Goal: Task Accomplishment & Management: Manage account settings

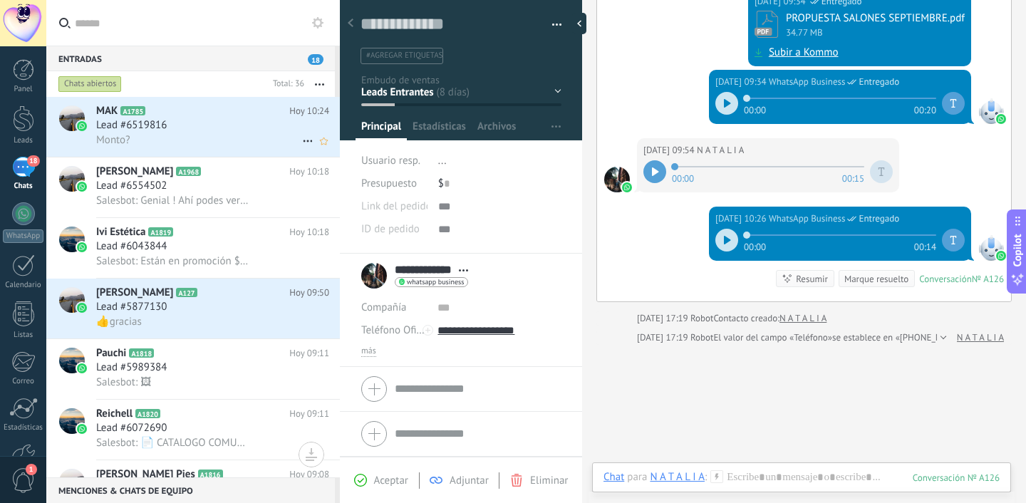
click at [161, 143] on div "Monto?" at bounding box center [212, 140] width 233 height 15
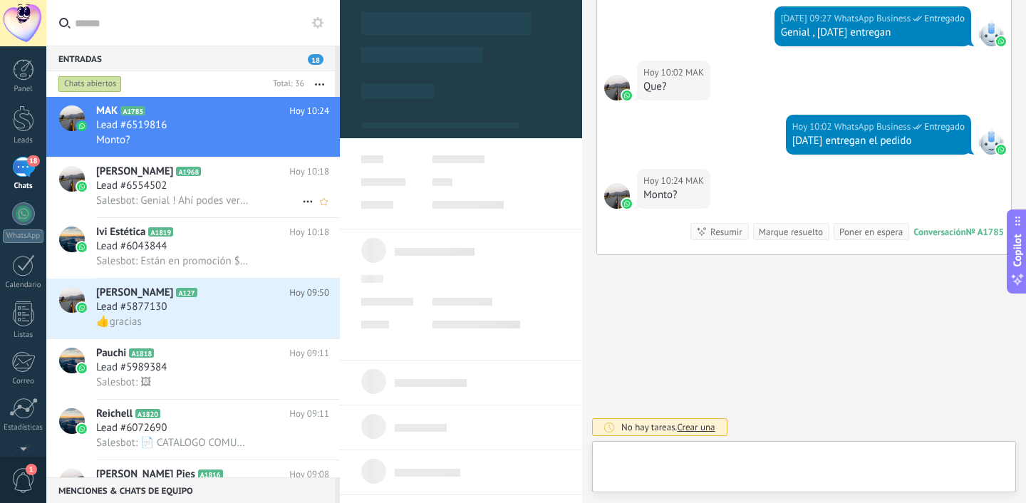
scroll to position [21, 0]
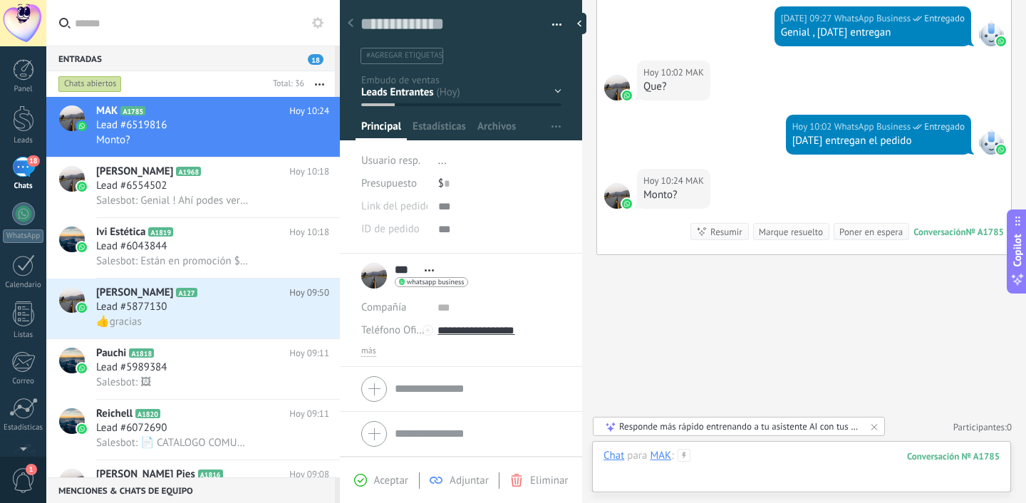
click at [740, 478] on div at bounding box center [802, 470] width 396 height 43
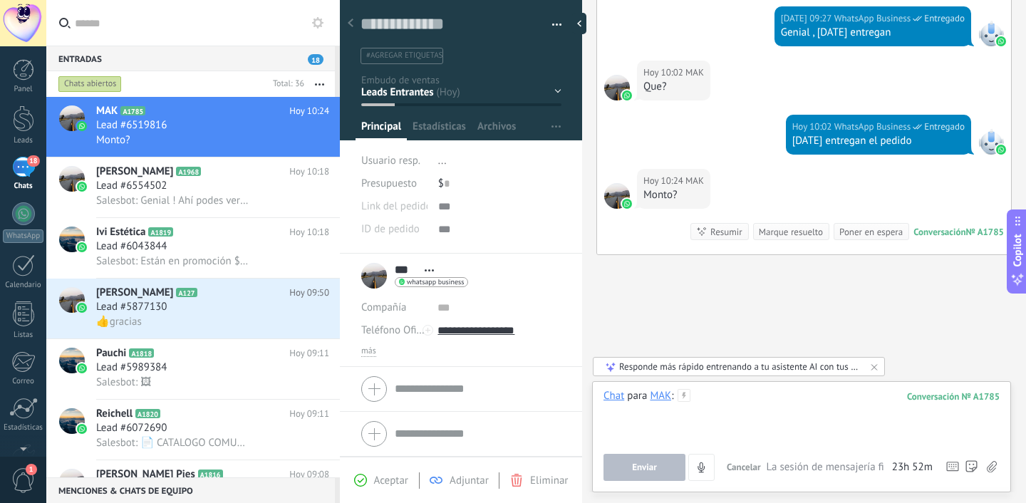
click at [751, 398] on div at bounding box center [802, 416] width 396 height 54
click at [195, 257] on span "Salesbot: Están en promoción $4000 cada uno" at bounding box center [173, 261] width 155 height 14
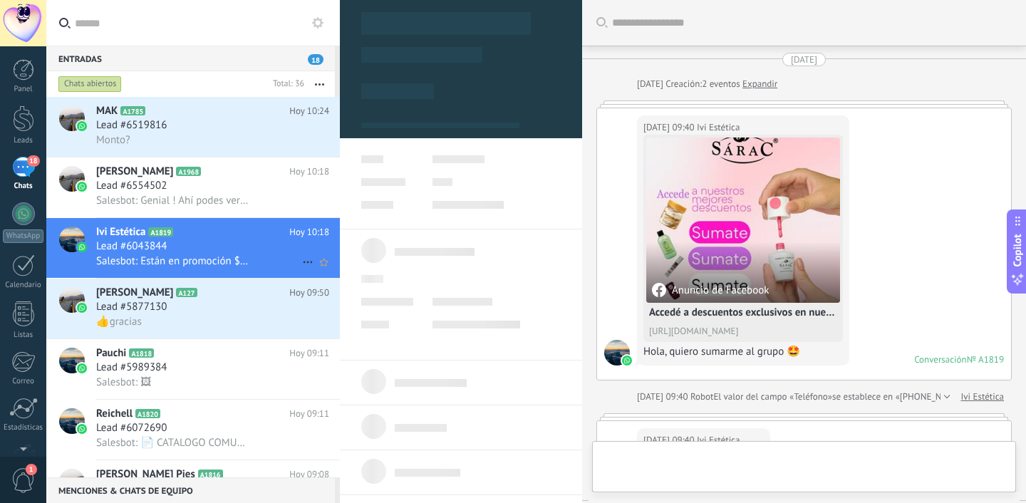
scroll to position [869, 0]
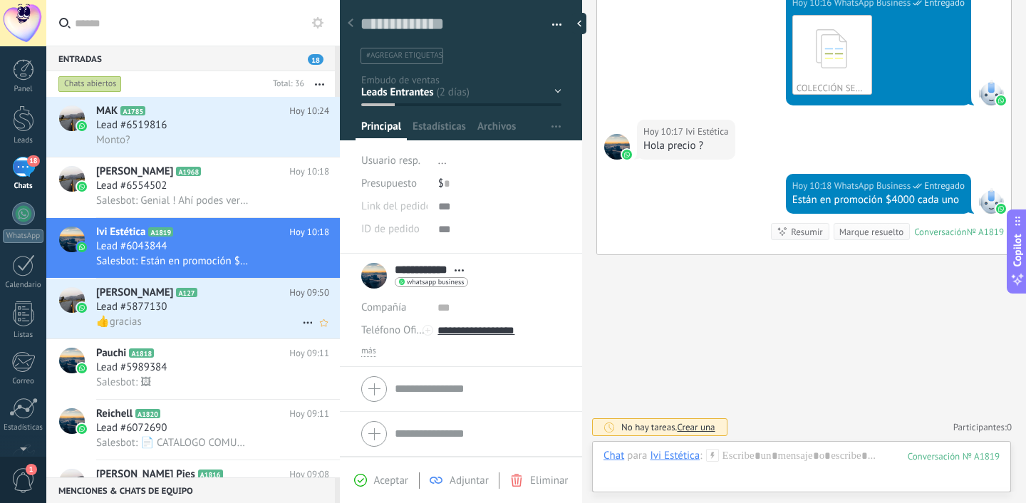
click at [186, 311] on div "Lead #5877130" at bounding box center [212, 307] width 233 height 14
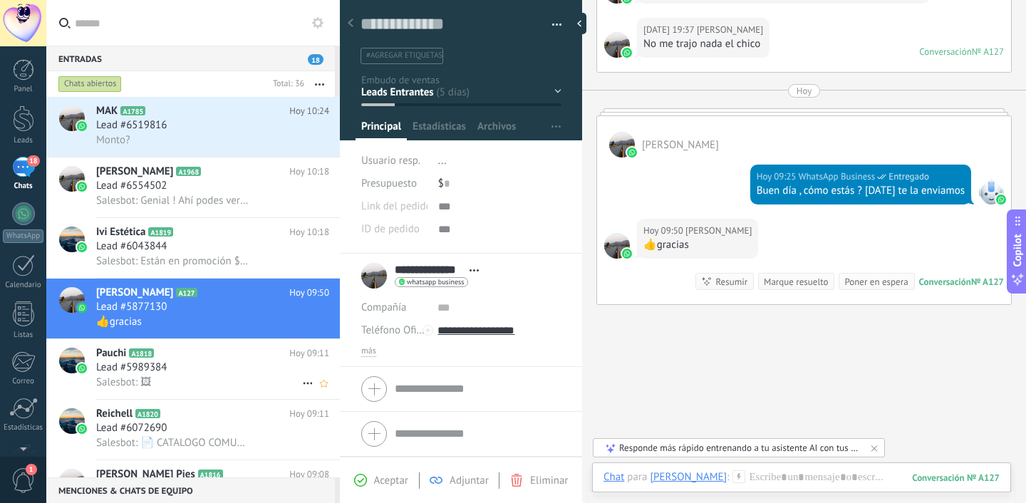
scroll to position [48, 0]
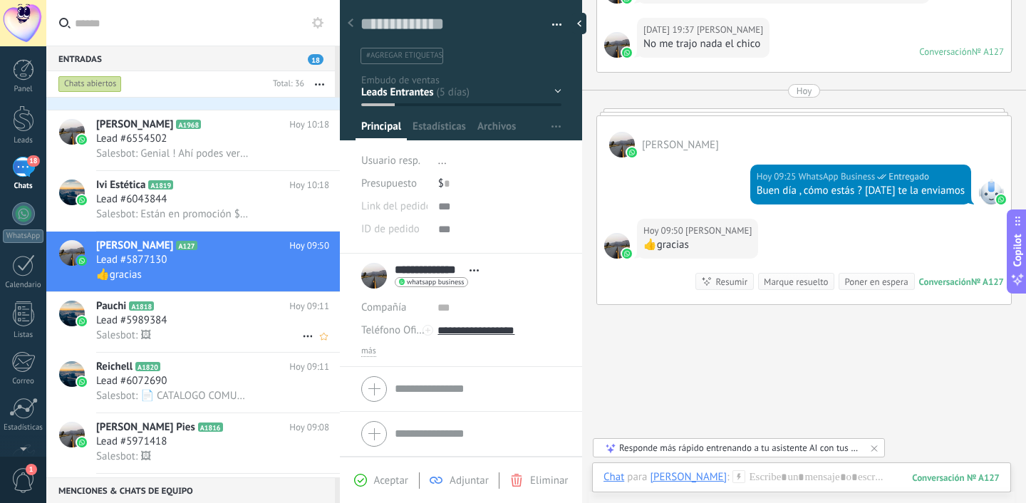
click at [198, 328] on div "Lead #5989384" at bounding box center [212, 321] width 233 height 14
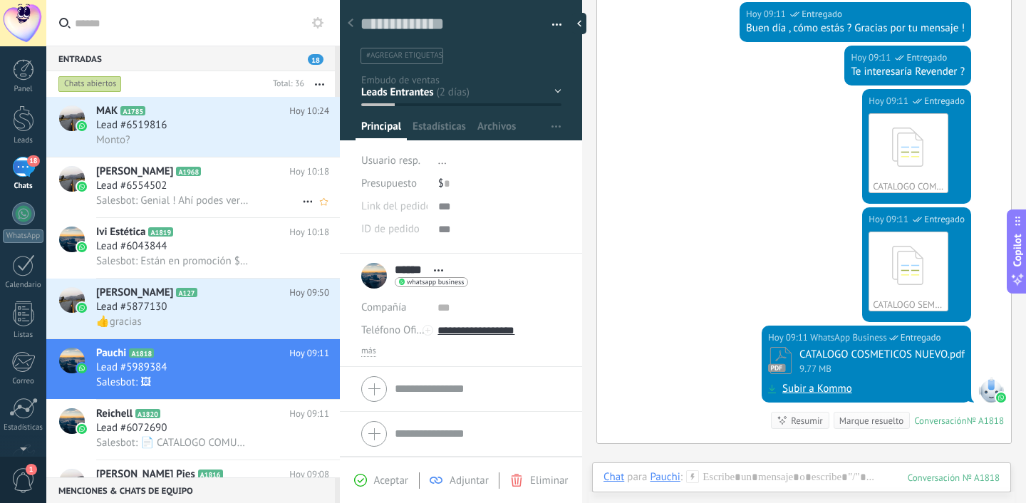
click at [220, 170] on icon at bounding box center [212, 172] width 14 height 14
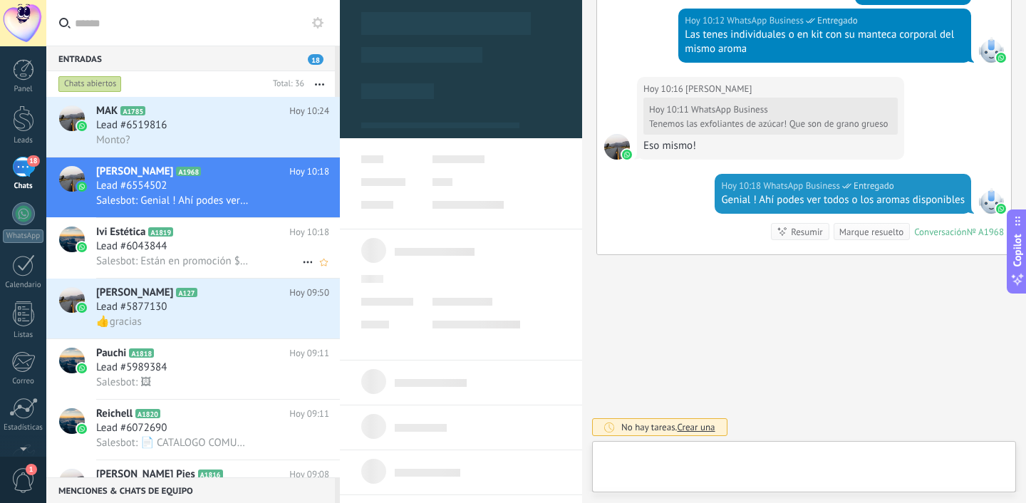
scroll to position [21, 0]
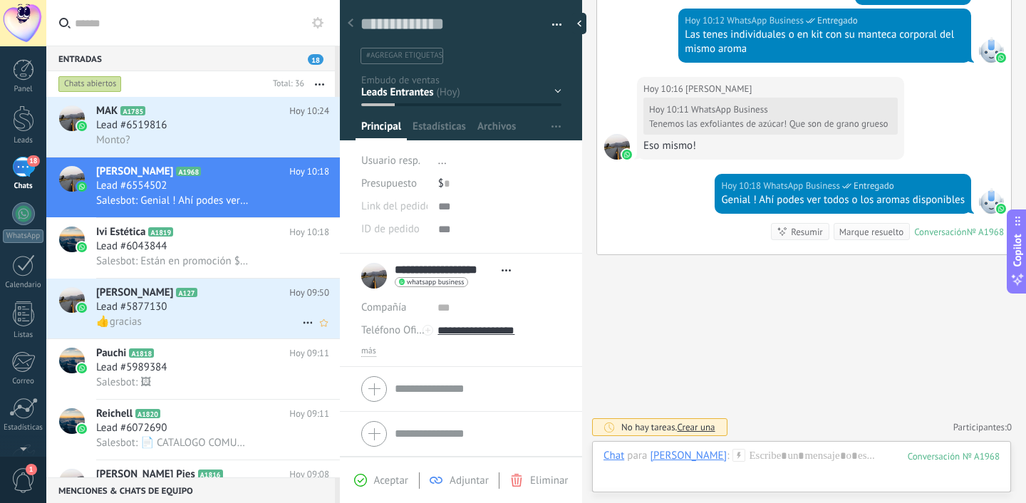
click at [218, 292] on h2 "Cristina María A127" at bounding box center [192, 293] width 193 height 14
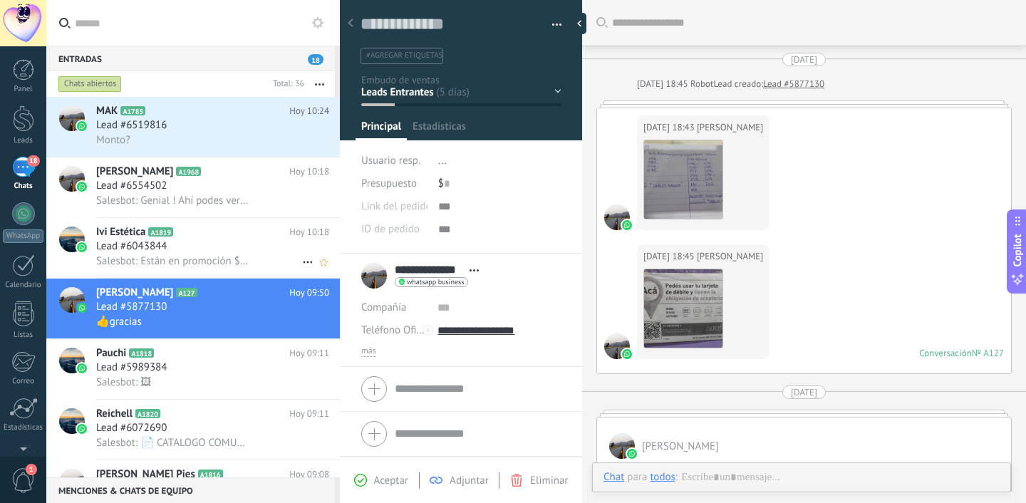
scroll to position [1240, 0]
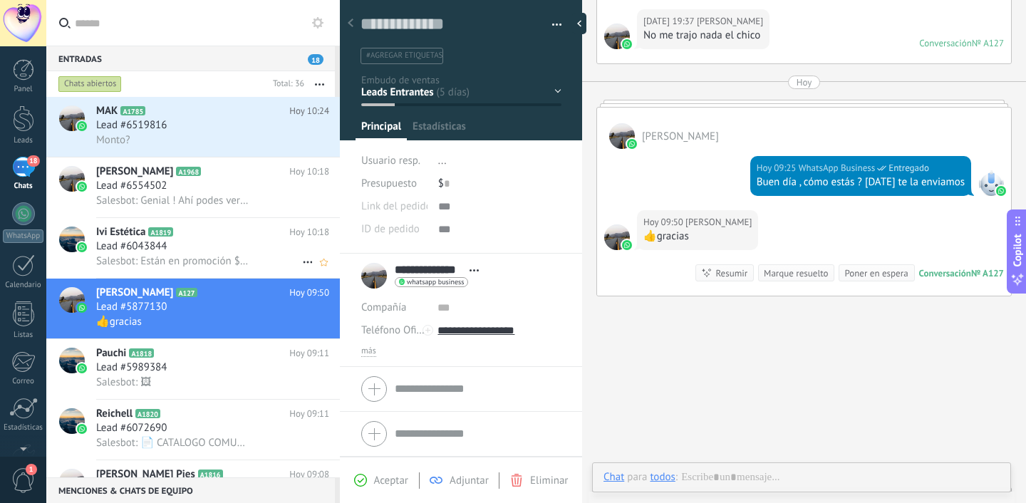
click at [223, 266] on span "Salesbot: Están en promoción $4000 cada uno" at bounding box center [173, 261] width 155 height 14
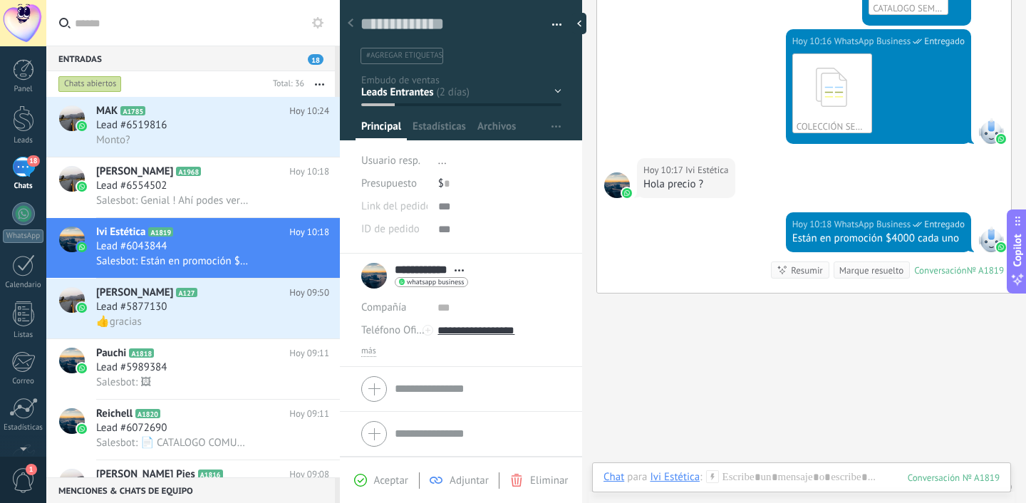
click at [98, 86] on div "Chats abiertos" at bounding box center [89, 84] width 63 height 17
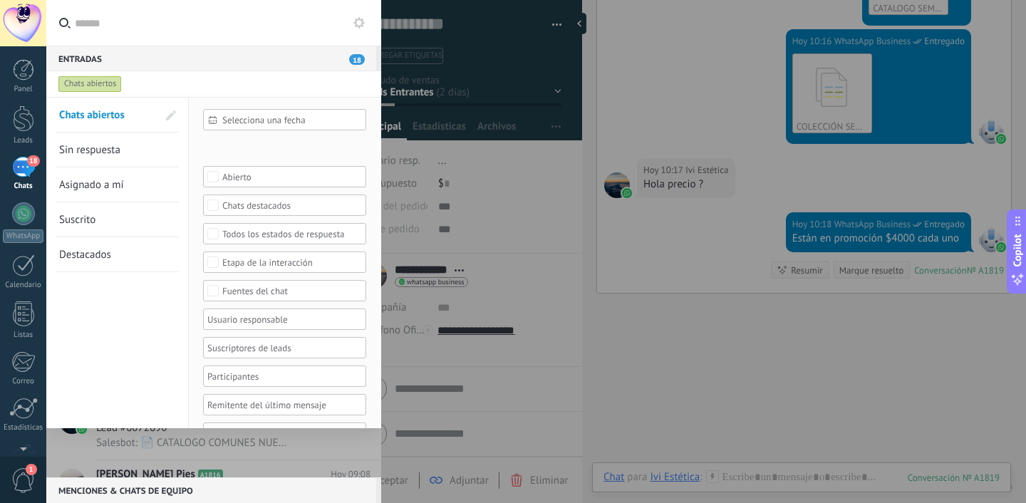
click at [83, 140] on link "Sin respuesta" at bounding box center [108, 150] width 98 height 34
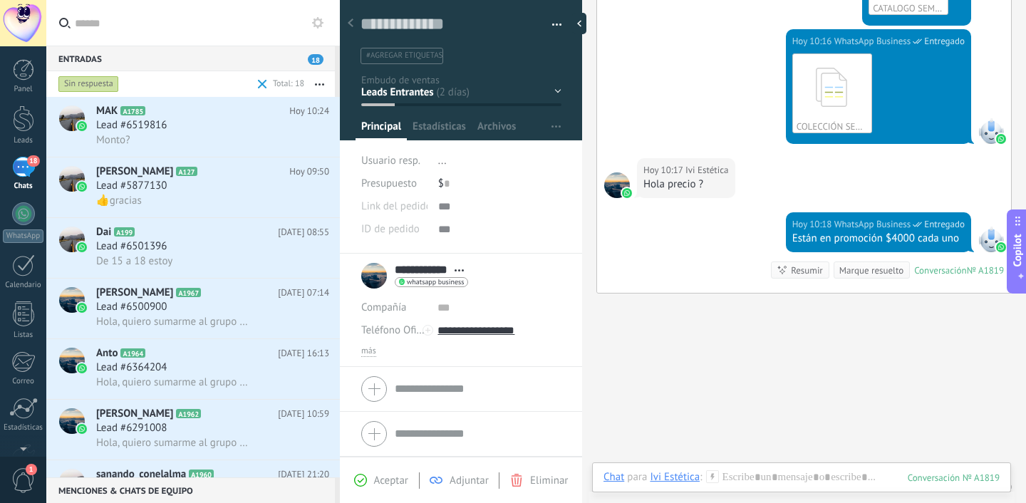
click at [111, 85] on div "Sin respuesta" at bounding box center [88, 84] width 61 height 17
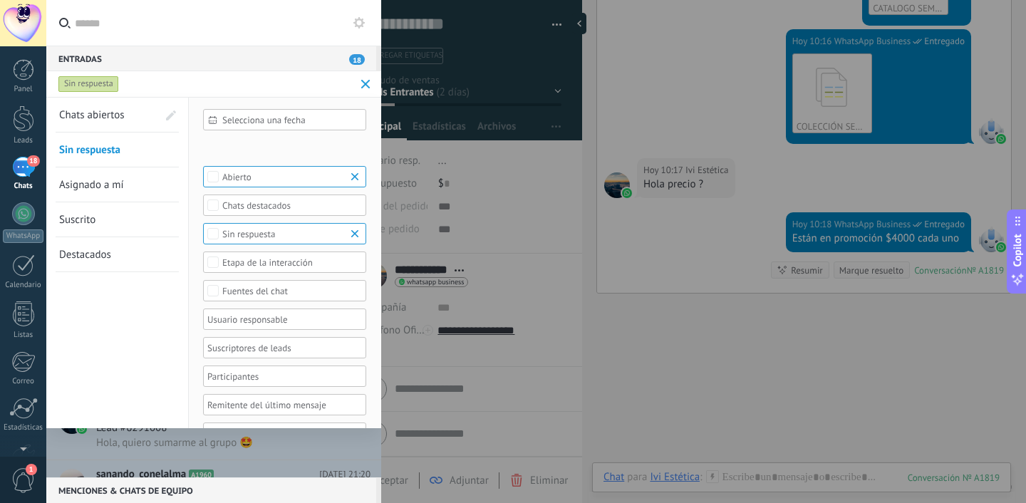
click at [103, 195] on link "Asignado a mí" at bounding box center [108, 185] width 98 height 34
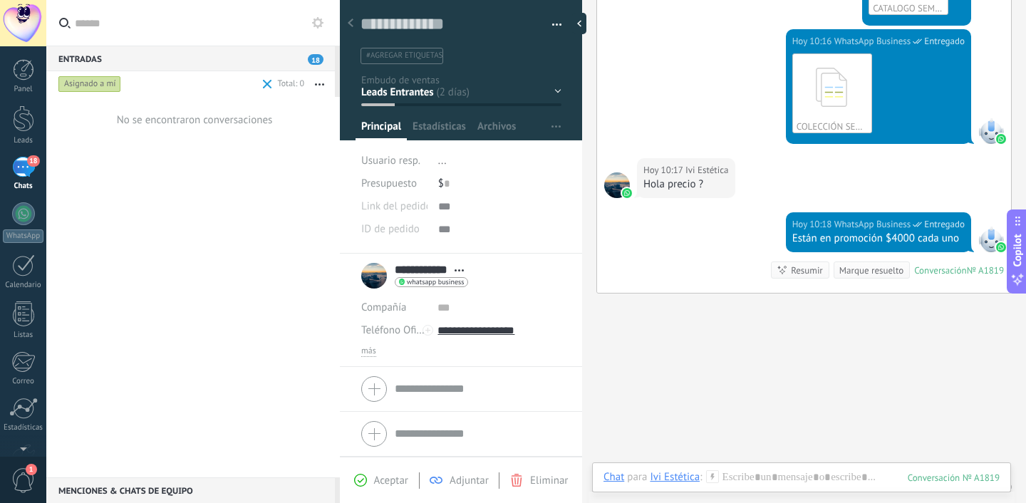
click at [99, 83] on div "Asignado a mí" at bounding box center [89, 84] width 63 height 17
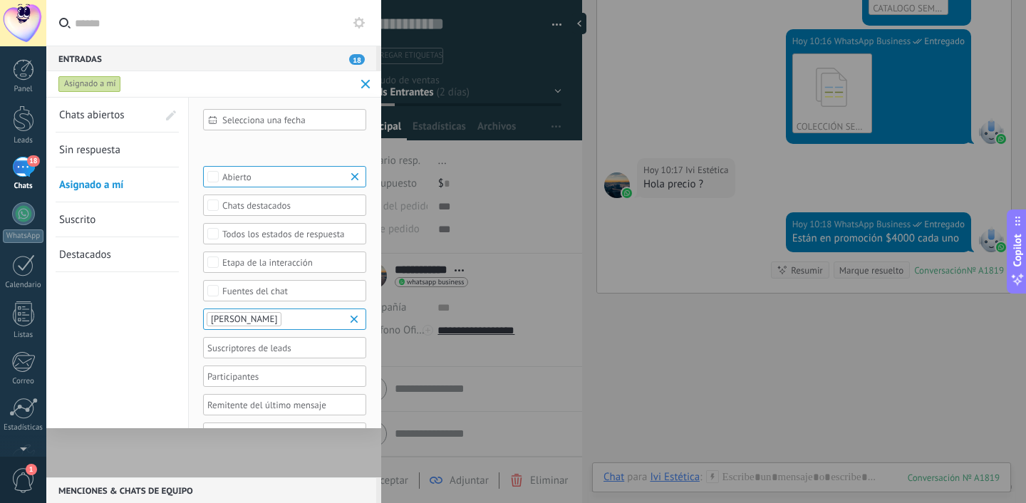
click at [86, 107] on link "Chats abiertos" at bounding box center [108, 115] width 98 height 34
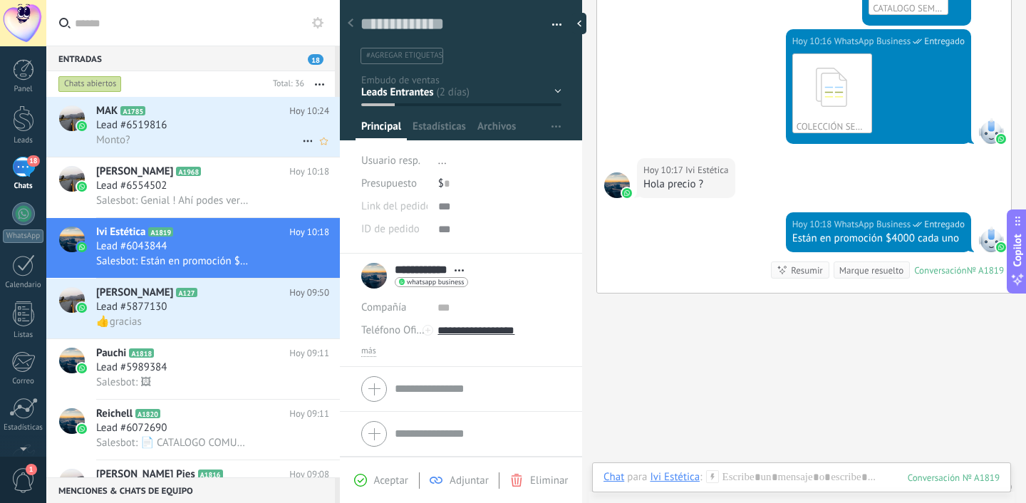
click at [172, 123] on h3 "Lead #6519816" at bounding box center [135, 125] width 78 height 14
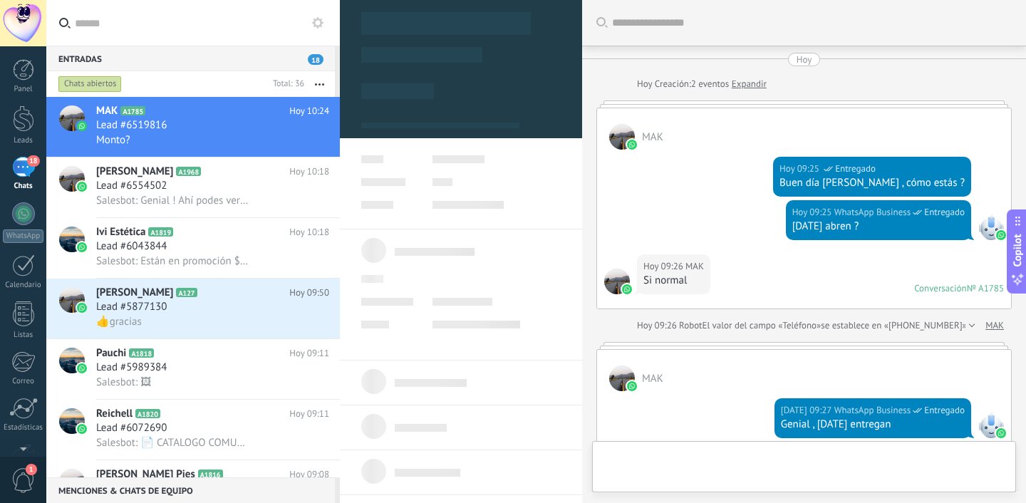
type textarea "**********"
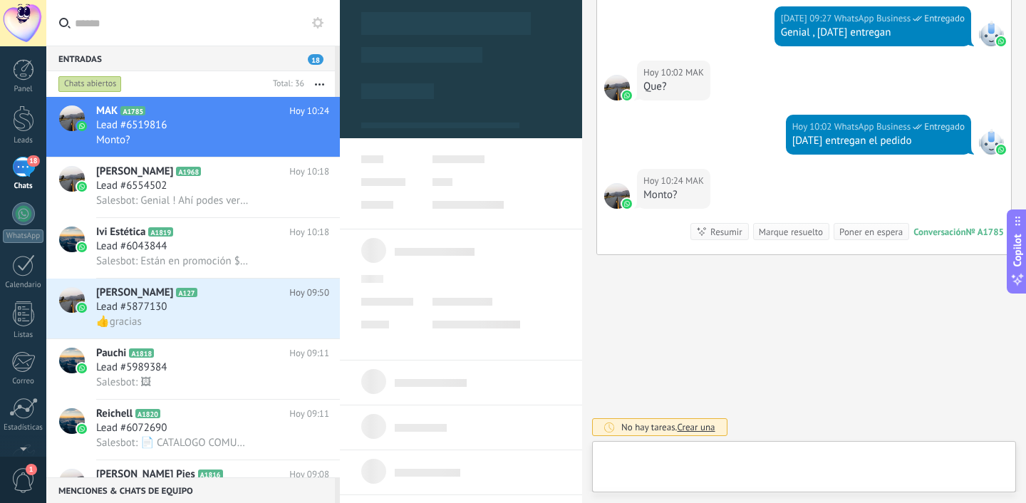
scroll to position [21, 0]
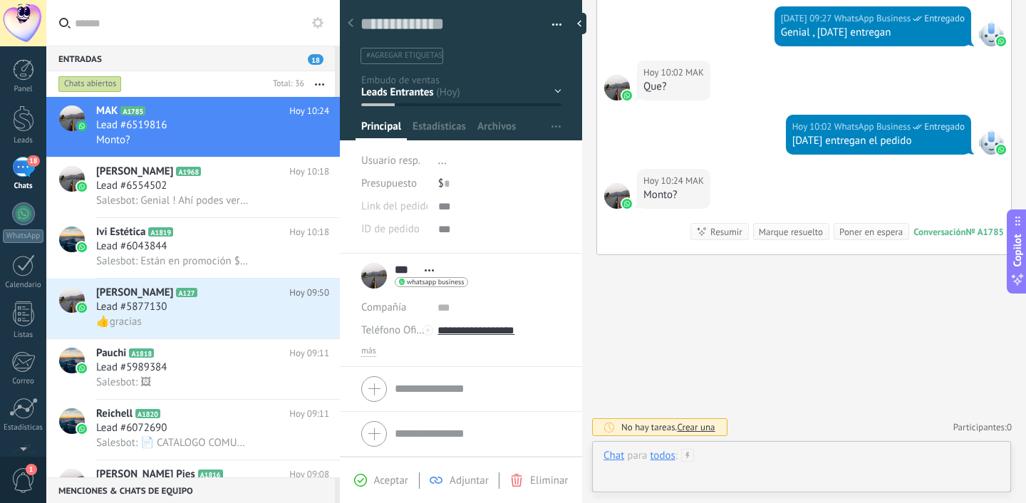
click at [743, 452] on div at bounding box center [802, 470] width 396 height 43
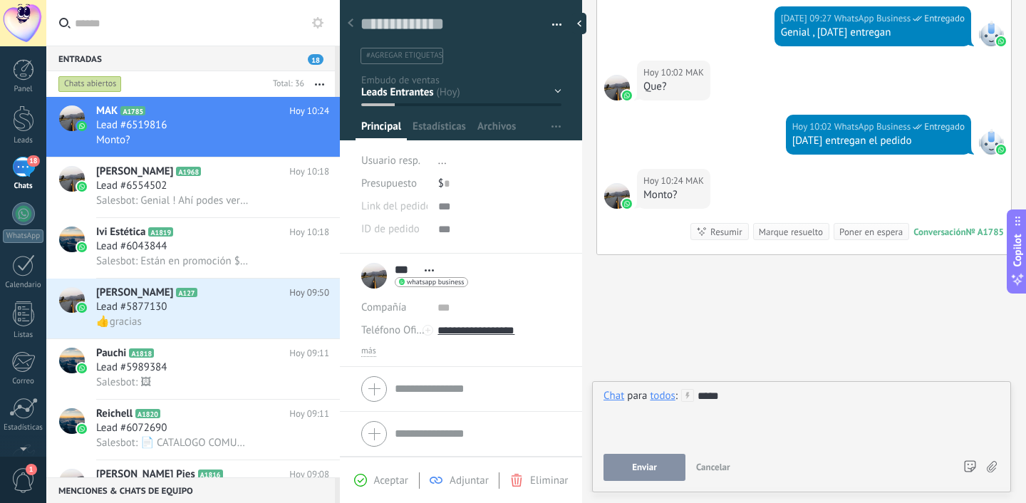
click at [716, 398] on div "*****" at bounding box center [802, 416] width 396 height 54
click at [652, 474] on button "Enviar" at bounding box center [645, 467] width 82 height 27
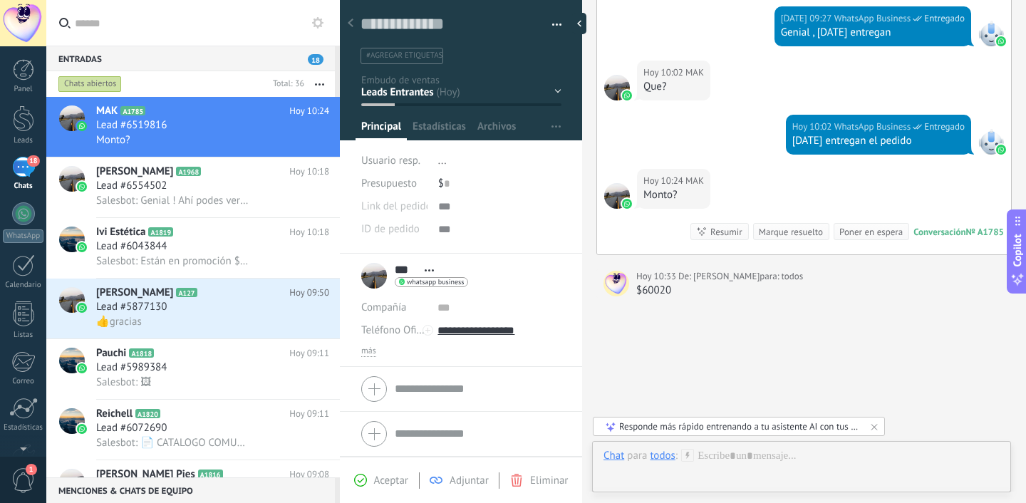
click at [739, 202] on div "Hoy 10:24 MAK Monto? Conversación № A1785 Conversación № A1785 Resumir Resumir …" at bounding box center [804, 212] width 414 height 86
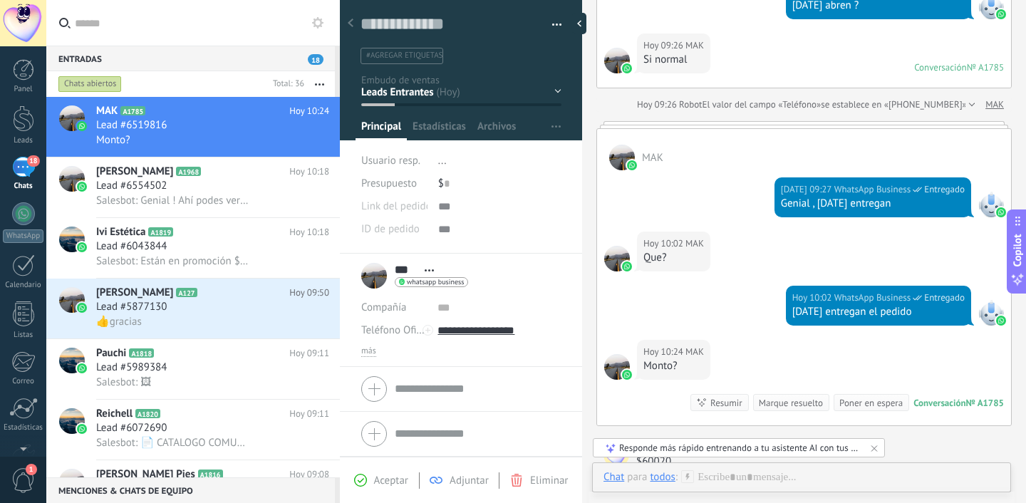
scroll to position [220, 0]
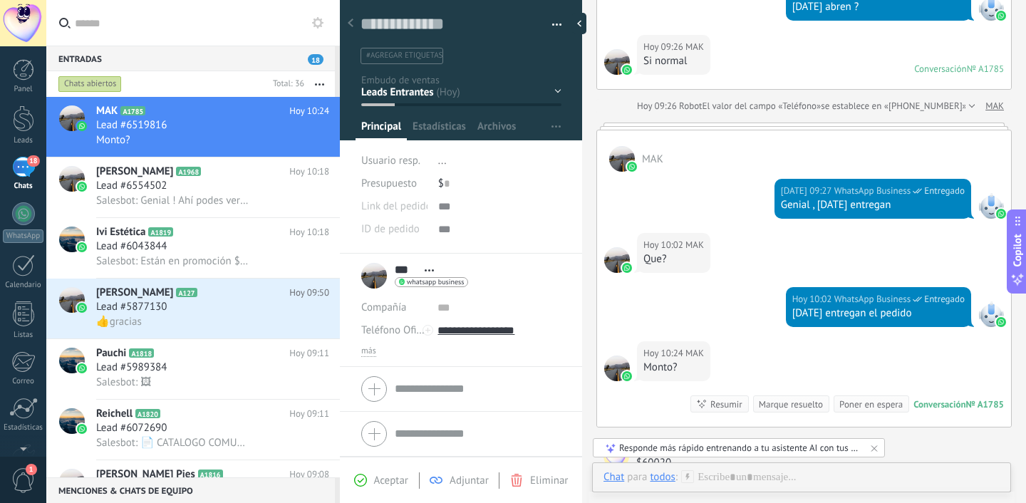
click at [731, 379] on div "Hoy 10:24 MAK Monto? Conversación № A1785 Conversación № A1785 Resumir Resumir …" at bounding box center [804, 384] width 414 height 86
click at [671, 178] on div "Hoy 09:27 WhatsApp Business Entregado Genial , hoy entregan" at bounding box center [804, 202] width 414 height 61
click at [947, 405] on div "Conversación" at bounding box center [940, 404] width 52 height 12
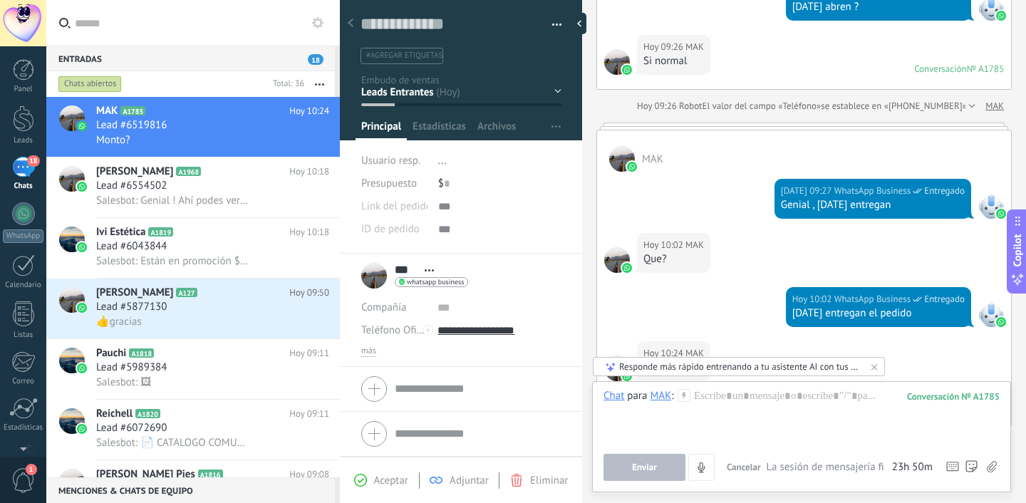
click at [916, 400] on div "1785" at bounding box center [953, 397] width 93 height 12
click at [858, 416] on div at bounding box center [802, 416] width 396 height 54
click at [623, 449] on div "Chat para MAK : 1785 ****** Enviar Cancelar Rastrear clics en links ? Reducir l…" at bounding box center [802, 435] width 396 height 92
click at [626, 459] on button "Enviar" at bounding box center [645, 467] width 82 height 27
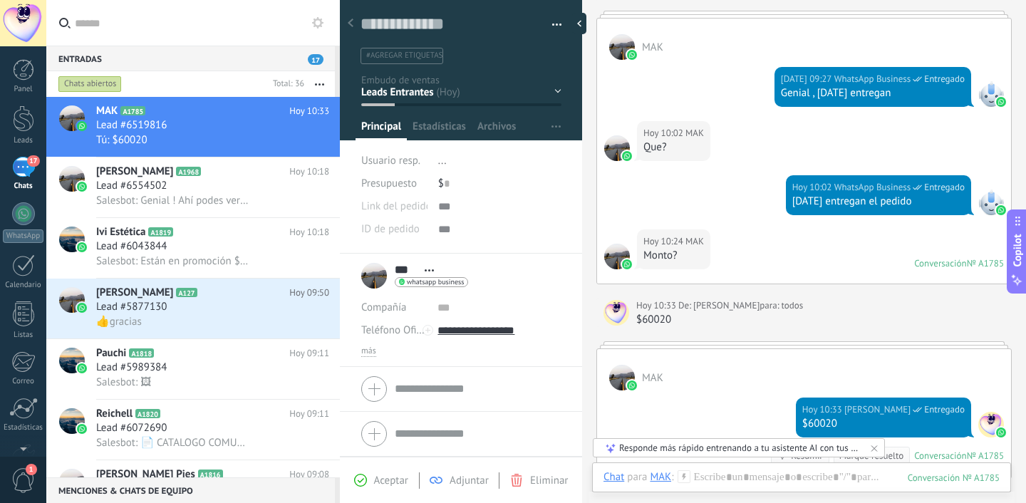
scroll to position [555, 0]
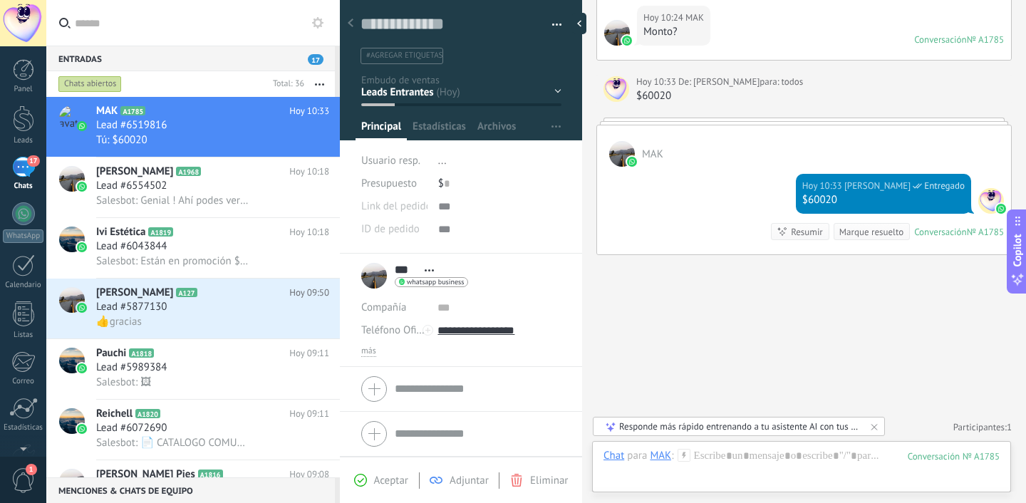
click at [738, 185] on div "Hoy 10:33 Ariel Couso Entregado $60020 Conversación № A1785 Conversación № A178…" at bounding box center [804, 211] width 414 height 88
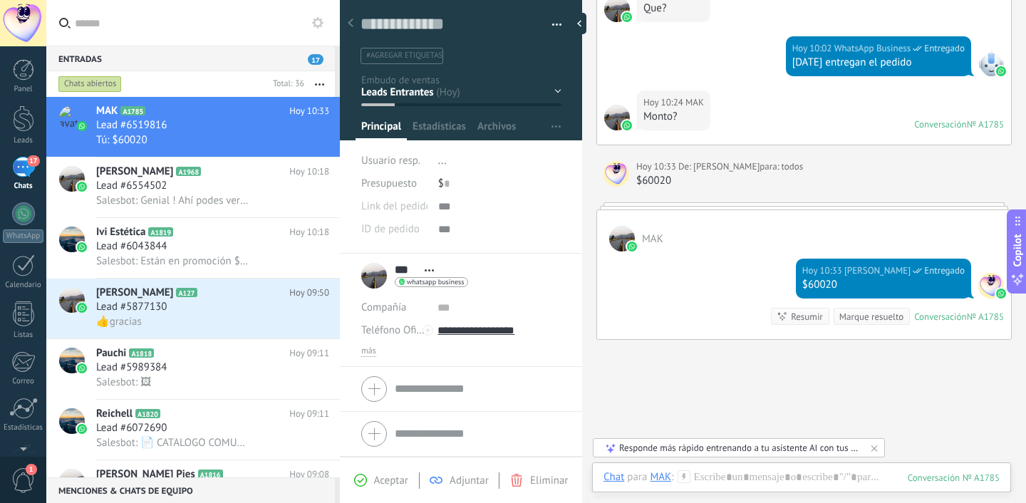
scroll to position [471, 0]
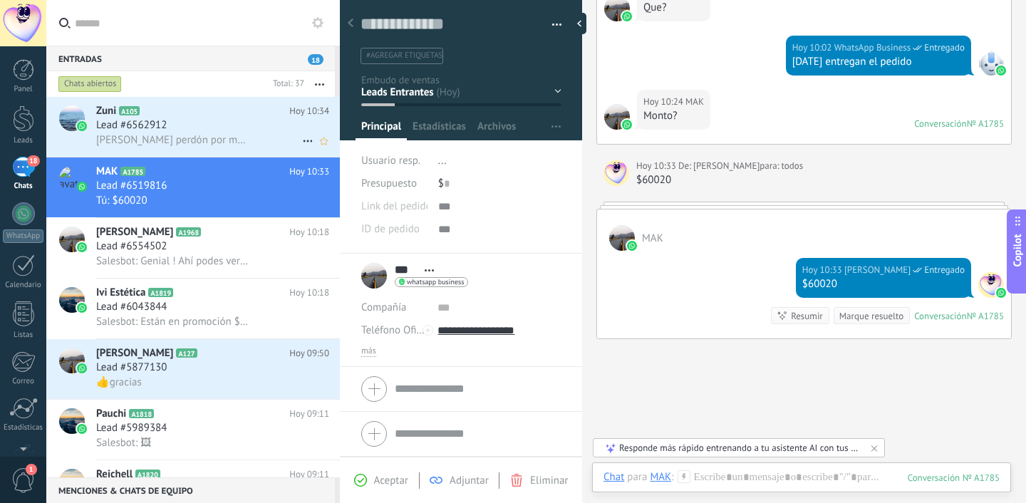
click at [199, 145] on span "Hola perdón por molestar pero quería saber cuando me llega mi pedido" at bounding box center [173, 140] width 155 height 14
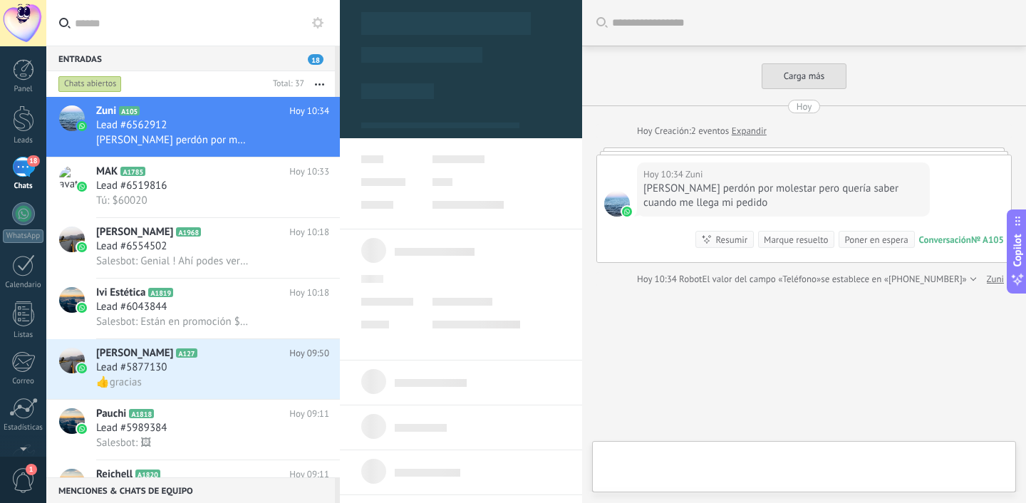
type textarea "**********"
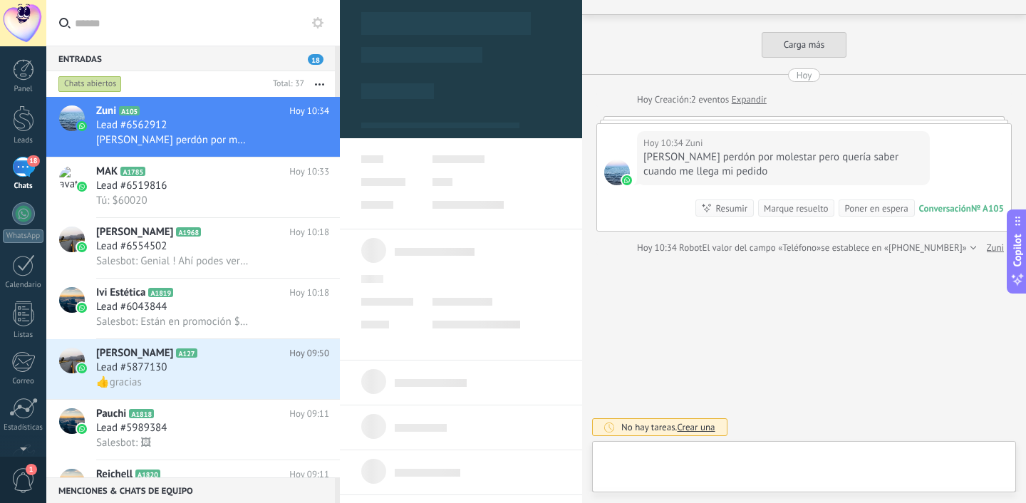
scroll to position [21, 0]
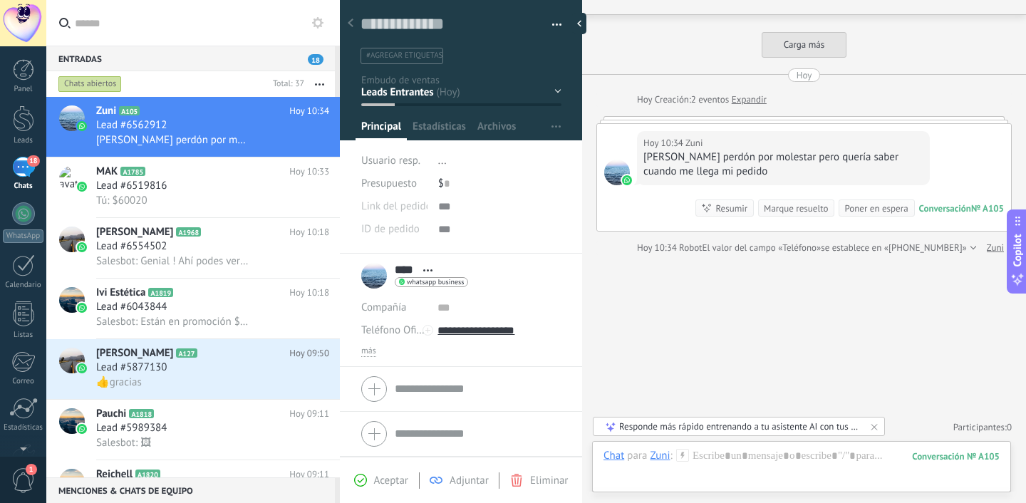
click at [948, 210] on div "Conversación" at bounding box center [946, 208] width 52 height 12
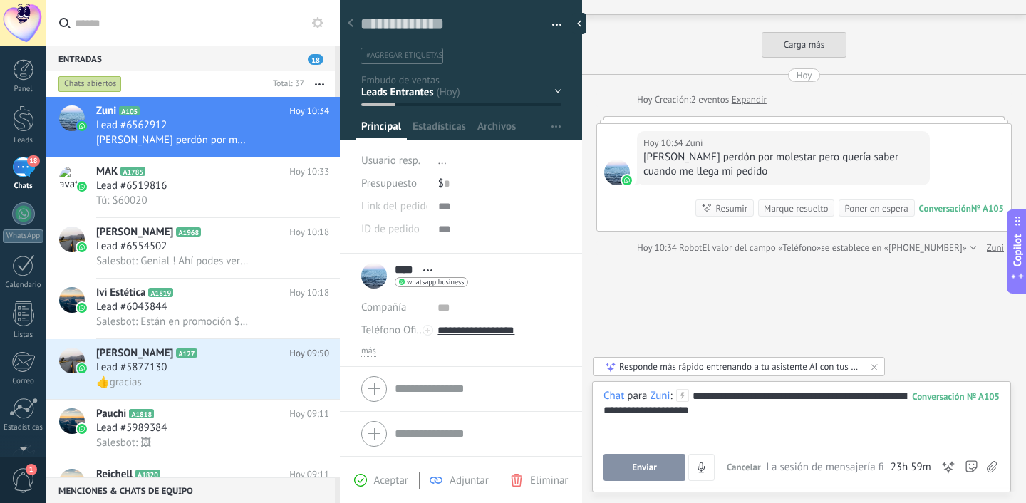
click at [654, 474] on button "Enviar" at bounding box center [645, 467] width 82 height 27
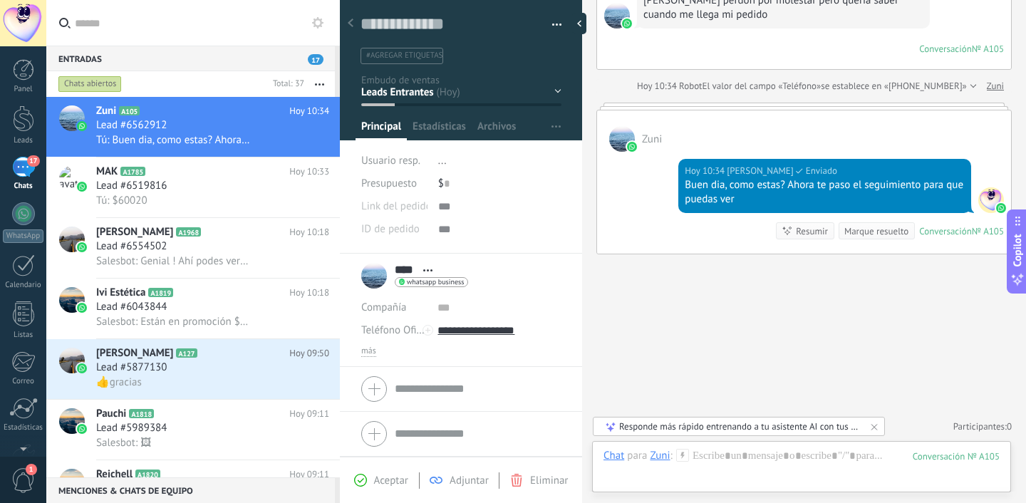
scroll to position [140, 0]
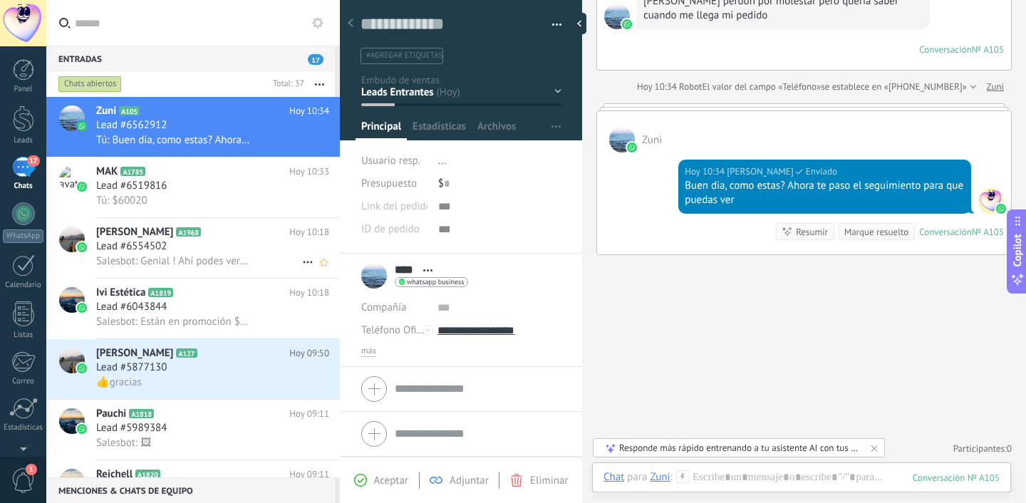
click at [128, 258] on span "Salesbot: Genial ! Ahí podes ver todos o los aromas disponibles" at bounding box center [173, 261] width 155 height 14
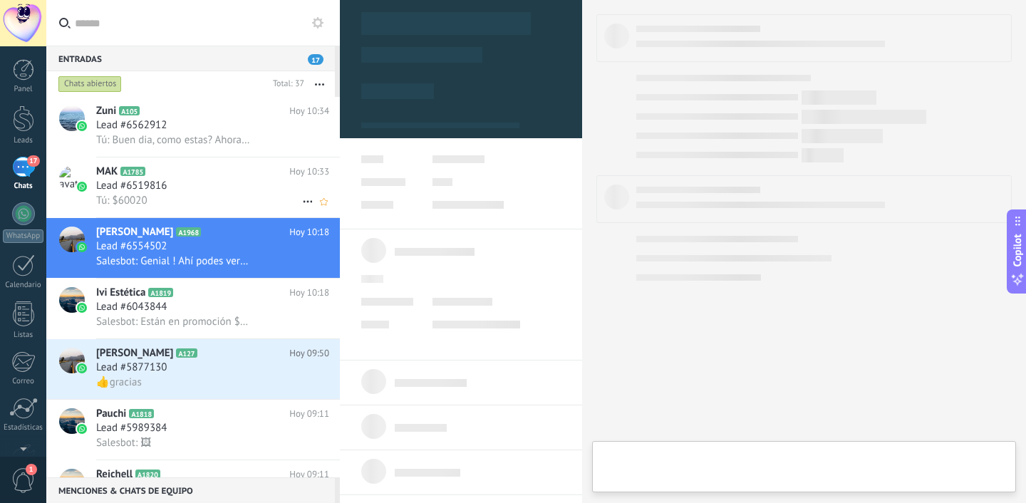
click at [144, 196] on span "Tú: $60020" at bounding box center [121, 201] width 51 height 14
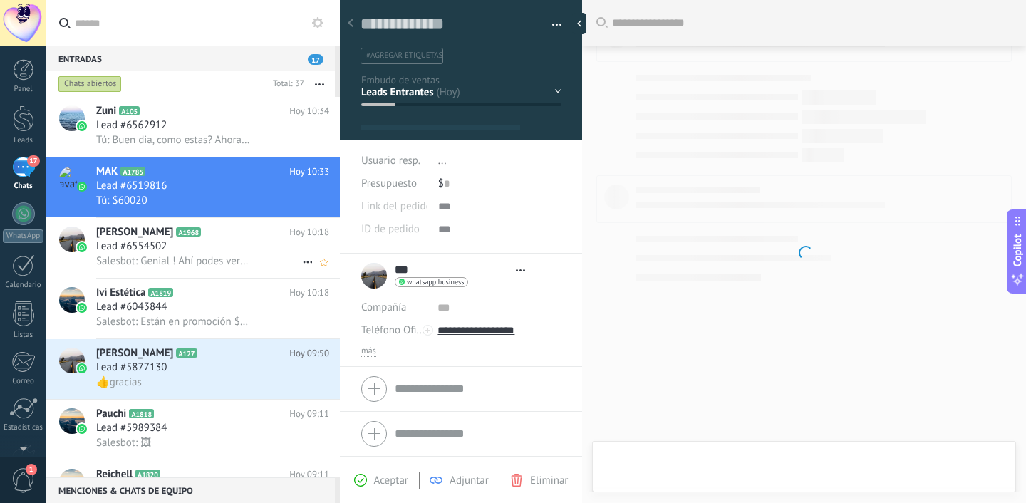
scroll to position [21, 0]
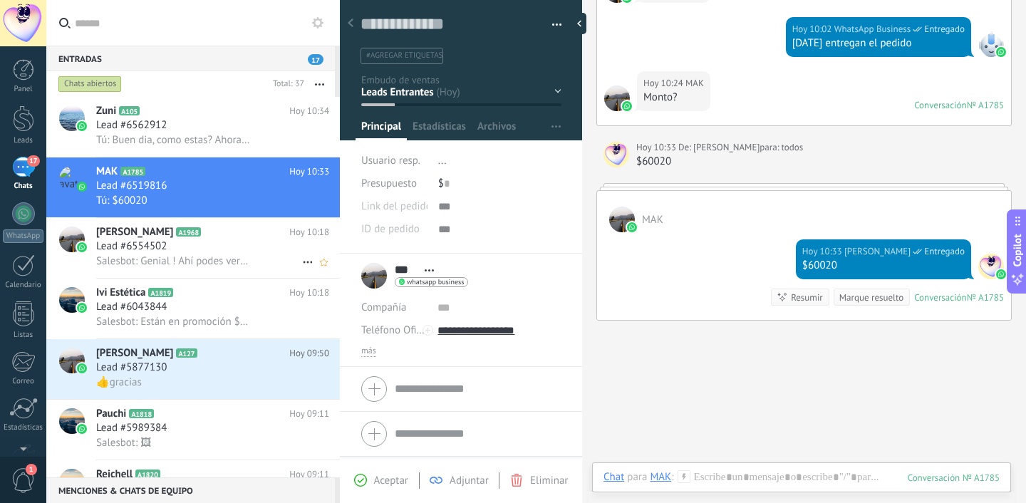
click at [160, 237] on span "[PERSON_NAME]" at bounding box center [134, 232] width 77 height 14
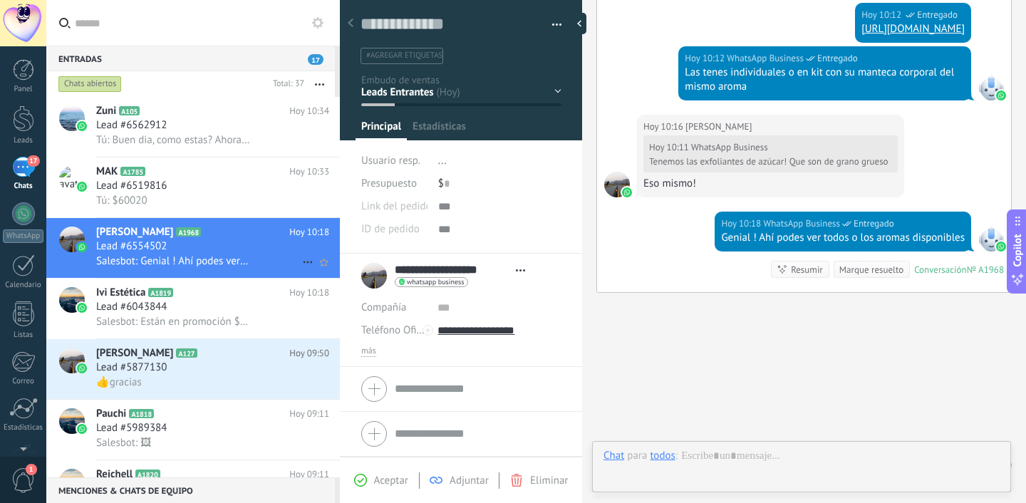
scroll to position [21, 0]
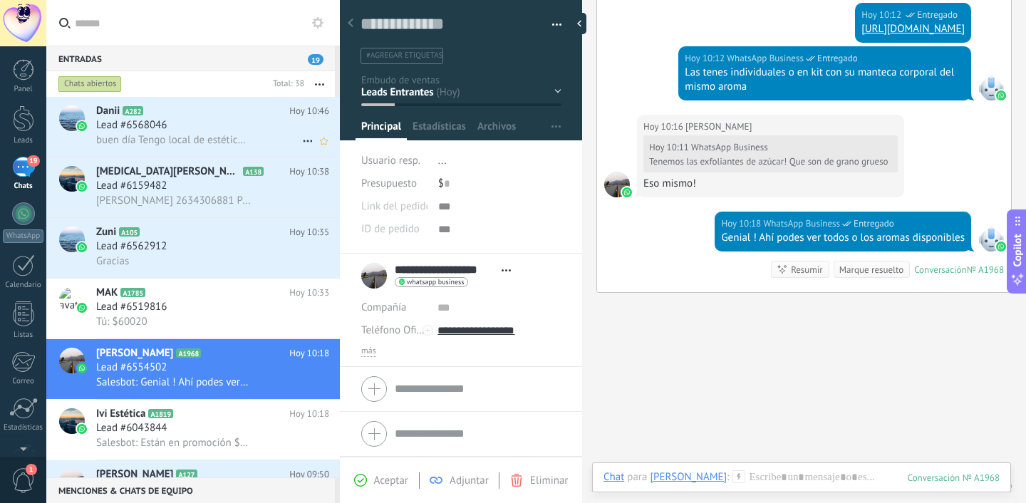
click at [151, 144] on span "buen día Tengo local de estética . Quería conocer los precios para ver si puedo…" at bounding box center [173, 140] width 155 height 14
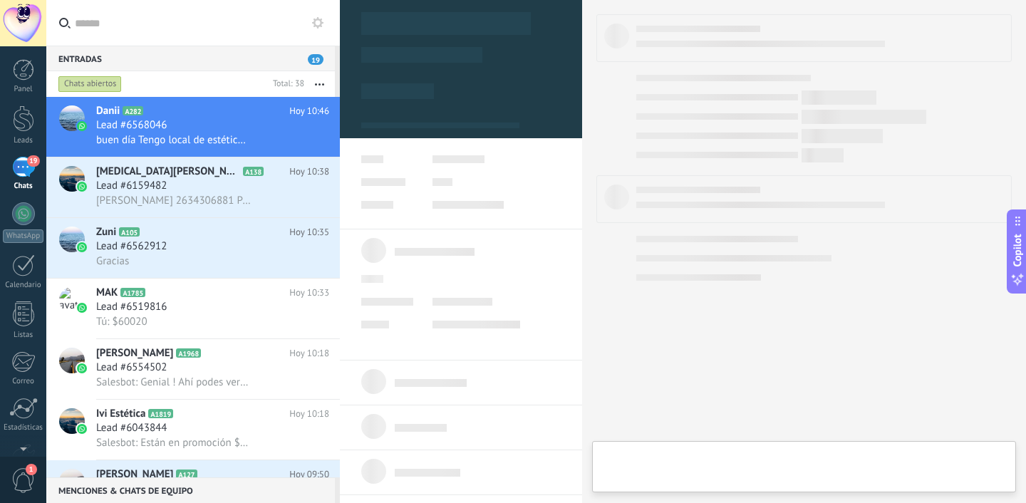
type textarea "**********"
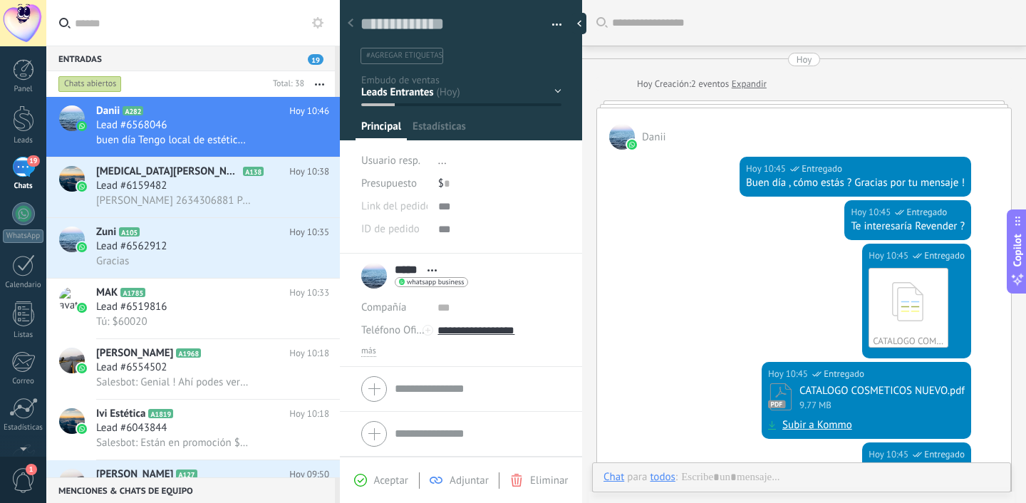
scroll to position [471, 0]
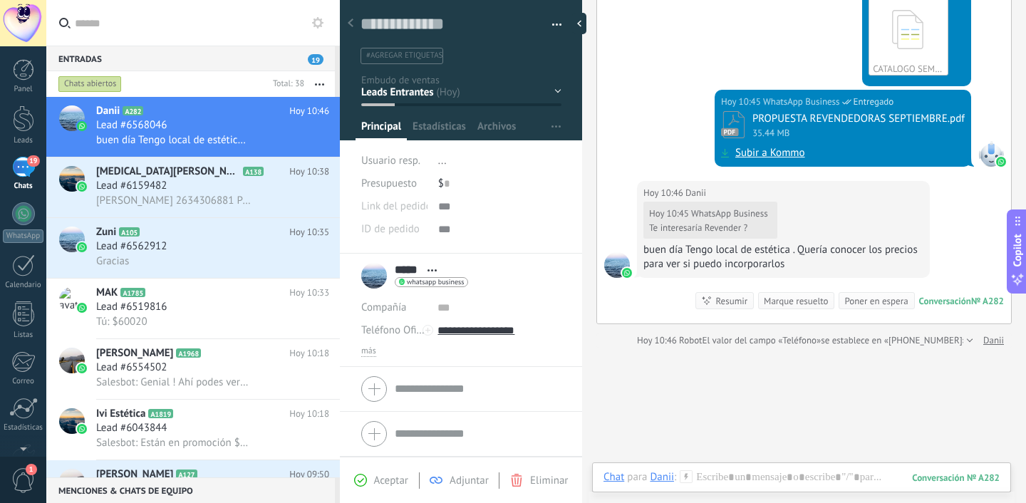
click at [944, 302] on div "Conversación" at bounding box center [946, 301] width 52 height 12
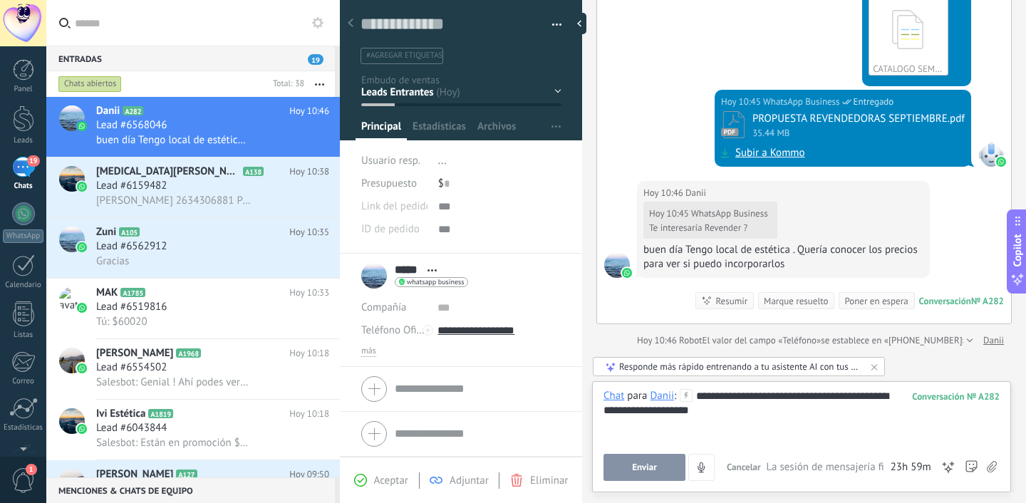
click at [644, 476] on button "Enviar" at bounding box center [645, 467] width 82 height 27
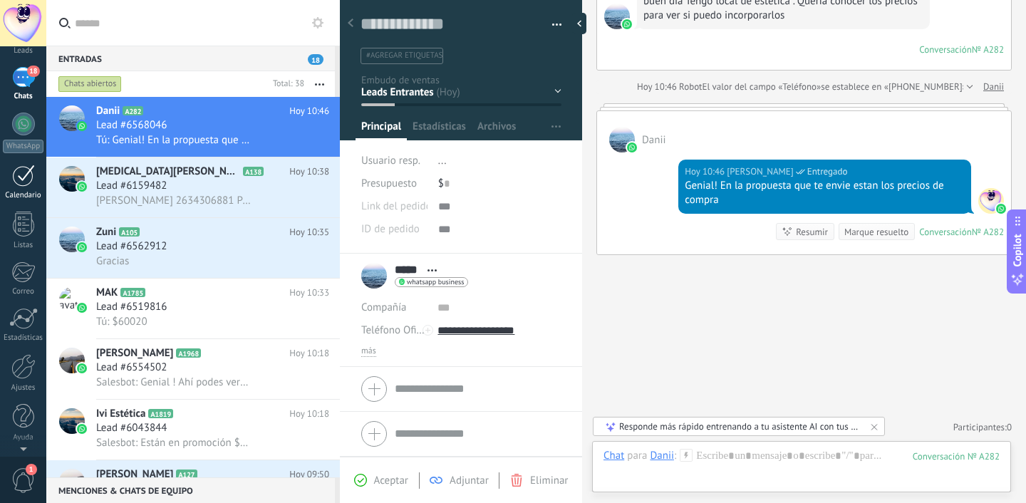
scroll to position [0, 0]
click at [24, 73] on div at bounding box center [23, 69] width 21 height 21
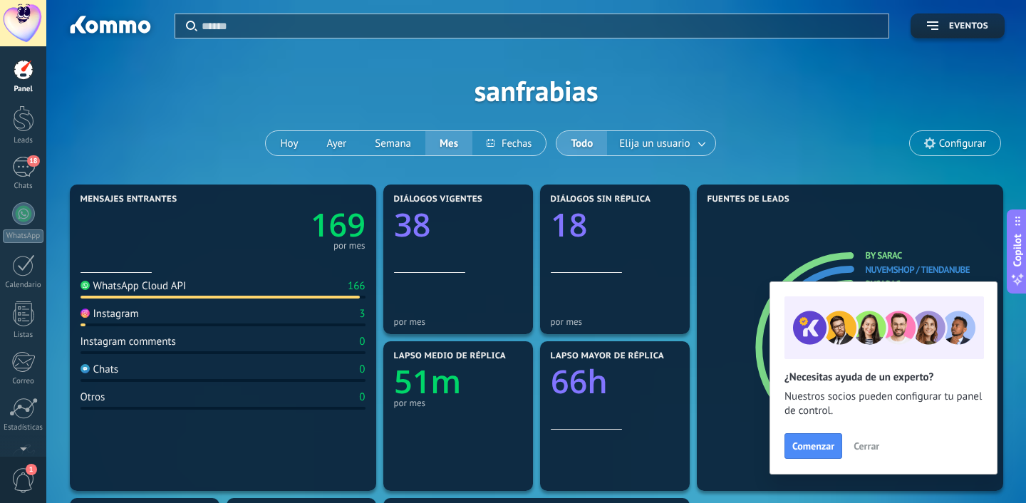
click at [944, 159] on div "Aplicar Eventos sanfrabias Hoy Ayer Semana Mes Todo Elija un usuario Configurar" at bounding box center [536, 90] width 937 height 181
click at [943, 144] on span "Configurar" at bounding box center [962, 144] width 47 height 12
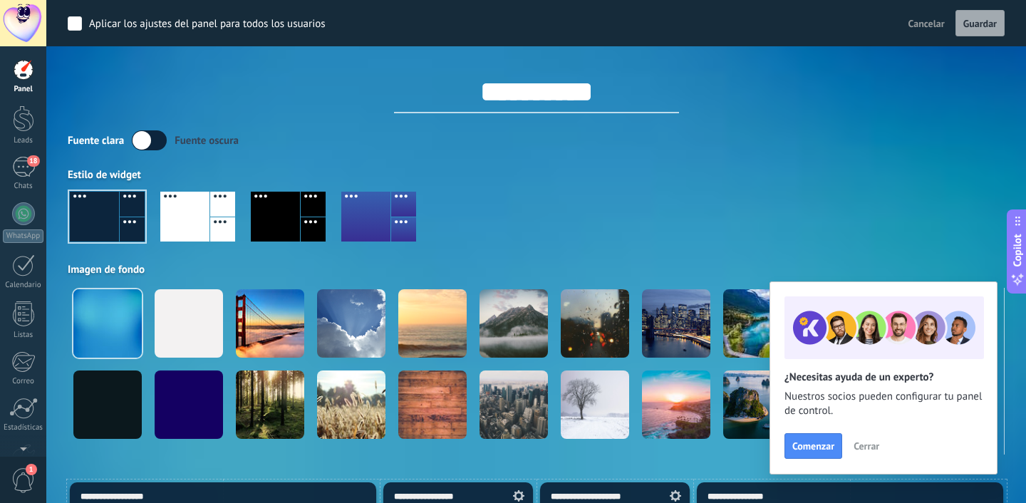
click at [907, 22] on button "Cancelar" at bounding box center [927, 23] width 48 height 21
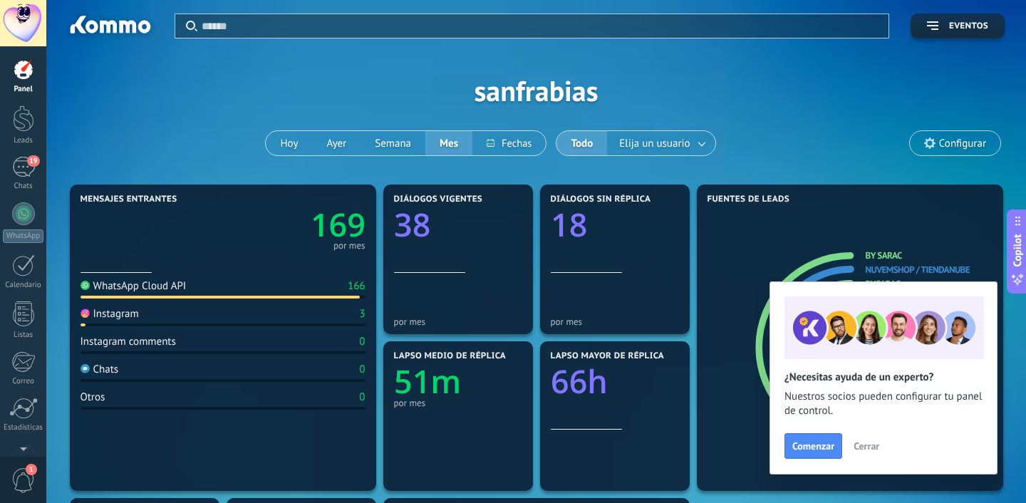
click at [385, 92] on div "Aplicar Eventos sanfrabias Hoy Ayer Semana Mes Todo Elija un usuario Configurar" at bounding box center [536, 90] width 937 height 181
click at [26, 179] on link "19 Chats" at bounding box center [23, 174] width 46 height 34
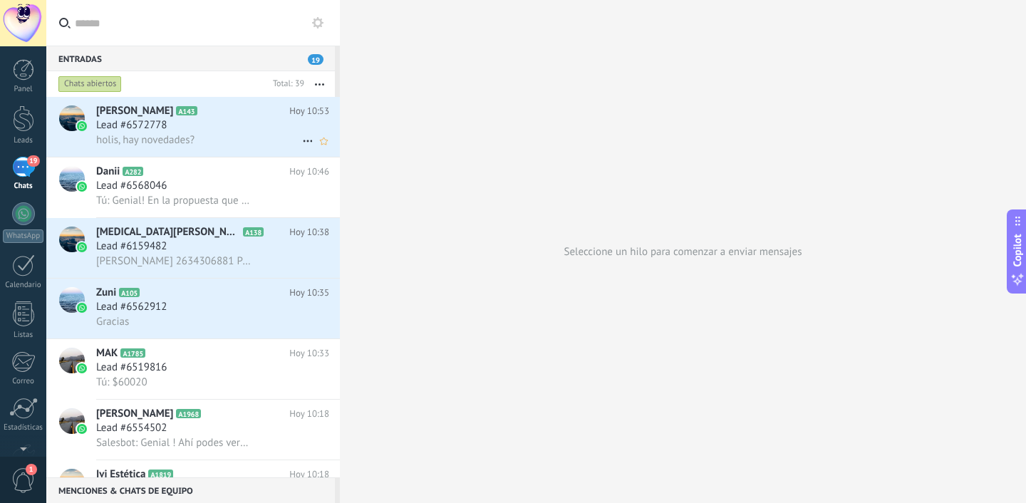
click at [205, 145] on div "holis, hay novedades?" at bounding box center [212, 140] width 233 height 15
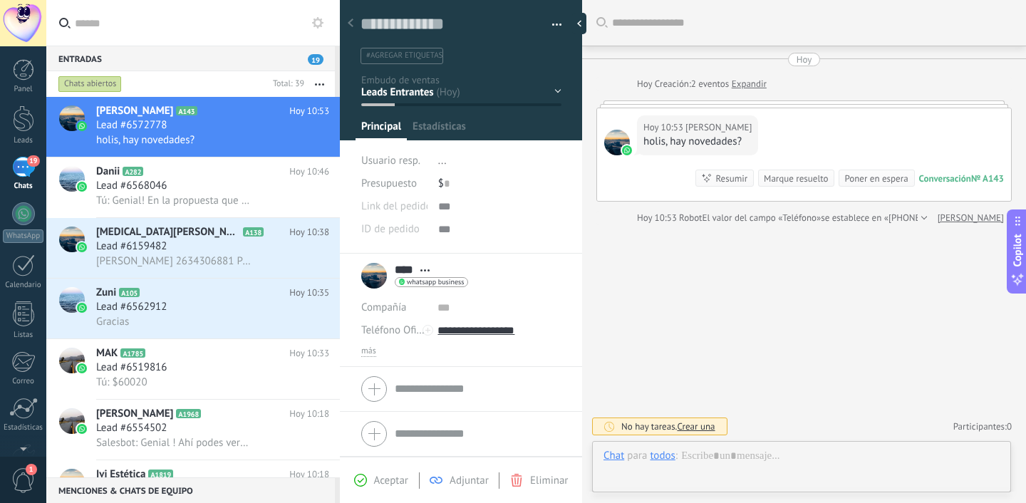
scroll to position [21, 0]
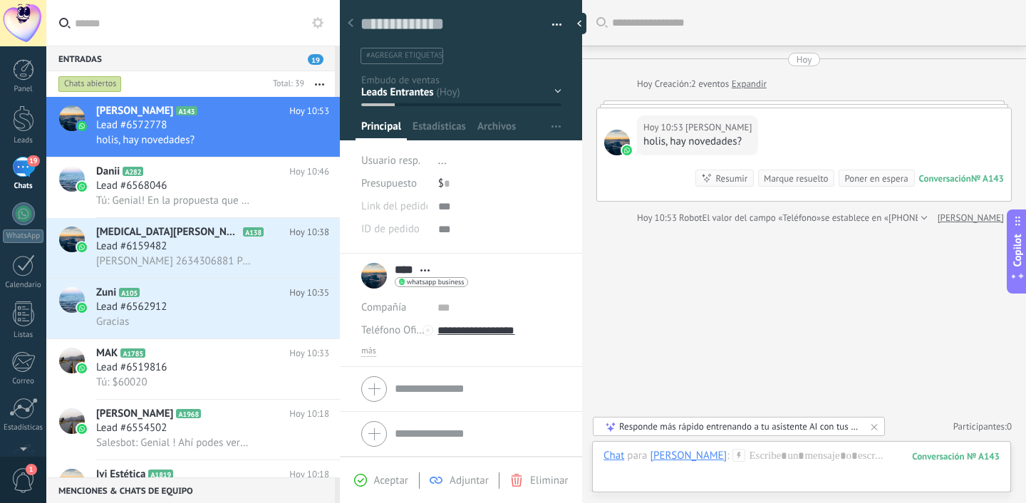
click at [927, 182] on div "Conversación" at bounding box center [946, 178] width 52 height 12
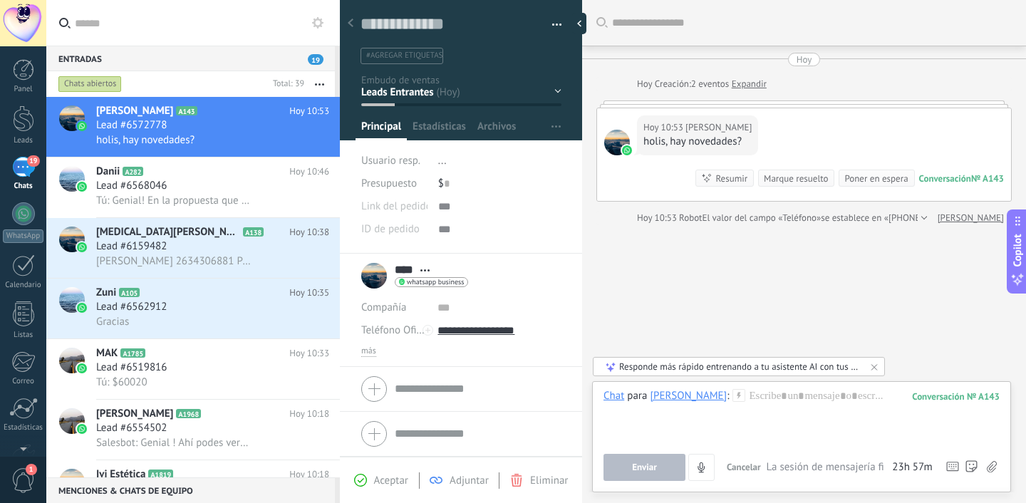
click at [929, 153] on div "Hoy 10:53 lara holis, hay novedades? Conversación № A143 Conversación № A143 Re…" at bounding box center [804, 154] width 414 height 93
click at [667, 146] on div "holis, hay novedades?" at bounding box center [698, 142] width 108 height 14
click at [940, 175] on div "Conversación" at bounding box center [946, 178] width 52 height 12
click at [202, 180] on div "Danii A282 Hoy 10:46 Lead #6568046 Tú: Genial! En la propuesta que te envie est…" at bounding box center [218, 188] width 244 height 60
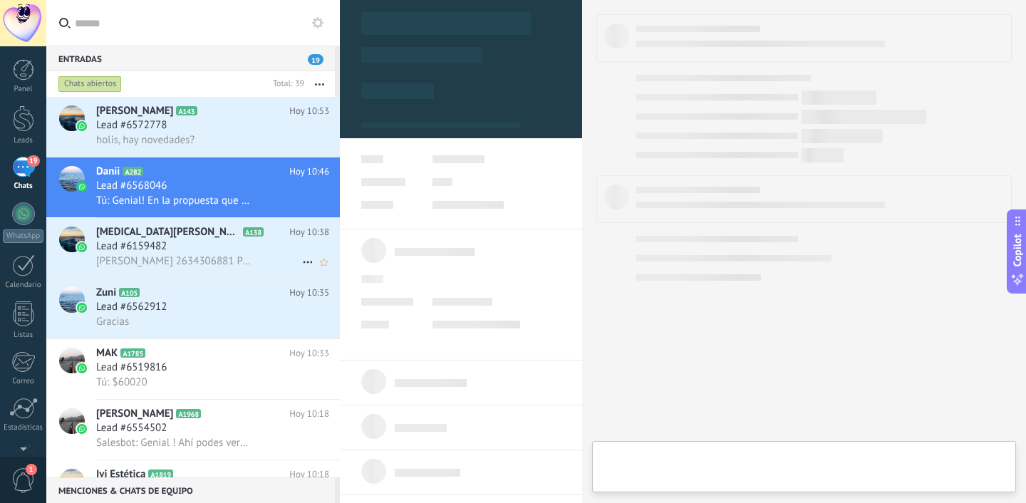
click at [202, 243] on div "Lead #6159482" at bounding box center [212, 247] width 233 height 14
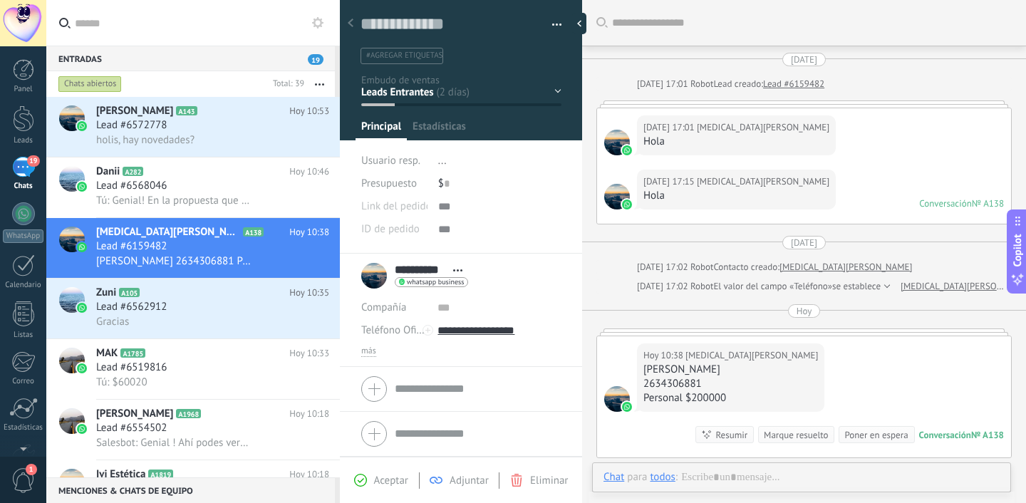
scroll to position [21, 0]
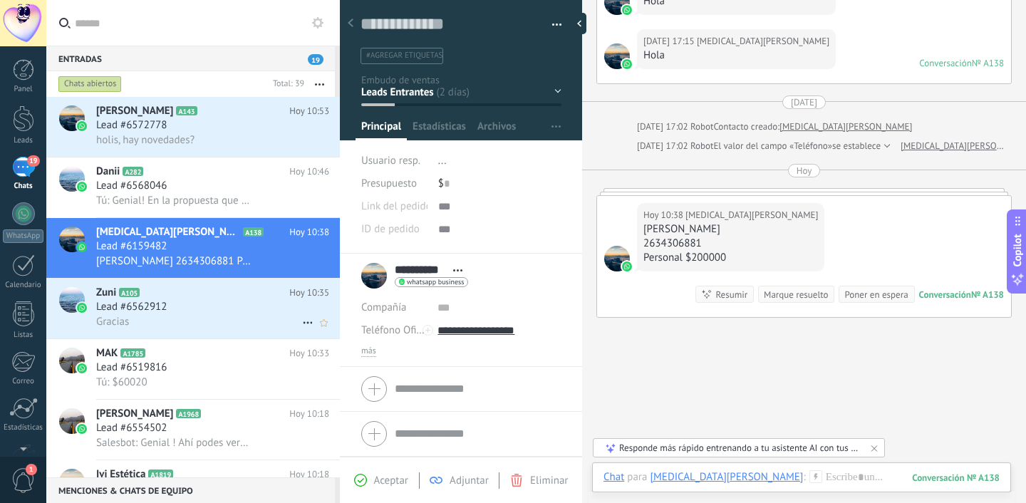
click at [142, 329] on div "Gracias" at bounding box center [212, 321] width 233 height 15
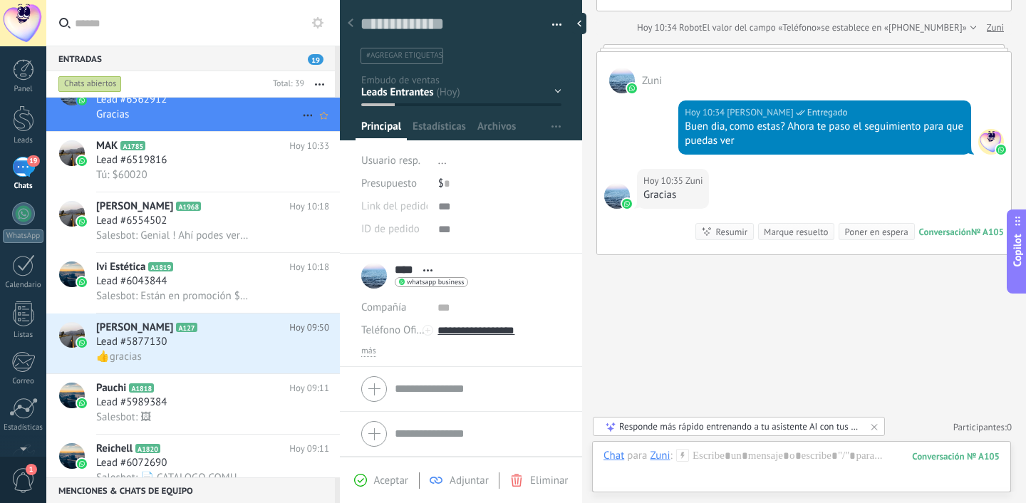
scroll to position [227, 0]
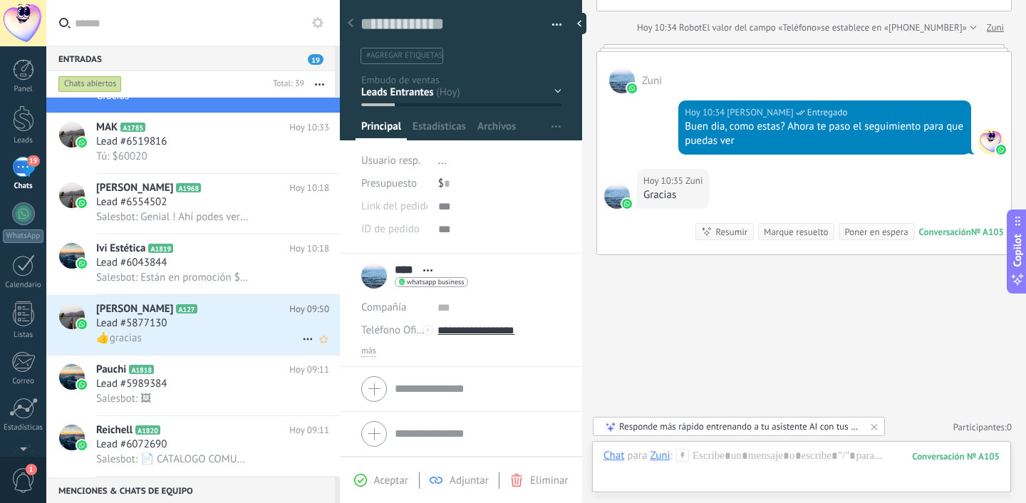
click at [205, 339] on div "👍gracias" at bounding box center [212, 338] width 233 height 15
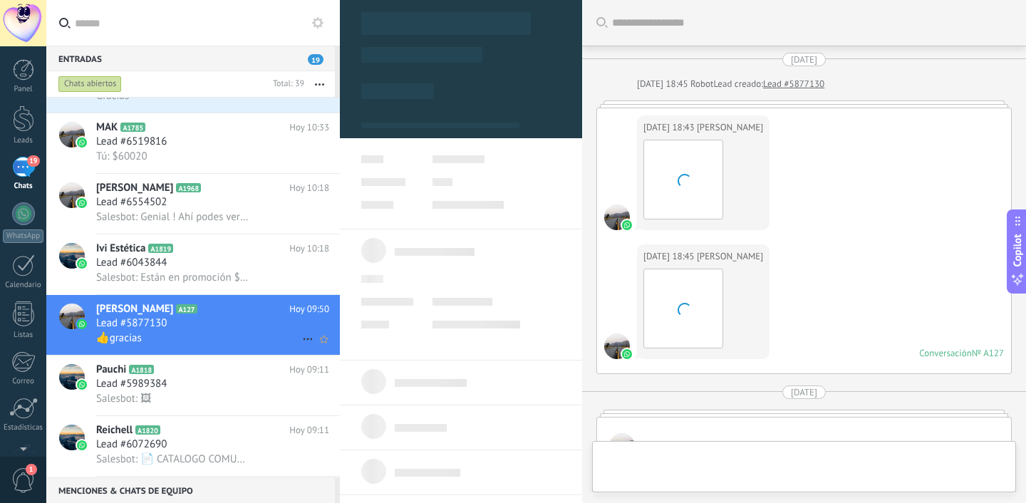
type textarea "**********"
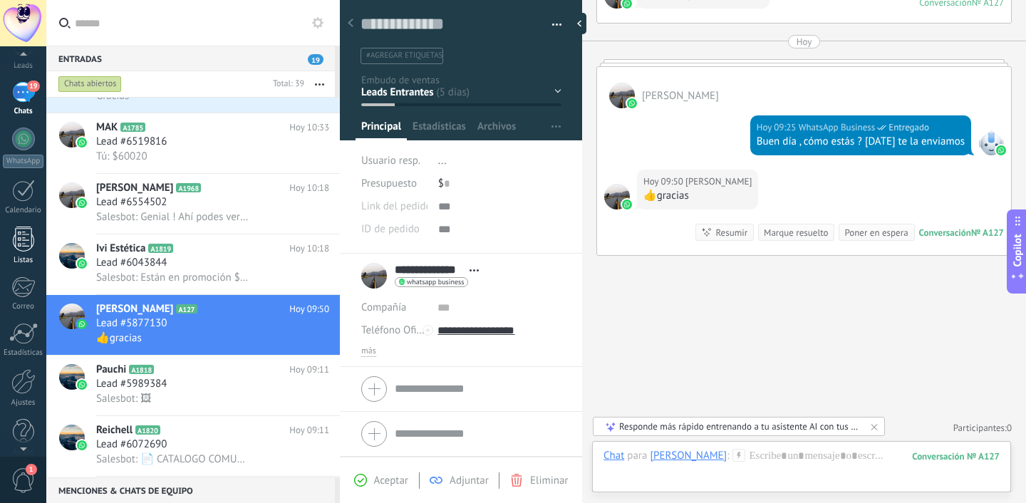
scroll to position [90, 0]
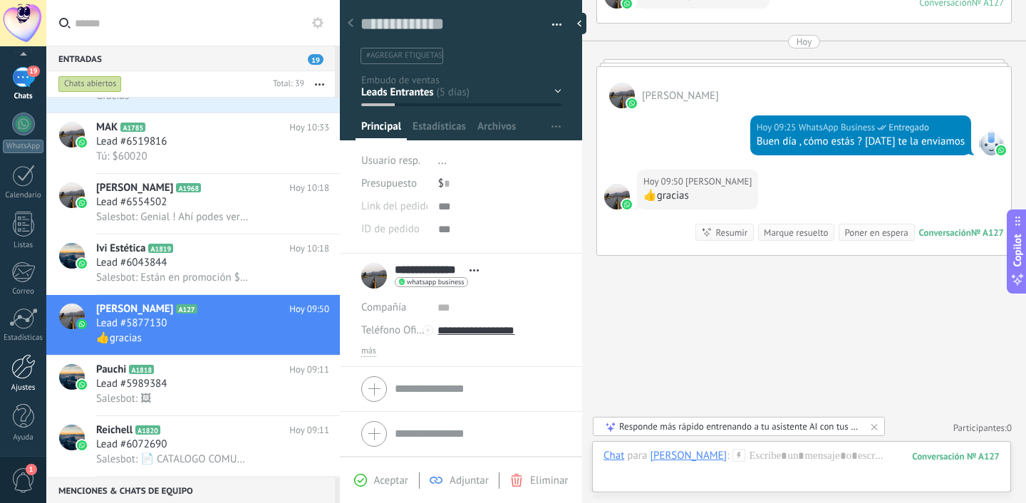
click at [26, 355] on div at bounding box center [23, 366] width 24 height 25
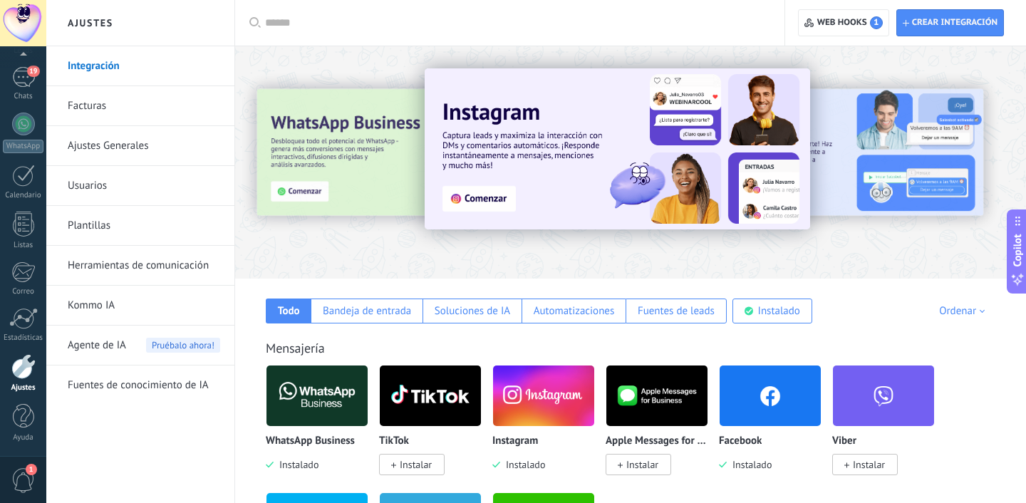
click at [129, 177] on link "Usuarios" at bounding box center [144, 186] width 153 height 40
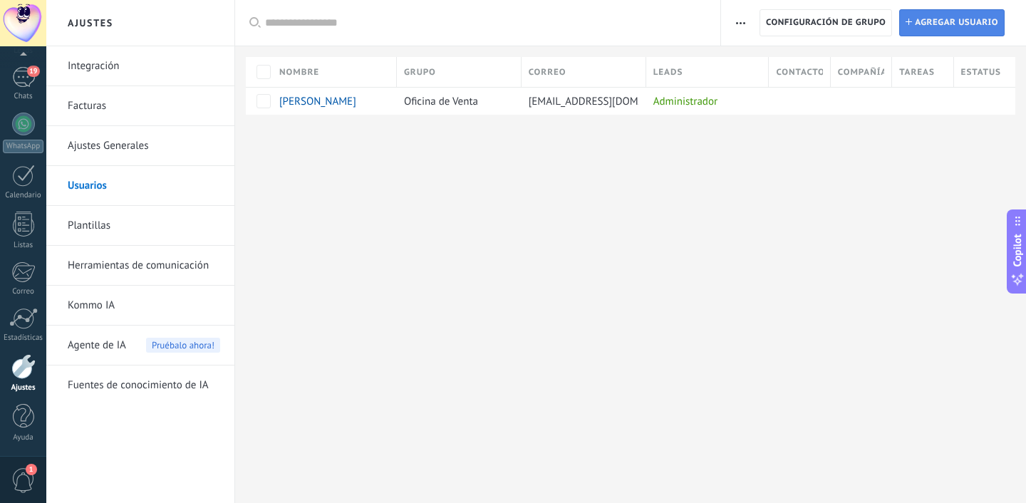
click at [942, 21] on span "Agregar usuario" at bounding box center [956, 23] width 83 height 26
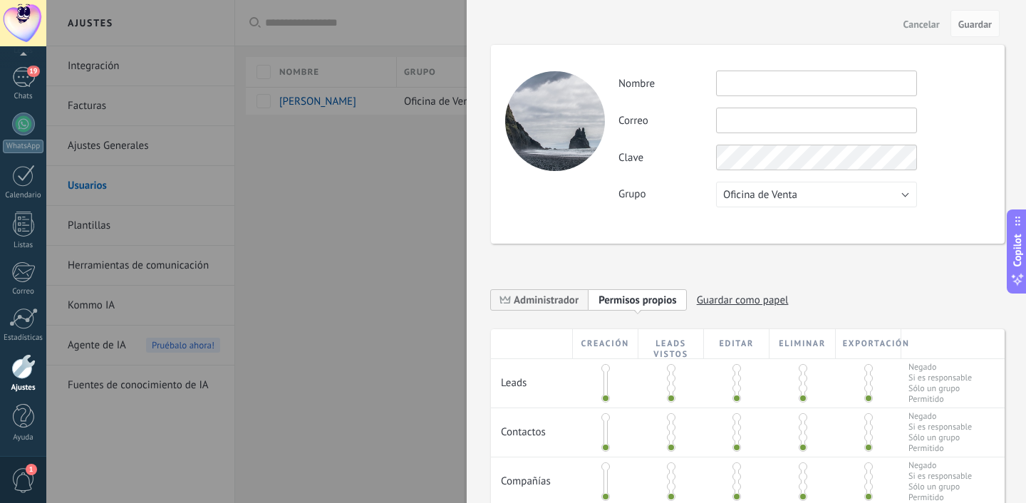
click at [747, 95] on input "text" at bounding box center [816, 84] width 201 height 26
type input "**********"
click at [771, 114] on input "text" at bounding box center [816, 121] width 201 height 26
type input "**********"
click at [676, 239] on div "**********" at bounding box center [748, 144] width 514 height 199
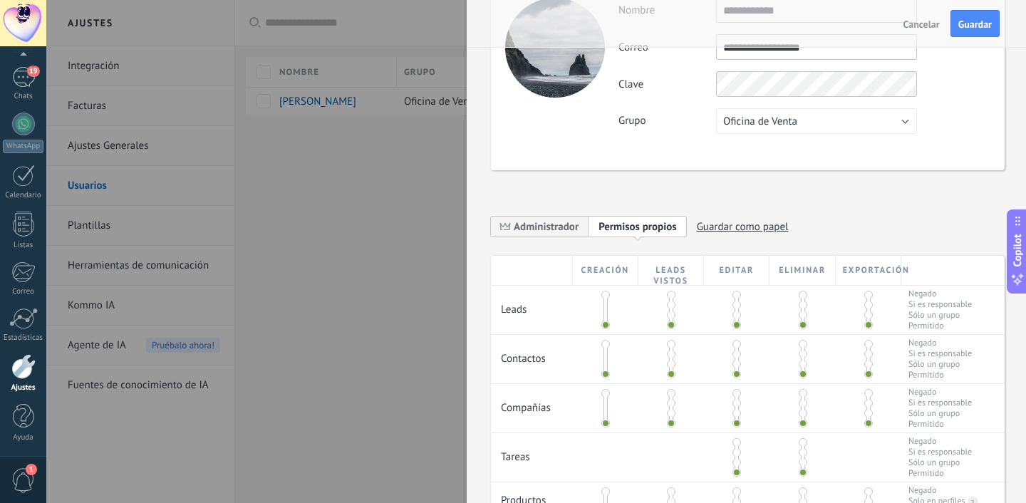
scroll to position [74, 0]
click at [609, 320] on div at bounding box center [606, 309] width 66 height 48
click at [602, 322] on span at bounding box center [606, 324] width 9 height 9
click at [667, 322] on span at bounding box center [671, 324] width 9 height 9
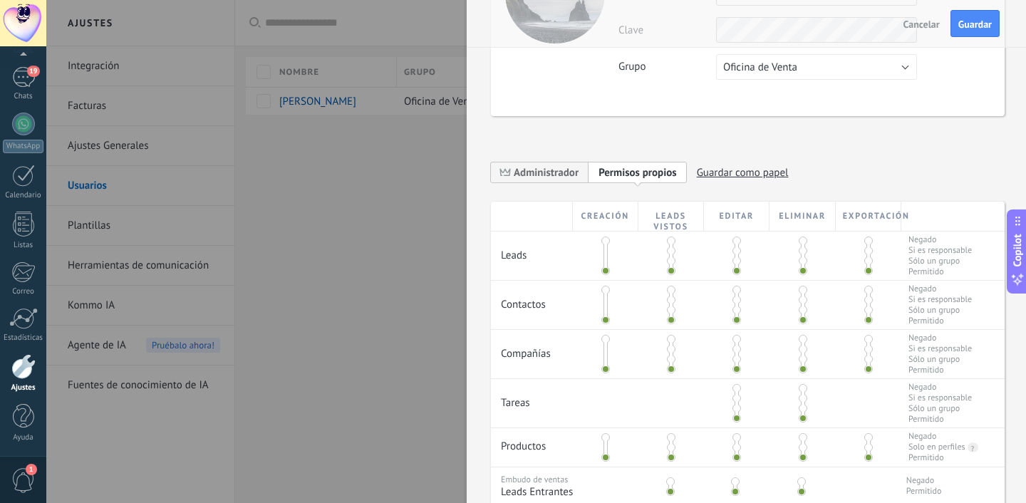
scroll to position [218, 0]
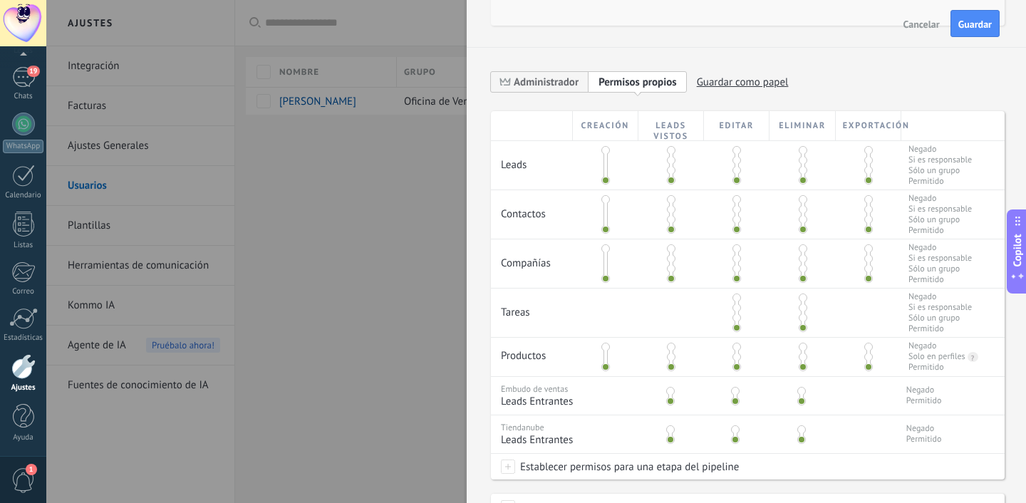
click at [598, 226] on div at bounding box center [606, 214] width 66 height 48
drag, startPoint x: 602, startPoint y: 230, endPoint x: 602, endPoint y: 210, distance: 19.2
click at [604, 210] on div at bounding box center [606, 215] width 4 height 36
click at [604, 197] on span at bounding box center [606, 199] width 9 height 9
click at [607, 232] on span at bounding box center [606, 229] width 9 height 9
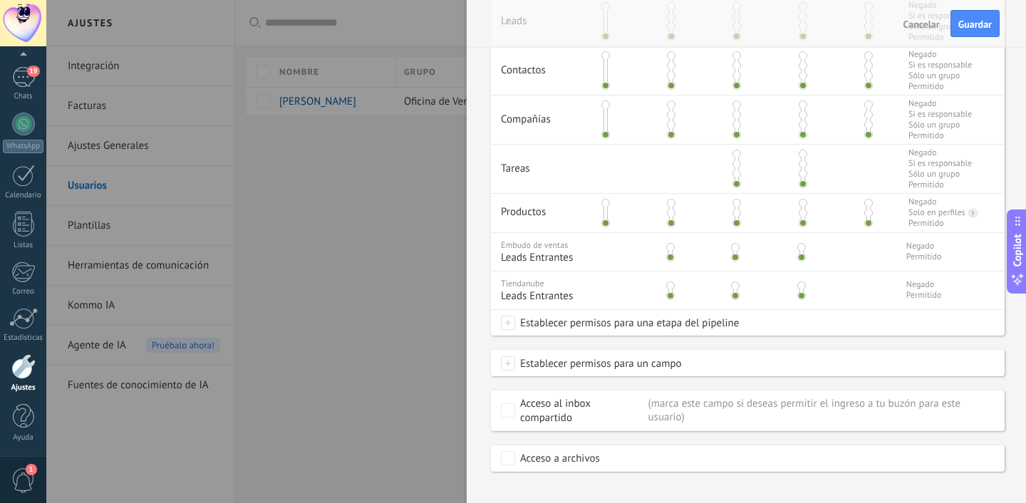
scroll to position [388, 0]
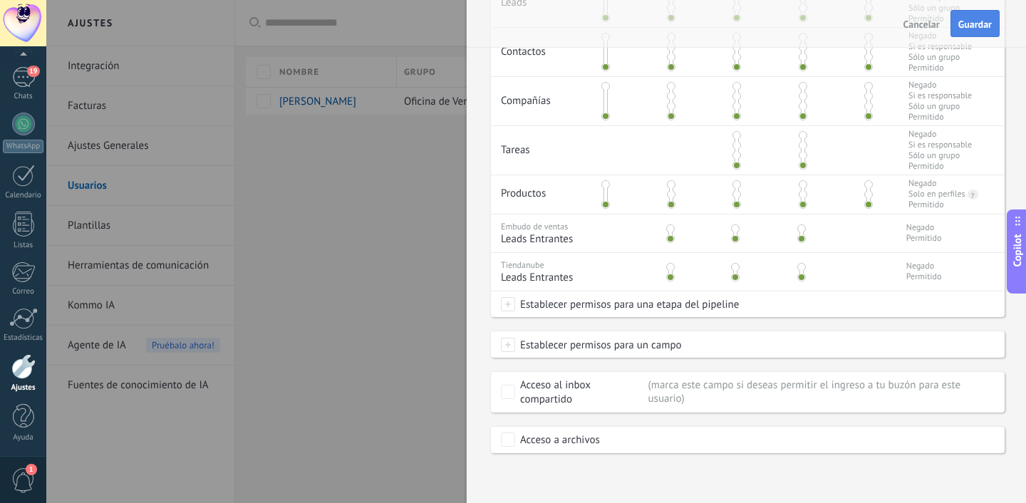
click at [963, 27] on span "Guardar" at bounding box center [976, 24] width 34 height 10
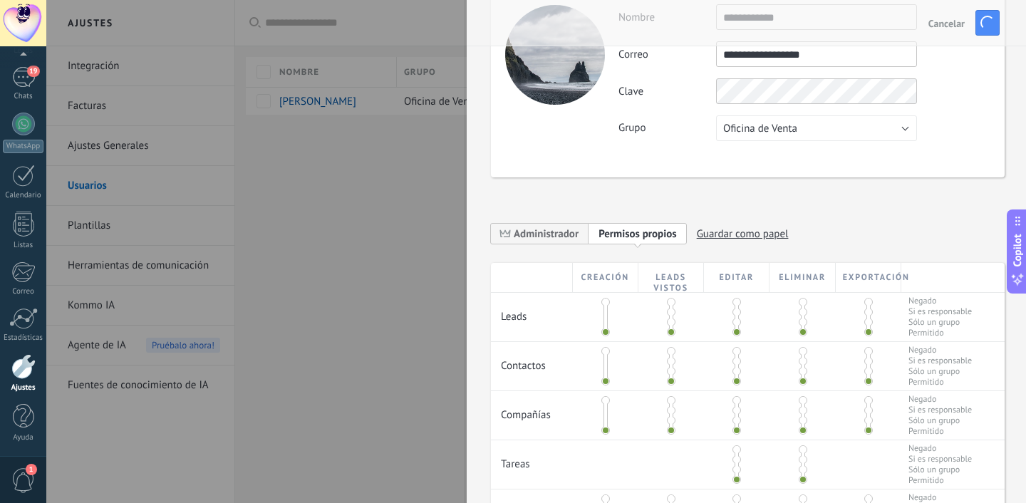
scroll to position [0, 0]
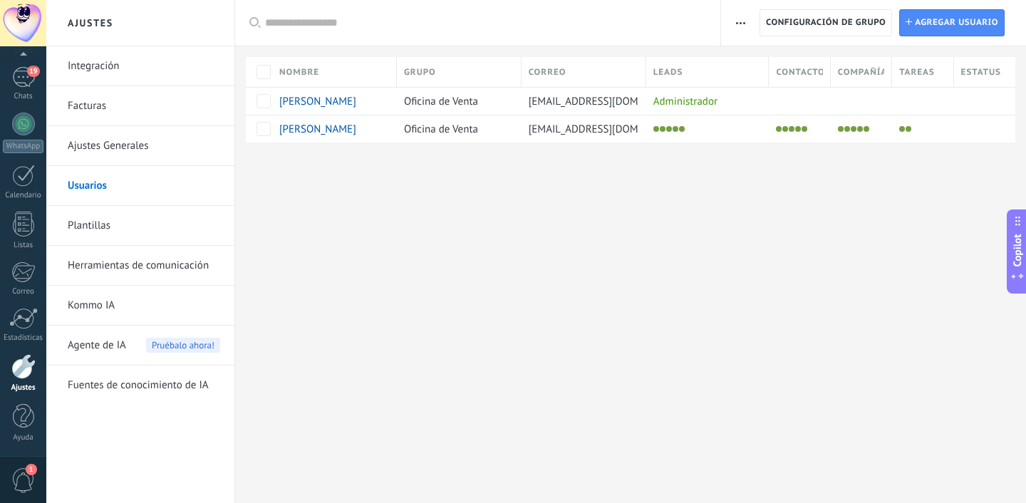
click at [108, 315] on link "Kommo IA" at bounding box center [144, 306] width 153 height 40
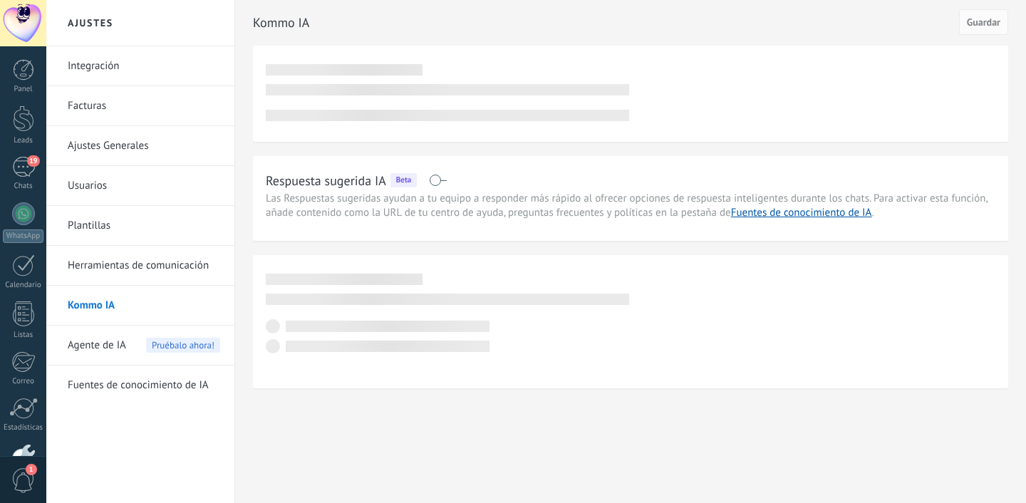
click at [433, 183] on span at bounding box center [438, 180] width 18 height 11
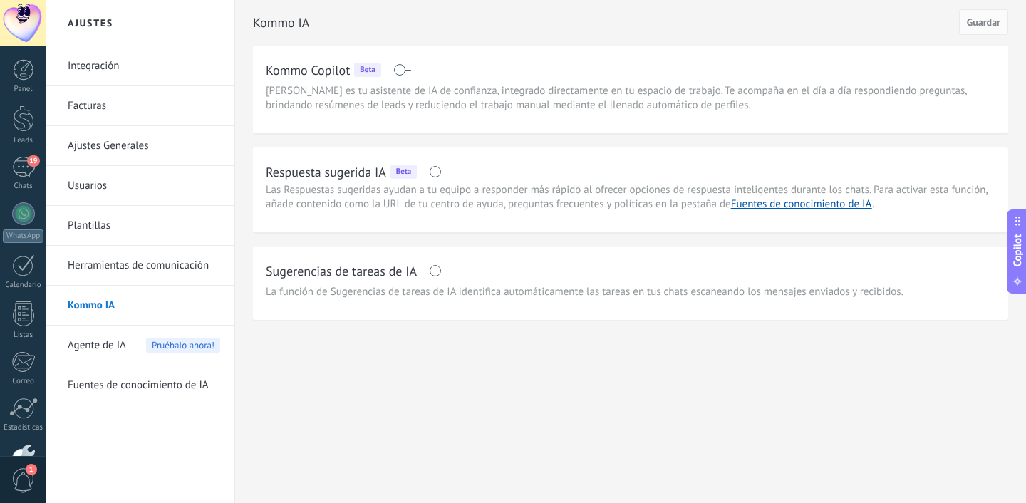
click at [441, 173] on span at bounding box center [438, 171] width 18 height 11
click at [304, 227] on div "Respuesta sugerida IA Beta Las Respuestas sugeridas ayudan a tu equipo a respon…" at bounding box center [631, 190] width 756 height 85
click at [330, 200] on span "Las Respuestas sugeridas ayudan a tu equipo a responder más rápido al ofrecer o…" at bounding box center [627, 197] width 722 height 28
click at [443, 270] on span at bounding box center [438, 270] width 18 height 11
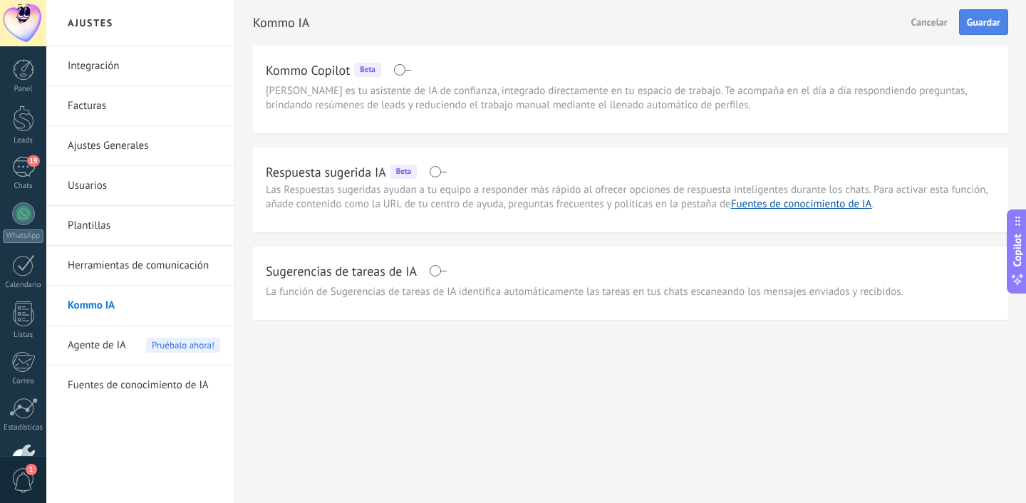
click at [984, 14] on button "Guardar" at bounding box center [983, 22] width 49 height 26
click at [431, 260] on div "Sugerencias de tareas de IA" at bounding box center [631, 270] width 730 height 23
click at [436, 269] on span at bounding box center [438, 270] width 18 height 11
click at [1001, 25] on button "Guardar" at bounding box center [983, 22] width 49 height 26
click at [438, 270] on span at bounding box center [438, 270] width 18 height 11
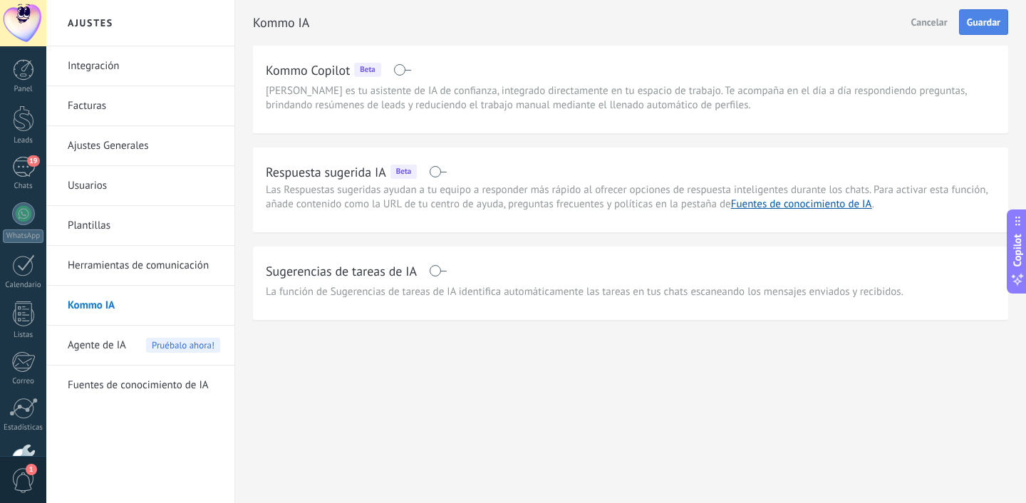
click at [968, 13] on button "Guardar" at bounding box center [983, 22] width 49 height 26
click at [110, 343] on span "Agente de IA" at bounding box center [97, 346] width 58 height 40
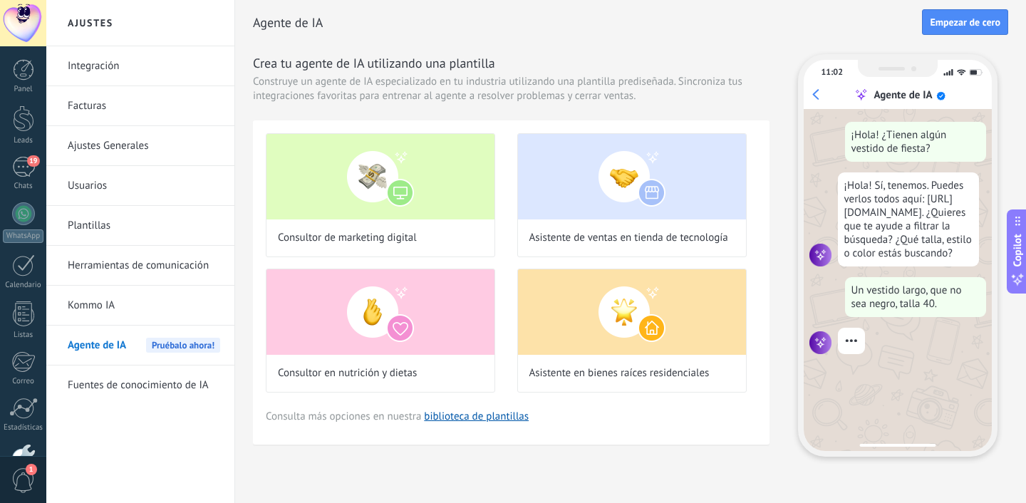
click at [158, 381] on link "Fuentes de conocimiento de IA" at bounding box center [144, 386] width 153 height 40
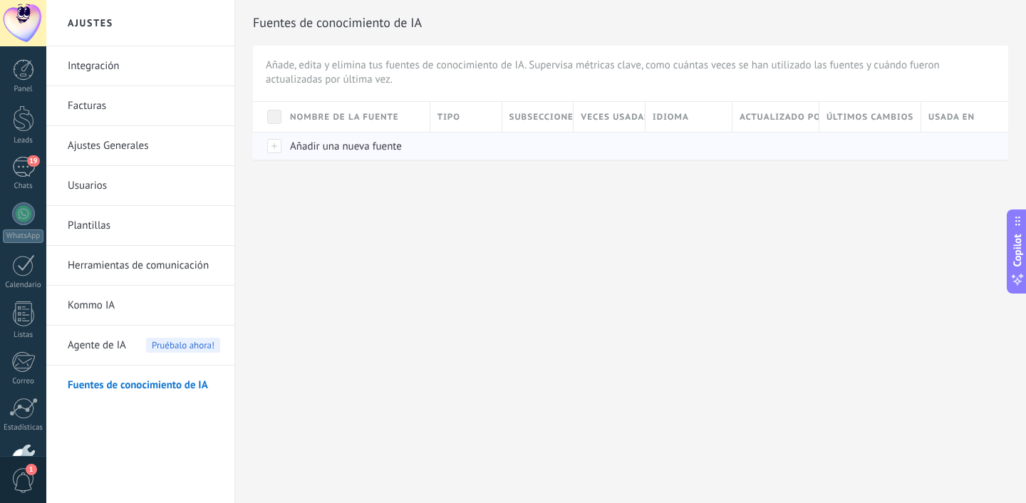
click at [354, 153] on span "Añadir una nueva fuente" at bounding box center [346, 147] width 112 height 14
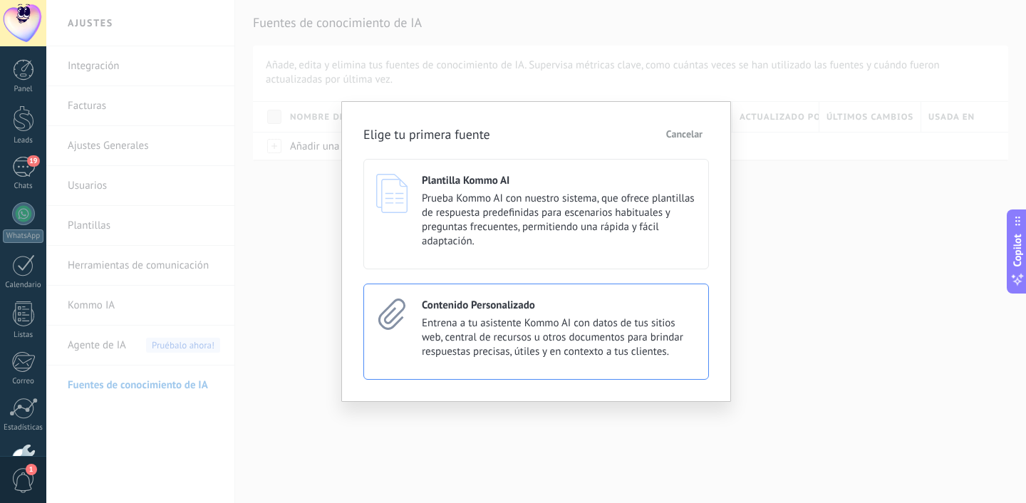
click at [535, 356] on span "Entrena a tu asistente Kommo AI con datos de tus sitios web, central de recurso…" at bounding box center [559, 337] width 274 height 43
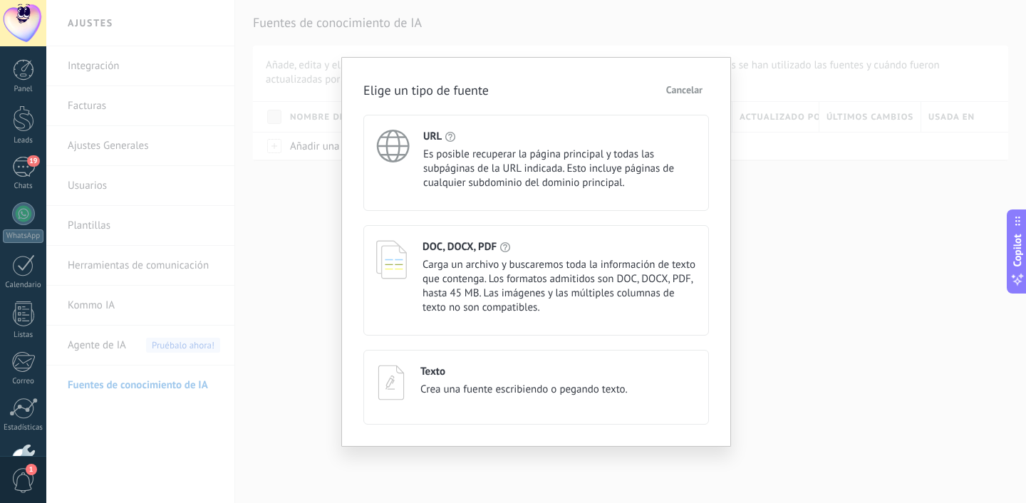
click at [480, 182] on span "Es posible recuperar la página principal y todas las subpáginas de la URL indic…" at bounding box center [559, 169] width 273 height 43
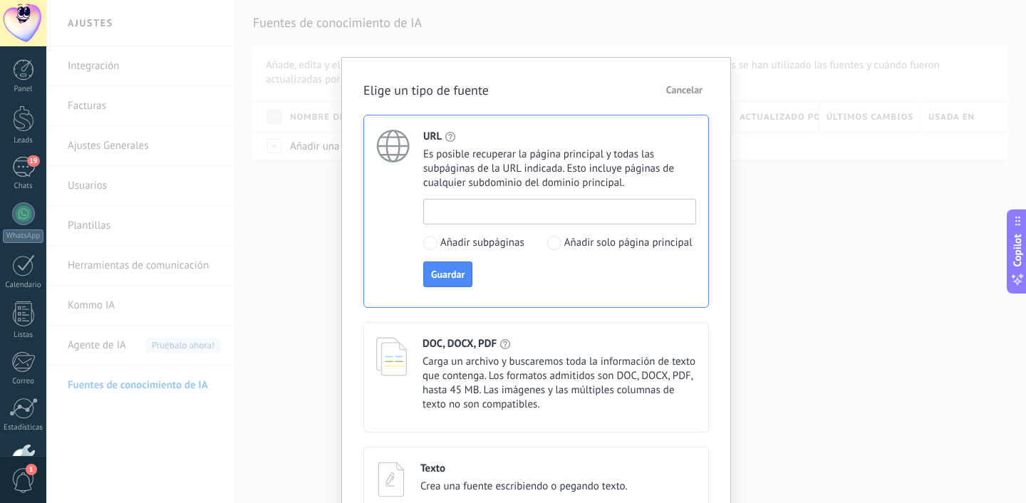
click at [490, 217] on input at bounding box center [560, 211] width 272 height 23
type input "**********"
click at [455, 272] on span "Guardar" at bounding box center [448, 274] width 34 height 10
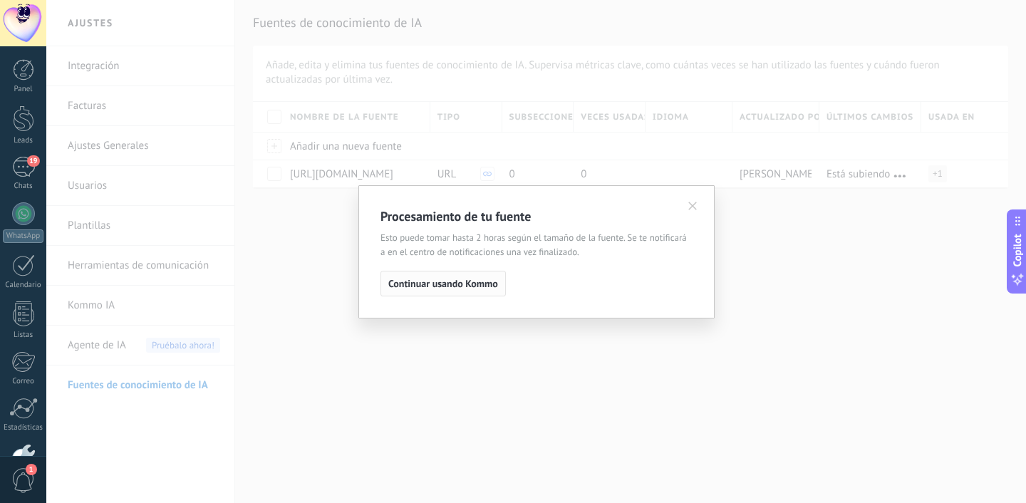
click at [478, 287] on span "Continuar usando Kommo" at bounding box center [443, 284] width 110 height 10
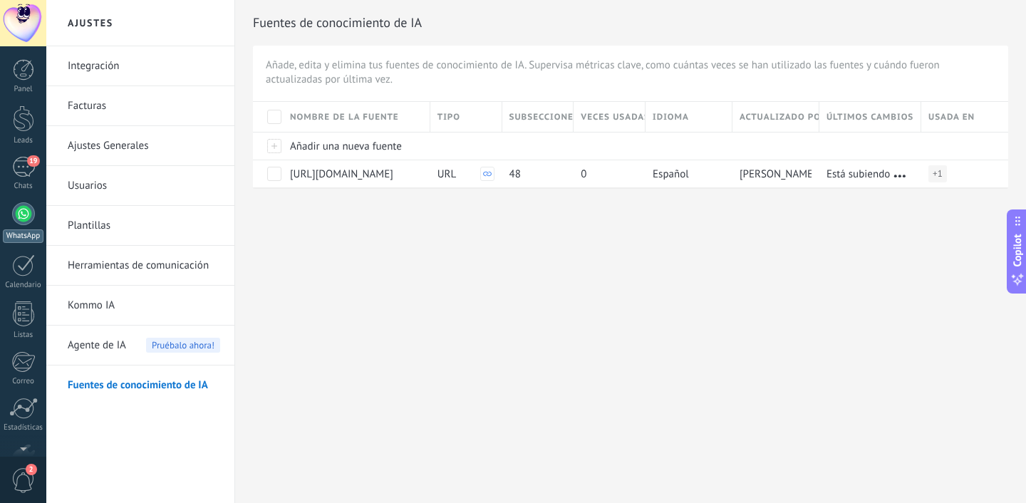
click at [16, 168] on div "Panel Leads 19 Chats WhatsApp Clientes" at bounding box center [23, 303] width 46 height 488
click at [27, 89] on link "19 Chats" at bounding box center [23, 84] width 46 height 34
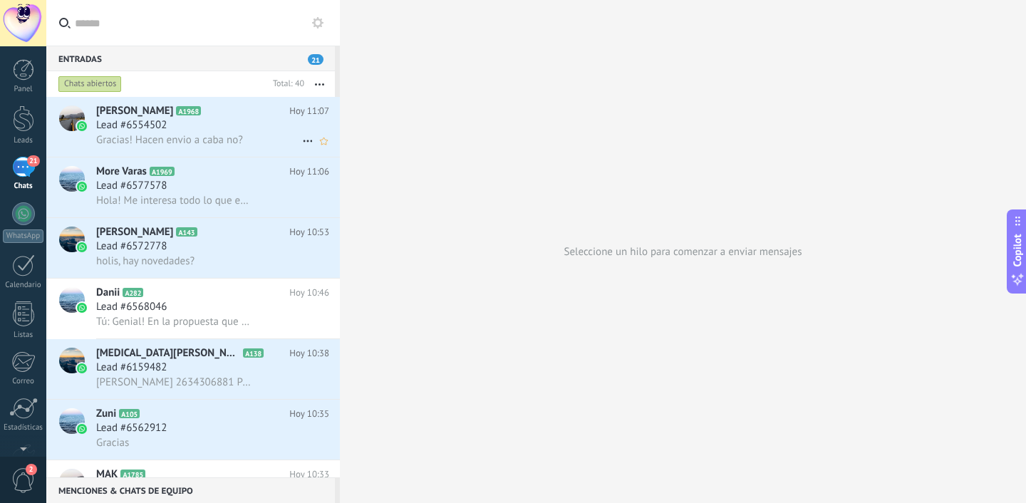
click at [120, 137] on span "Gracias! Hacen envio a caba no?" at bounding box center [169, 140] width 147 height 14
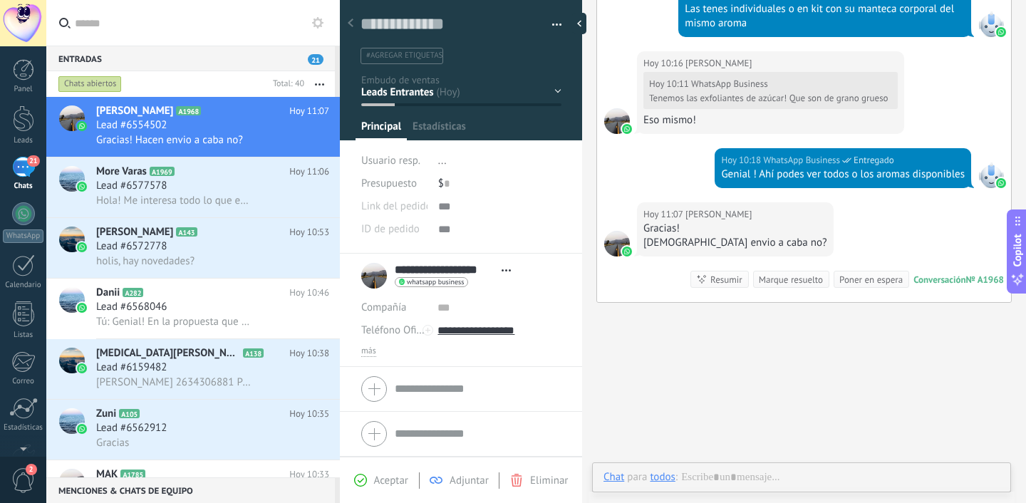
scroll to position [21, 0]
click at [938, 280] on div "Conversación" at bounding box center [940, 280] width 52 height 12
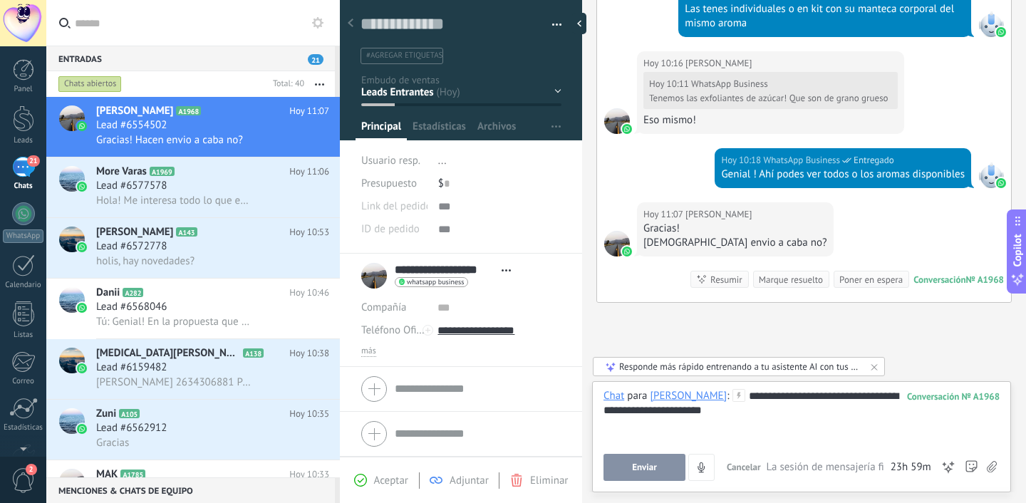
click at [729, 416] on div "**********" at bounding box center [802, 416] width 396 height 54
click at [627, 465] on button "Enviar" at bounding box center [645, 467] width 82 height 27
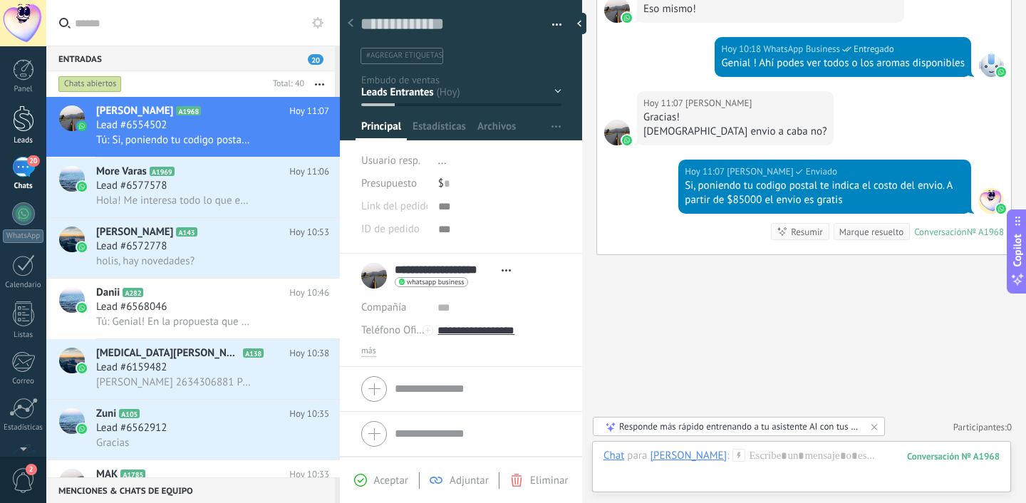
click at [23, 130] on div at bounding box center [23, 118] width 21 height 26
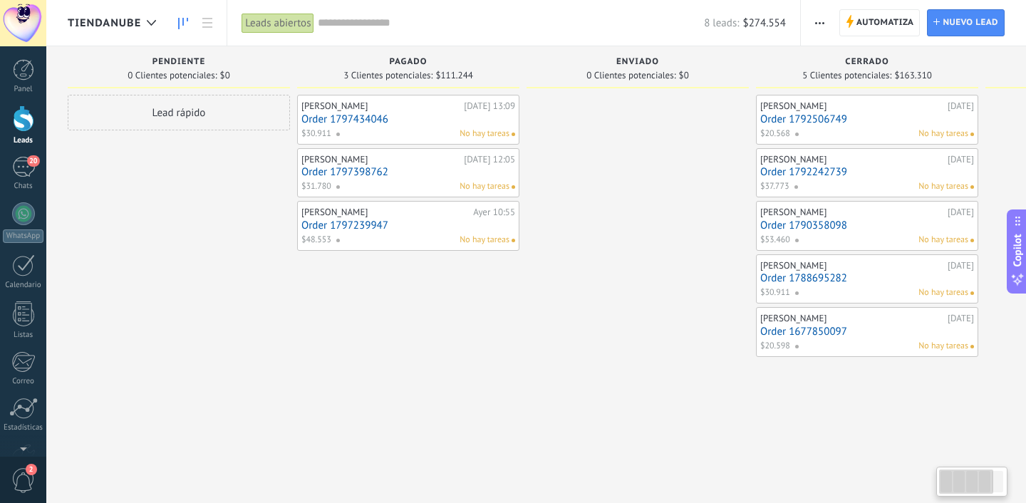
click at [136, 35] on div "Tiendanube" at bounding box center [116, 23] width 96 height 46
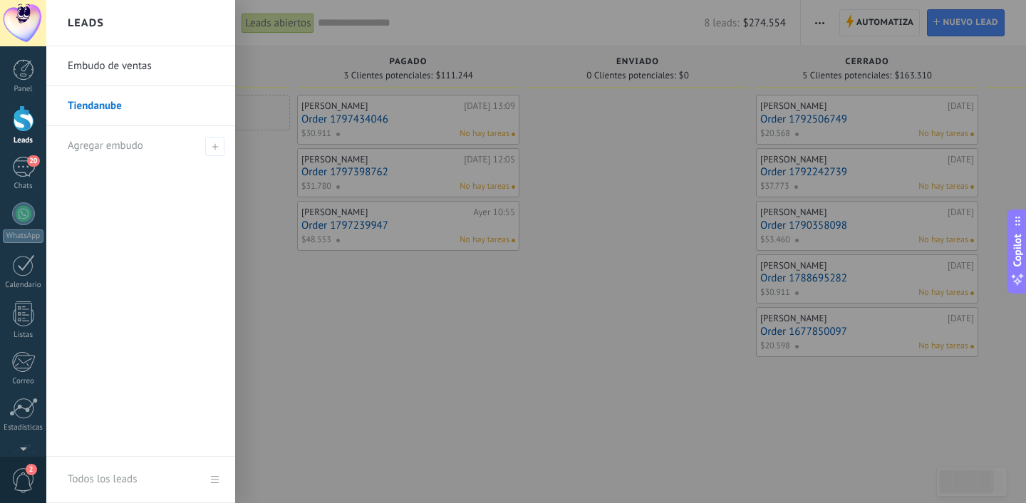
click at [128, 66] on link "Embudo de ventas" at bounding box center [144, 66] width 153 height 40
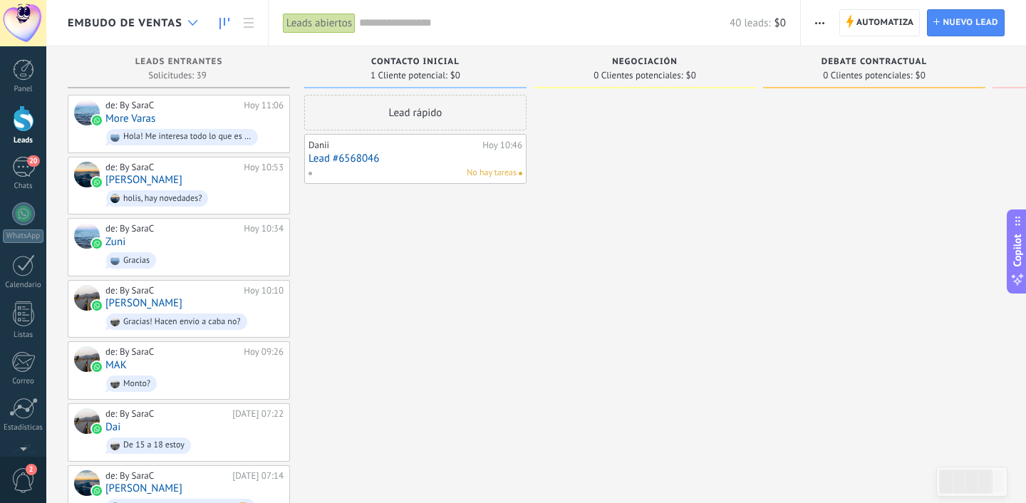
click at [192, 19] on div at bounding box center [193, 23] width 24 height 28
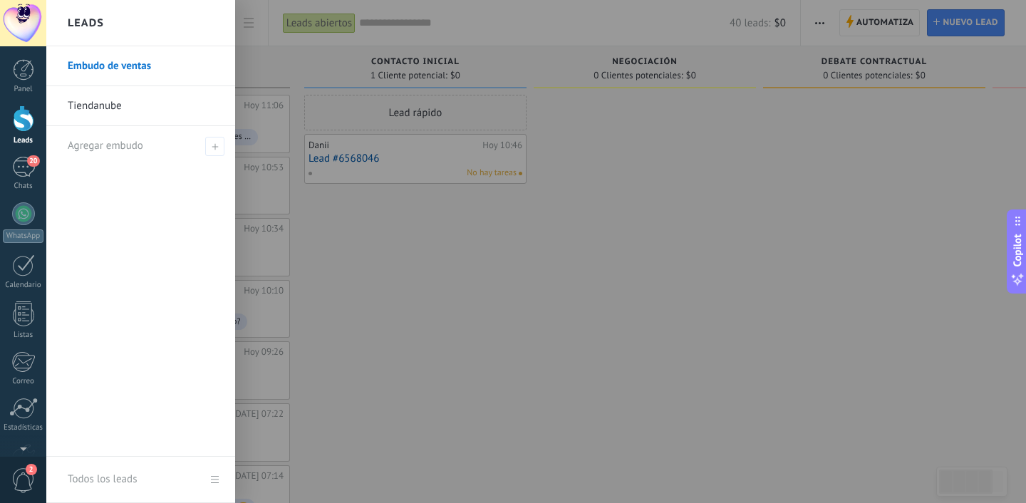
click at [163, 71] on link "Embudo de ventas" at bounding box center [144, 66] width 153 height 40
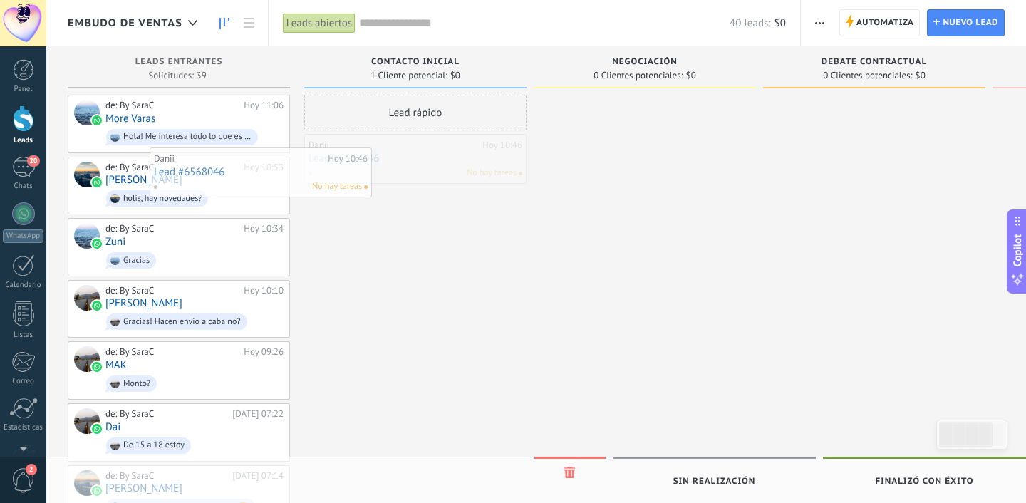
drag, startPoint x: 371, startPoint y: 164, endPoint x: 210, endPoint y: 177, distance: 162.4
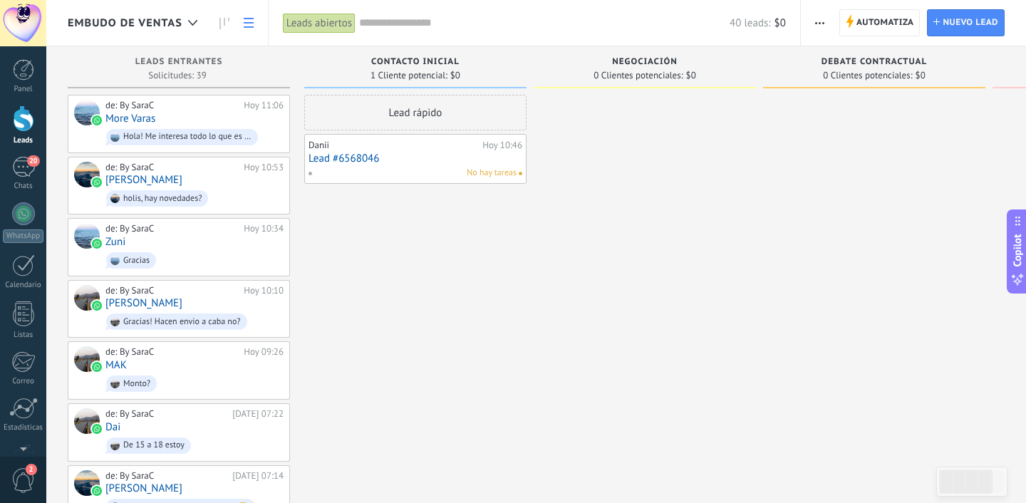
click at [244, 27] on use at bounding box center [249, 23] width 10 height 10
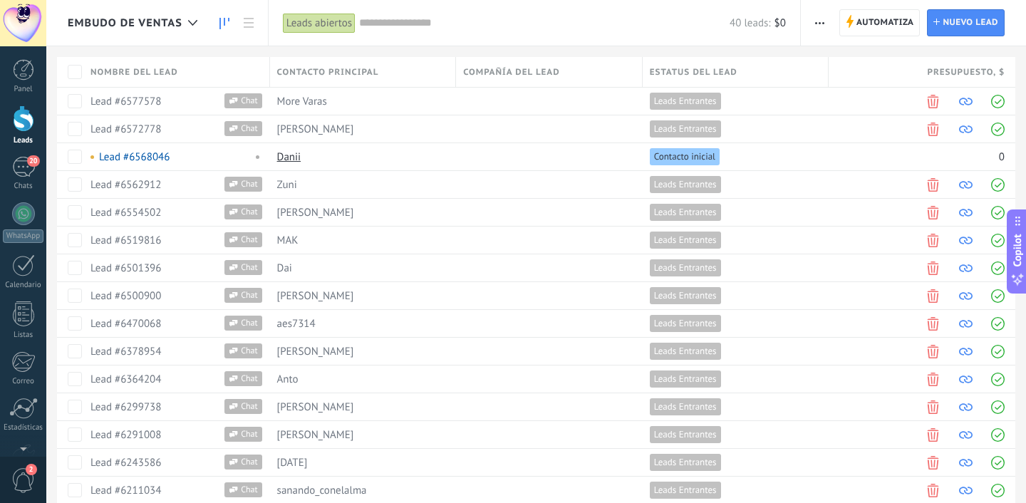
click at [229, 25] on icon at bounding box center [225, 23] width 10 height 11
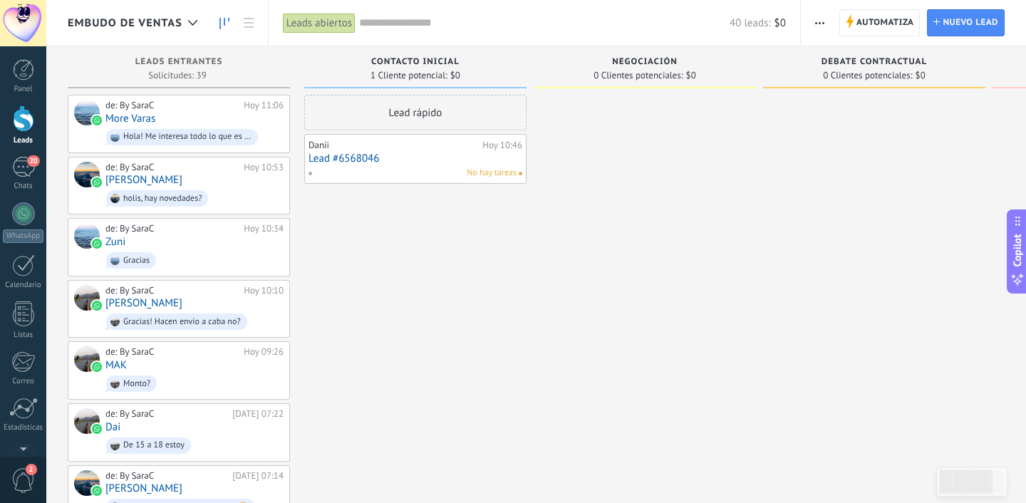
click at [96, 20] on span "Embudo de ventas" at bounding box center [125, 23] width 115 height 14
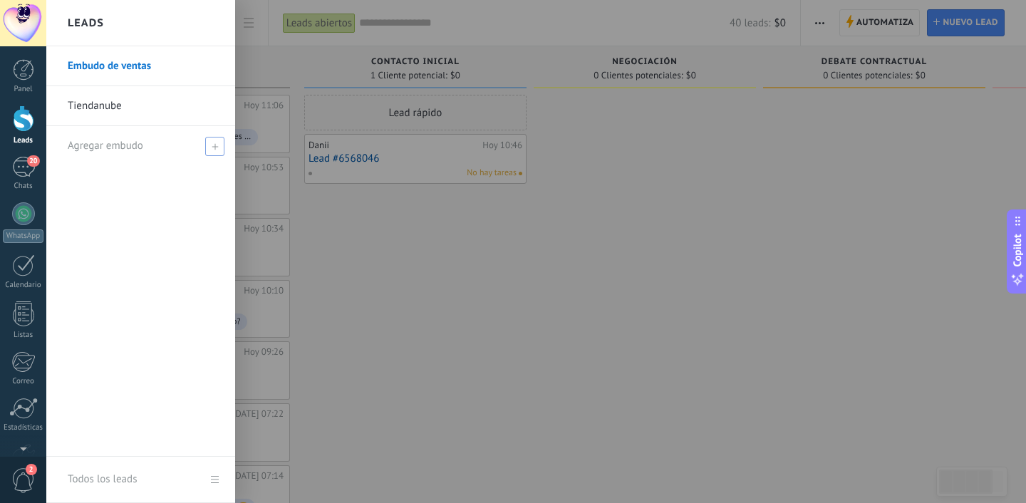
click at [98, 140] on span "Agregar embudo" at bounding box center [106, 146] width 76 height 14
type input "*"
type input "********"
click at [112, 199] on div "Embudo de ventas Tiendanube ********" at bounding box center [140, 251] width 189 height 411
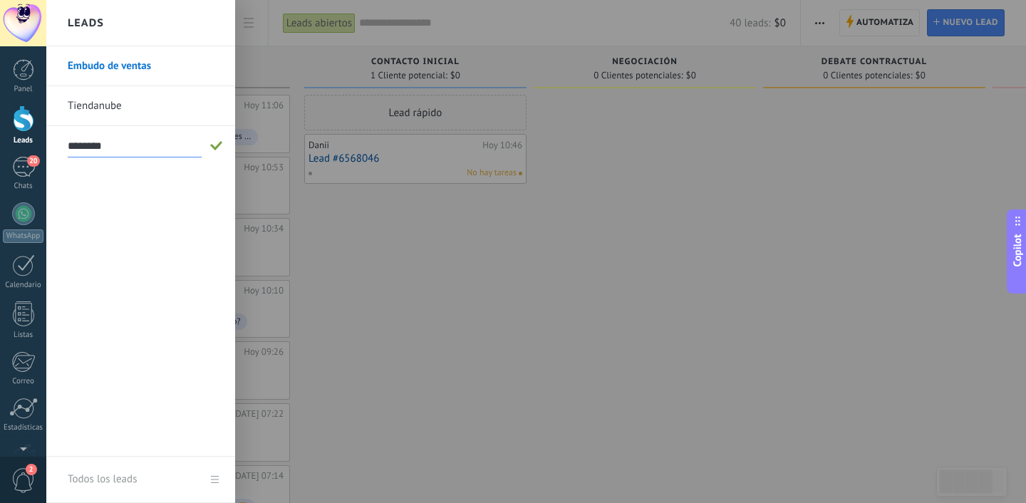
click at [219, 142] on span at bounding box center [216, 146] width 13 height 10
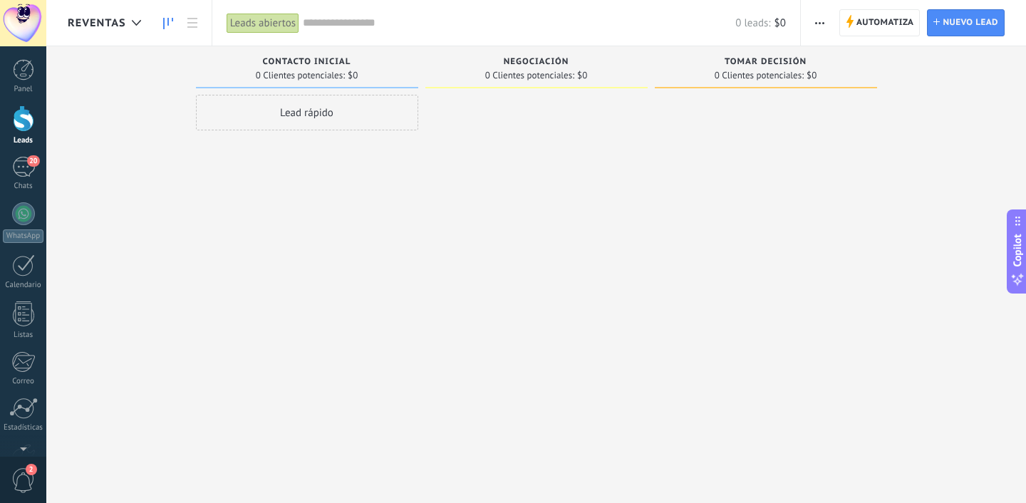
click at [119, 34] on div "REVENTAS" at bounding box center [108, 23] width 81 height 46
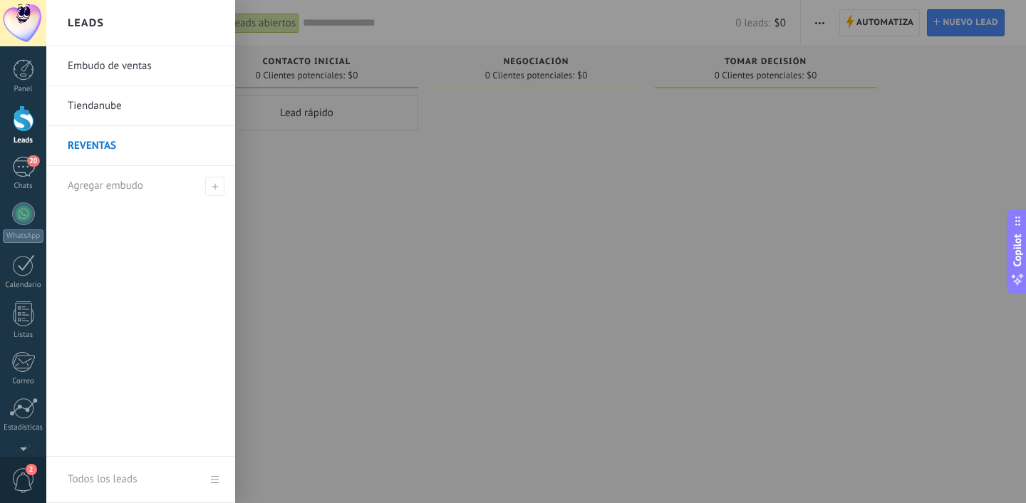
click at [315, 204] on div at bounding box center [559, 251] width 1026 height 503
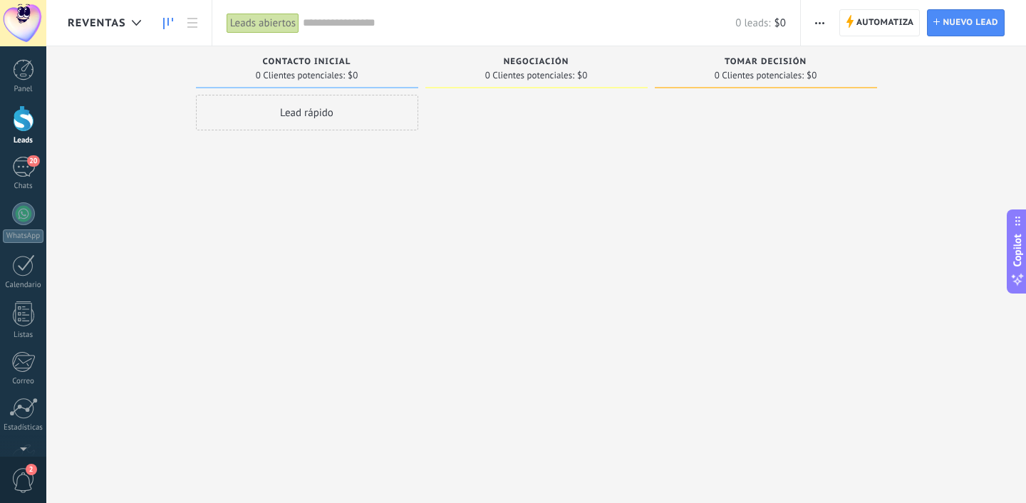
click at [288, 113] on div "Lead rápido" at bounding box center [307, 113] width 222 height 36
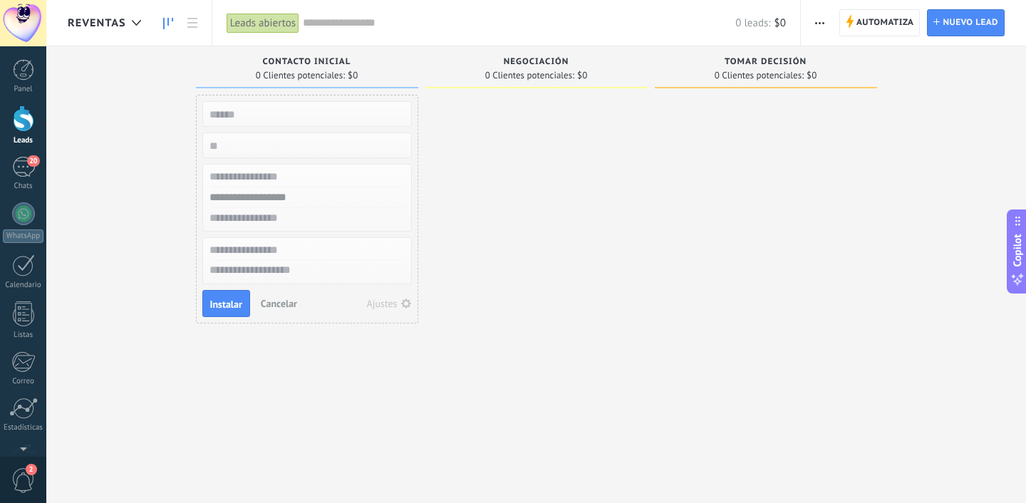
click at [284, 310] on button "Cancelar" at bounding box center [279, 303] width 48 height 21
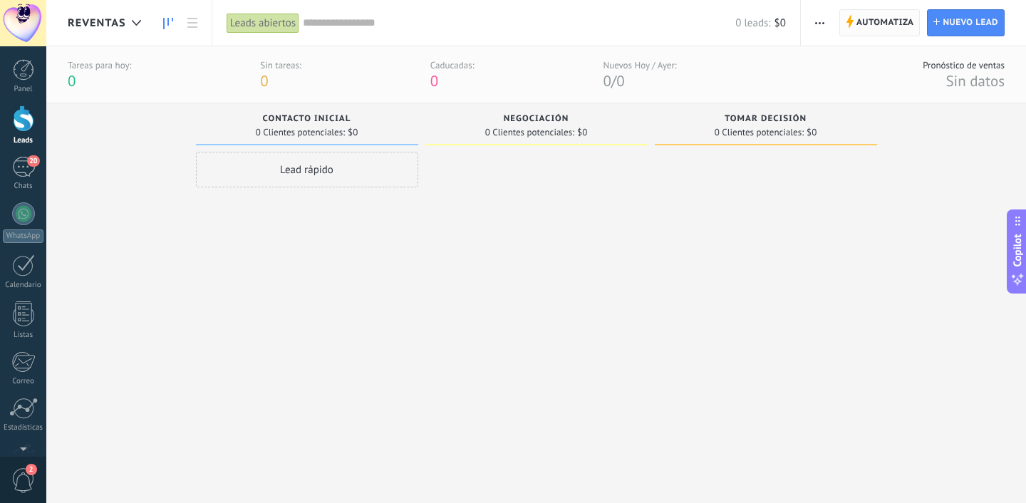
click at [854, 35] on span "Automatiza Automatiza" at bounding box center [880, 22] width 81 height 27
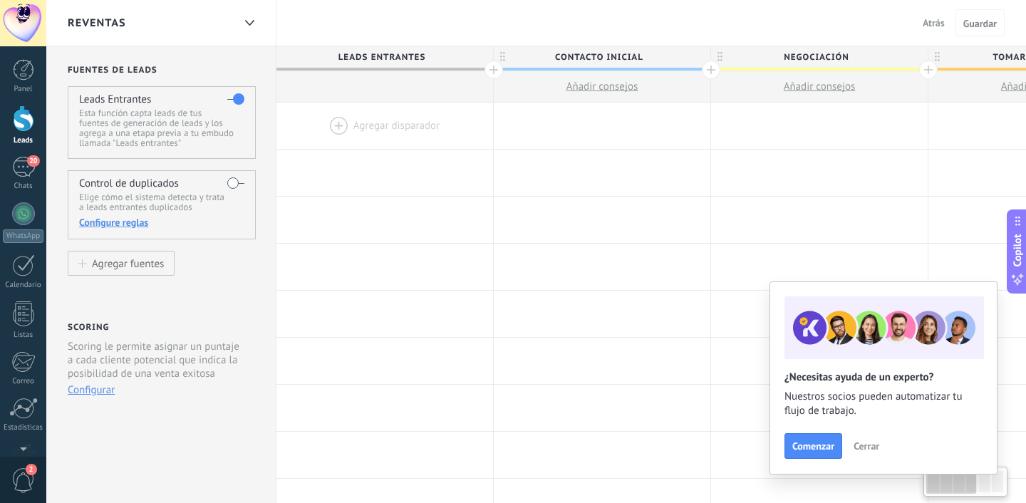
click at [361, 123] on div at bounding box center [385, 126] width 217 height 46
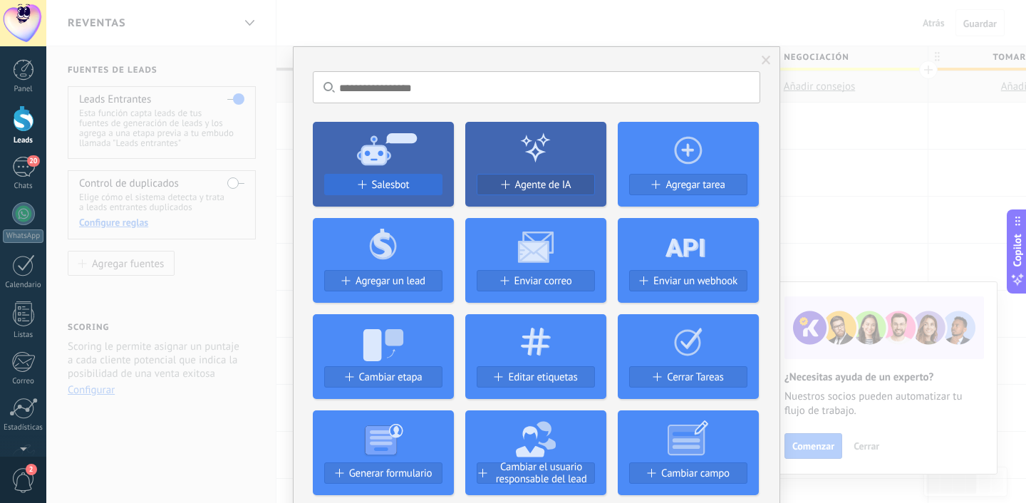
click at [384, 175] on button "Salesbot" at bounding box center [383, 184] width 118 height 21
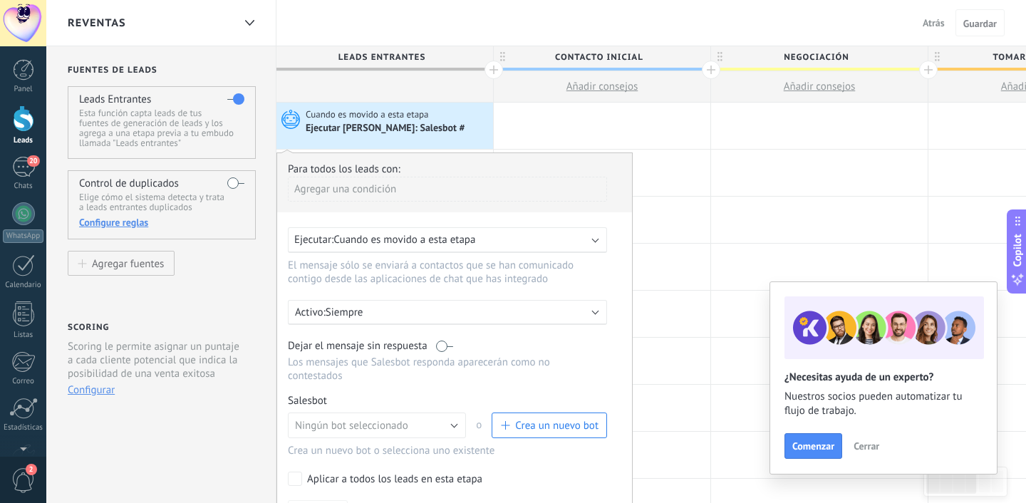
click at [369, 241] on span "Cuando es movido a esta etapa" at bounding box center [405, 240] width 142 height 14
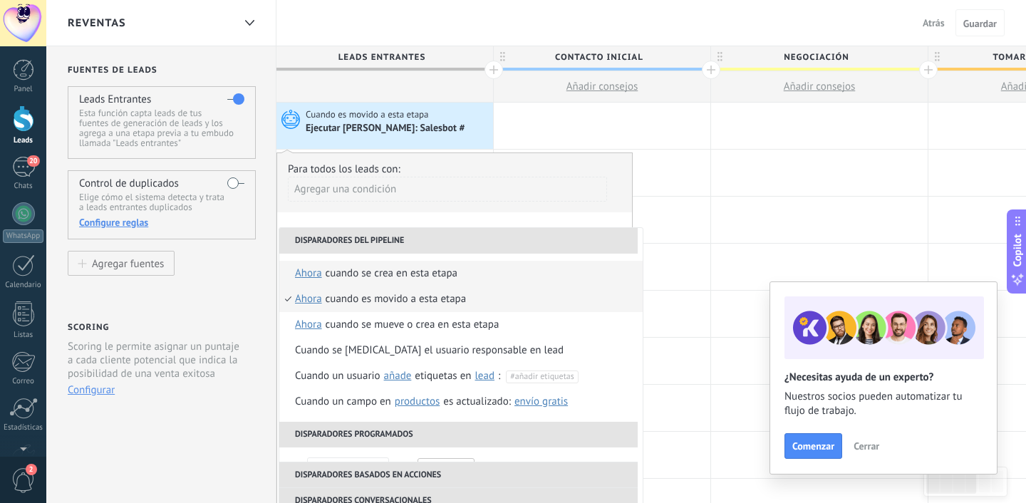
click at [361, 269] on div "Cuando se crea en esta etapa" at bounding box center [392, 274] width 132 height 26
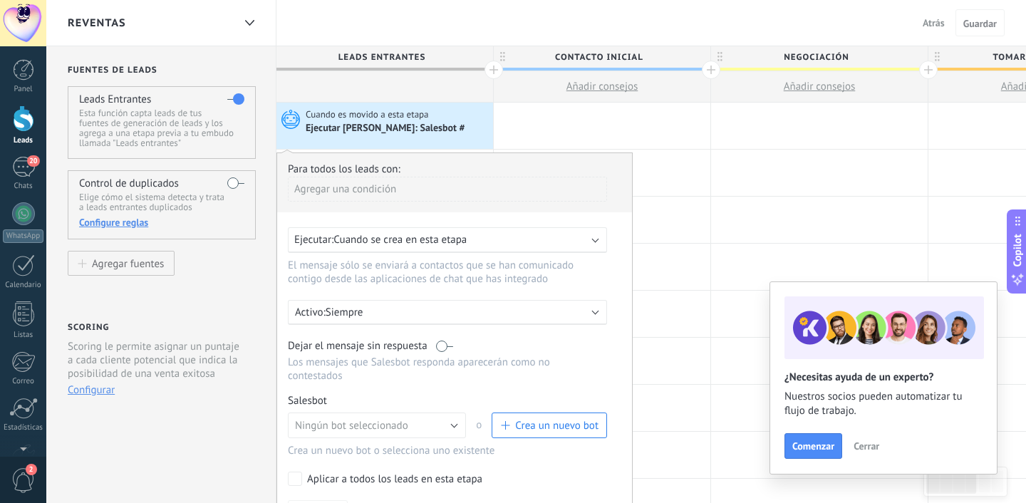
click at [366, 312] on p "Siempre" at bounding box center [450, 313] width 249 height 14
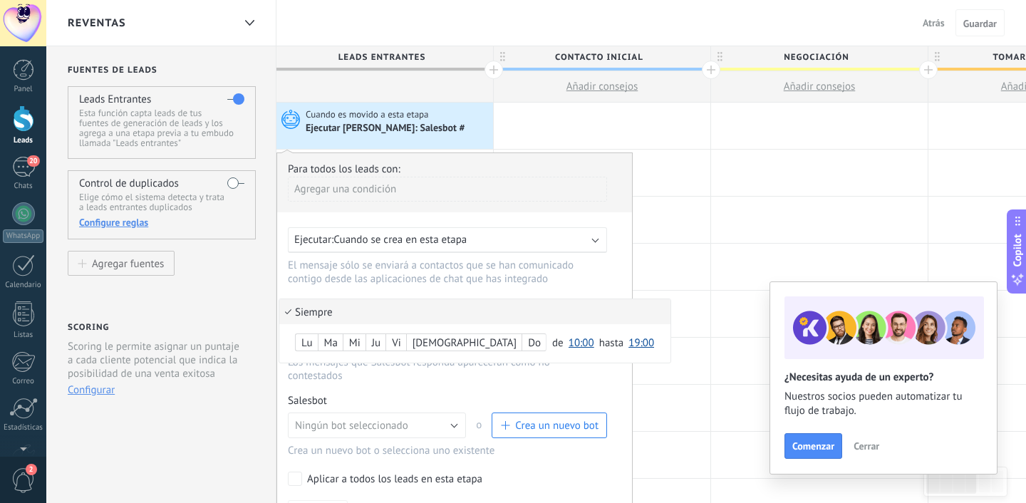
click at [366, 312] on li "Siempre" at bounding box center [474, 311] width 391 height 25
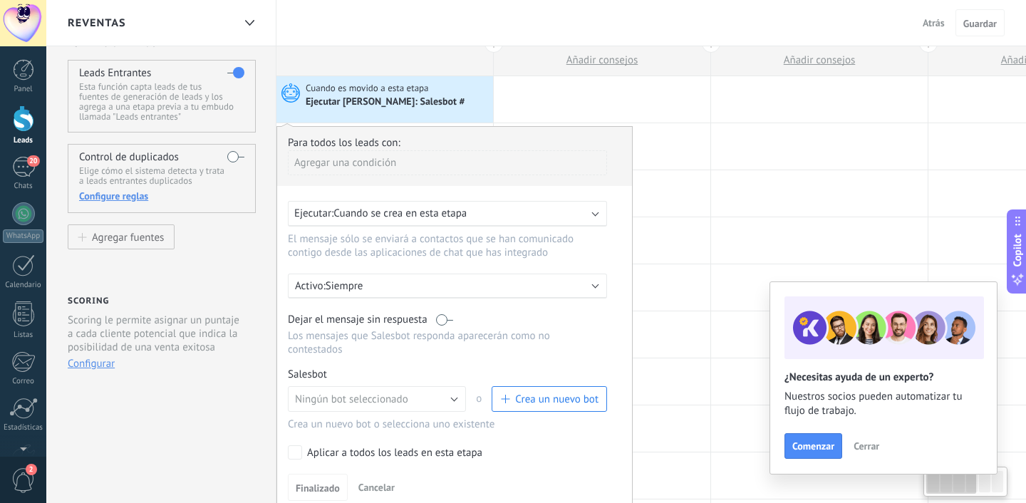
scroll to position [29, 0]
click at [441, 207] on span "Cuando se crea en esta etapa" at bounding box center [400, 212] width 133 height 14
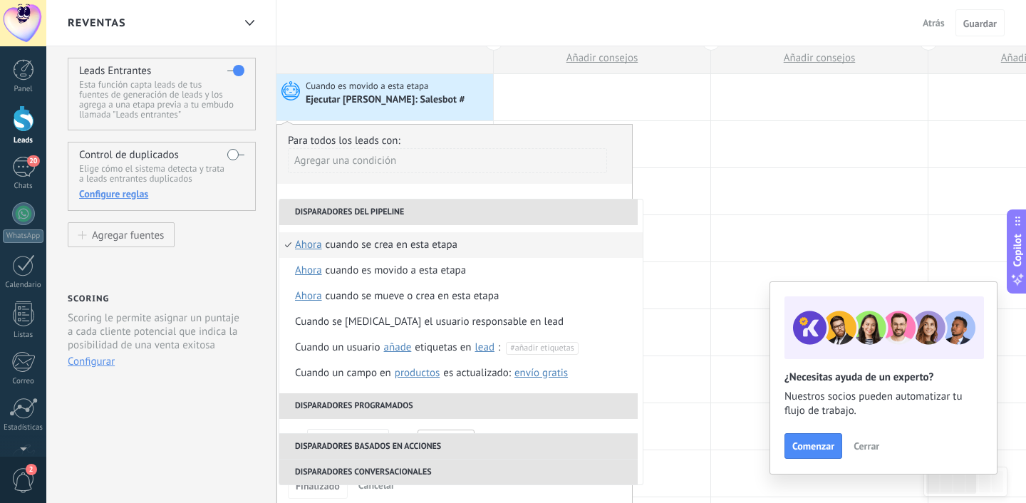
click at [397, 202] on li "Disparadores del pipeline" at bounding box center [458, 213] width 359 height 26
click at [401, 170] on div "Agregar una condición" at bounding box center [447, 160] width 319 height 25
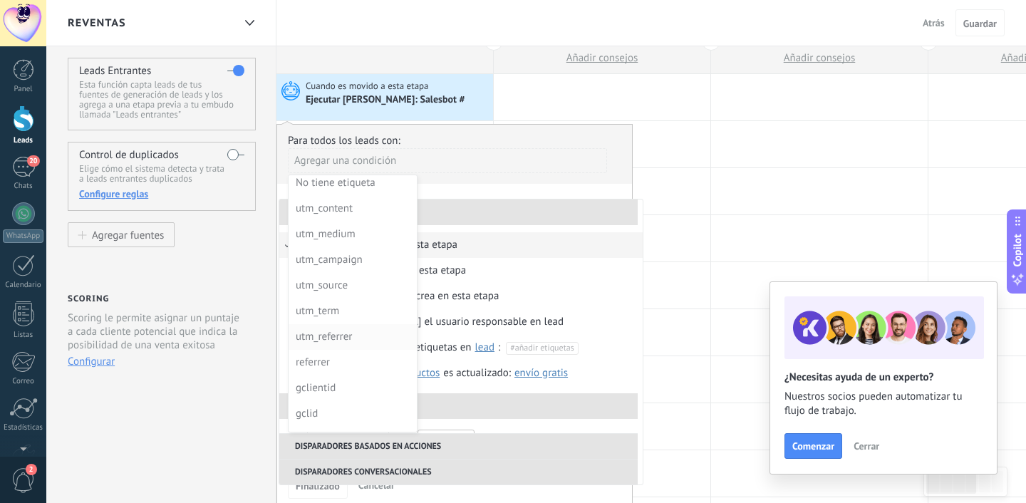
scroll to position [0, 0]
click at [467, 182] on div at bounding box center [454, 319] width 355 height 388
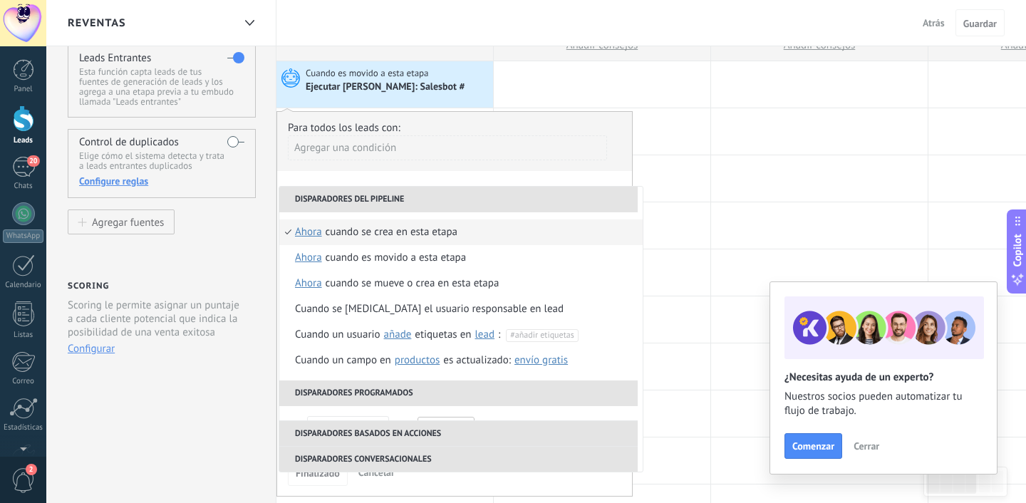
scroll to position [42, 0]
click at [453, 168] on div "Agregar una condición" at bounding box center [447, 153] width 319 height 36
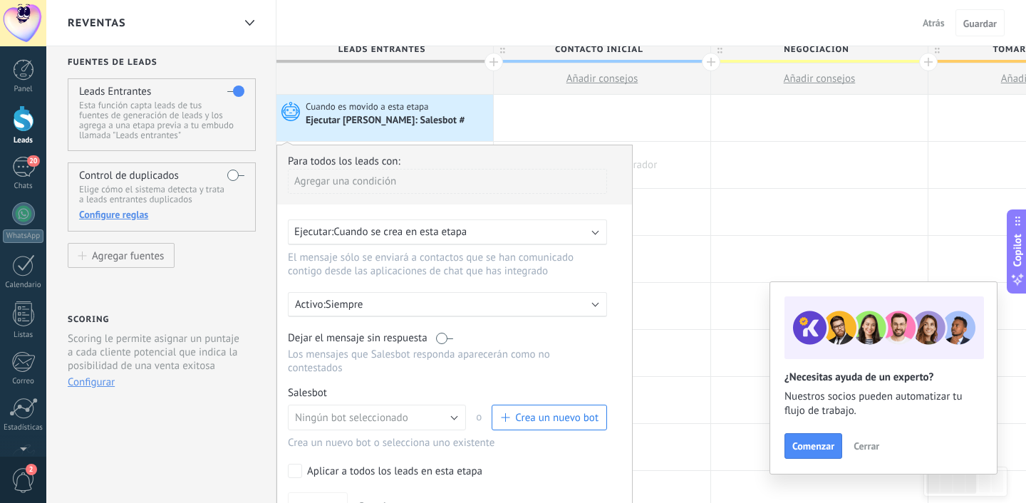
scroll to position [0, 0]
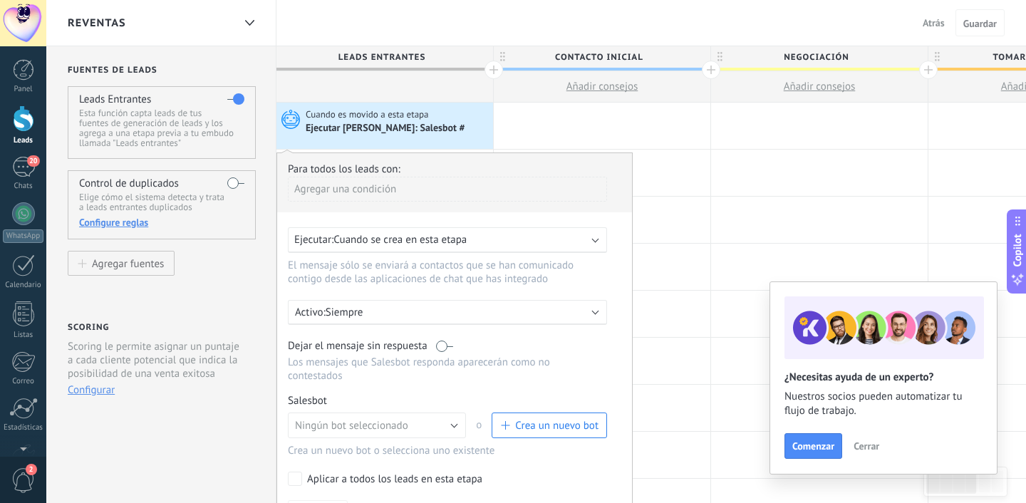
click at [475, 197] on div "Agregar una condición" at bounding box center [447, 189] width 319 height 25
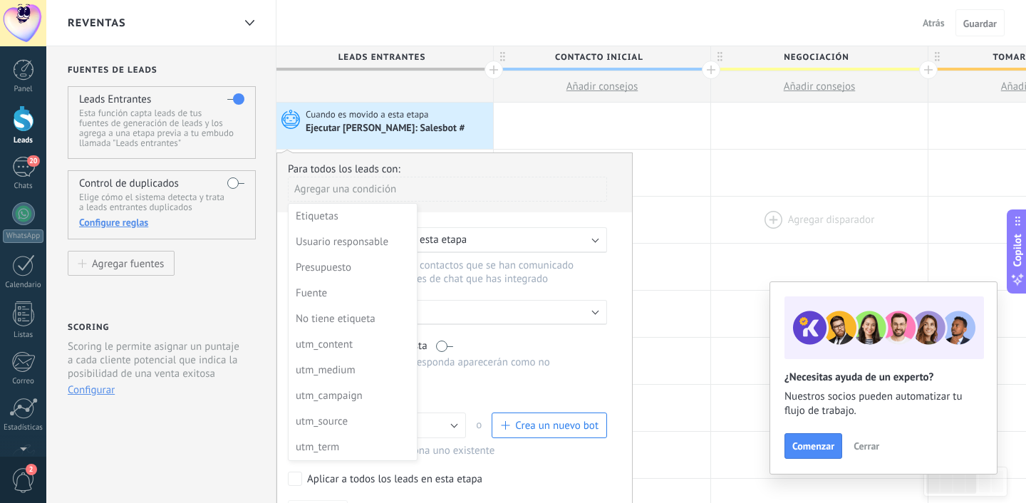
click at [780, 222] on div at bounding box center [819, 220] width 217 height 46
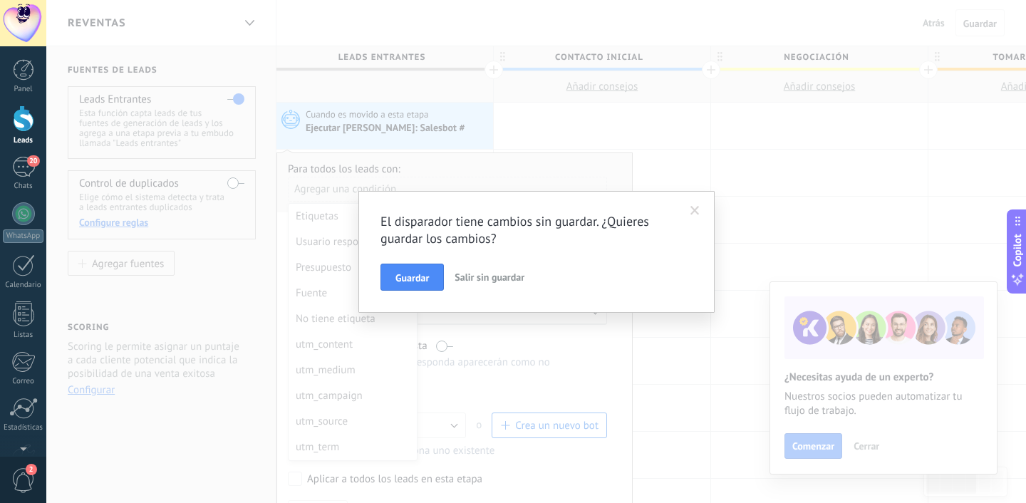
click at [31, 153] on div "Panel Leads 20 Chats WhatsApp Clientes" at bounding box center [23, 303] width 46 height 488
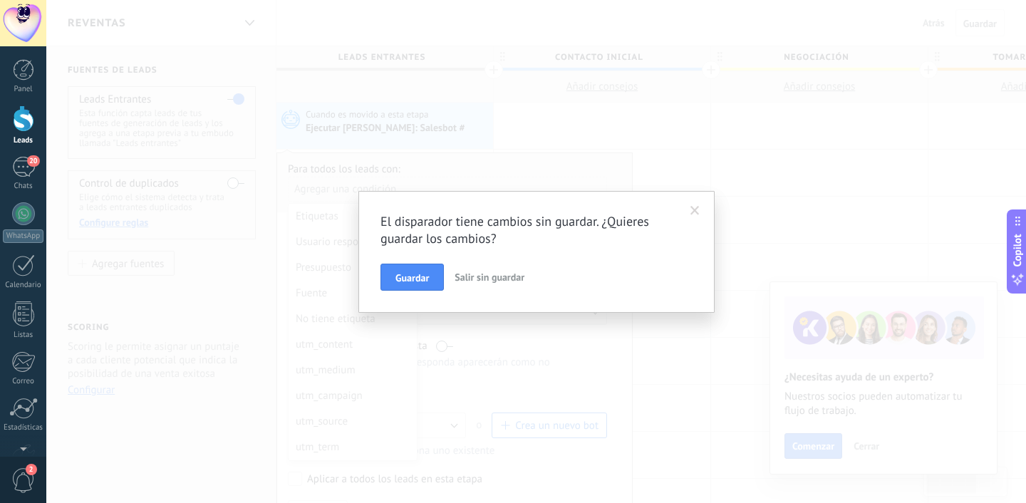
click at [476, 268] on button "Salir sin guardar" at bounding box center [489, 277] width 81 height 27
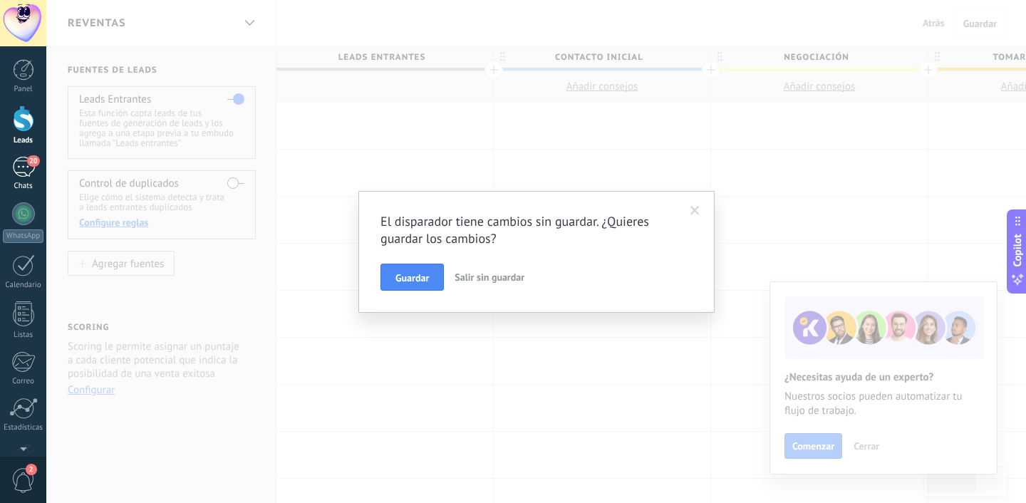
click at [16, 172] on div "20" at bounding box center [23, 167] width 23 height 21
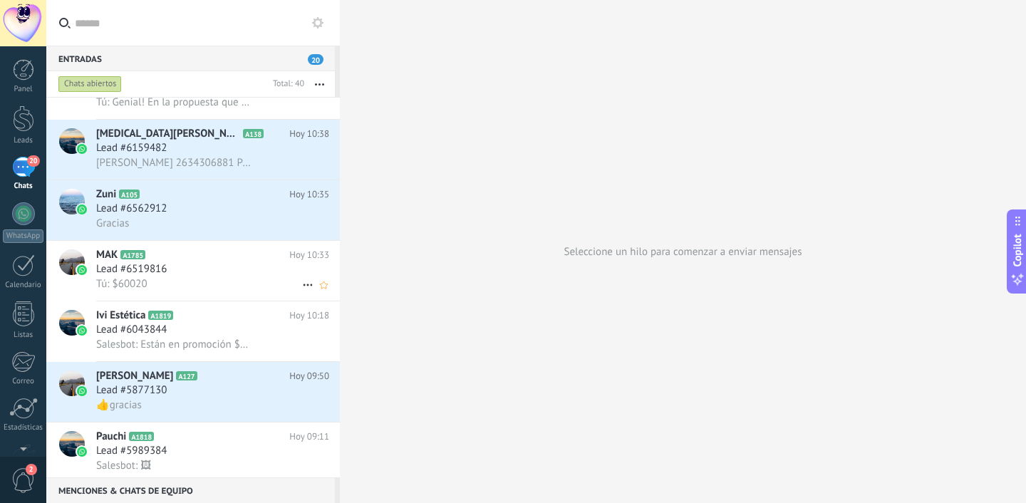
scroll to position [232, 0]
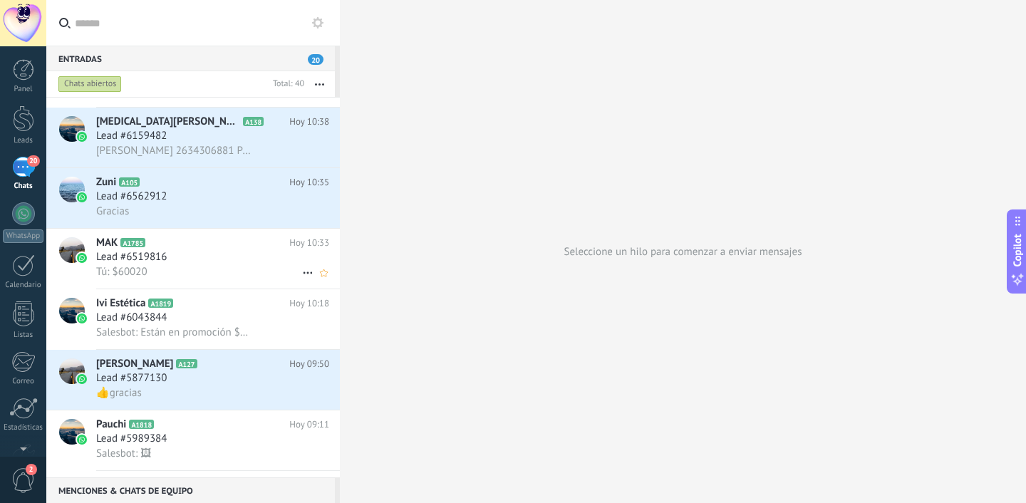
click at [201, 336] on span "Salesbot: Están en promoción $4000 cada uno" at bounding box center [173, 333] width 155 height 14
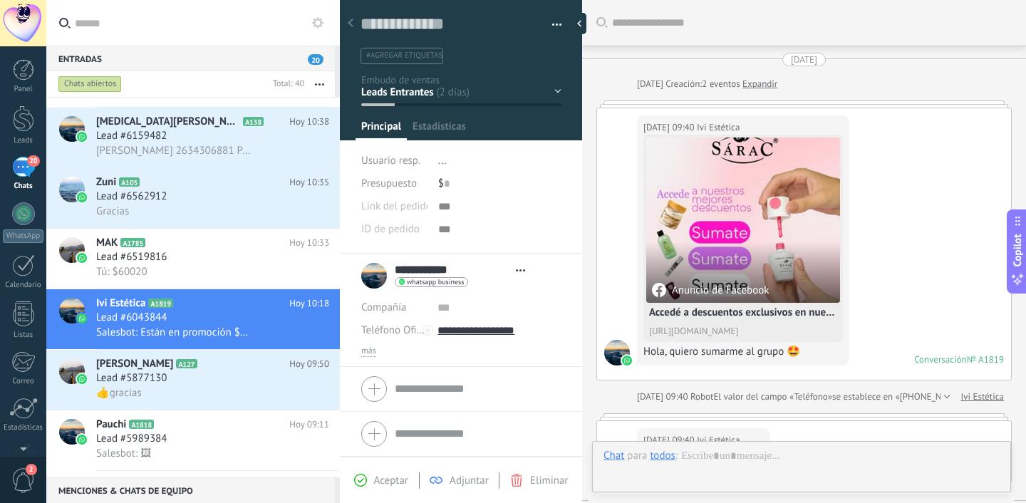
scroll to position [21, 0]
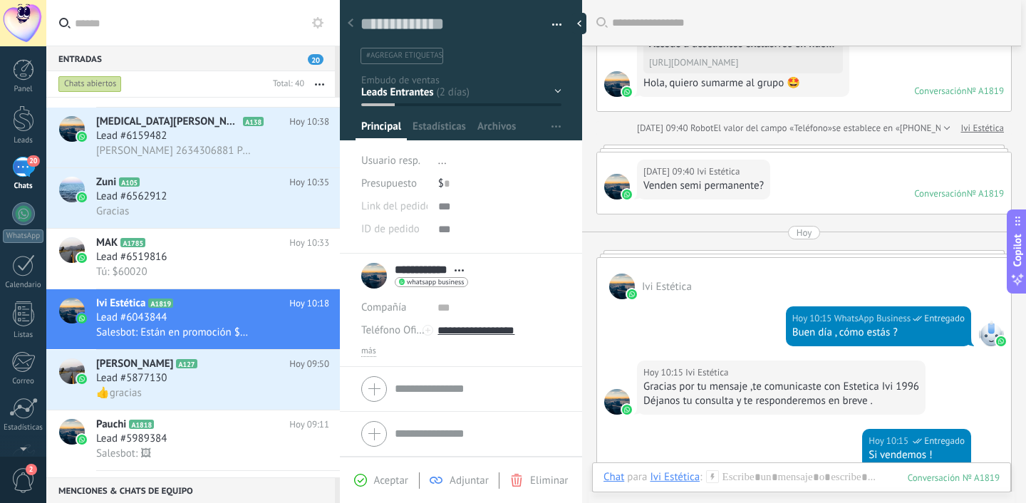
click at [661, 289] on span "Ivi Estética" at bounding box center [667, 287] width 50 height 14
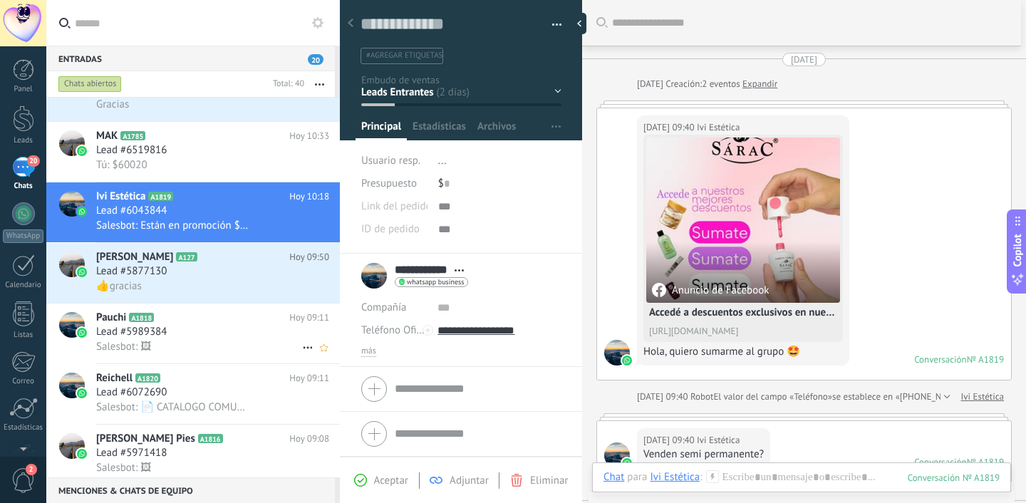
scroll to position [341, 0]
click at [187, 344] on div "Salesbot: 🖼" at bounding box center [212, 346] width 233 height 15
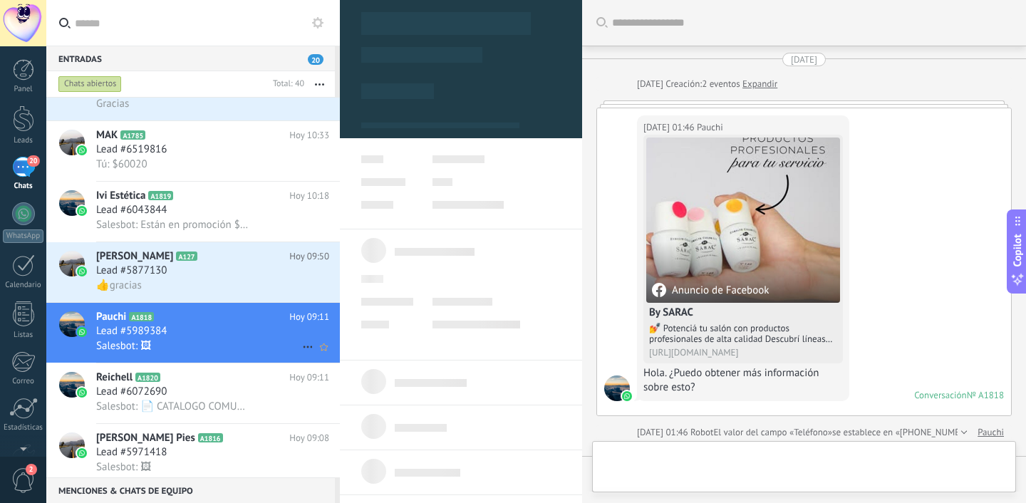
type textarea "**********"
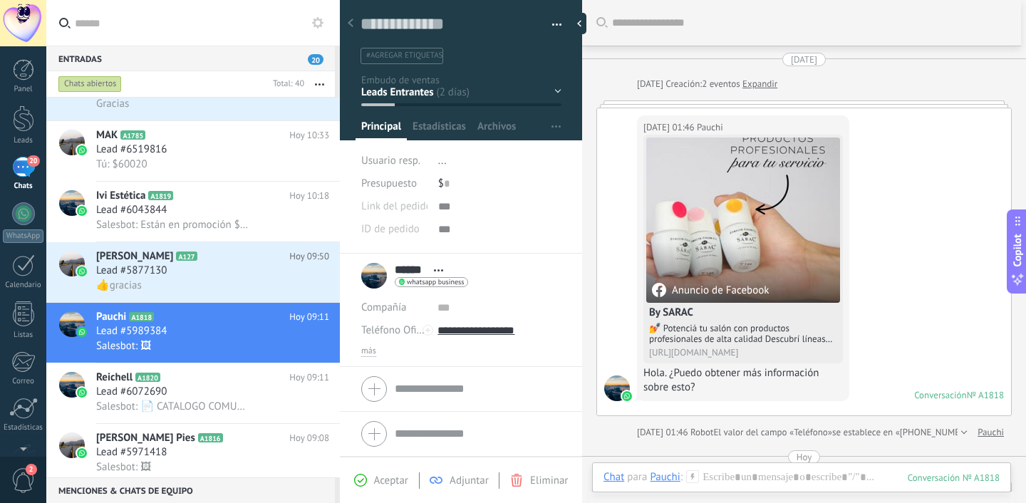
click at [778, 81] on link "Expandir" at bounding box center [760, 84] width 35 height 14
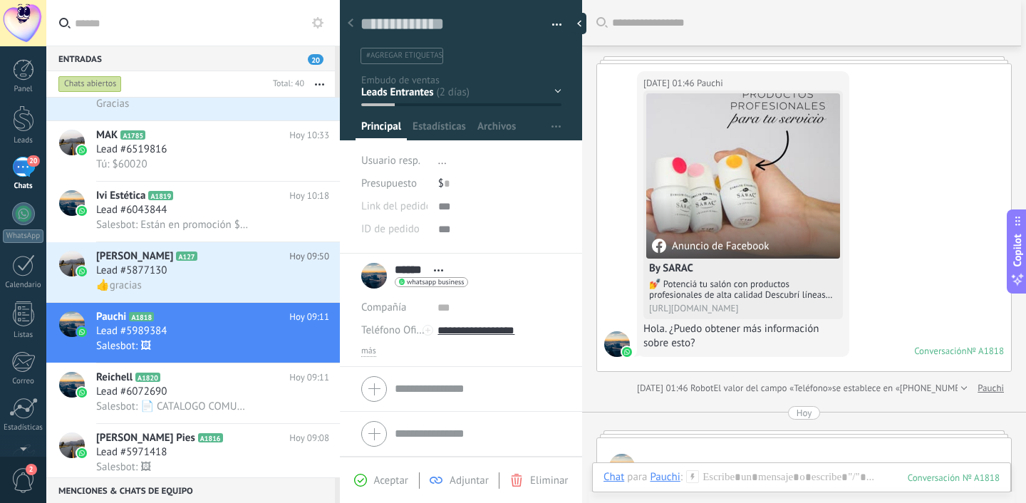
scroll to position [18, 0]
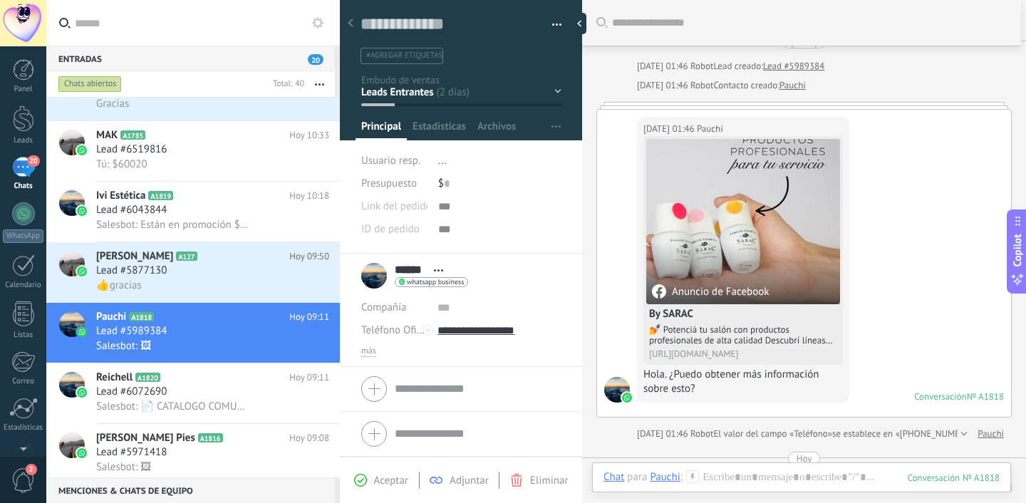
click at [925, 391] on div "Conversación" at bounding box center [941, 397] width 53 height 12
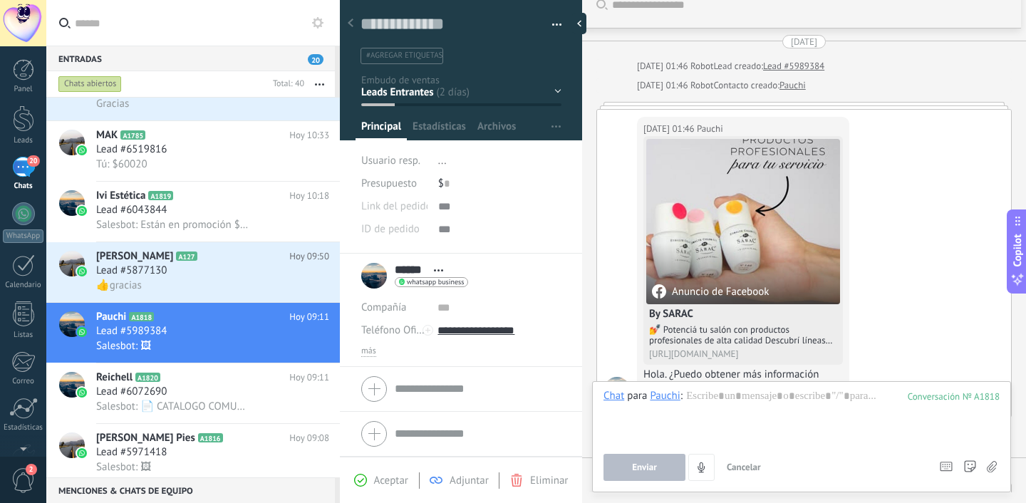
scroll to position [0, 0]
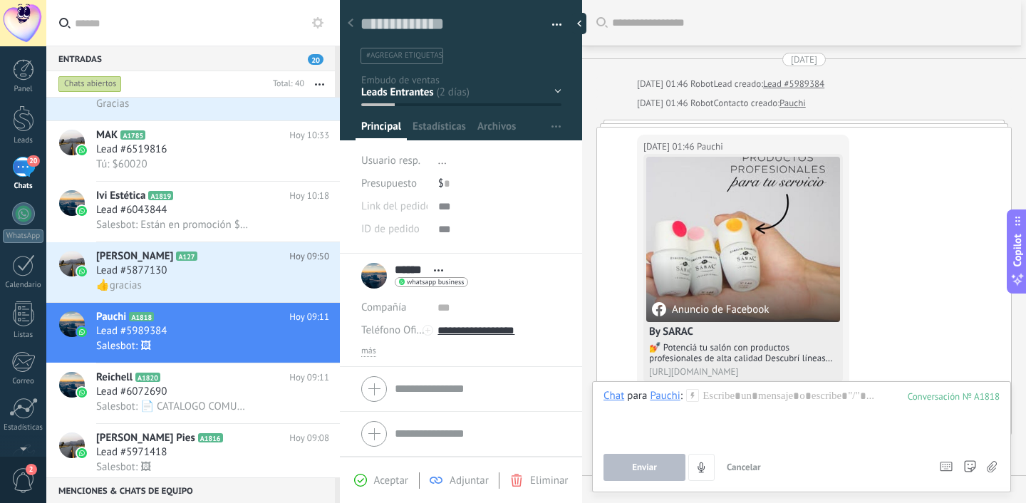
click at [800, 185] on div "Anuncio de Facebook" at bounding box center [744, 239] width 194 height 165
click at [894, 314] on div "27/09/2025 01:46 Pauchi Anuncio de Facebook By SARAC 💅 Potenciá tu salón con pr…" at bounding box center [804, 281] width 414 height 307
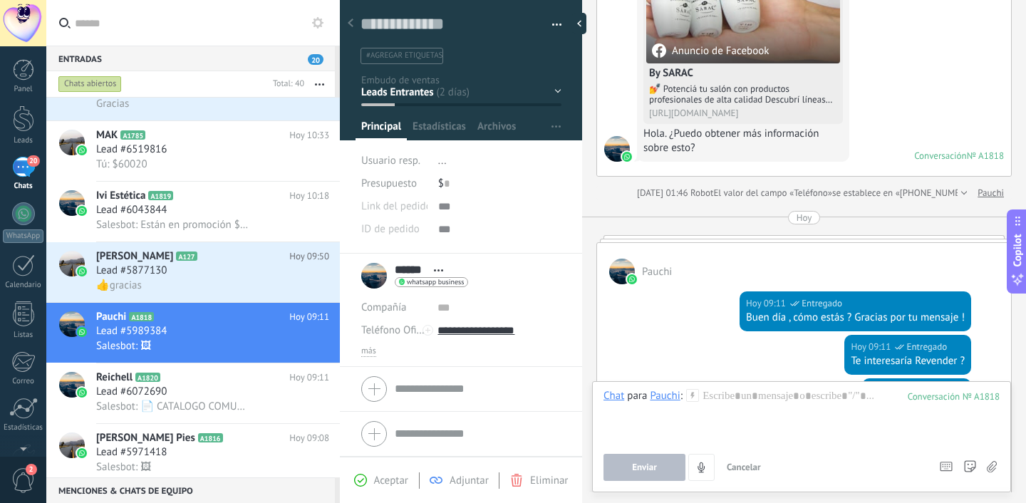
scroll to position [254, 0]
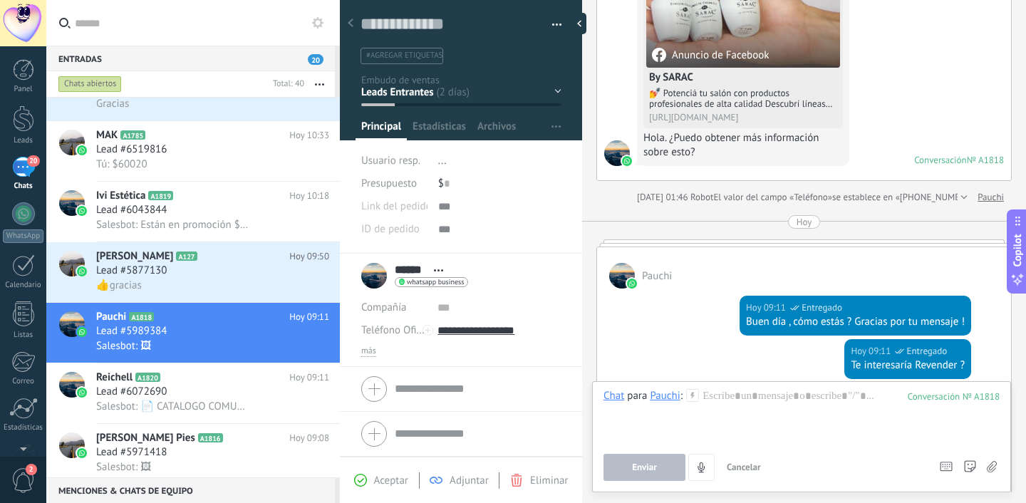
click at [11, 167] on link "20 Chats" at bounding box center [23, 174] width 46 height 34
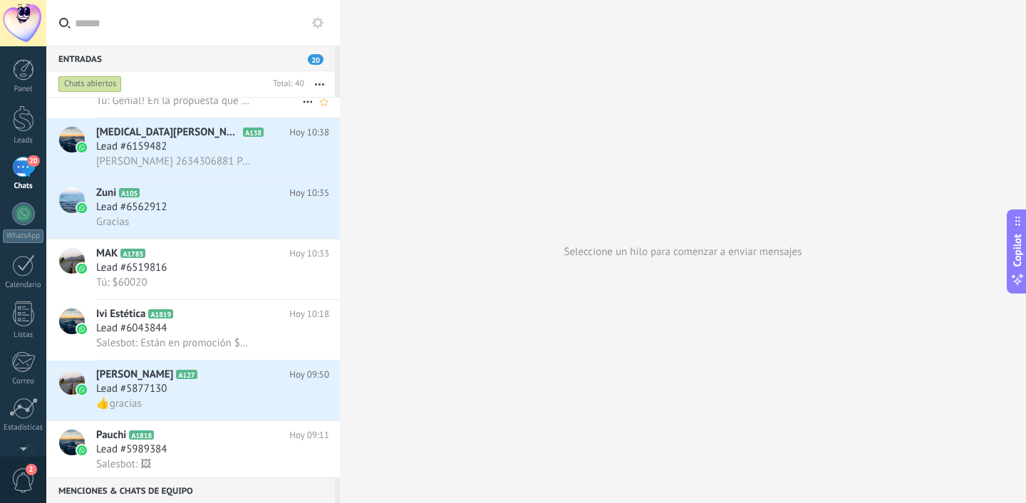
scroll to position [225, 0]
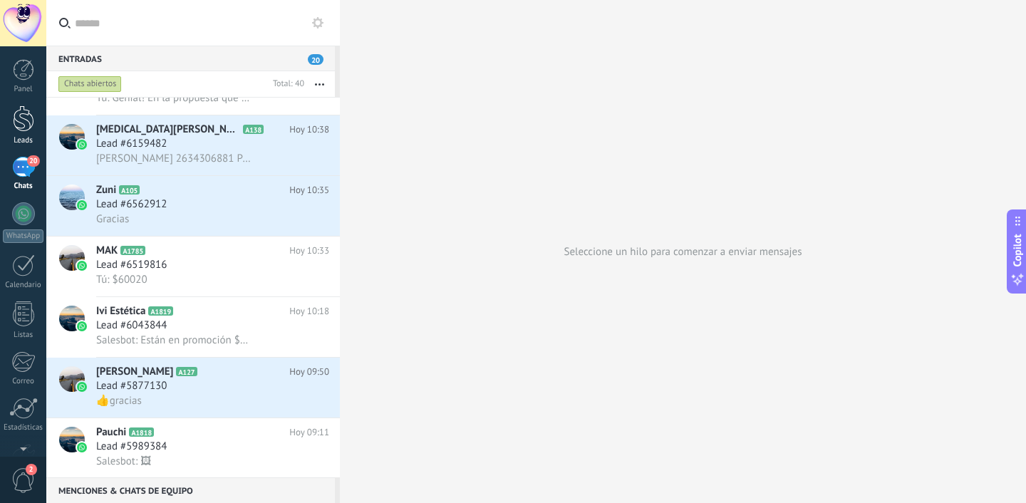
click at [20, 127] on div at bounding box center [23, 118] width 21 height 26
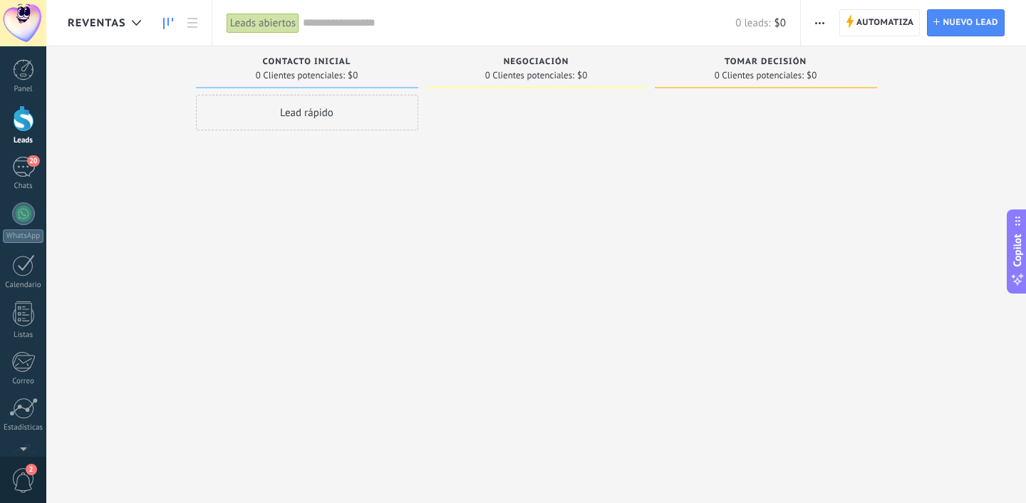
click at [122, 24] on span "REVENTAS" at bounding box center [97, 23] width 58 height 14
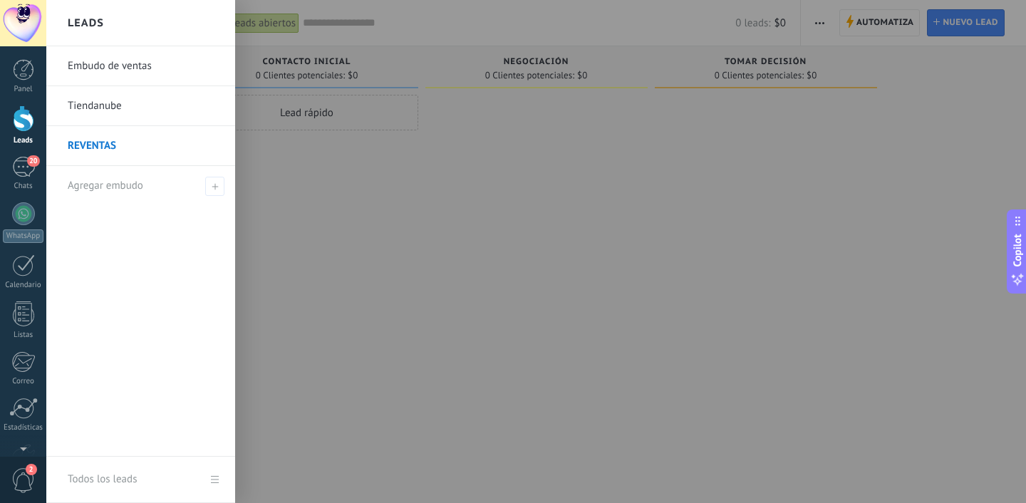
click at [383, 203] on div at bounding box center [559, 251] width 1026 height 503
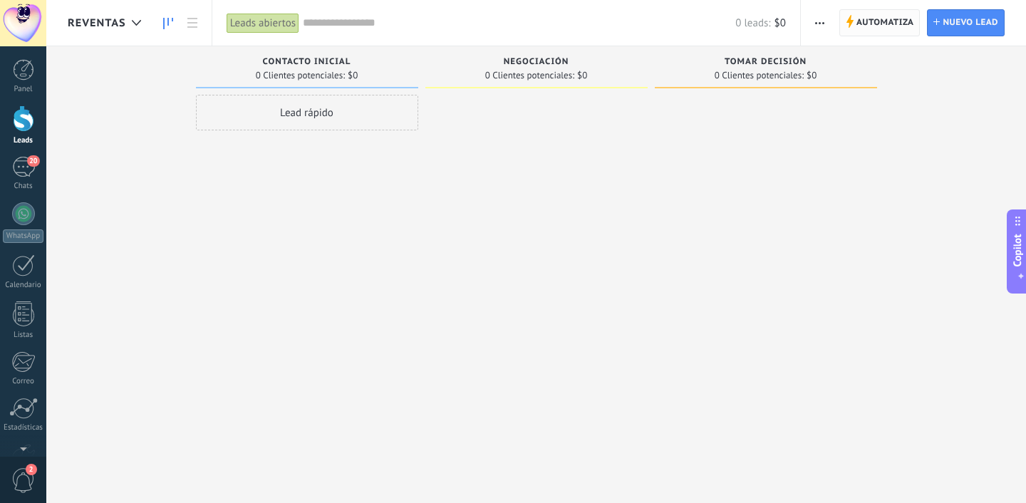
click at [870, 24] on span "Automatiza" at bounding box center [886, 23] width 58 height 26
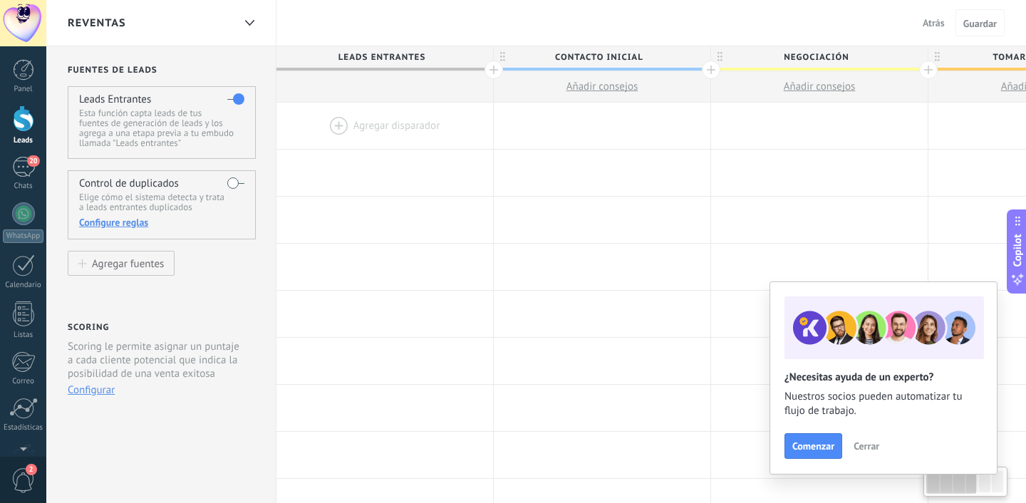
click at [332, 129] on div at bounding box center [385, 126] width 217 height 46
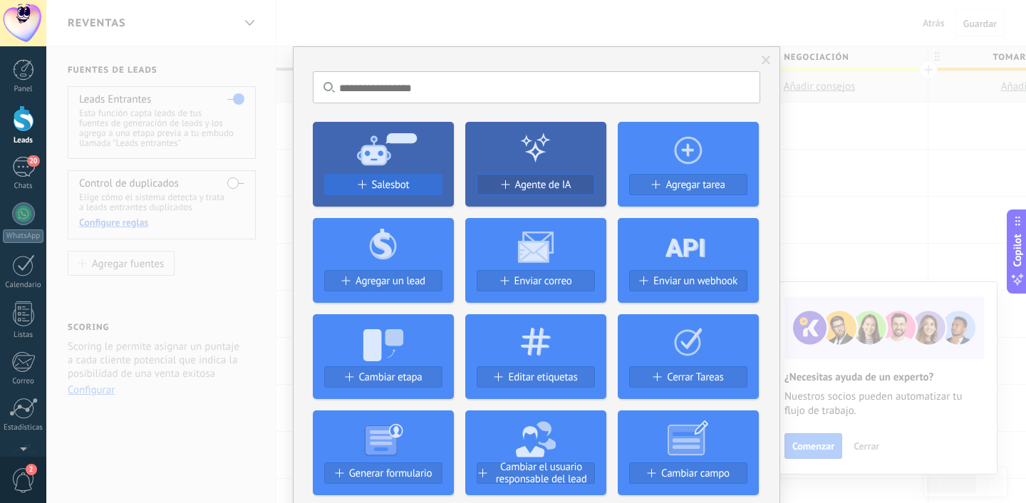
click at [385, 176] on button "Salesbot" at bounding box center [383, 184] width 118 height 21
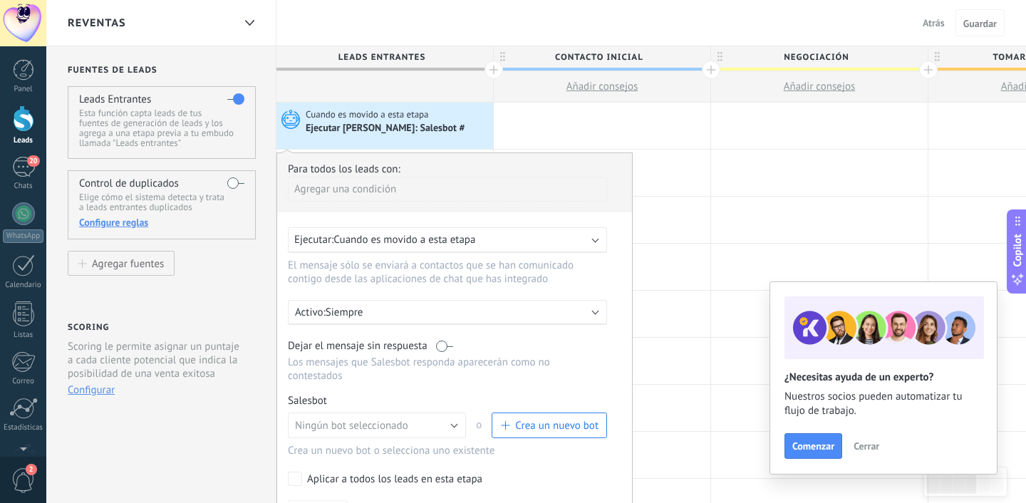
click at [396, 232] on div "Ejecutar: Cuando es movido a esta etapa" at bounding box center [447, 240] width 319 height 26
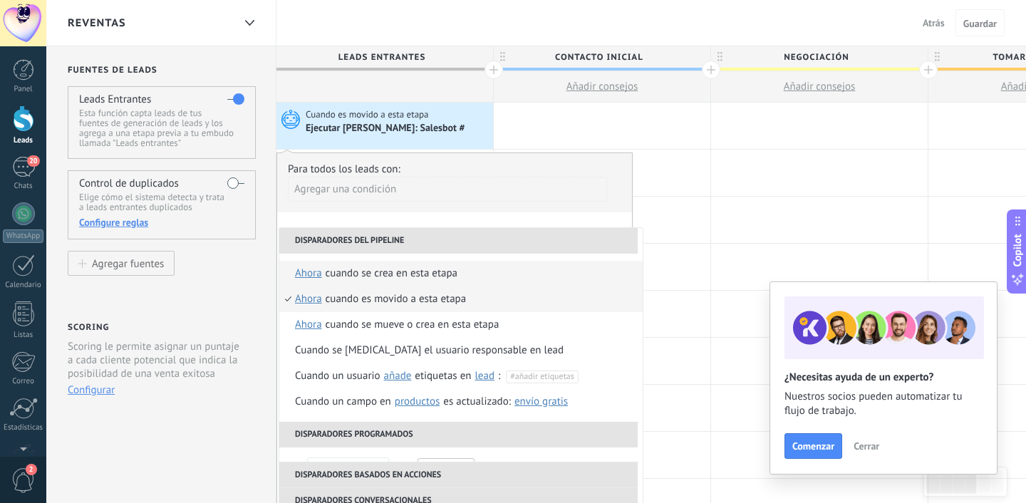
click at [443, 287] on div "Cuando se crea en esta etapa" at bounding box center [392, 274] width 132 height 26
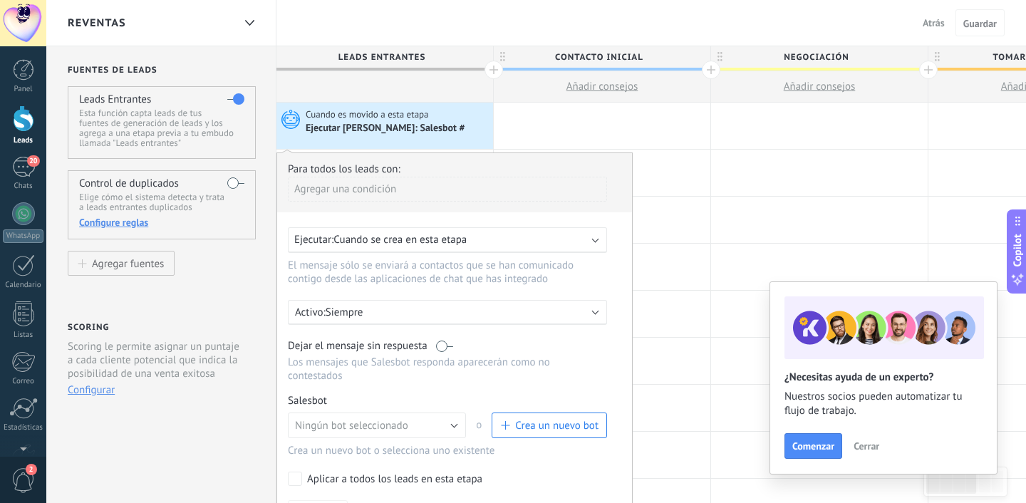
click at [398, 195] on div "Agregar una condición" at bounding box center [447, 189] width 319 height 25
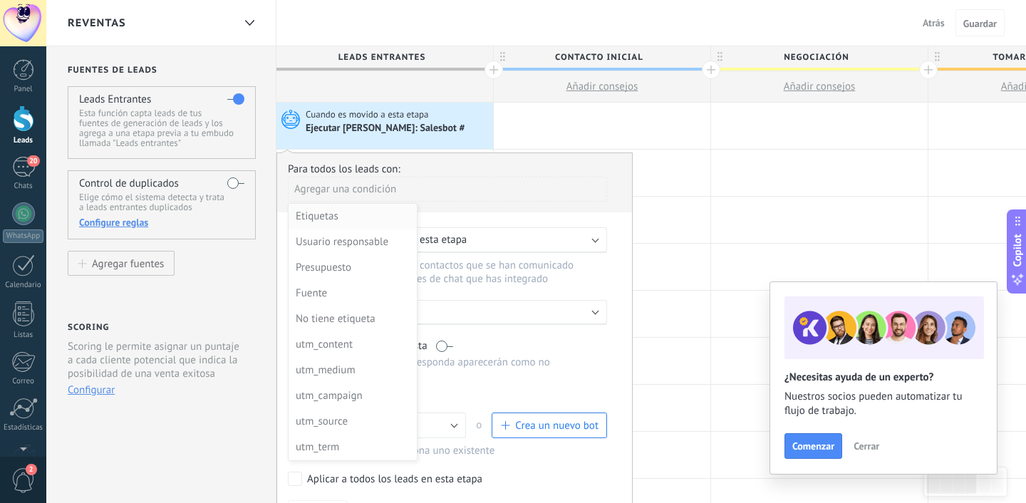
click at [355, 225] on div "Etiquetas" at bounding box center [351, 217] width 111 height 20
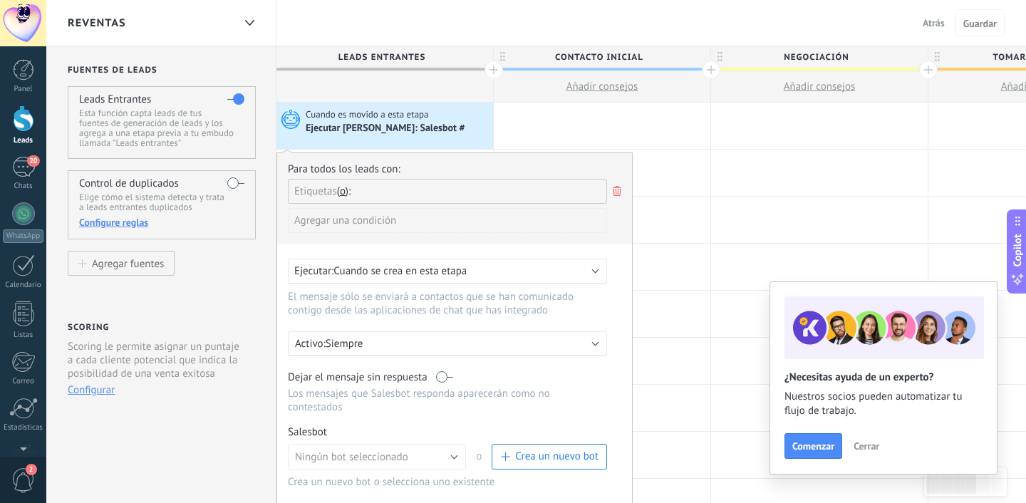
click at [400, 220] on div "Agregar una condición" at bounding box center [447, 220] width 319 height 25
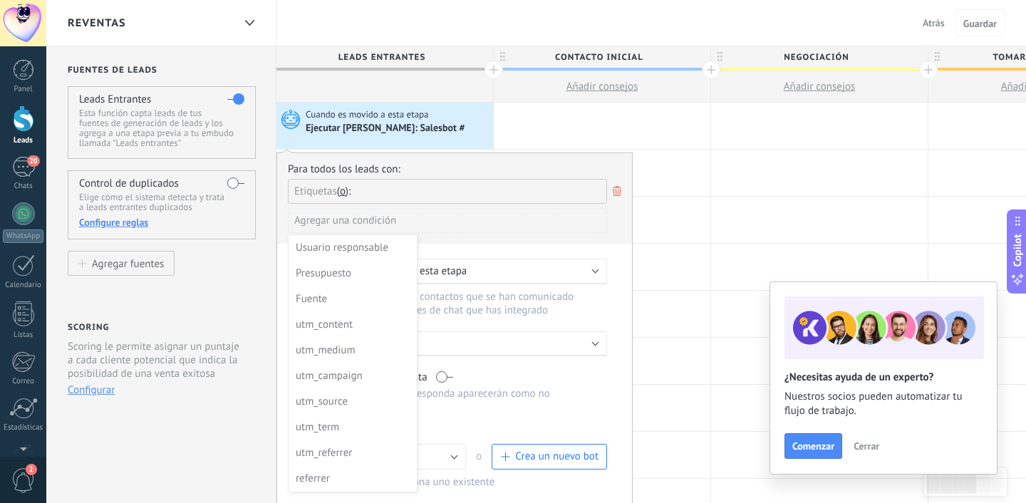
click at [428, 195] on div at bounding box center [454, 362] width 355 height 419
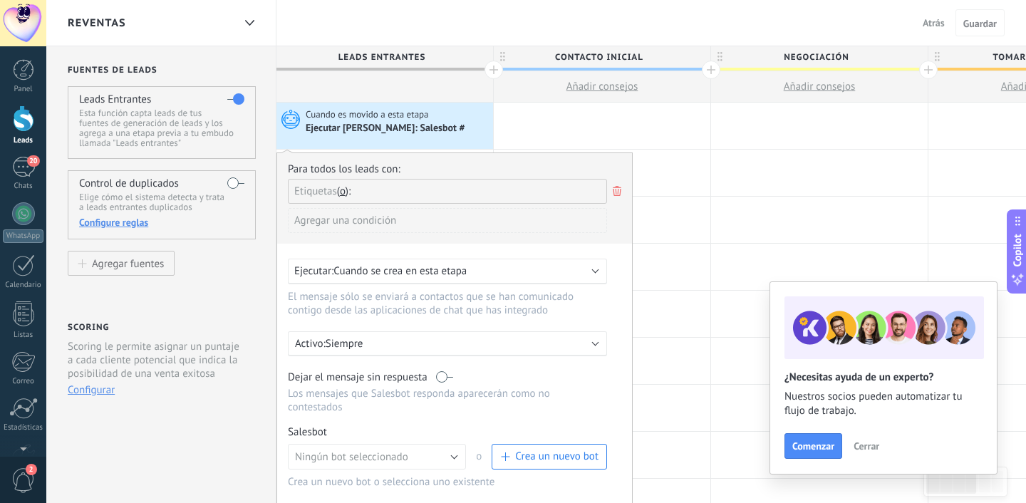
click at [414, 192] on div "Etiquetas y o o" at bounding box center [447, 191] width 319 height 25
type input "*"
click at [416, 190] on input "text" at bounding box center [394, 192] width 71 height 24
type input "*"
click at [333, 225] on li "crear etiqueta H" at bounding box center [446, 220] width 318 height 20
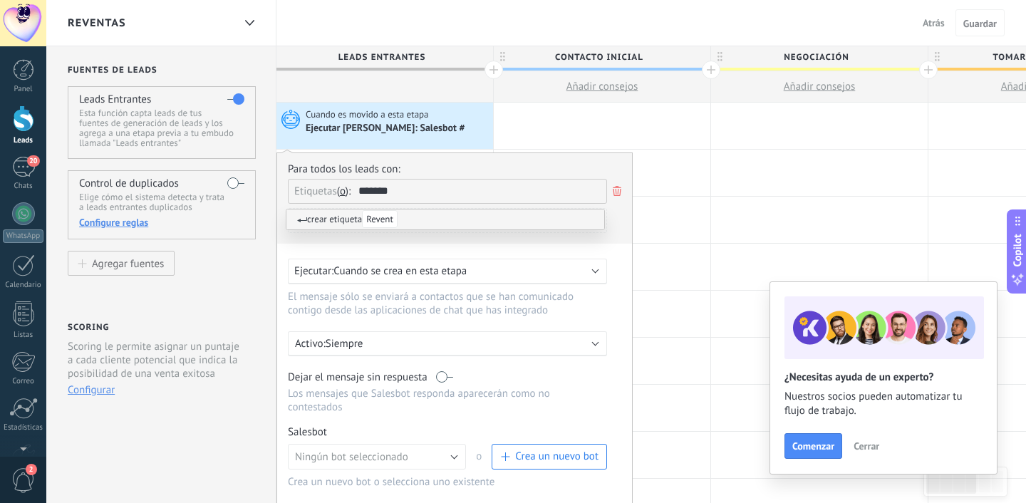
type input "********"
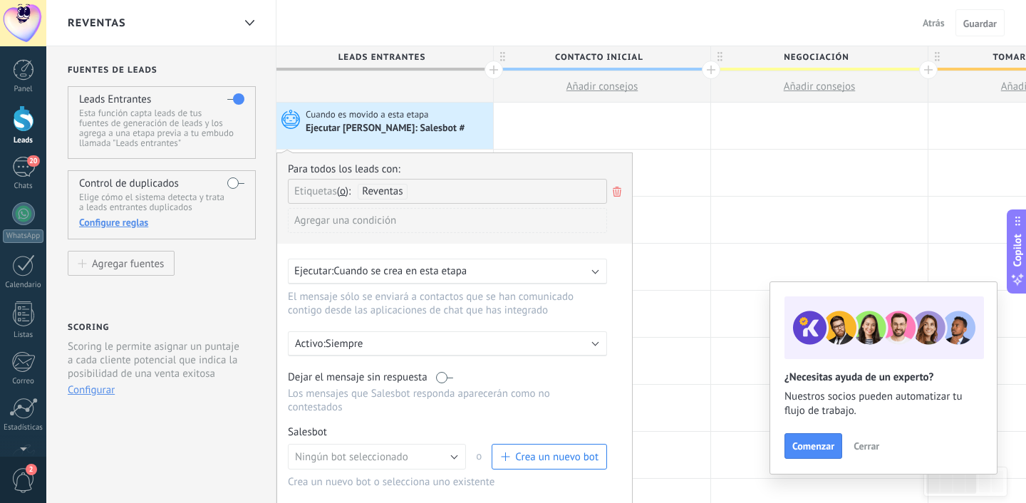
click at [452, 244] on div "Agregar una condición" at bounding box center [447, 226] width 319 height 36
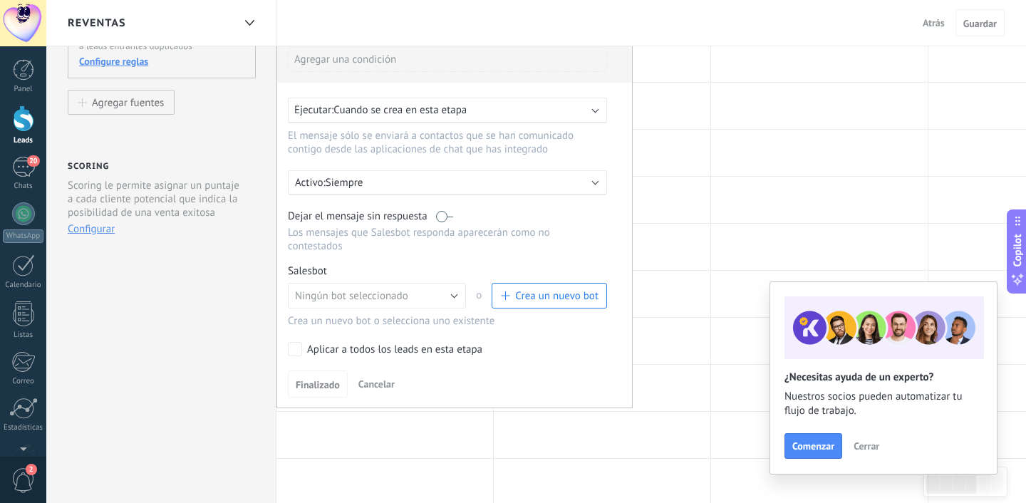
scroll to position [172, 0]
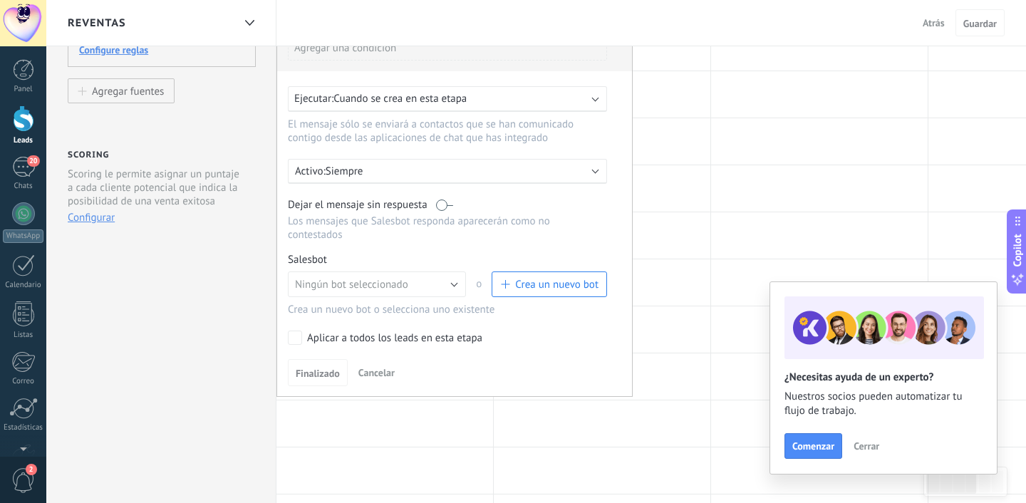
click at [541, 297] on button "Crea un nuevo bot" at bounding box center [549, 285] width 115 height 26
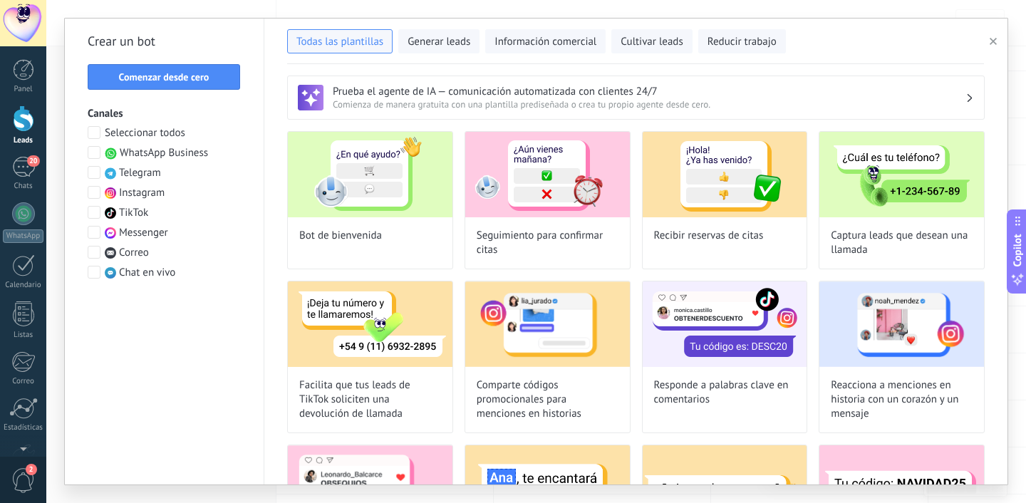
click at [93, 148] on span at bounding box center [94, 152] width 13 height 13
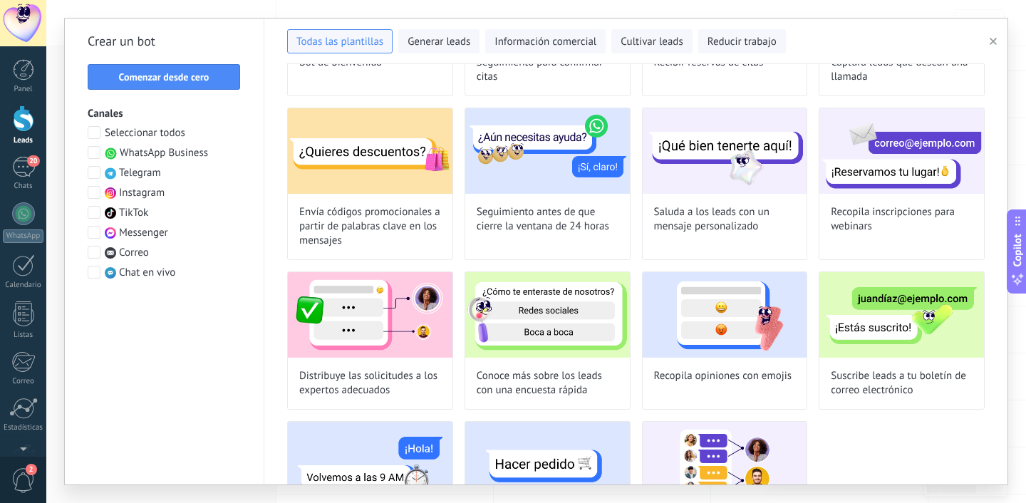
scroll to position [0, 0]
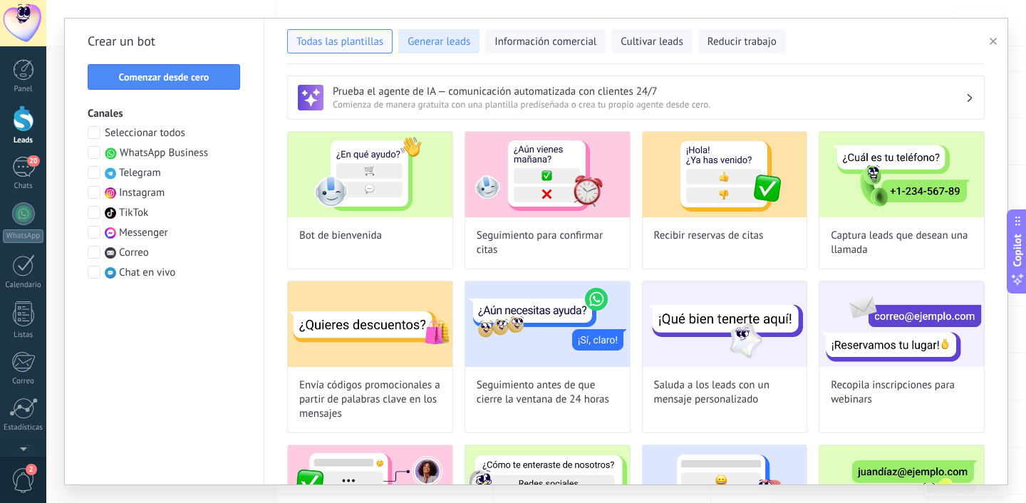
click at [448, 44] on span "Generar leads" at bounding box center [439, 42] width 63 height 14
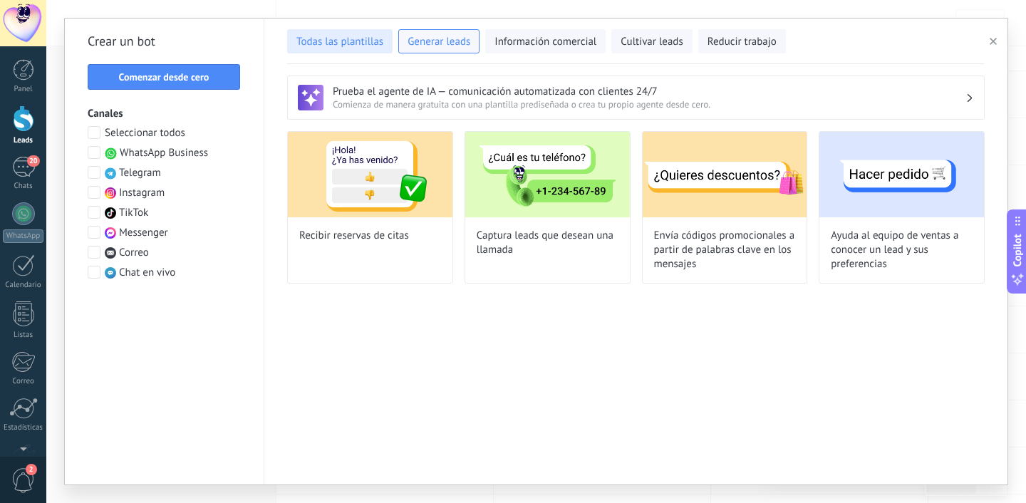
click at [345, 39] on span "Todas las plantillas" at bounding box center [340, 42] width 87 height 14
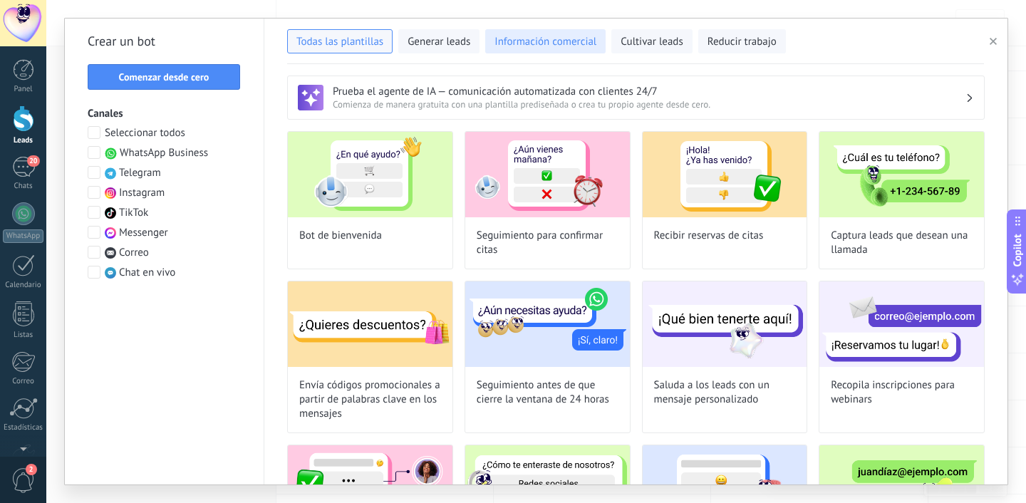
click at [532, 42] on span "Información comercial" at bounding box center [546, 42] width 102 height 14
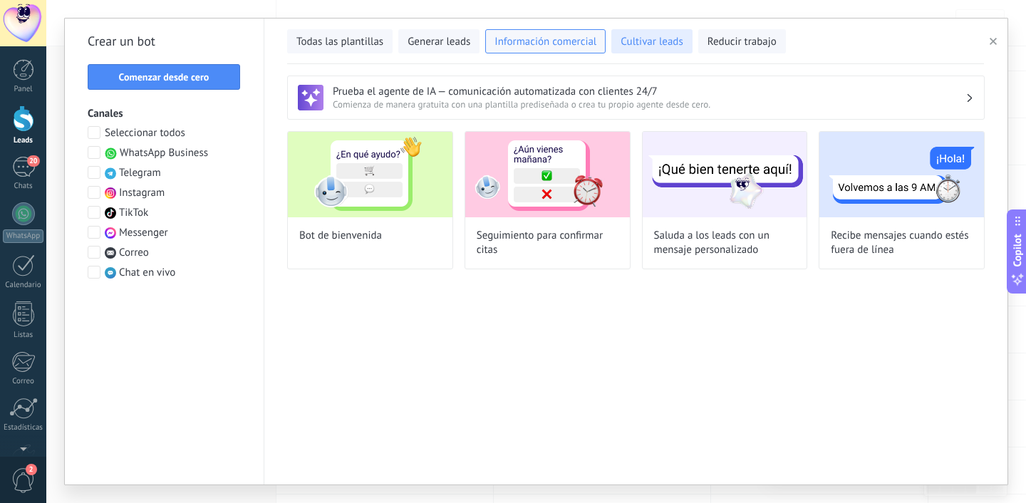
click at [626, 46] on span "Cultivar leads" at bounding box center [652, 42] width 62 height 14
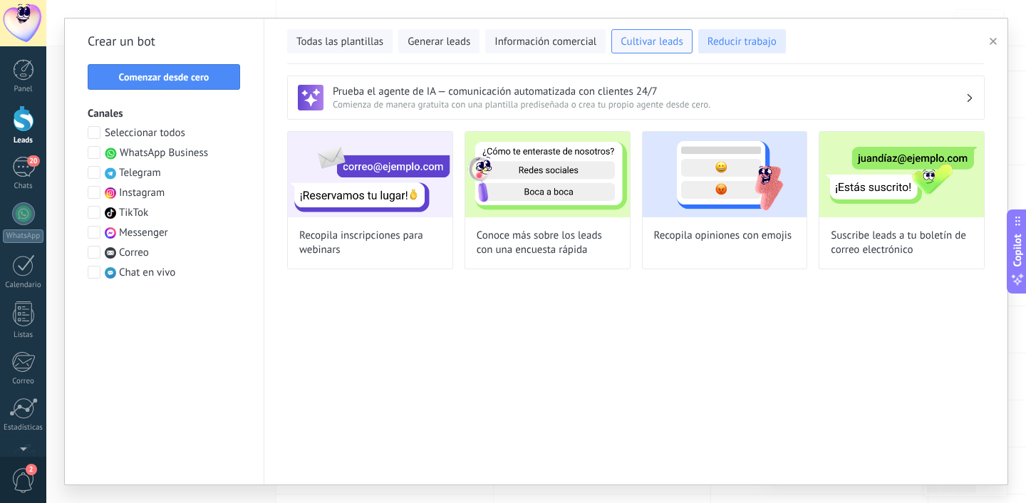
click at [710, 42] on span "Reducir trabajo" at bounding box center [742, 42] width 69 height 14
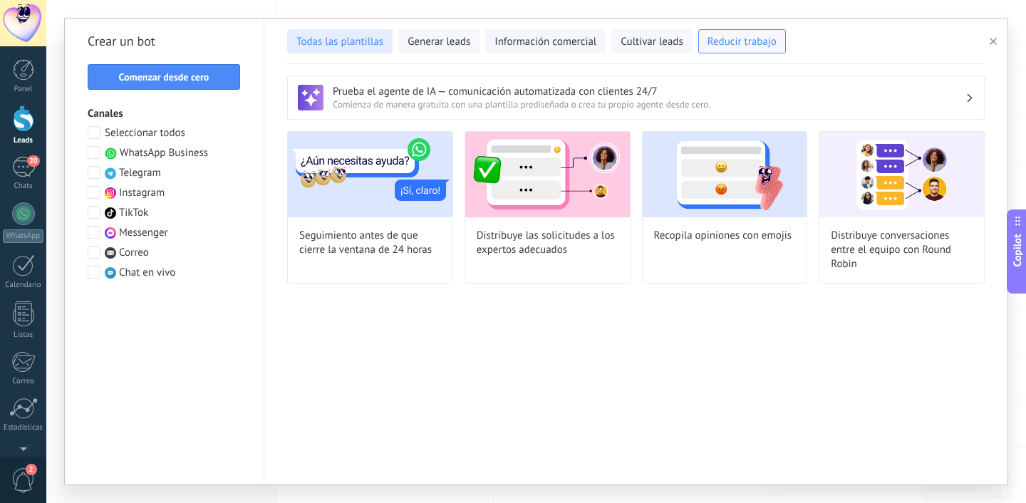
click at [363, 42] on span "Todas las plantillas" at bounding box center [340, 42] width 87 height 14
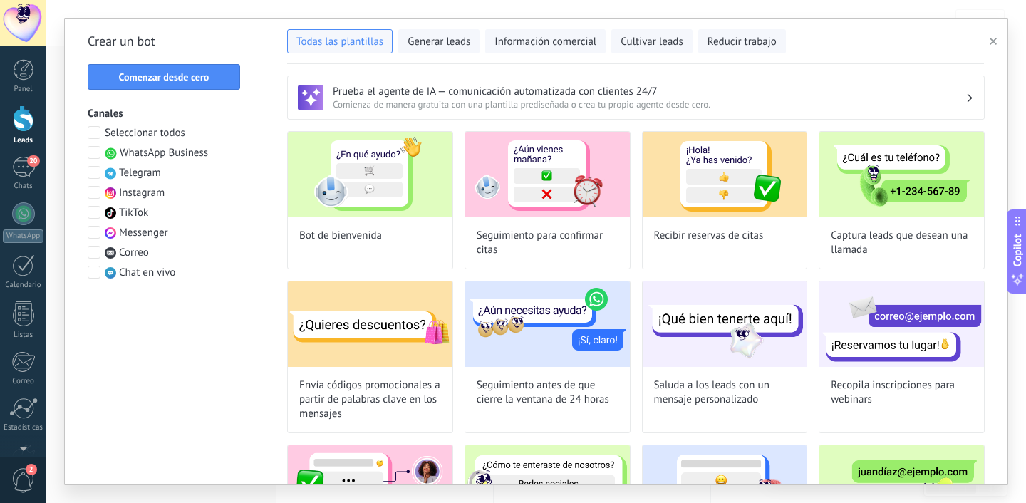
click at [165, 91] on div "Crear un bot Comenzar desde cero Canales Seleccionar todos WhatsApp Business Te…" at bounding box center [165, 252] width 200 height 466
click at [165, 89] on button "Comenzar desde cero" at bounding box center [164, 77] width 153 height 26
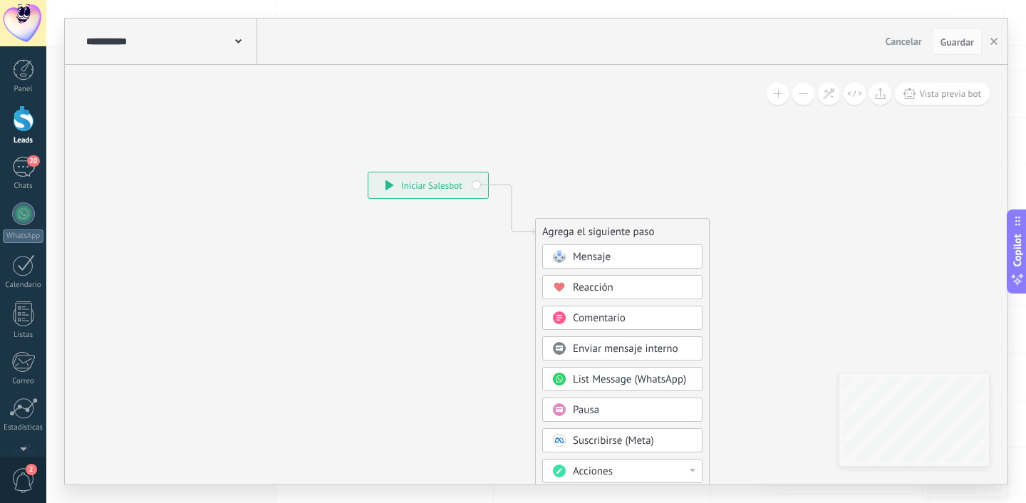
click at [587, 257] on span "Mensaje" at bounding box center [592, 257] width 38 height 14
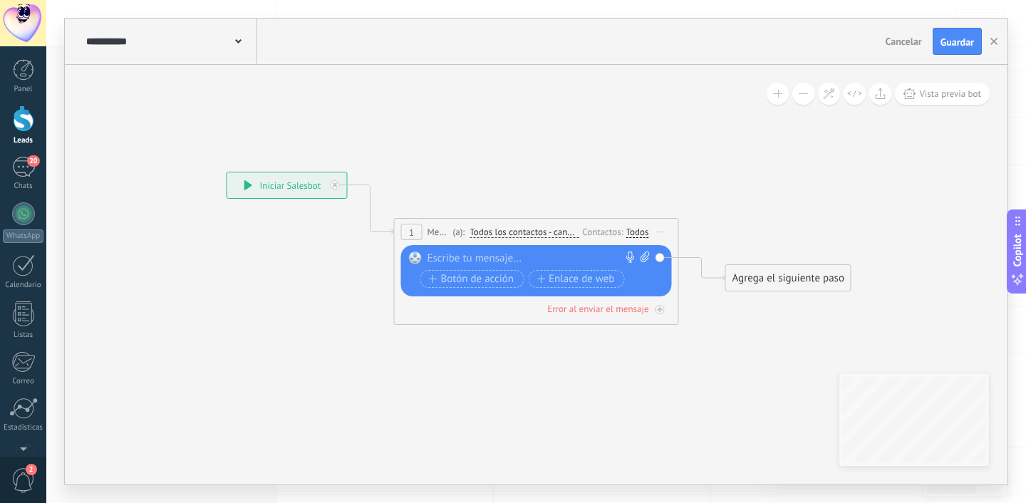
click at [488, 260] on div at bounding box center [534, 259] width 212 height 14
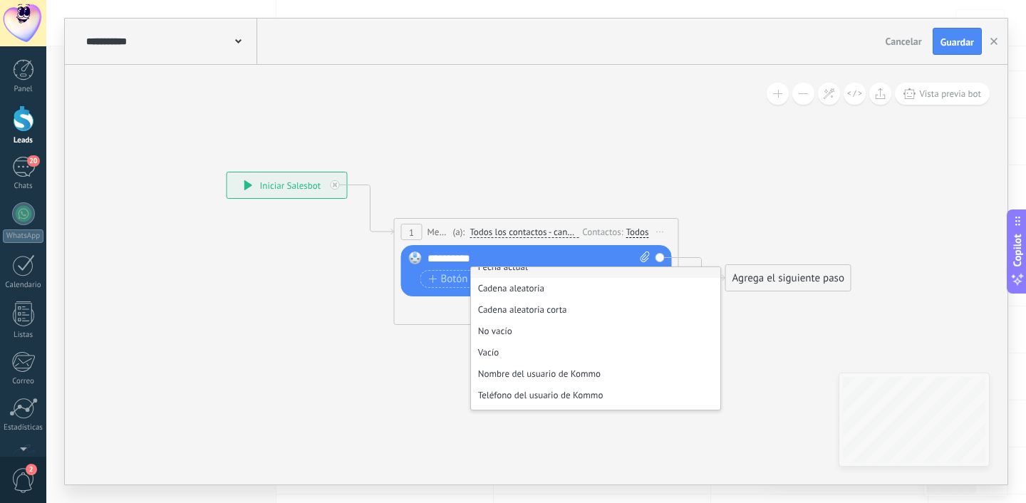
scroll to position [93, 0]
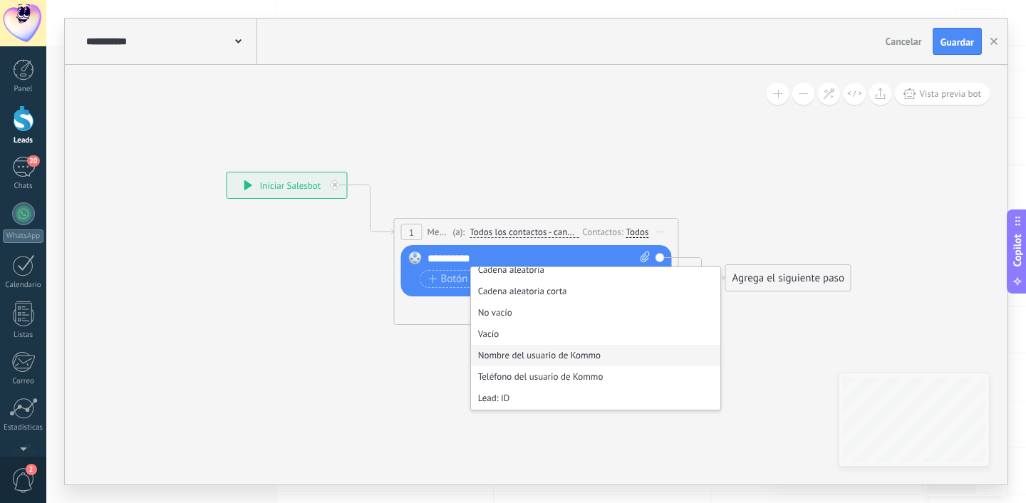
click at [504, 345] on li "Nombre del usuario de Kommo" at bounding box center [595, 355] width 249 height 21
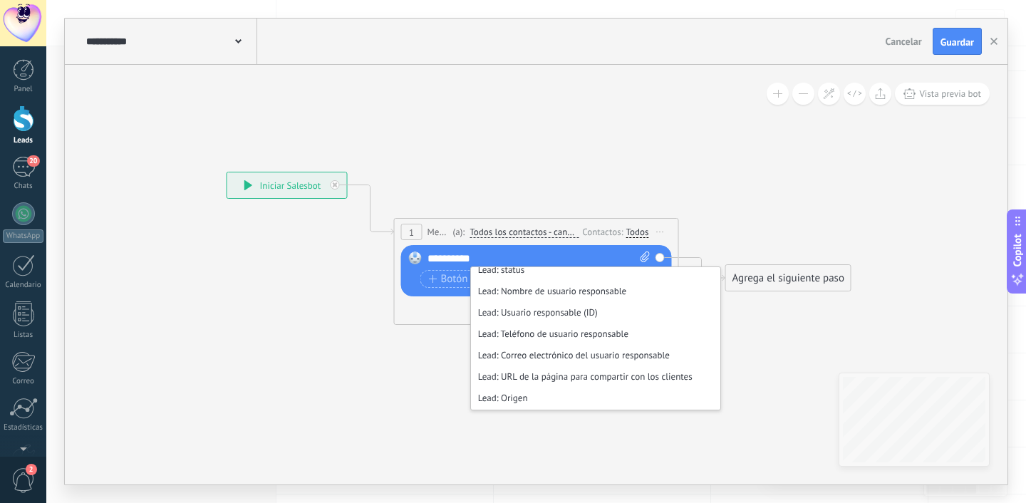
scroll to position [281, 0]
click at [632, 300] on li "Lead: Nombre de usuario responsable" at bounding box center [595, 296] width 249 height 21
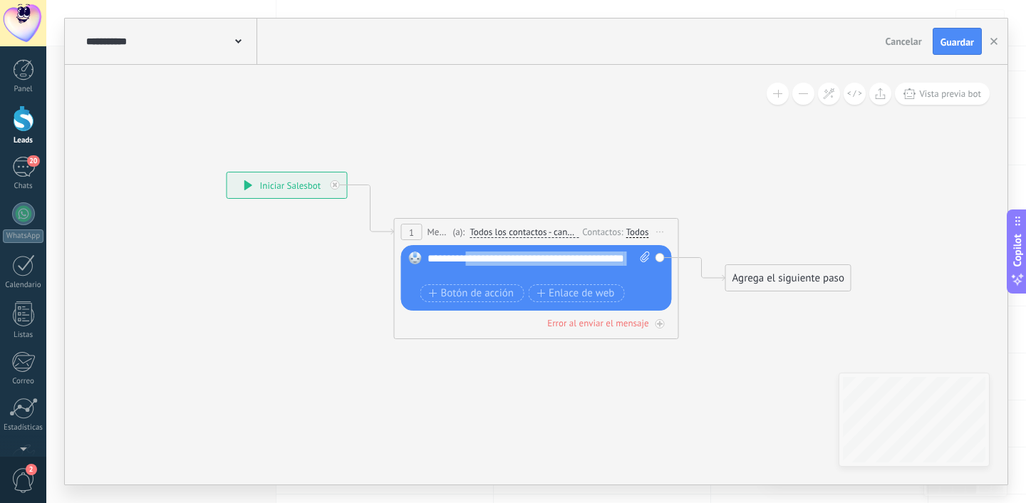
drag, startPoint x: 528, startPoint y: 271, endPoint x: 503, endPoint y: 259, distance: 28.4
click at [503, 259] on div "**********" at bounding box center [539, 266] width 223 height 29
click at [494, 269] on div "**********" at bounding box center [539, 266] width 223 height 29
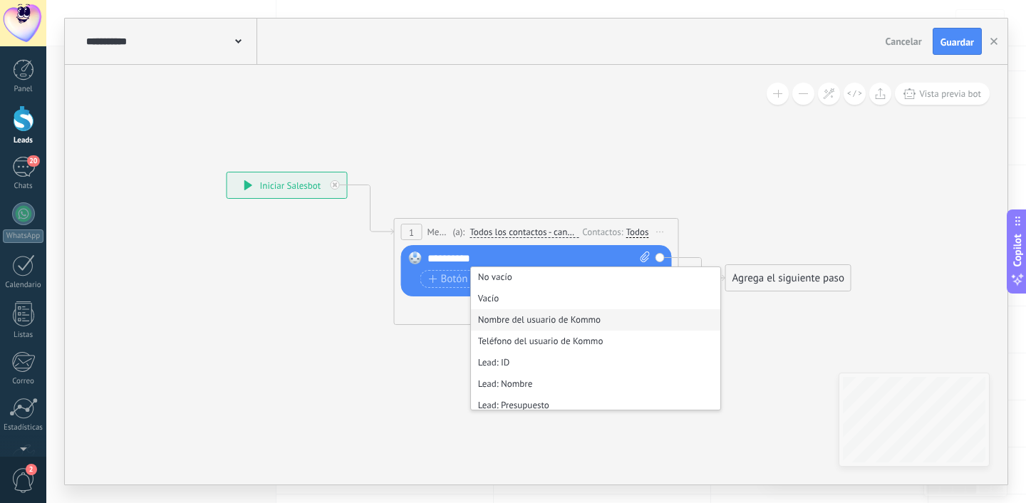
scroll to position [130, 0]
click at [538, 382] on li "Lead: Nombre" at bounding box center [595, 383] width 249 height 21
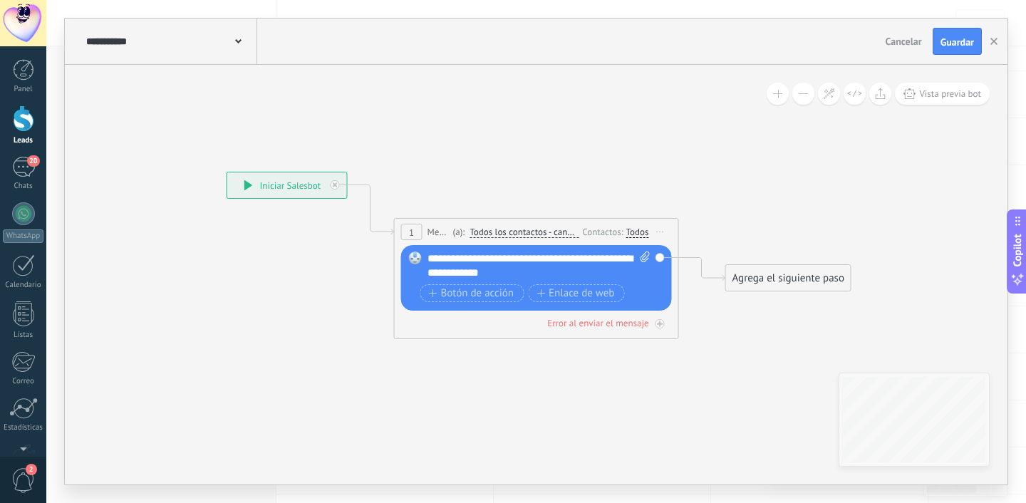
click at [498, 346] on icon at bounding box center [514, 238] width 1289 height 847
click at [653, 322] on div "Error al enviar el mensaje" at bounding box center [536, 323] width 271 height 14
click at [659, 324] on icon at bounding box center [660, 324] width 5 height 1
click at [754, 286] on div "Agrega el siguiente paso" at bounding box center [788, 279] width 125 height 24
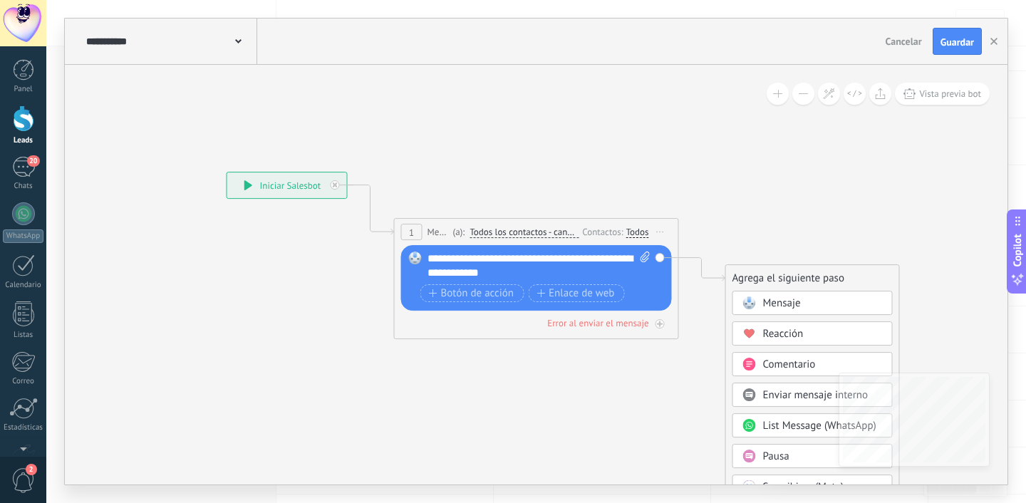
click at [748, 313] on div "Mensaje" at bounding box center [813, 303] width 160 height 24
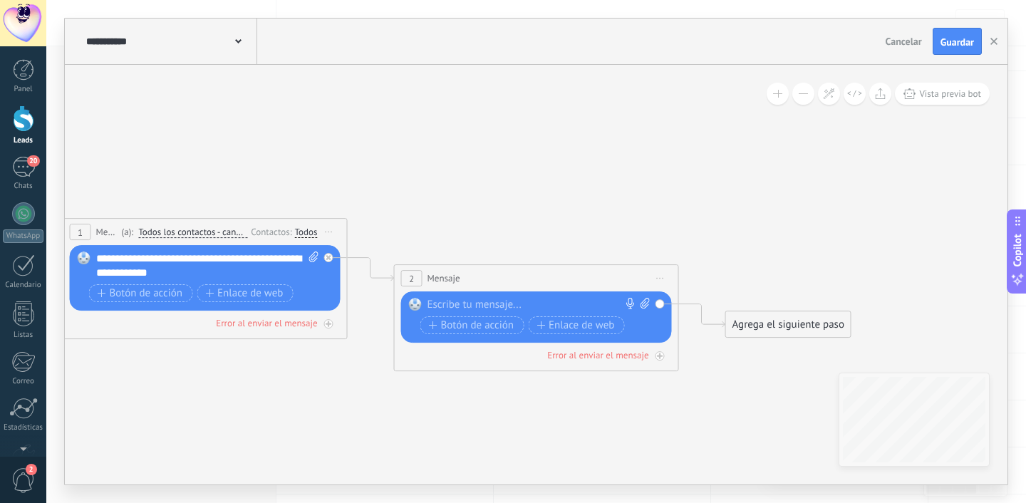
click at [490, 304] on div at bounding box center [534, 305] width 212 height 14
drag, startPoint x: 509, startPoint y: 309, endPoint x: 432, endPoint y: 301, distance: 77.4
click at [432, 301] on div "**********" at bounding box center [539, 305] width 223 height 14
click at [267, 274] on div "**********" at bounding box center [207, 266] width 223 height 29
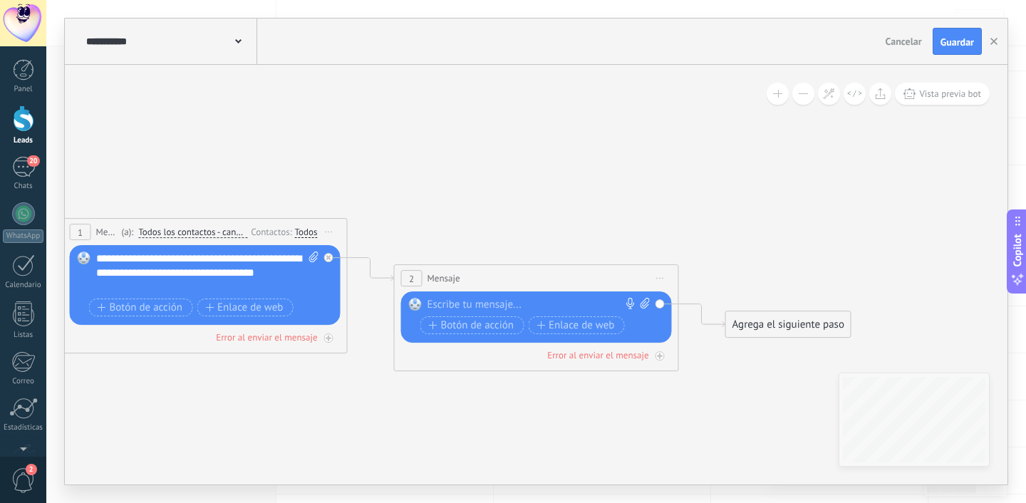
click at [649, 304] on icon at bounding box center [645, 303] width 9 height 11
click input "Subir" at bounding box center [0, 0] width 0 height 0
click at [180, 279] on div "**********" at bounding box center [207, 273] width 223 height 43
click at [159, 288] on div "**********" at bounding box center [207, 273] width 223 height 43
click at [154, 290] on div "**********" at bounding box center [207, 273] width 223 height 43
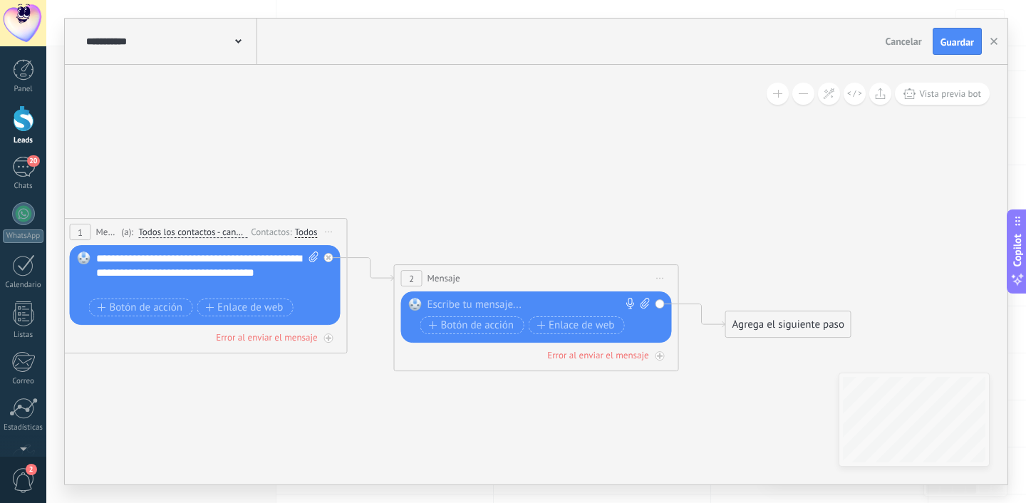
click at [644, 304] on icon at bounding box center [644, 303] width 9 height 11
click input "Subir" at bounding box center [0, 0] width 0 height 0
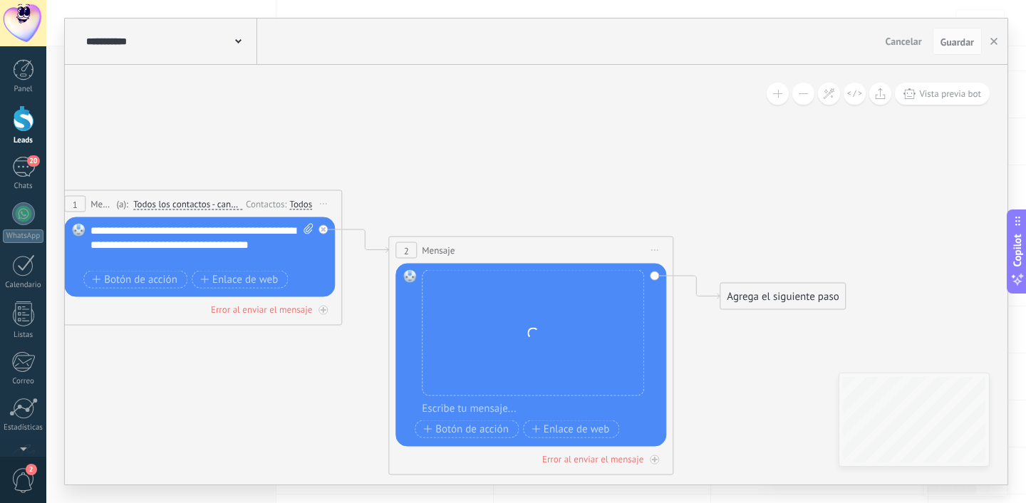
click at [491, 409] on div at bounding box center [540, 409] width 237 height 14
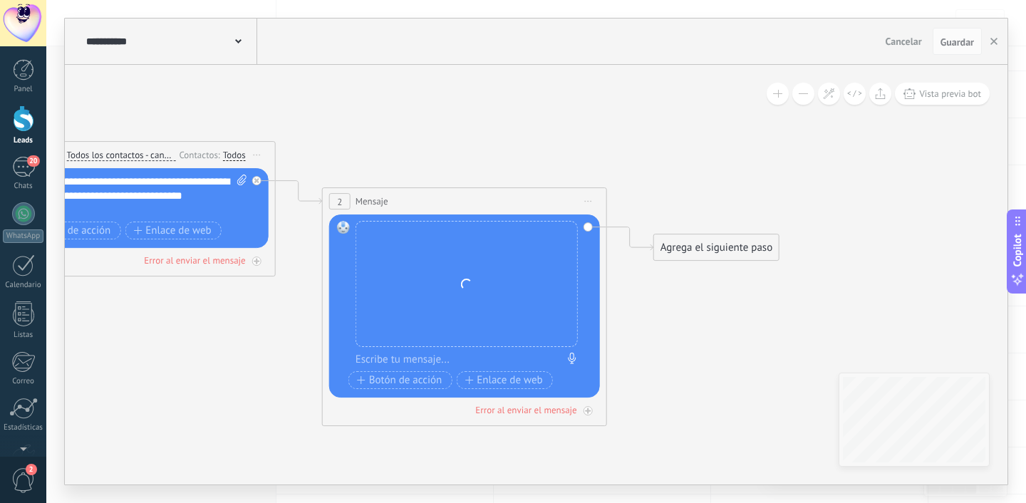
click at [708, 247] on div "Agrega el siguiente paso" at bounding box center [716, 248] width 125 height 24
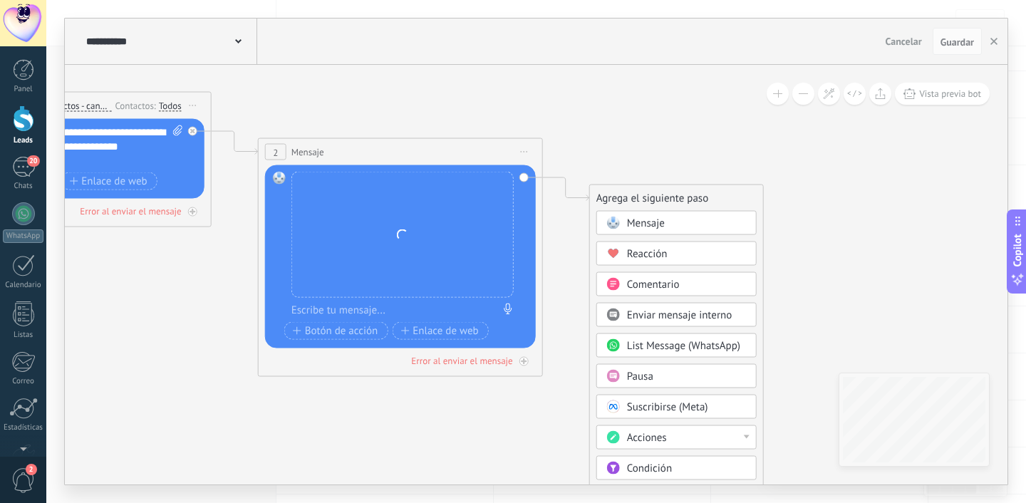
click at [702, 230] on div "Mensaje" at bounding box center [687, 224] width 120 height 14
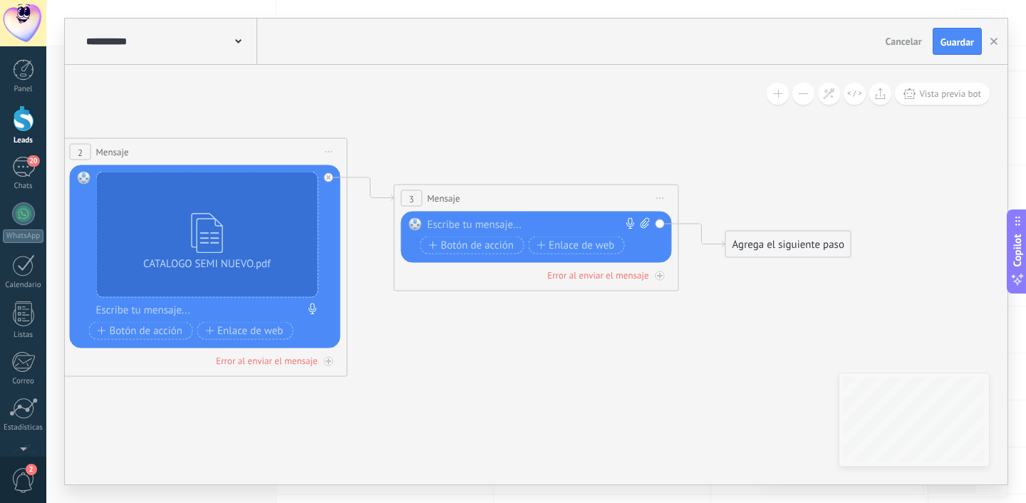
click at [642, 222] on icon at bounding box center [644, 222] width 9 height 11
click input "Subir" at bounding box center [0, 0] width 0 height 0
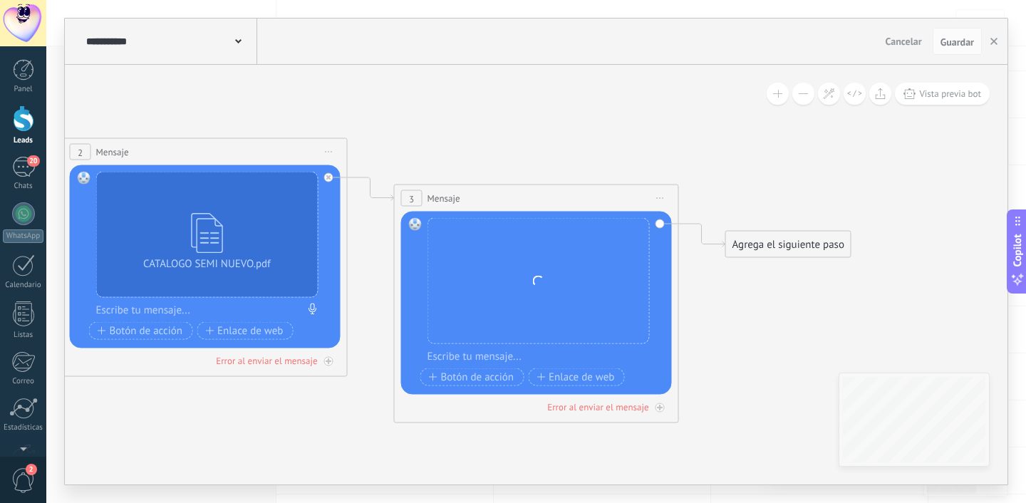
click at [755, 247] on div "Agrega el siguiente paso" at bounding box center [788, 245] width 125 height 24
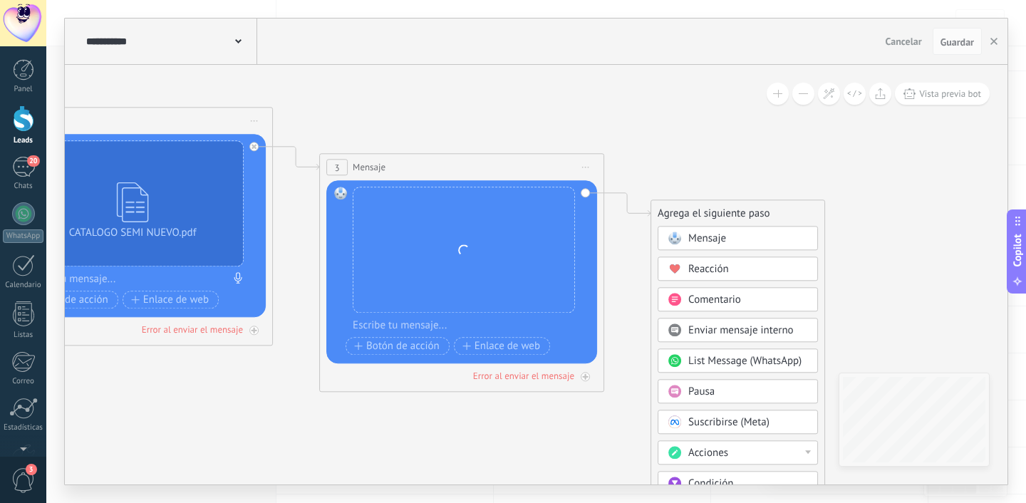
click at [726, 242] on div "Mensaje" at bounding box center [749, 239] width 120 height 14
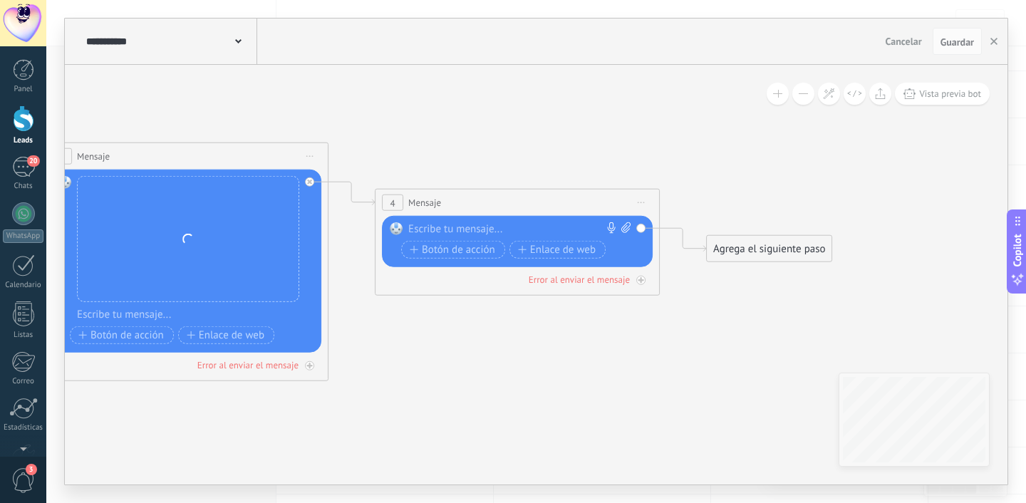
click at [624, 231] on icon at bounding box center [626, 227] width 9 height 11
click input "Subir" at bounding box center [0, 0] width 0 height 0
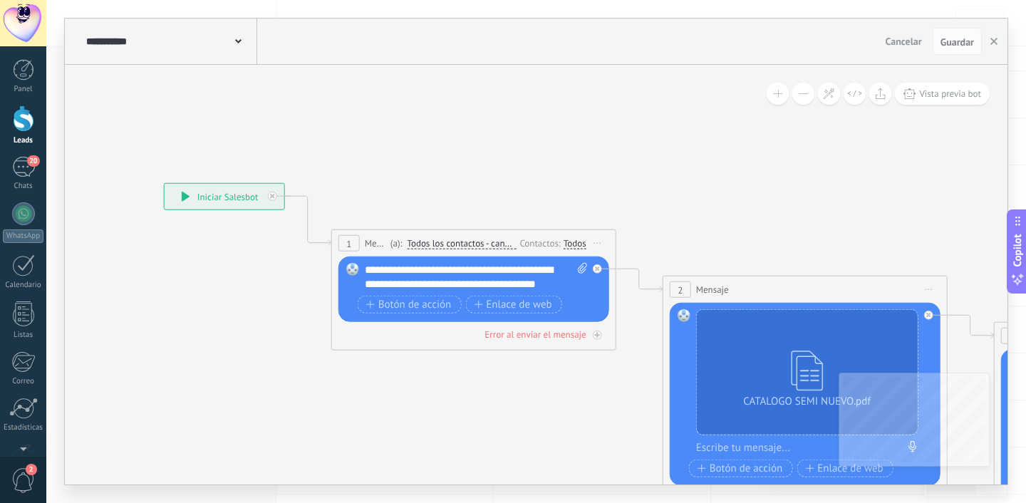
click at [519, 282] on div "**********" at bounding box center [476, 277] width 223 height 29
drag, startPoint x: 552, startPoint y: 286, endPoint x: 441, endPoint y: 284, distance: 110.5
click at [441, 284] on div "**********" at bounding box center [476, 277] width 223 height 29
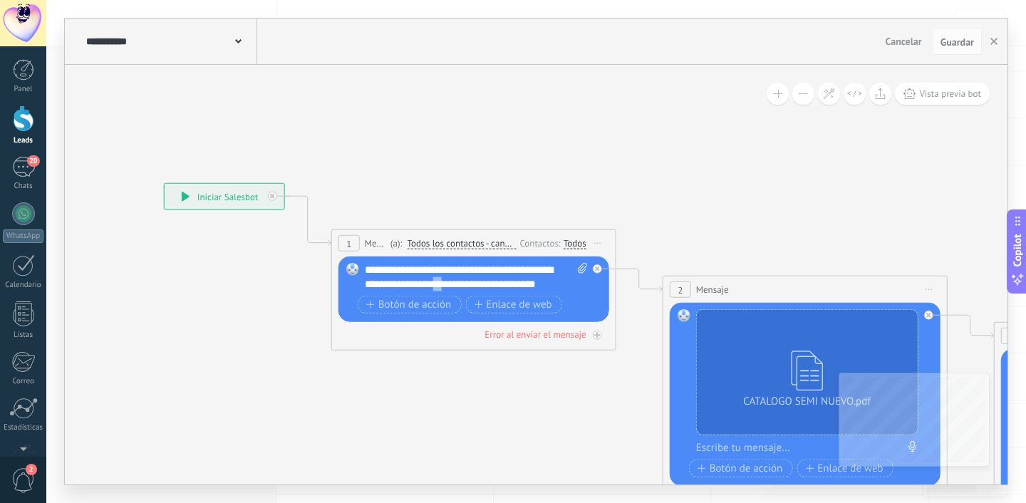
click at [441, 284] on div "**********" at bounding box center [476, 277] width 223 height 29
click at [495, 281] on div "**********" at bounding box center [476, 277] width 223 height 29
click at [546, 280] on div "**********" at bounding box center [476, 277] width 223 height 29
drag, startPoint x: 547, startPoint y: 285, endPoint x: 439, endPoint y: 284, distance: 107.6
click at [439, 284] on div "**********" at bounding box center [476, 277] width 223 height 29
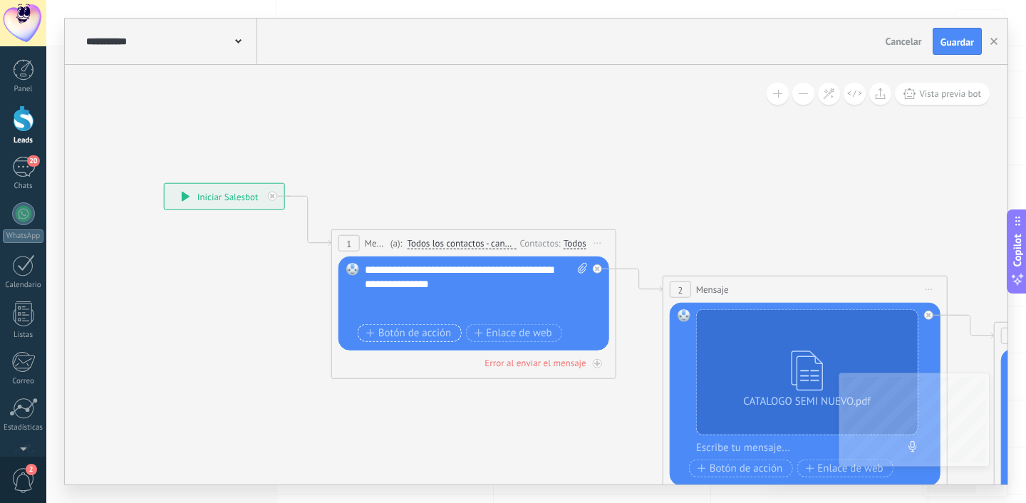
click at [395, 330] on span "Botón de acción" at bounding box center [409, 332] width 86 height 11
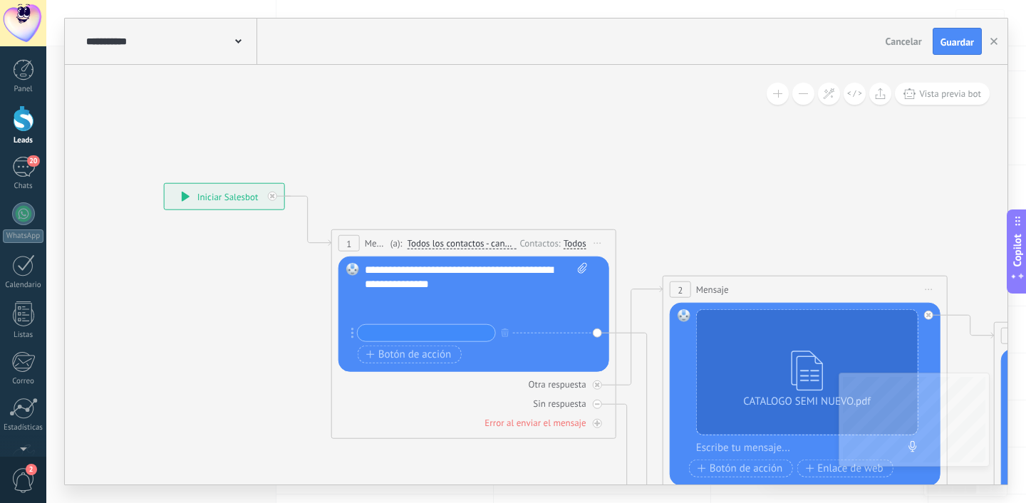
click at [448, 318] on div at bounding box center [469, 313] width 209 height 14
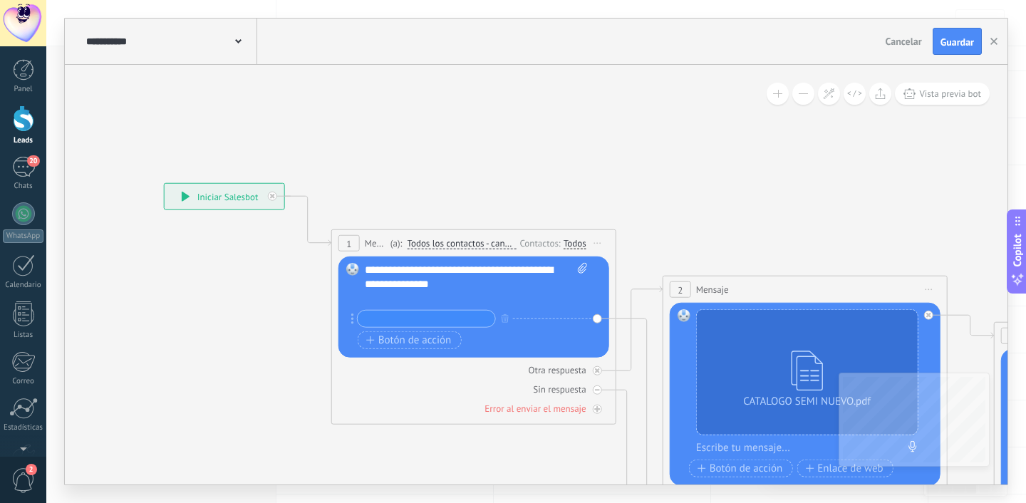
click at [426, 319] on input "text" at bounding box center [427, 319] width 138 height 16
click at [402, 317] on input "**********" at bounding box center [427, 319] width 138 height 16
click at [415, 319] on input "**********" at bounding box center [427, 319] width 138 height 16
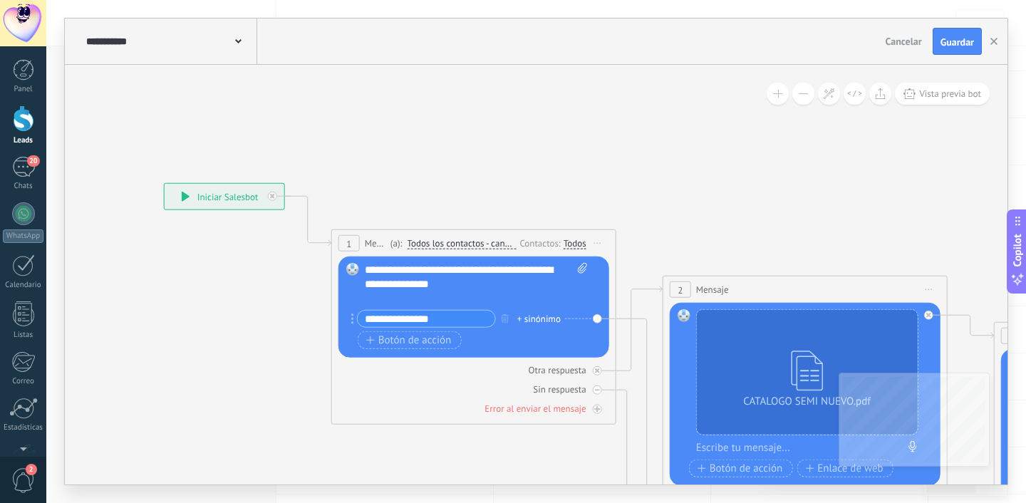
click at [475, 290] on div "**********" at bounding box center [476, 284] width 223 height 43
click at [391, 322] on input "**********" at bounding box center [427, 319] width 138 height 16
click at [443, 327] on div "**********" at bounding box center [473, 320] width 230 height 21
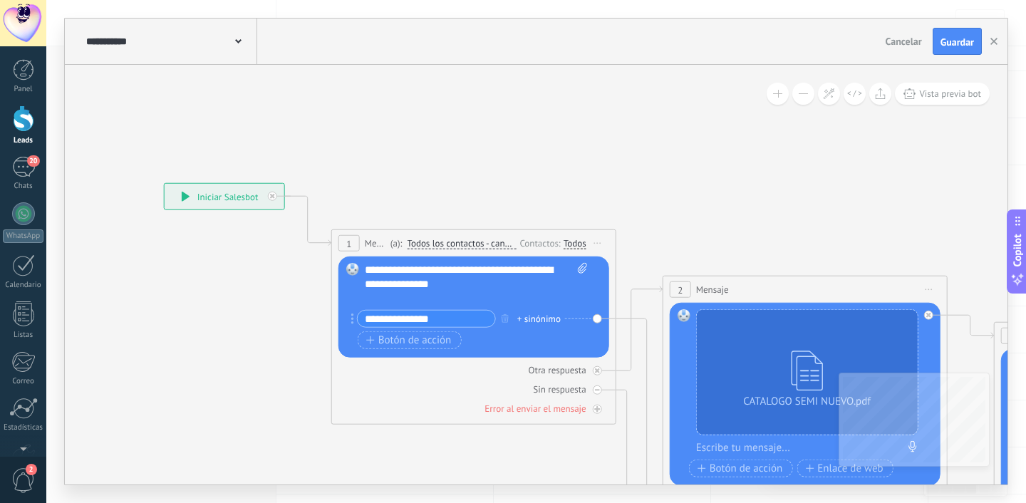
click at [443, 322] on input "**********" at bounding box center [427, 319] width 138 height 16
type input "*"
click at [458, 287] on div "**********" at bounding box center [476, 284] width 223 height 43
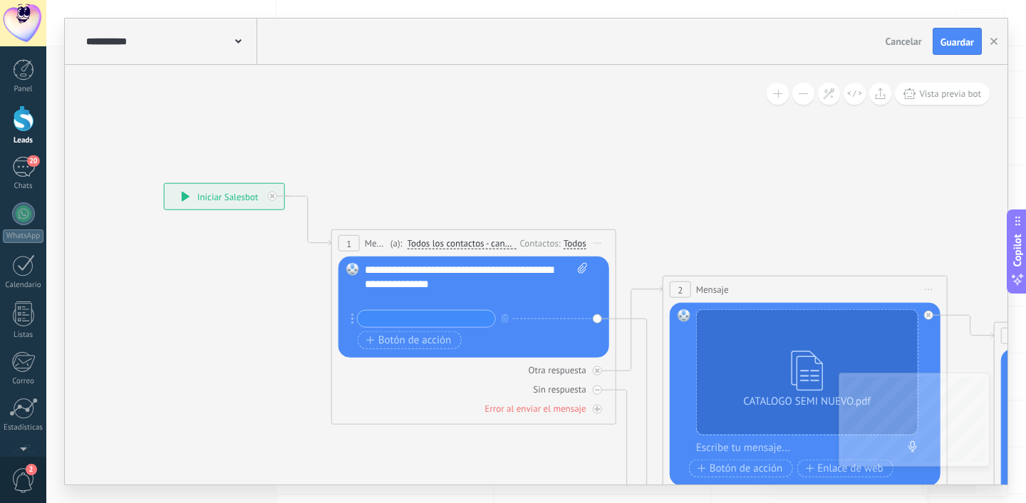
click at [389, 319] on input "text" at bounding box center [427, 319] width 138 height 16
type input "*"
type input "********"
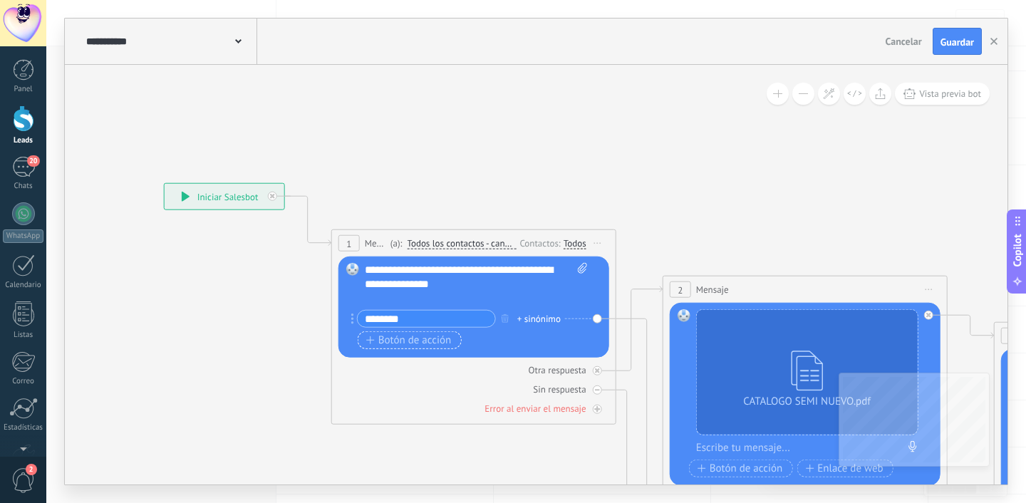
click at [384, 334] on span "Botón de acción" at bounding box center [409, 339] width 86 height 11
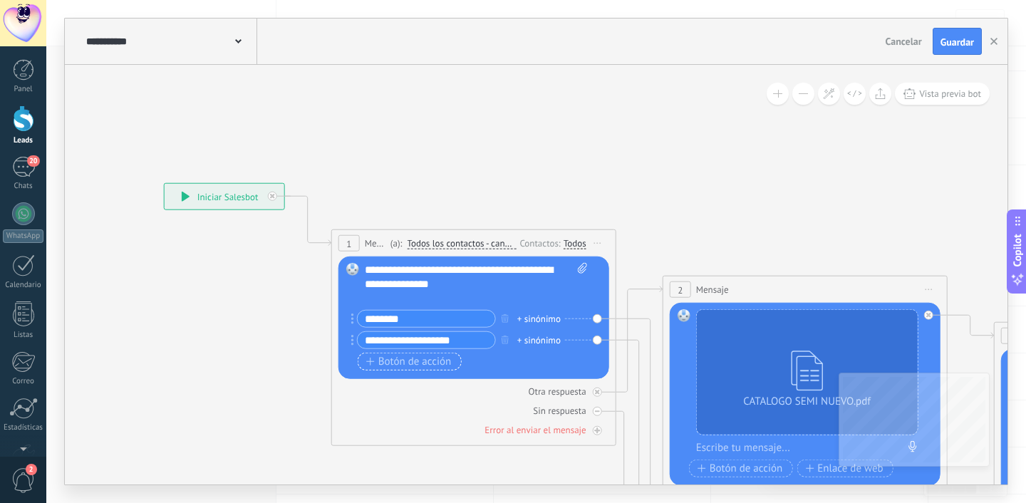
type input "**********"
click at [371, 362] on icon "button" at bounding box center [370, 362] width 9 height 8
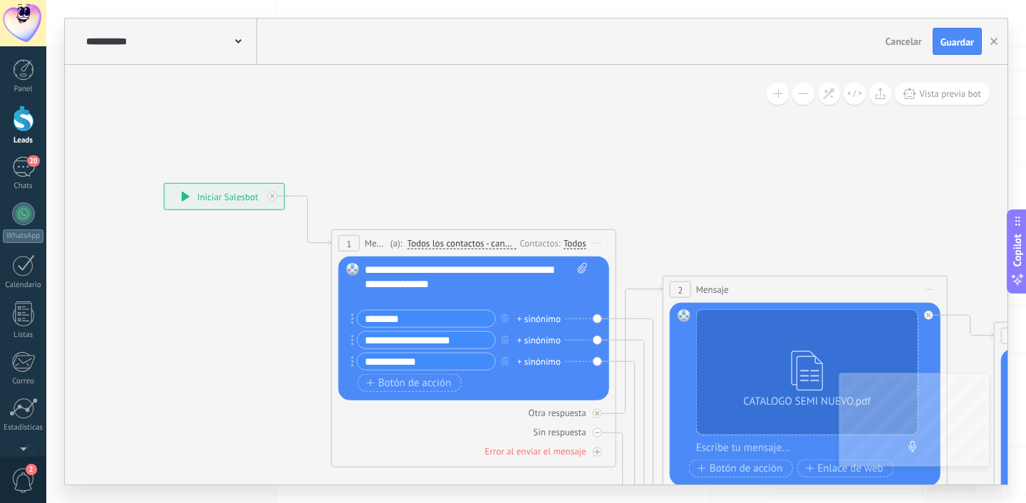
type input "**********"
click at [302, 395] on icon at bounding box center [950, 419] width 2284 height 1184
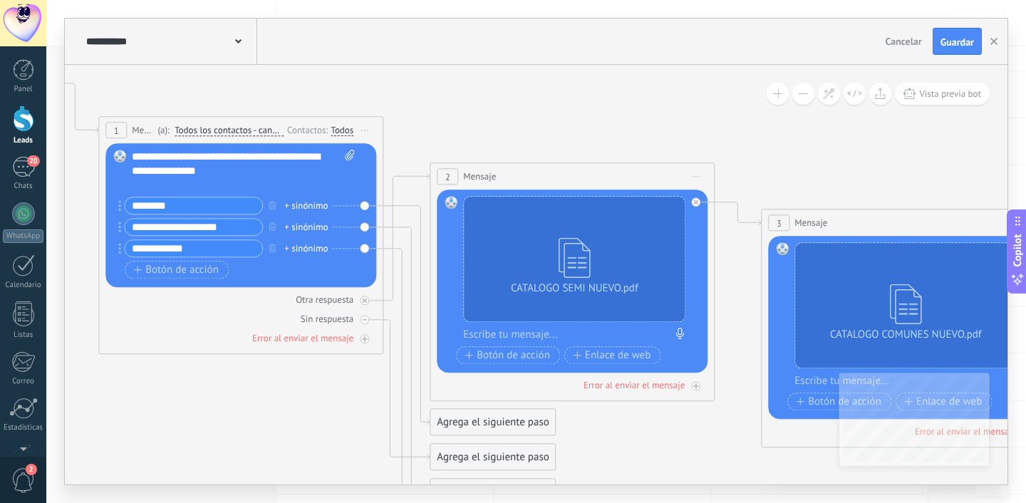
click at [696, 177] on span "Iniciar vista previa aquí Cambiar nombre Duplicar [GEOGRAPHIC_DATA]" at bounding box center [696, 176] width 23 height 21
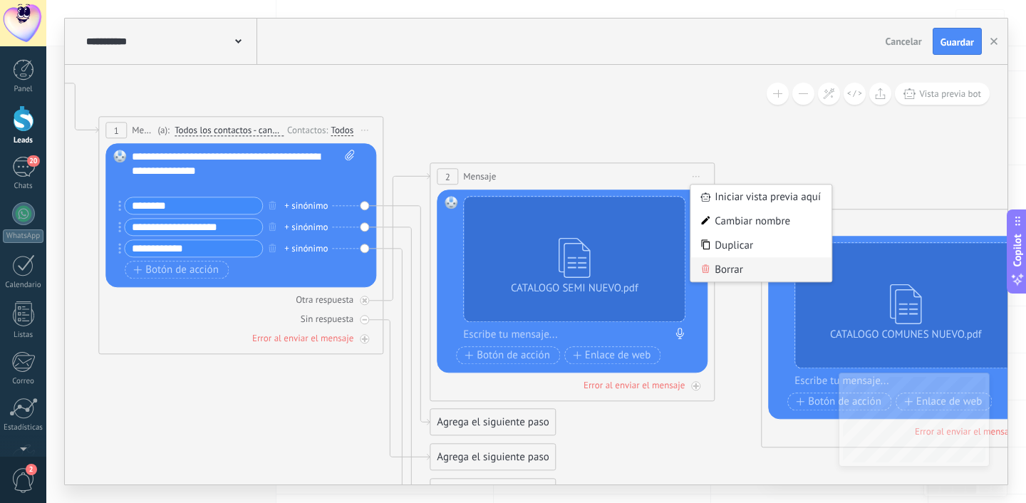
click at [719, 261] on div "Borrar" at bounding box center [761, 269] width 141 height 24
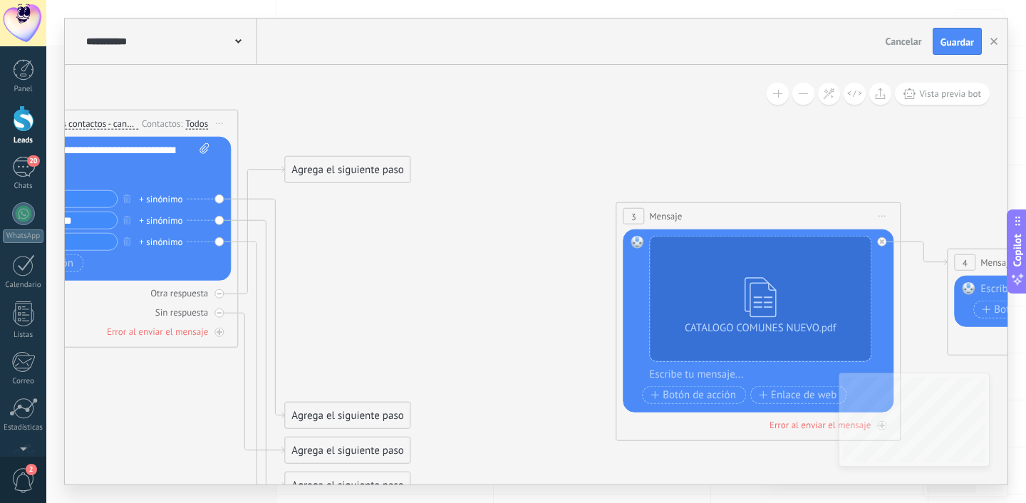
click at [885, 212] on span "Iniciar vista previa aquí Cambiar nombre Duplicar [GEOGRAPHIC_DATA]" at bounding box center [882, 216] width 23 height 21
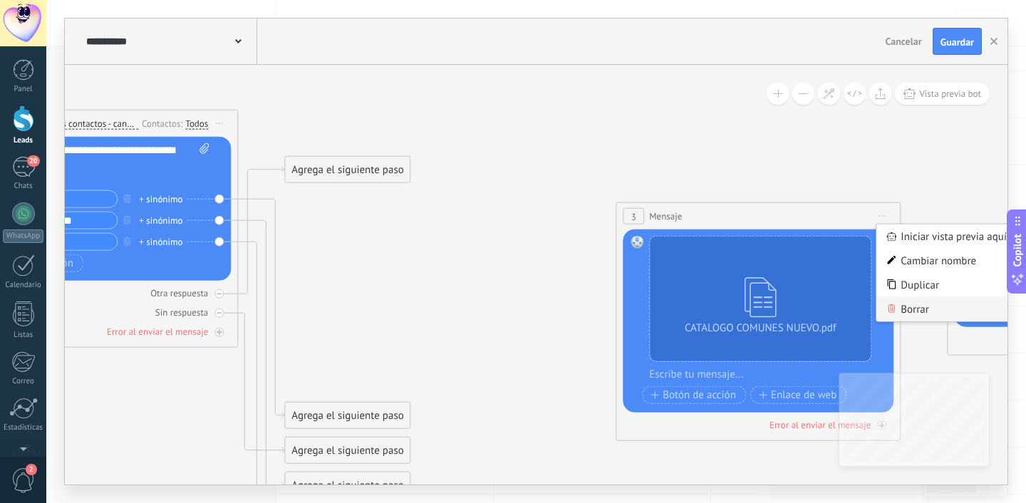
click at [885, 299] on div "Borrar" at bounding box center [947, 309] width 141 height 24
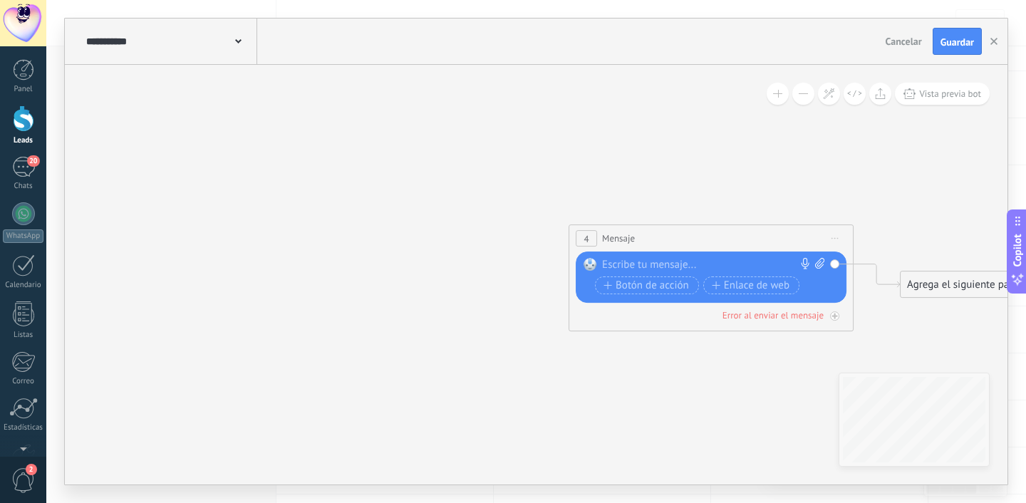
click at [833, 234] on span "Iniciar vista previa aquí Cambiar nombre Duplicar [GEOGRAPHIC_DATA]" at bounding box center [835, 238] width 23 height 21
click at [845, 326] on icon at bounding box center [844, 330] width 9 height 9
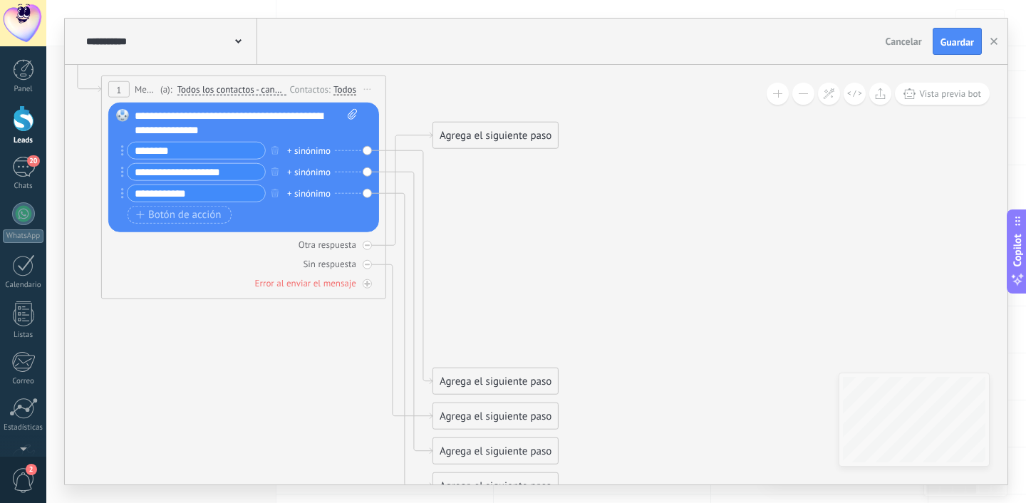
click at [365, 150] on div "Reemplazar Quitar Convertir a mensaje de voz Arrastre la imagen aquí para adjun…" at bounding box center [243, 168] width 271 height 130
click at [373, 154] on div "Reemplazar Quitar Convertir a mensaje de voz Arrastre la imagen aquí para adjun…" at bounding box center [243, 168] width 271 height 130
click at [450, 382] on div "Agrega el siguiente paso" at bounding box center [495, 382] width 125 height 24
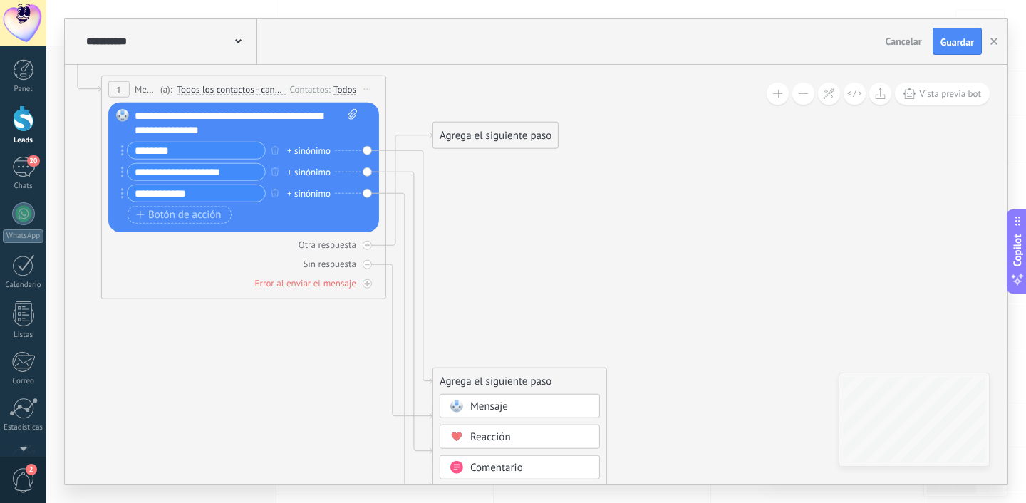
click at [489, 406] on span "Mensaje" at bounding box center [489, 407] width 38 height 14
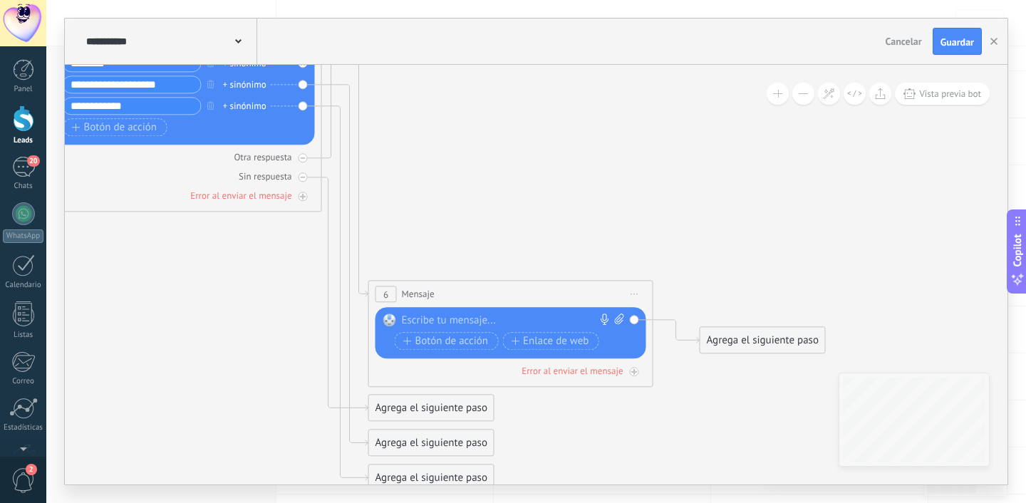
click at [463, 322] on div at bounding box center [508, 321] width 212 height 14
click at [622, 321] on icon at bounding box center [619, 319] width 9 height 11
click input "Subir" at bounding box center [0, 0] width 0 height 0
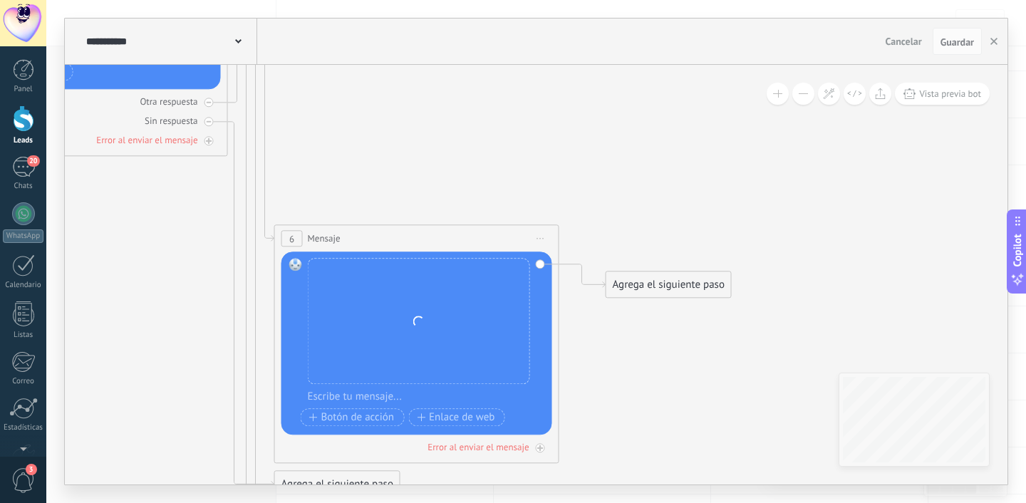
click at [664, 293] on div "Agrega el siguiente paso" at bounding box center [669, 285] width 125 height 24
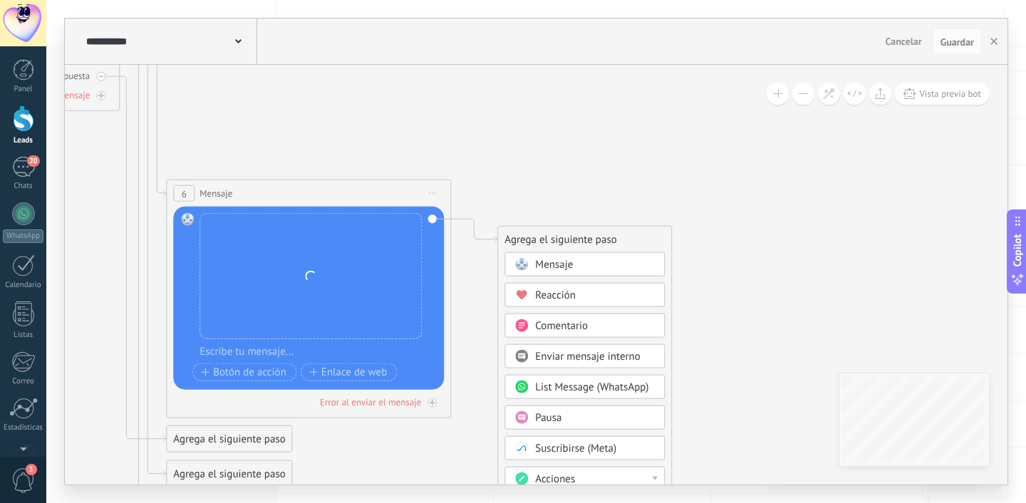
click at [642, 269] on div "Mensaje" at bounding box center [595, 265] width 120 height 14
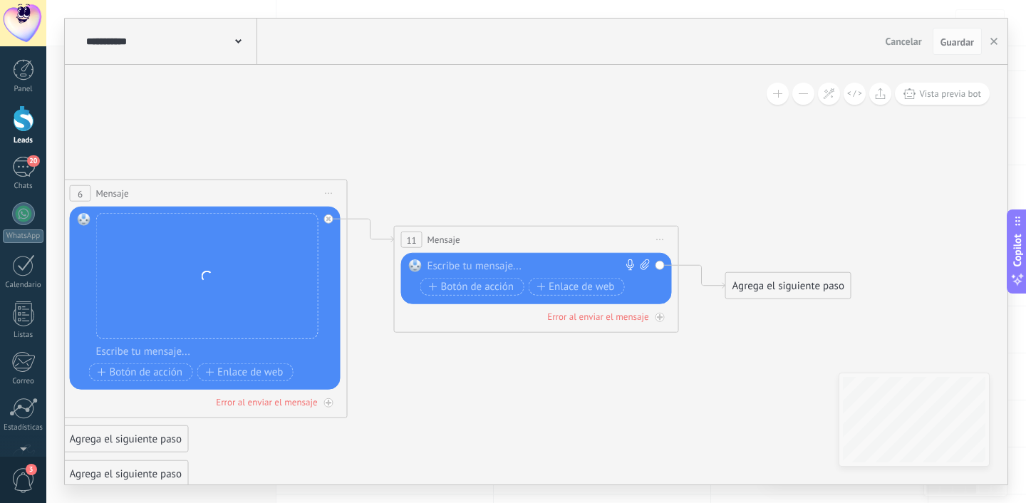
click at [639, 267] on span at bounding box center [644, 266] width 14 height 14
click input "Subir" at bounding box center [0, 0] width 0 height 0
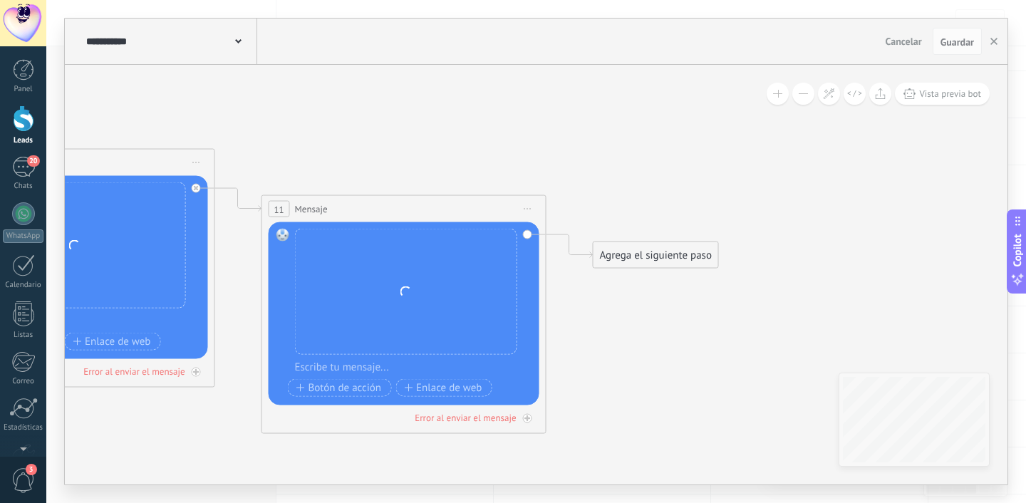
click at [600, 244] on div "Agrega el siguiente paso" at bounding box center [656, 256] width 125 height 24
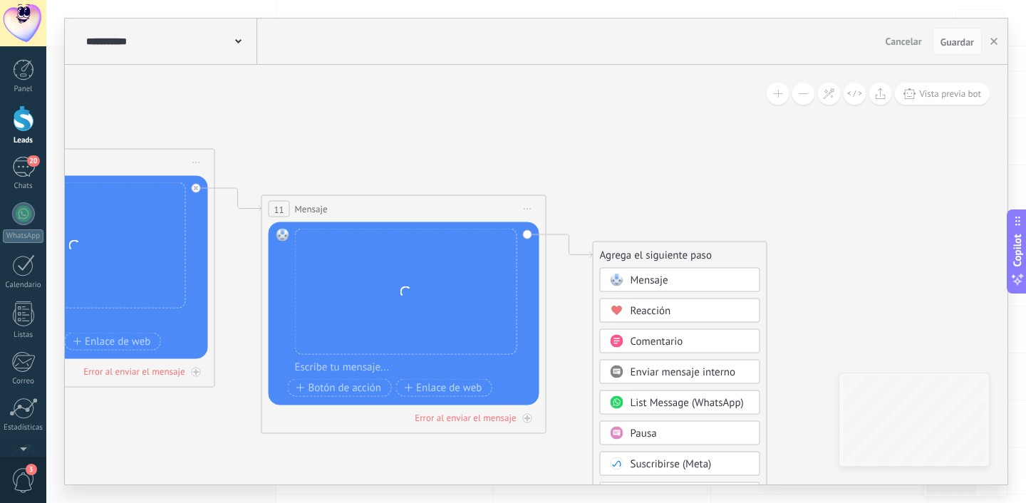
click at [664, 278] on span "Mensaje" at bounding box center [650, 281] width 38 height 14
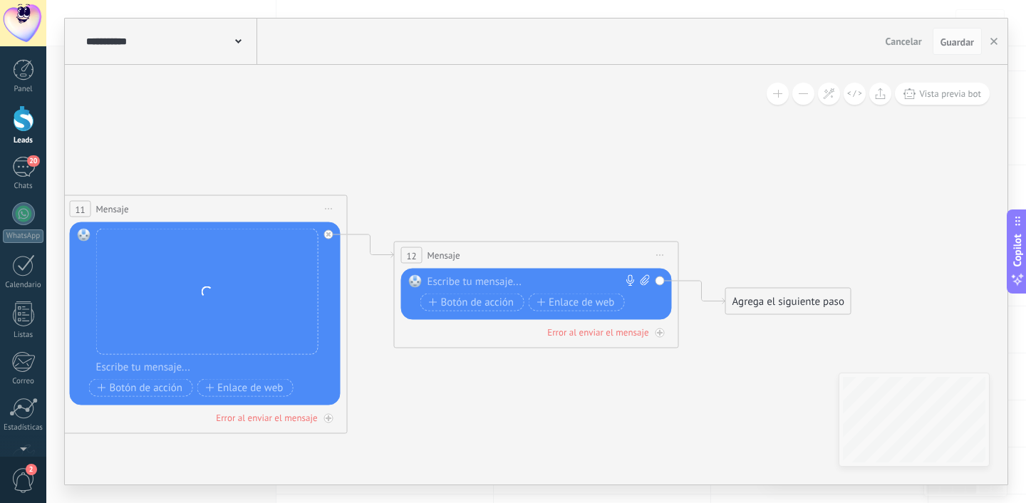
click at [642, 275] on icon at bounding box center [645, 280] width 9 height 11
click input "Subir" at bounding box center [0, 0] width 0 height 0
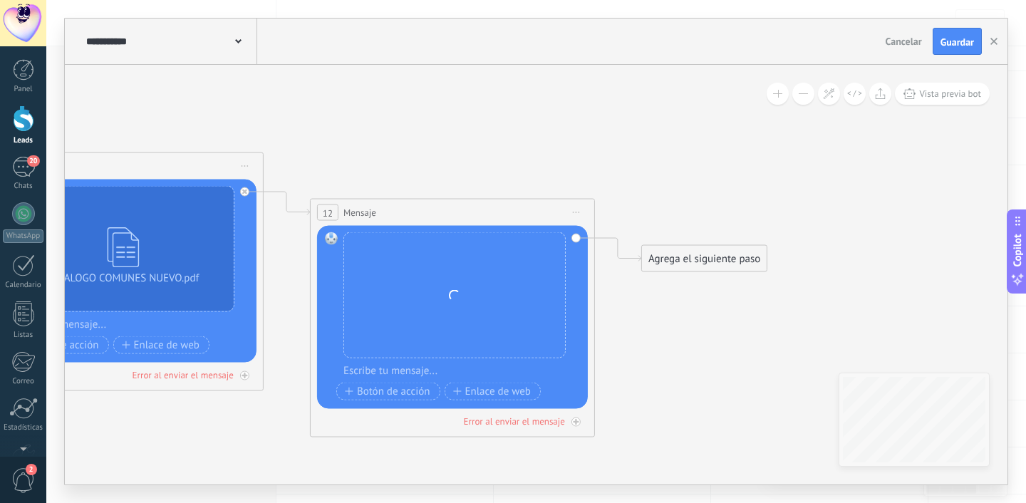
click at [680, 262] on div "Agrega el siguiente paso" at bounding box center [704, 259] width 125 height 24
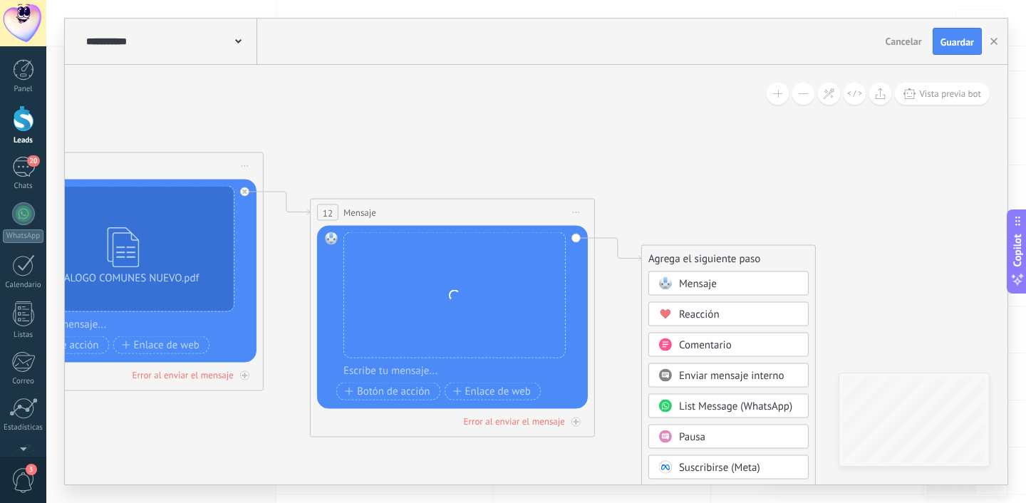
click at [787, 293] on div "Mensaje" at bounding box center [729, 284] width 160 height 24
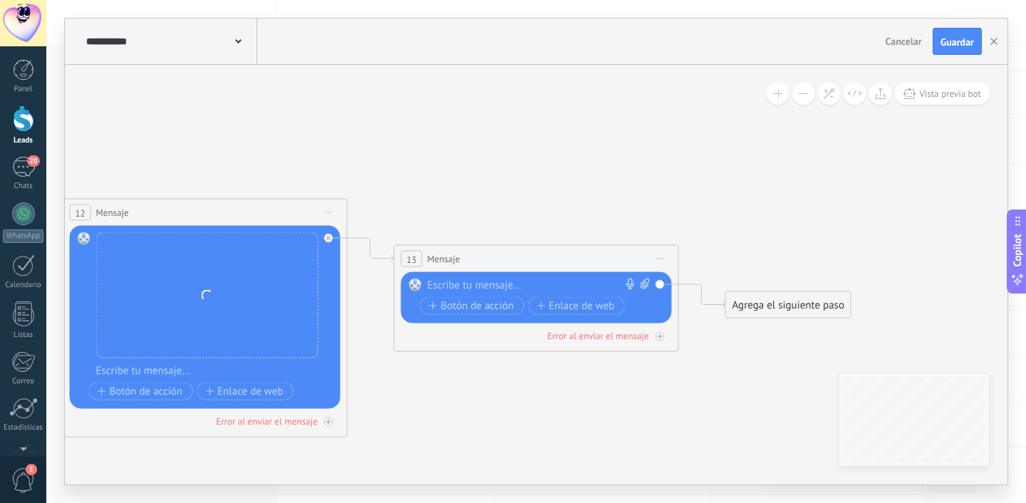
click at [645, 281] on icon at bounding box center [645, 284] width 9 height 11
click input "Subir" at bounding box center [0, 0] width 0 height 0
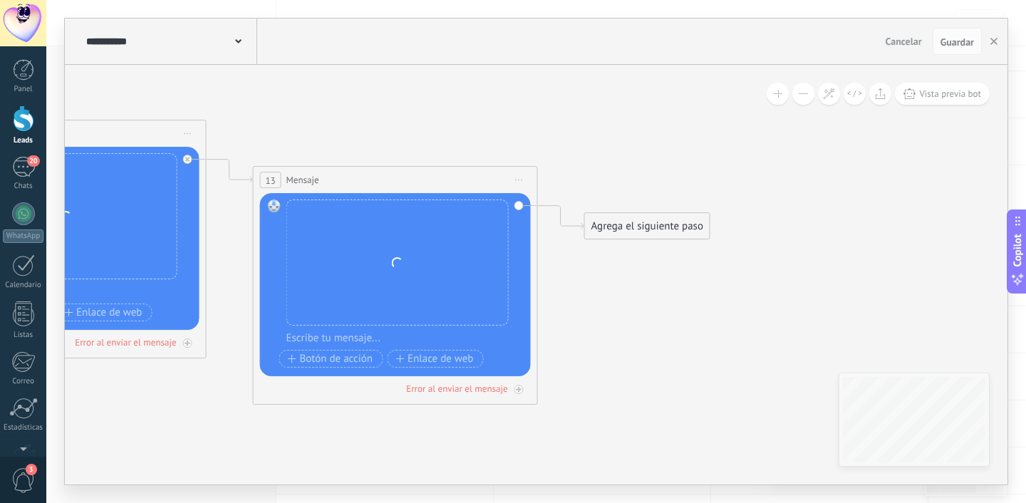
click at [619, 222] on div "Agrega el siguiente paso" at bounding box center [647, 227] width 125 height 24
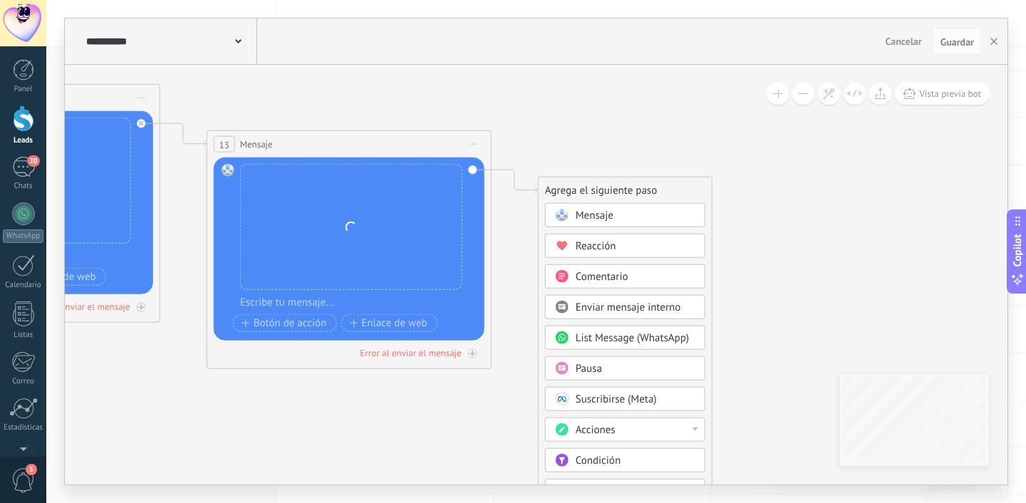
click at [666, 216] on div "Mensaje" at bounding box center [636, 216] width 120 height 14
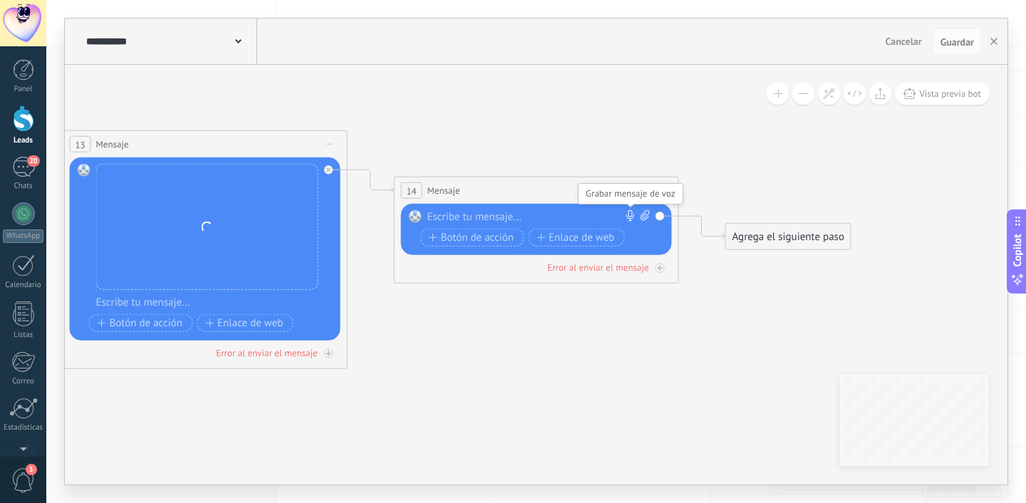
click at [632, 212] on icon at bounding box center [630, 215] width 11 height 11
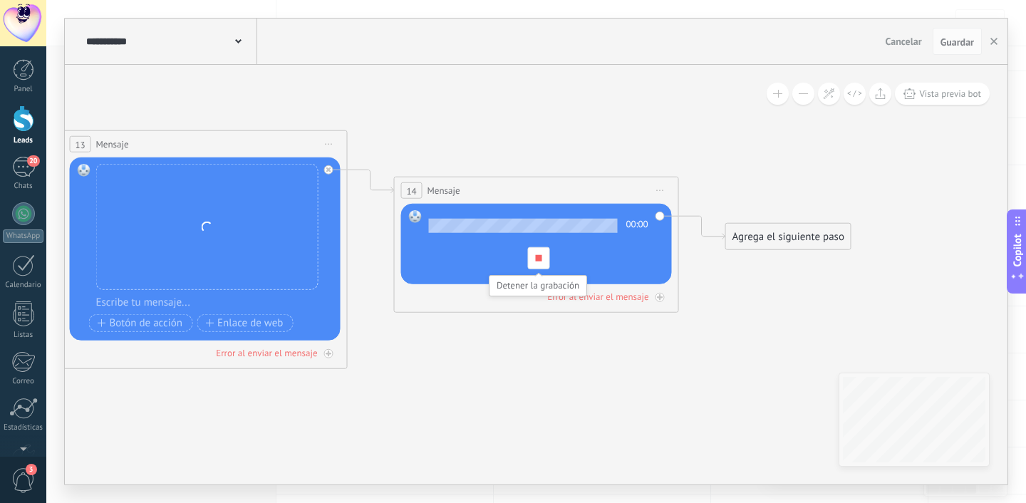
click at [541, 253] on div at bounding box center [538, 258] width 22 height 22
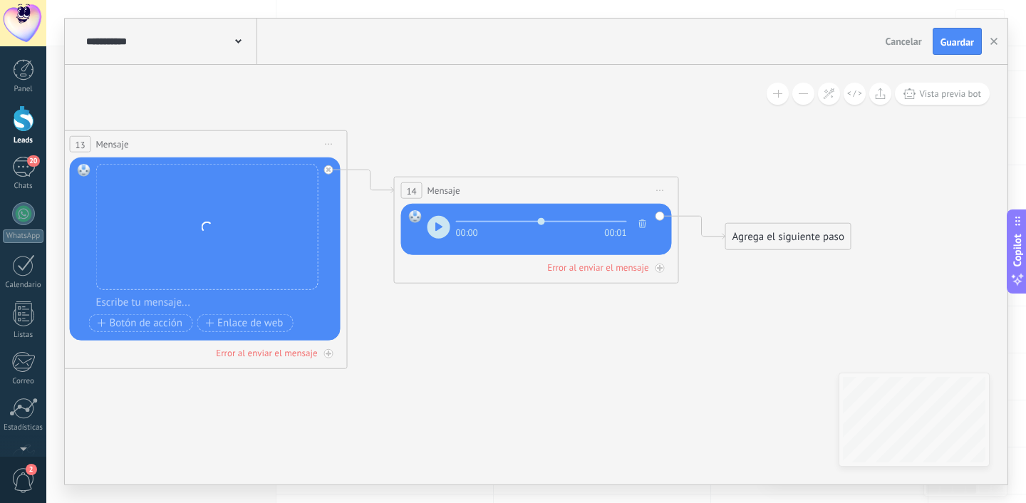
click at [642, 225] on icon "button" at bounding box center [642, 224] width 7 height 9
click at [633, 215] on icon at bounding box center [630, 215] width 11 height 11
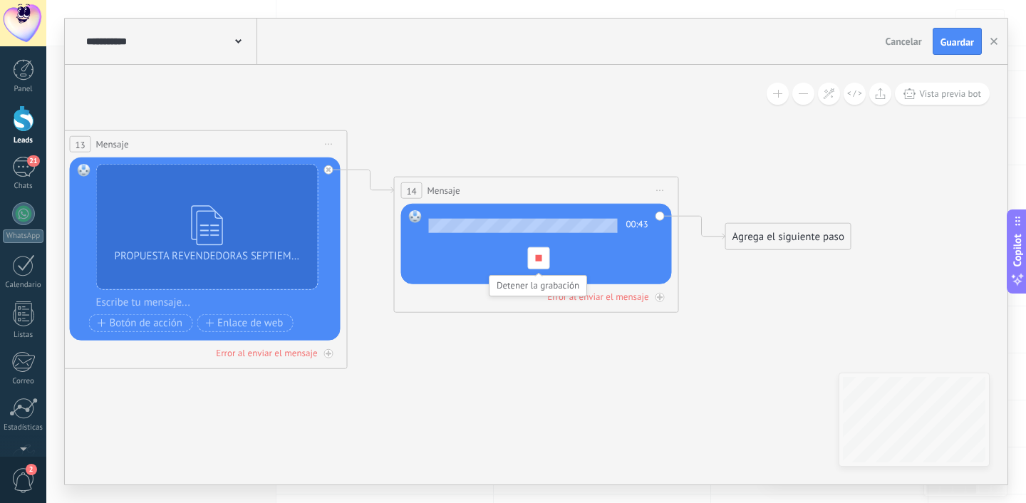
click at [540, 262] on div at bounding box center [538, 258] width 22 height 22
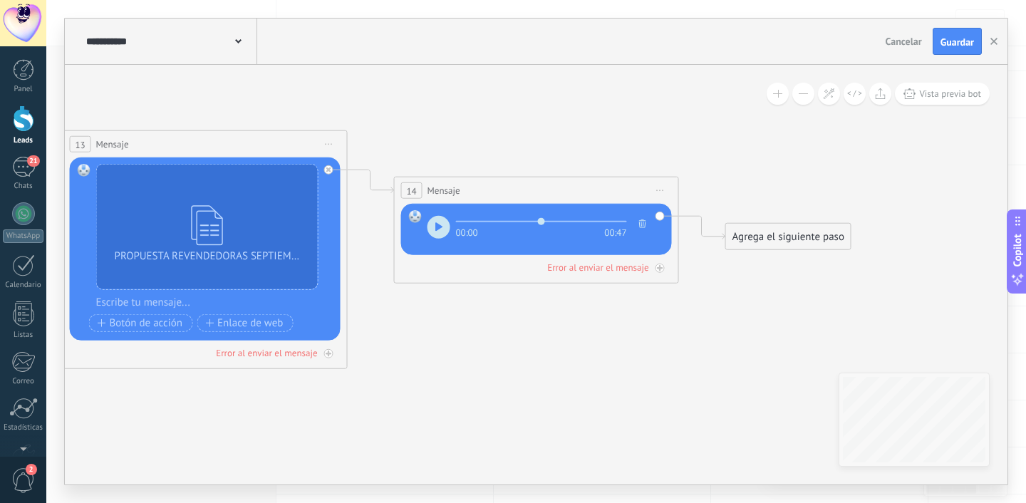
click at [440, 229] on icon "button" at bounding box center [439, 226] width 8 height 9
click at [555, 222] on input "range" at bounding box center [541, 221] width 171 height 1
click at [441, 227] on use "button" at bounding box center [439, 226] width 6 height 9
type input "*****"
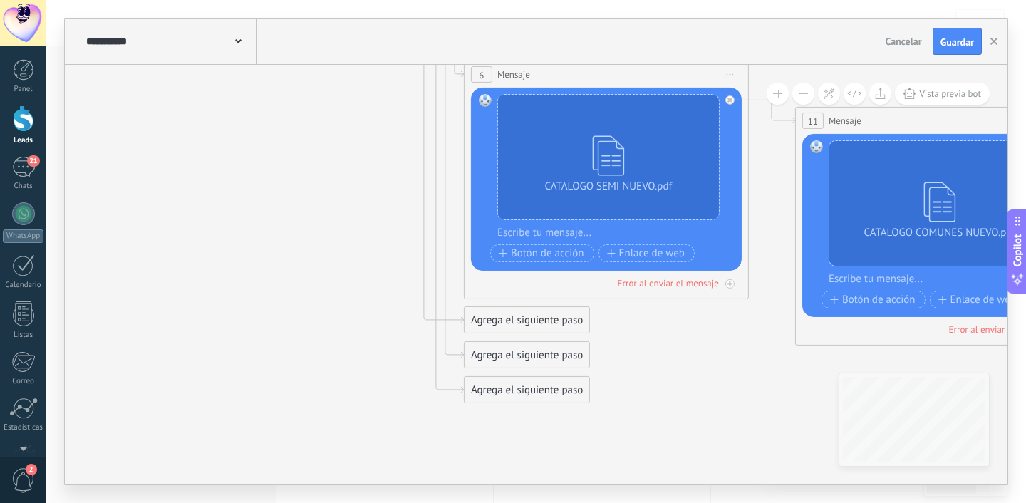
click at [495, 317] on div "Agrega el siguiente paso" at bounding box center [527, 321] width 125 height 24
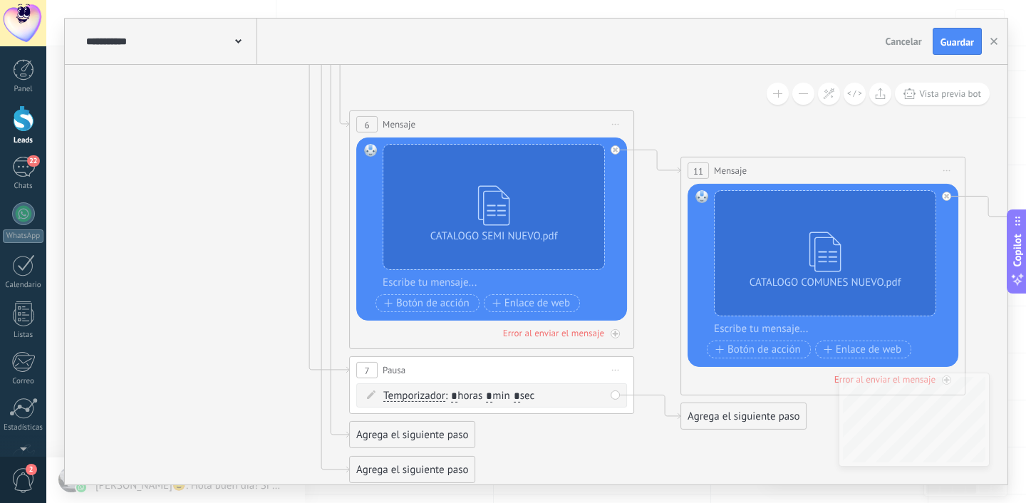
click at [623, 371] on span "Iniciar vista previa aquí Cambiar nombre Duplicar [GEOGRAPHIC_DATA]" at bounding box center [615, 370] width 23 height 21
click at [626, 459] on icon at bounding box center [625, 462] width 9 height 9
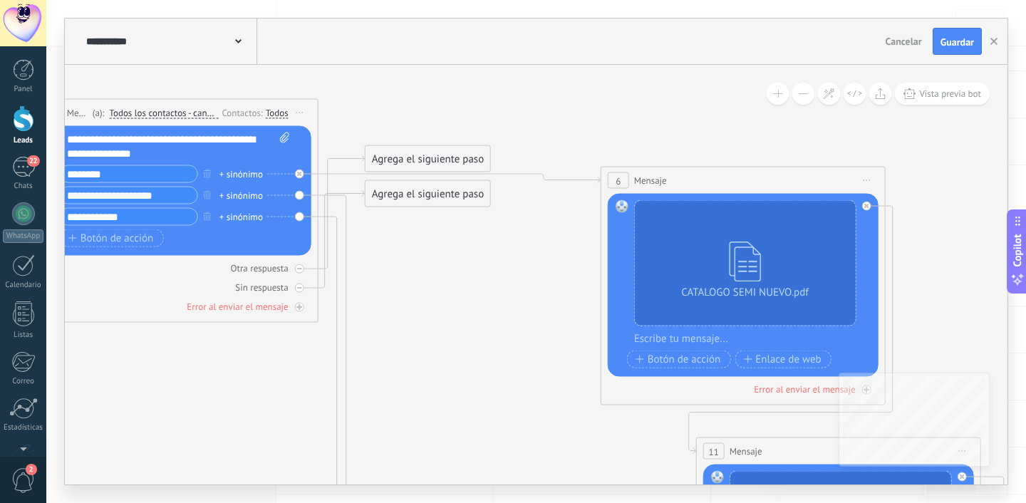
drag, startPoint x: 425, startPoint y: 406, endPoint x: 661, endPoint y: 181, distance: 326.2
click at [661, 181] on span "Mensaje" at bounding box center [650, 181] width 33 height 14
drag, startPoint x: 452, startPoint y: 160, endPoint x: 458, endPoint y: 282, distance: 122.1
click at [461, 309] on div "Agrega el siguiente paso" at bounding box center [436, 311] width 125 height 24
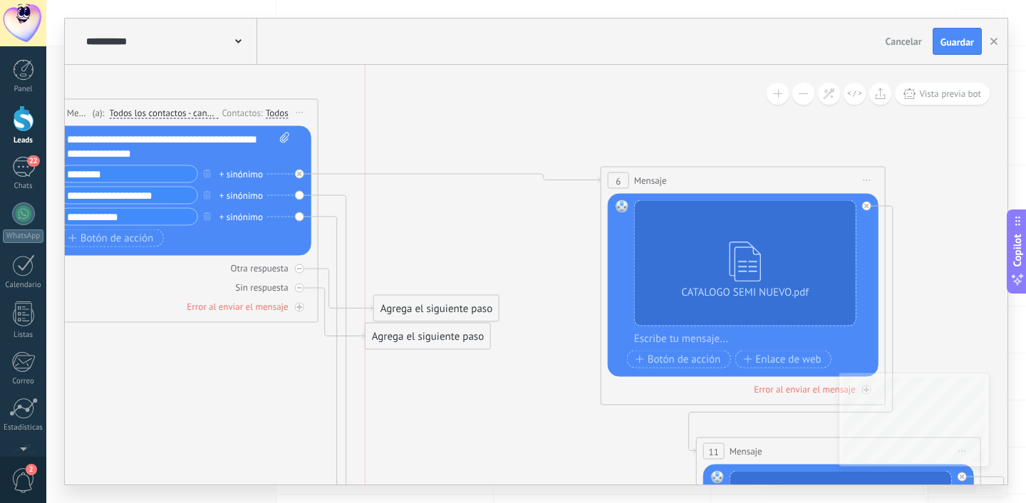
drag, startPoint x: 443, startPoint y: 192, endPoint x: 443, endPoint y: 335, distance: 143.3
click at [443, 335] on div "Agrega el siguiente paso" at bounding box center [428, 337] width 125 height 24
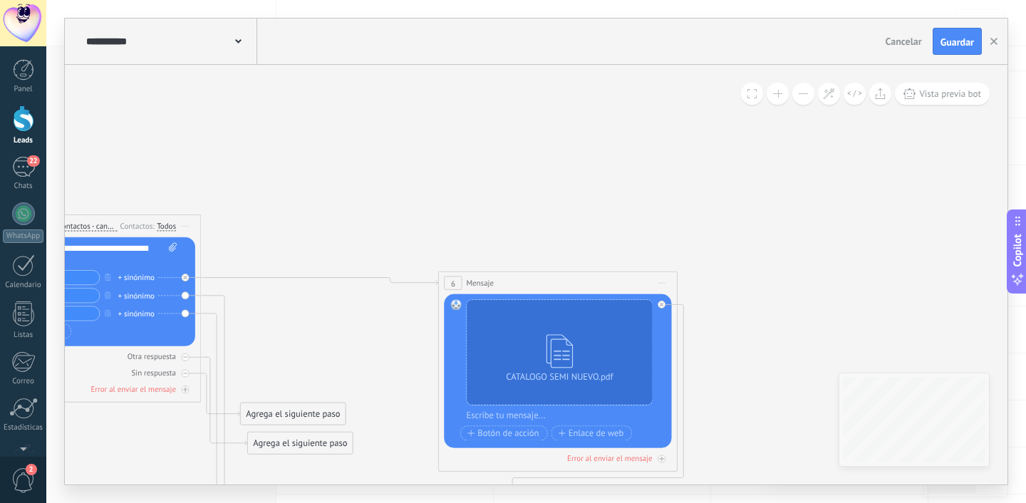
drag, startPoint x: 501, startPoint y: 346, endPoint x: 343, endPoint y: 137, distance: 262.6
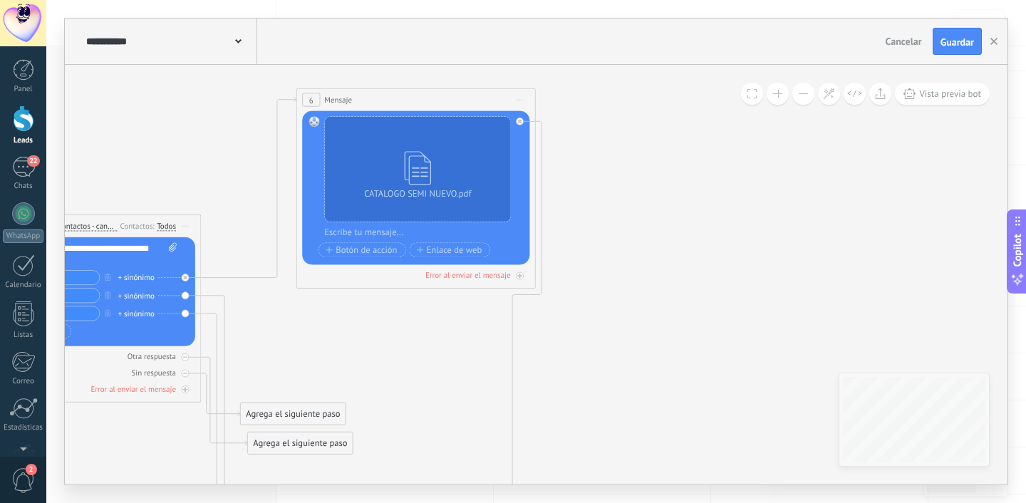
drag, startPoint x: 537, startPoint y: 282, endPoint x: 396, endPoint y: 98, distance: 231.7
click at [396, 98] on div "6 Mensaje ******* (a): Todos los contactos - canales seleccionados Todos los co…" at bounding box center [416, 100] width 238 height 22
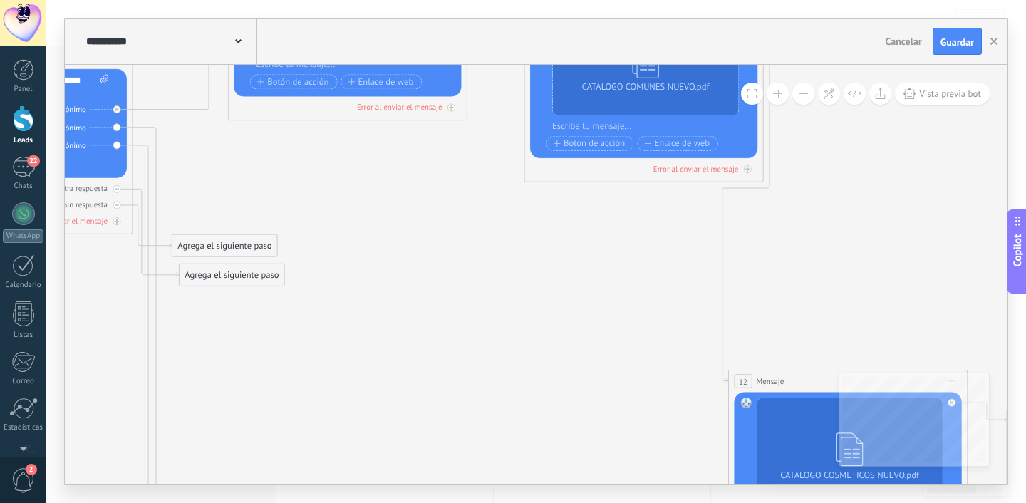
drag, startPoint x: 525, startPoint y: 336, endPoint x: 555, endPoint y: 32, distance: 305.8
click at [555, 32] on div "**********" at bounding box center [536, 252] width 943 height 466
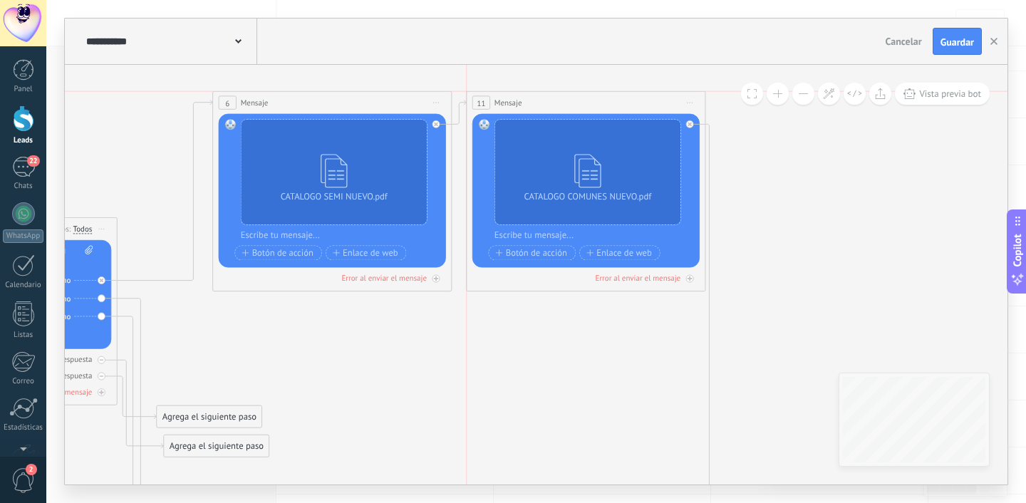
drag, startPoint x: 567, startPoint y: 207, endPoint x: 563, endPoint y: 98, distance: 109.1
click at [563, 98] on div "11 Mensaje ******* (a): Todos los contactos - canales seleccionados Todos los c…" at bounding box center [586, 103] width 238 height 22
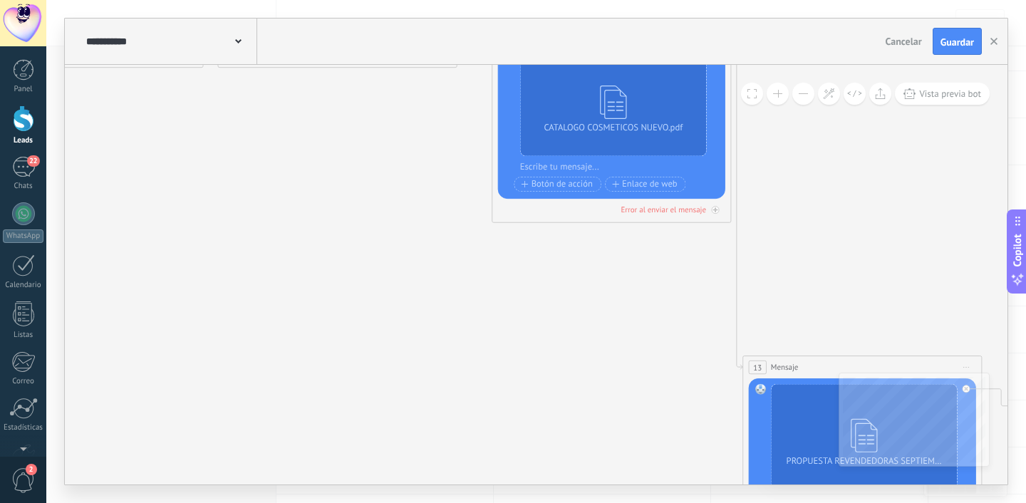
drag, startPoint x: 575, startPoint y: 326, endPoint x: 602, endPoint y: 31, distance: 295.7
click at [602, 31] on div "**********" at bounding box center [536, 252] width 943 height 466
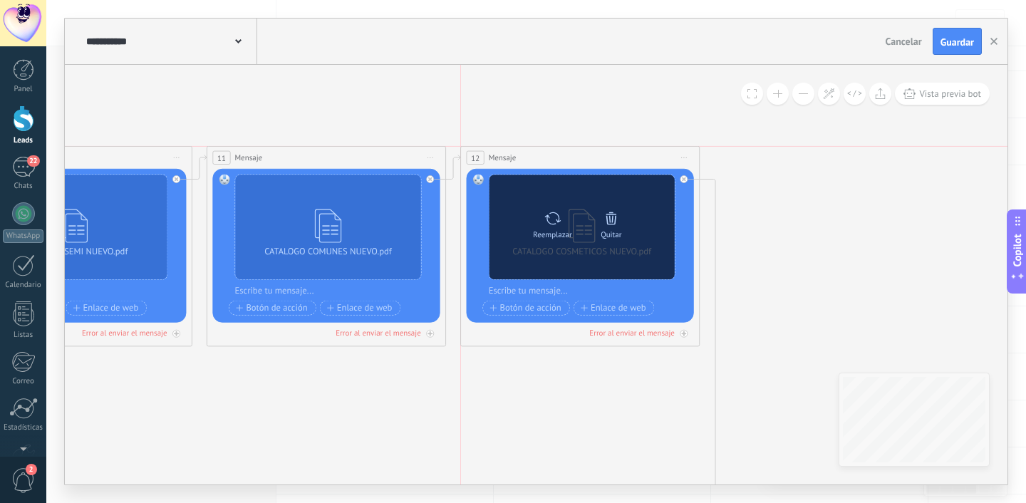
drag, startPoint x: 556, startPoint y: 313, endPoint x: 560, endPoint y: 179, distance: 134.1
click at [538, 158] on div "12 Mensaje ******* (a): Todos los contactos - canales seleccionados Todos los c…" at bounding box center [580, 158] width 238 height 22
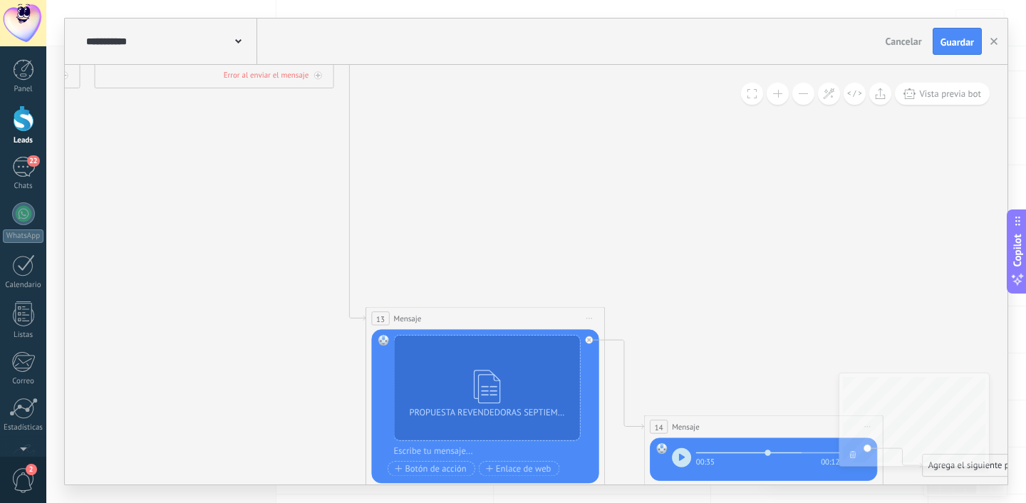
drag, startPoint x: 556, startPoint y: 385, endPoint x: 547, endPoint y: 58, distance: 326.6
click at [547, 58] on div "**********" at bounding box center [536, 252] width 943 height 466
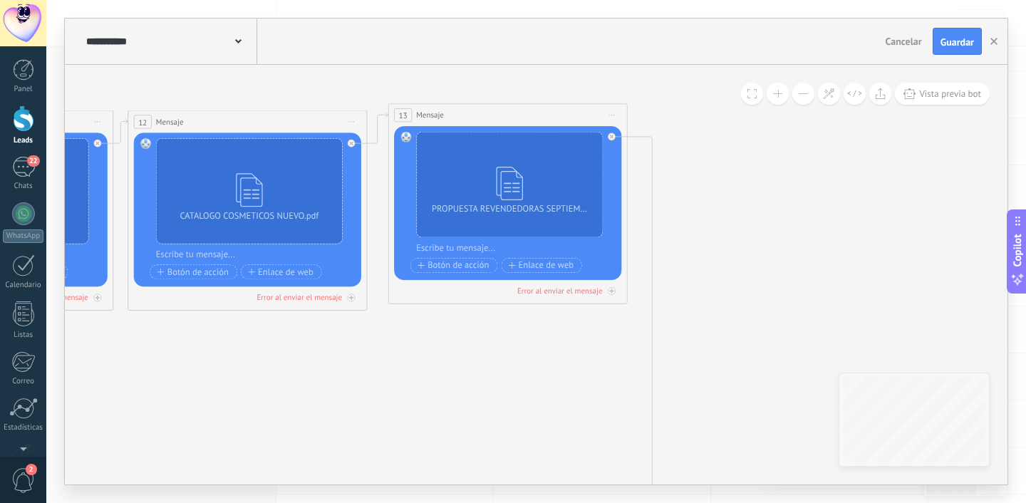
drag, startPoint x: 510, startPoint y: 278, endPoint x: 508, endPoint y: 110, distance: 168.2
click at [508, 110] on div "13 Mensaje ******* (a): Todos los contactos - canales seleccionados Todos los c…" at bounding box center [508, 115] width 238 height 22
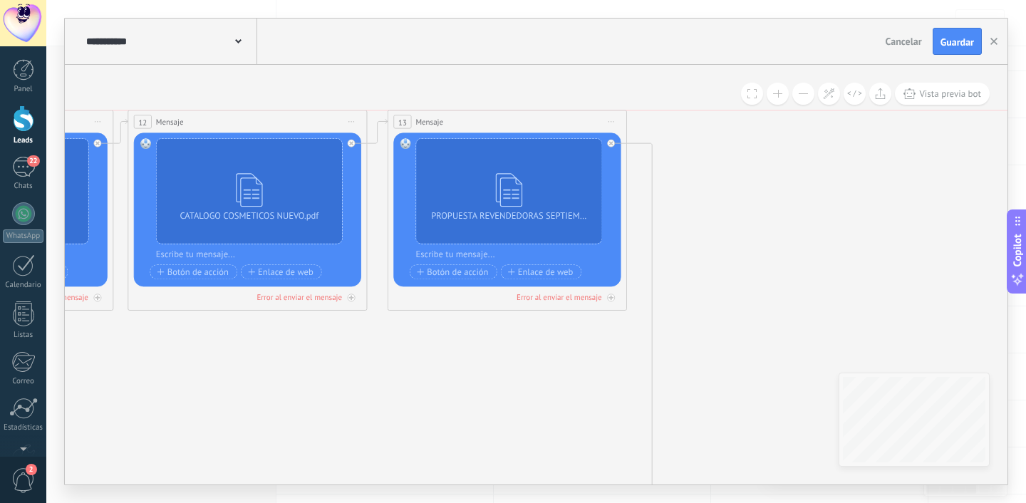
drag, startPoint x: 508, startPoint y: 113, endPoint x: 508, endPoint y: 120, distance: 7.8
click at [508, 120] on div "13 Mensaje ******* (a): Todos los contactos - canales seleccionados Todos los c…" at bounding box center [507, 121] width 238 height 22
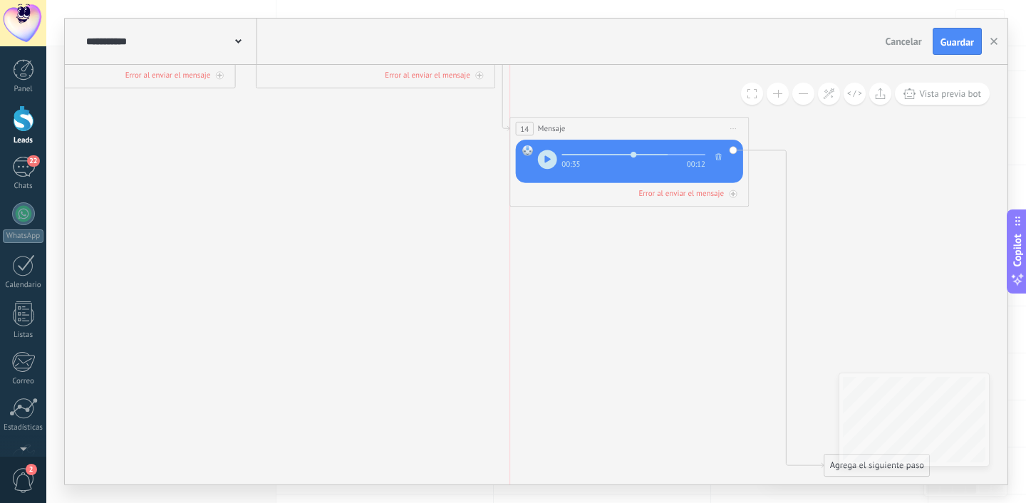
drag, startPoint x: 609, startPoint y: 421, endPoint x: 574, endPoint y: 46, distance: 375.8
click at [574, 46] on div "**********" at bounding box center [536, 252] width 943 height 466
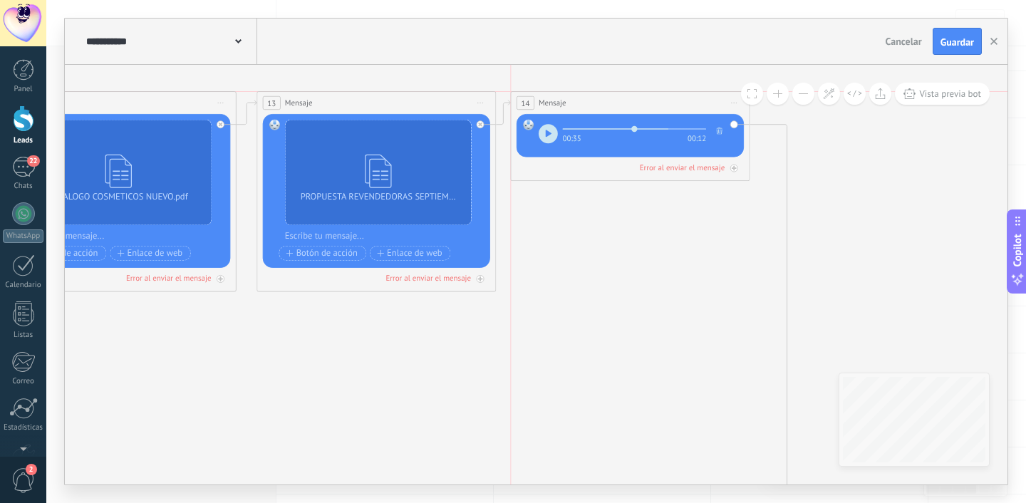
drag, startPoint x: 571, startPoint y: 252, endPoint x: 567, endPoint y: 100, distance: 152.6
click at [567, 100] on div "14 Mensaje ******* (a): Todos los contactos - canales seleccionados Todos los c…" at bounding box center [630, 103] width 238 height 22
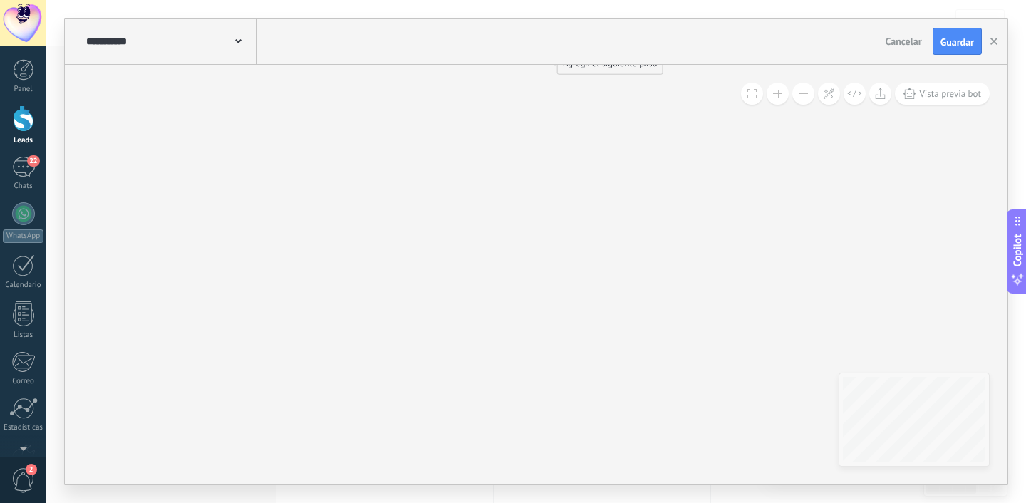
drag, startPoint x: 582, startPoint y: 370, endPoint x: 592, endPoint y: 58, distance: 312.4
click at [592, 58] on div "**********" at bounding box center [536, 252] width 943 height 466
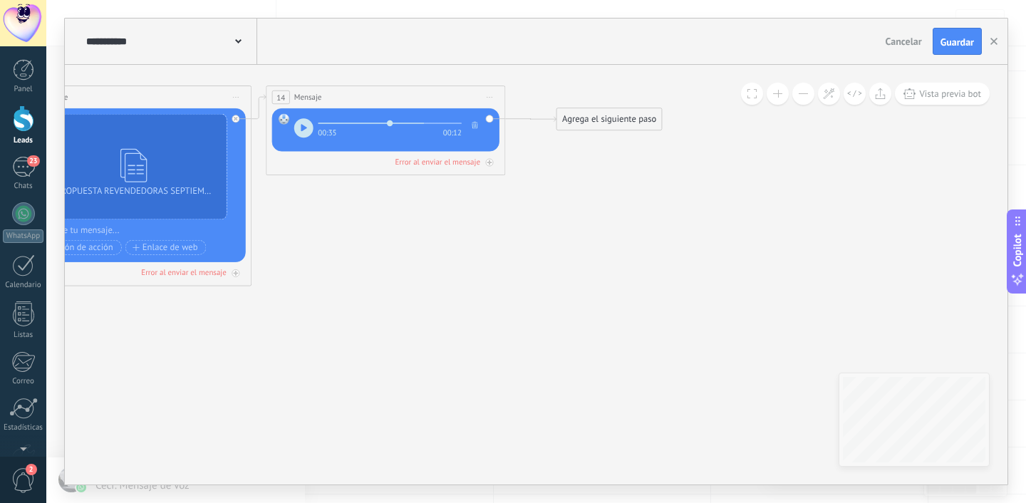
drag, startPoint x: 622, startPoint y: 346, endPoint x: 587, endPoint y: 114, distance: 234.2
click at [587, 114] on div "Agrega el siguiente paso" at bounding box center [609, 120] width 105 height 20
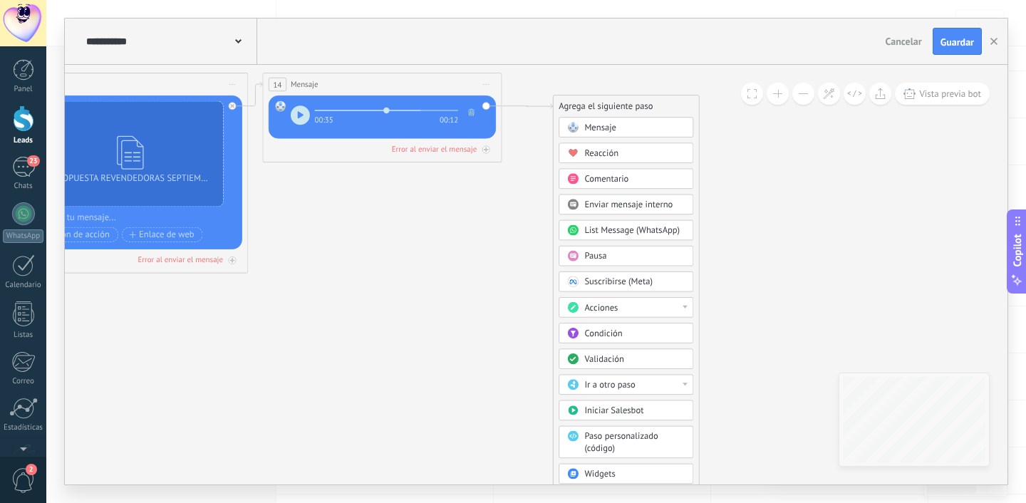
click at [615, 309] on span "Acciones" at bounding box center [601, 307] width 34 height 11
click at [622, 371] on div "Cambiar etapa del lead" at bounding box center [626, 369] width 133 height 21
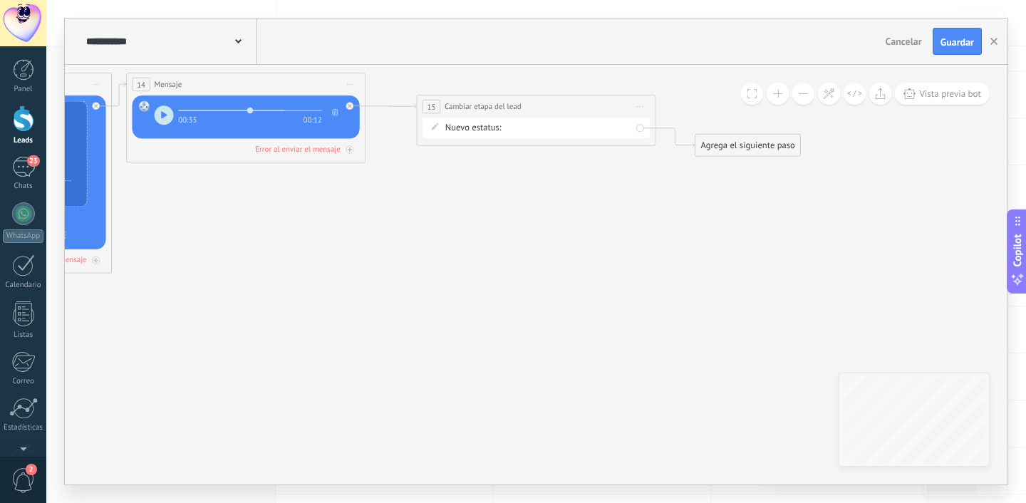
click at [0, 0] on div "Contacto inicial Negociación Debate contractual Discusión de contrato Logrado c…" at bounding box center [0, 0] width 0 height 0
click at [551, 96] on div at bounding box center [536, 251] width 980 height 503
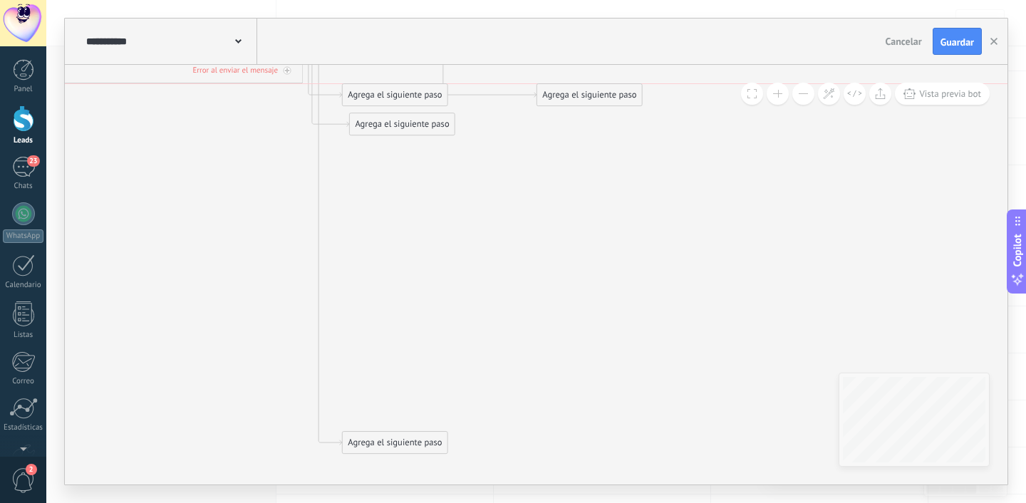
drag, startPoint x: 383, startPoint y: 412, endPoint x: 571, endPoint y: 97, distance: 367.0
click at [571, 97] on div "Agrega el siguiente paso" at bounding box center [589, 96] width 105 height 20
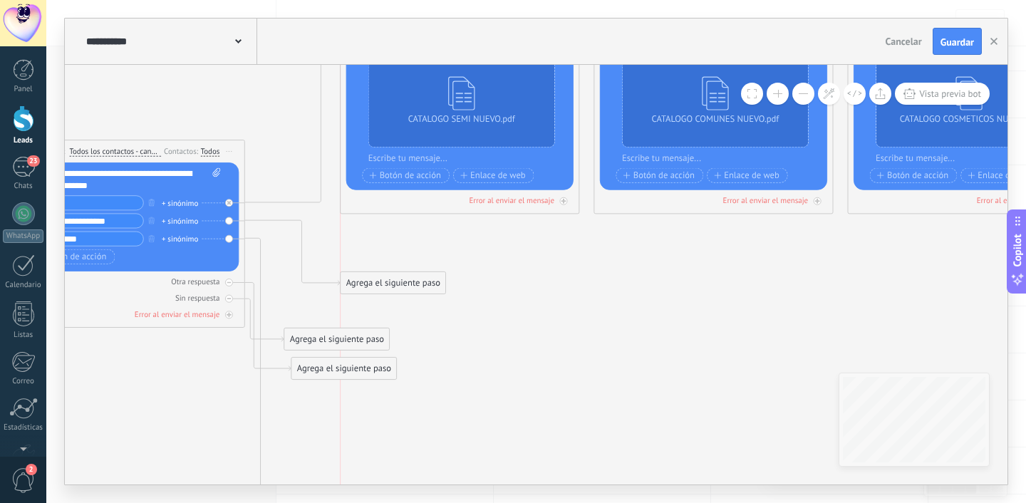
drag, startPoint x: 532, startPoint y: 330, endPoint x: 400, endPoint y: 274, distance: 144.0
click at [400, 274] on div "Agrega el siguiente paso" at bounding box center [393, 283] width 105 height 20
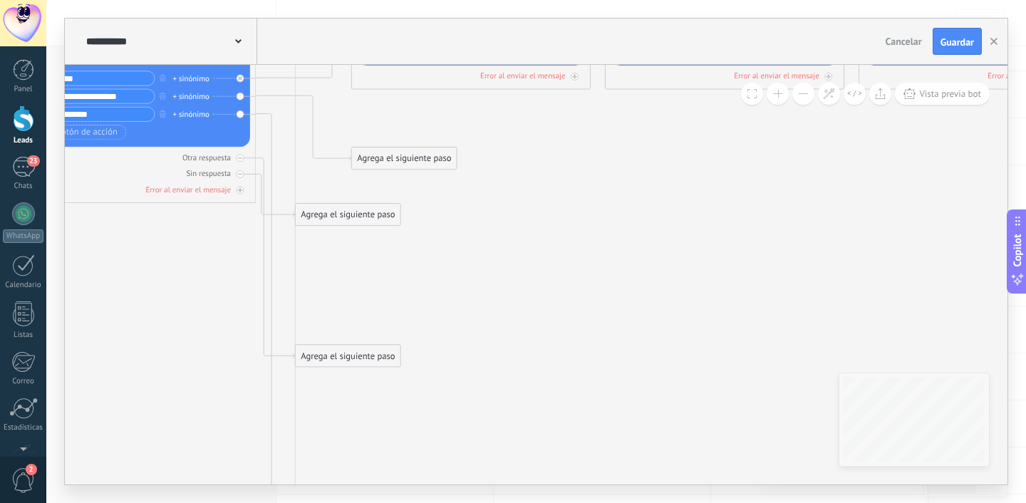
drag, startPoint x: 355, startPoint y: 239, endPoint x: 349, endPoint y: 354, distance: 115.7
click at [349, 354] on div "Agrega el siguiente paso" at bounding box center [348, 356] width 105 height 20
drag, startPoint x: 344, startPoint y: 216, endPoint x: 350, endPoint y: 305, distance: 89.3
click at [350, 307] on div "Agrega el siguiente paso" at bounding box center [348, 317] width 105 height 20
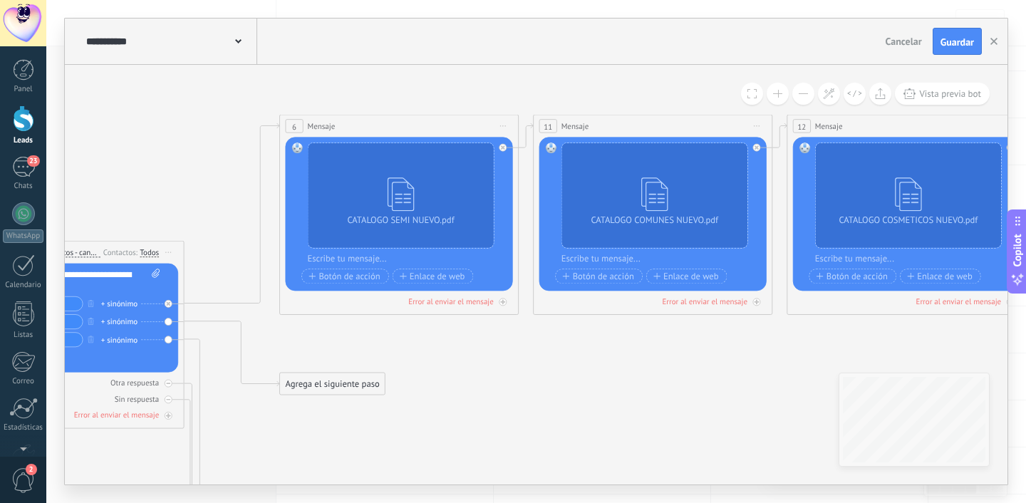
click at [504, 123] on span "Iniciar vista previa aquí Cambiar nombre Duplicar Borrar" at bounding box center [503, 126] width 19 height 17
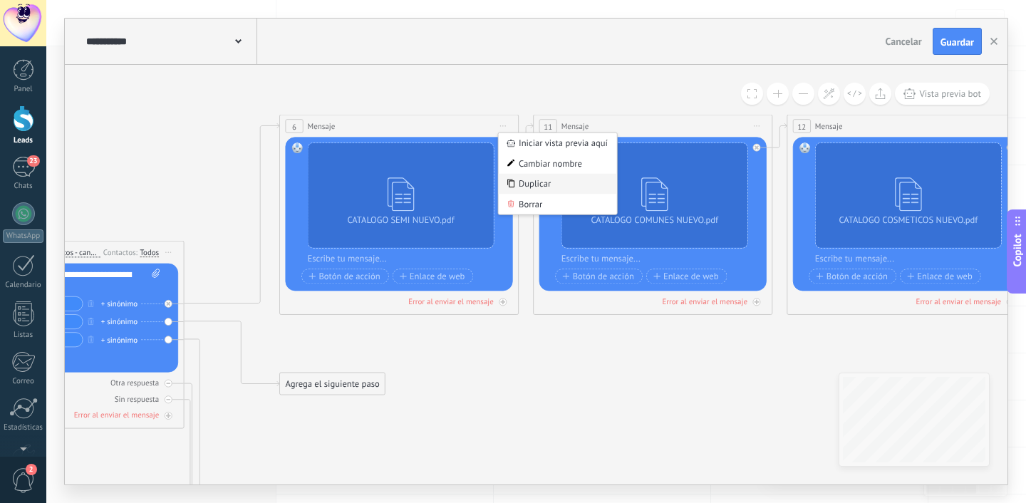
click at [529, 180] on div "Duplicar" at bounding box center [558, 184] width 118 height 21
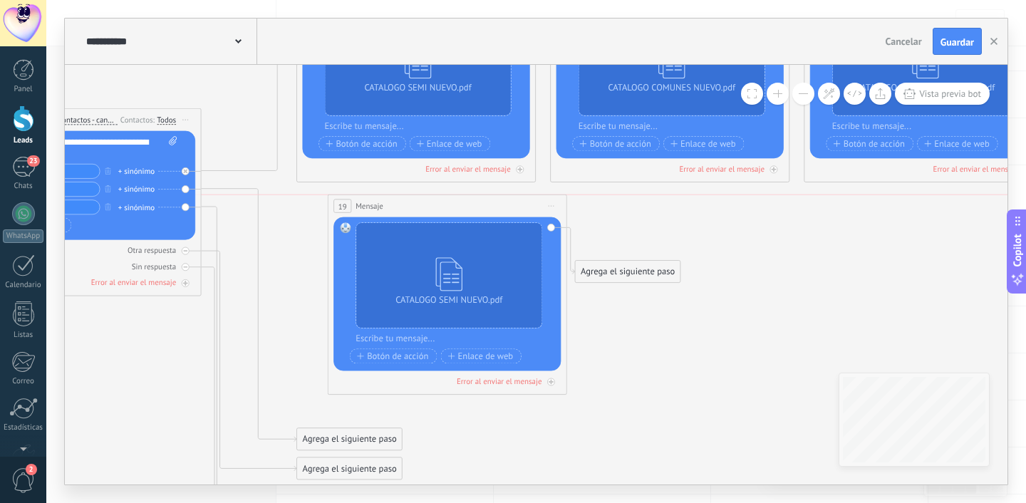
drag, startPoint x: 393, startPoint y: 240, endPoint x: 424, endPoint y: 212, distance: 41.4
click at [424, 212] on div "19 Mensaje ******* (a): Todos los contactos - canales seleccionados Todos los c…" at bounding box center [448, 206] width 238 height 22
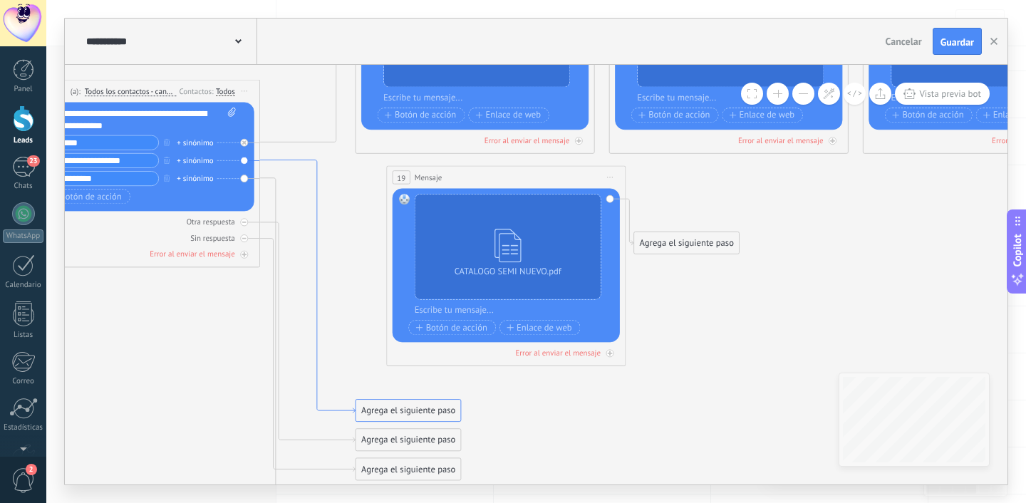
drag, startPoint x: 257, startPoint y: 364, endPoint x: 316, endPoint y: 334, distance: 65.3
click at [317, 360] on icon at bounding box center [308, 286] width 96 height 253
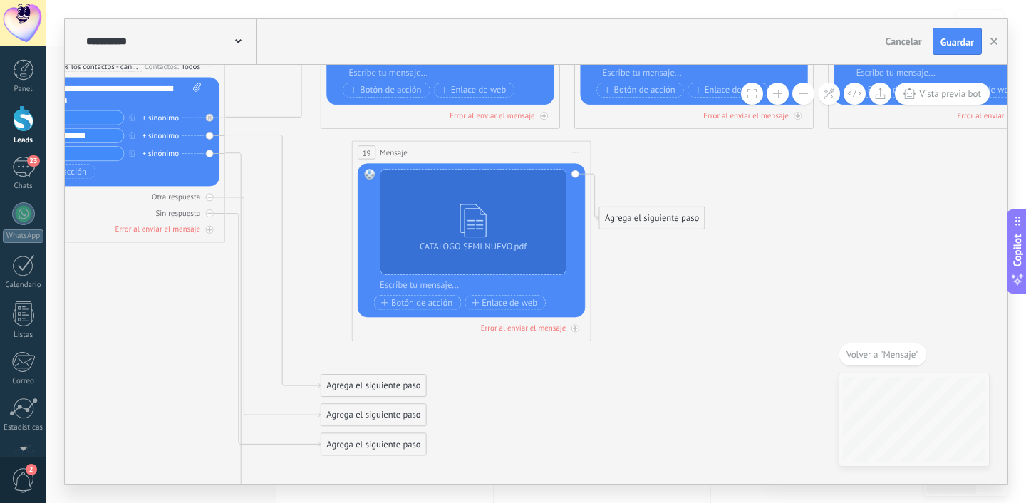
click at [575, 150] on span "Iniciar vista previa aquí Cambiar nombre Duplicar Borrar" at bounding box center [575, 152] width 19 height 17
click at [533, 153] on div "19 Mensaje ******* (a): Todos los contactos - canales seleccionados Todos los c…" at bounding box center [471, 152] width 238 height 22
click at [579, 153] on span "Iniciar vista previa aquí Cambiar nombre Duplicar Borrar" at bounding box center [575, 152] width 19 height 17
click at [521, 158] on div "19 Mensaje ******* (a): Todos los contactos - canales seleccionados Todos los c…" at bounding box center [471, 152] width 238 height 22
click at [214, 137] on div "Reemplazar Quitar Convertir a mensaje de voz Arrastre la imagen aquí para adjun…" at bounding box center [105, 131] width 227 height 109
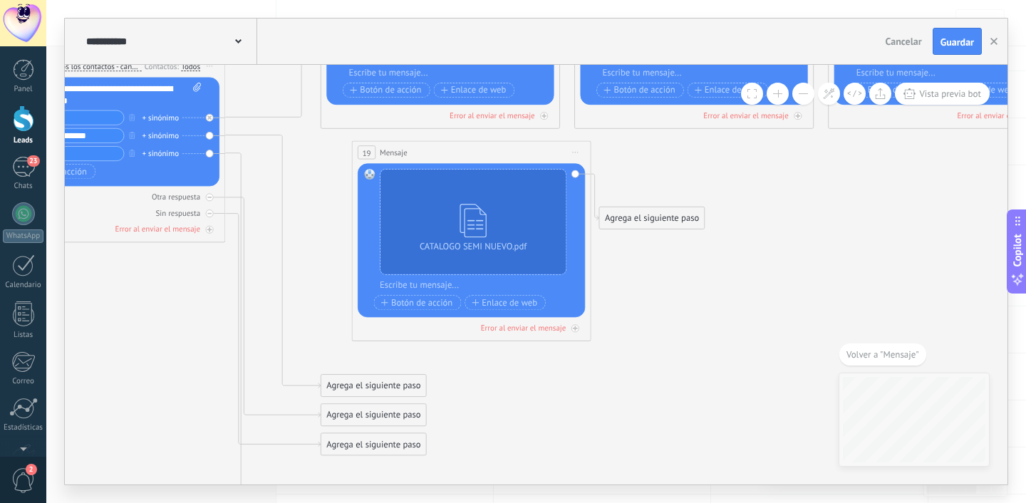
click at [211, 137] on div "Reemplazar Quitar Convertir a mensaje de voz Arrastre la imagen aquí para adjun…" at bounding box center [105, 131] width 227 height 109
click at [274, 138] on icon at bounding box center [273, 261] width 96 height 253
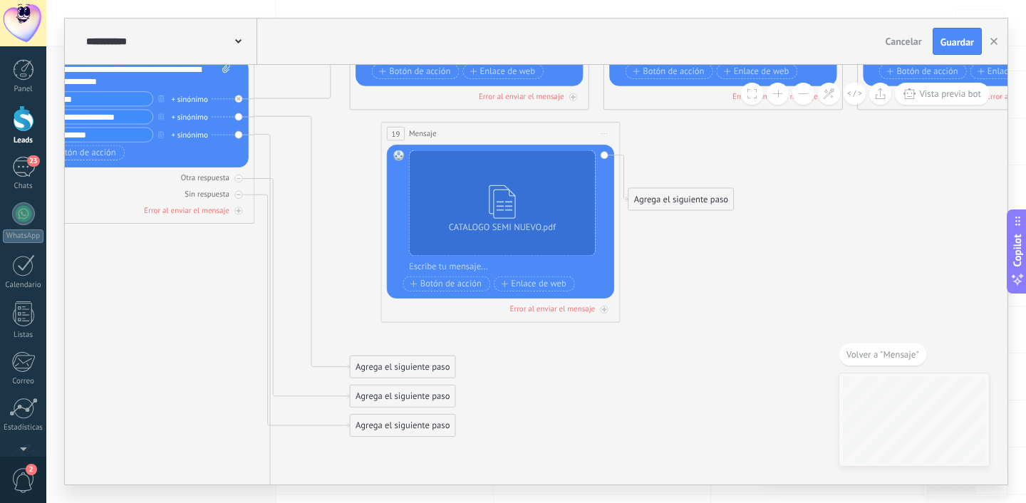
click at [601, 131] on span "Iniciar vista previa aquí Cambiar nombre Duplicar Borrar" at bounding box center [604, 133] width 19 height 17
click at [618, 203] on div "Borrar" at bounding box center [659, 212] width 118 height 21
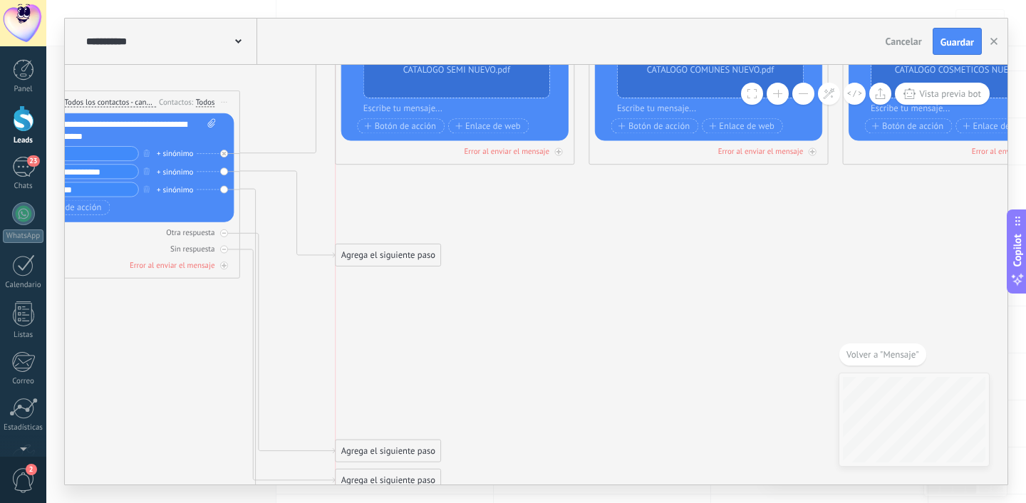
drag, startPoint x: 375, startPoint y: 416, endPoint x: 376, endPoint y: 250, distance: 166.1
click at [376, 250] on div "Agrega el siguiente paso" at bounding box center [388, 256] width 105 height 20
click at [371, 248] on div "Agrega el siguiente paso" at bounding box center [388, 256] width 105 height 20
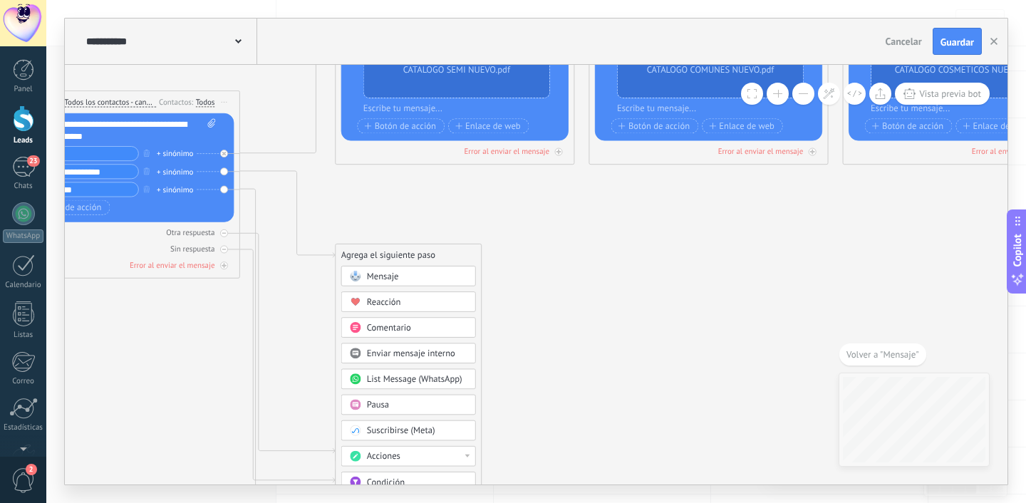
click at [374, 279] on span "Mensaje" at bounding box center [383, 276] width 32 height 11
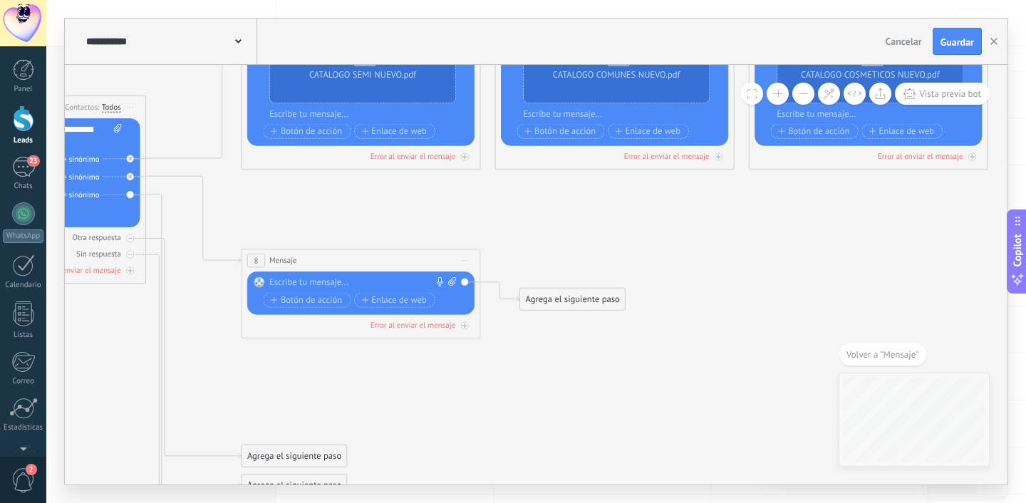
click at [547, 299] on div "Agrega el siguiente paso" at bounding box center [572, 299] width 105 height 20
click at [548, 310] on div "Mensaje" at bounding box center [593, 320] width 135 height 21
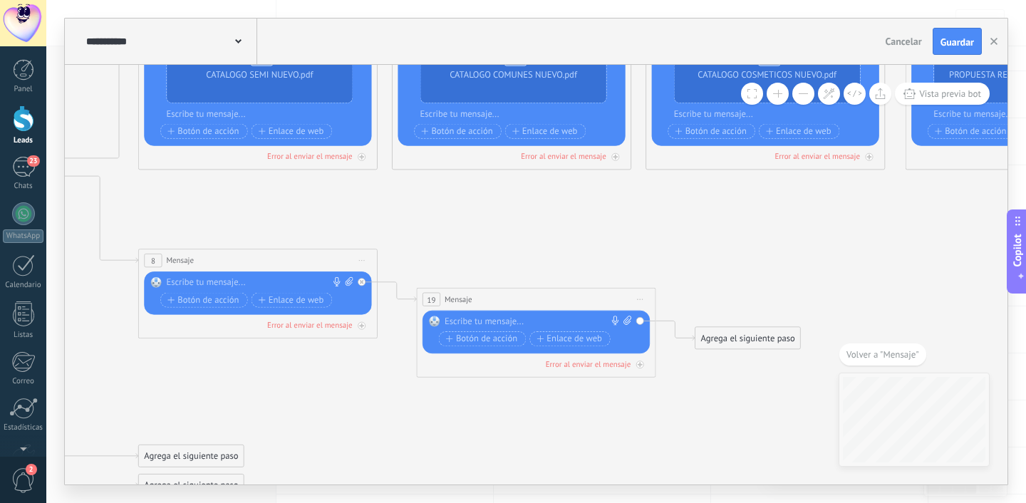
click at [732, 333] on div "Agrega el siguiente paso" at bounding box center [748, 339] width 105 height 20
click at [709, 361] on span at bounding box center [716, 358] width 24 height 9
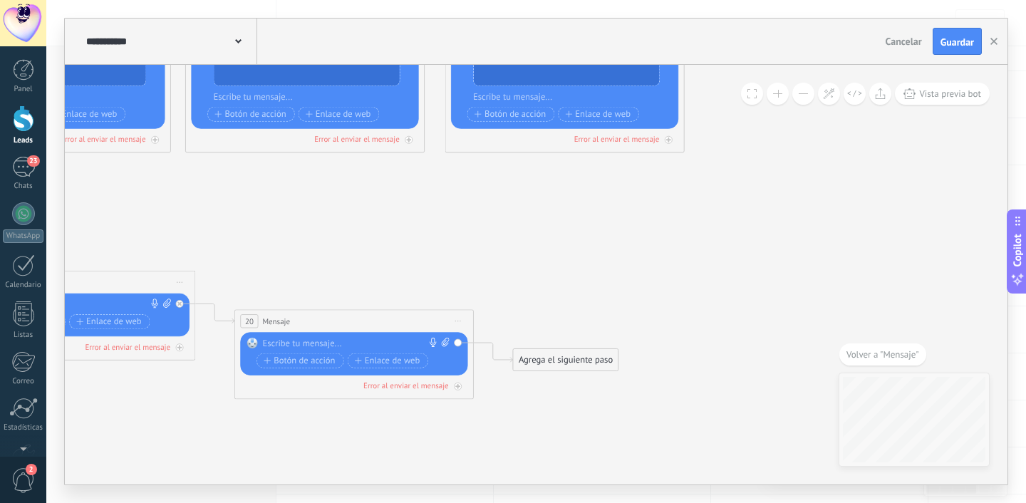
click at [592, 363] on div "Agrega el siguiente paso" at bounding box center [565, 361] width 105 height 20
click at [603, 385] on div "Mensaje" at bounding box center [595, 382] width 101 height 12
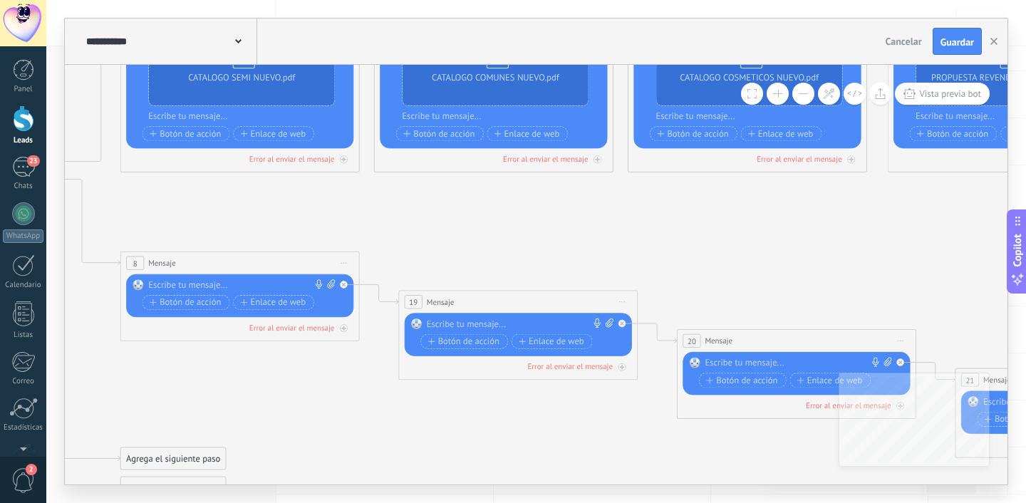
click at [329, 283] on icon at bounding box center [331, 283] width 8 height 9
click input "Subir" at bounding box center [0, 0] width 0 height 0
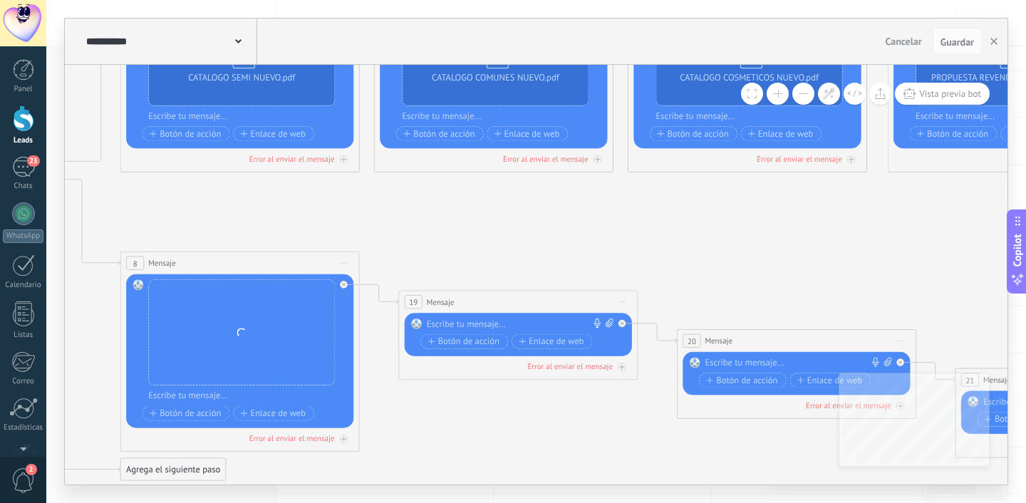
click at [608, 324] on icon at bounding box center [610, 323] width 8 height 9
click input "Subir" at bounding box center [0, 0] width 0 height 0
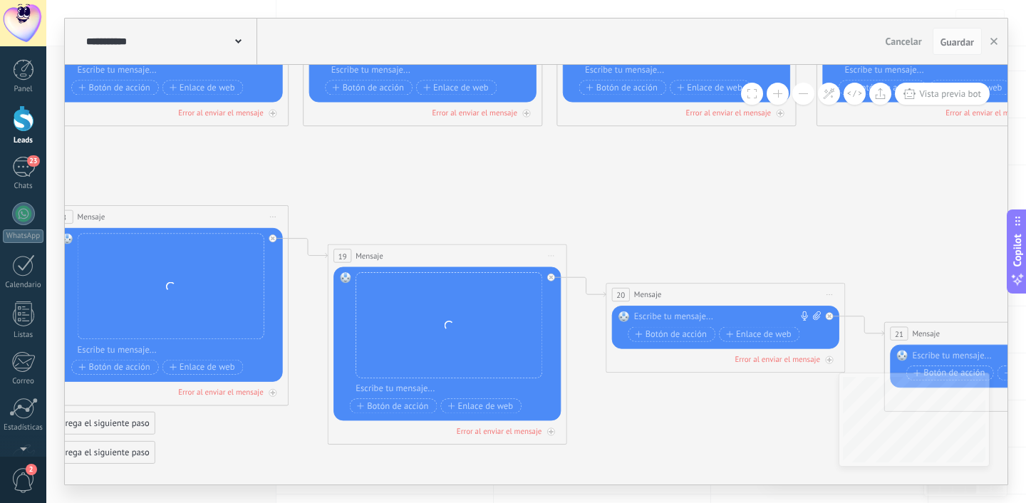
click at [817, 312] on icon at bounding box center [817, 315] width 8 height 9
click input "Subir" at bounding box center [0, 0] width 0 height 0
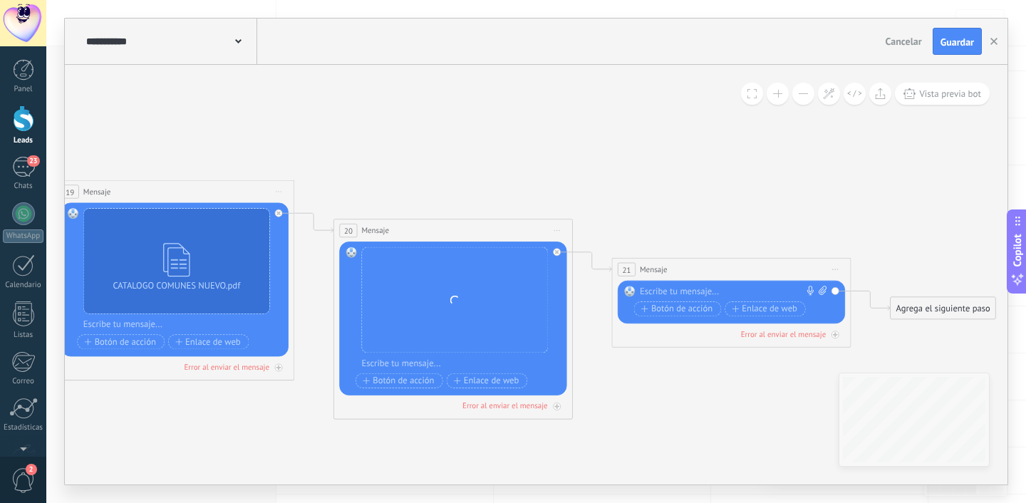
click at [816, 286] on span at bounding box center [820, 292] width 11 height 12
click input "Subir" at bounding box center [0, 0] width 0 height 0
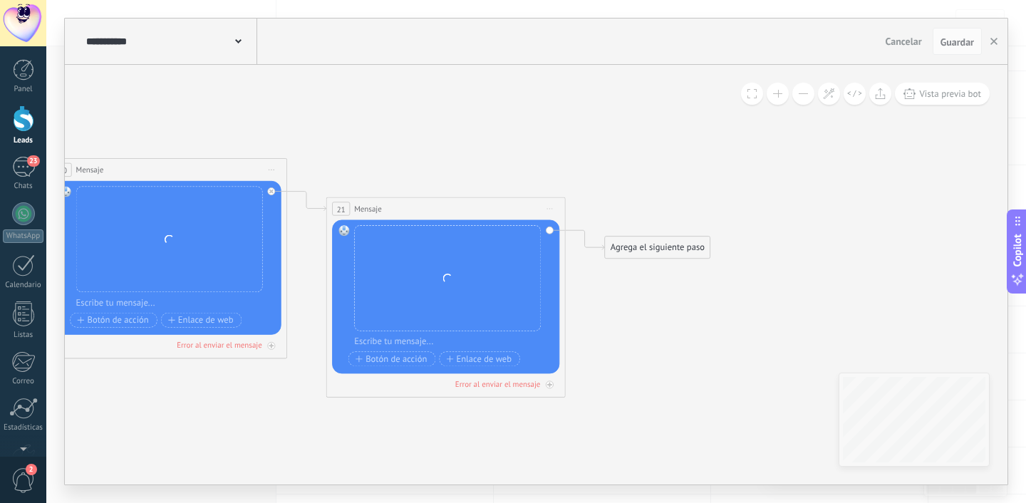
click at [665, 249] on div "Agrega el siguiente paso" at bounding box center [657, 248] width 105 height 20
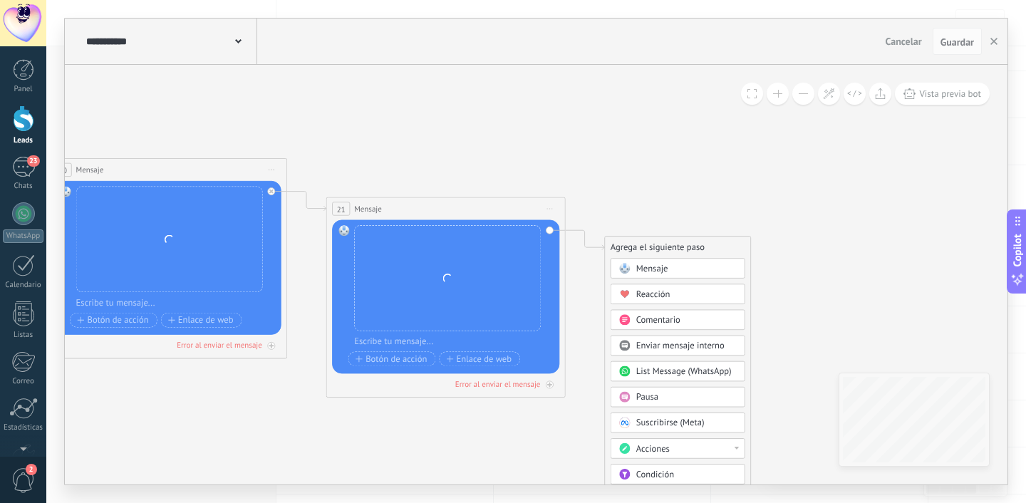
click at [644, 184] on icon at bounding box center [81, 132] width 2730 height 1261
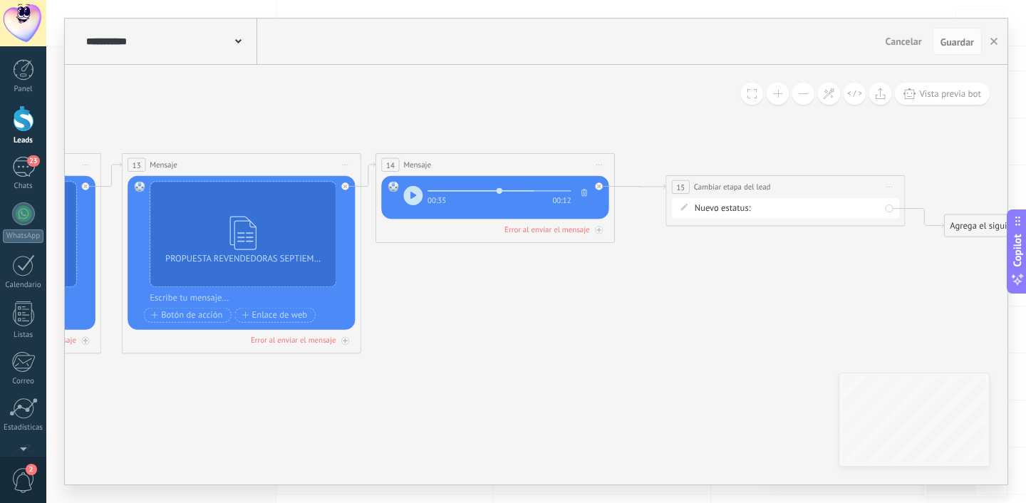
click at [601, 163] on span "Iniciar vista previa aquí Cambiar nombre Duplicar Borrar" at bounding box center [599, 164] width 19 height 17
click at [612, 216] on div "Duplicar" at bounding box center [653, 222] width 118 height 21
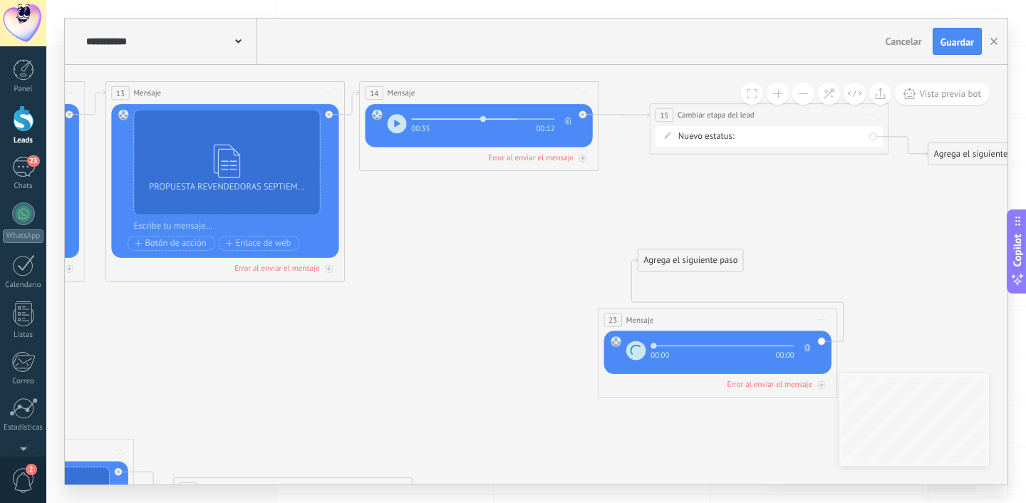
drag, startPoint x: 403, startPoint y: 218, endPoint x: 637, endPoint y: 346, distance: 265.7
click at [637, 326] on span "Mensaje" at bounding box center [641, 319] width 28 height 11
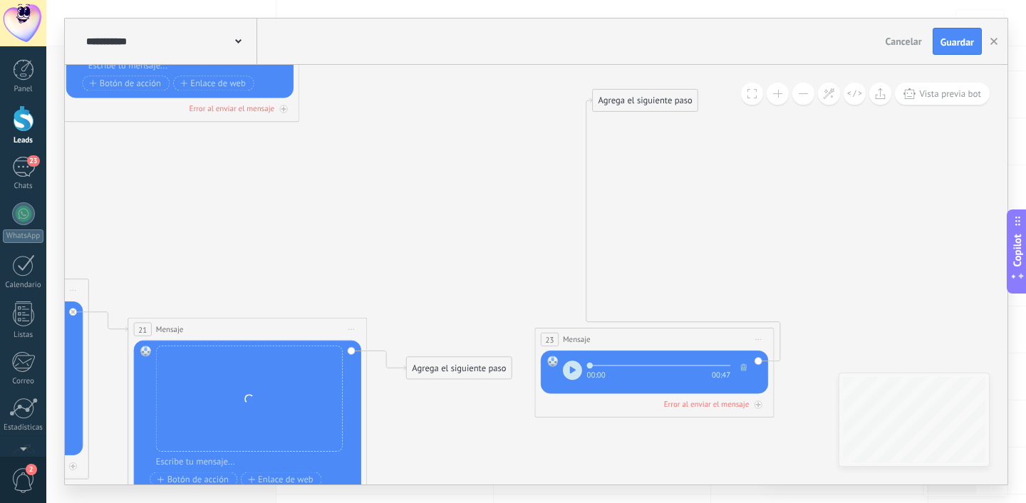
drag, startPoint x: 587, startPoint y: 195, endPoint x: 572, endPoint y: 346, distance: 151.8
click at [572, 346] on div "23 Mensaje ******* (a): Todos los contactos - canales seleccionados Todos los c…" at bounding box center [654, 340] width 238 height 22
click at [570, 359] on div "00:00 00:47" at bounding box center [645, 368] width 168 height 24
click at [600, 98] on div "Agrega el siguiente paso" at bounding box center [645, 101] width 105 height 20
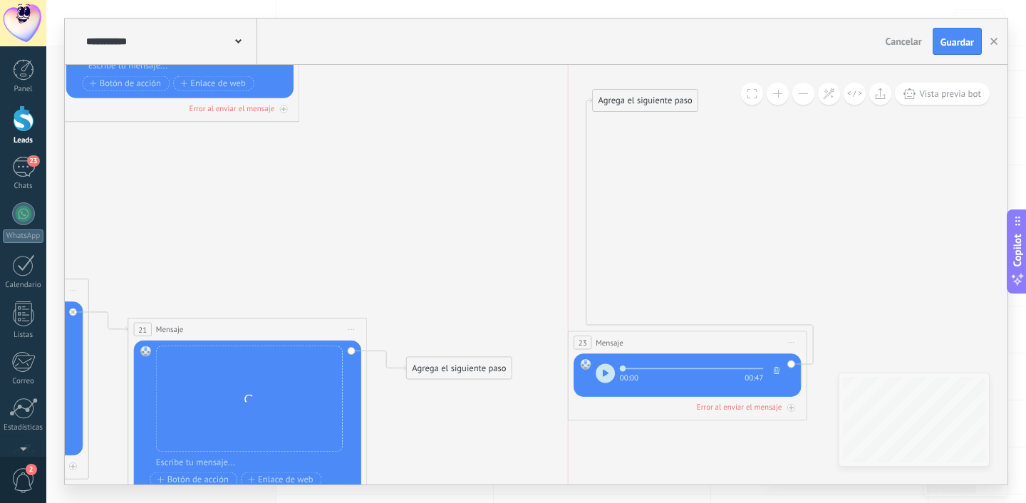
drag, startPoint x: 575, startPoint y: 341, endPoint x: 592, endPoint y: 353, distance: 20.6
click at [596, 349] on span "Mensaje" at bounding box center [610, 342] width 28 height 11
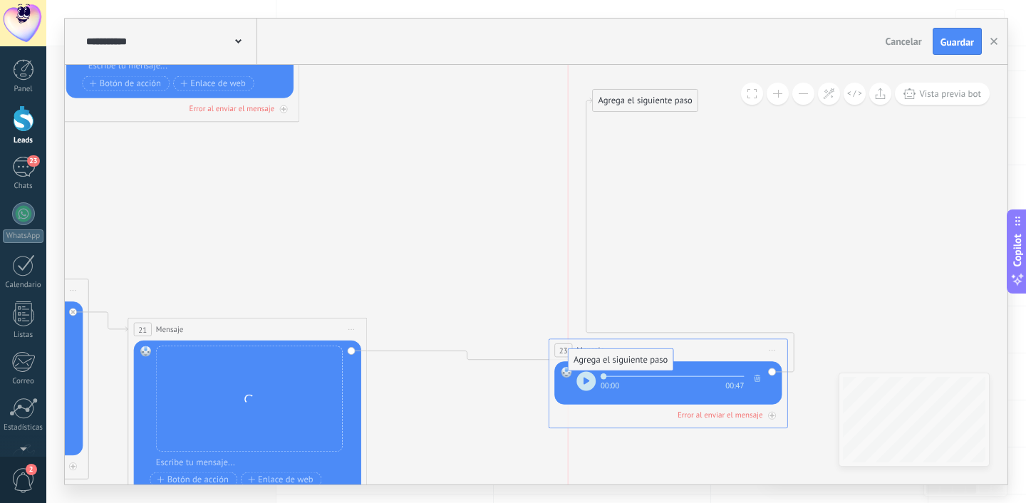
drag, startPoint x: 432, startPoint y: 363, endPoint x: 597, endPoint y: 355, distance: 164.8
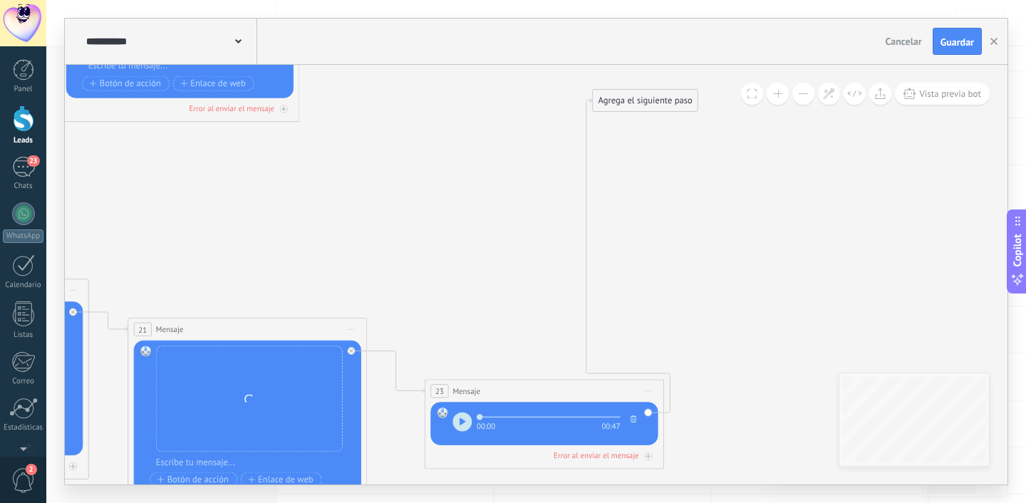
drag, startPoint x: 593, startPoint y: 347, endPoint x: 470, endPoint y: 388, distance: 129.8
click at [470, 388] on span "Mensaje" at bounding box center [467, 391] width 28 height 11
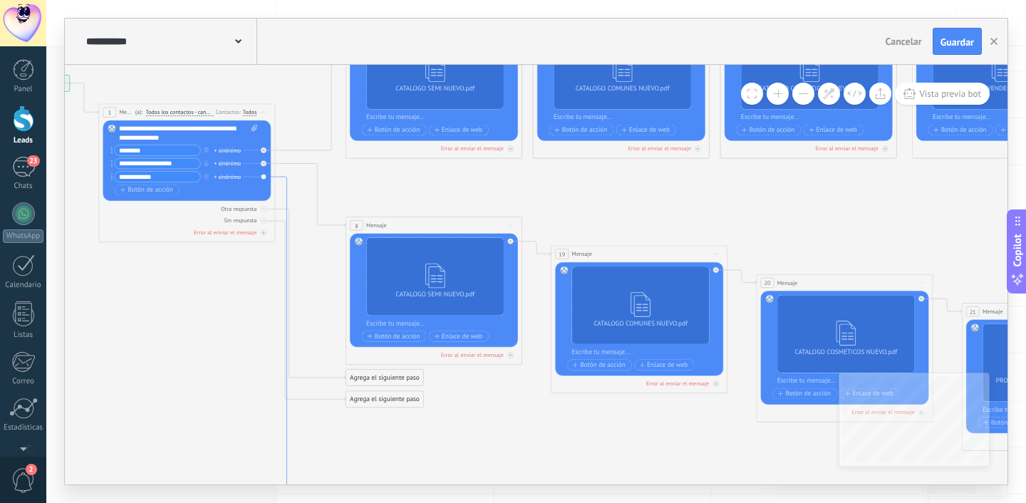
click at [287, 186] on icon at bounding box center [289, 343] width 29 height 333
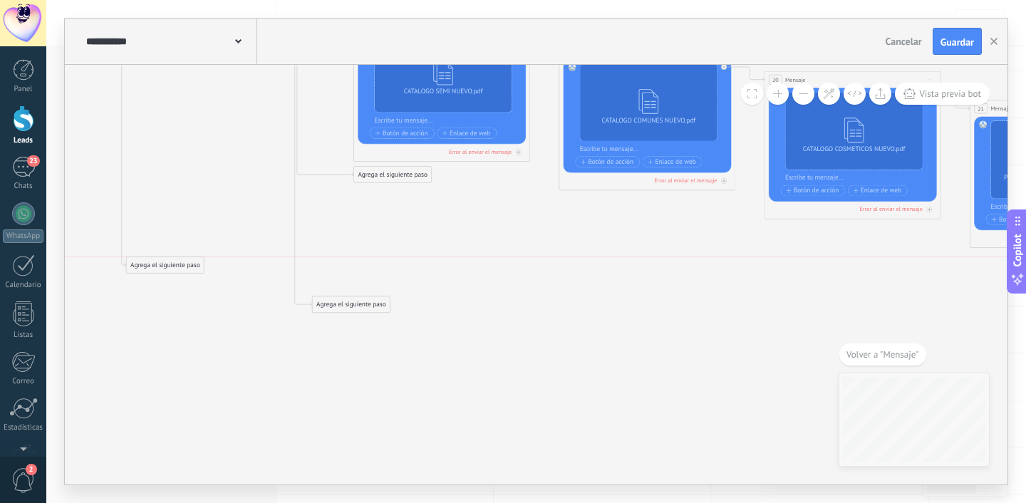
drag, startPoint x: 382, startPoint y: 202, endPoint x: 155, endPoint y: 271, distance: 237.5
click at [155, 271] on div "Agrega el siguiente paso" at bounding box center [166, 265] width 78 height 14
drag, startPoint x: 378, startPoint y: 177, endPoint x: 179, endPoint y: 190, distance: 199.3
click at [179, 190] on div "Agrega el siguiente paso" at bounding box center [194, 187] width 78 height 14
drag, startPoint x: 346, startPoint y: 309, endPoint x: 386, endPoint y: 225, distance: 93.1
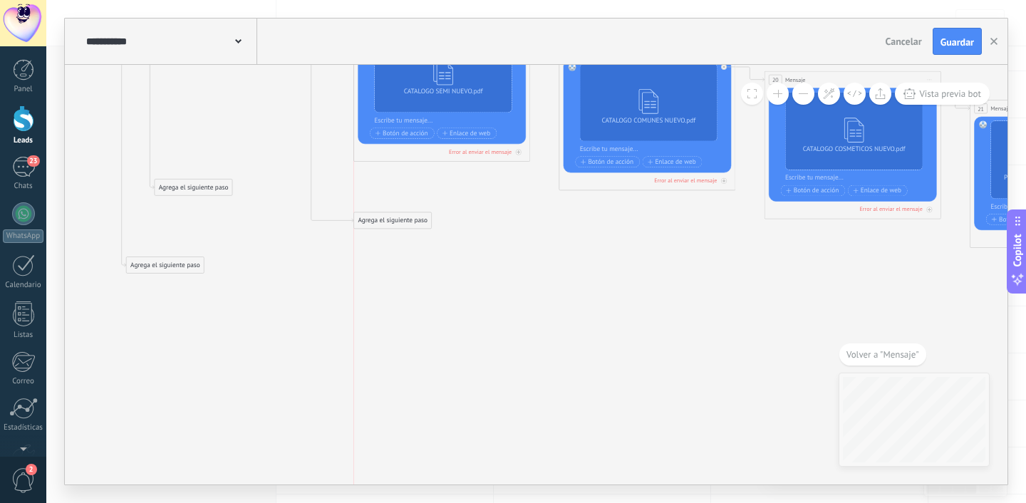
click at [386, 225] on div "Agrega el siguiente paso" at bounding box center [393, 220] width 78 height 14
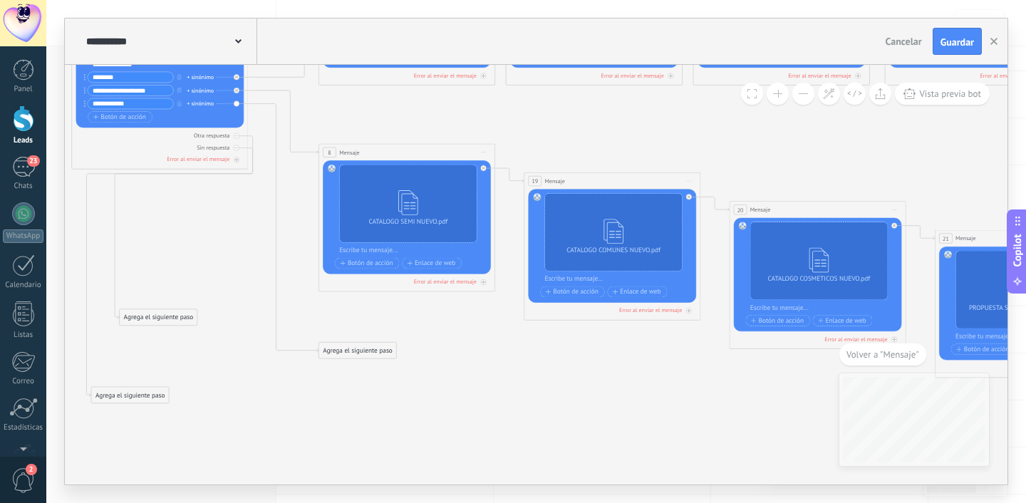
click at [352, 344] on div "Agrega el siguiente paso" at bounding box center [358, 351] width 78 height 14
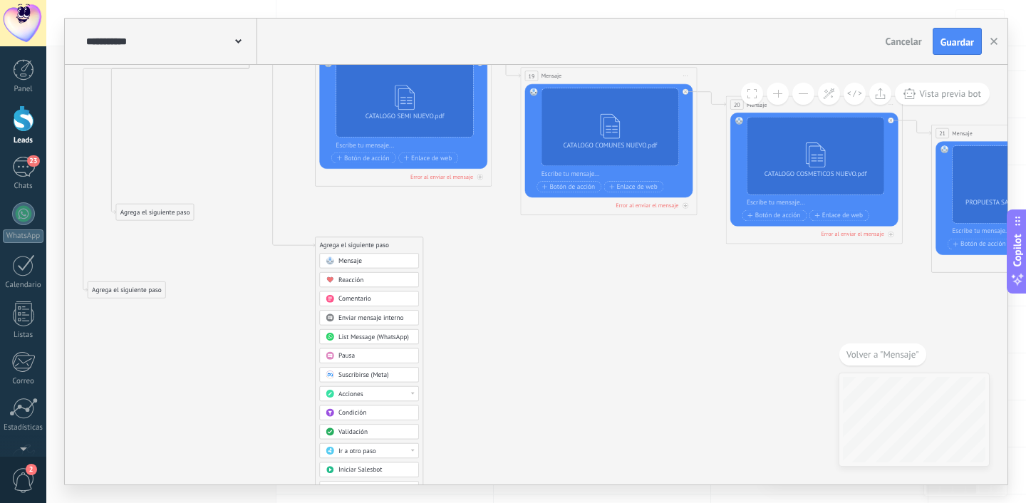
click at [355, 254] on div "Mensaje" at bounding box center [369, 260] width 100 height 15
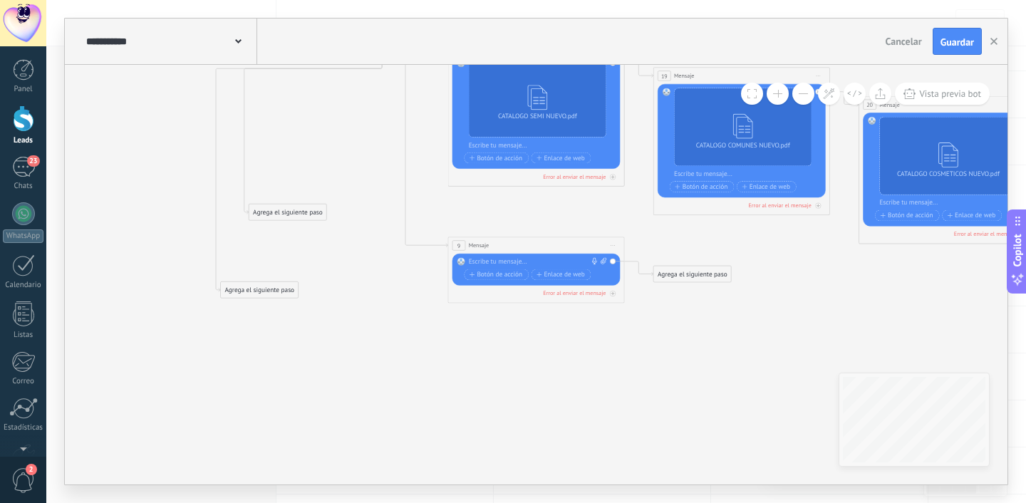
click at [475, 258] on div at bounding box center [534, 262] width 131 height 9
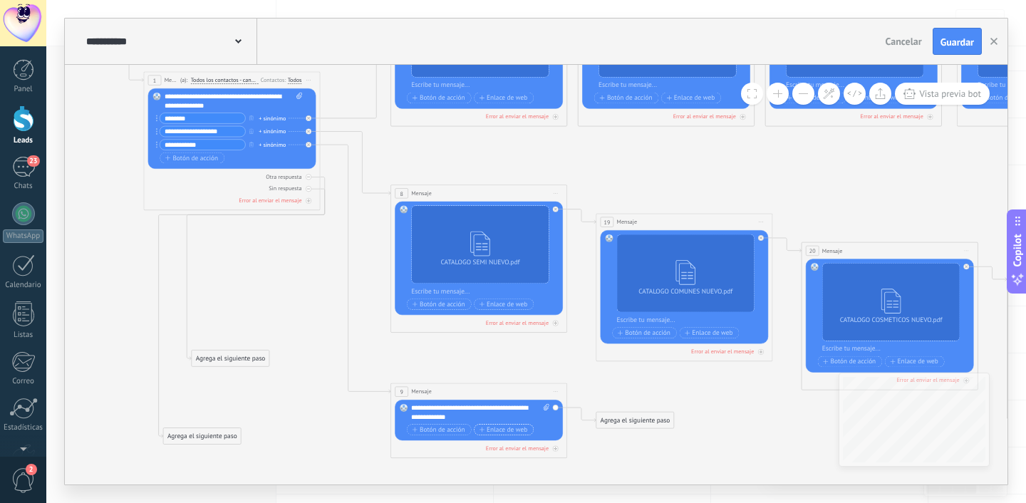
click at [487, 430] on span "Enlace de web" at bounding box center [503, 429] width 48 height 7
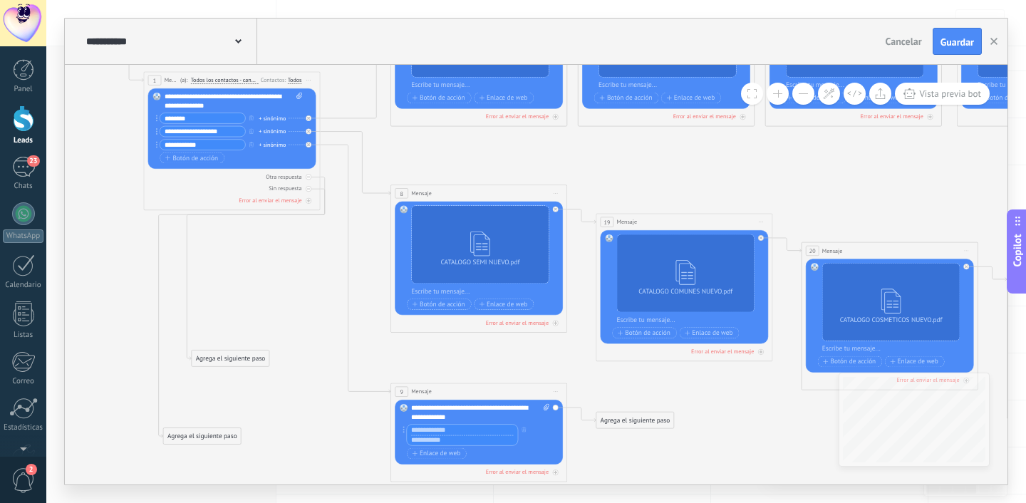
paste input "**********"
type input "**********"
click at [607, 445] on icon at bounding box center [826, 214] width 2015 height 913
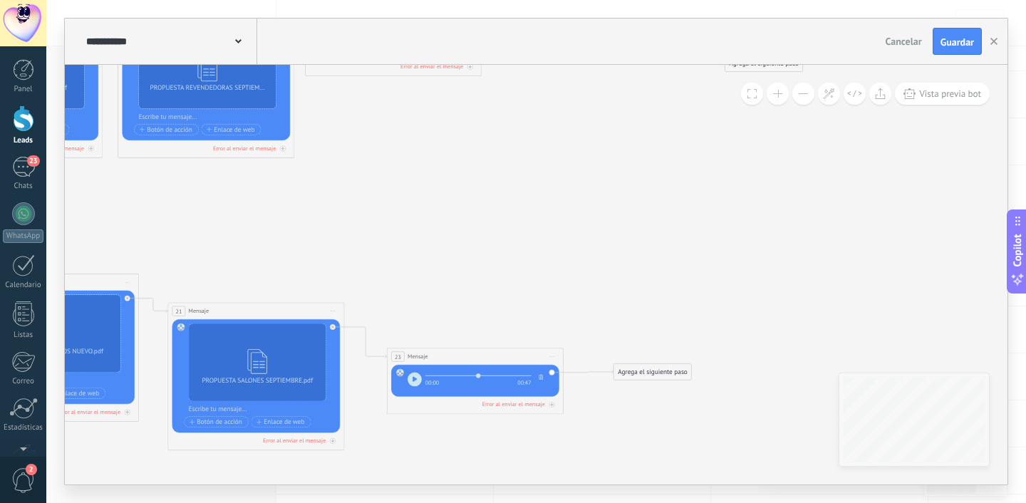
drag, startPoint x: 548, startPoint y: 140, endPoint x: 652, endPoint y: 370, distance: 252.4
click at [652, 370] on div "Agrega el siguiente paso" at bounding box center [653, 372] width 78 height 14
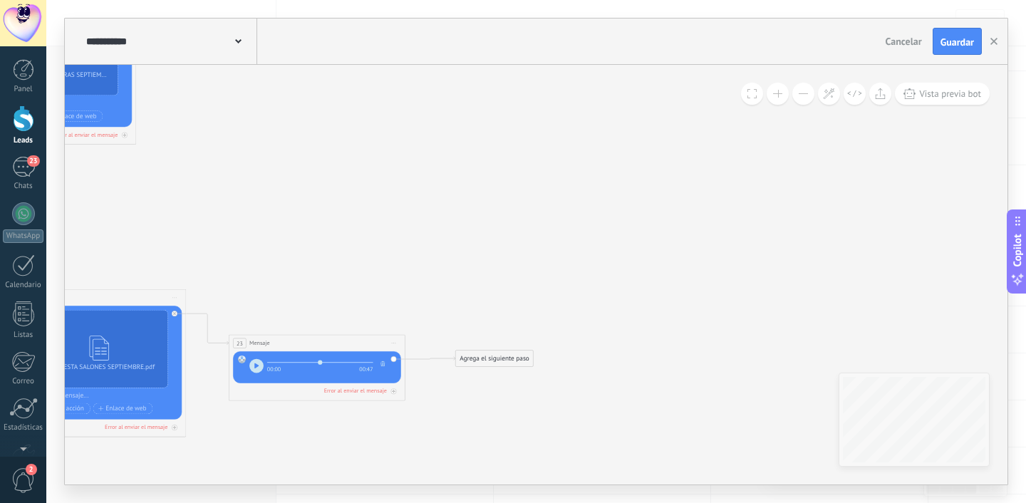
click at [505, 356] on div "Agrega el siguiente paso" at bounding box center [495, 358] width 78 height 14
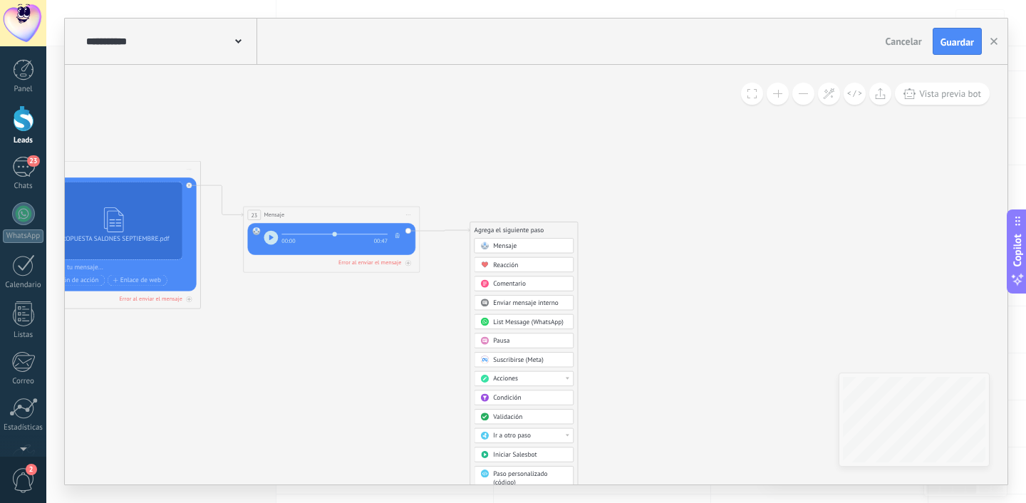
click at [510, 381] on span "Acciones" at bounding box center [505, 379] width 25 height 9
click at [510, 421] on div "Cambiar etapa del lead" at bounding box center [524, 424] width 98 height 15
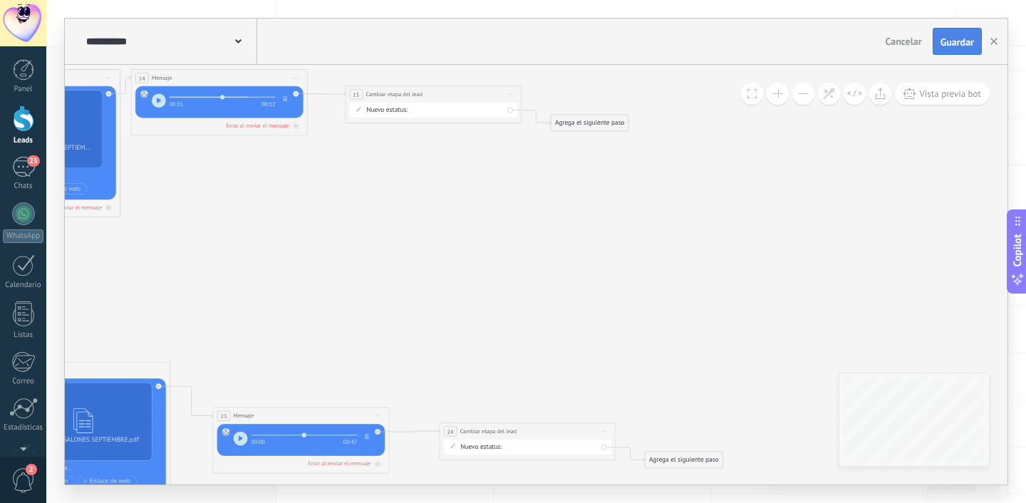
click at [949, 51] on button "Guardar" at bounding box center [957, 41] width 49 height 27
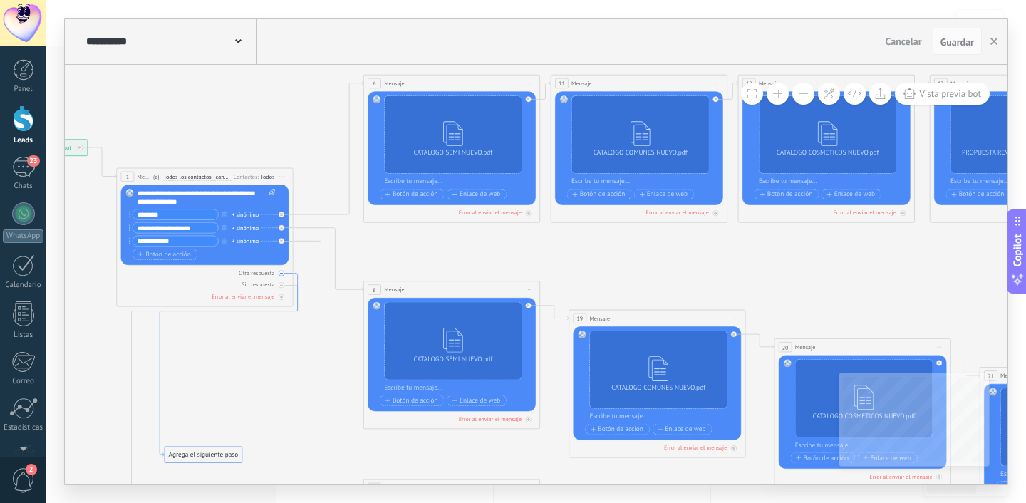
click at [297, 275] on icon at bounding box center [229, 365] width 138 height 183
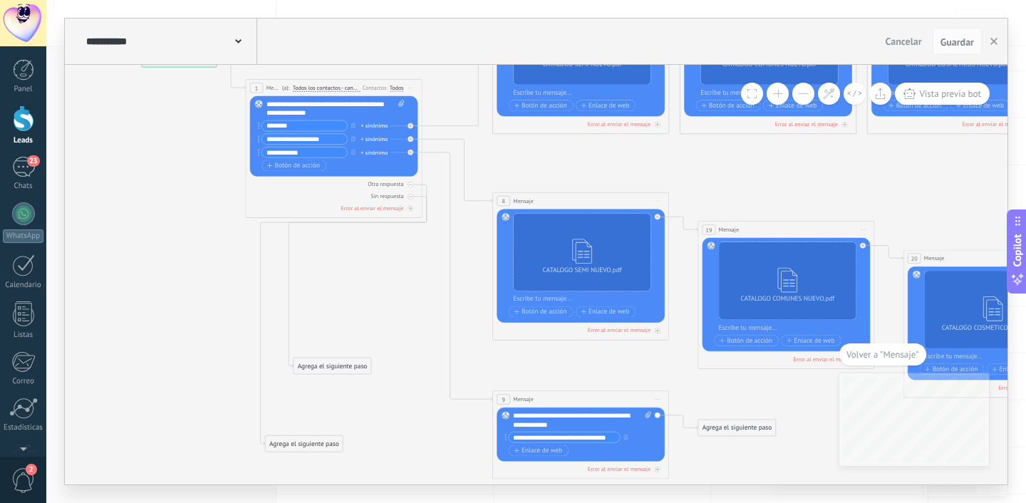
click at [314, 361] on div "Agrega el siguiente paso" at bounding box center [333, 366] width 78 height 14
click at [317, 376] on div "Mensaje" at bounding box center [347, 381] width 99 height 15
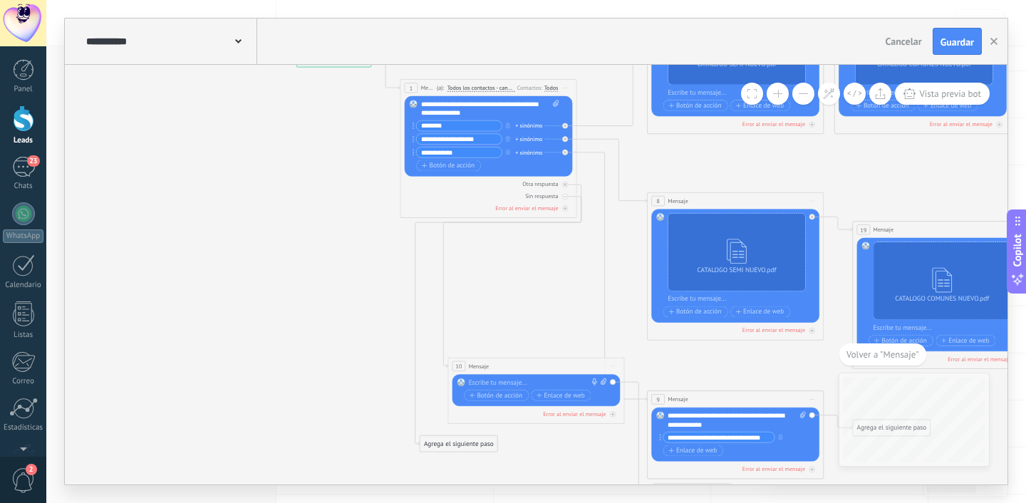
click at [496, 378] on div at bounding box center [534, 382] width 131 height 9
click at [497, 393] on span "Botón de acción" at bounding box center [496, 395] width 53 height 7
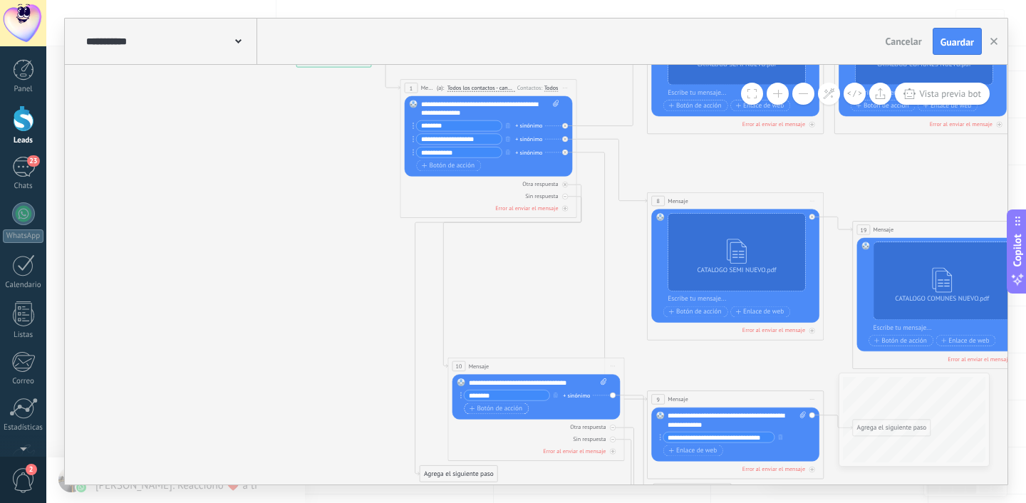
type input "********"
click at [497, 407] on span "Botón de acción" at bounding box center [496, 408] width 53 height 7
type input "**********"
click at [502, 422] on span "Botón de acción" at bounding box center [496, 421] width 53 height 7
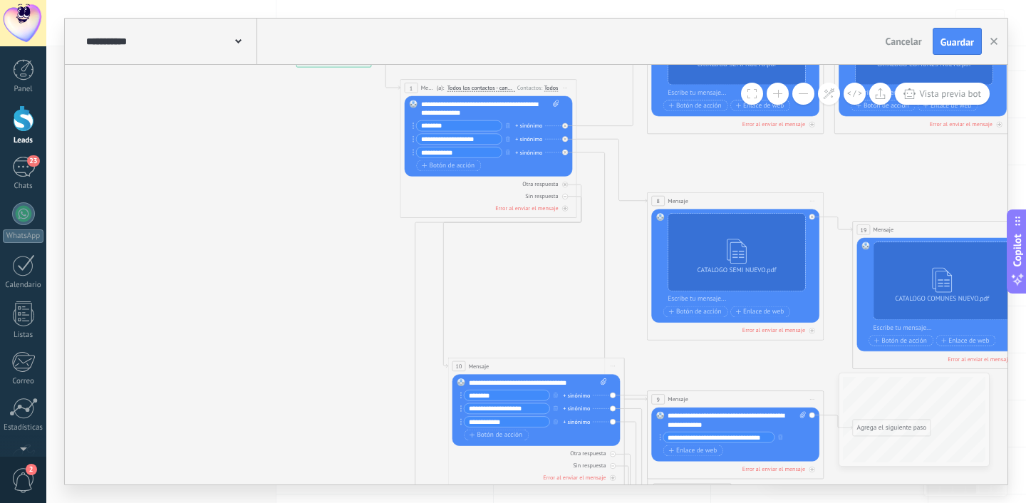
type input "**********"
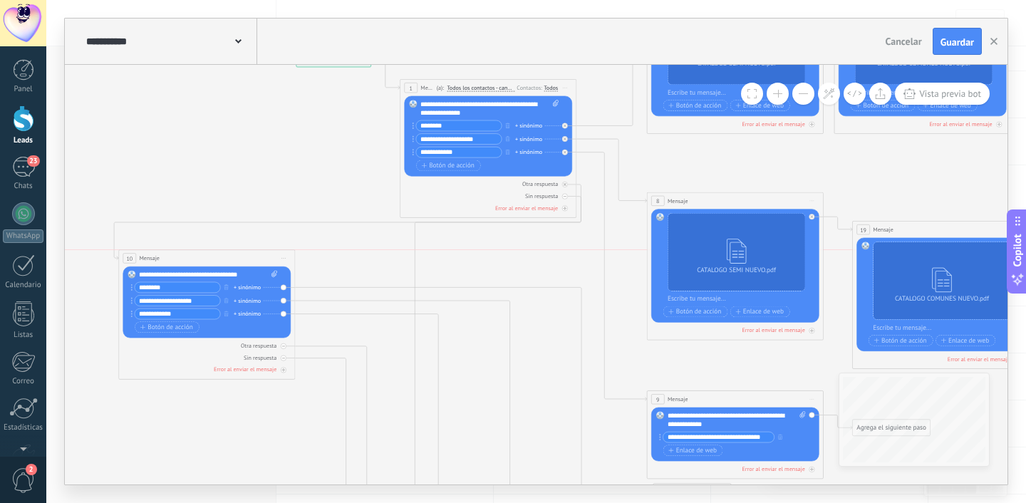
drag, startPoint x: 522, startPoint y: 369, endPoint x: 193, endPoint y: 263, distance: 345.3
click at [193, 263] on div "10 Mensaje ******* (a): Todos los contactos - canales seleccionados Todos los c…" at bounding box center [207, 258] width 176 height 16
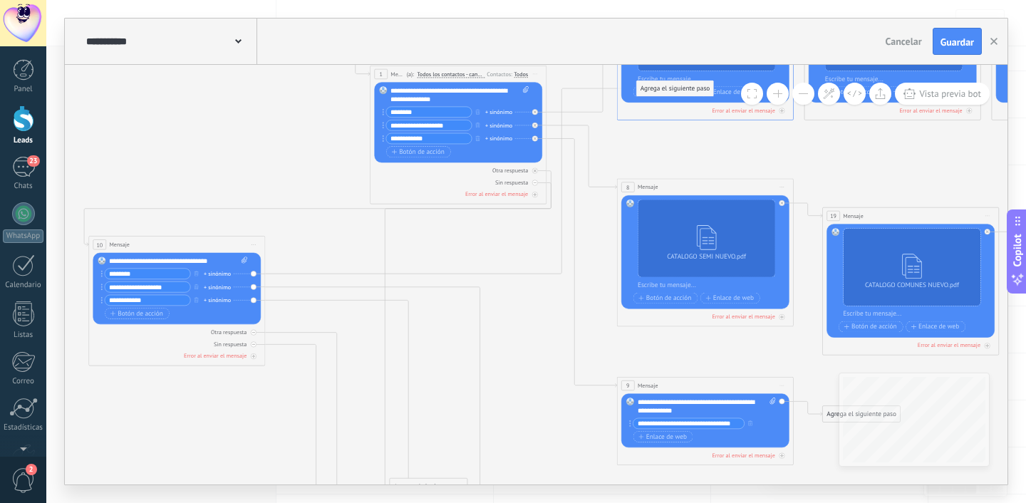
drag, startPoint x: 633, startPoint y: 475, endPoint x: 646, endPoint y: 85, distance: 390.1
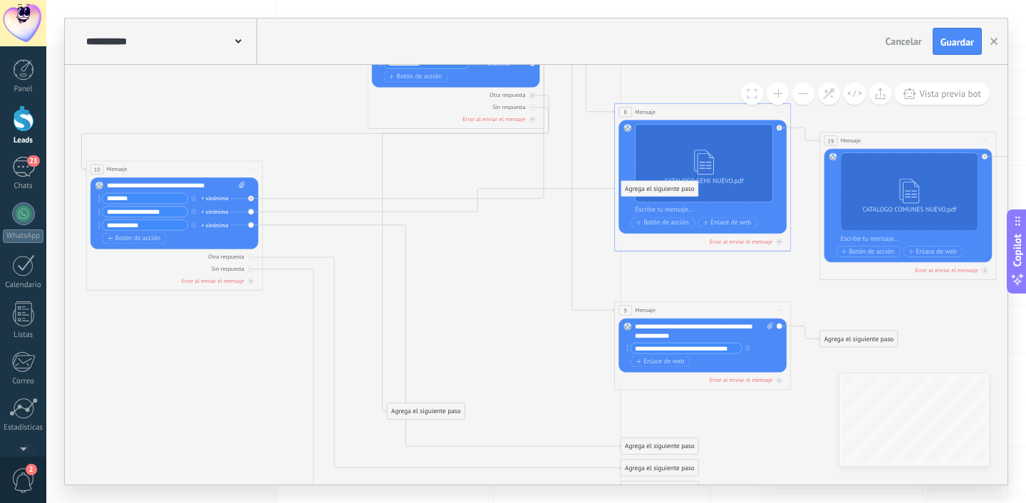
drag, startPoint x: 640, startPoint y: 423, endPoint x: 639, endPoint y: 186, distance: 236.7
drag, startPoint x: 634, startPoint y: 446, endPoint x: 656, endPoint y: 329, distance: 118.3
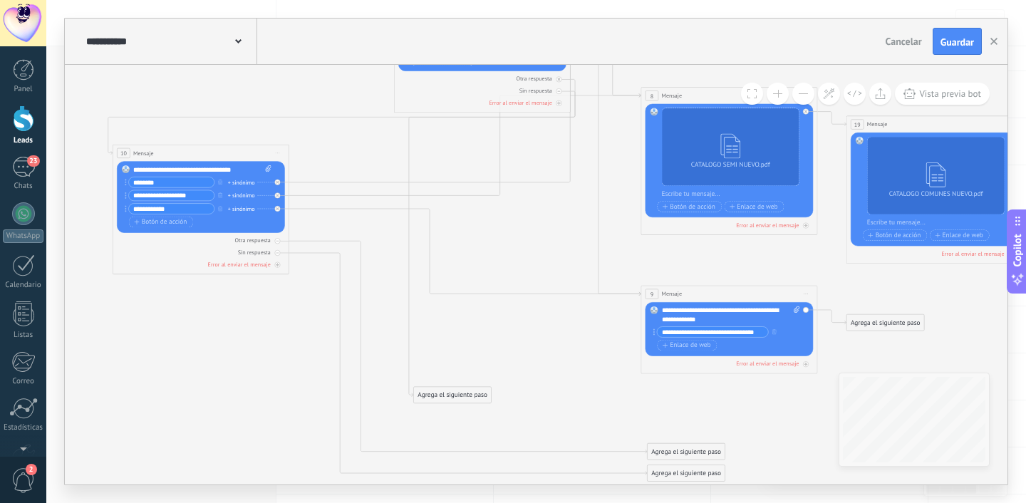
click at [441, 396] on div "Agrega el siguiente paso" at bounding box center [453, 395] width 78 height 14
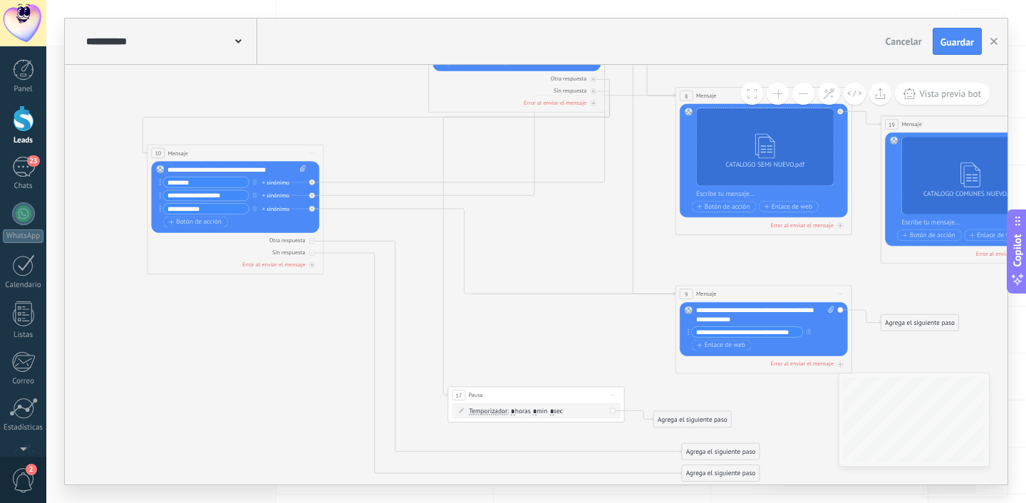
click at [491, 393] on div "17 Pausa ***** Iniciar vista previa aquí Cambiar nombre Duplicar Borrar" at bounding box center [536, 395] width 176 height 16
click at [525, 411] on span ": * horas * min * sec" at bounding box center [536, 411] width 56 height 9
click at [490, 411] on span "Temporizador" at bounding box center [488, 411] width 38 height 7
click at [490, 411] on button "Temporizador" at bounding box center [520, 411] width 110 height 16
click at [577, 413] on div "Temporizador Temporizador Temporizador Temporizador : * horas * min * sec : Lu …" at bounding box center [538, 411] width 138 height 9
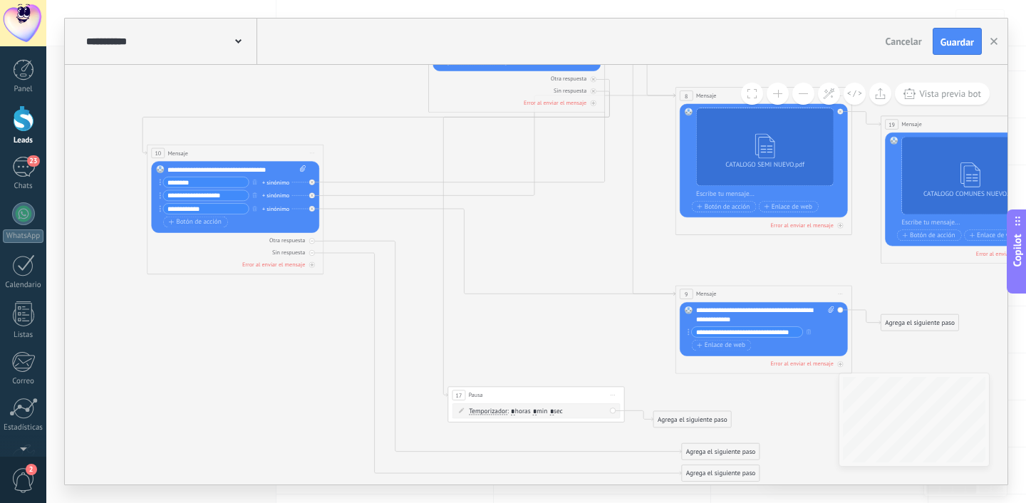
click at [530, 409] on span ": * horas * min * sec" at bounding box center [536, 411] width 56 height 9
click at [544, 409] on span ": * horas * min * sec" at bounding box center [536, 411] width 56 height 9
click at [537, 411] on input "*" at bounding box center [535, 411] width 4 height 7
click at [550, 411] on span ": * horas * min * sec" at bounding box center [536, 411] width 56 height 9
click at [515, 411] on input "*" at bounding box center [513, 411] width 4 height 7
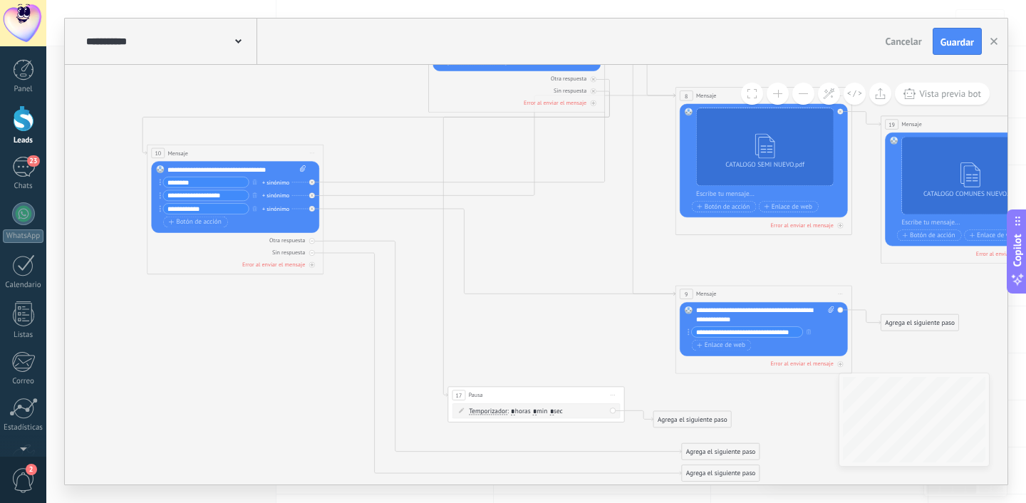
type input "*"
click at [535, 397] on div "17 Pausa ***** Iniciar vista previa aquí Cambiar nombre Duplicar Borrar" at bounding box center [536, 395] width 176 height 16
click at [527, 396] on div "17 Pausa ***** Iniciar vista previa aquí Cambiar nombre Duplicar Borrar" at bounding box center [536, 395] width 176 height 16
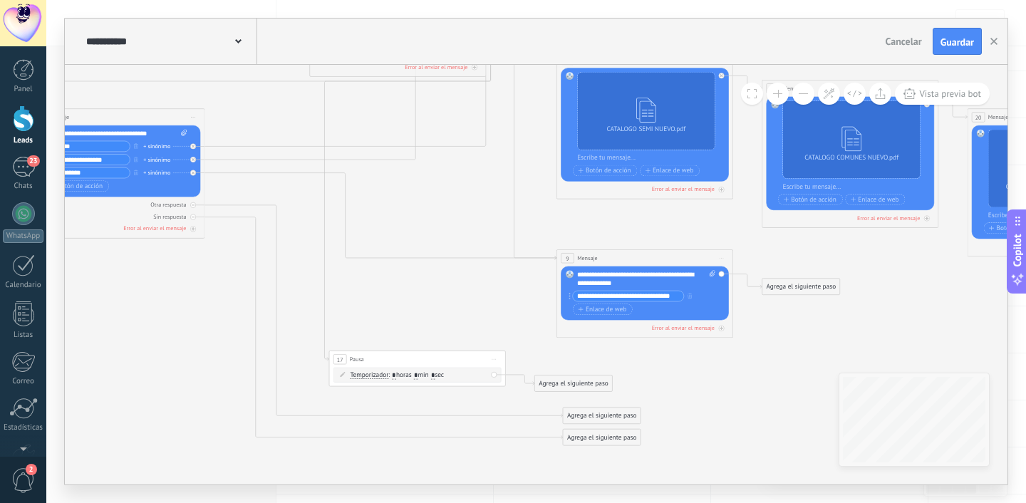
click at [575, 387] on div "Agrega el siguiente paso" at bounding box center [574, 383] width 78 height 14
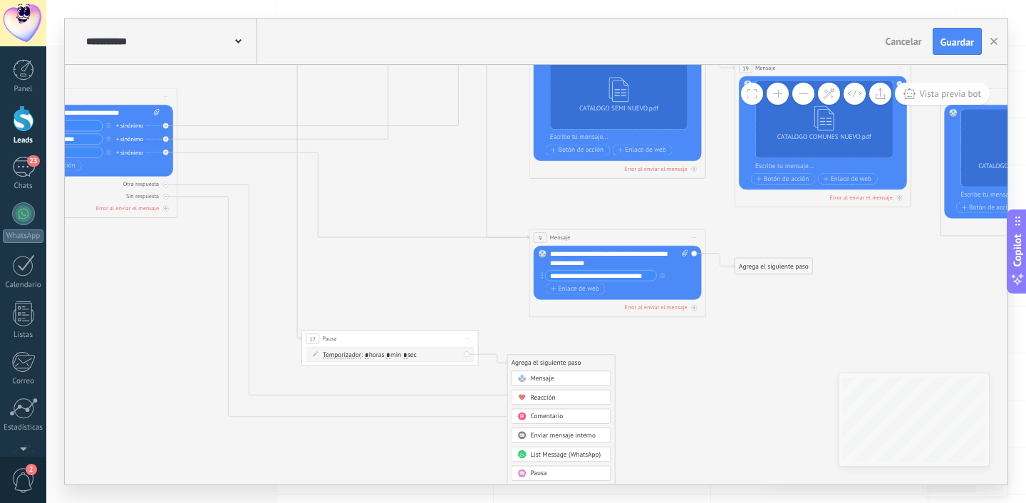
click at [664, 376] on icon at bounding box center [923, 125] width 2287 height 1044
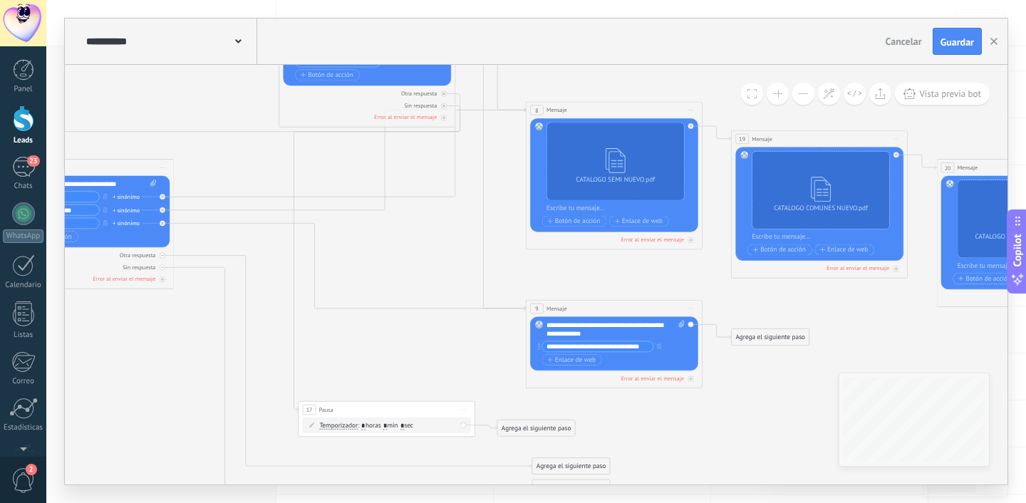
drag, startPoint x: 535, startPoint y: 433, endPoint x: 529, endPoint y: 427, distance: 8.1
click at [529, 427] on div "Agrega el siguiente paso" at bounding box center [537, 428] width 78 height 14
click at [514, 429] on div "Agrega el siguiente paso" at bounding box center [537, 428] width 78 height 14
click at [517, 438] on div "Mensaje" at bounding box center [553, 443] width 100 height 15
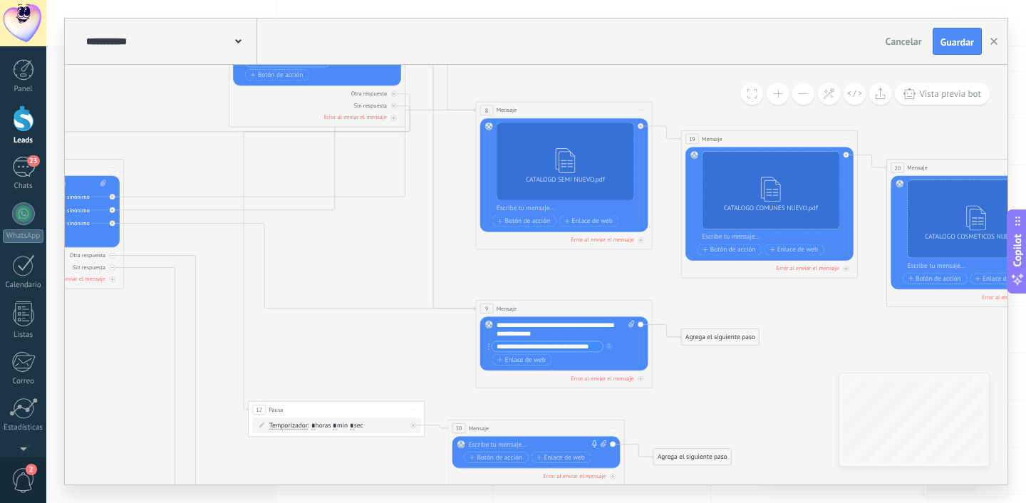
click at [524, 445] on div at bounding box center [534, 445] width 131 height 9
click at [709, 408] on icon at bounding box center [869, 212] width 2287 height 1076
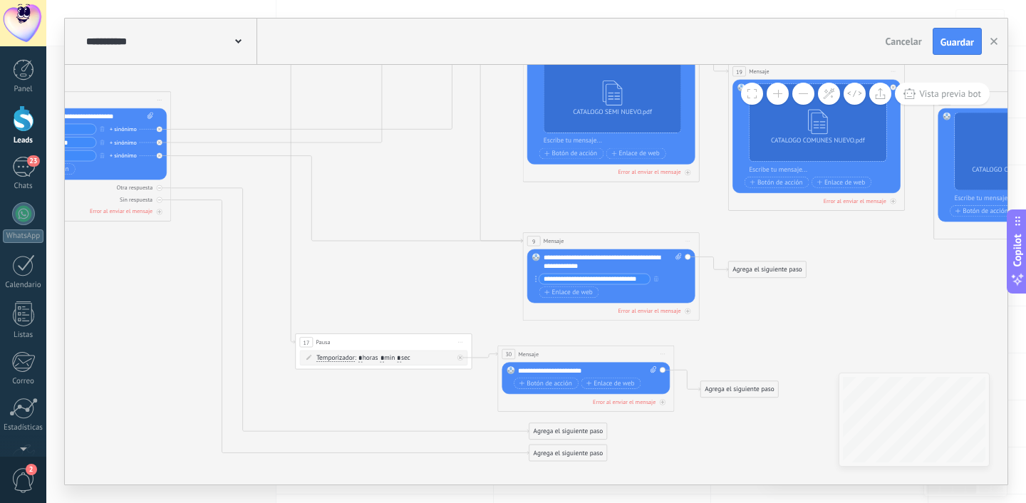
drag, startPoint x: 636, startPoint y: 361, endPoint x: 639, endPoint y: 354, distance: 7.7
click at [639, 354] on div "30 Mensaje ******* (a): Todos los contactos - canales seleccionados Todos los c…" at bounding box center [586, 354] width 176 height 16
click at [964, 48] on button "Guardar" at bounding box center [957, 41] width 49 height 27
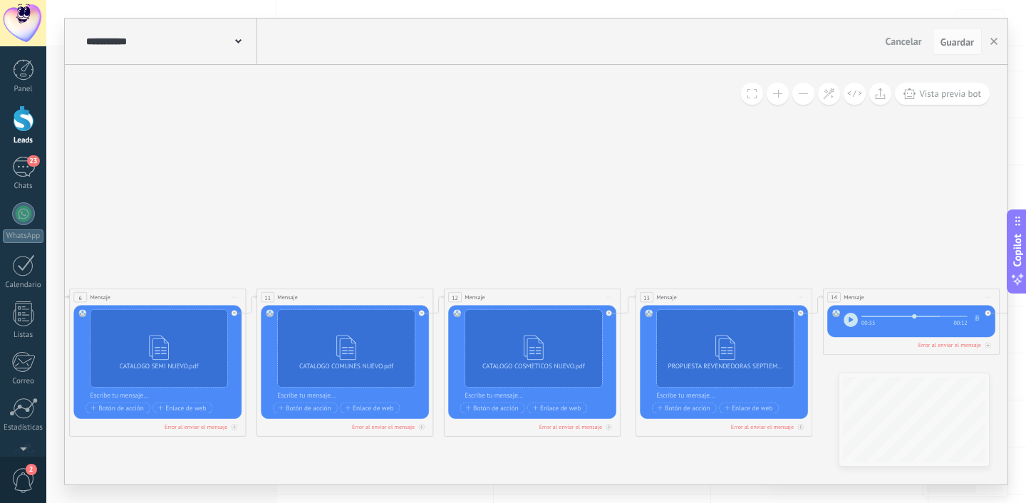
click at [21, 128] on div at bounding box center [23, 118] width 21 height 26
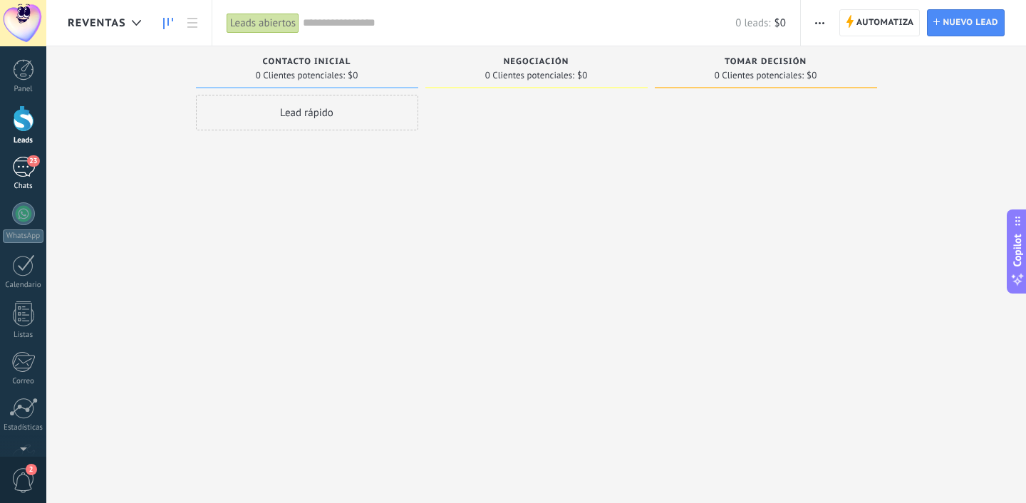
click at [11, 163] on link "23 Chats" at bounding box center [23, 174] width 46 height 34
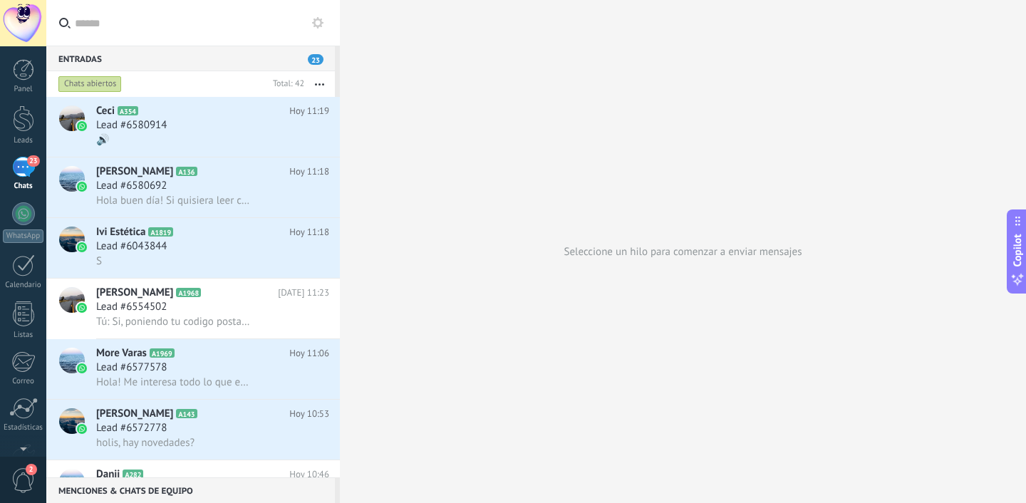
click at [321, 19] on use at bounding box center [317, 22] width 11 height 11
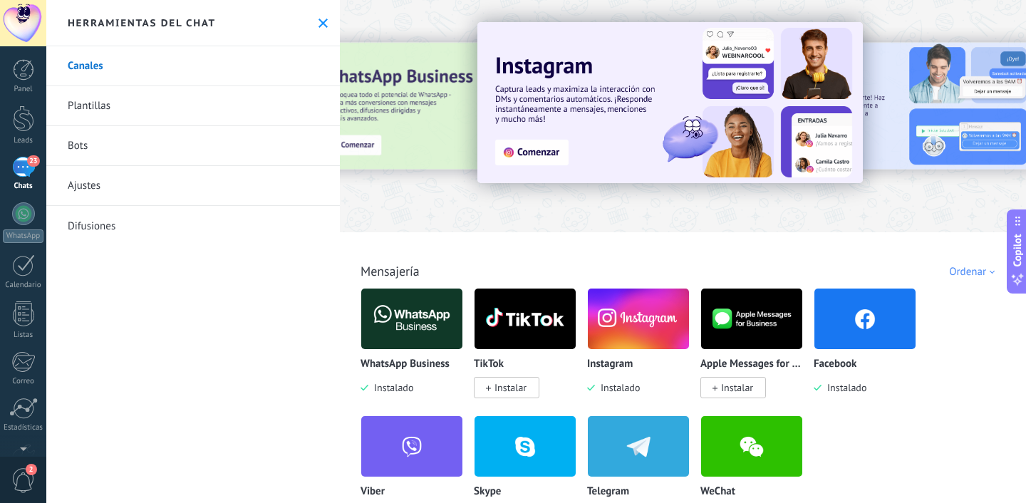
click at [321, 19] on use at bounding box center [323, 23] width 9 height 9
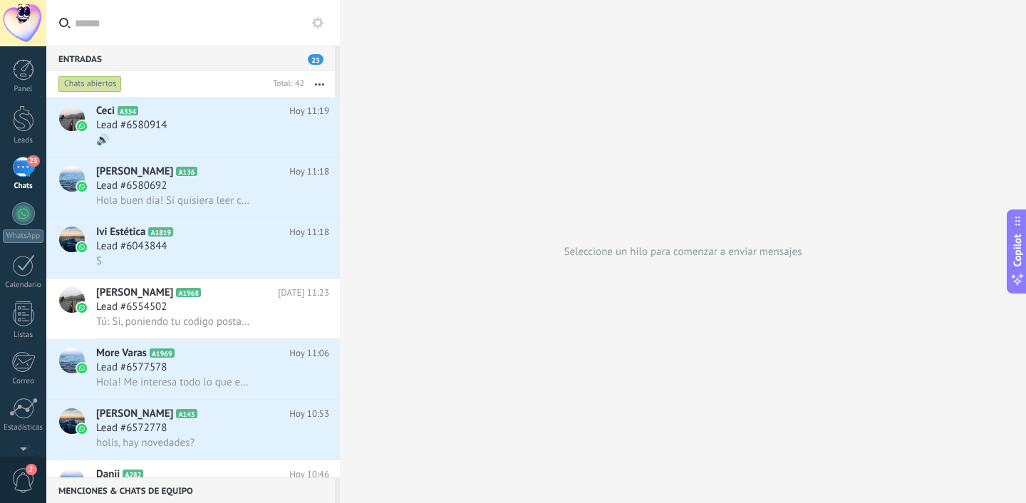
click at [316, 79] on button "button" at bounding box center [319, 84] width 31 height 26
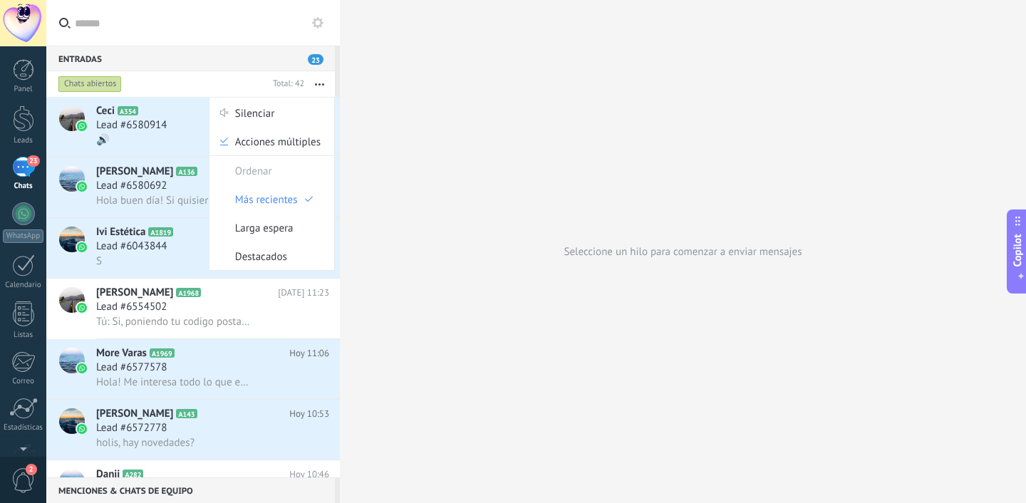
click at [316, 79] on button "button" at bounding box center [319, 84] width 31 height 26
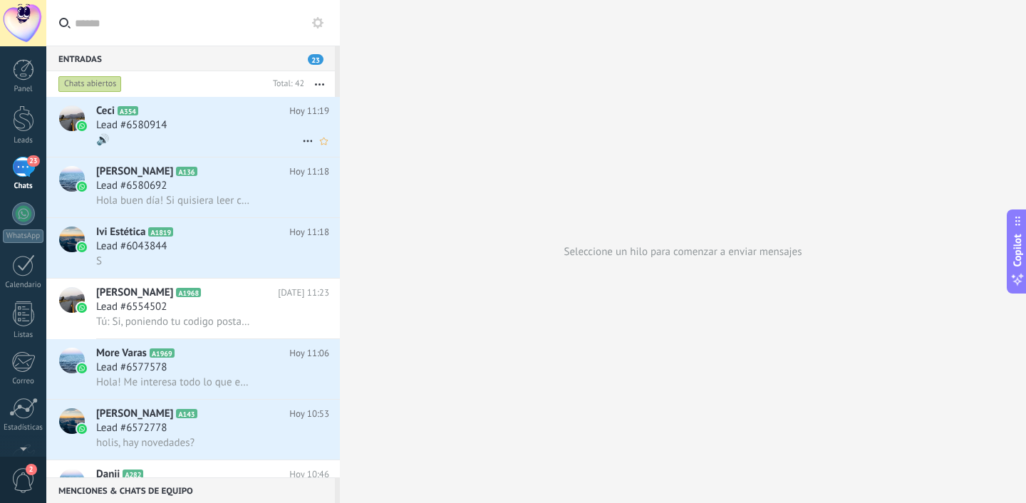
click at [158, 112] on h2 "Ceci A354" at bounding box center [192, 111] width 193 height 14
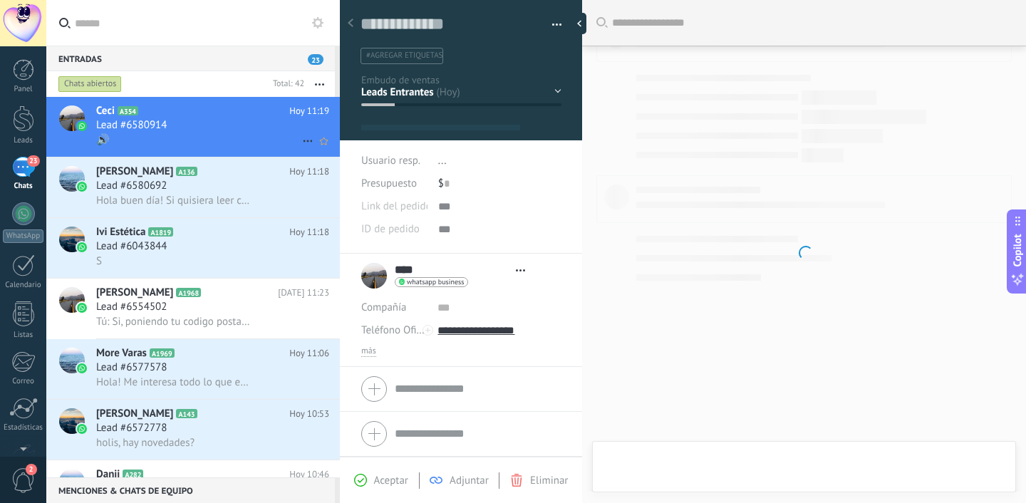
scroll to position [21, 0]
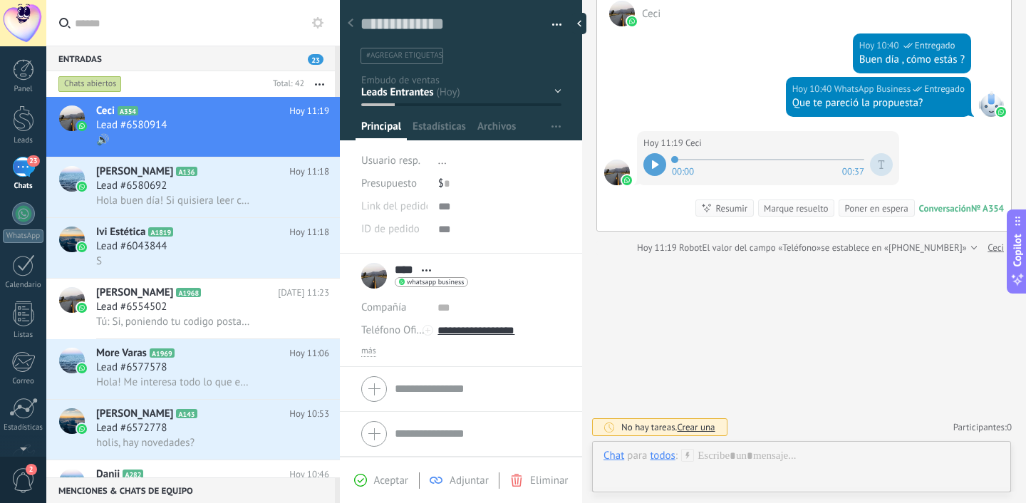
click at [651, 159] on div at bounding box center [655, 164] width 23 height 23
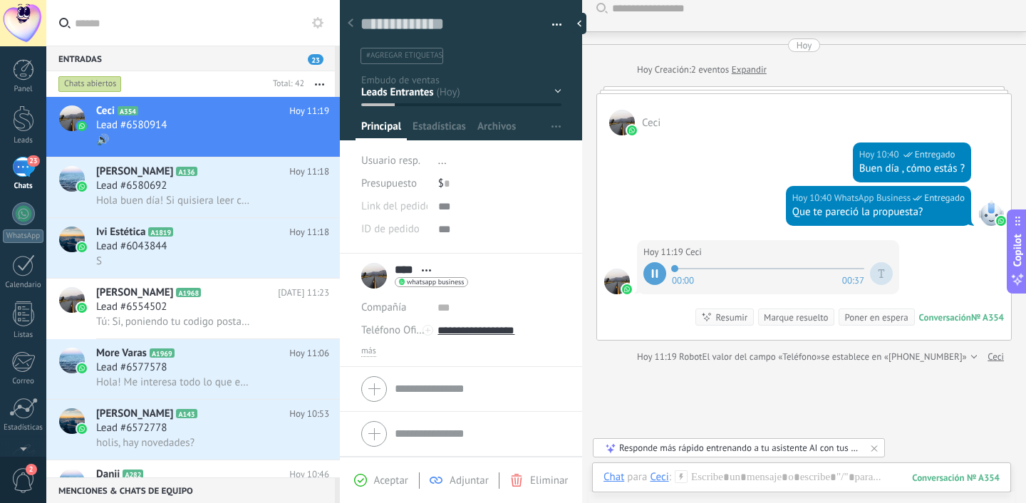
scroll to position [13, 0]
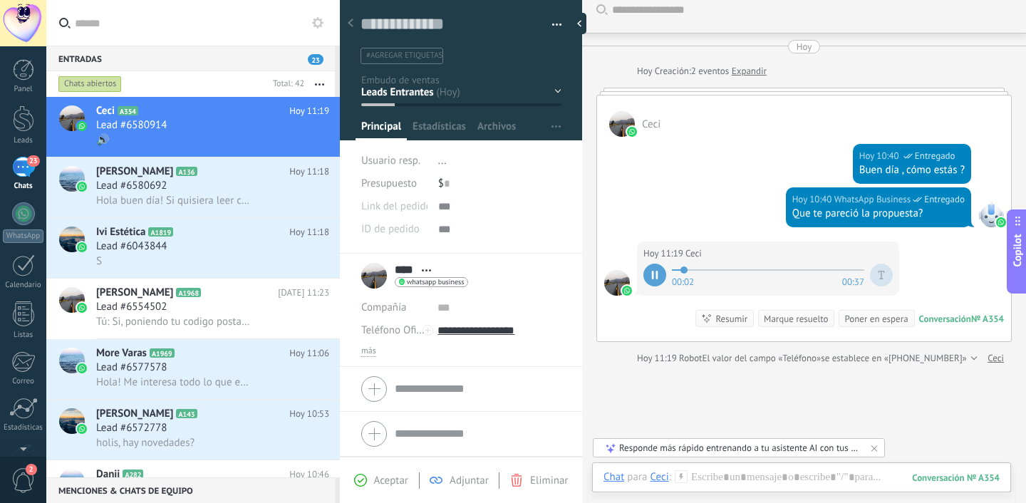
click at [945, 315] on div "Conversación" at bounding box center [946, 319] width 52 height 12
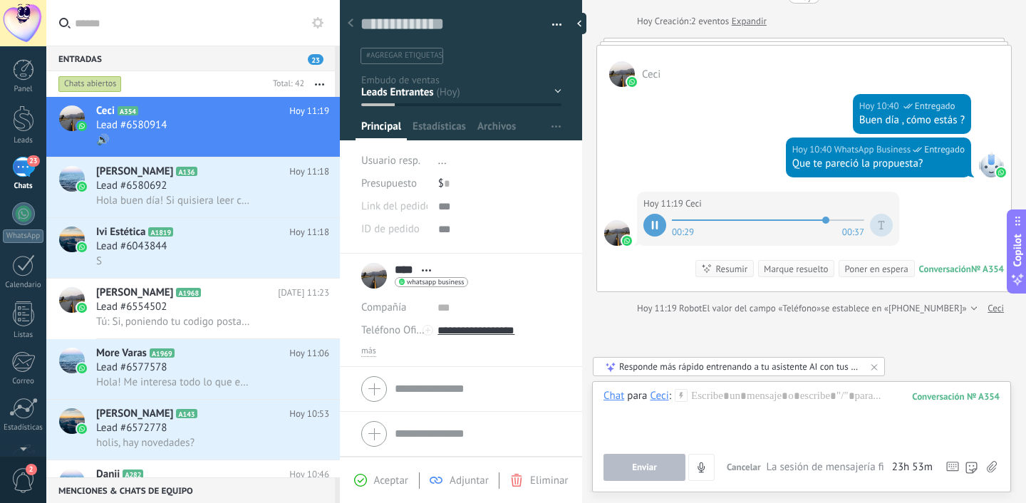
scroll to position [0, 0]
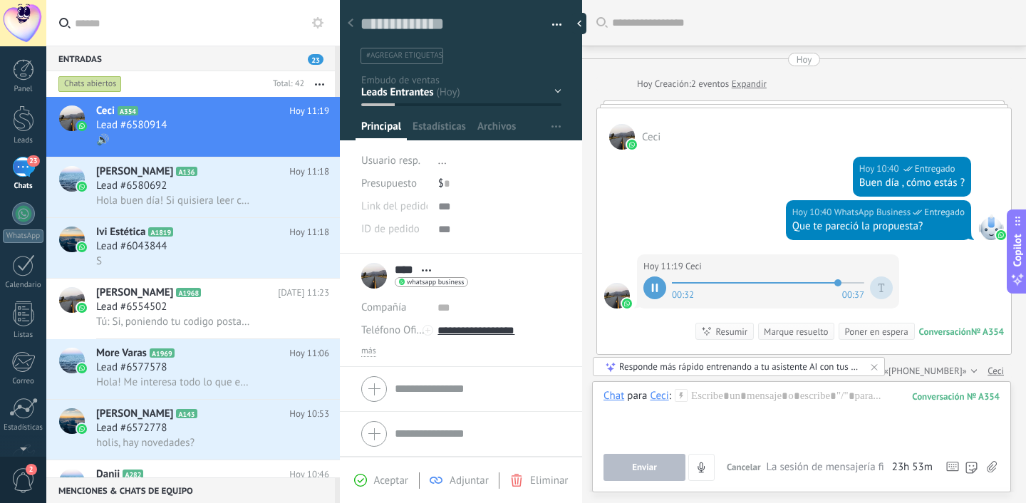
click at [709, 396] on div at bounding box center [802, 416] width 396 height 54
click at [706, 473] on icon "4" at bounding box center [702, 468] width 12 height 12
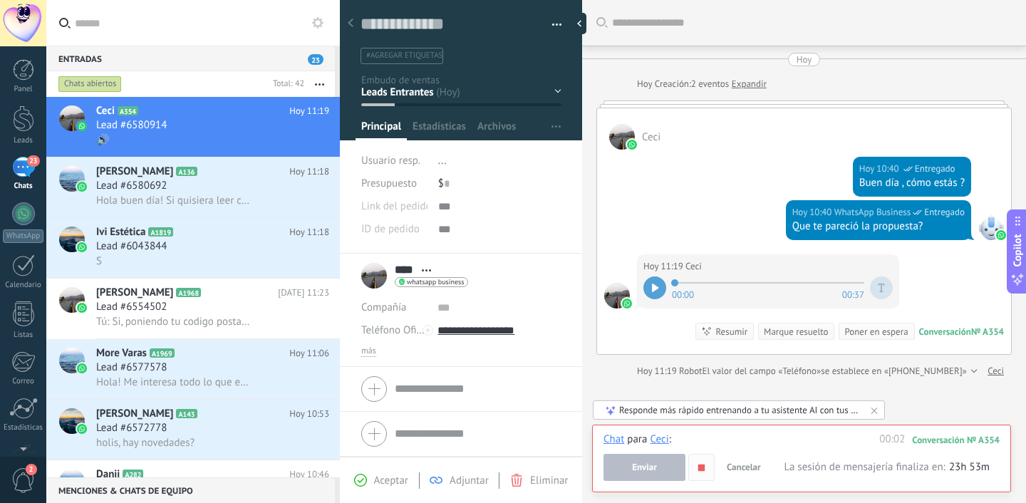
click at [697, 468] on icon "button" at bounding box center [702, 468] width 12 height 12
click at [704, 468] on use "button" at bounding box center [702, 467] width 6 height 6
click at [734, 463] on span "Cancelar" at bounding box center [744, 467] width 34 height 12
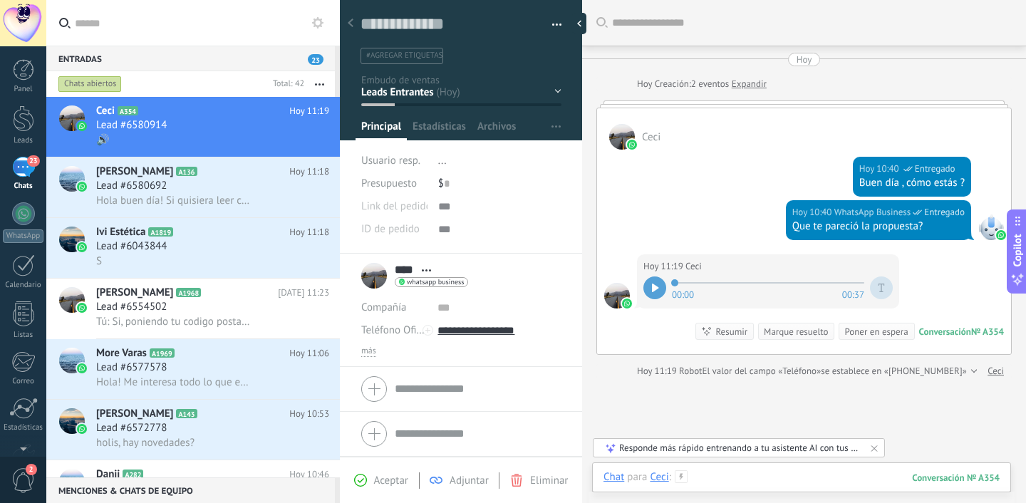
click at [773, 477] on div at bounding box center [802, 491] width 396 height 43
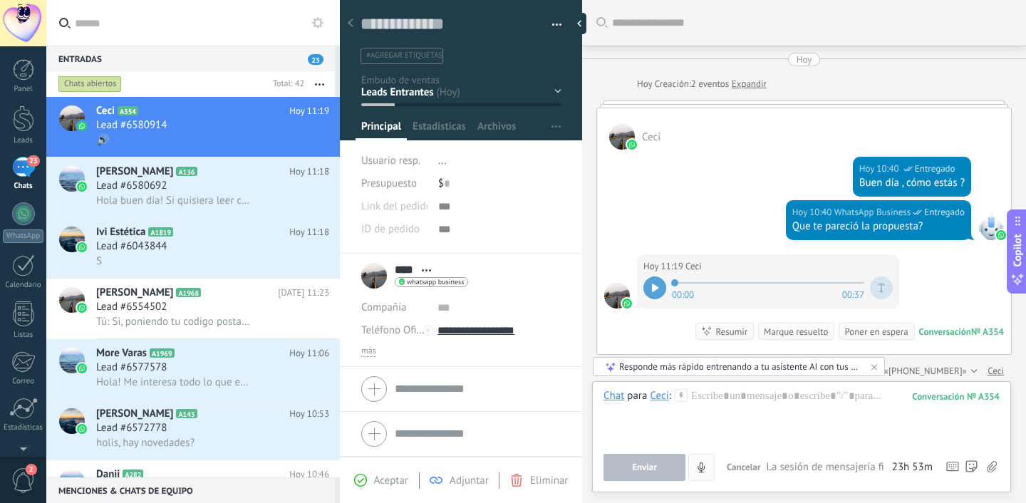
click at [706, 461] on button "4" at bounding box center [702, 467] width 26 height 27
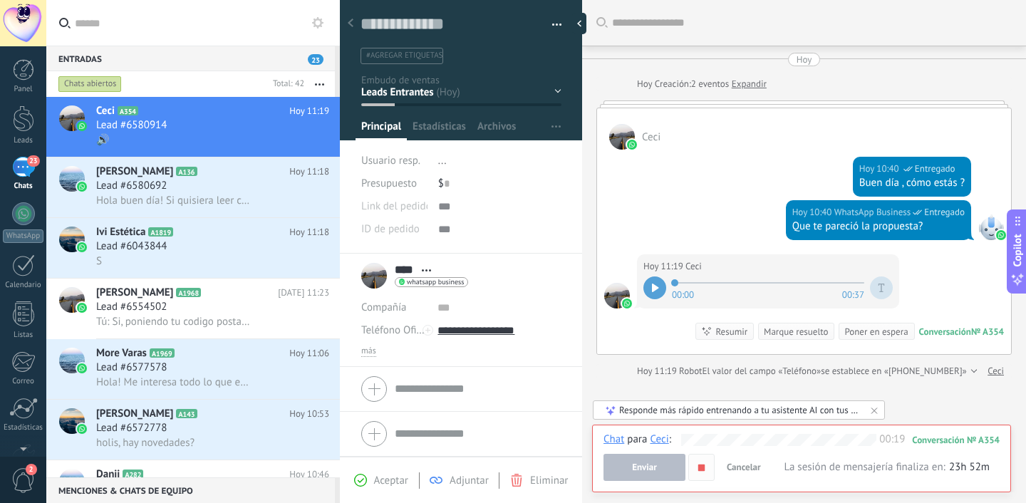
click at [699, 465] on use "button" at bounding box center [702, 467] width 6 height 6
click at [661, 471] on button "Enviar" at bounding box center [645, 467] width 82 height 27
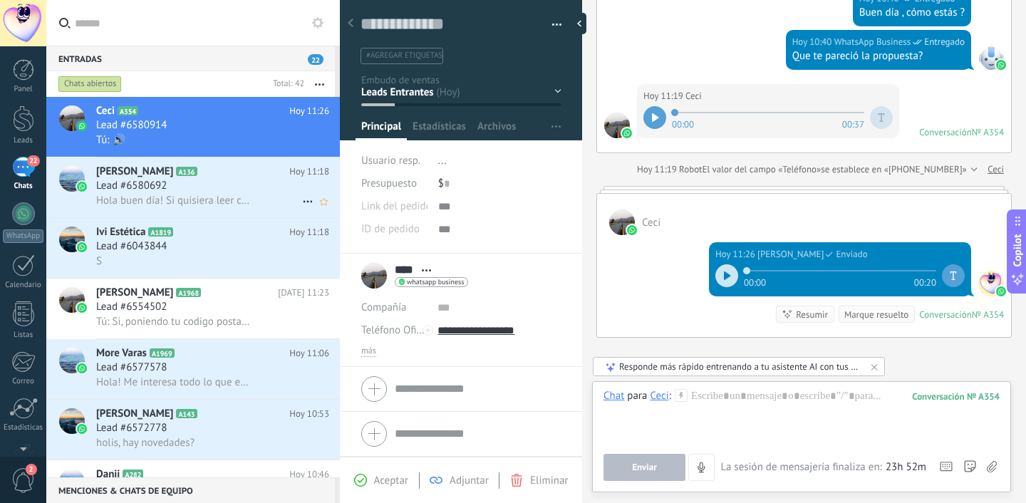
click at [218, 182] on div "Lead #6580692" at bounding box center [212, 186] width 233 height 14
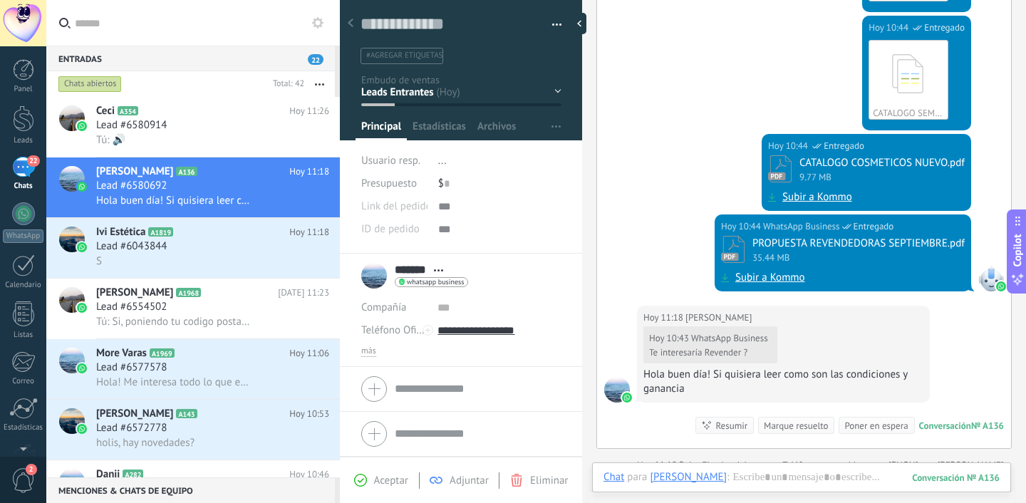
scroll to position [347, 0]
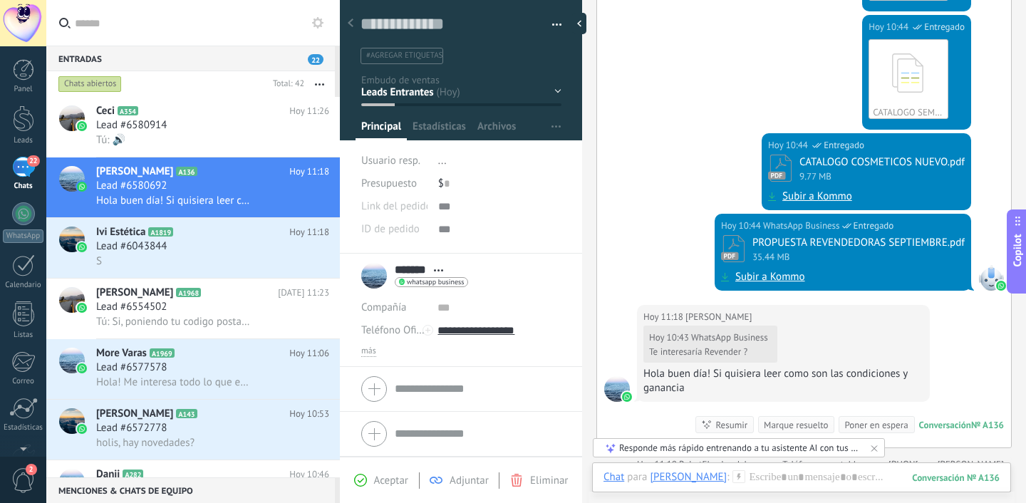
click at [922, 425] on div "Conversación" at bounding box center [946, 425] width 52 height 12
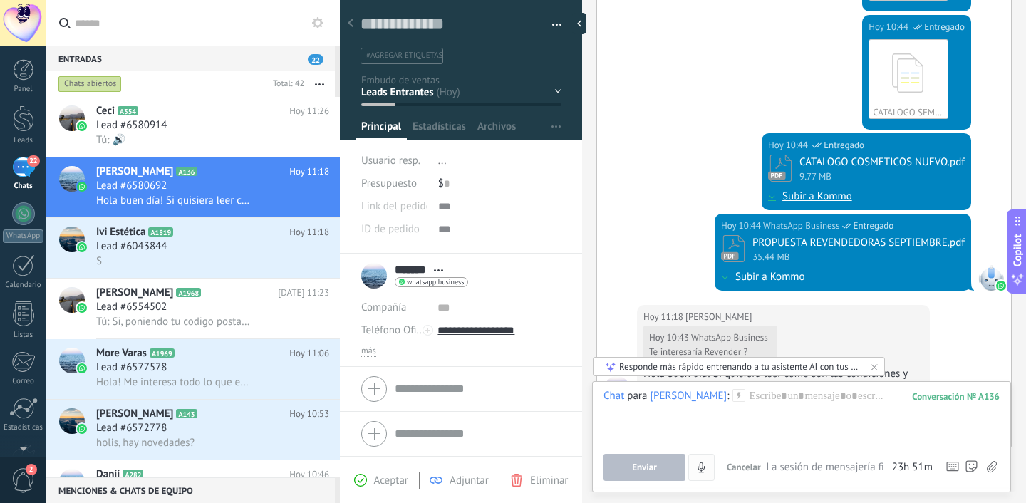
click at [714, 467] on div "Enviar Cancelar Rastrear clics en links ? Reducir links largos y rastrear clics…" at bounding box center [685, 467] width 163 height 27
click at [711, 466] on button "4" at bounding box center [702, 467] width 26 height 27
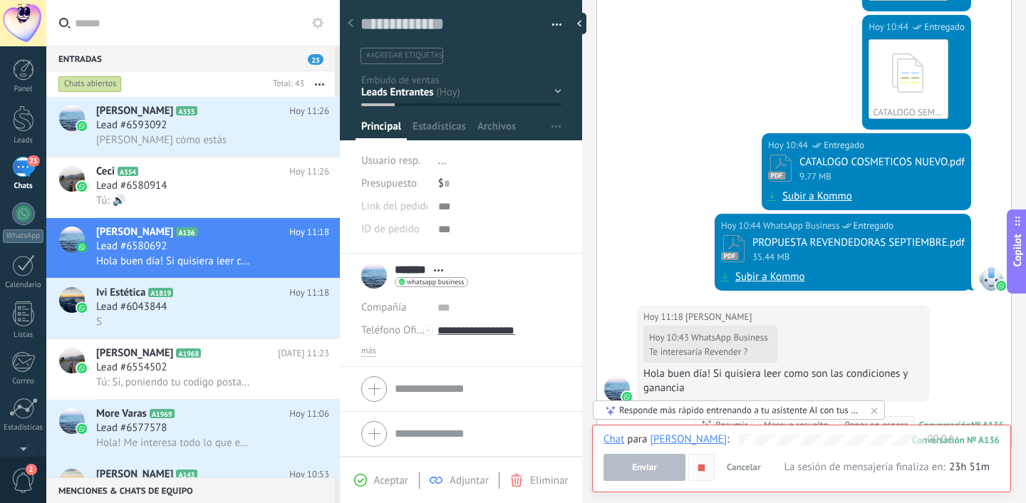
click at [702, 475] on button "button" at bounding box center [702, 467] width 26 height 27
click at [741, 472] on span "Cancelar" at bounding box center [744, 467] width 34 height 12
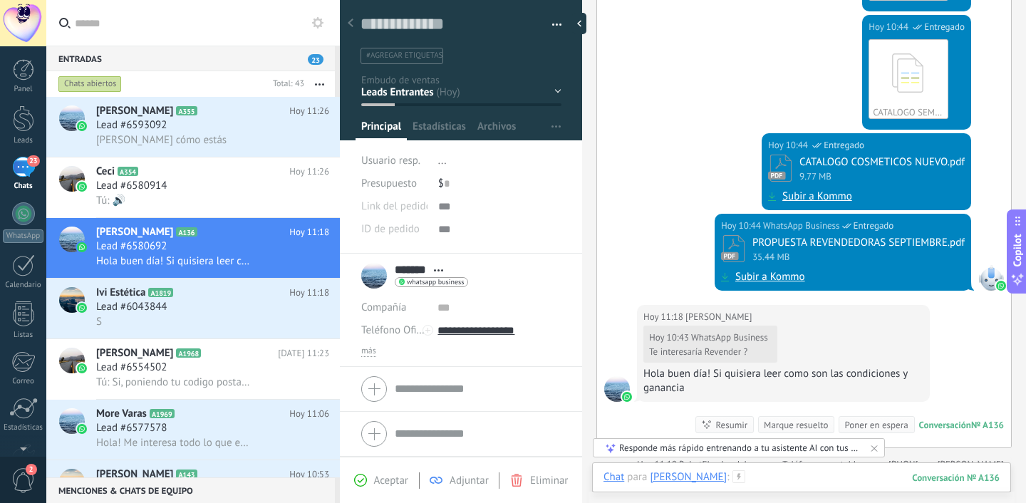
click at [737, 476] on div at bounding box center [802, 491] width 396 height 43
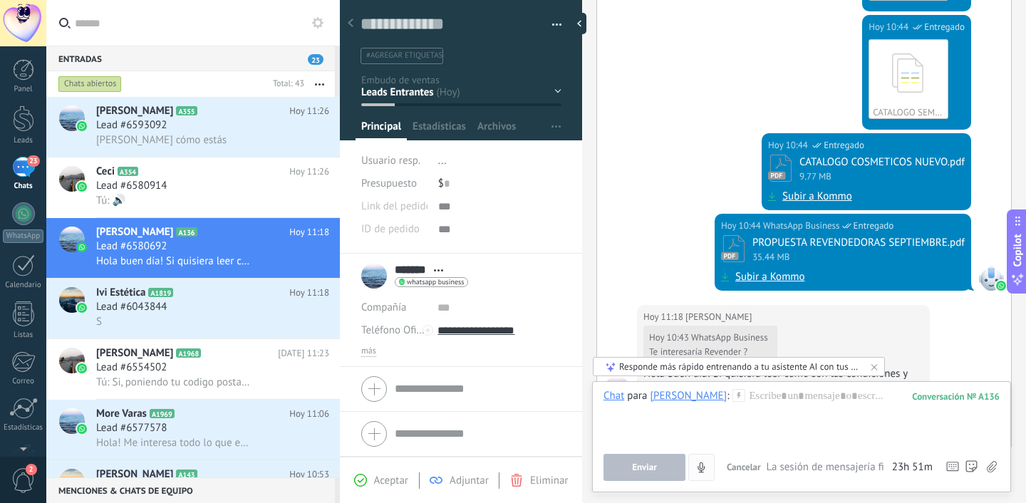
click at [698, 463] on icon "4" at bounding box center [702, 468] width 12 height 12
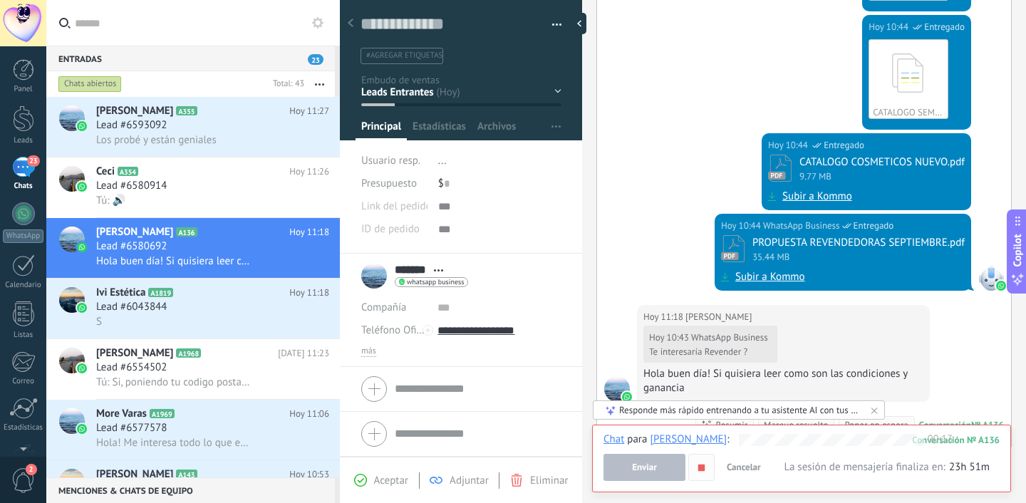
click at [701, 473] on icon "button" at bounding box center [702, 468] width 12 height 12
click at [654, 473] on span "Enviar" at bounding box center [644, 468] width 25 height 10
click at [230, 136] on span "Quería hacerte el pedido grande" at bounding box center [170, 140] width 148 height 14
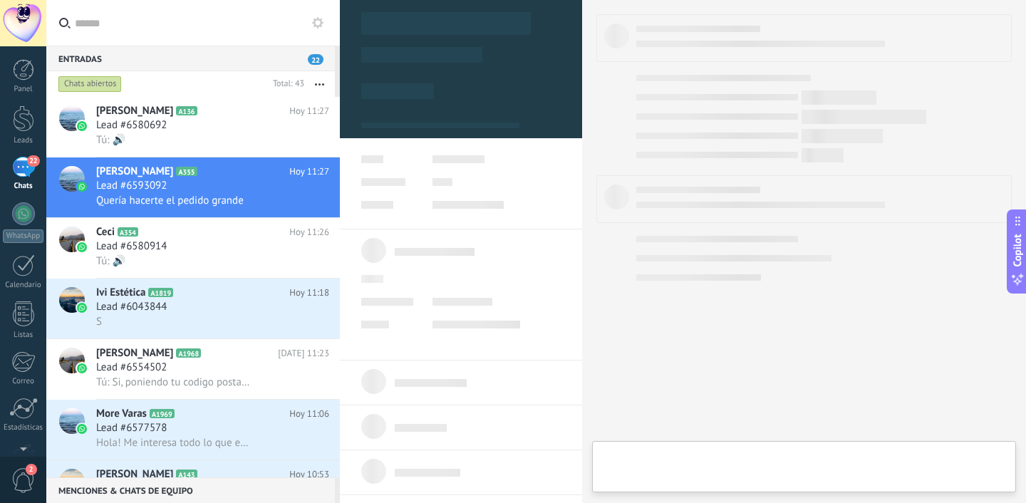
type textarea "**********"
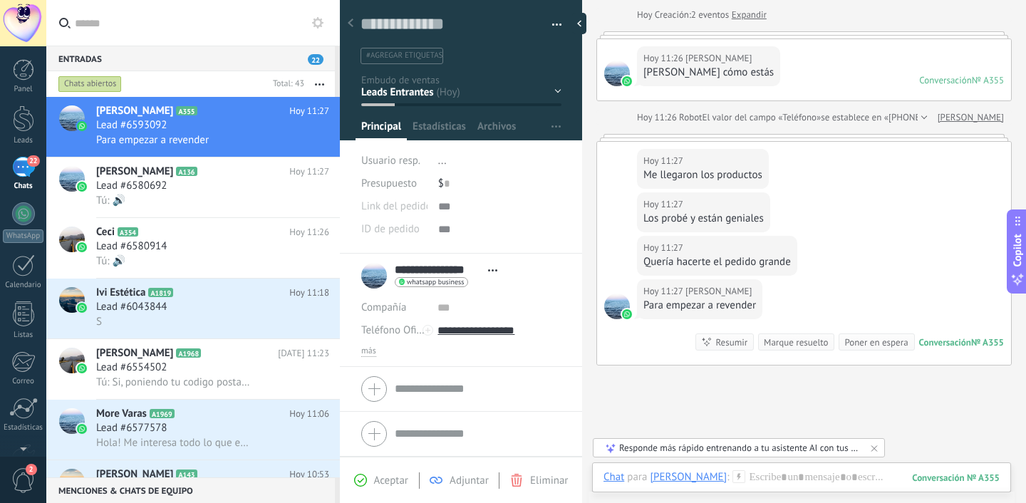
scroll to position [67, 0]
click at [773, 473] on div at bounding box center [802, 491] width 396 height 43
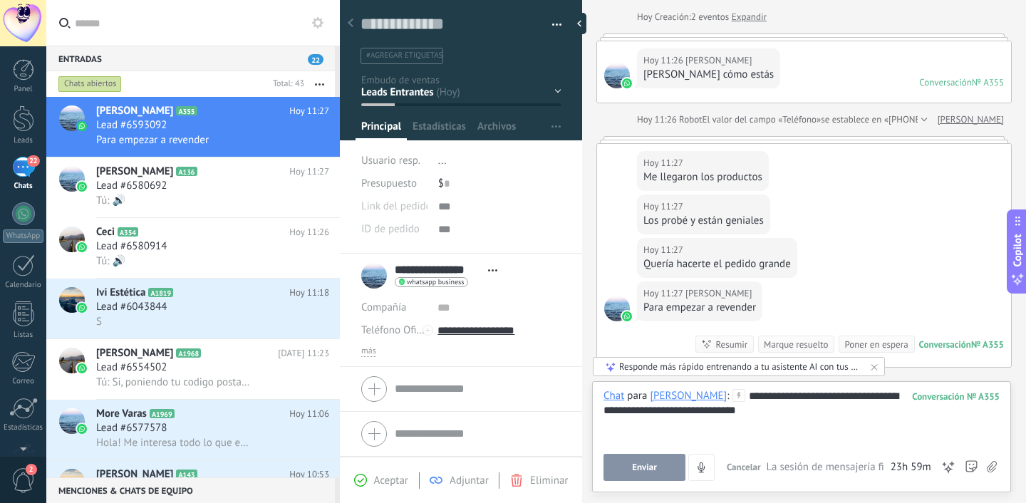
click at [653, 471] on span "Enviar" at bounding box center [644, 468] width 25 height 10
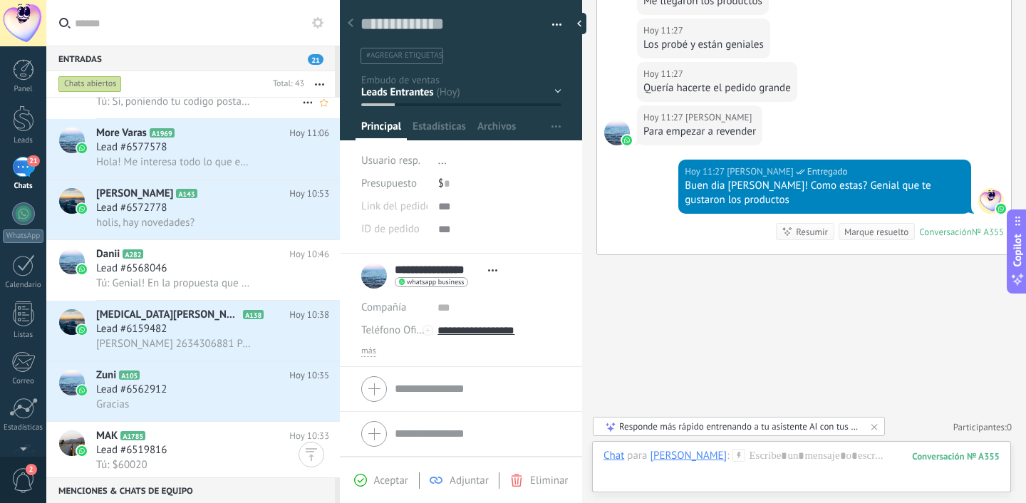
scroll to position [294, 0]
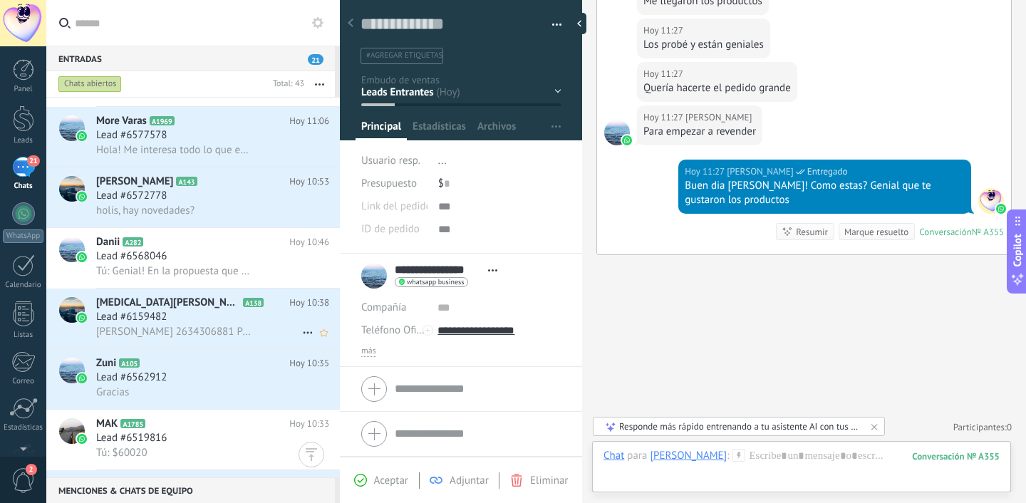
click at [302, 336] on icon at bounding box center [307, 332] width 17 height 17
click at [302, 336] on li "[PERSON_NAME] respondió" at bounding box center [377, 345] width 163 height 29
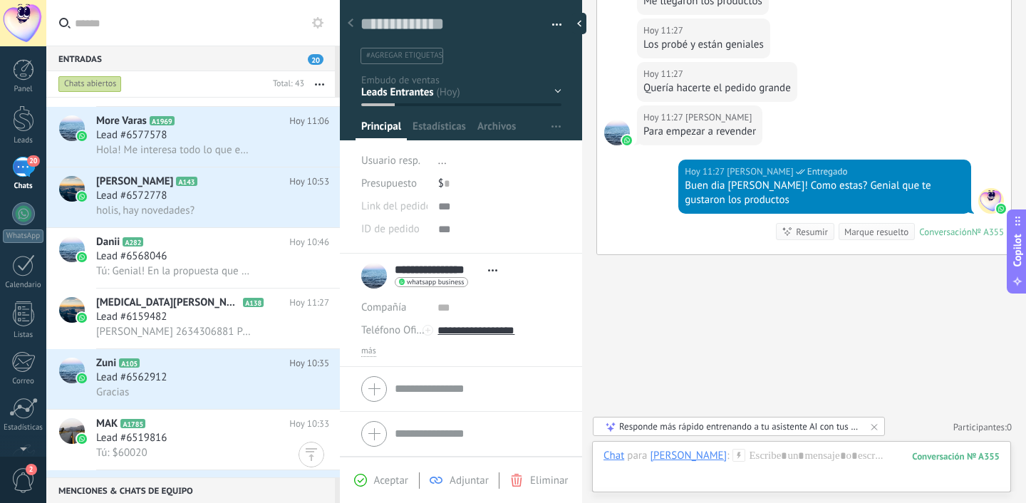
scroll to position [0, 0]
click at [0, 0] on div "Contacto inicial Negociación Debate contractual Discusión de contrato Logrado c…" at bounding box center [0, 0] width 0 height 0
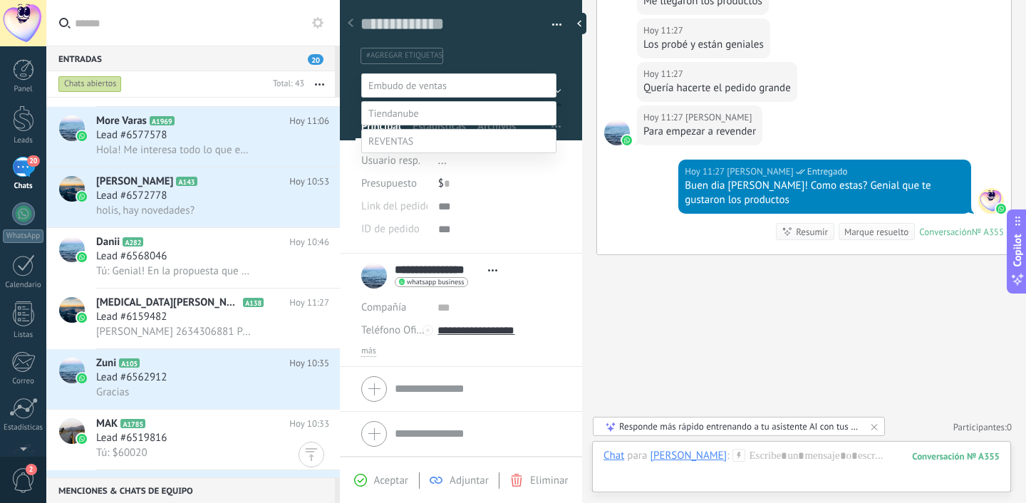
click at [435, 153] on label at bounding box center [458, 141] width 195 height 24
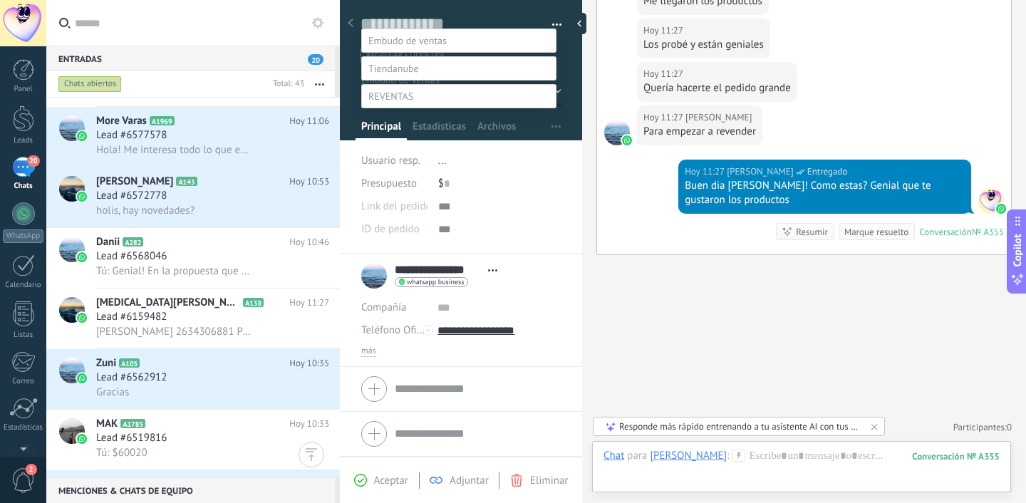
click at [508, 237] on div "Contacto inicial Negociación Debate contractual Discusión de contrato" at bounding box center [458, 266] width 195 height 475
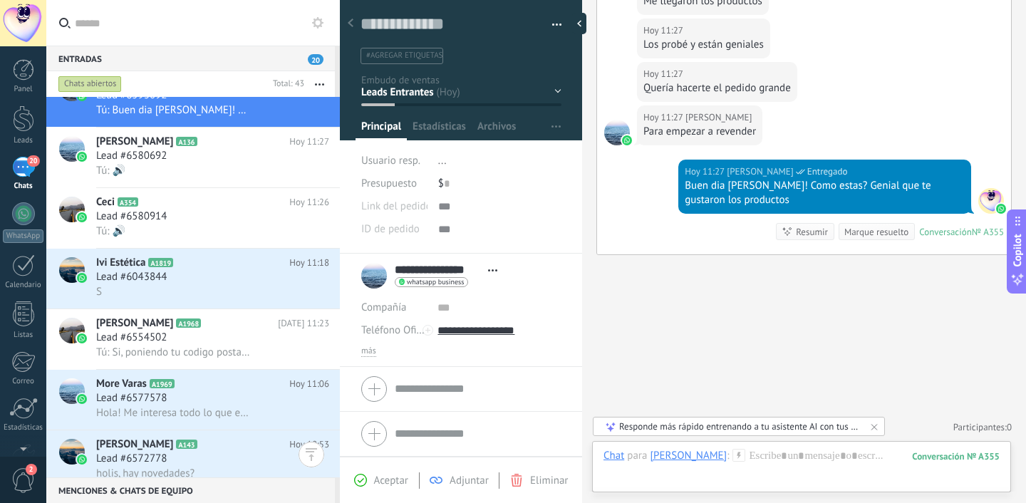
scroll to position [0, 0]
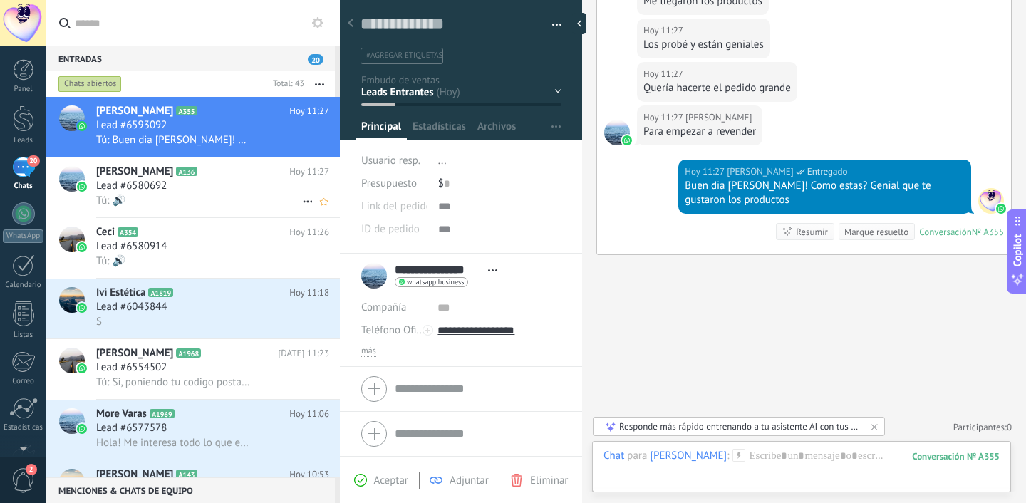
click at [173, 191] on h3 "Lead #6580692" at bounding box center [135, 186] width 78 height 14
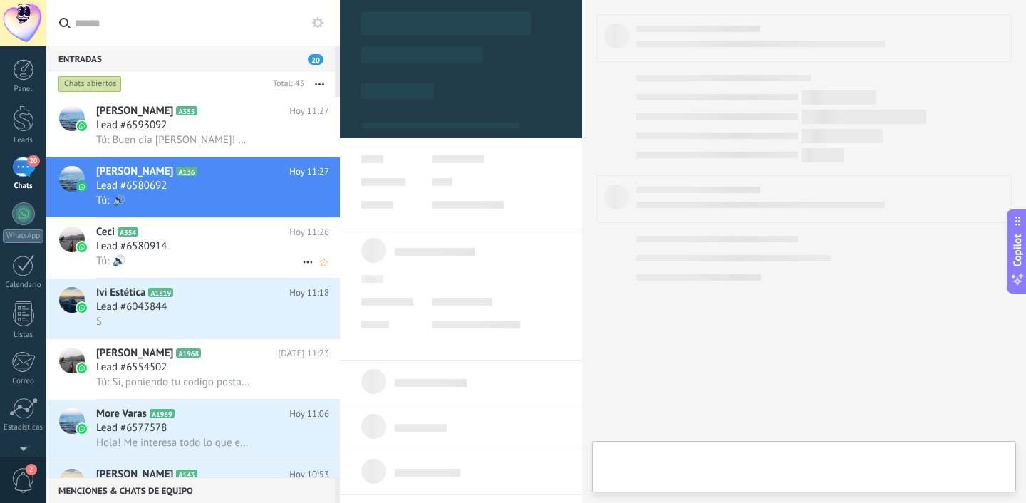
click at [166, 254] on span "Lead #6580914" at bounding box center [131, 247] width 71 height 14
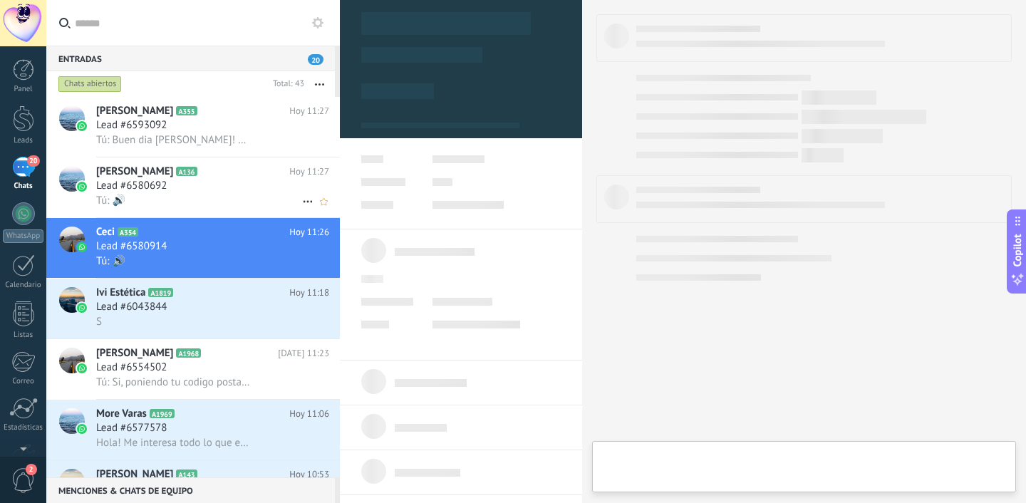
click at [185, 208] on div "Tú: 🔊" at bounding box center [212, 200] width 233 height 15
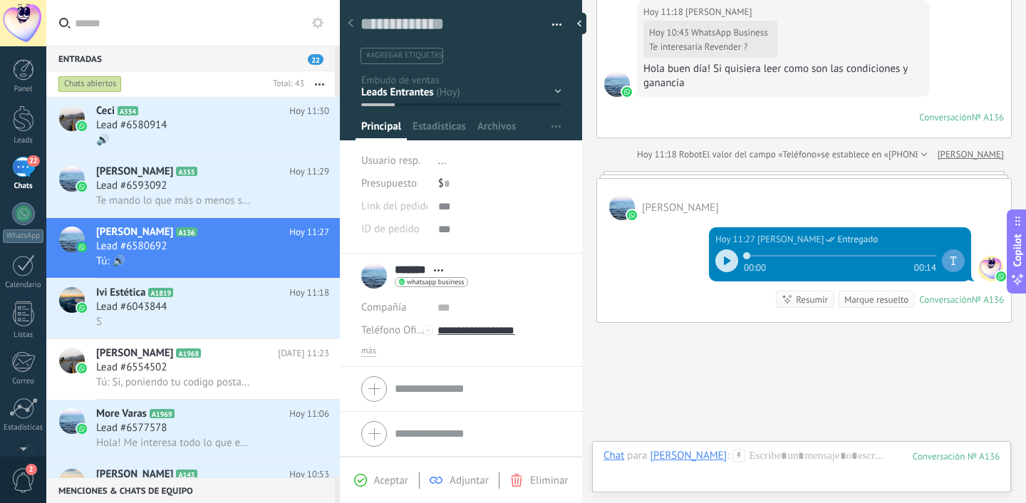
scroll to position [787, 0]
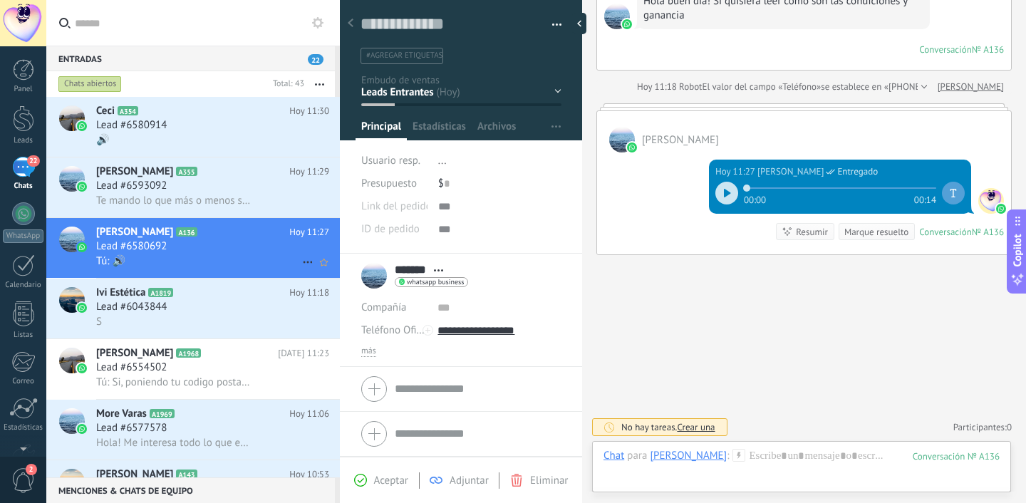
click at [187, 247] on div "Lead #6580692" at bounding box center [212, 247] width 233 height 14
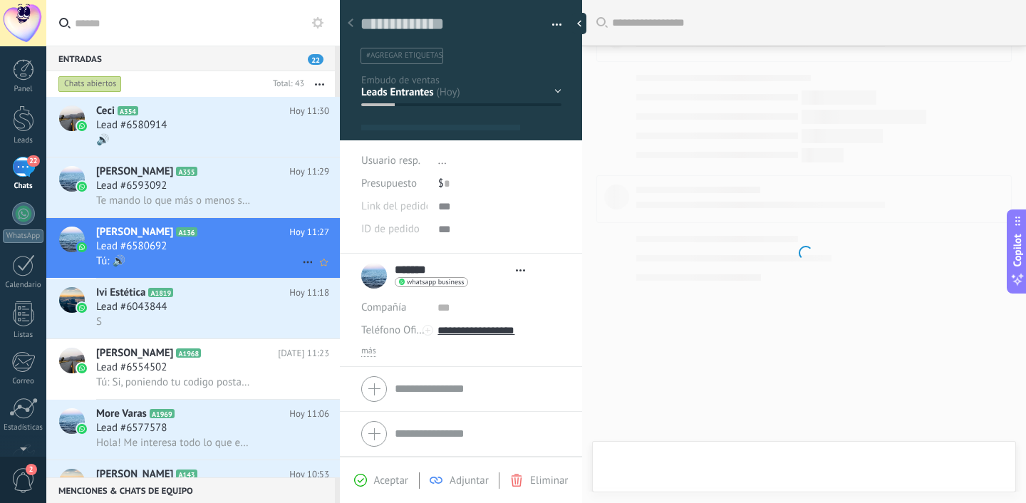
type textarea "**********"
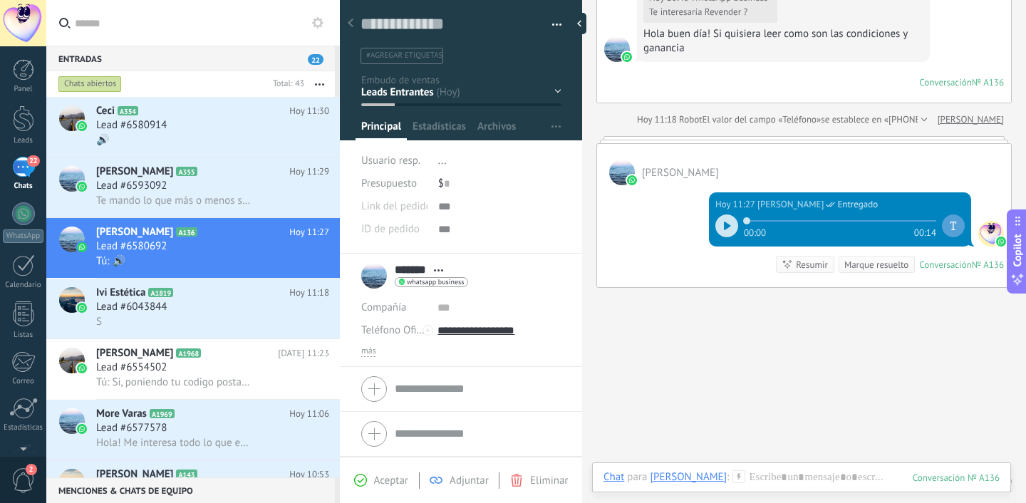
scroll to position [787, 0]
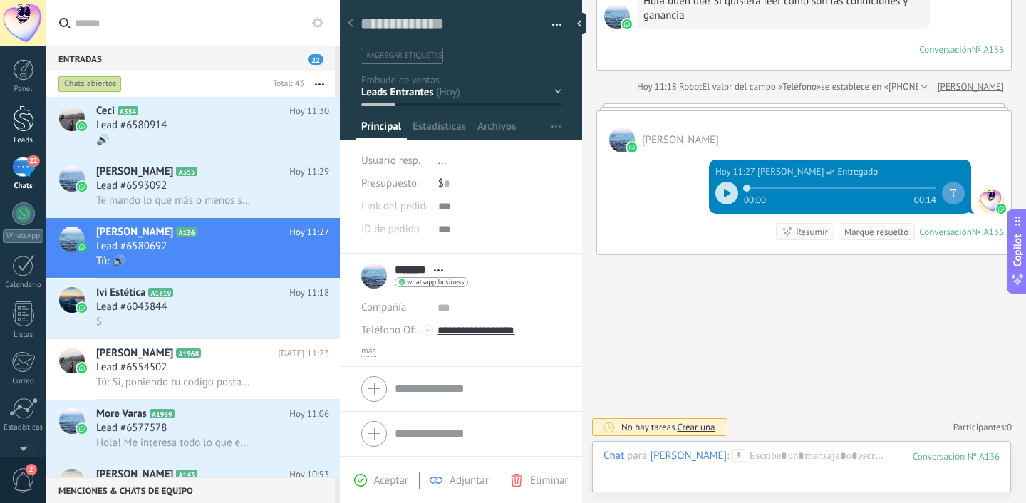
click at [29, 117] on div at bounding box center [23, 118] width 21 height 26
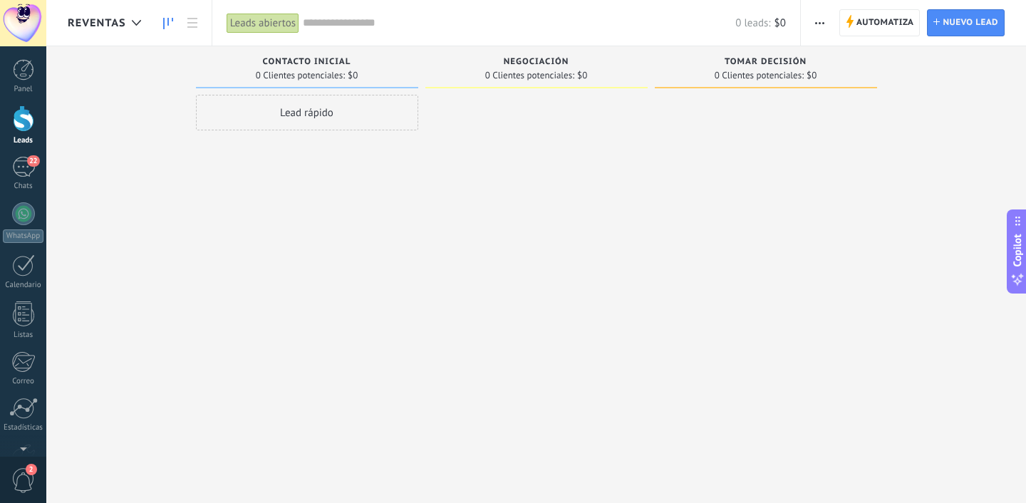
click at [306, 71] on span "0 Clientes potenciales:" at bounding box center [300, 75] width 89 height 9
click at [314, 61] on span "Contacto inicial" at bounding box center [307, 62] width 88 height 10
click at [24, 185] on div "Chats" at bounding box center [23, 186] width 41 height 9
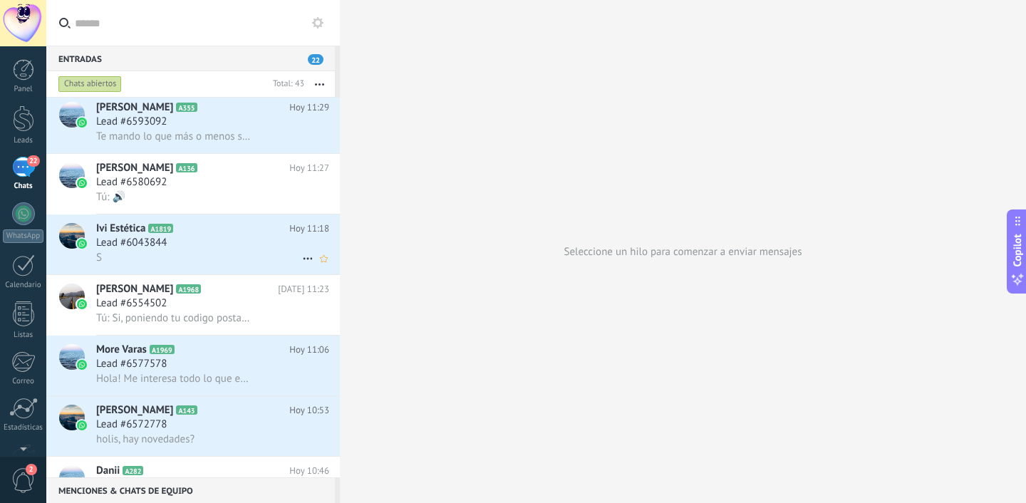
scroll to position [72, 0]
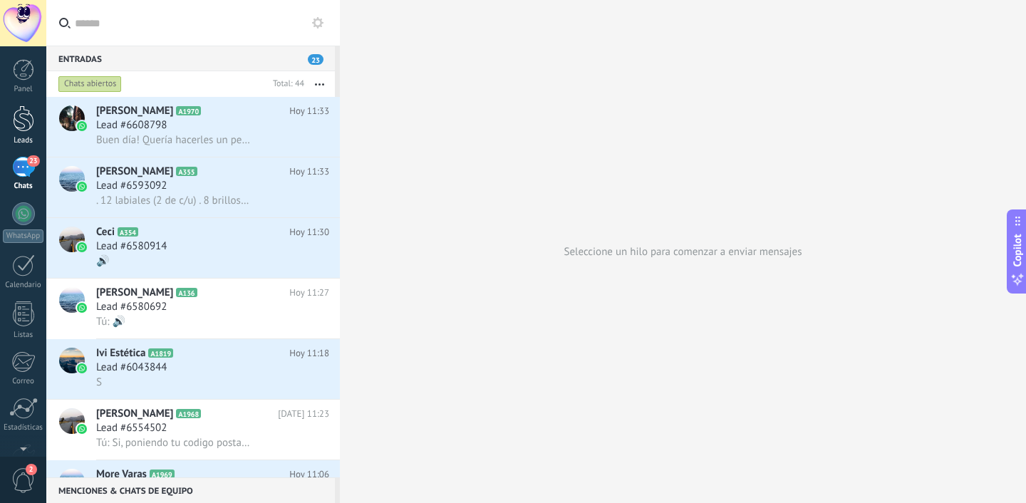
click at [19, 125] on div at bounding box center [23, 118] width 21 height 26
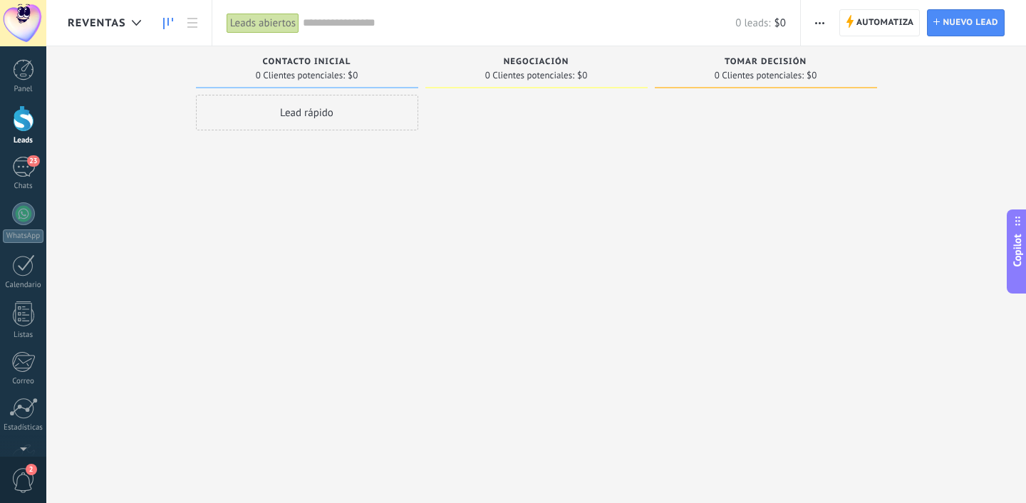
click at [302, 59] on span "Contacto inicial" at bounding box center [307, 62] width 88 height 10
click at [274, 144] on div "Lead rápido" at bounding box center [307, 253] width 222 height 317
click at [546, 58] on span "Negociación" at bounding box center [537, 62] width 66 height 10
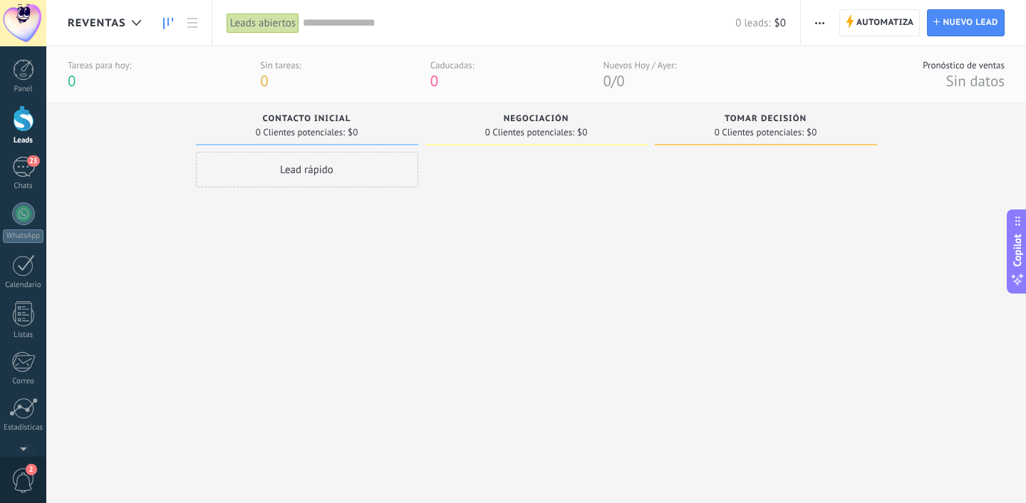
click at [700, 132] on div "0 Clientes potenciales: $0" at bounding box center [766, 132] width 208 height 12
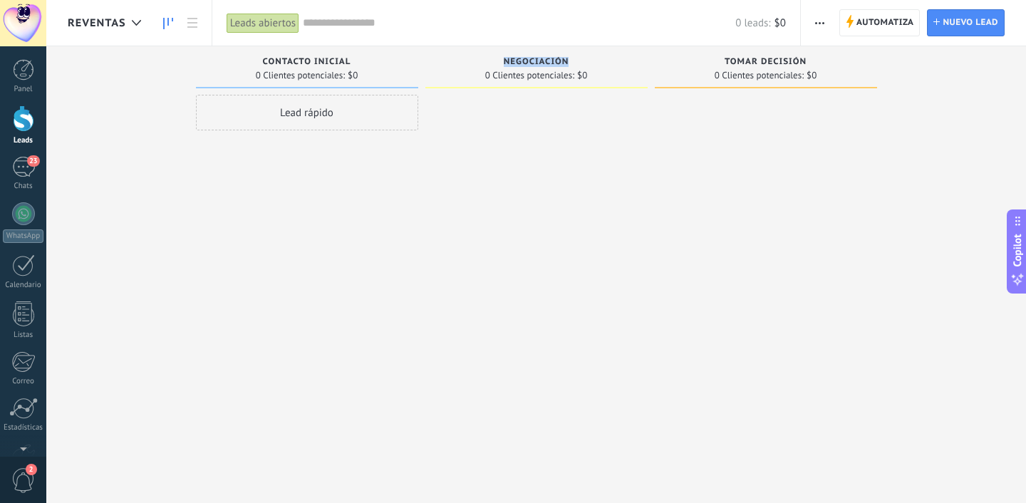
click at [525, 58] on span "Negociación" at bounding box center [537, 62] width 66 height 10
click at [827, 29] on button "button" at bounding box center [820, 22] width 21 height 27
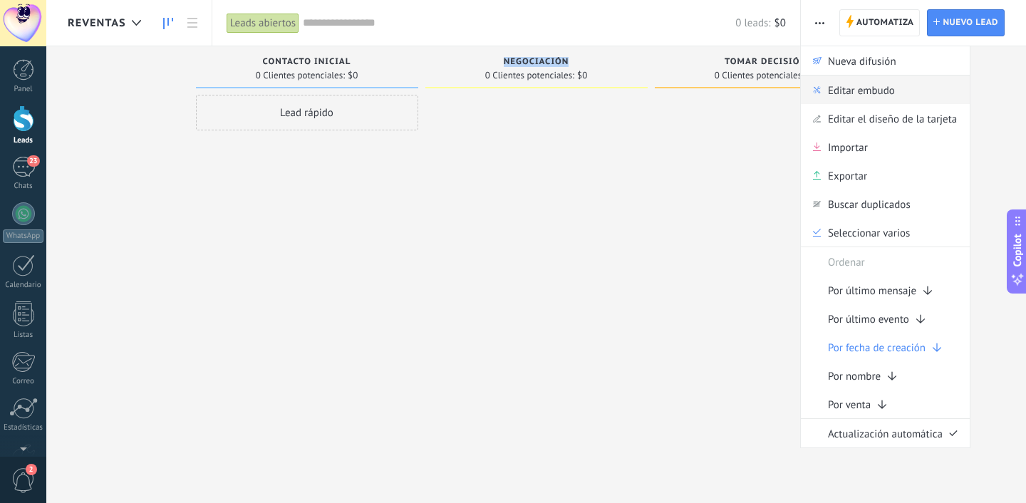
click at [830, 92] on span "Editar embudo" at bounding box center [861, 90] width 67 height 29
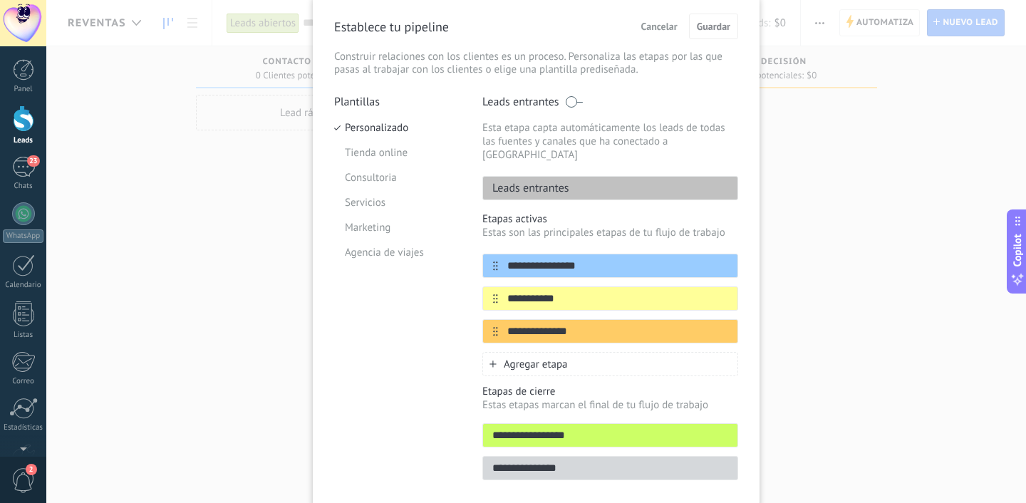
scroll to position [53, 0]
click at [527, 292] on input "**********" at bounding box center [601, 299] width 207 height 15
type input "*******"
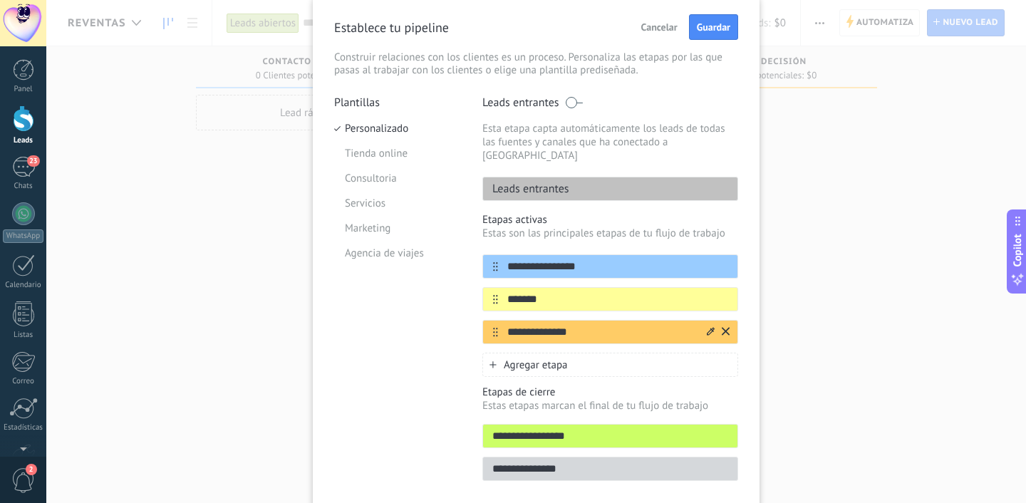
click at [535, 325] on input "**********" at bounding box center [601, 332] width 207 height 15
type input "*"
type input "**********"
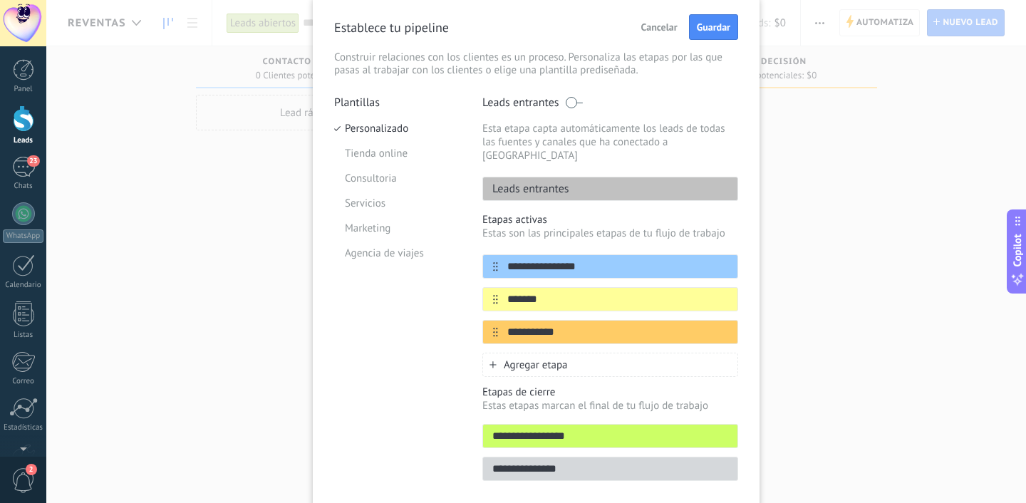
click at [516, 364] on div "Agregar etapa" at bounding box center [611, 365] width 256 height 24
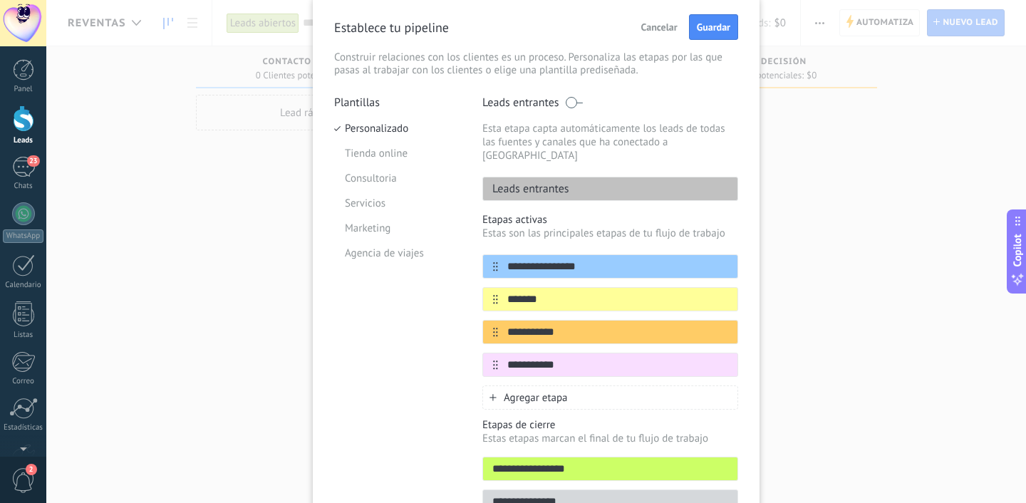
type input "**********"
click at [518, 391] on span "Agregar etapa" at bounding box center [536, 398] width 64 height 14
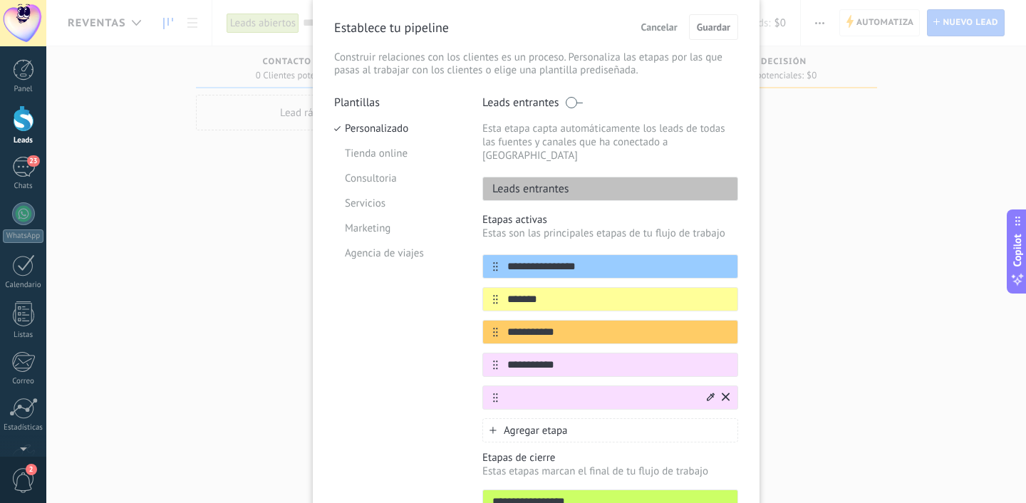
type input "*"
type input "*****"
click at [715, 29] on span "Guardar" at bounding box center [714, 27] width 34 height 10
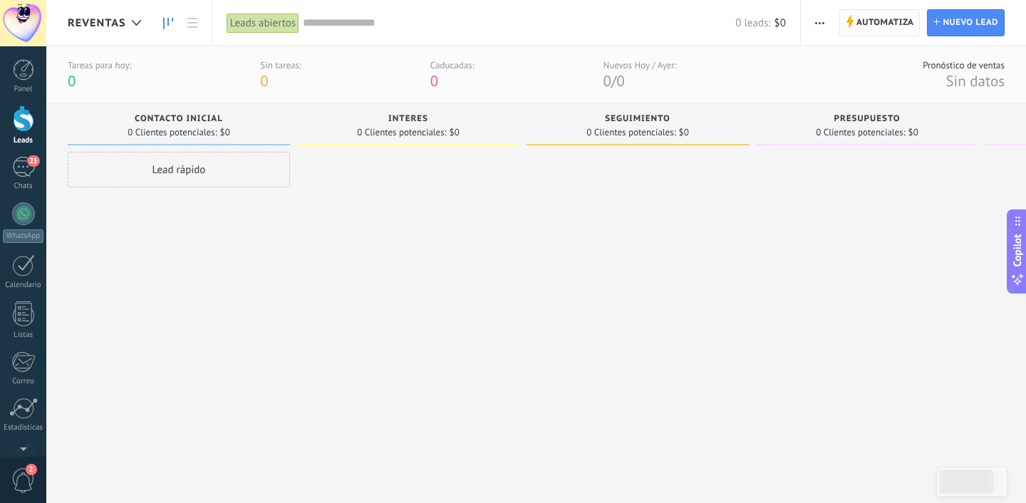
click at [904, 28] on span "Automatiza" at bounding box center [886, 23] width 58 height 26
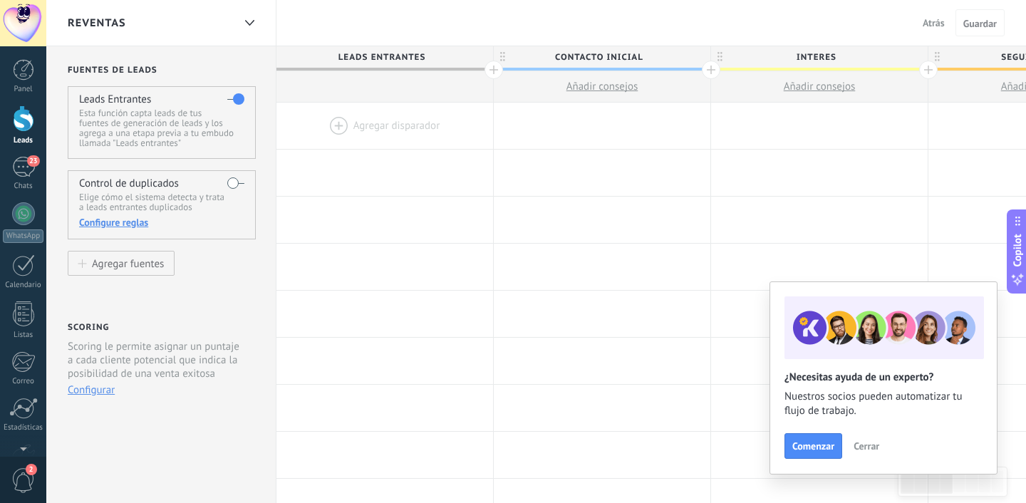
click at [920, 16] on button "Atrás" at bounding box center [934, 22] width 34 height 21
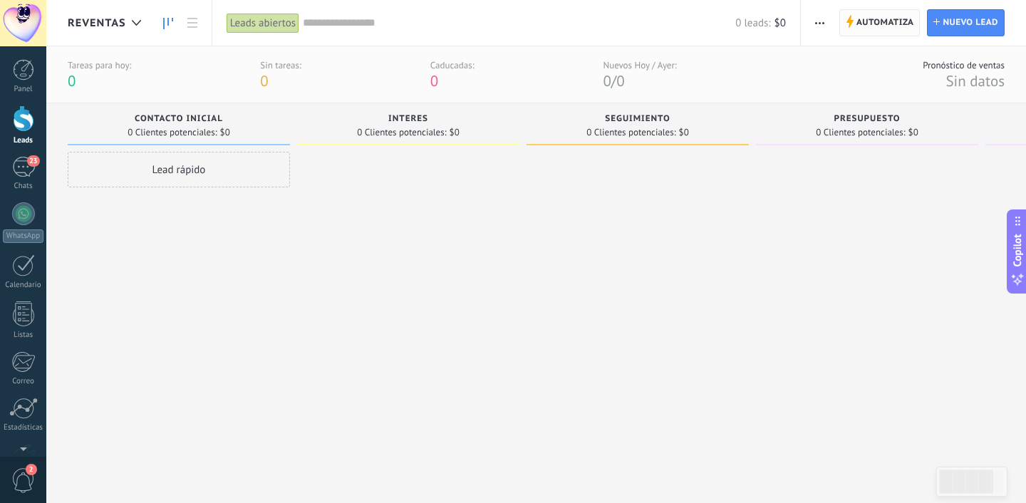
click at [897, 24] on span "Automatiza" at bounding box center [886, 23] width 58 height 26
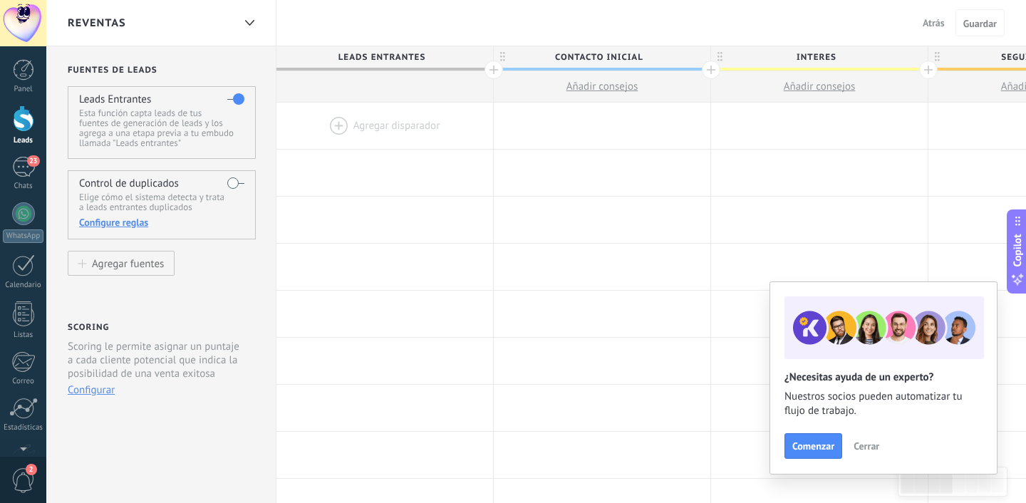
click at [363, 127] on div at bounding box center [385, 126] width 217 height 46
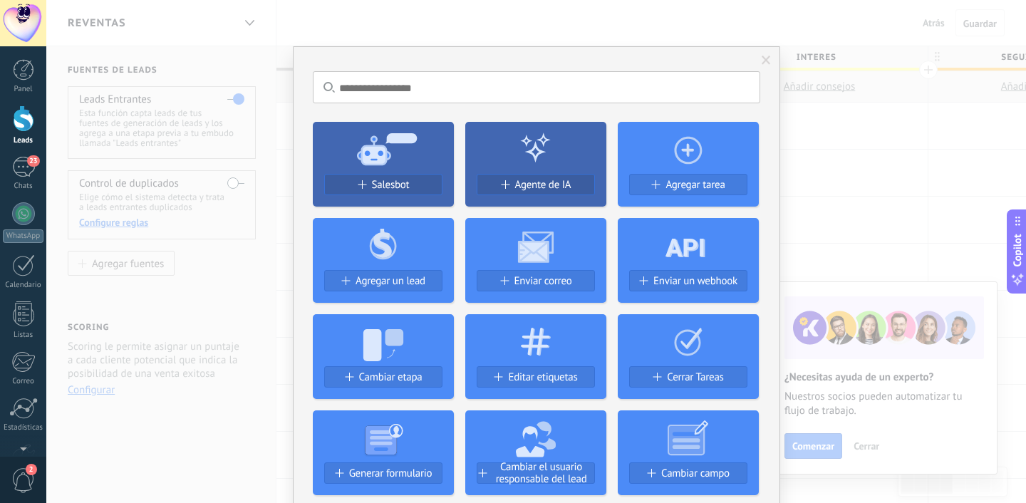
click at [379, 169] on icon at bounding box center [383, 148] width 141 height 51
click at [379, 186] on span "Salesbot" at bounding box center [391, 185] width 38 height 12
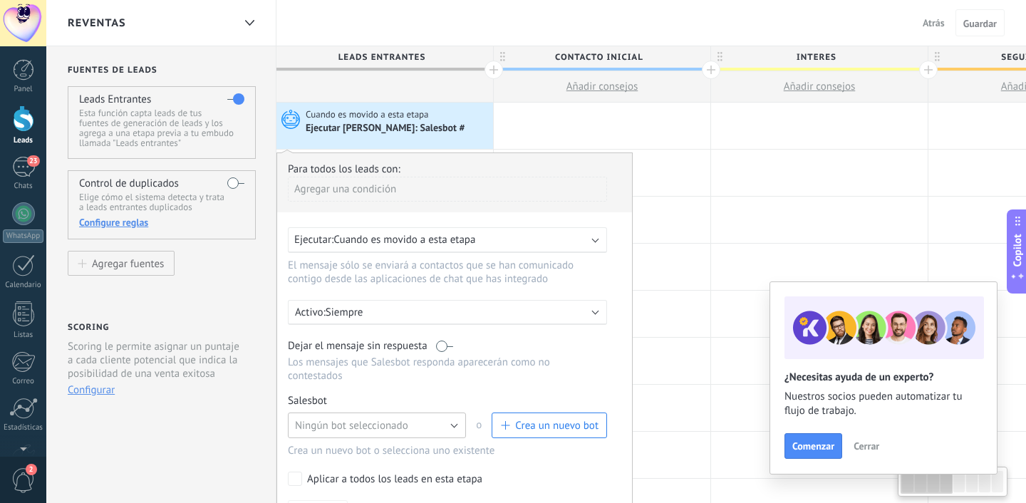
click at [363, 421] on button "Ningún bot seleccionado" at bounding box center [377, 426] width 178 height 26
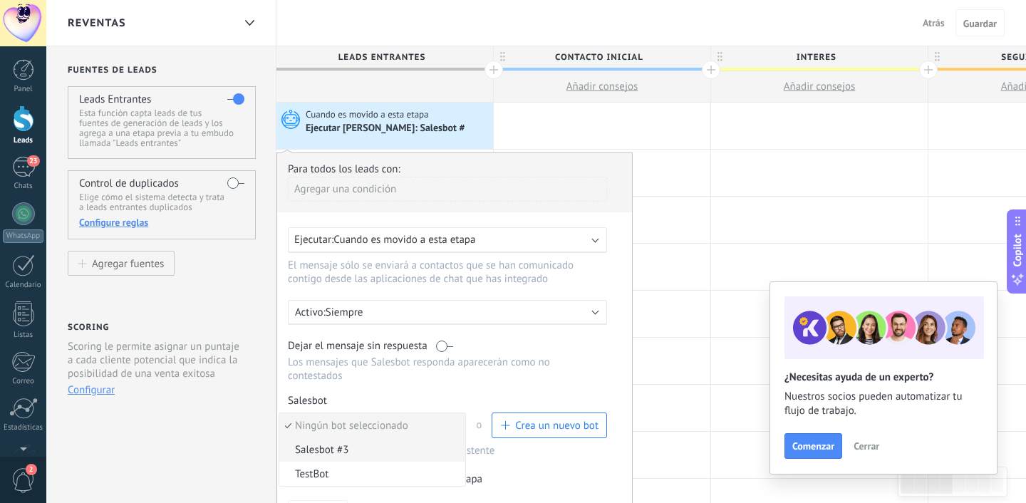
click at [346, 457] on span "Salesbot #3" at bounding box center [370, 450] width 182 height 14
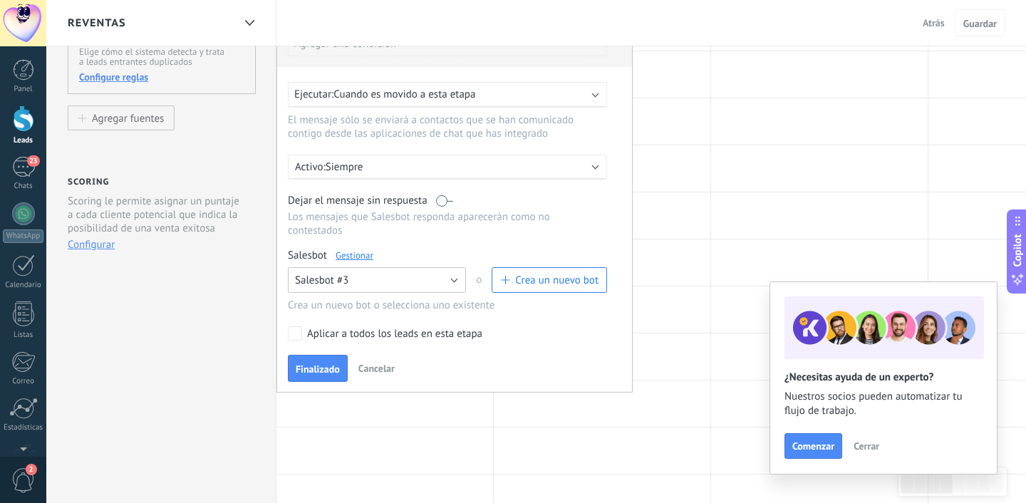
scroll to position [147, 0]
click at [439, 287] on button "Salesbot #3" at bounding box center [377, 279] width 178 height 26
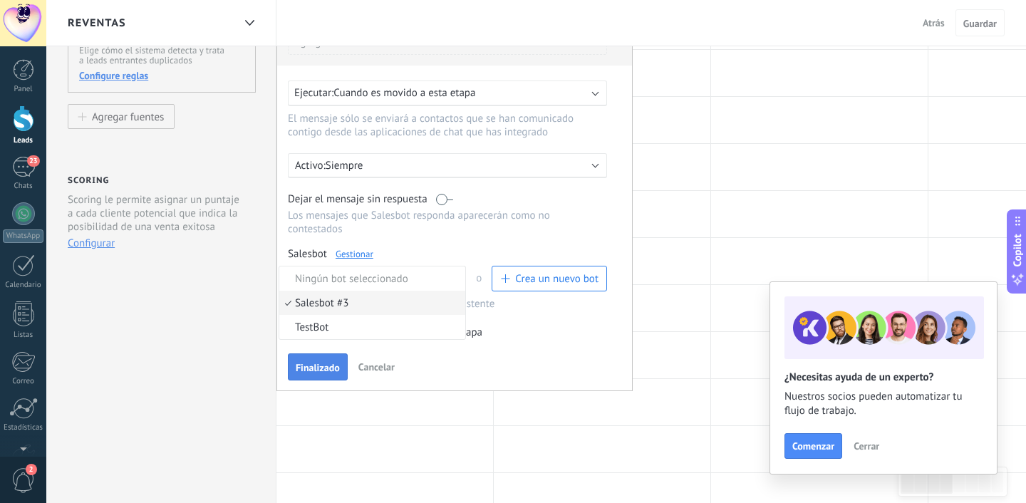
click at [329, 365] on span "Finalizado" at bounding box center [318, 368] width 44 height 10
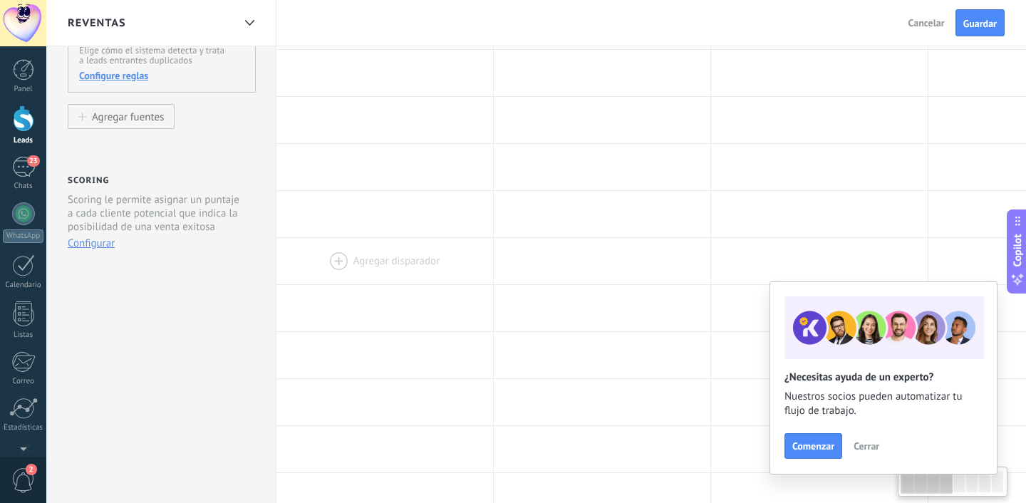
scroll to position [0, 0]
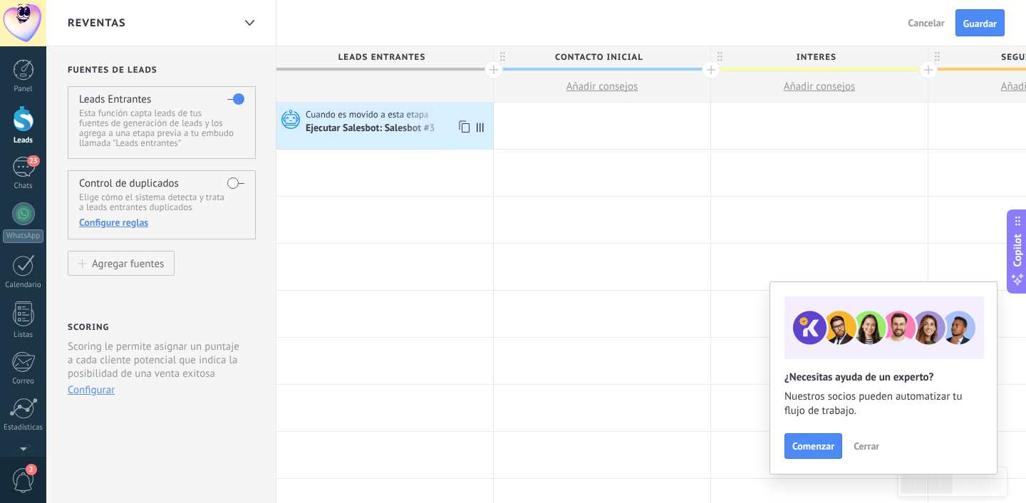
click at [406, 125] on div "Ejecutar Salesbot: Salesbot #3" at bounding box center [372, 129] width 132 height 13
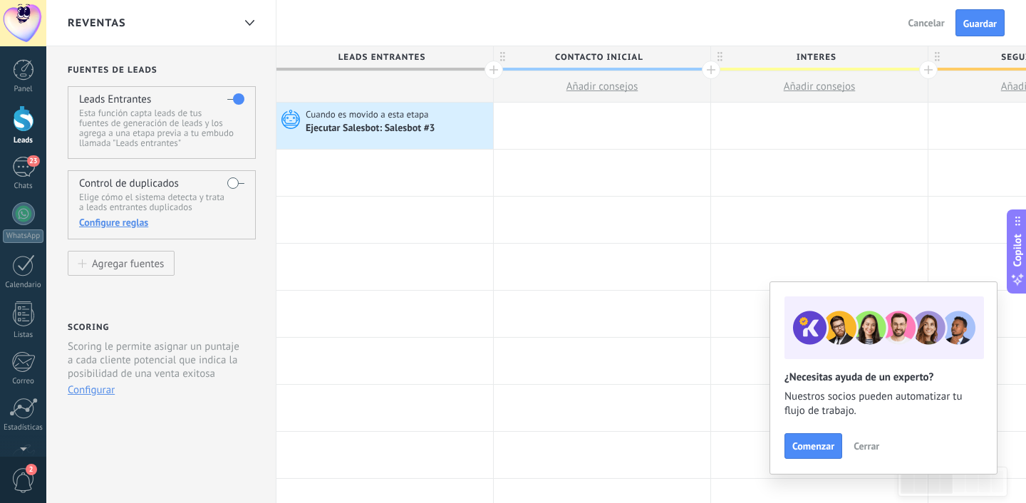
scroll to position [66, 0]
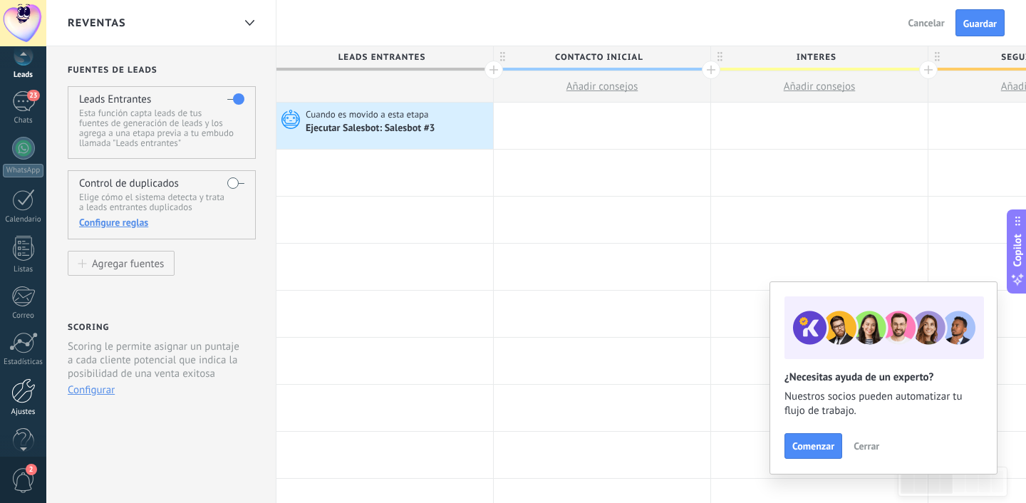
click at [19, 388] on div at bounding box center [23, 390] width 24 height 25
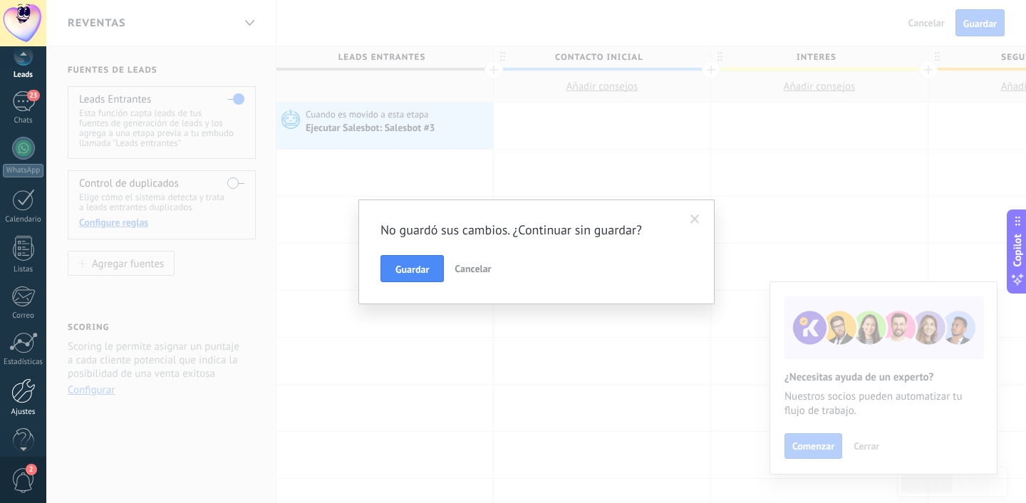
scroll to position [0, 0]
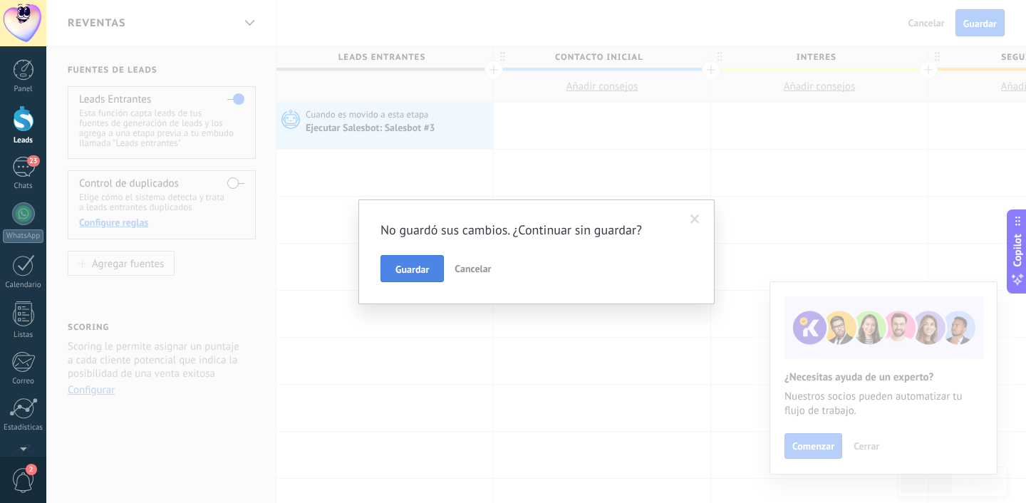
click at [386, 264] on button "Guardar" at bounding box center [412, 268] width 63 height 27
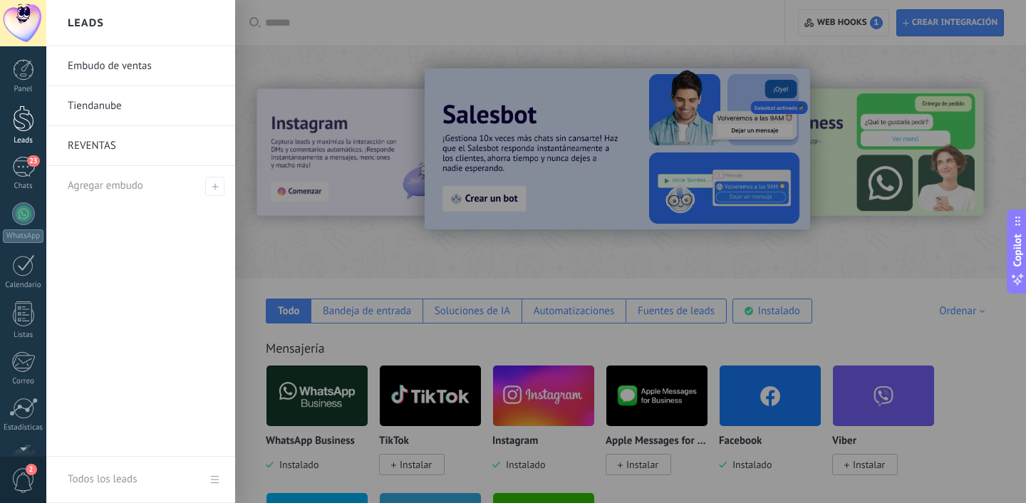
click at [26, 126] on div at bounding box center [23, 118] width 21 height 26
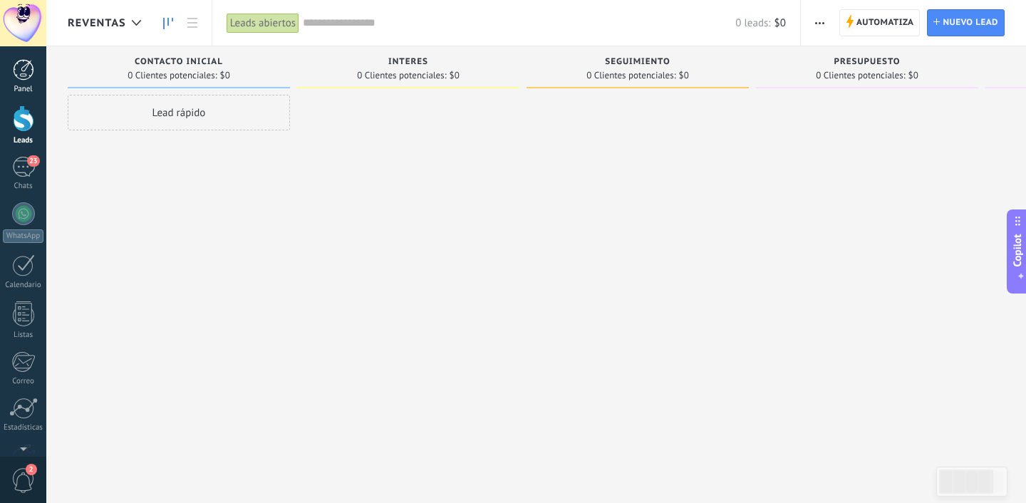
click at [21, 78] on div at bounding box center [23, 69] width 21 height 21
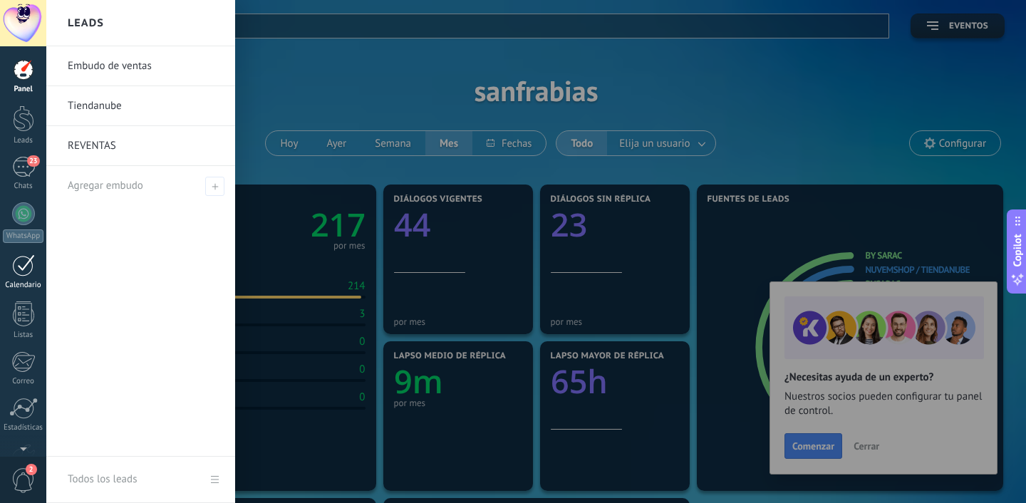
click at [26, 273] on div at bounding box center [23, 265] width 23 height 22
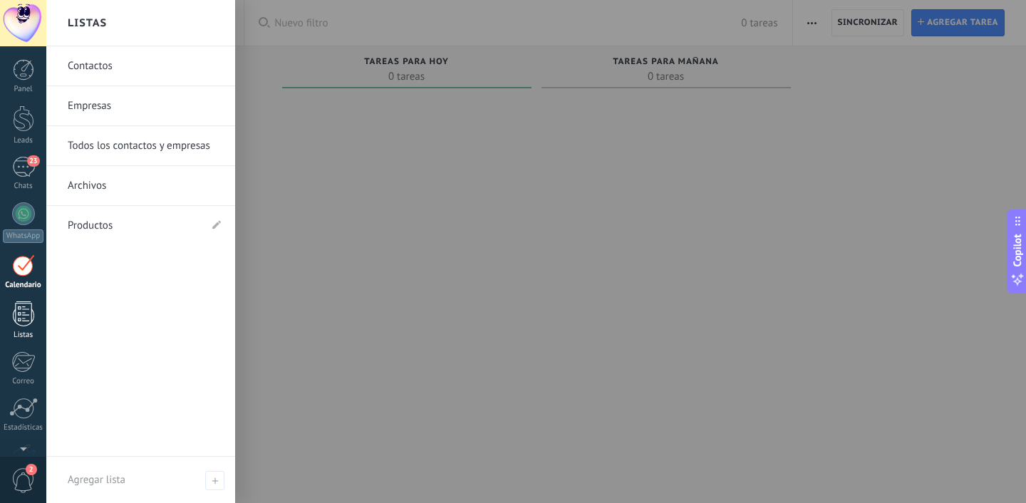
click at [24, 324] on div at bounding box center [23, 314] width 21 height 25
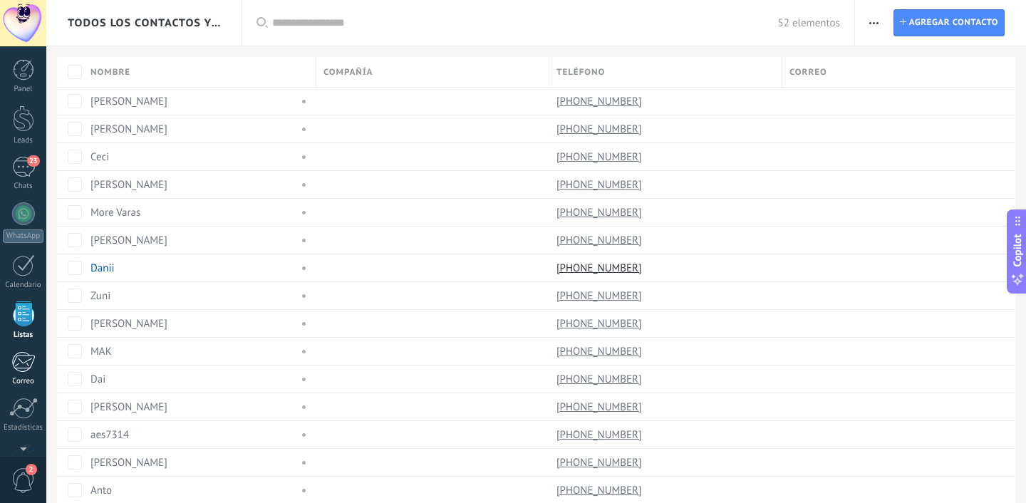
click at [21, 365] on div at bounding box center [23, 361] width 24 height 21
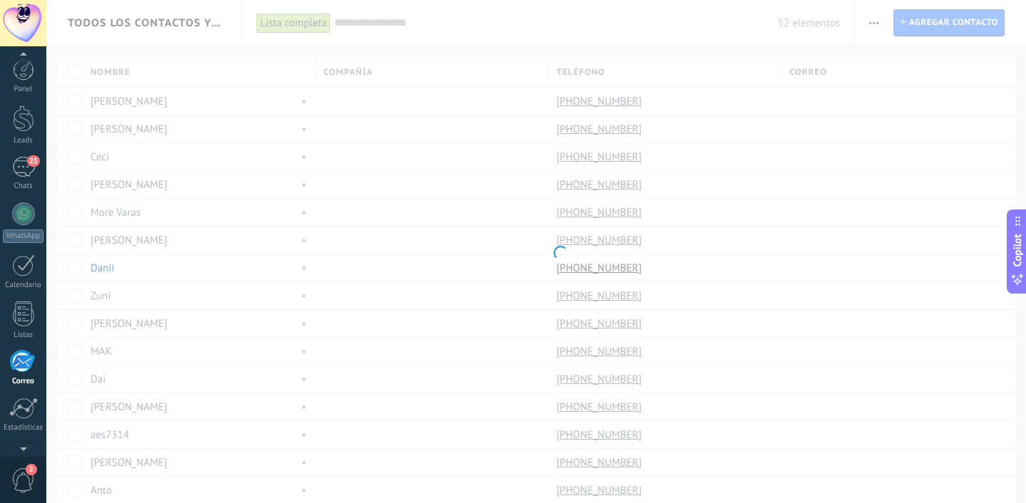
scroll to position [87, 0]
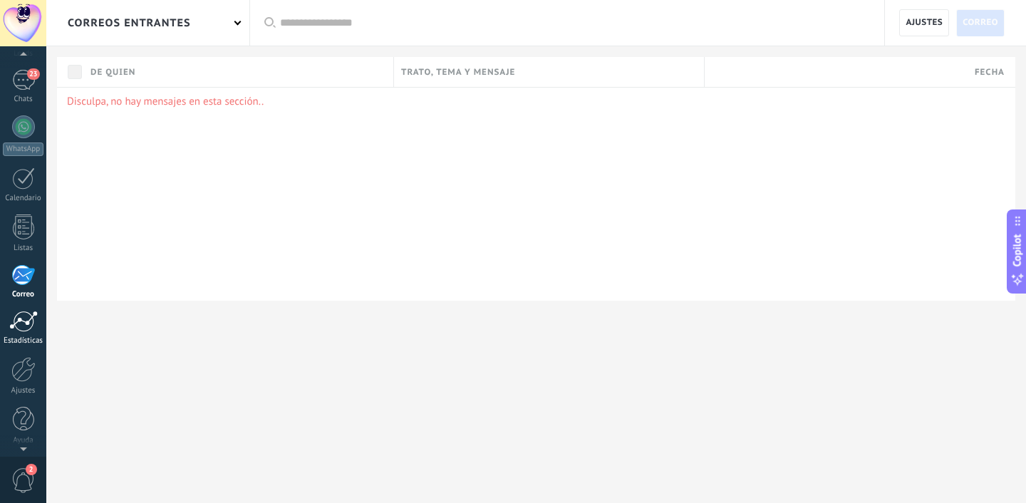
click at [17, 318] on div at bounding box center [23, 321] width 29 height 21
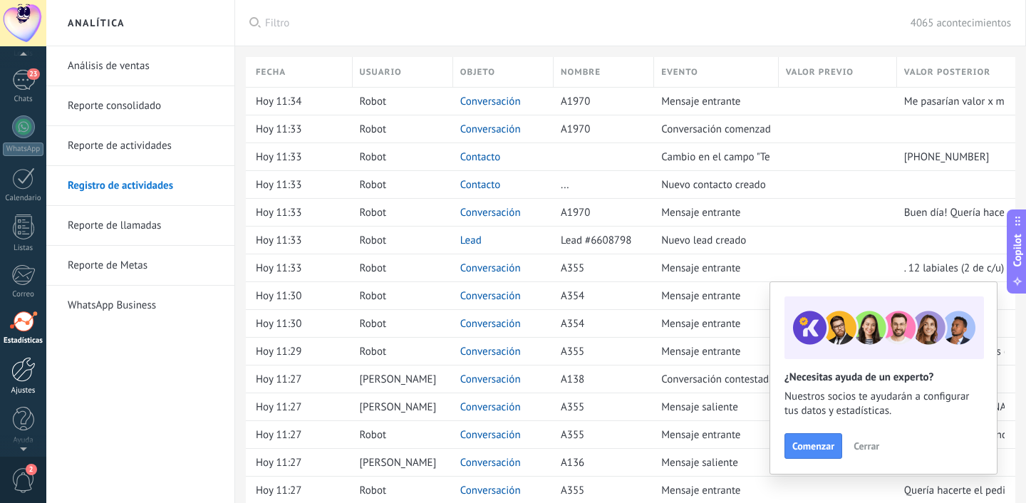
click at [19, 371] on div at bounding box center [23, 369] width 24 height 25
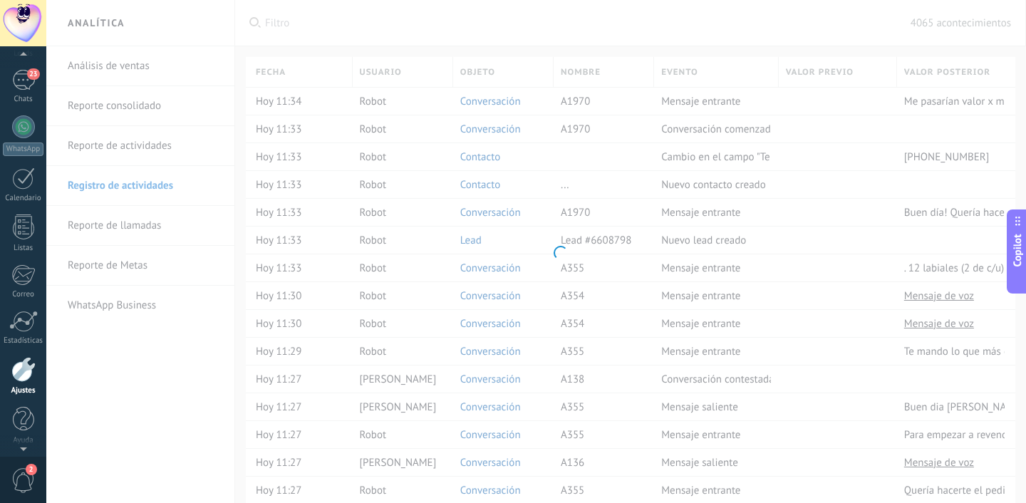
scroll to position [90, 0]
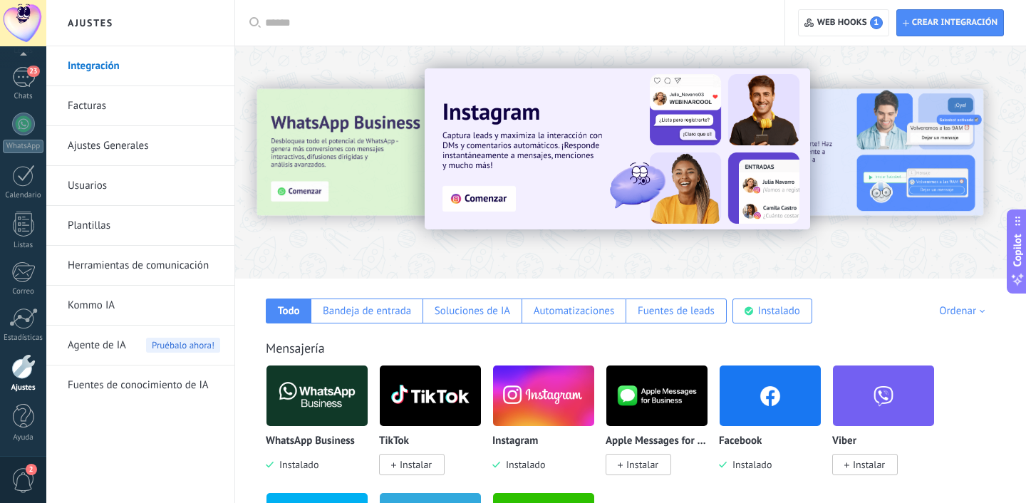
click at [109, 300] on link "Kommo IA" at bounding box center [144, 306] width 153 height 40
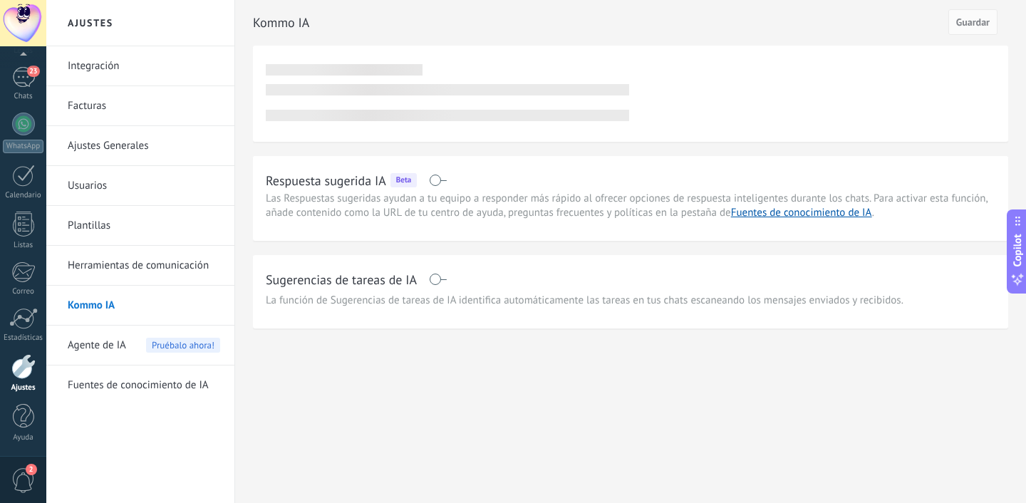
click at [97, 342] on span "Agente de IA" at bounding box center [97, 346] width 58 height 40
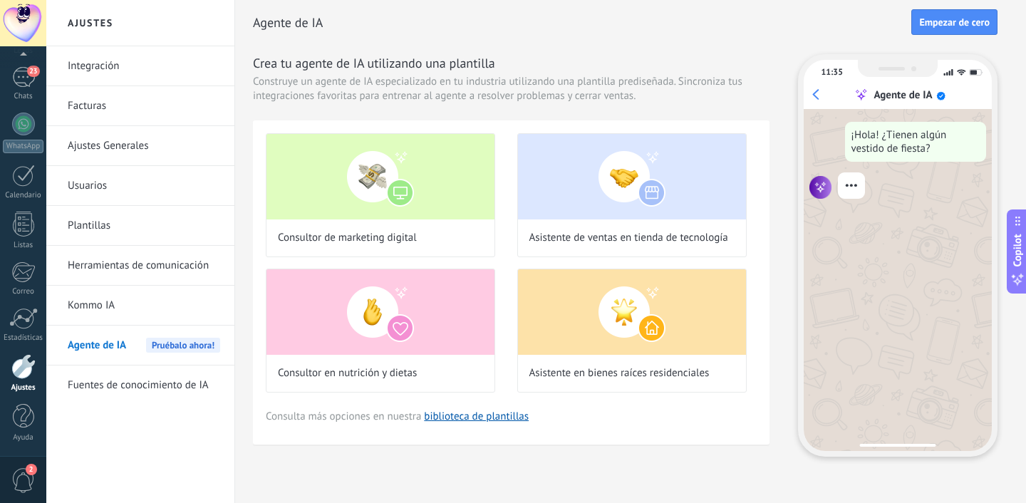
click at [105, 393] on link "Fuentes de conocimiento de IA" at bounding box center [144, 386] width 153 height 40
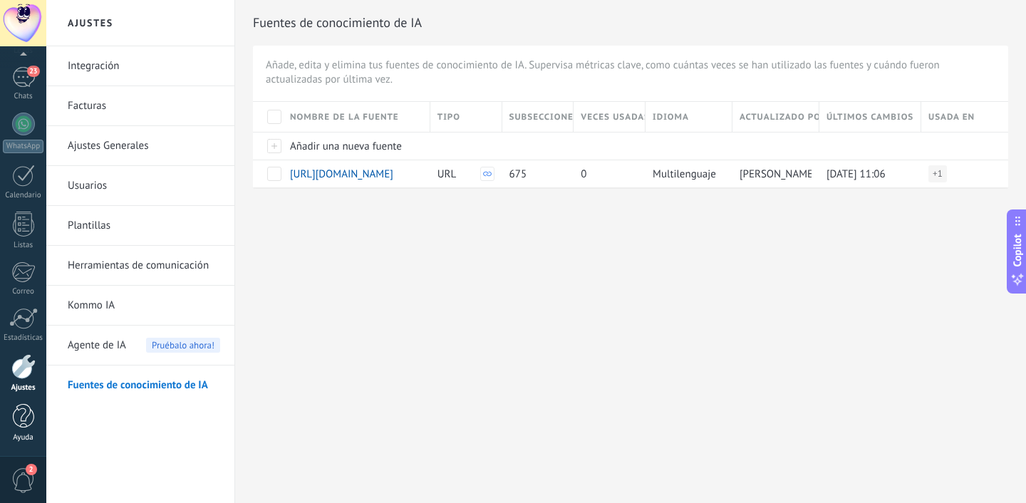
click at [21, 426] on div at bounding box center [23, 416] width 21 height 25
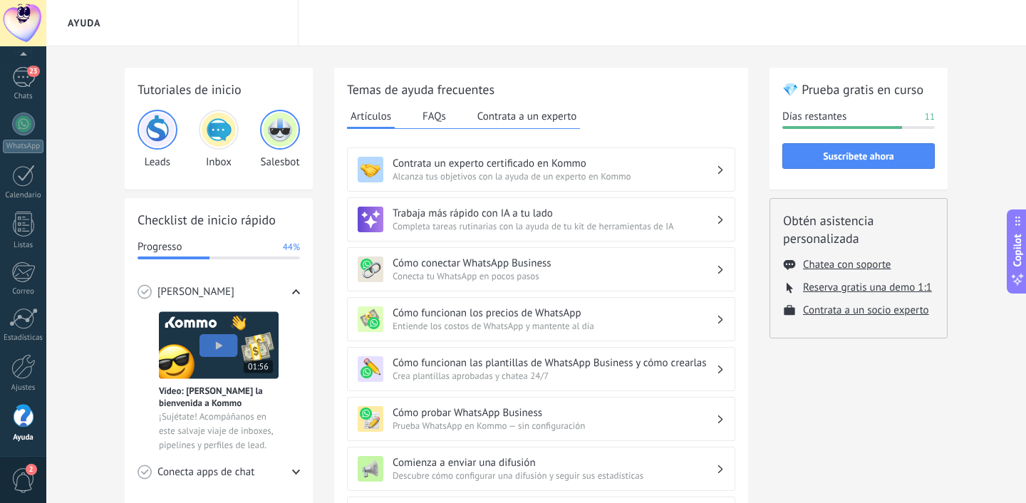
click at [279, 116] on img at bounding box center [280, 130] width 34 height 34
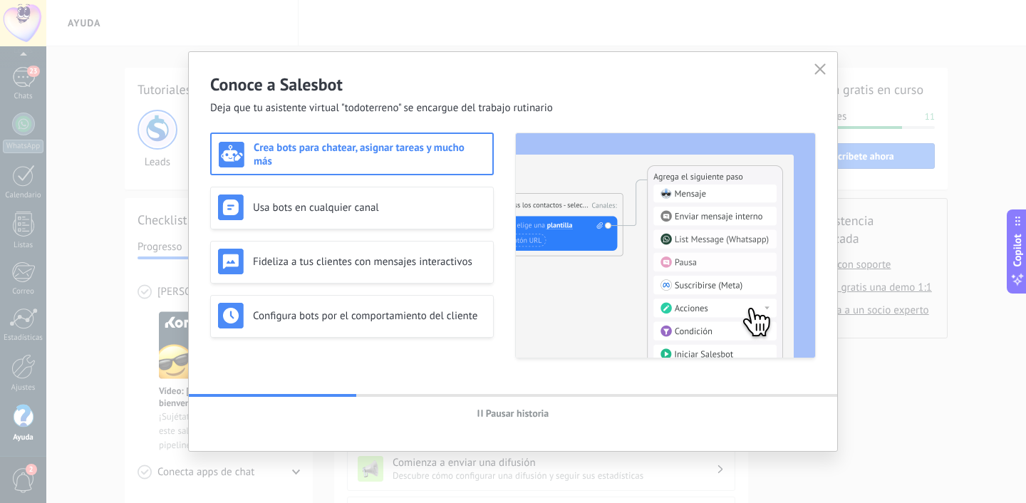
click at [823, 52] on div "Conoce a Salesbot [PERSON_NAME] que tu asistente virtual "todoterreno" se encar…" at bounding box center [513, 83] width 649 height 63
click at [823, 62] on button "button" at bounding box center [820, 70] width 19 height 20
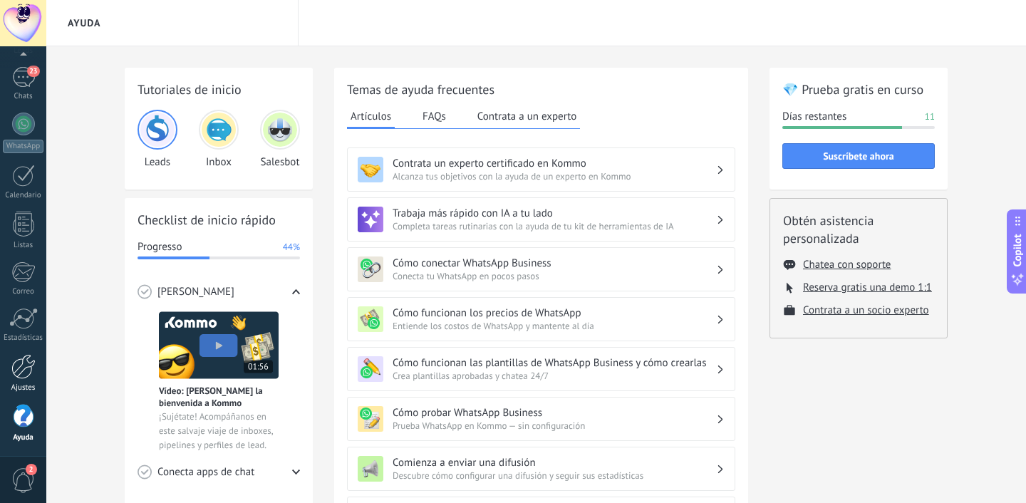
click at [30, 375] on div at bounding box center [23, 366] width 24 height 25
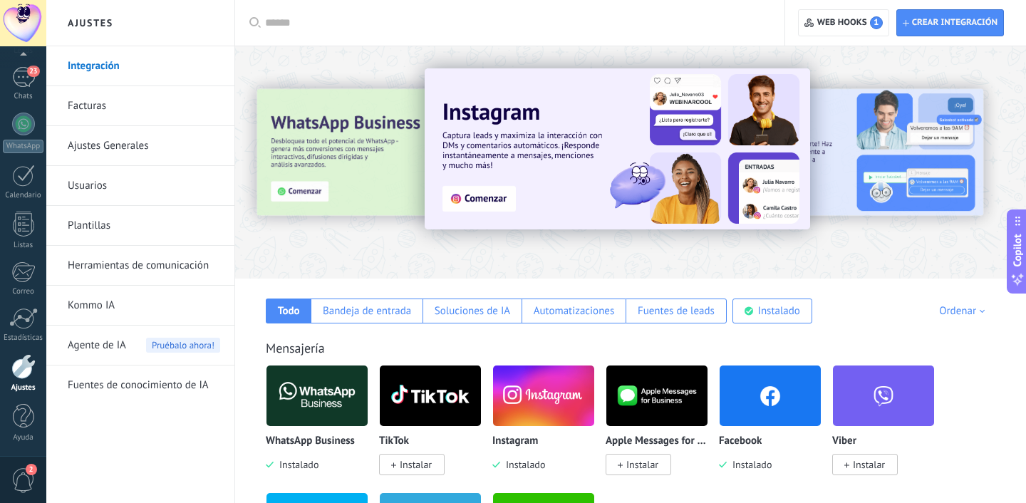
click at [133, 267] on link "Herramientas de comunicación" at bounding box center [144, 266] width 153 height 40
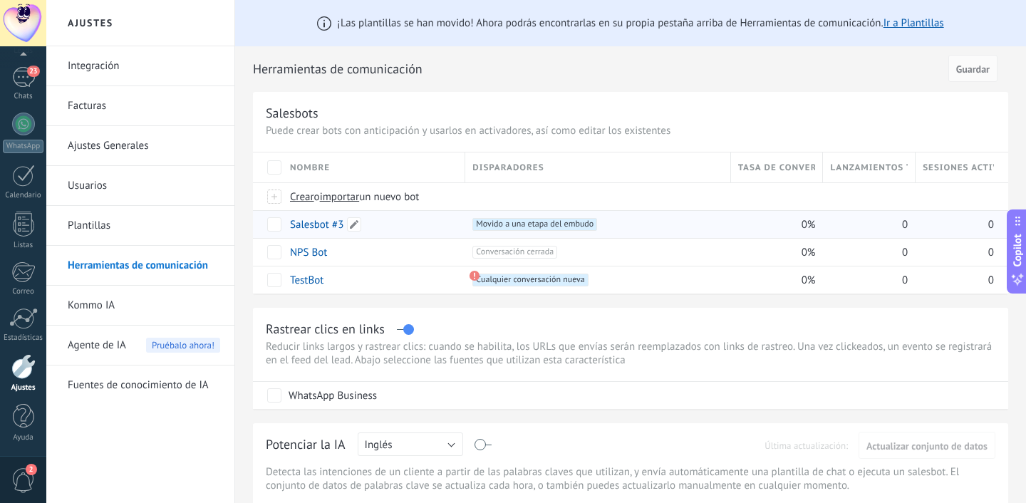
click at [324, 222] on link "Salesbot #3" at bounding box center [316, 225] width 53 height 14
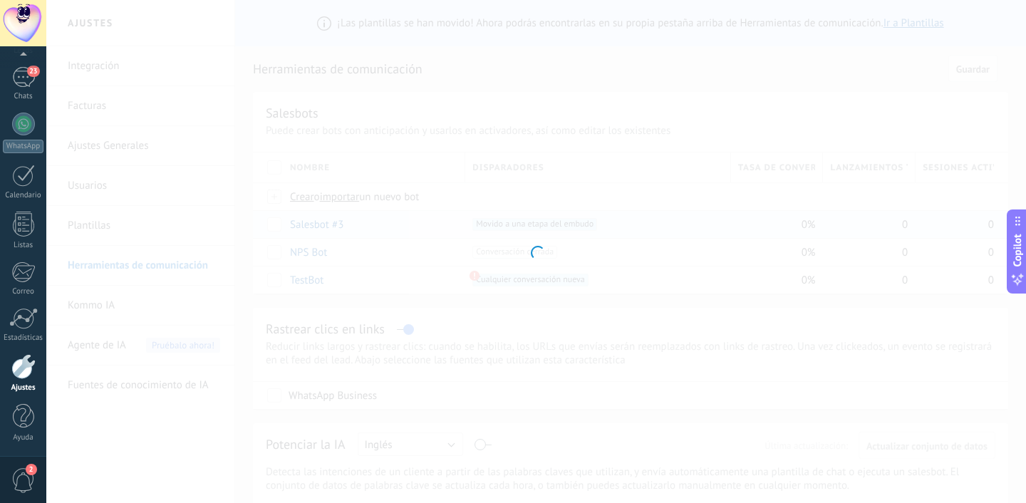
type input "**********"
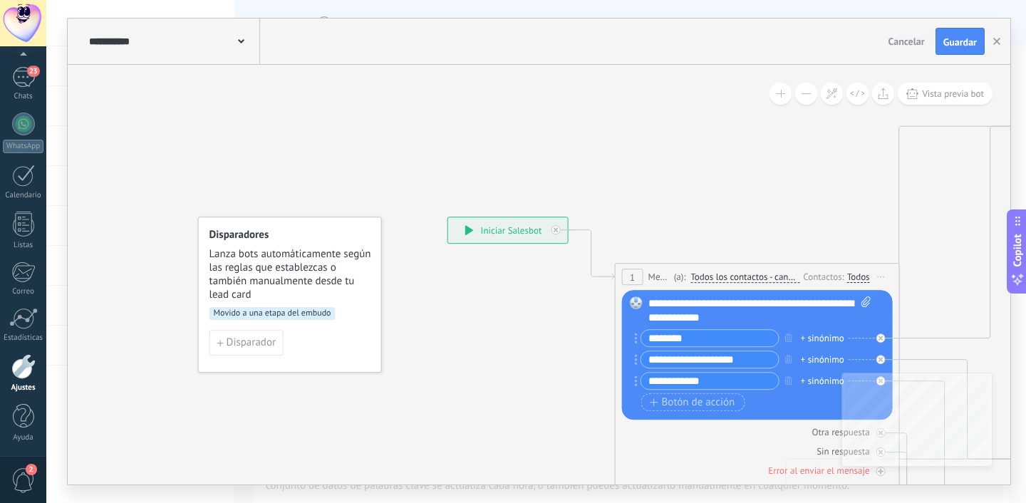
click at [499, 235] on div "**********" at bounding box center [508, 230] width 120 height 26
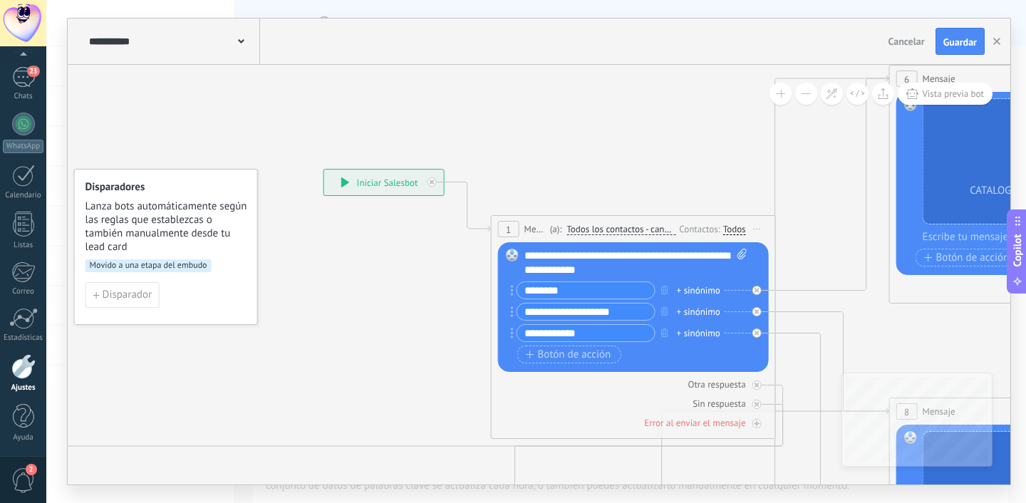
click at [626, 231] on span "Todos los contactos - canales seleccionados" at bounding box center [621, 229] width 109 height 11
click at [626, 231] on button "Todos los contactos - canales seleccionados" at bounding box center [649, 230] width 178 height 26
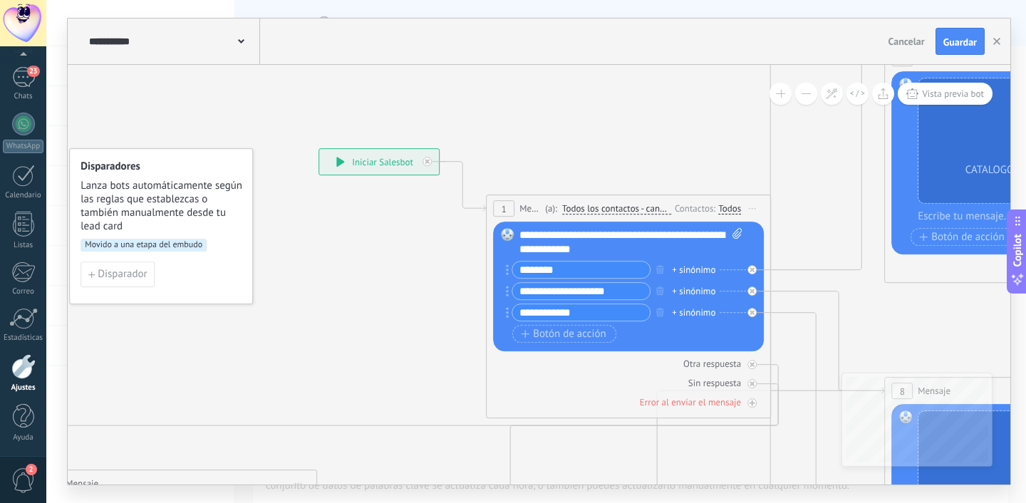
click at [690, 206] on div "Contactos:" at bounding box center [696, 209] width 43 height 14
click at [729, 210] on div "Todos" at bounding box center [730, 208] width 23 height 11
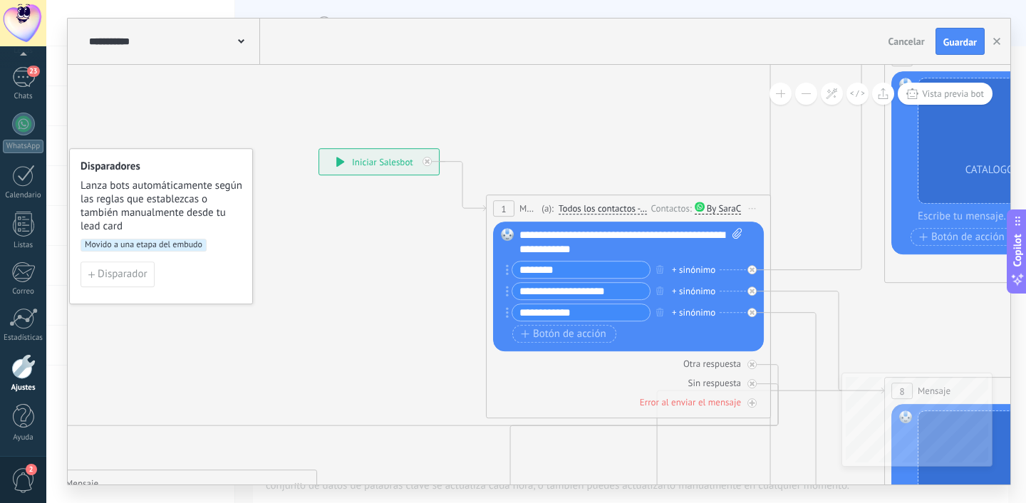
click at [622, 208] on span "Todos los contactos - canales seleccionados" at bounding box center [603, 208] width 89 height 11
click at [622, 208] on button "Todos los contactos - canales seleccionados" at bounding box center [641, 209] width 178 height 26
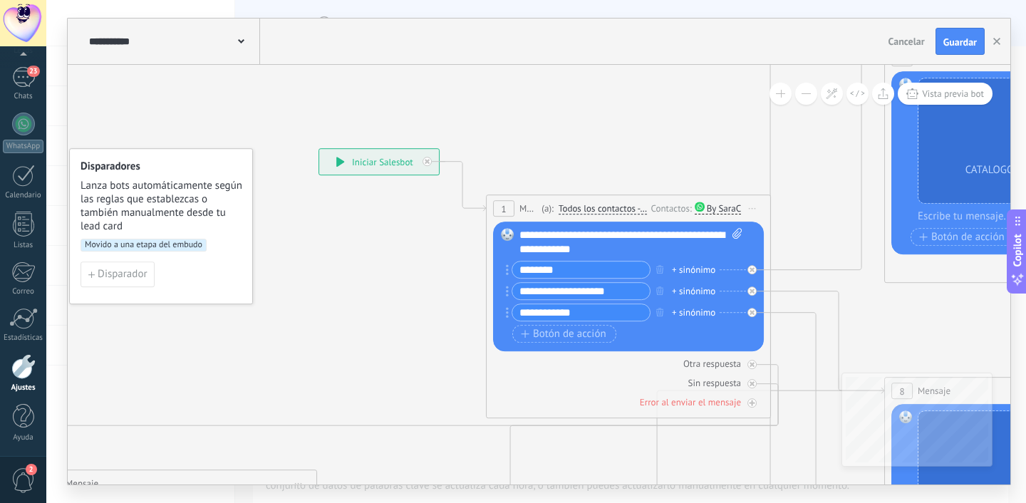
click at [515, 210] on div "1 Mensaje ******* (a): Todos los contactos - canales seleccionados Todos los co…" at bounding box center [629, 208] width 284 height 26
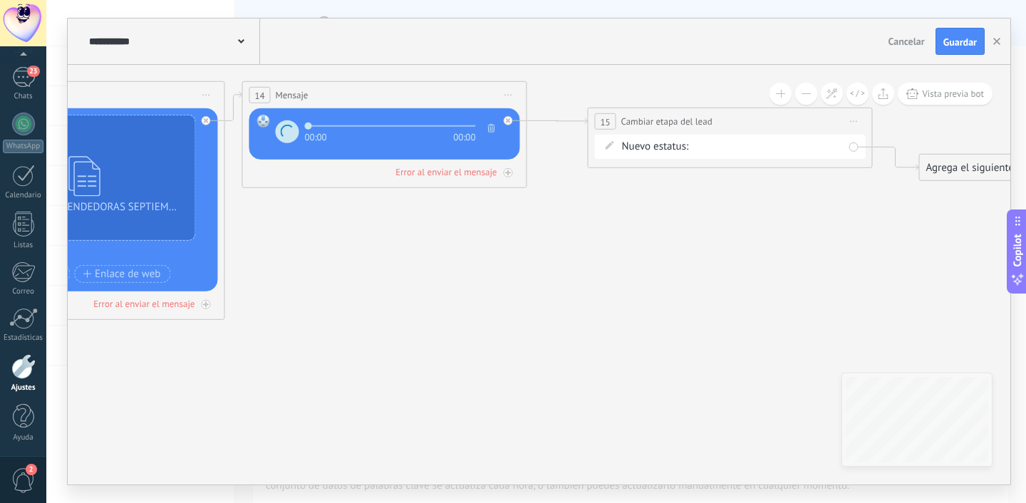
click at [0, 0] on div "Contacto inicial Negociación Debate contractual Discusión de contrato Leads gan…" at bounding box center [0, 0] width 0 height 0
click at [0, 0] on label "Negociación" at bounding box center [0, 0] width 0 height 0
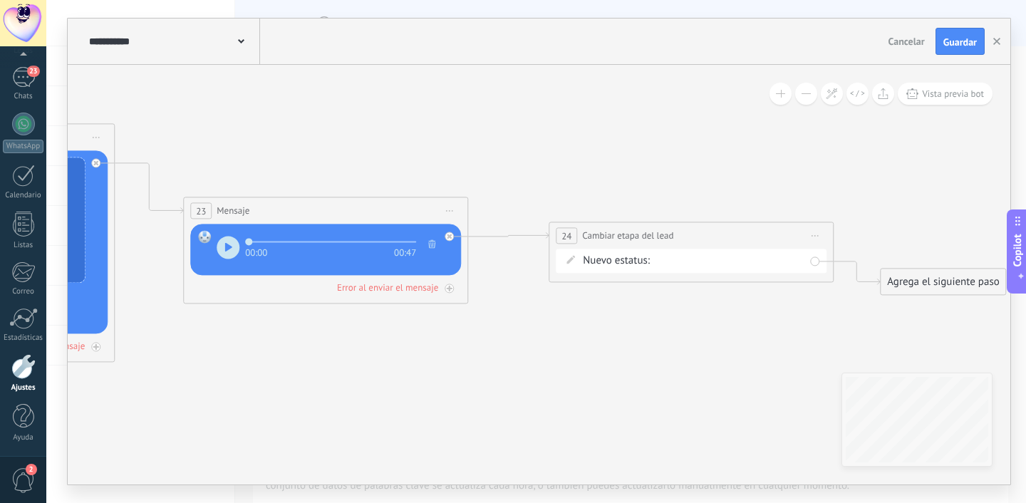
click at [0, 0] on div "Contacto inicial Negociación Debate contractual Discusión de contrato Leads gan…" at bounding box center [0, 0] width 0 height 0
click at [0, 0] on label "Negociación" at bounding box center [0, 0] width 0 height 0
click at [0, 0] on div "Contacto inicial Negociación Debate contractual Discusión de contrato Leads gan…" at bounding box center [0, 0] width 0 height 0
click at [703, 164] on div at bounding box center [536, 251] width 980 height 503
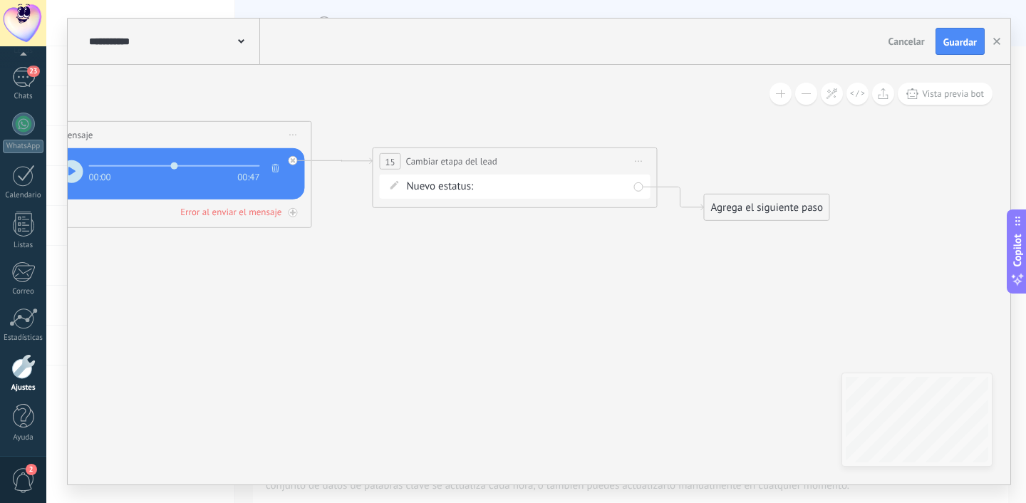
click at [0, 0] on div "Contacto inicial Negociación Debate contractual Discusión de contrato Leads gan…" at bounding box center [0, 0] width 0 height 0
click at [521, 252] on span at bounding box center [506, 246] width 42 height 12
click at [0, 0] on label "Interes" at bounding box center [0, 0] width 0 height 0
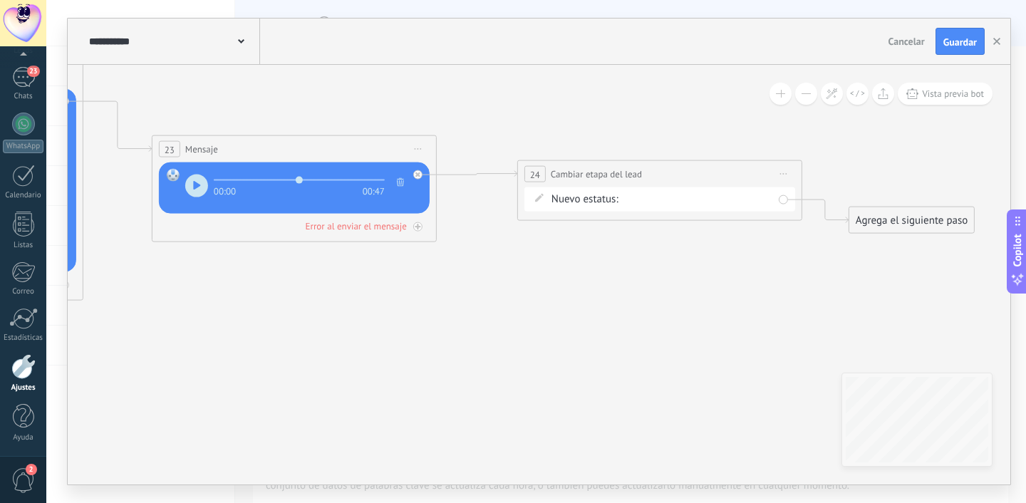
click at [0, 0] on div "Contacto inicial Negociación Debate contractual Discusión de contrato Leads gan…" at bounding box center [0, 0] width 0 height 0
click at [650, 271] on label at bounding box center [699, 259] width 150 height 24
click at [0, 0] on label "Interes" at bounding box center [0, 0] width 0 height 0
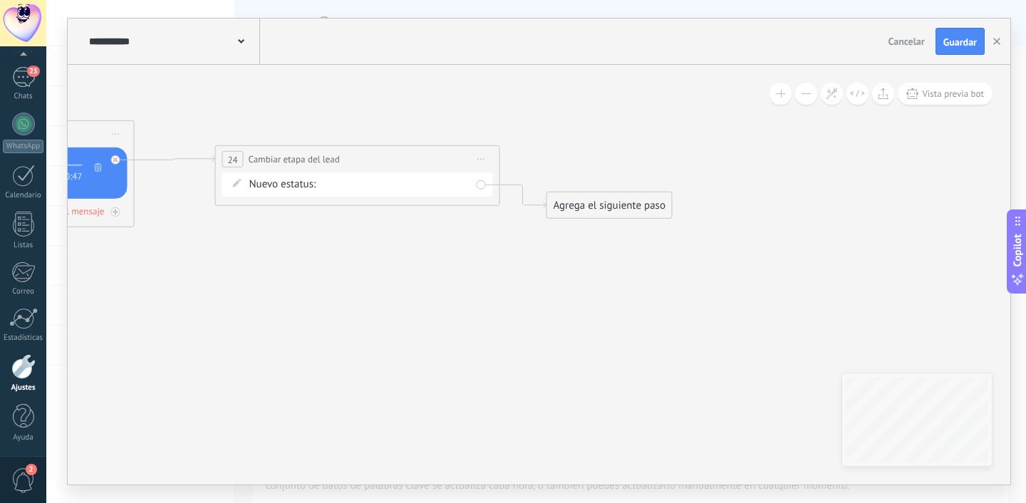
click at [0, 0] on div "Contacto inicial Interes Seguimiento Presupuesto Venta Logrado con éxito Ventas…" at bounding box center [0, 0] width 0 height 0
click at [566, 262] on div at bounding box center [536, 195] width 980 height 503
click at [575, 207] on div "Agrega el siguiente paso" at bounding box center [609, 206] width 125 height 24
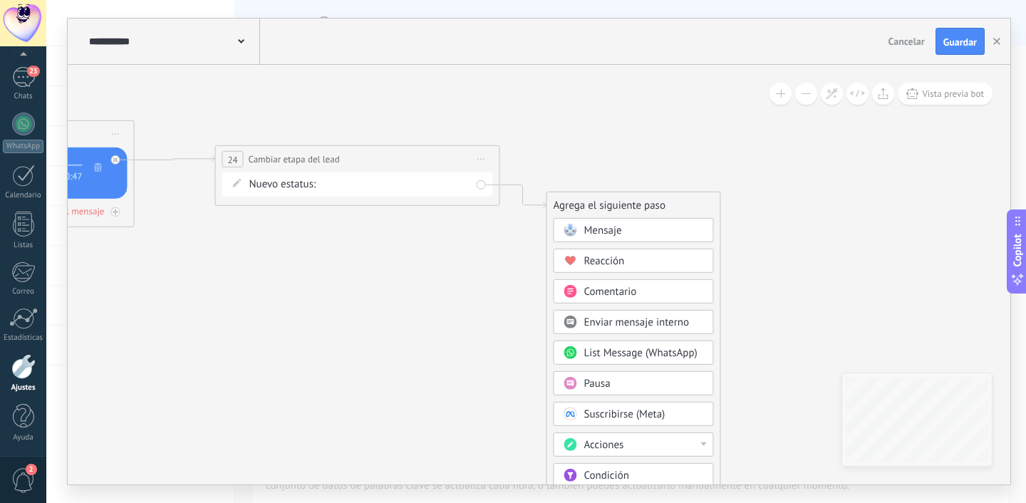
click at [594, 255] on span "Reacción" at bounding box center [604, 261] width 41 height 14
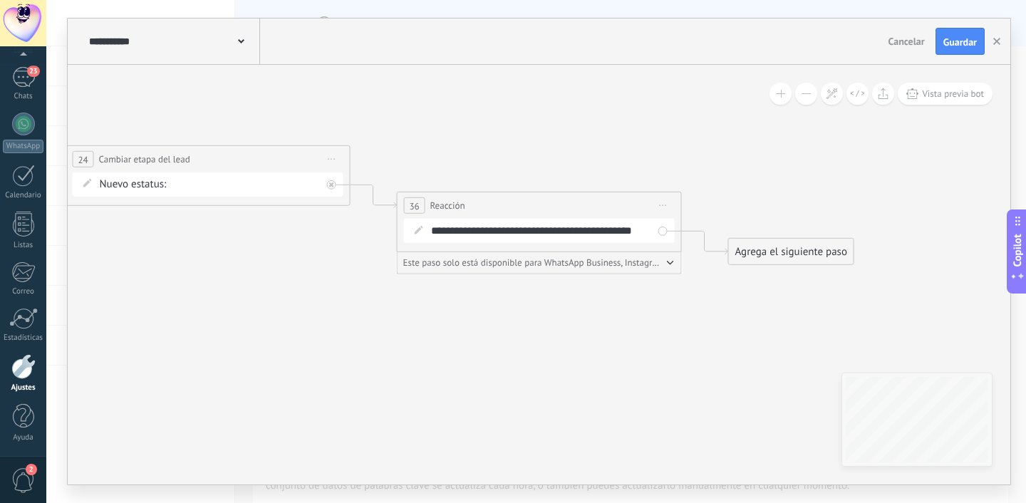
click at [662, 206] on span "Iniciar vista previa aquí Cambiar nombre Duplicar [GEOGRAPHIC_DATA]" at bounding box center [663, 205] width 23 height 21
click at [683, 292] on div "Borrar" at bounding box center [728, 299] width 141 height 24
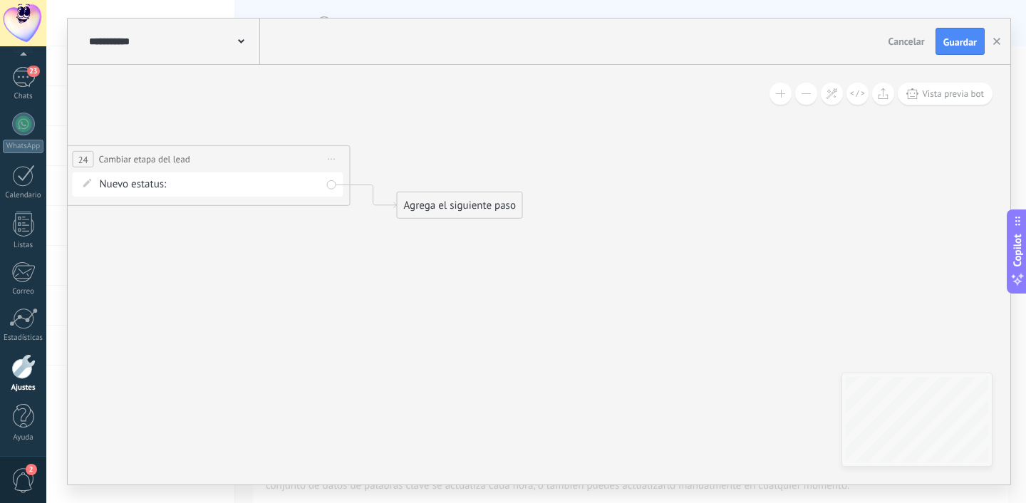
click at [428, 195] on div "Agrega el siguiente paso" at bounding box center [460, 206] width 125 height 24
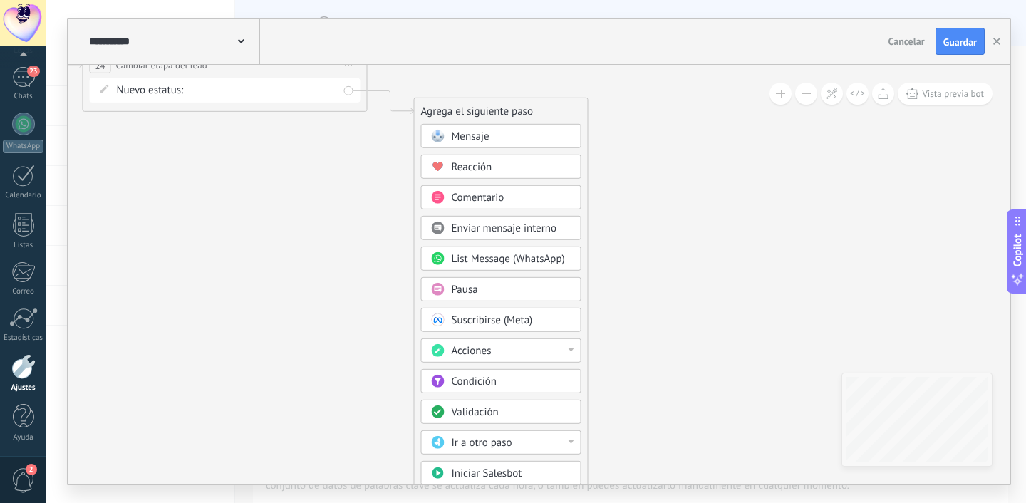
click at [463, 345] on span "Acciones" at bounding box center [472, 351] width 40 height 14
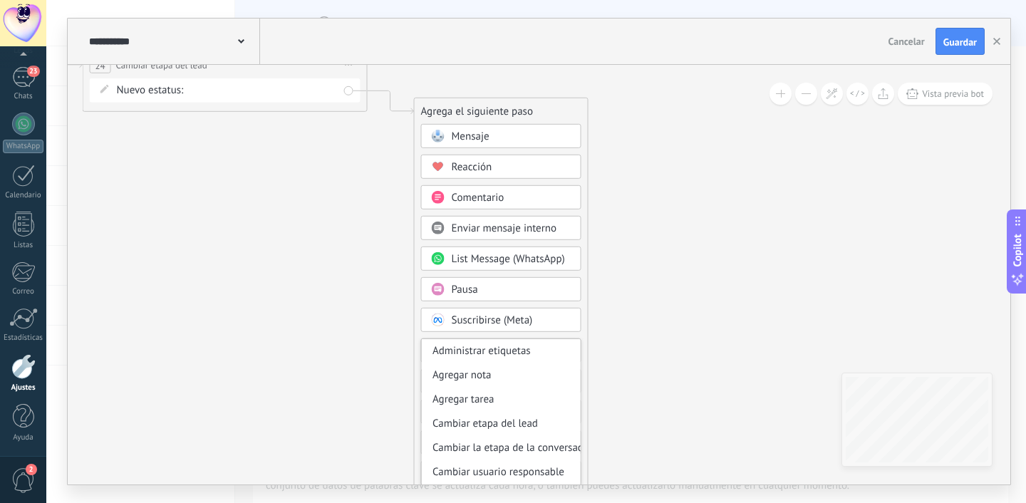
click at [463, 345] on div "Administrar etiquetas" at bounding box center [501, 351] width 159 height 24
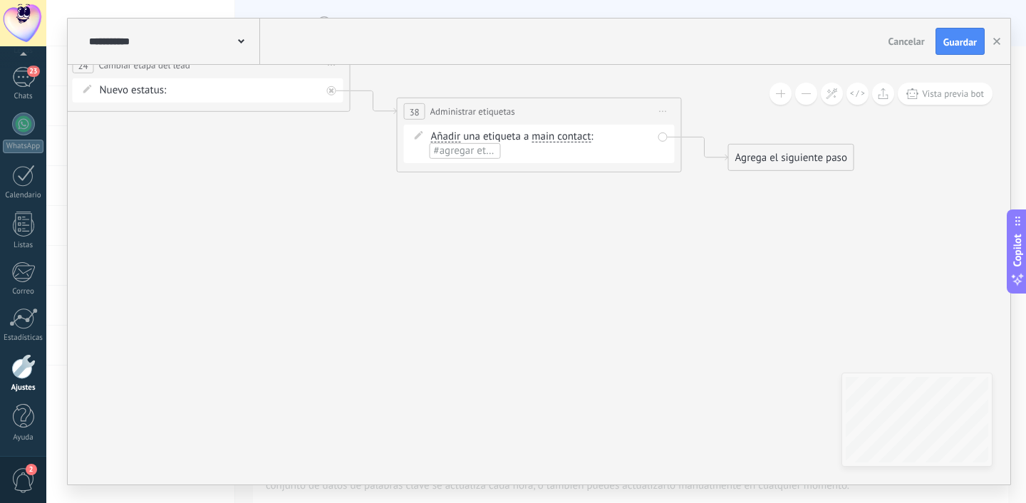
click at [665, 113] on span "Iniciar vista previa aquí Cambiar nombre Duplicar [GEOGRAPHIC_DATA]" at bounding box center [663, 111] width 23 height 21
click at [678, 207] on div "Borrar" at bounding box center [728, 204] width 141 height 24
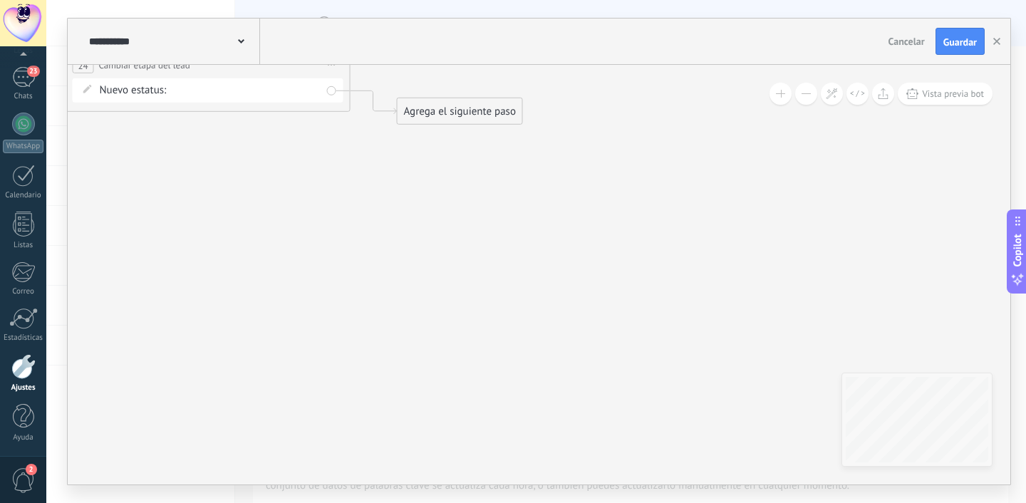
click at [483, 120] on div "Agrega el siguiente paso" at bounding box center [460, 112] width 125 height 24
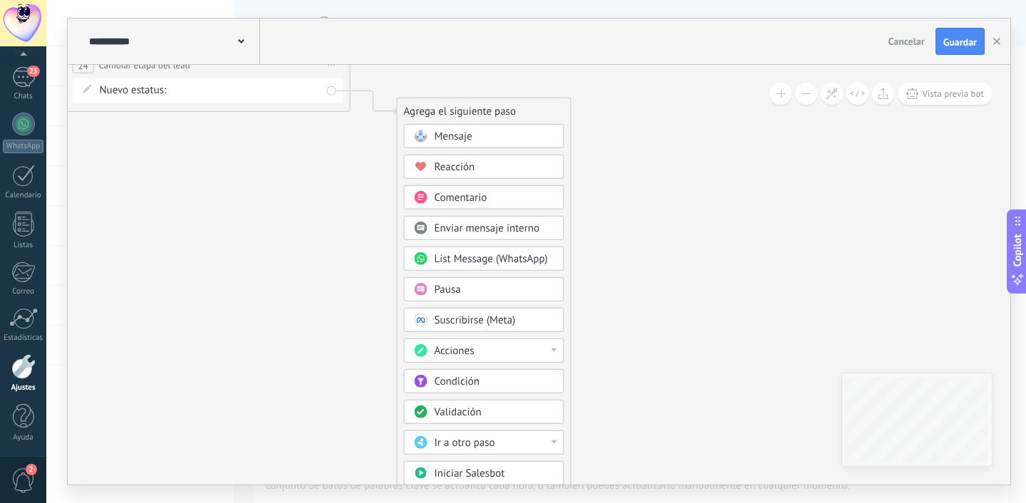
click at [468, 378] on span "Condición" at bounding box center [457, 382] width 45 height 14
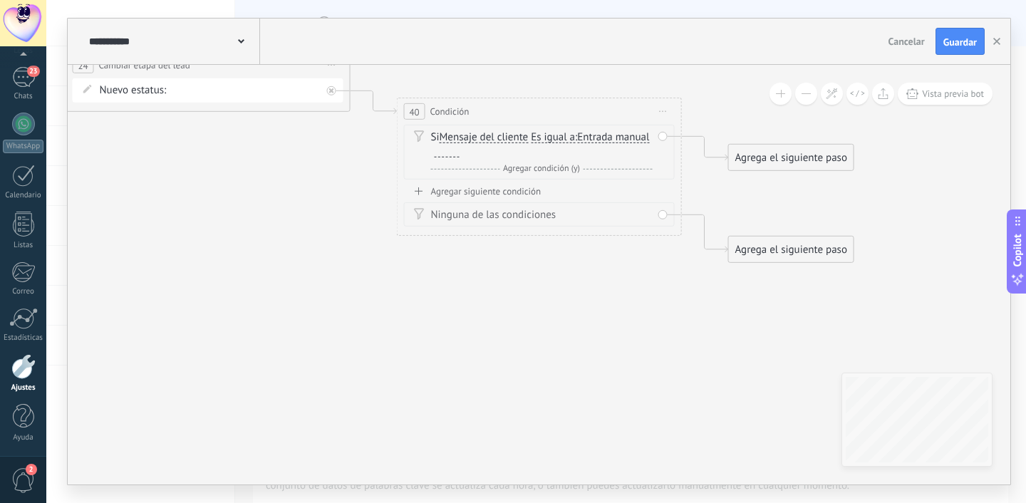
click at [532, 155] on div "Si Mensaje del cliente Mensaje del cliente Comentario del cliente El cliente Có…" at bounding box center [542, 144] width 222 height 29
click at [634, 143] on div "Si Mensaje del cliente Mensaje del cliente Comentario del cliente El cliente Có…" at bounding box center [542, 144] width 222 height 29
click at [616, 165] on div "Y Agregar condición (y)" at bounding box center [542, 169] width 222 height 14
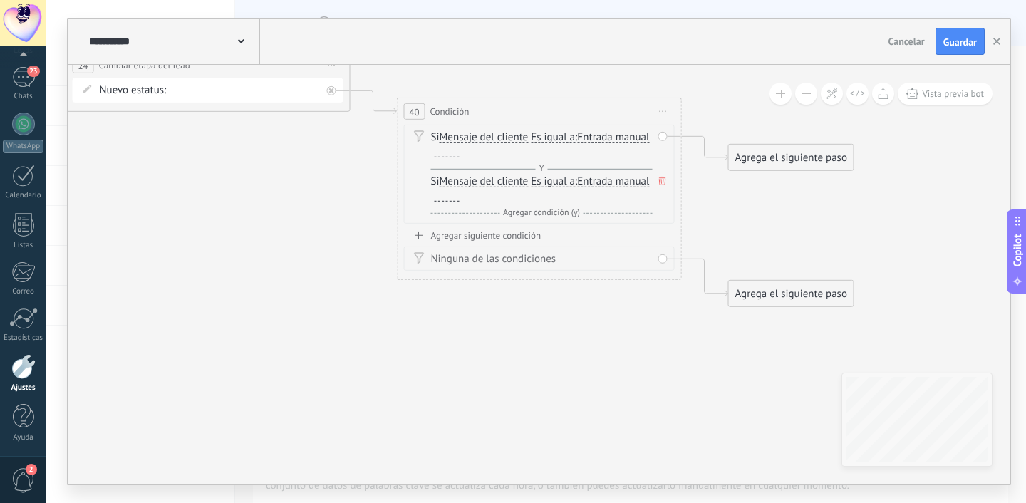
click at [661, 181] on icon at bounding box center [662, 181] width 7 height 9
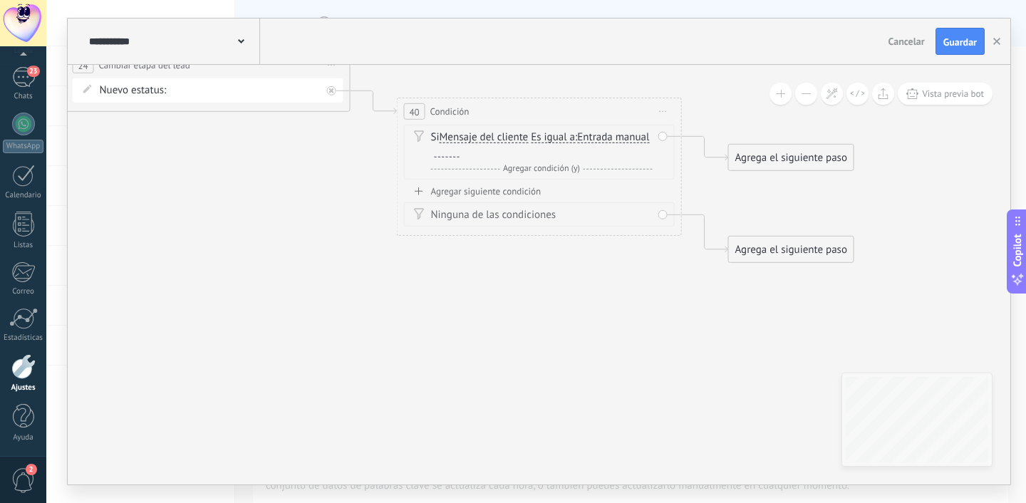
click at [502, 192] on div "Agregar siguiente condición" at bounding box center [539, 191] width 271 height 12
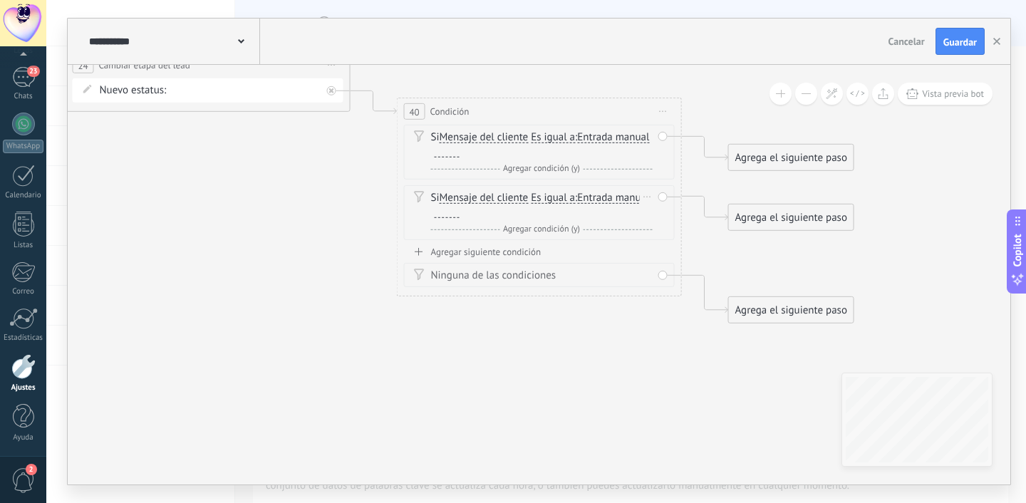
click at [648, 202] on div "Borrar" at bounding box center [648, 197] width 16 height 21
click at [653, 221] on div "Borrar" at bounding box center [670, 217] width 63 height 24
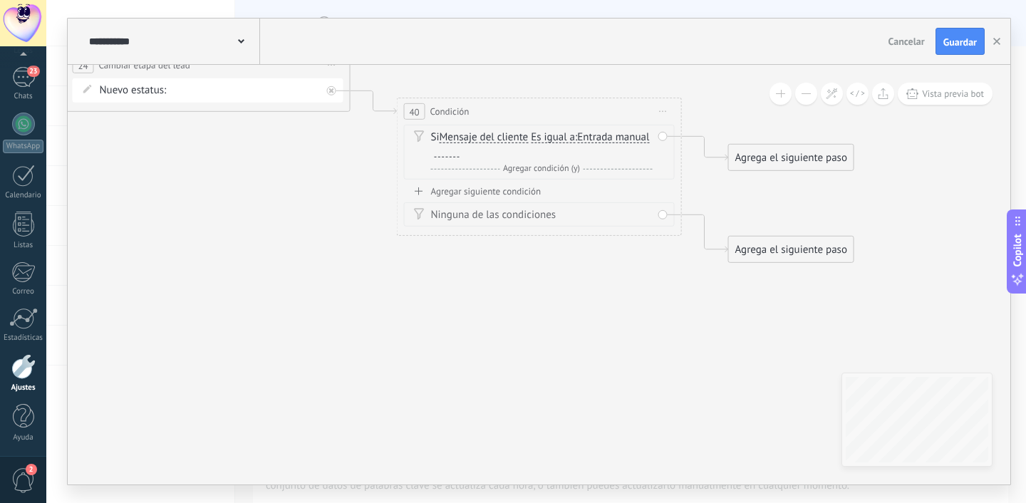
click at [547, 216] on div "Ninguna de las condiciones" at bounding box center [542, 215] width 222 height 14
click at [496, 210] on div "Ninguna de las condiciones" at bounding box center [542, 215] width 222 height 14
click at [416, 135] on icon at bounding box center [419, 135] width 10 height 11
click at [664, 115] on span "Iniciar vista previa aquí Cambiar nombre Duplicar [GEOGRAPHIC_DATA]" at bounding box center [663, 111] width 23 height 21
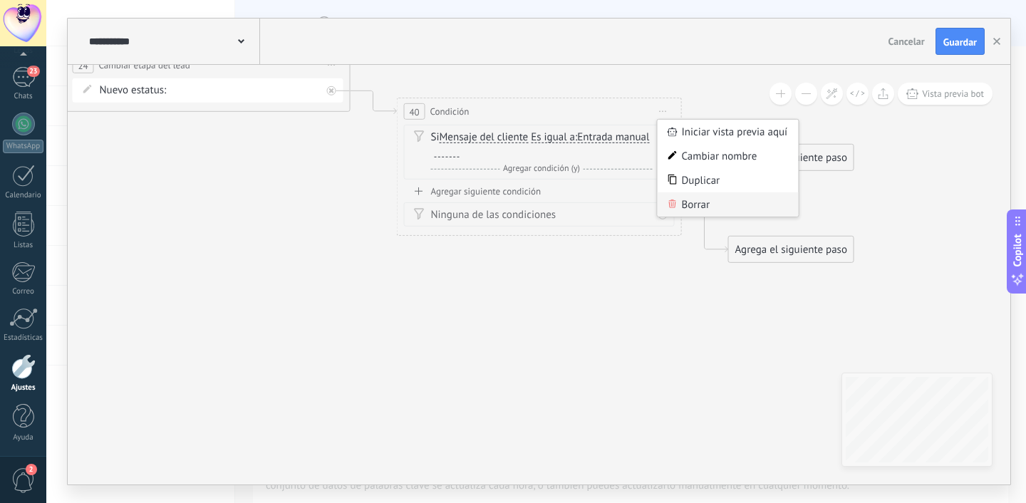
click at [676, 196] on div "Borrar" at bounding box center [728, 204] width 141 height 24
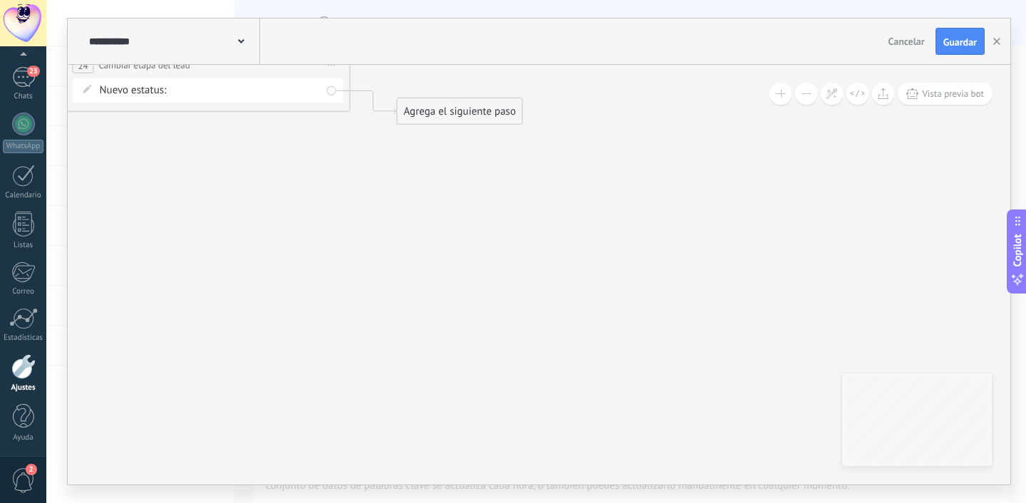
click at [464, 120] on div "Agrega el siguiente paso" at bounding box center [460, 112] width 125 height 24
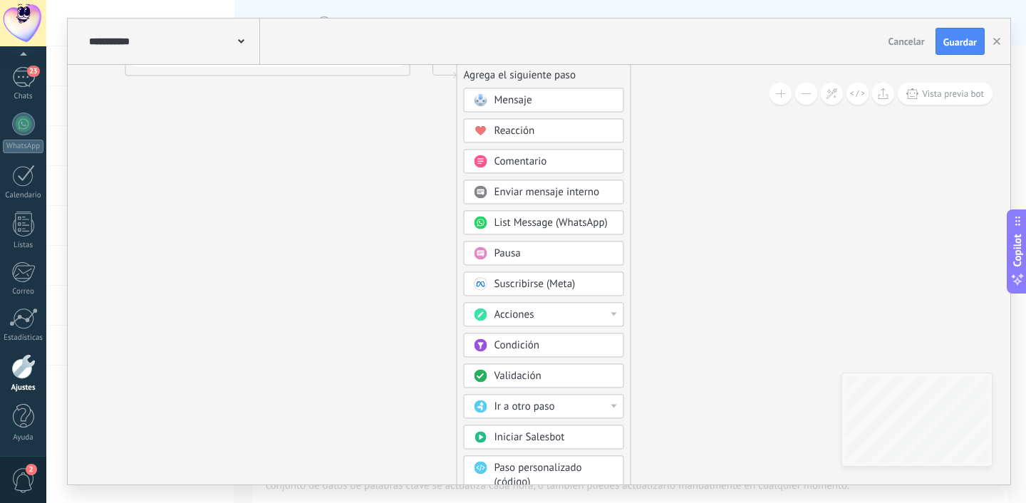
click at [592, 406] on div "Ir a otro paso" at bounding box center [555, 407] width 120 height 14
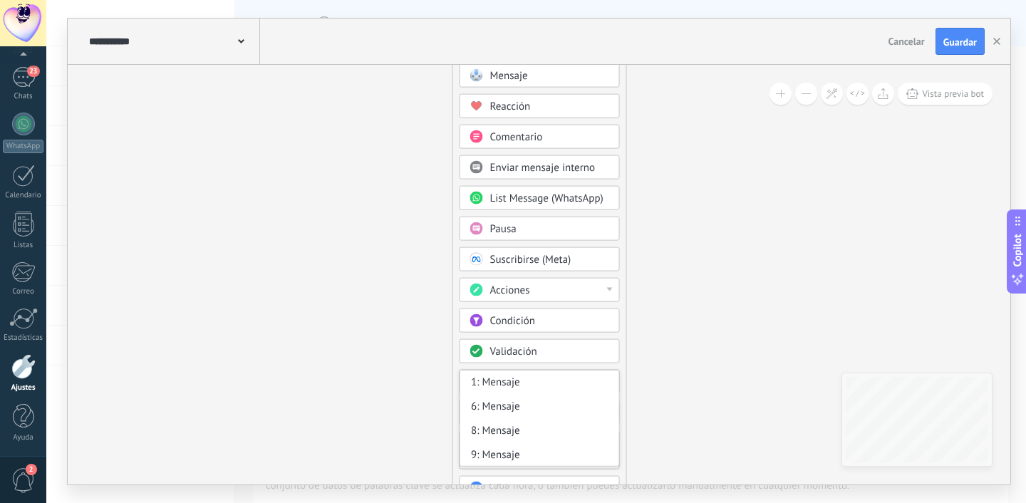
scroll to position [1, 0]
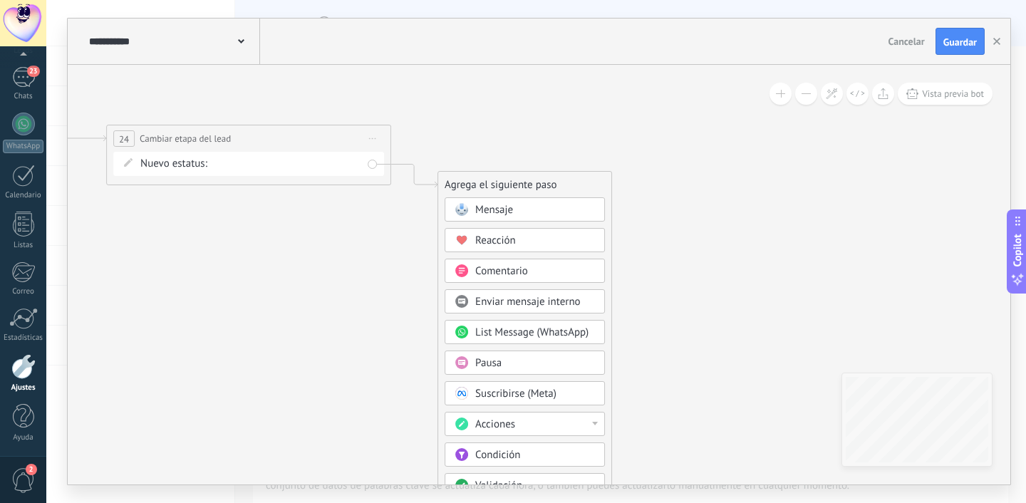
click at [564, 423] on div "Acciones" at bounding box center [535, 425] width 120 height 14
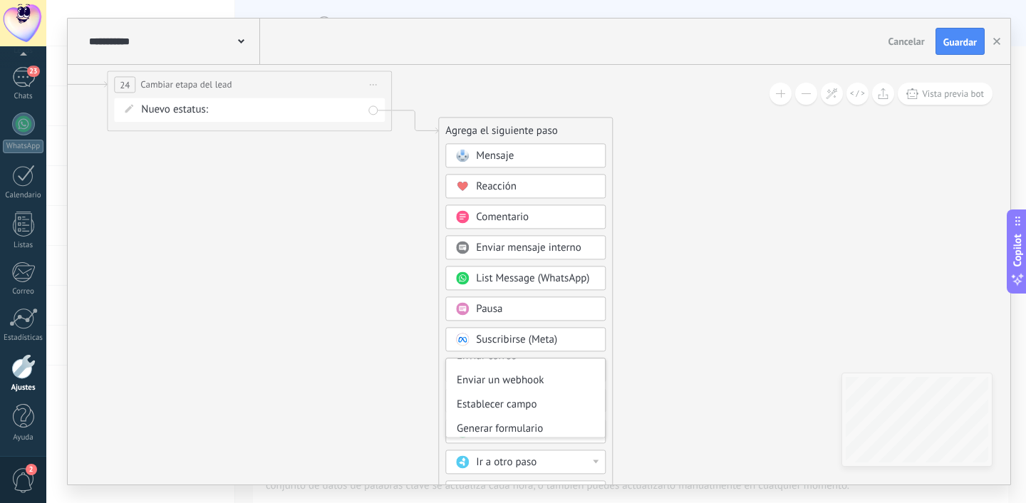
scroll to position [204, 0]
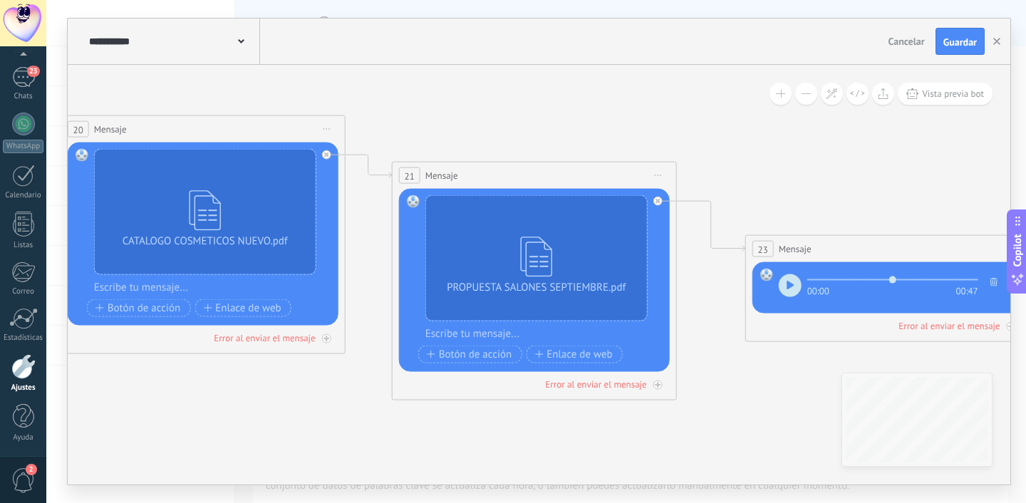
click at [168, 48] on div "**********" at bounding box center [173, 42] width 175 height 46
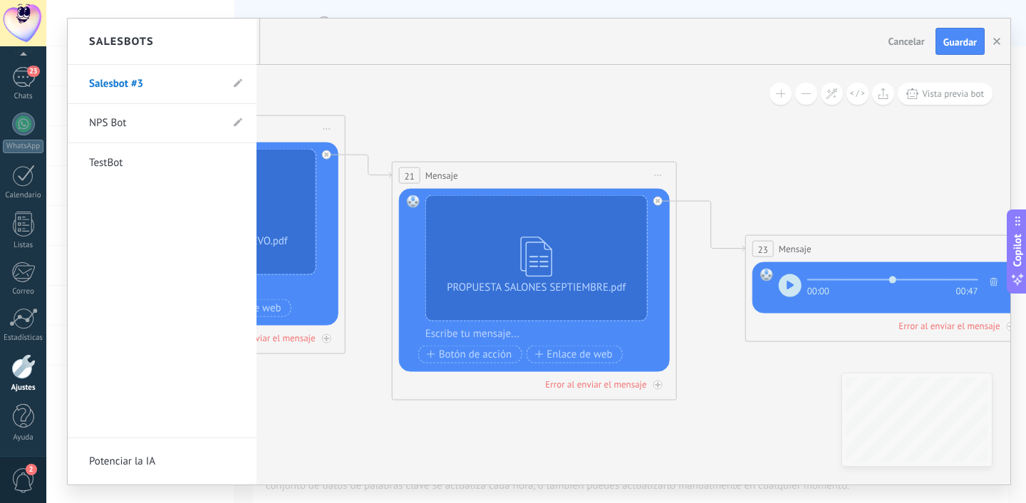
click at [168, 48] on div "Salesbots" at bounding box center [162, 42] width 189 height 46
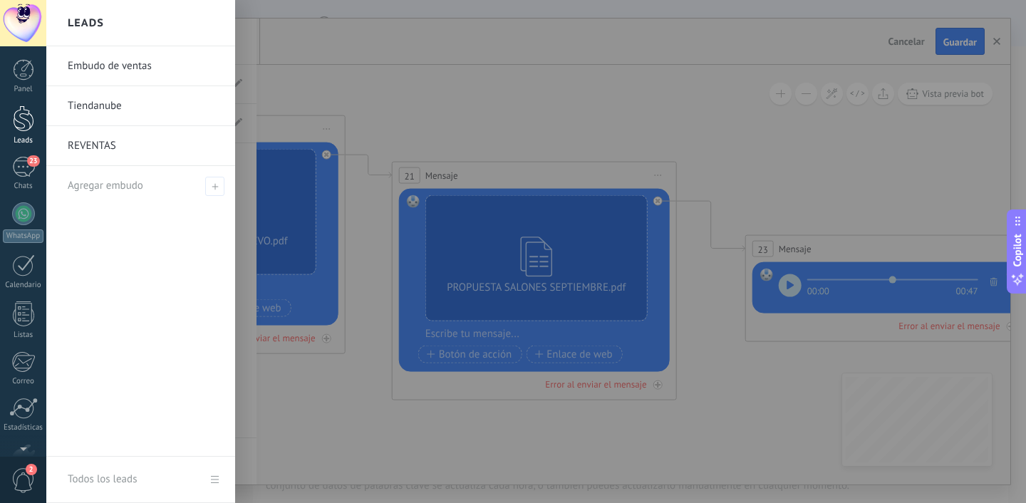
click at [16, 133] on link "Leads" at bounding box center [23, 125] width 46 height 40
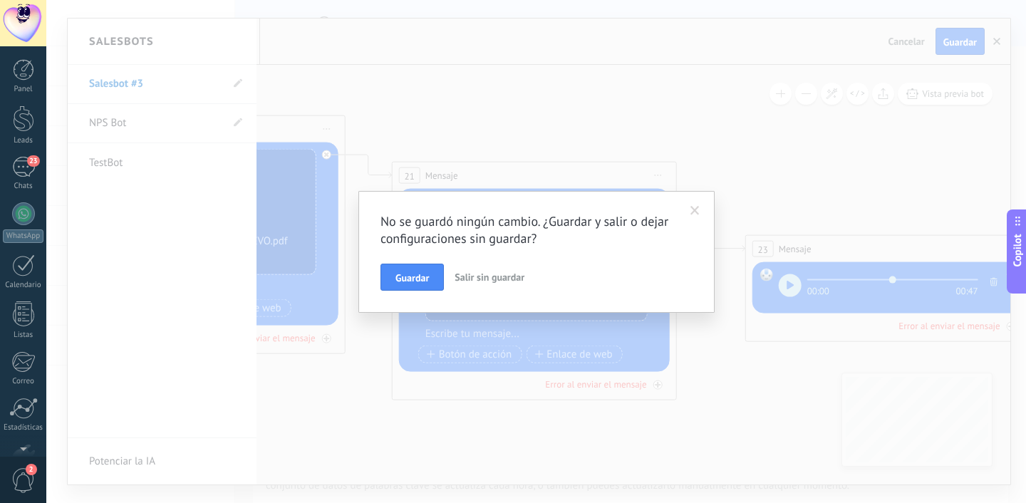
scroll to position [90, 0]
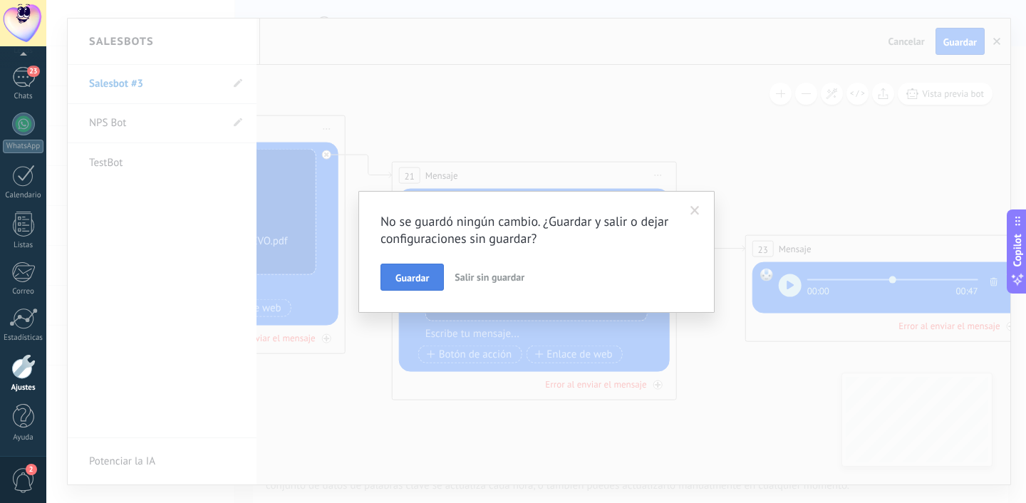
click at [426, 282] on span "Guardar" at bounding box center [413, 278] width 34 height 10
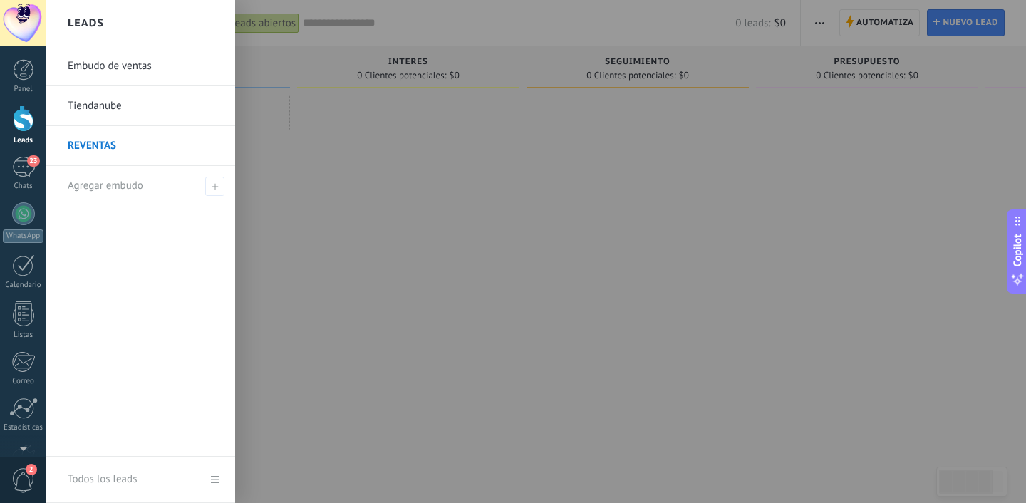
click at [16, 114] on div at bounding box center [23, 118] width 21 height 26
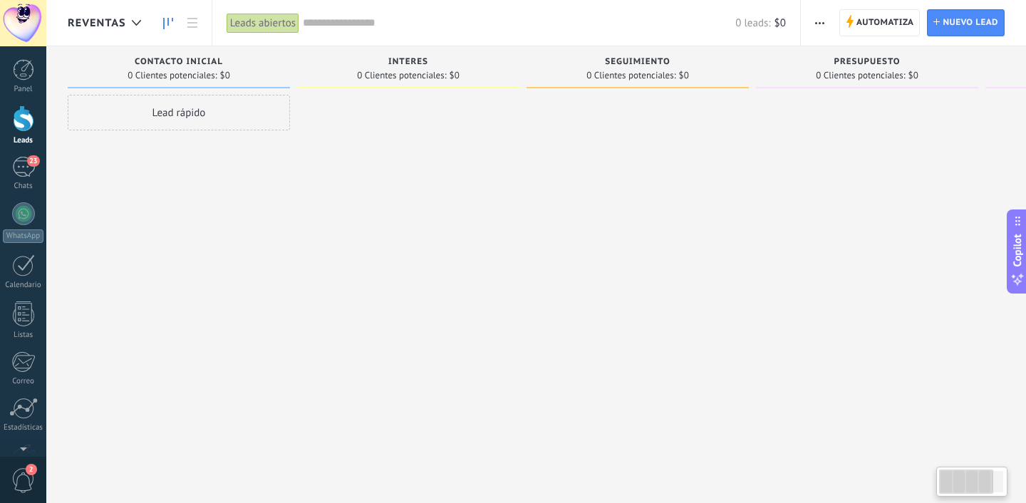
click at [113, 21] on span "REVENTAS" at bounding box center [97, 23] width 58 height 14
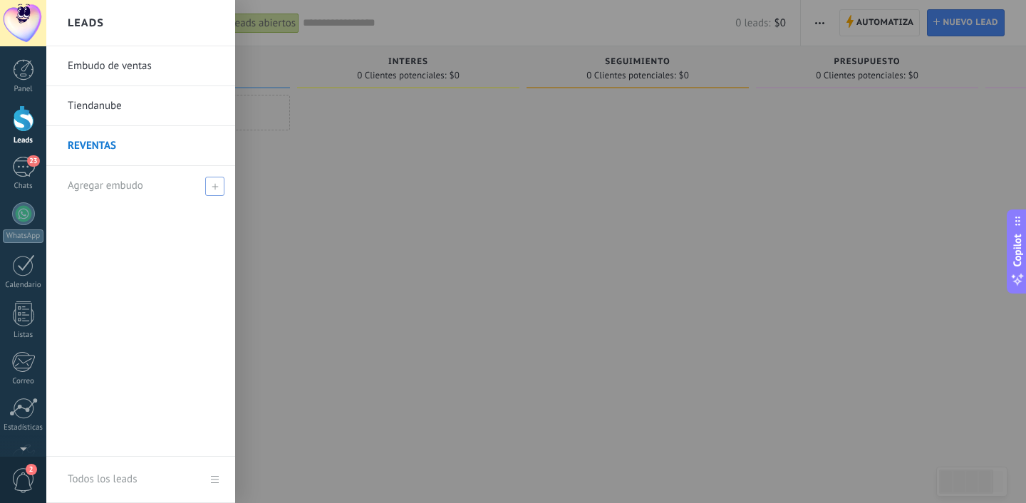
click at [103, 195] on div "Agregar embudo" at bounding box center [144, 185] width 153 height 39
type input "*******"
click at [210, 182] on span at bounding box center [217, 186] width 16 height 18
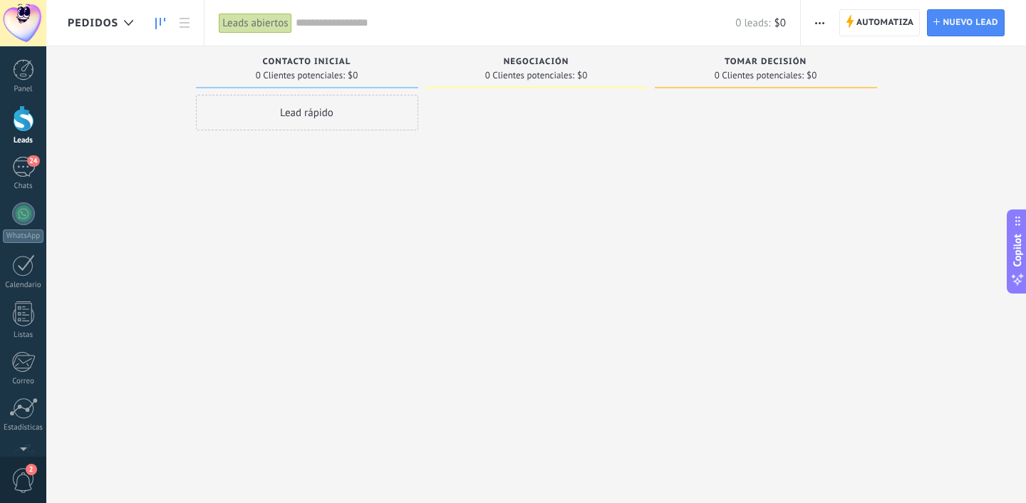
click at [326, 71] on span "0 Clientes potenciales:" at bounding box center [300, 75] width 89 height 9
click at [815, 26] on button "button" at bounding box center [820, 22] width 21 height 27
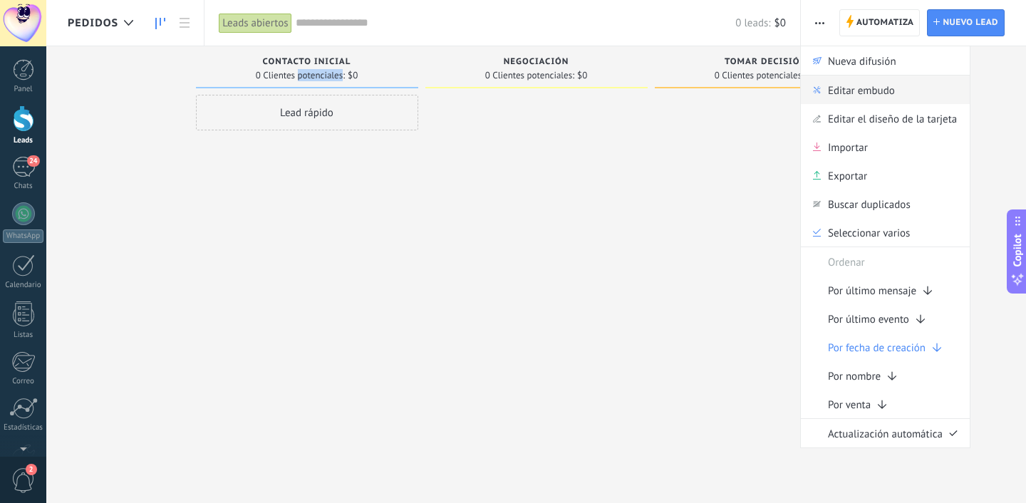
click at [820, 89] on icon at bounding box center [817, 90] width 8 height 9
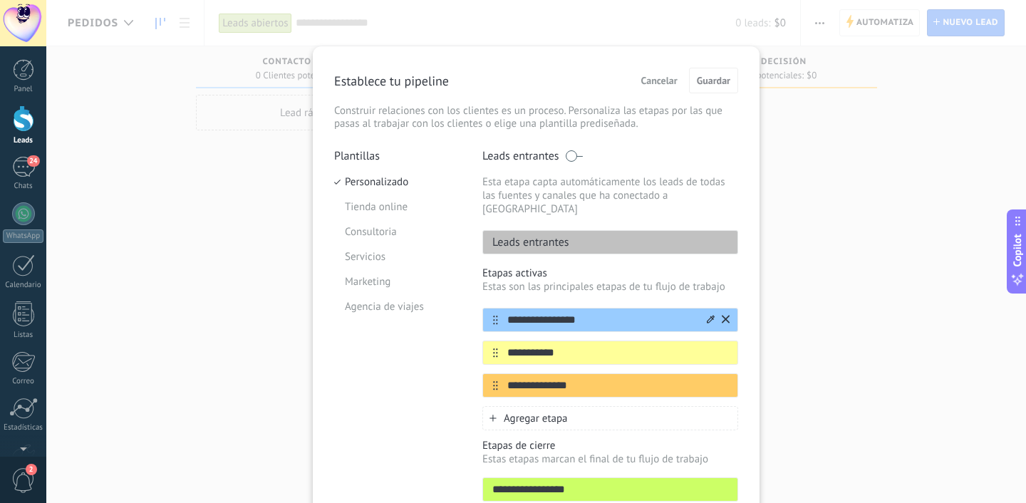
click at [542, 313] on input "**********" at bounding box center [601, 320] width 207 height 15
click at [572, 313] on input "**********" at bounding box center [601, 320] width 207 height 15
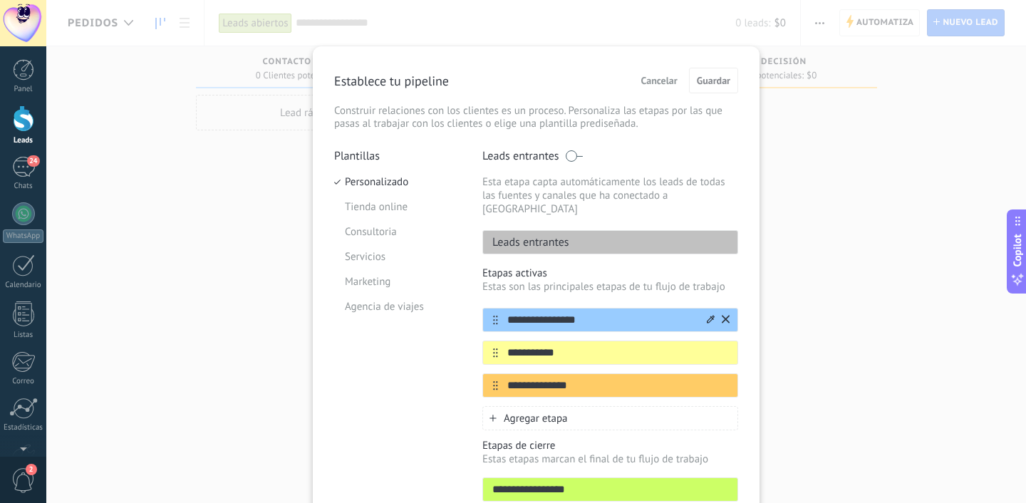
type input "*"
type input "******"
click at [565, 346] on input "**********" at bounding box center [601, 353] width 207 height 15
type input "**********"
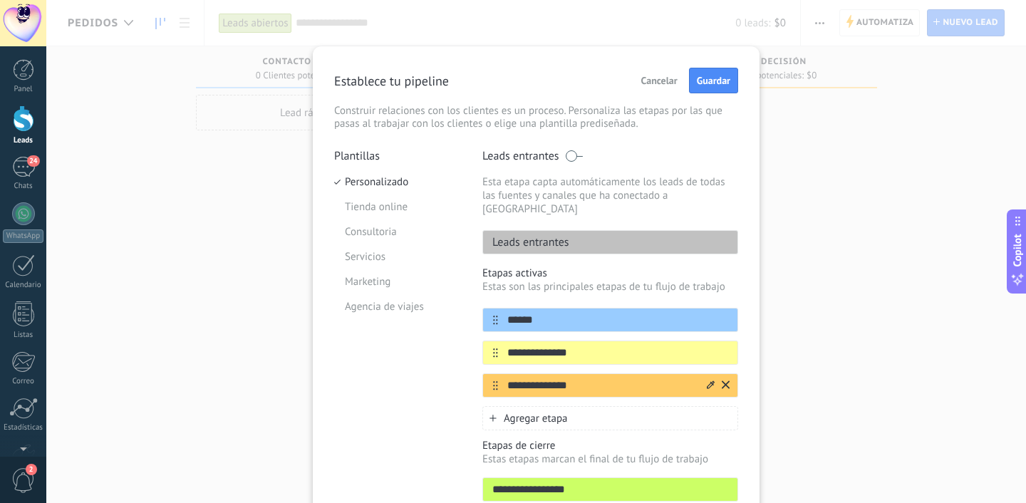
click at [545, 378] on input "**********" at bounding box center [601, 385] width 207 height 15
type input "******"
click at [553, 412] on span "Agregar etapa" at bounding box center [536, 419] width 64 height 14
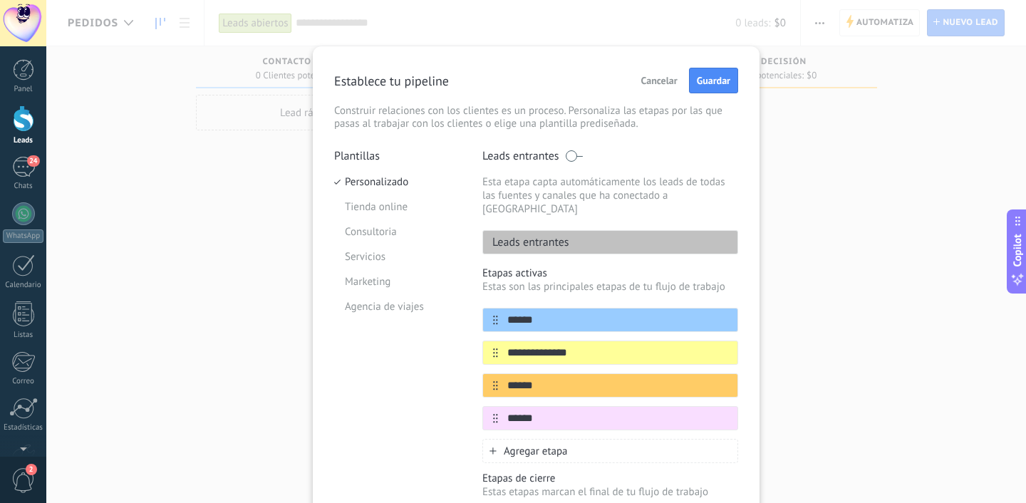
type input "******"
click at [535, 445] on span "Agregar etapa" at bounding box center [536, 452] width 64 height 14
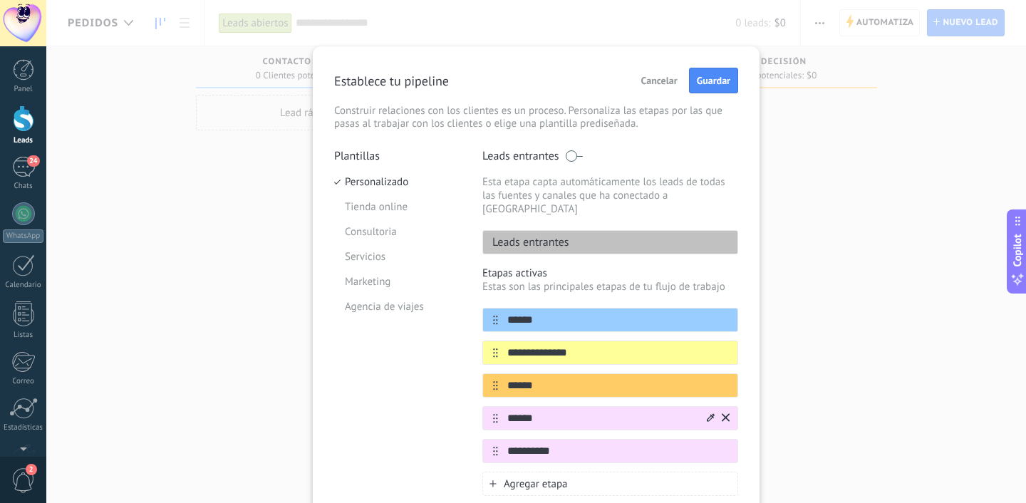
type input "**********"
click at [547, 411] on input "******" at bounding box center [601, 418] width 207 height 15
type input "**********"
click at [531, 444] on input "**********" at bounding box center [601, 451] width 207 height 15
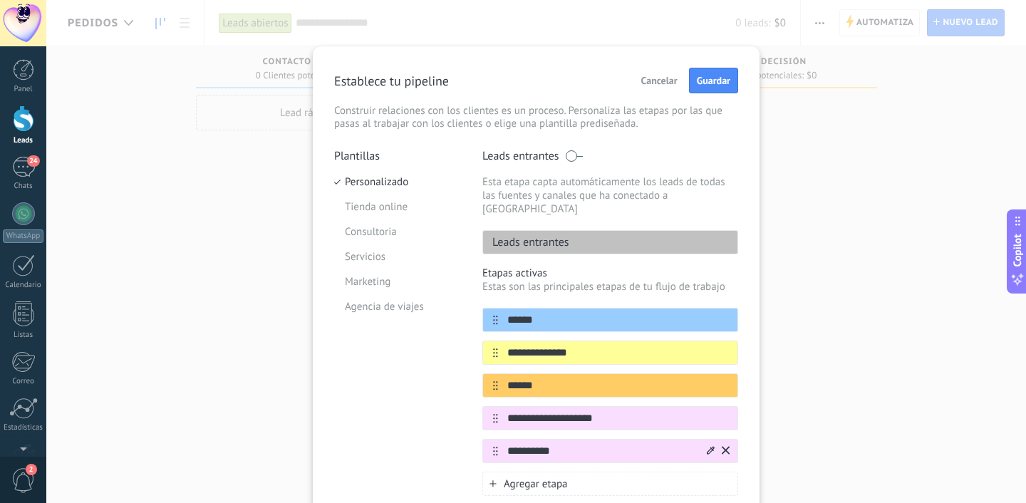
click at [531, 444] on input "**********" at bounding box center [601, 451] width 207 height 15
type input "******"
click at [526, 478] on span "Agregar etapa" at bounding box center [536, 485] width 64 height 14
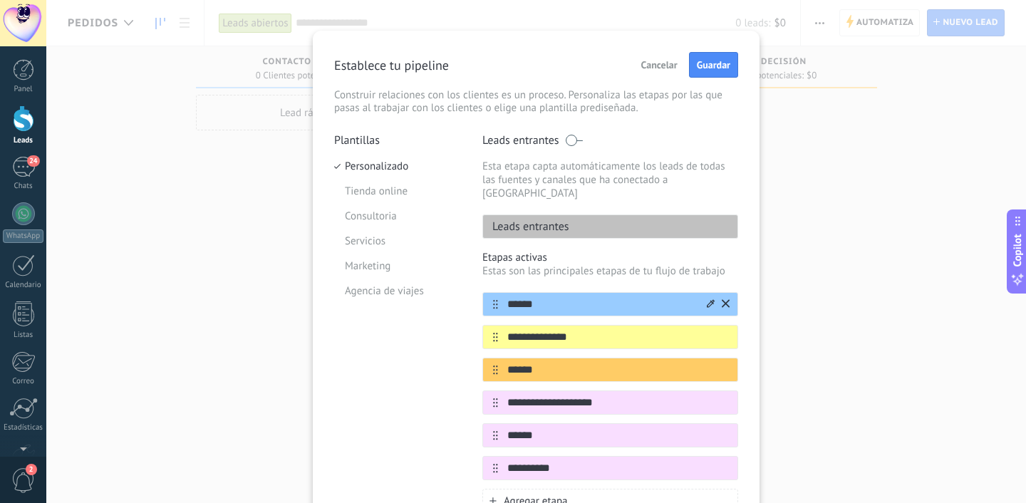
scroll to position [14, 0]
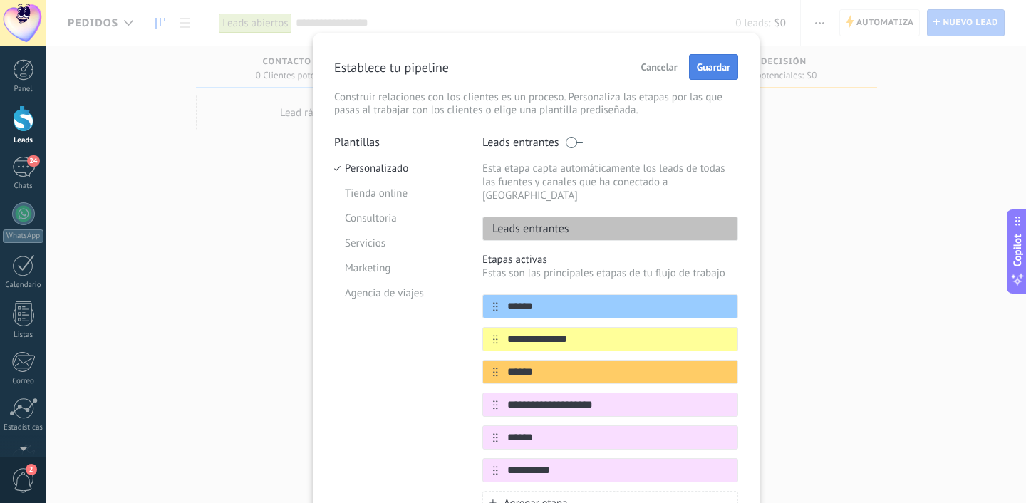
type input "**********"
click at [708, 73] on button "Guardar" at bounding box center [713, 67] width 49 height 26
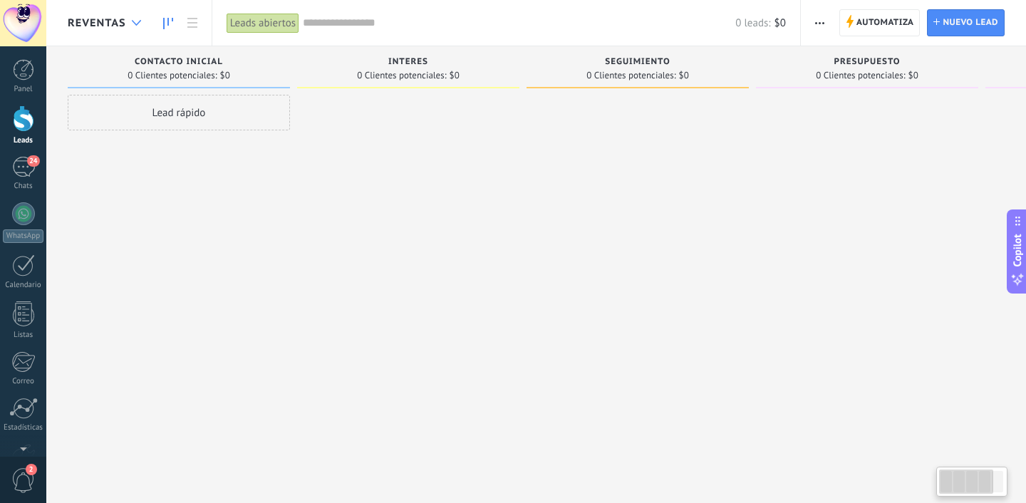
click at [128, 14] on div at bounding box center [137, 23] width 24 height 28
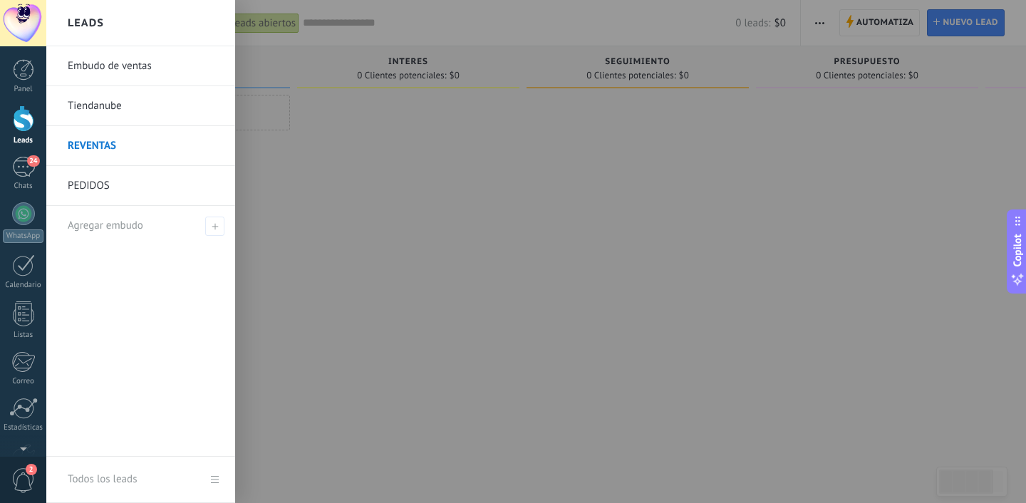
click at [123, 19] on div "Leads" at bounding box center [140, 23] width 189 height 46
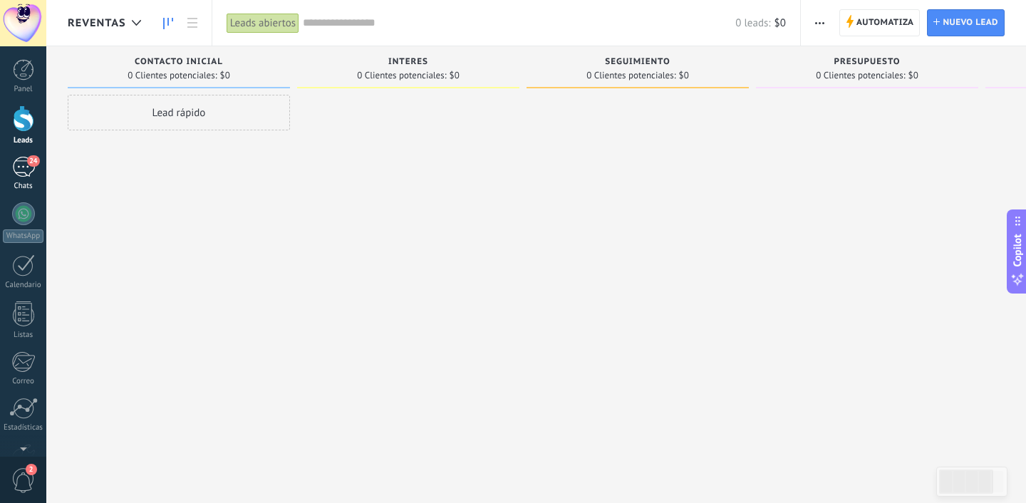
click at [20, 174] on div "24" at bounding box center [23, 167] width 23 height 21
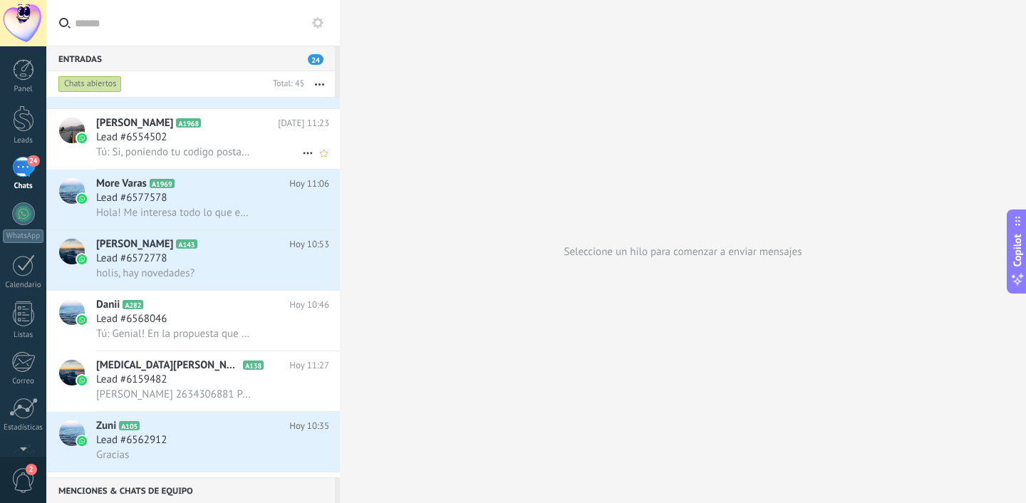
scroll to position [421, 0]
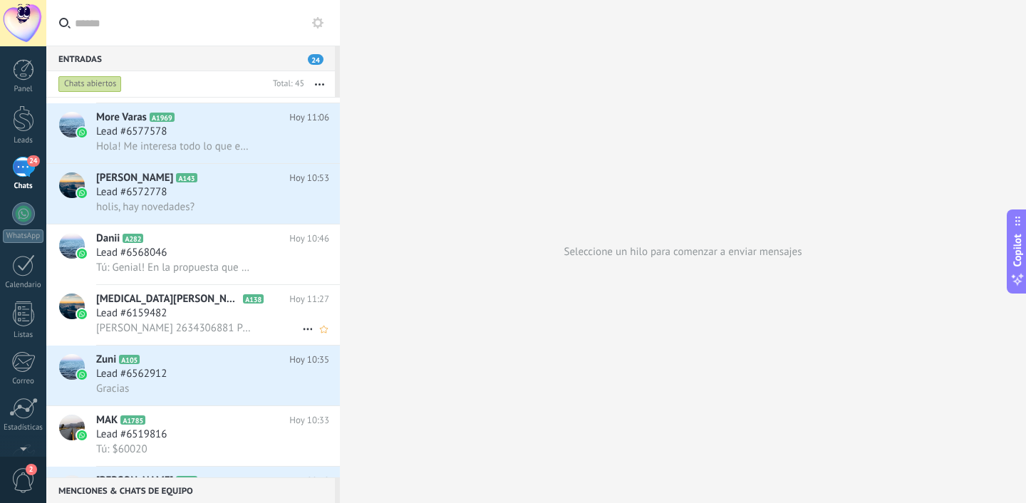
click at [191, 335] on span "[PERSON_NAME] 2634306881 Personal $200000" at bounding box center [173, 328] width 155 height 14
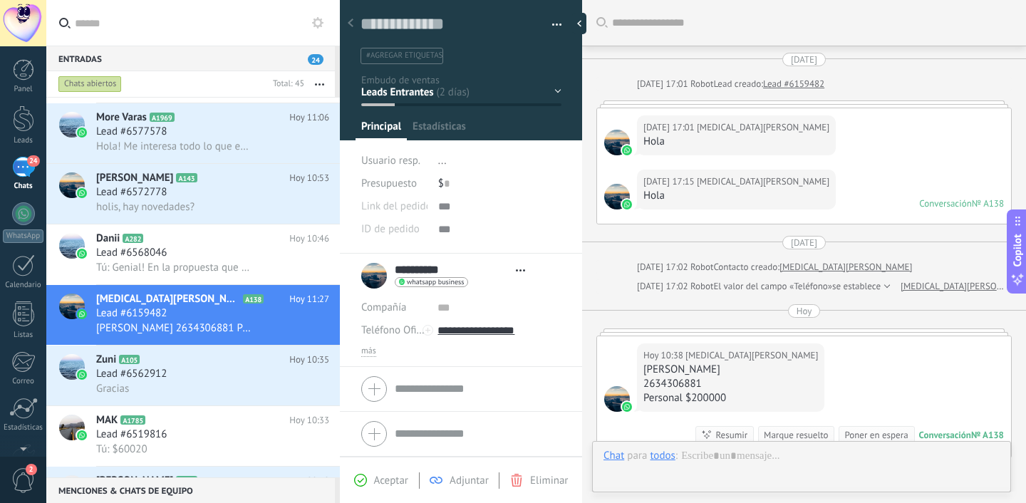
scroll to position [140, 0]
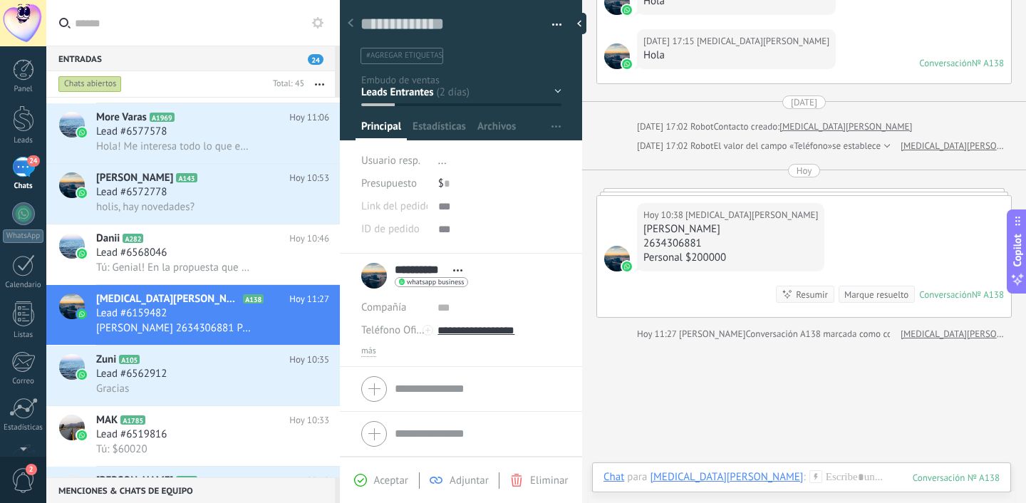
click at [0, 0] on div "Contacto inicial Negociación Debate contractual Discusión de contrato Leads gan…" at bounding box center [0, 0] width 0 height 0
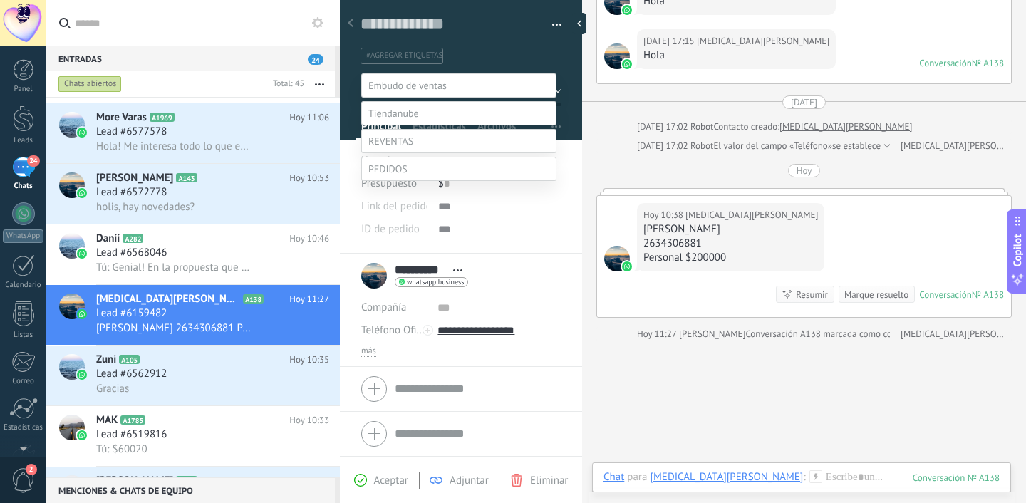
click at [400, 175] on span at bounding box center [388, 169] width 39 height 13
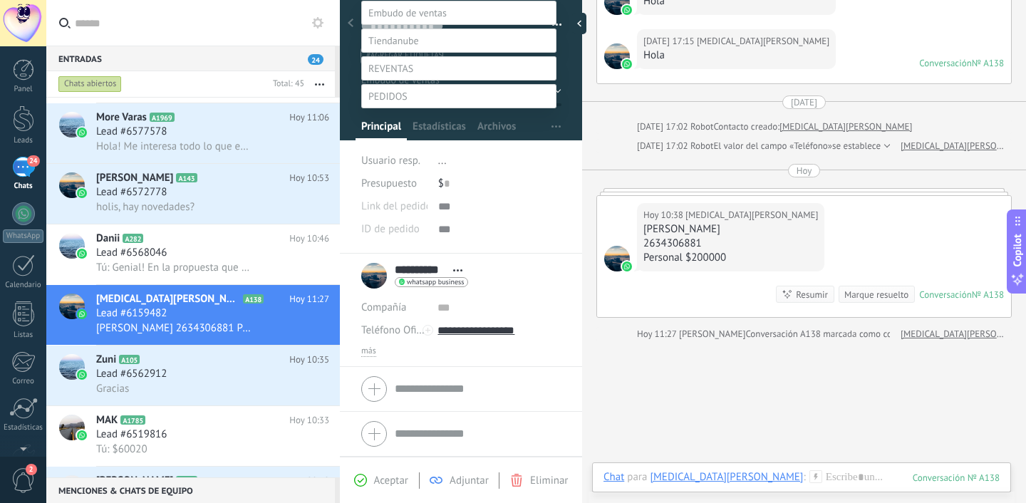
click at [422, 58] on label at bounding box center [458, 68] width 195 height 24
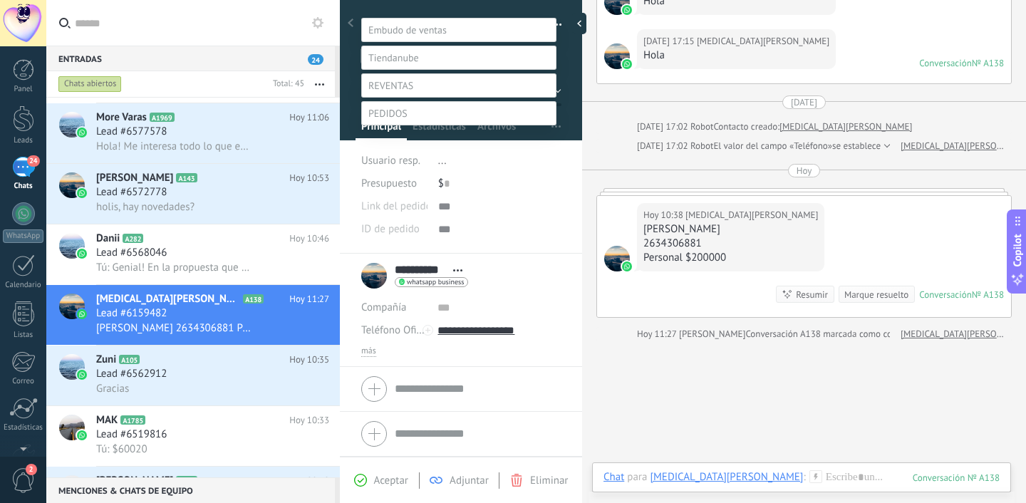
click at [424, 88] on label at bounding box center [458, 85] width 195 height 24
click at [555, 92] on label at bounding box center [458, 85] width 195 height 24
click at [567, 91] on div at bounding box center [536, 195] width 980 height 503
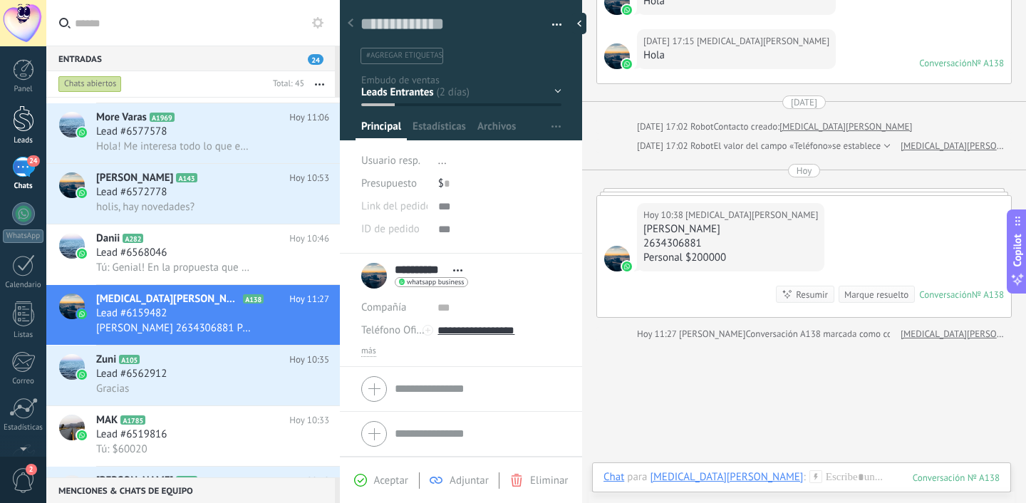
click at [16, 135] on link "Leads" at bounding box center [23, 125] width 46 height 40
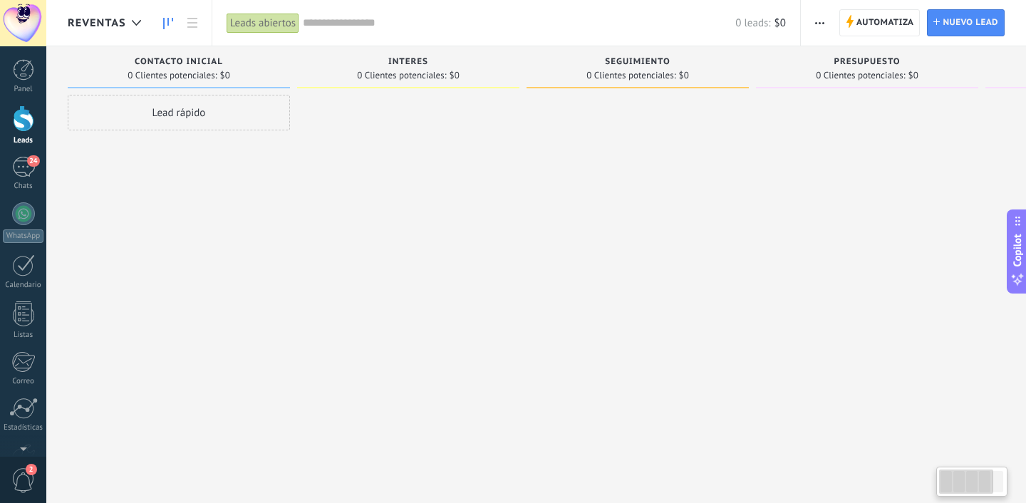
click at [95, 16] on span "REVENTAS" at bounding box center [97, 23] width 58 height 14
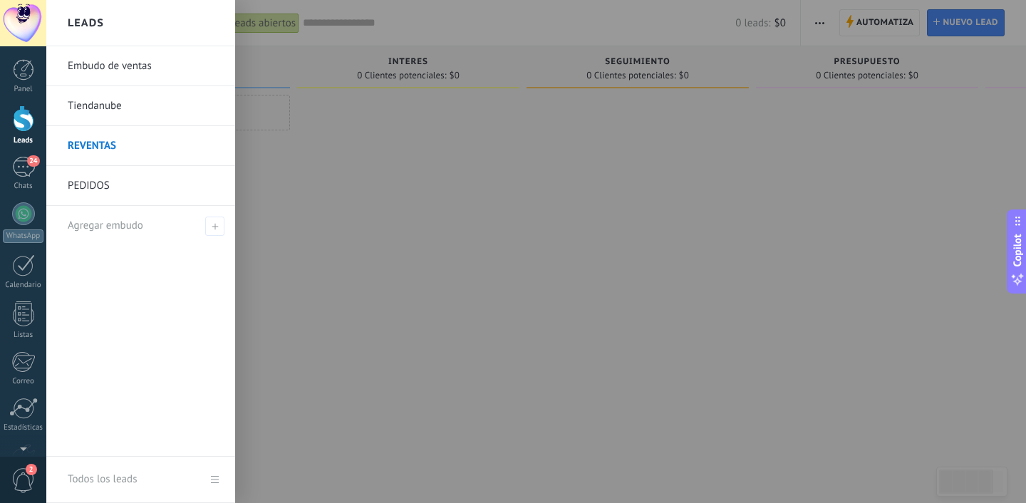
click at [94, 148] on link "REVENTAS" at bounding box center [144, 146] width 153 height 40
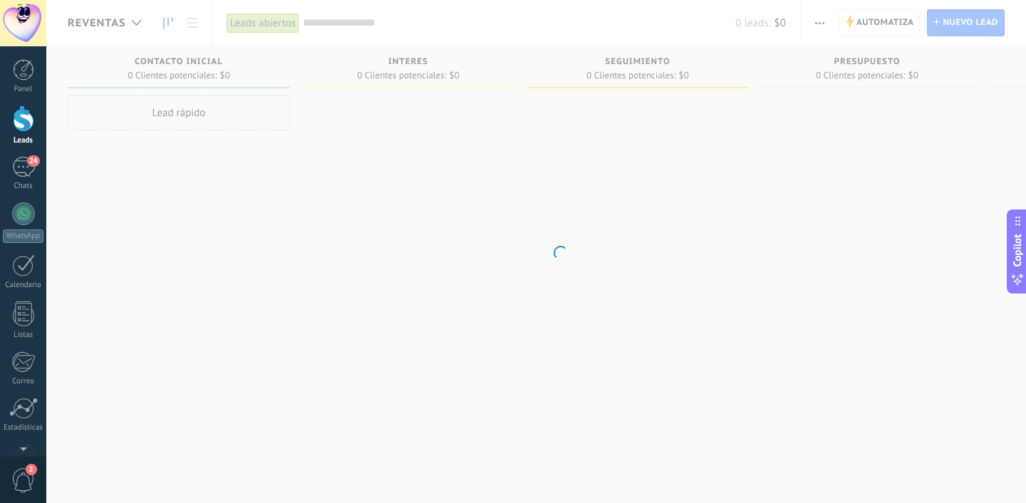
click at [453, 187] on body ".abccls-1,.abccls-2{fill-rule:evenodd}.abccls-2{fill:#fff} .abfcls-1{fill:none}…" at bounding box center [513, 251] width 1026 height 503
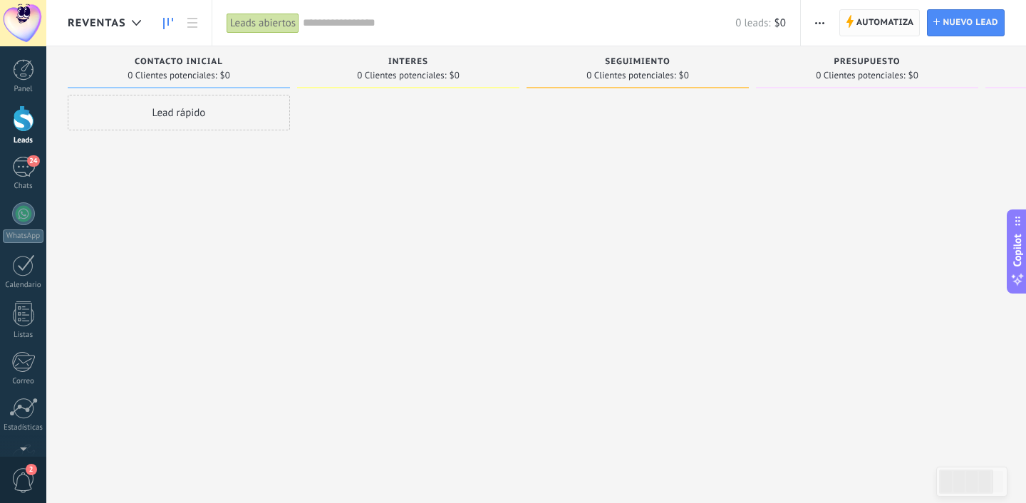
click at [847, 26] on icon at bounding box center [850, 21] width 8 height 13
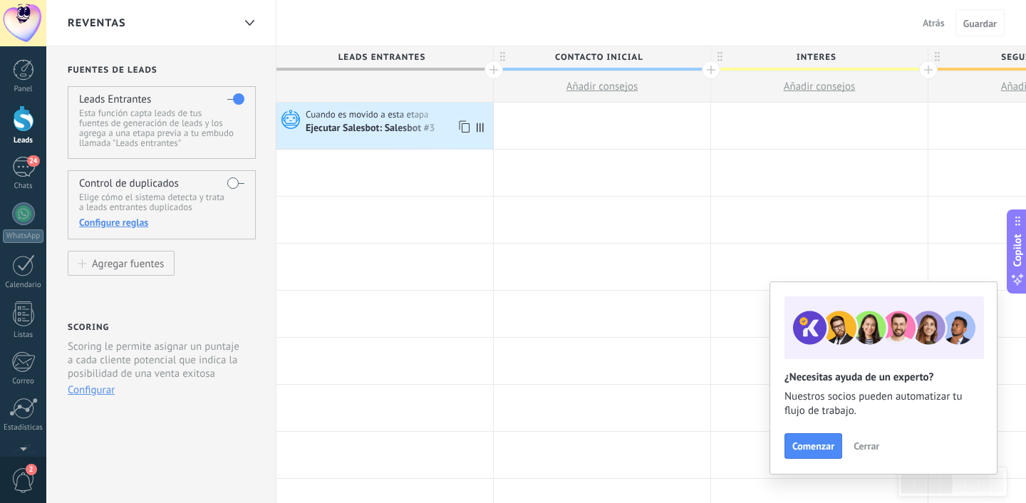
click at [350, 130] on div "Ejecutar Salesbot: Salesbot #3" at bounding box center [372, 129] width 132 height 13
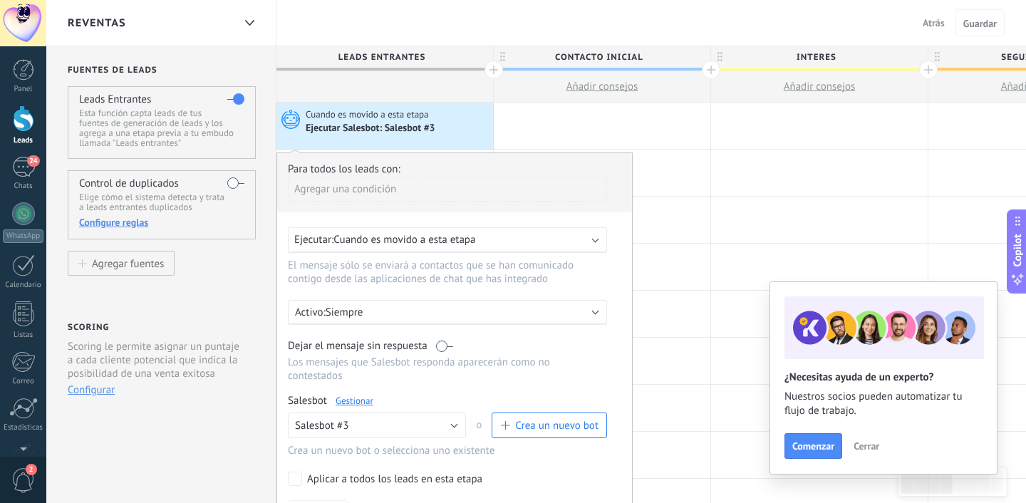
click at [372, 245] on span "Cuando es movido a esta etapa" at bounding box center [405, 240] width 142 height 14
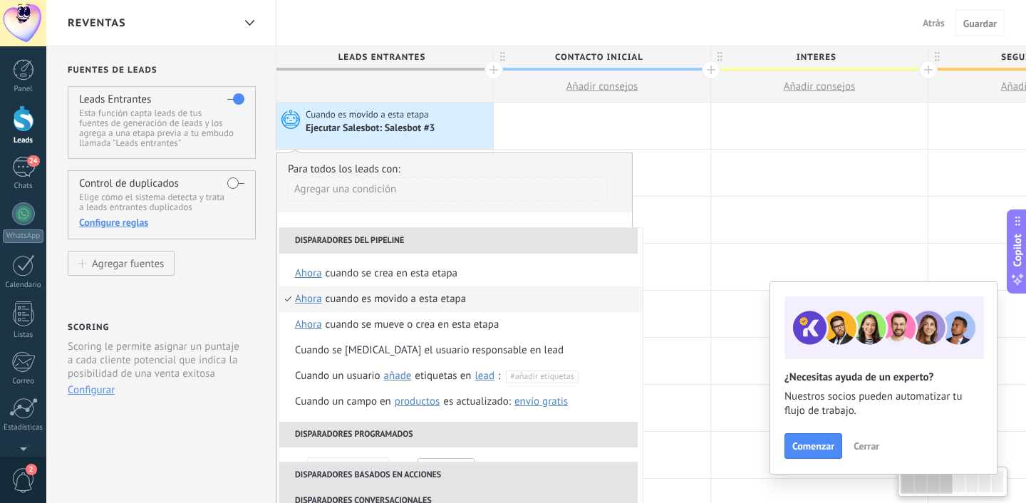
click at [423, 194] on div "Agregar una condición" at bounding box center [447, 189] width 319 height 25
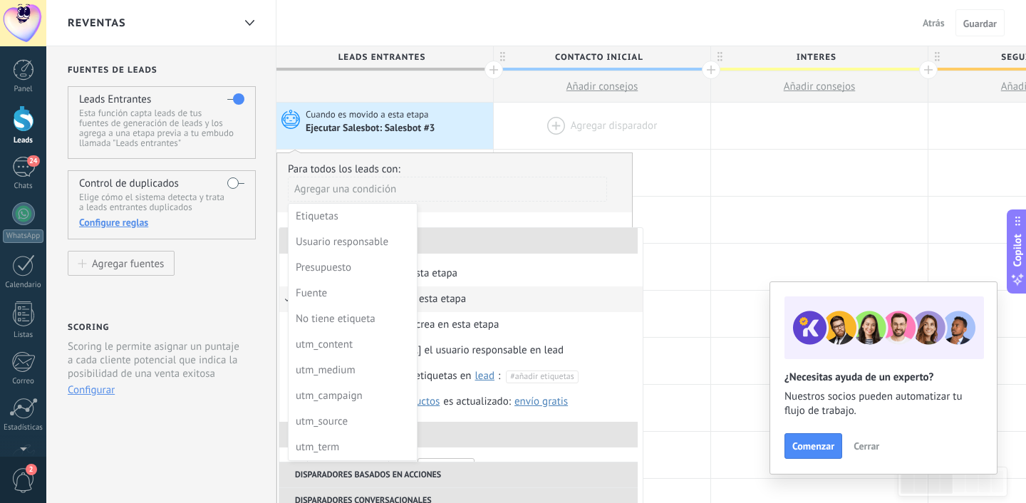
click at [522, 139] on div at bounding box center [602, 126] width 217 height 46
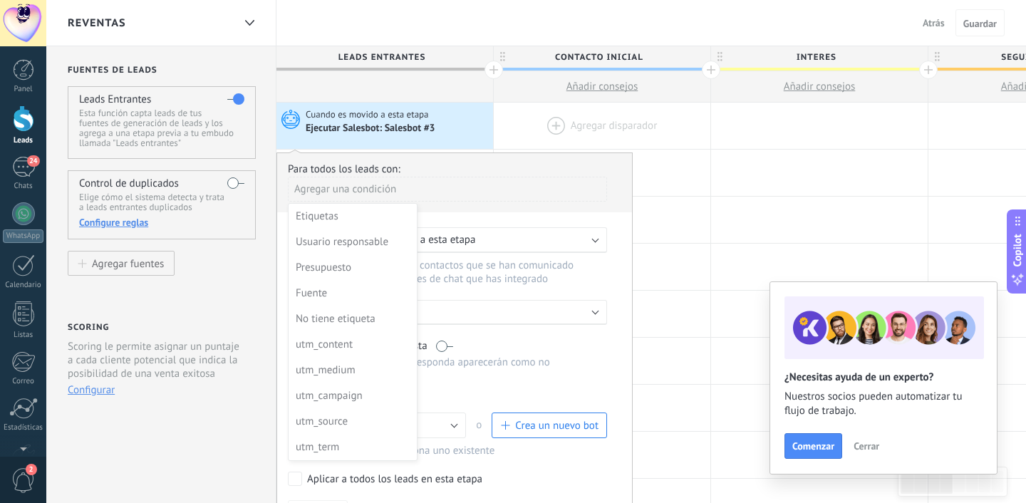
drag, startPoint x: 392, startPoint y: 135, endPoint x: 562, endPoint y: 135, distance: 169.6
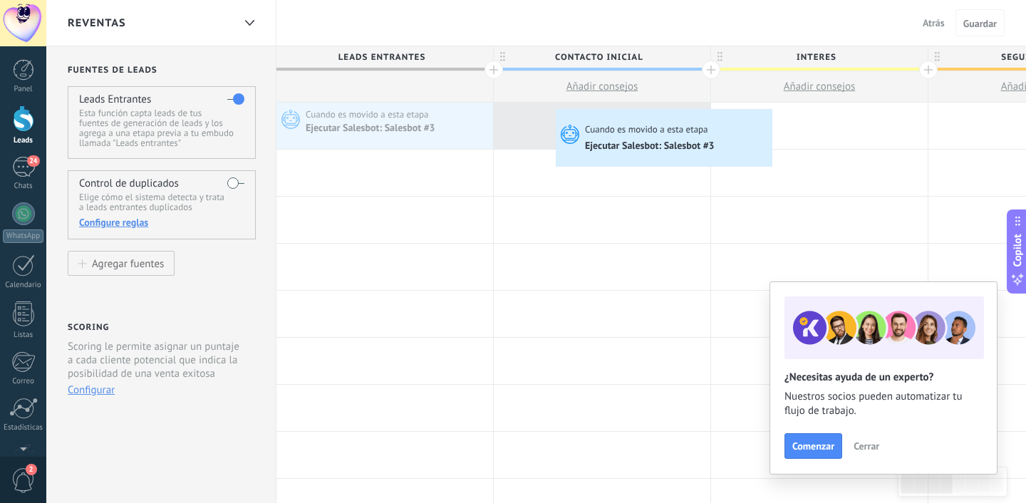
drag, startPoint x: 330, startPoint y: 108, endPoint x: 555, endPoint y: 113, distance: 224.6
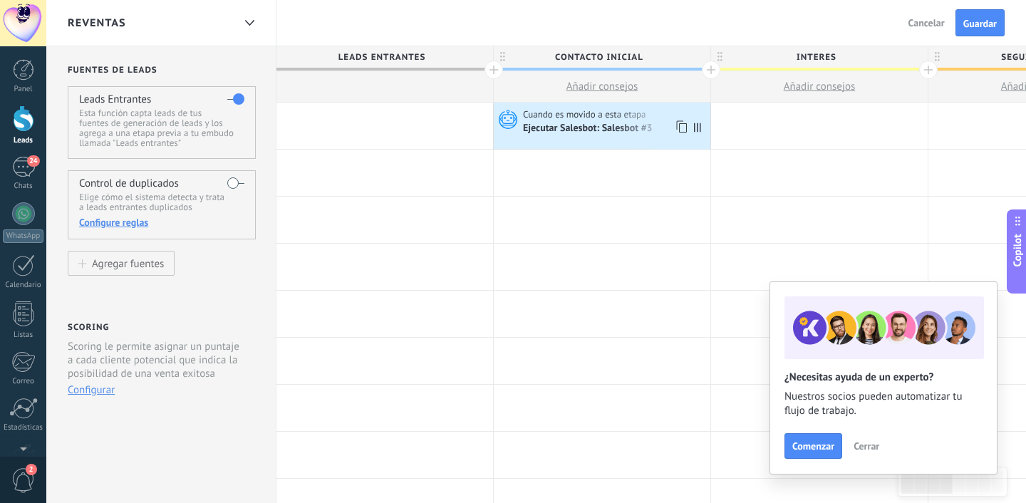
click at [572, 133] on div "Ejecutar Salesbot: Salesbot #3" at bounding box center [589, 129] width 132 height 13
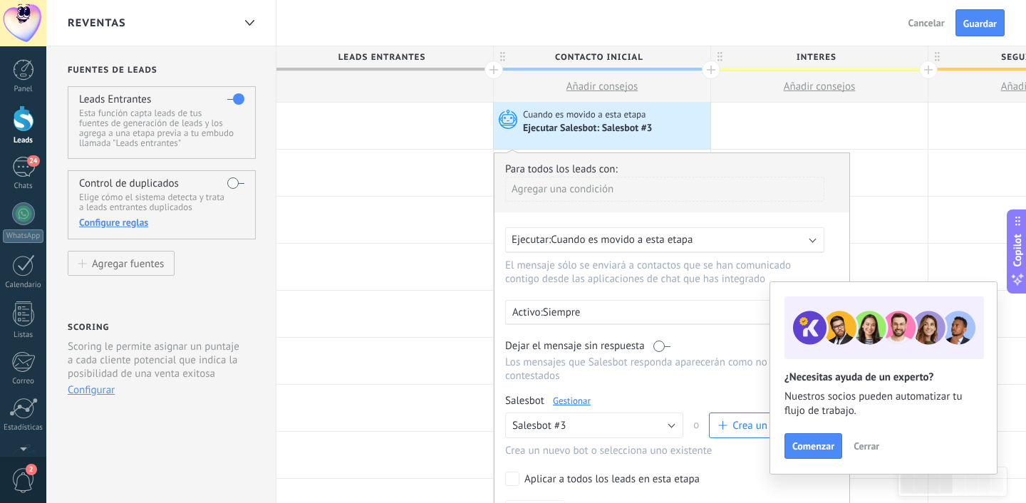
click at [572, 133] on div "Ejecutar Salesbot: Salesbot #3" at bounding box center [589, 129] width 132 height 13
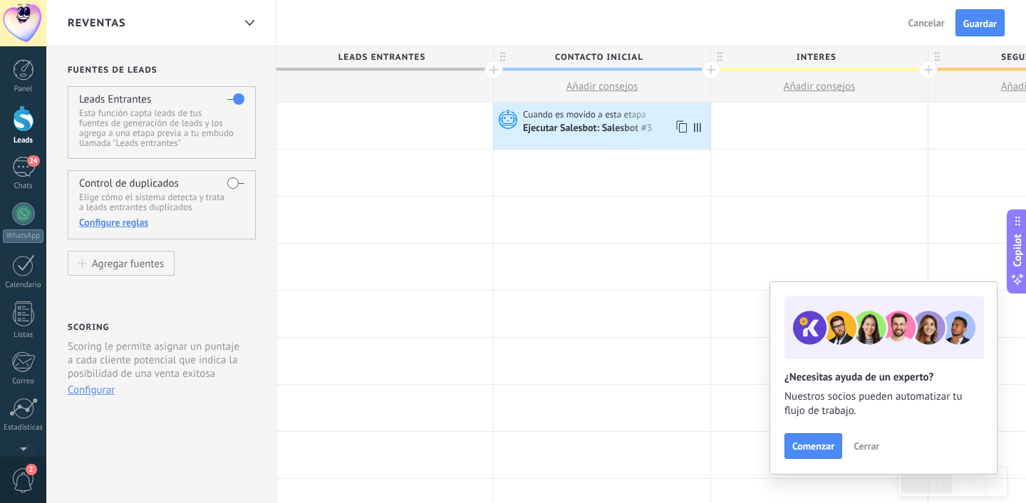
click at [587, 131] on div "Ejecutar Salesbot: Salesbot #3" at bounding box center [589, 129] width 132 height 13
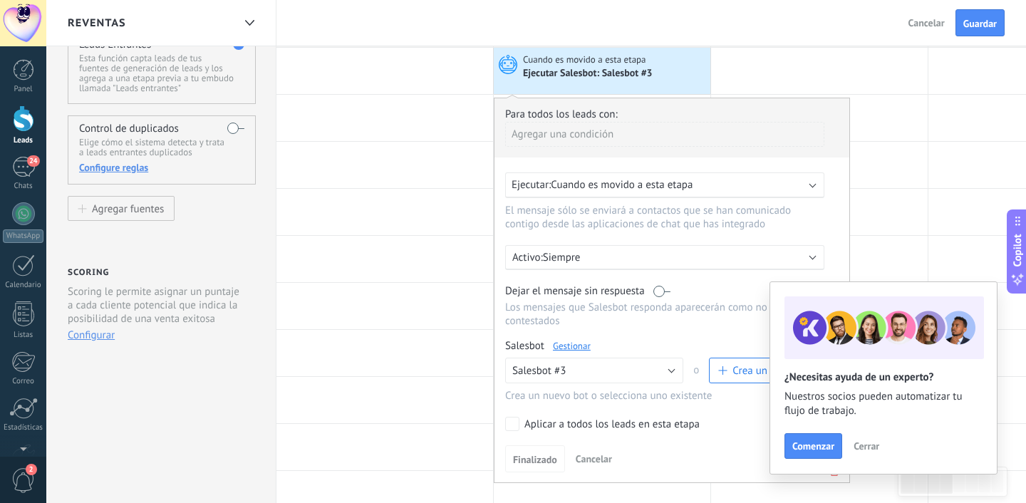
scroll to position [54, 0]
click at [378, 166] on div at bounding box center [385, 166] width 217 height 46
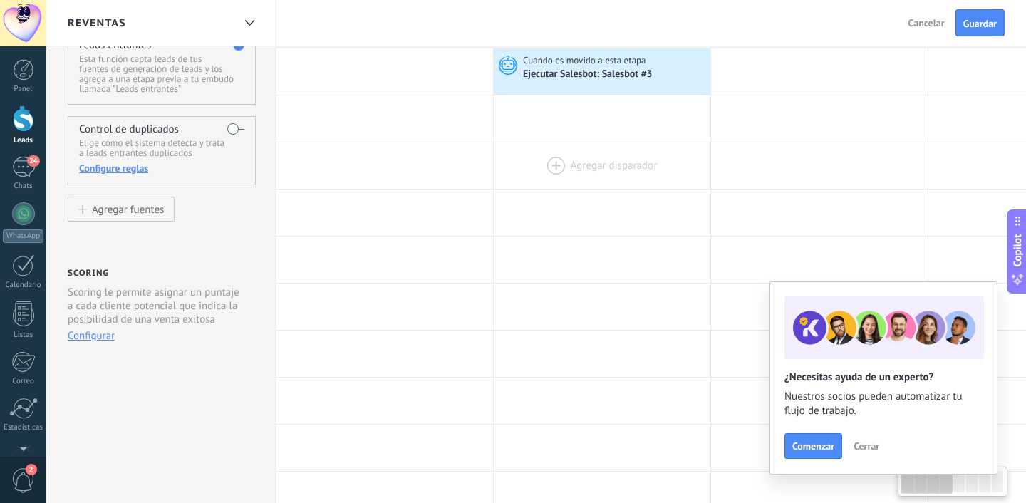
scroll to position [0, 0]
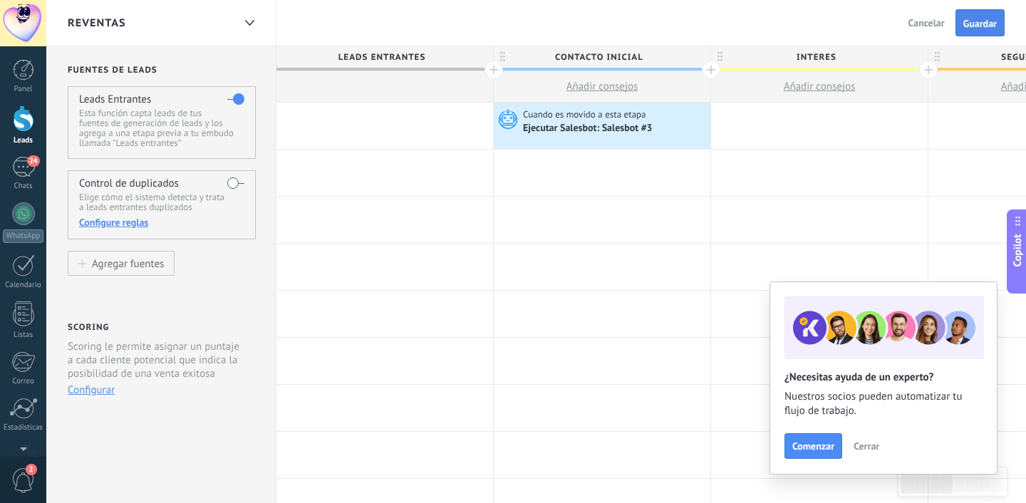
click at [968, 31] on button "Guardar" at bounding box center [980, 22] width 49 height 27
click at [6, 167] on link "24 Chats" at bounding box center [23, 174] width 46 height 34
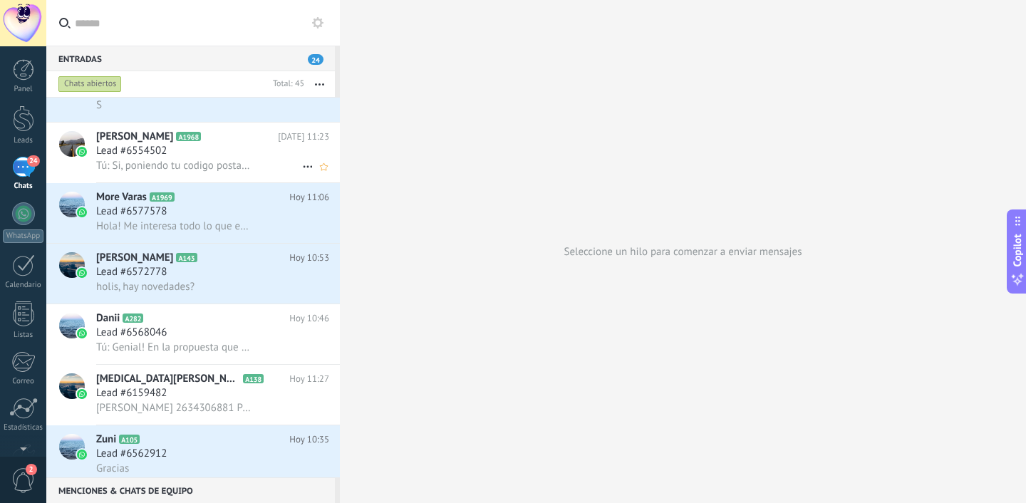
scroll to position [397, 0]
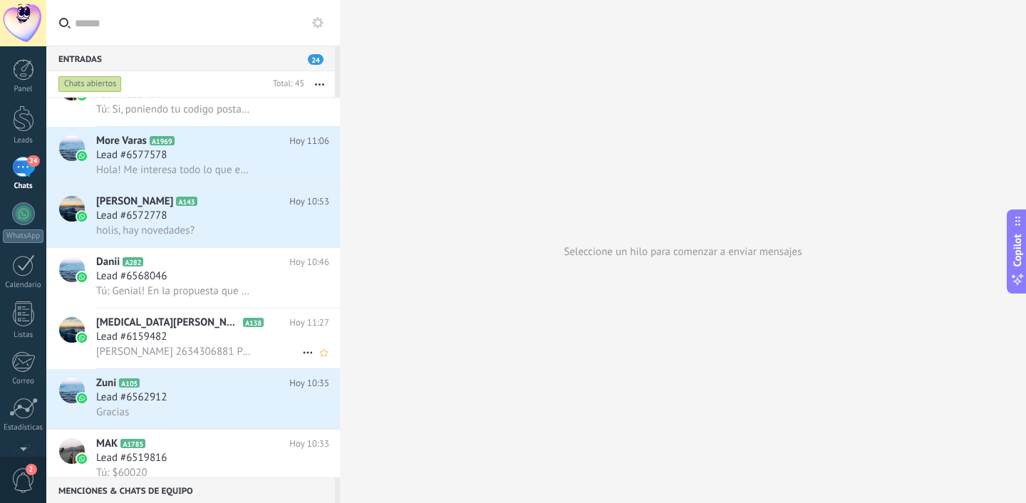
click at [187, 337] on div "Lead #6159482" at bounding box center [212, 337] width 233 height 14
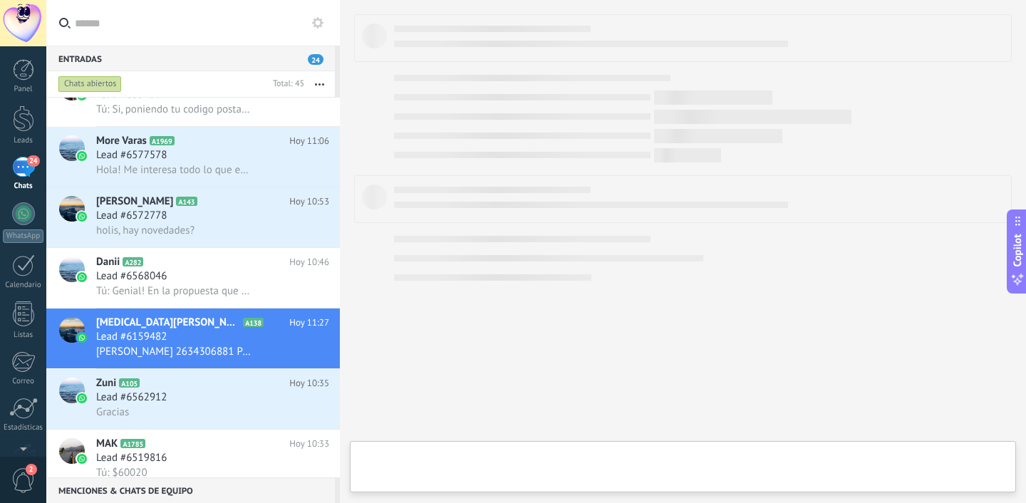
type textarea "**********"
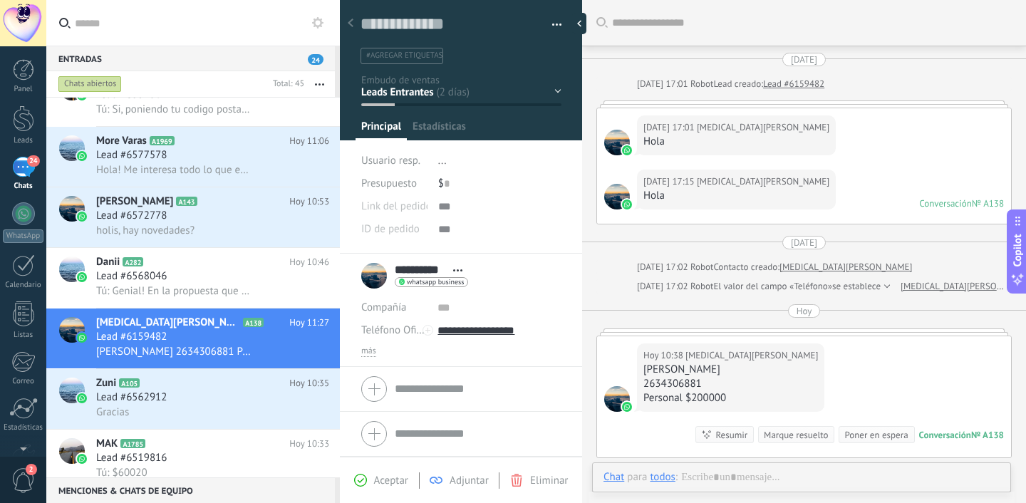
scroll to position [140, 0]
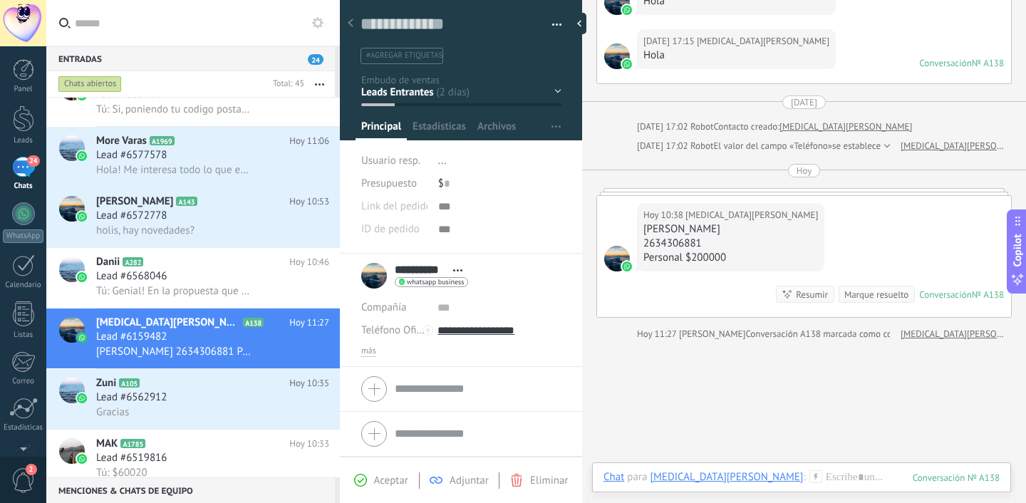
click at [0, 0] on div "Contacto inicial Negociación Debate contractual Discusión de contrato Leads gan…" at bounding box center [0, 0] width 0 height 0
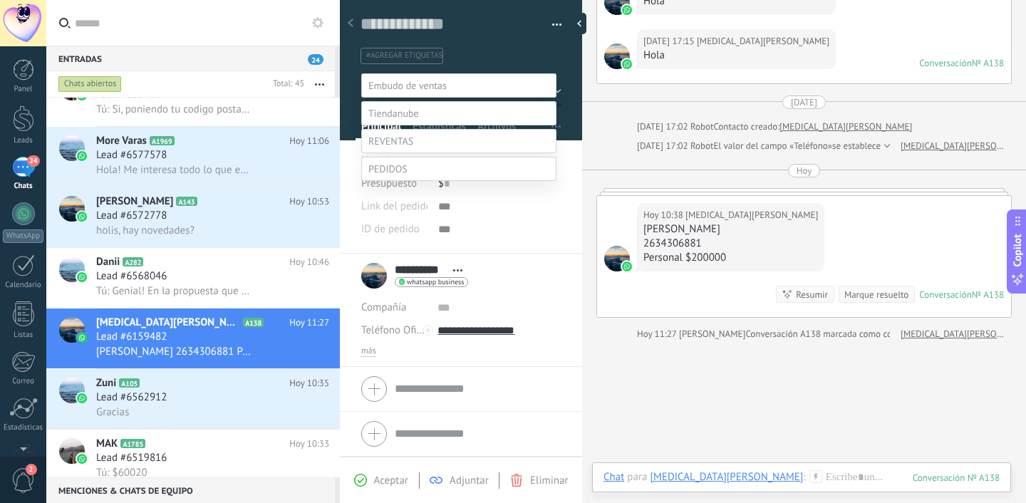
click at [411, 148] on span at bounding box center [391, 141] width 45 height 13
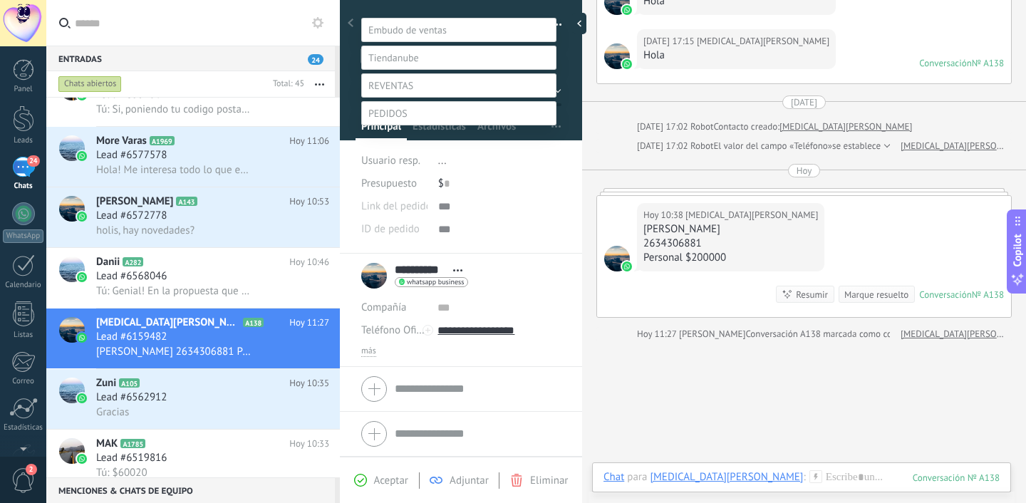
click at [0, 0] on label "Contacto inicial" at bounding box center [0, 0] width 0 height 0
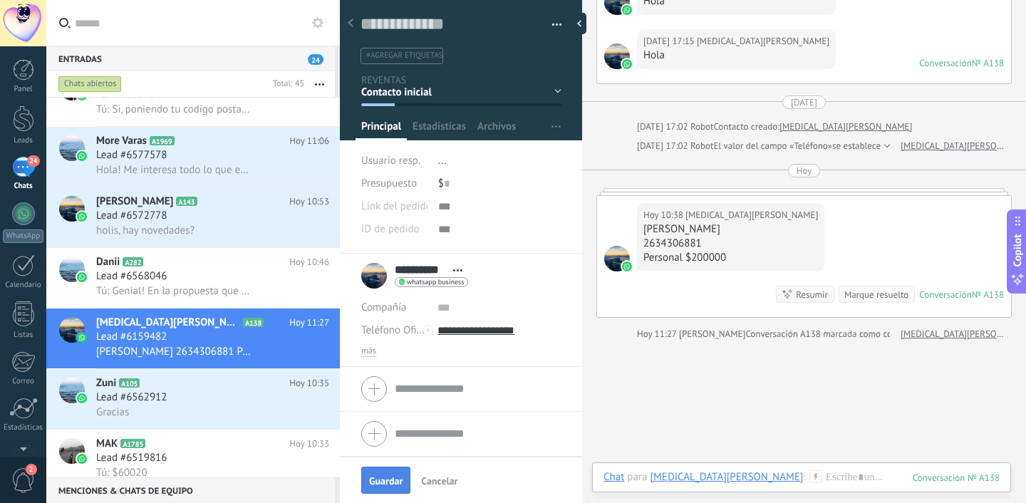
click at [381, 481] on span "Guardar" at bounding box center [386, 481] width 34 height 10
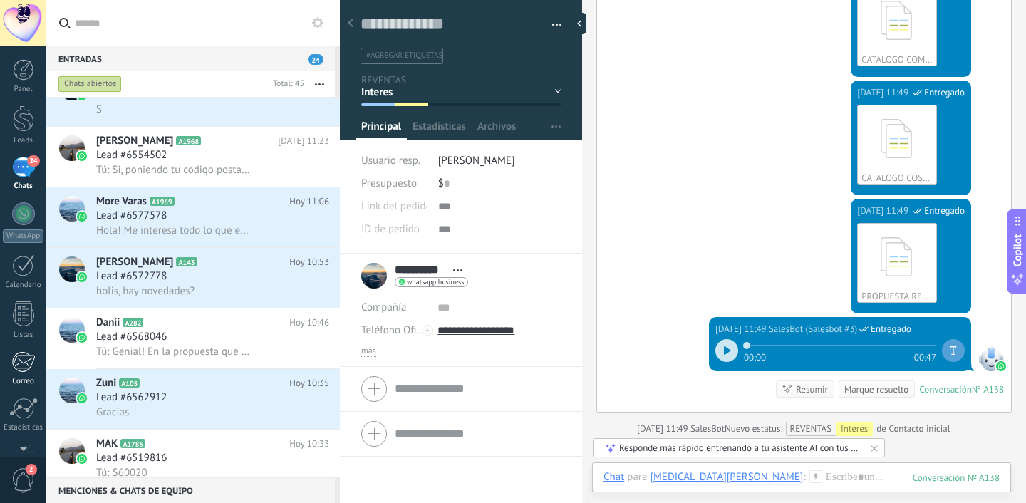
scroll to position [90, 0]
click at [18, 372] on div at bounding box center [23, 366] width 24 height 25
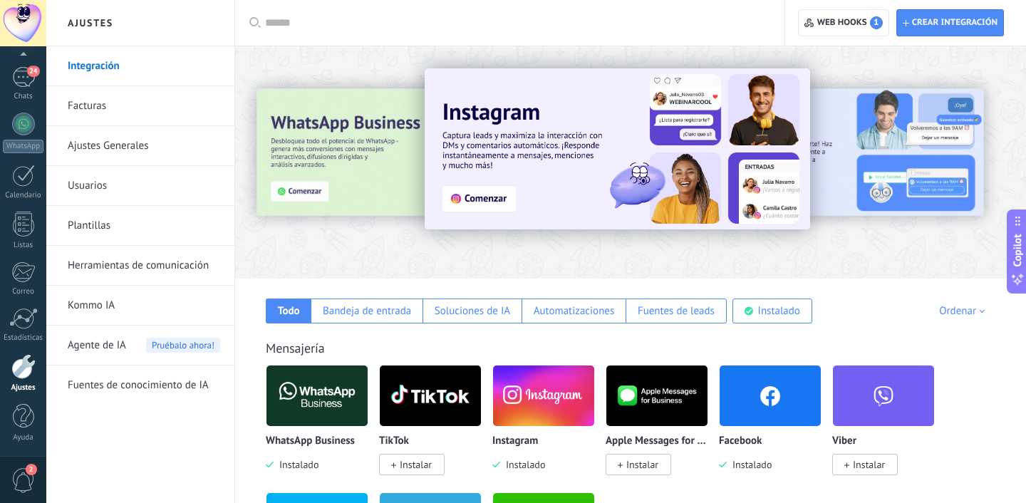
click at [135, 269] on link "Herramientas de comunicación" at bounding box center [144, 266] width 153 height 40
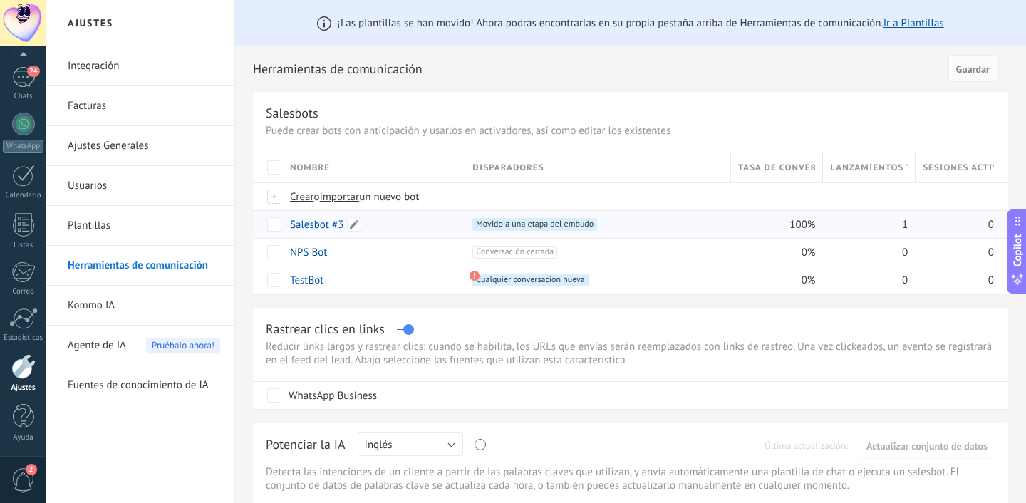
click at [305, 227] on link "Salesbot #3" at bounding box center [316, 225] width 53 height 14
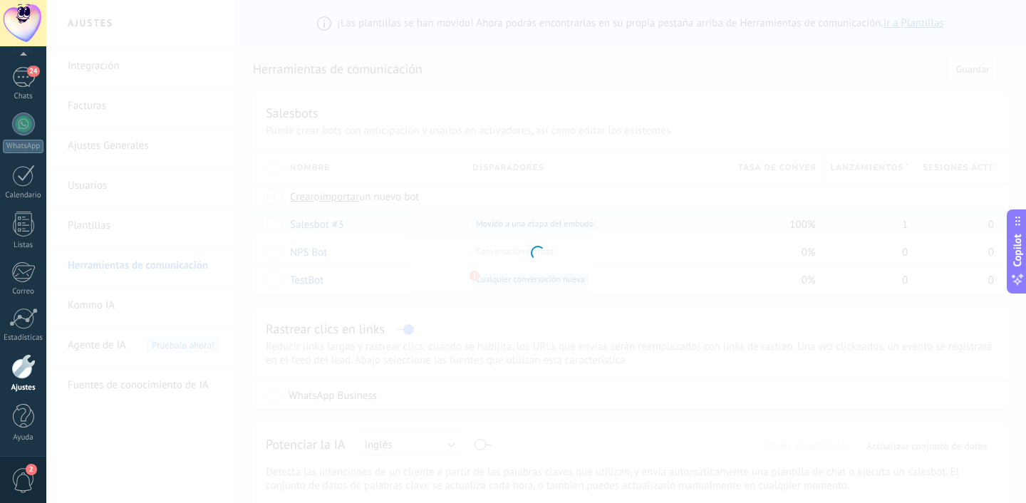
type input "**********"
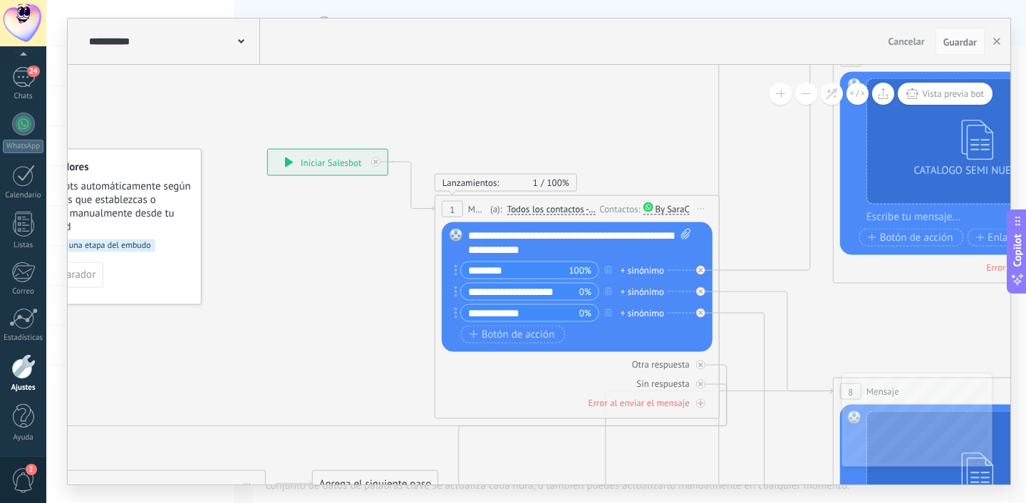
click at [567, 232] on span "**********" at bounding box center [537, 235] width 60 height 11
click at [529, 253] on div "**********" at bounding box center [579, 243] width 223 height 29
drag, startPoint x: 565, startPoint y: 250, endPoint x: 510, endPoint y: 250, distance: 54.9
click at [510, 250] on div "**********" at bounding box center [579, 243] width 223 height 29
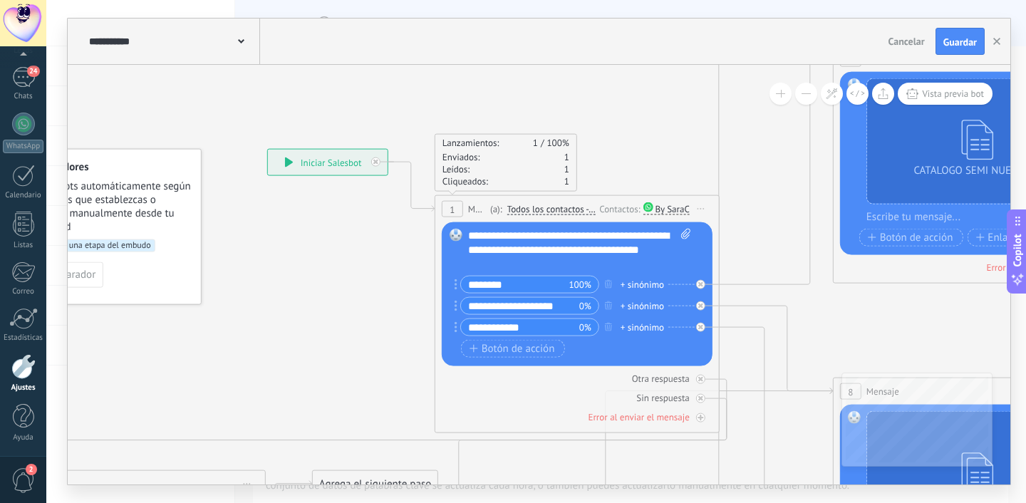
click at [964, 34] on button "Guardar" at bounding box center [960, 41] width 49 height 27
click at [20, 81] on div "24" at bounding box center [23, 77] width 23 height 21
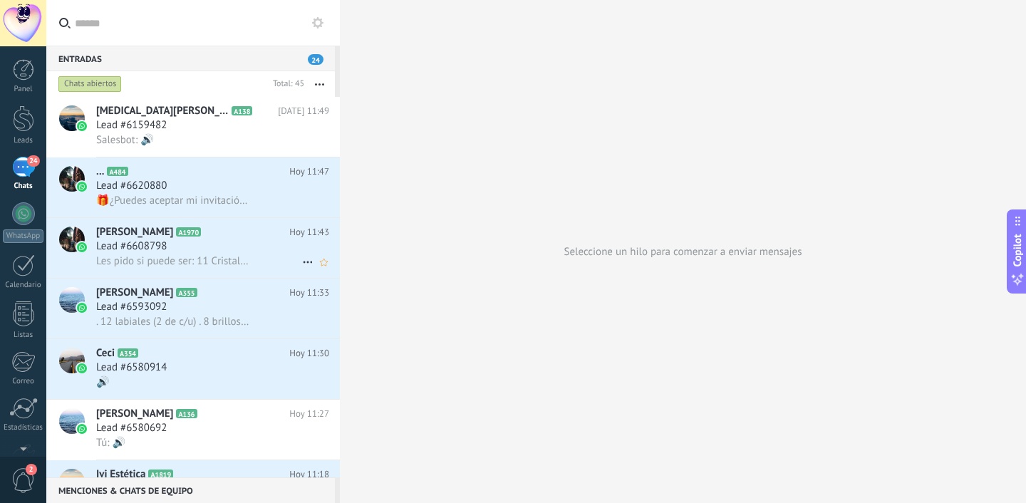
click at [259, 262] on div "Les pido si puede ser: 11 Cristal 8 Rosa Warm 2 Vía Láctea 5 Nude." at bounding box center [212, 261] width 233 height 15
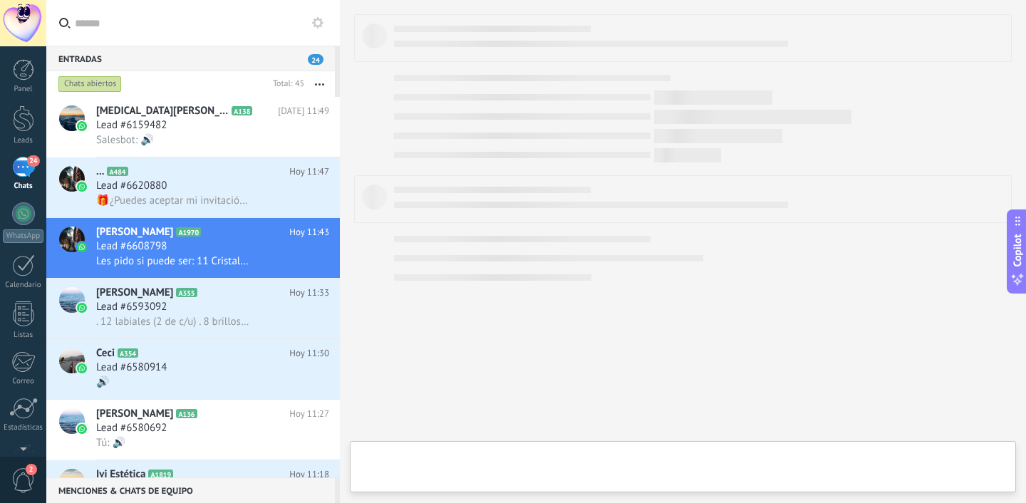
type textarea "**********"
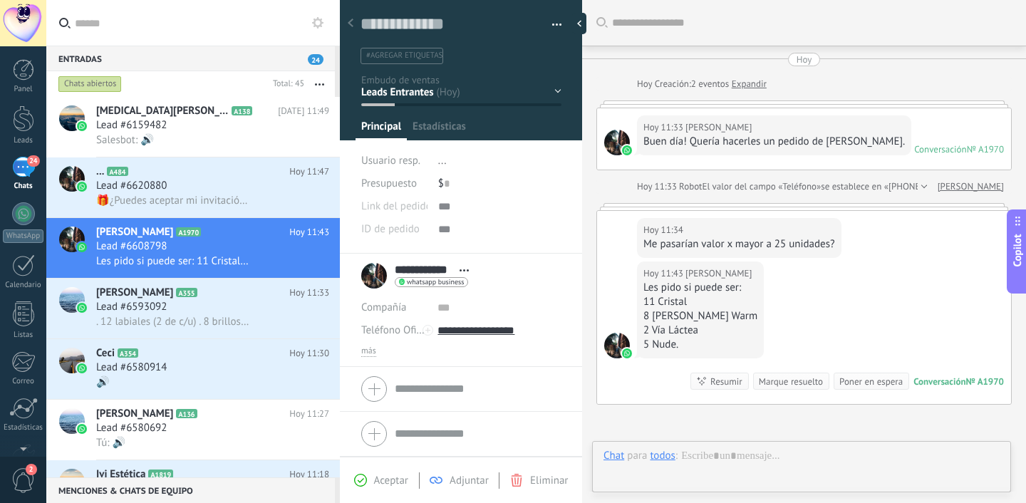
scroll to position [150, 0]
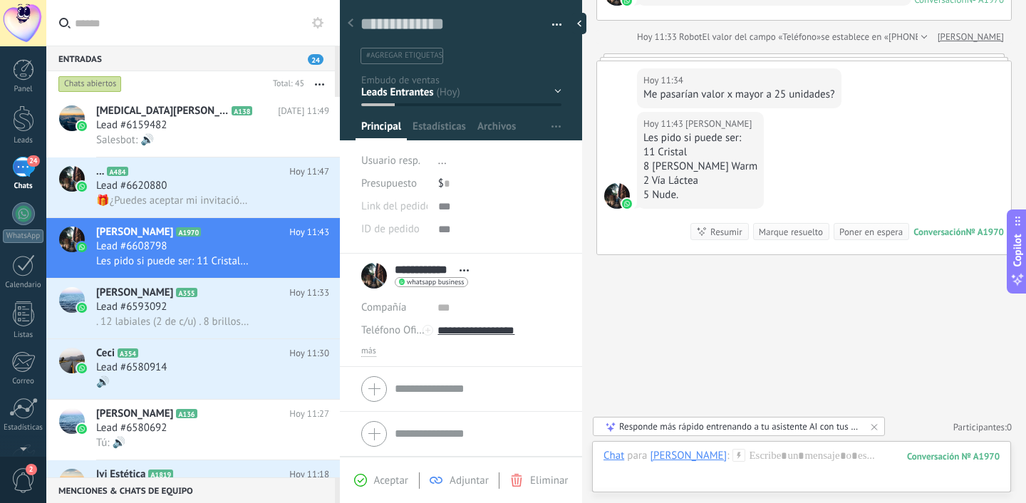
click at [929, 232] on div "Conversación" at bounding box center [940, 232] width 52 height 12
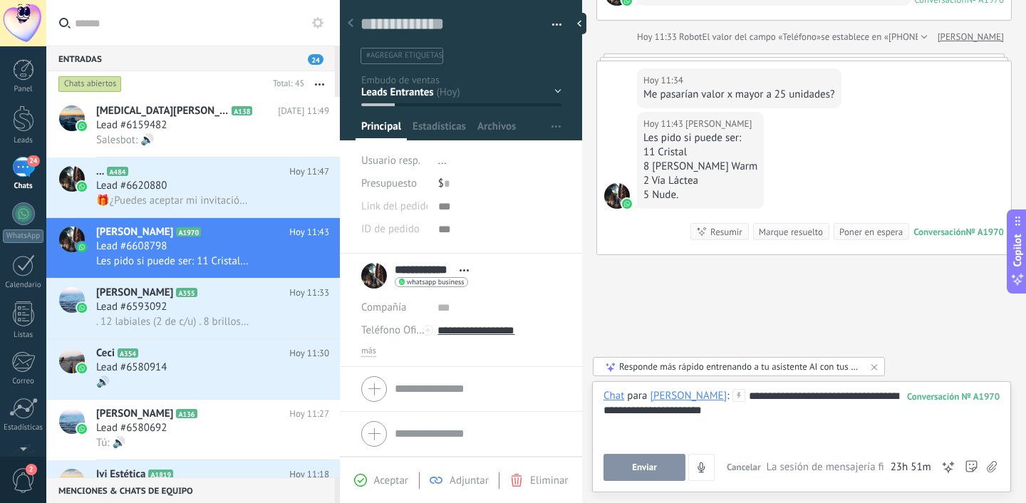
click at [0, 0] on div "Contacto inicial Negociación Debate contractual Discusión de contrato Leads gan…" at bounding box center [0, 0] width 0 height 0
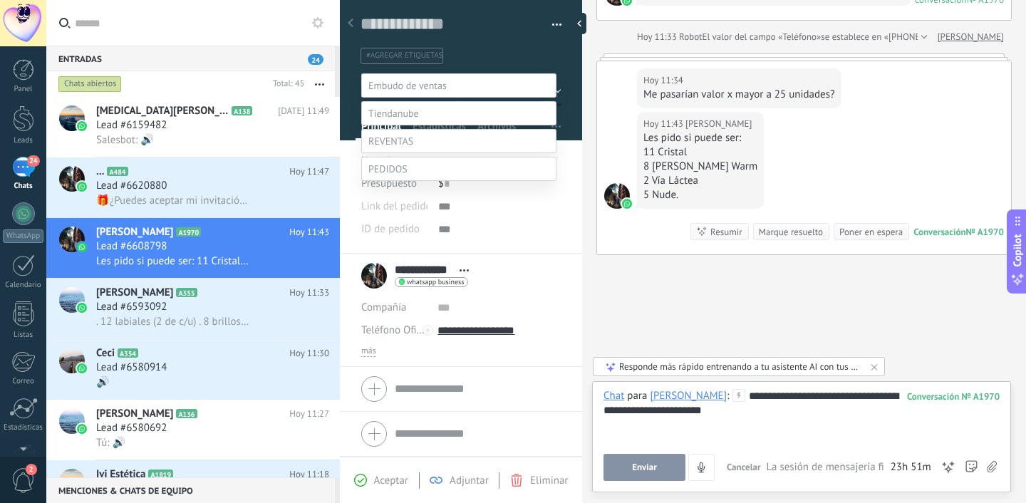
click at [402, 181] on label at bounding box center [458, 169] width 195 height 24
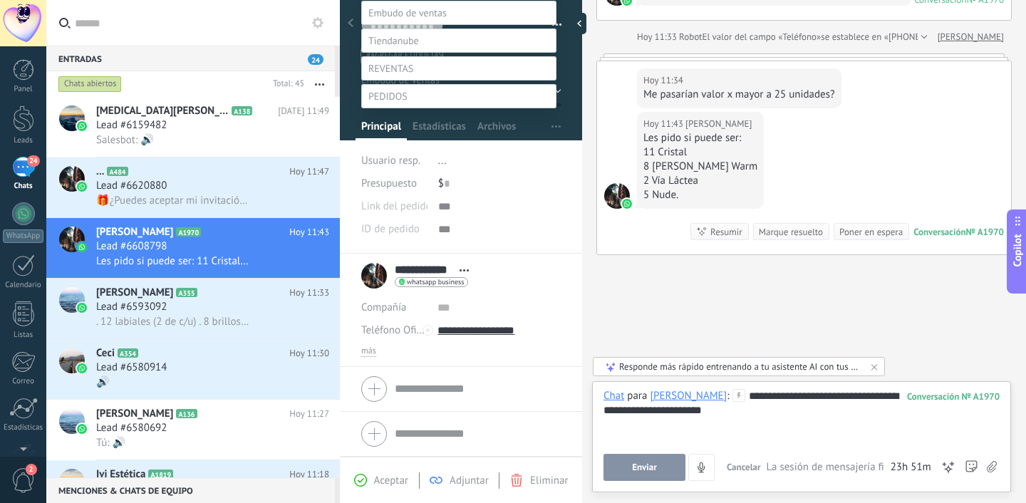
click at [0, 0] on label "PEDIDO" at bounding box center [0, 0] width 0 height 0
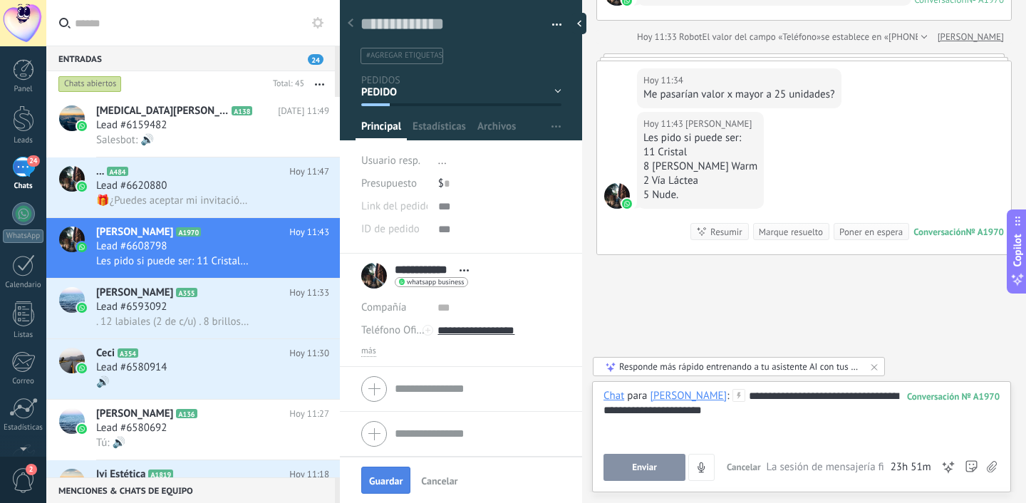
click at [402, 486] on span "Guardar" at bounding box center [386, 481] width 34 height 10
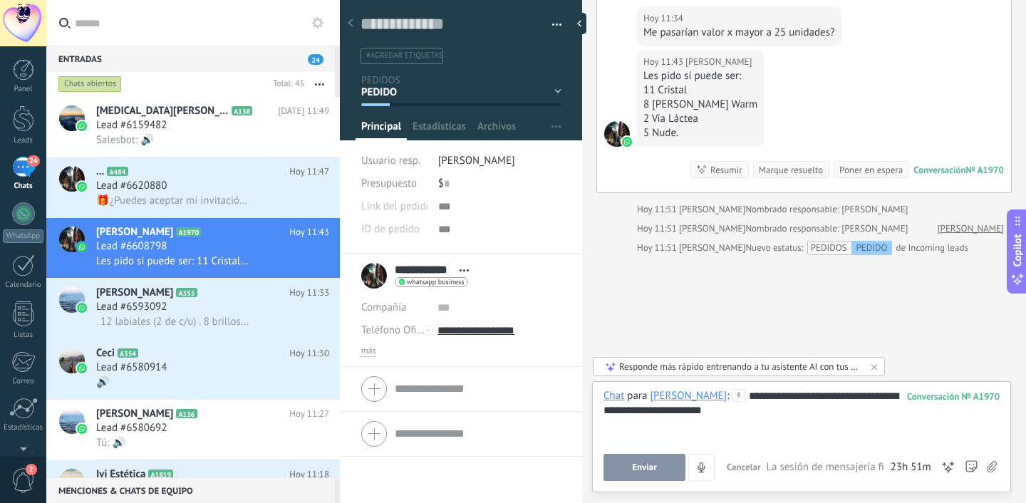
click at [643, 475] on button "Enviar" at bounding box center [645, 467] width 82 height 27
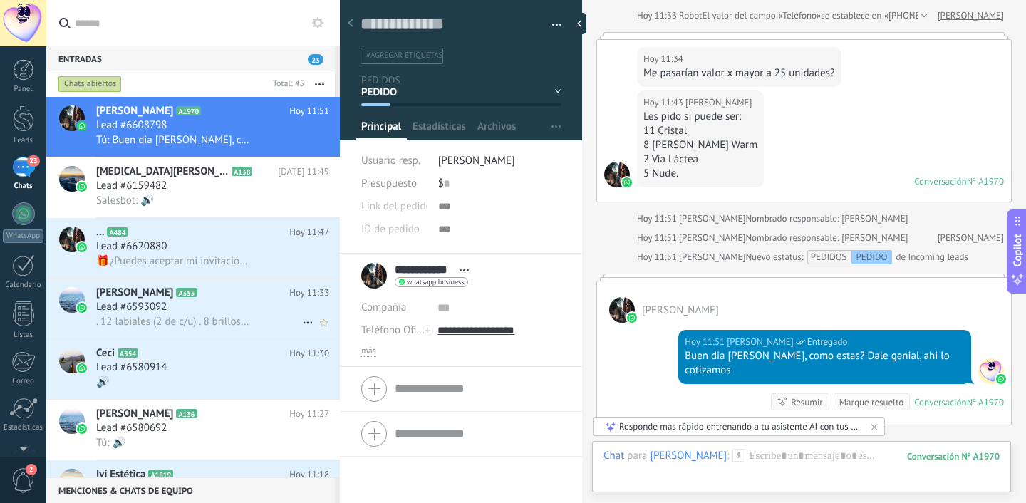
click at [180, 299] on h2 "Mariana Bressano A355" at bounding box center [192, 293] width 193 height 14
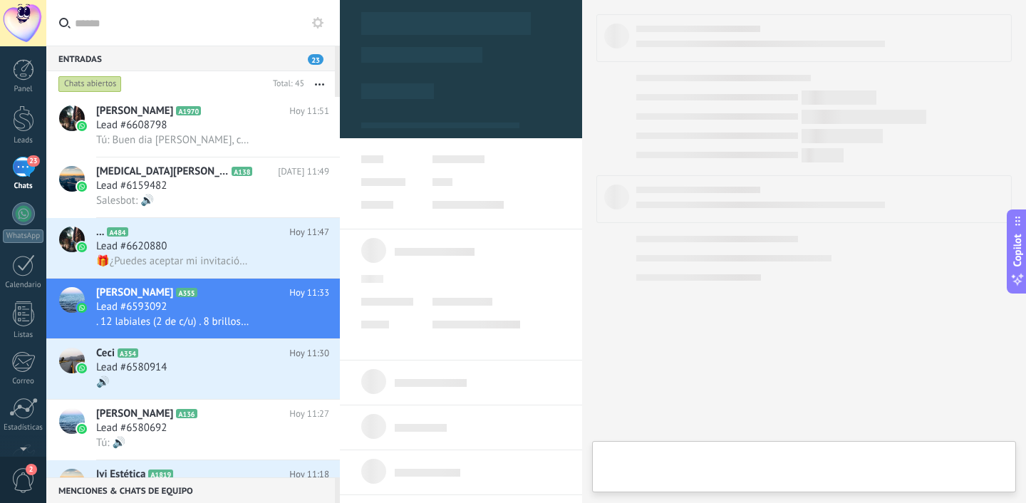
type textarea "**********"
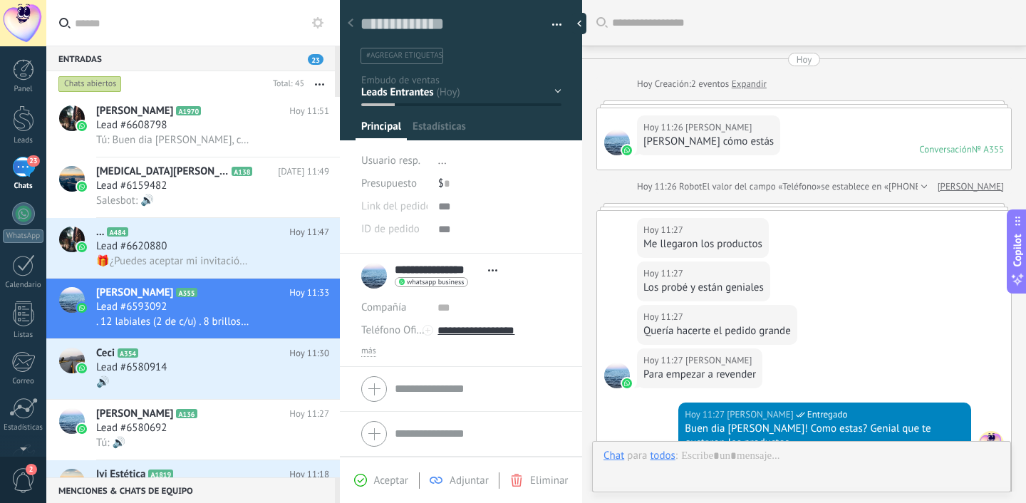
scroll to position [431, 0]
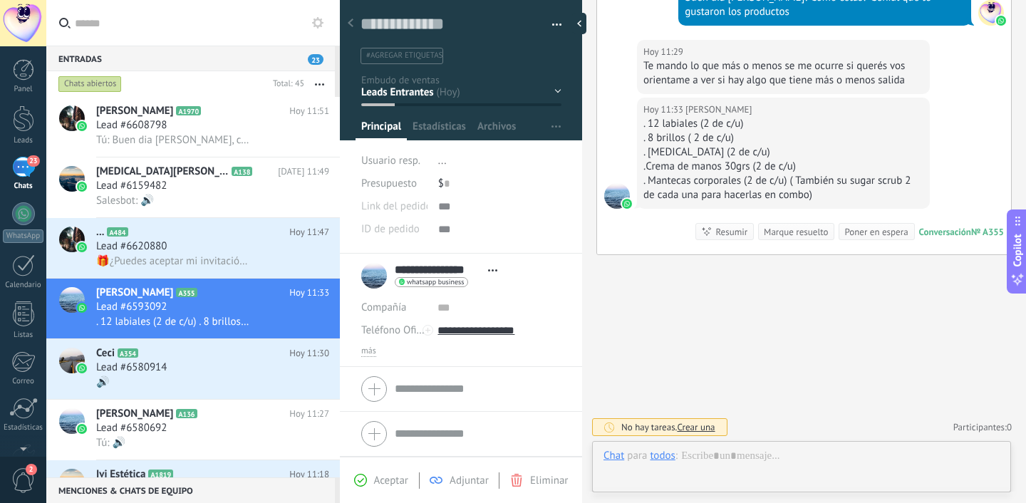
click at [0, 0] on div "Contacto inicial Negociación Debate contractual Discusión de contrato Leads gan…" at bounding box center [0, 0] width 0 height 0
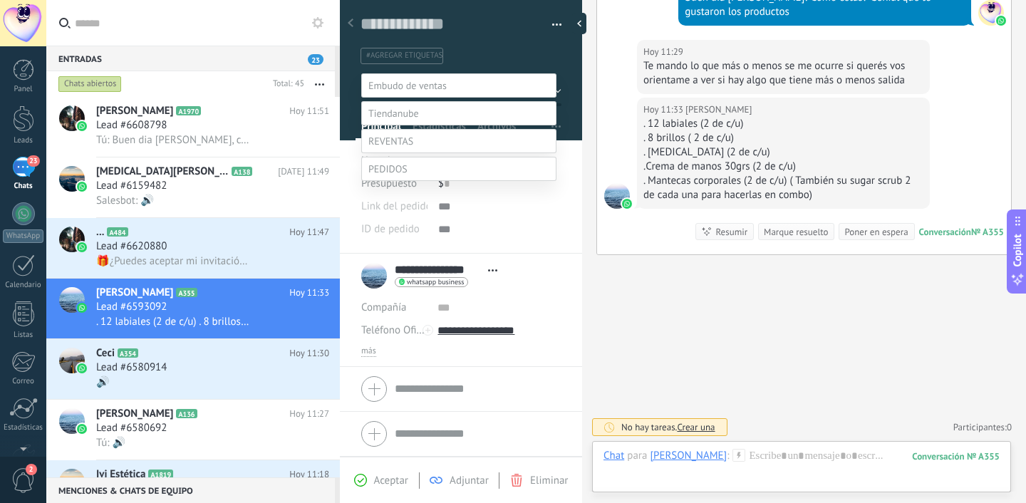
click at [386, 175] on span at bounding box center [388, 169] width 39 height 13
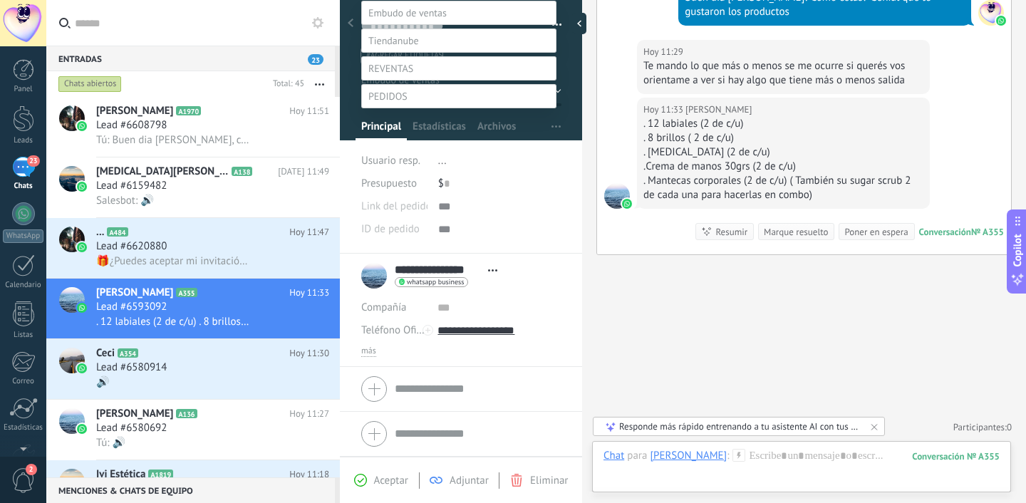
click at [0, 0] on label "PEDIDO" at bounding box center [0, 0] width 0 height 0
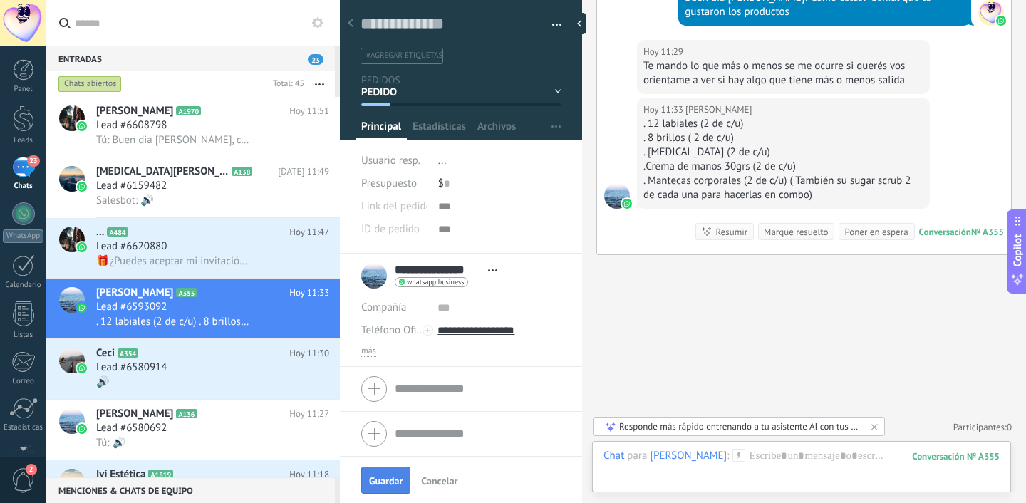
click at [381, 477] on span "Guardar" at bounding box center [386, 481] width 34 height 10
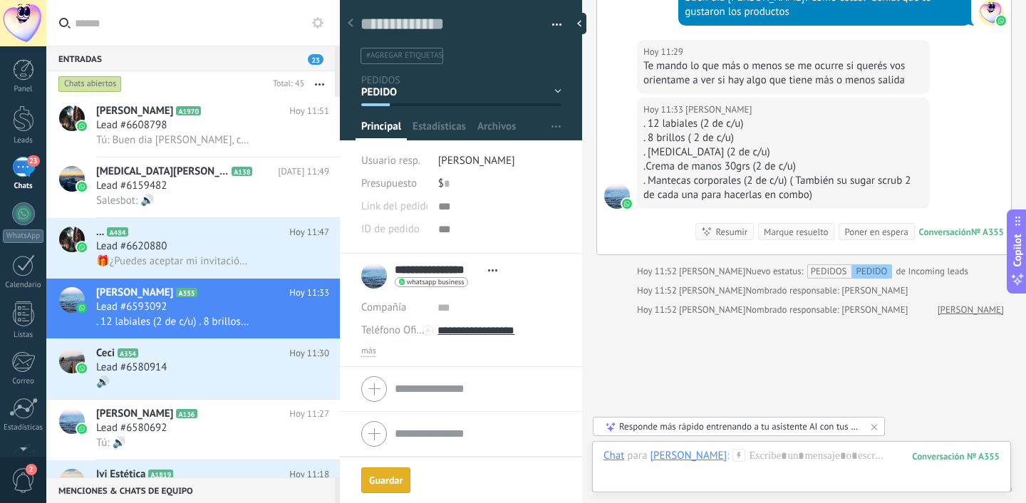
scroll to position [493, 0]
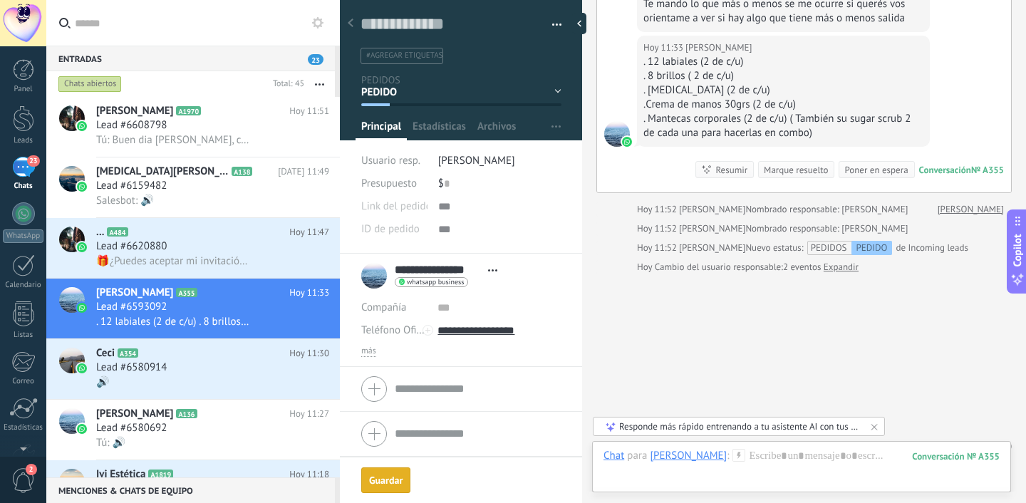
click at [932, 172] on div "Conversación" at bounding box center [946, 170] width 52 height 12
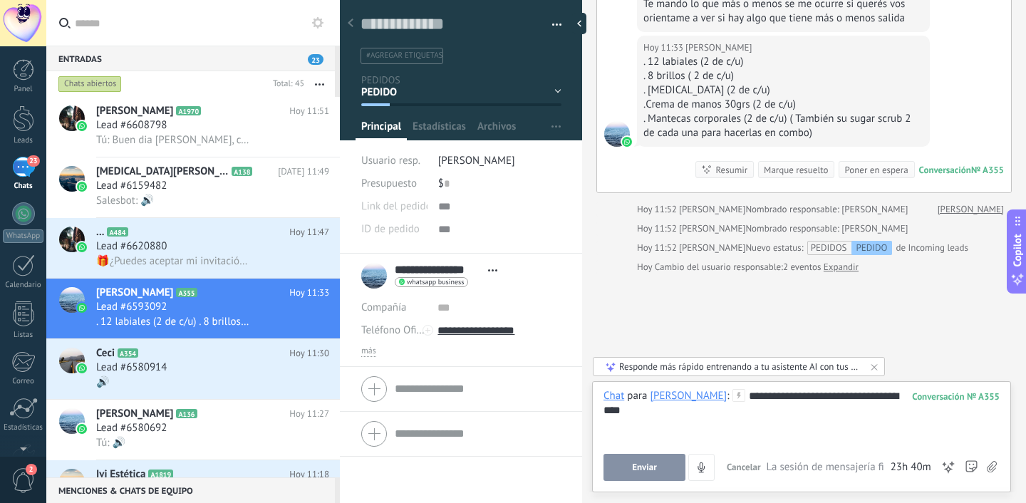
click at [634, 472] on span "Enviar" at bounding box center [644, 468] width 25 height 10
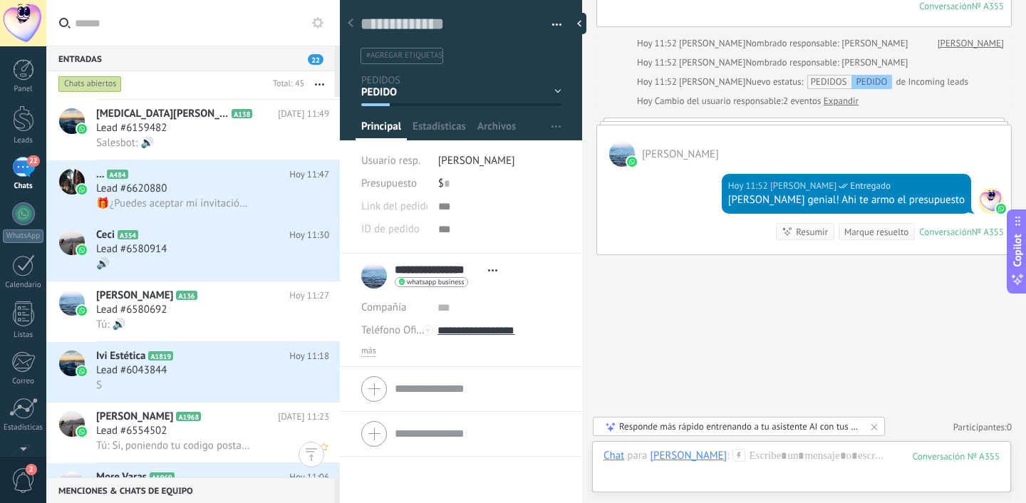
scroll to position [0, 0]
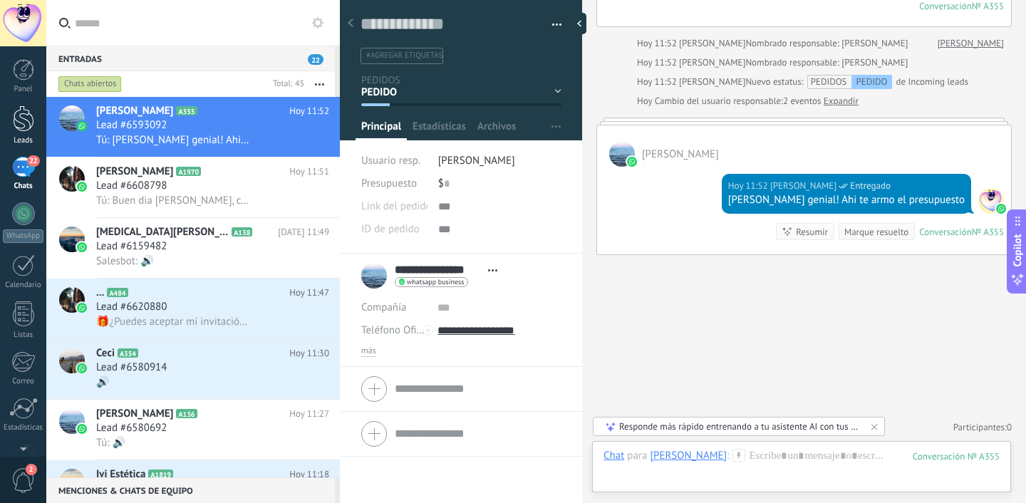
click at [26, 133] on link "Leads" at bounding box center [23, 125] width 46 height 40
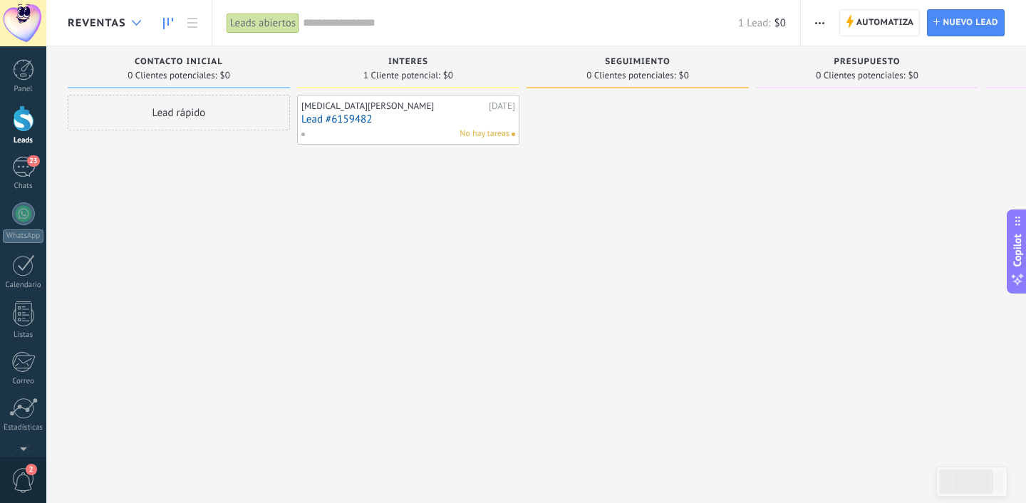
click at [135, 32] on div at bounding box center [137, 23] width 24 height 28
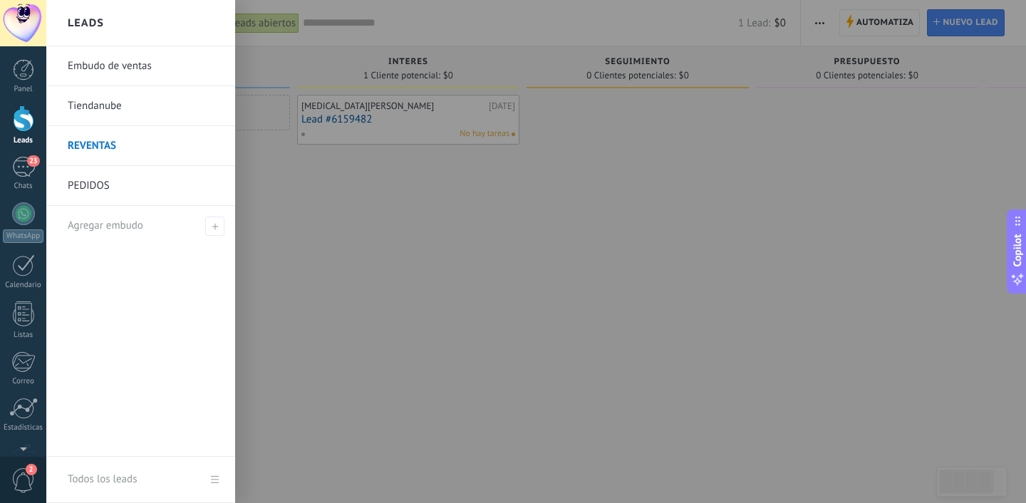
click at [191, 68] on link "Embudo de ventas" at bounding box center [144, 66] width 153 height 40
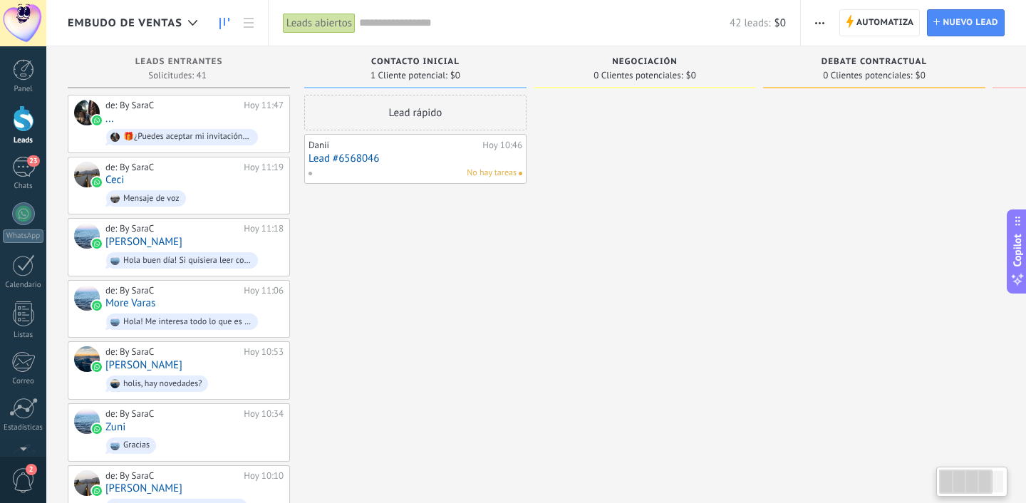
click at [830, 31] on button "button" at bounding box center [820, 22] width 21 height 27
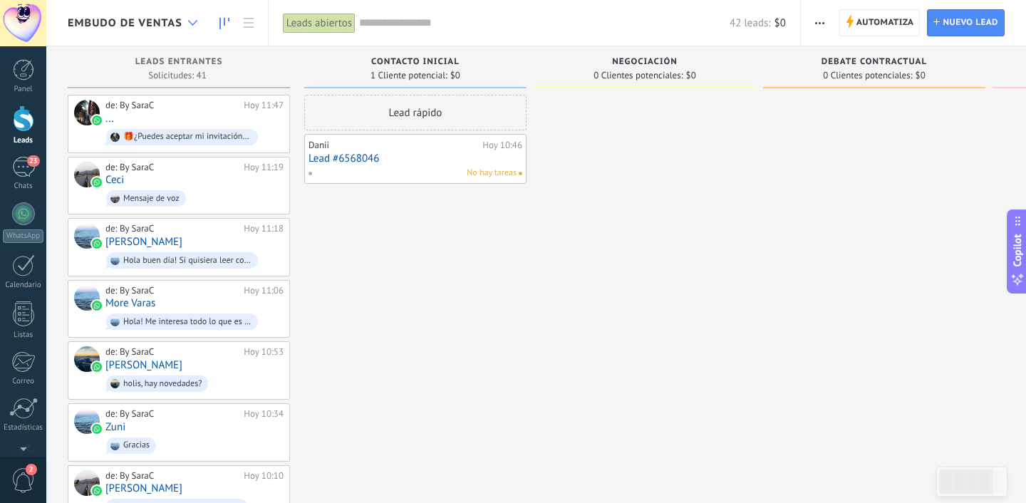
click at [190, 27] on div at bounding box center [193, 23] width 24 height 28
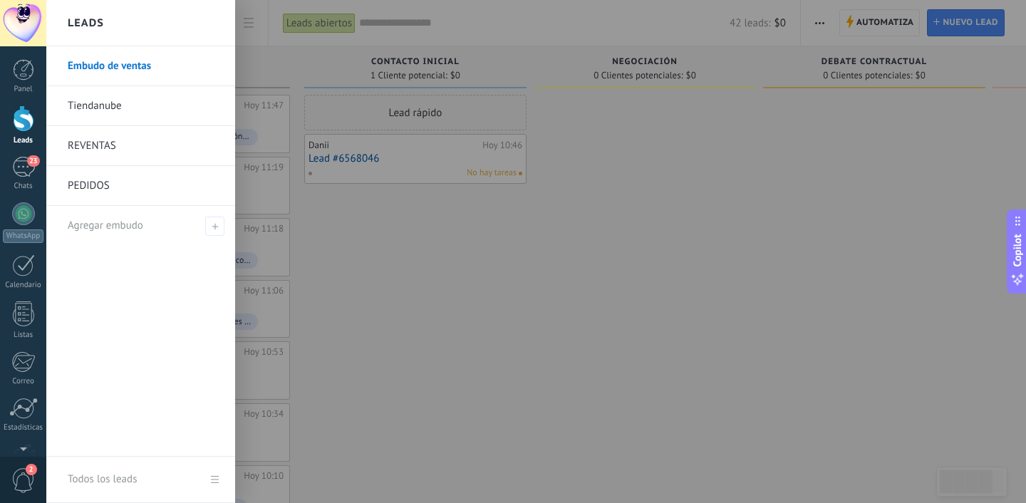
click at [104, 172] on link "PEDIDOS" at bounding box center [144, 186] width 153 height 40
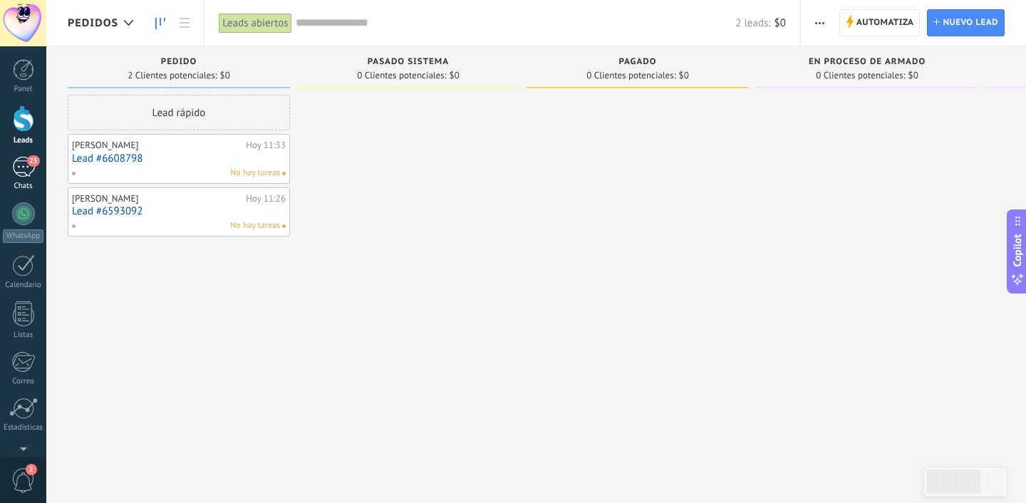
click at [31, 164] on span "23" at bounding box center [33, 160] width 12 height 11
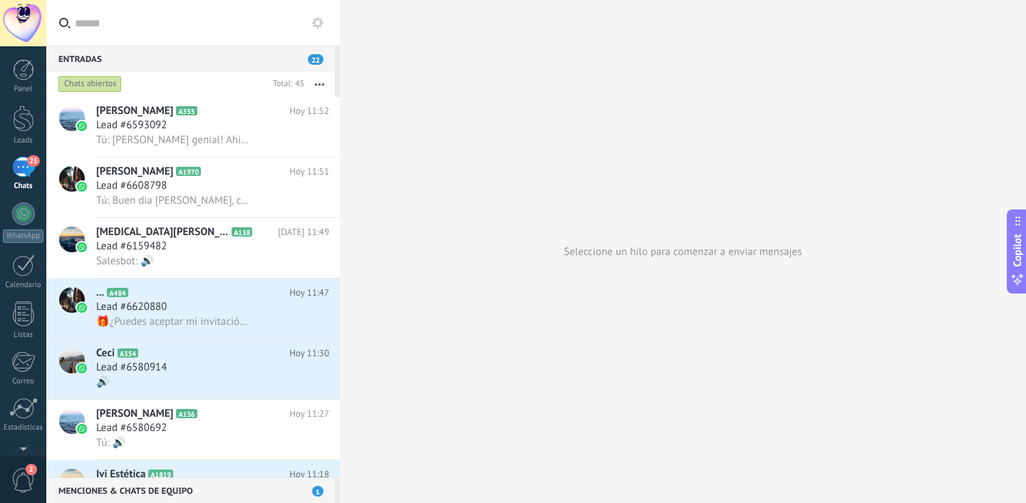
click at [125, 32] on input "text" at bounding box center [202, 23] width 254 height 46
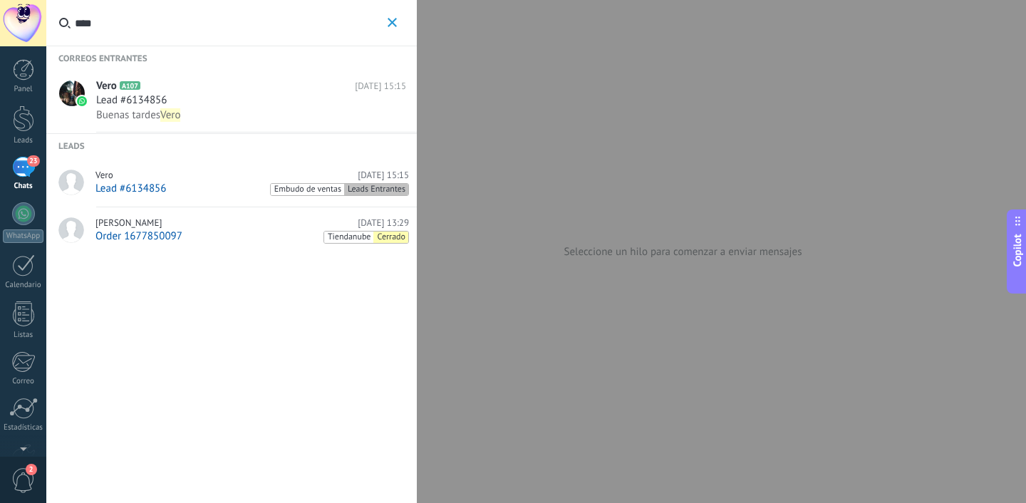
type input "****"
click at [140, 105] on span "Lead #6134856" at bounding box center [131, 100] width 71 height 14
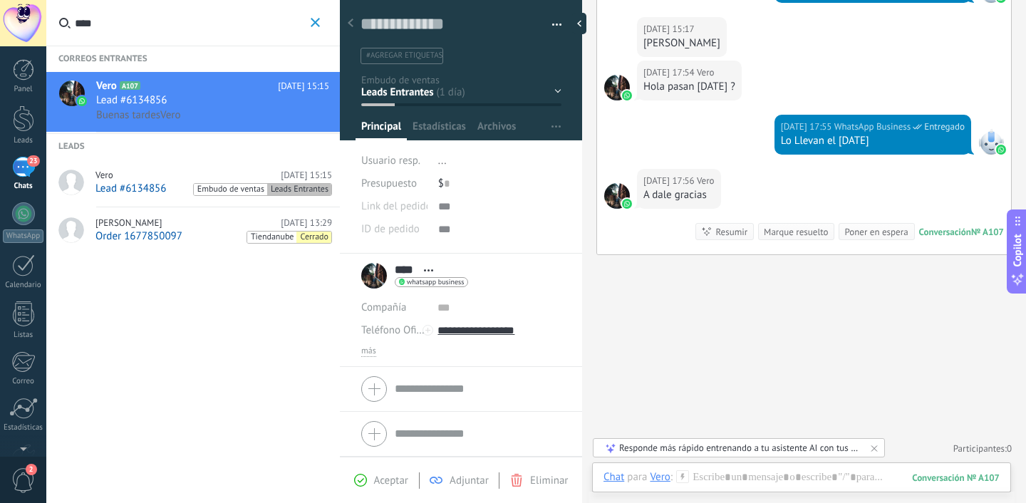
scroll to position [644, 0]
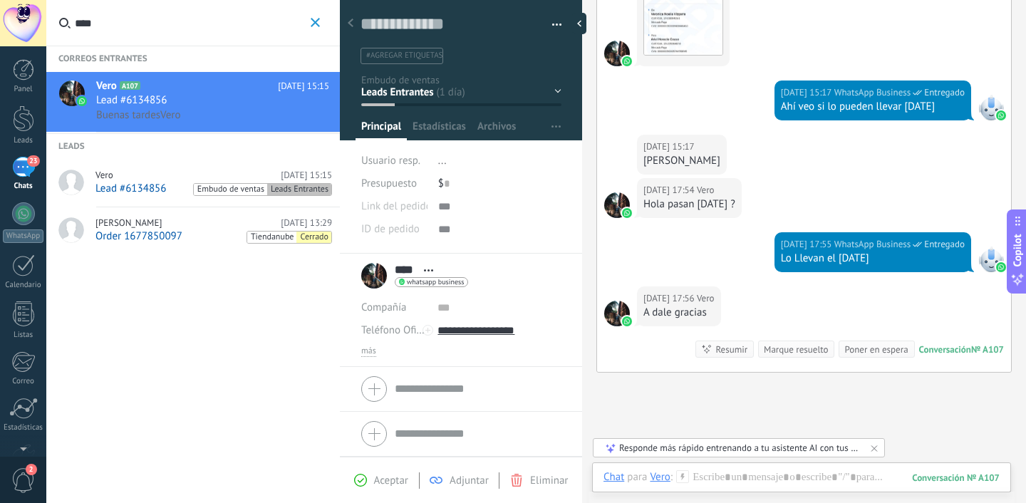
click at [0, 0] on div "Contacto inicial Negociación Debate contractual Discusión de contrato Leads gan…" at bounding box center [0, 0] width 0 height 0
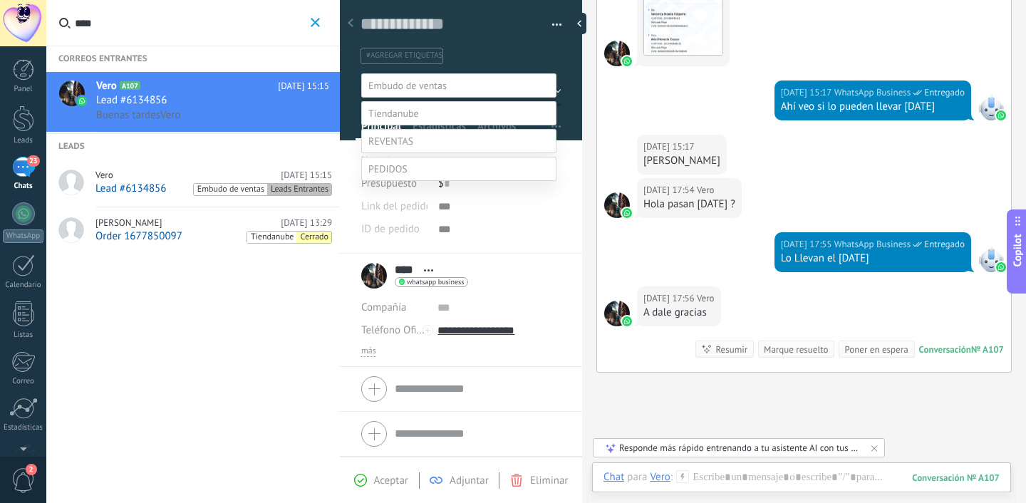
click at [395, 175] on span at bounding box center [388, 169] width 39 height 13
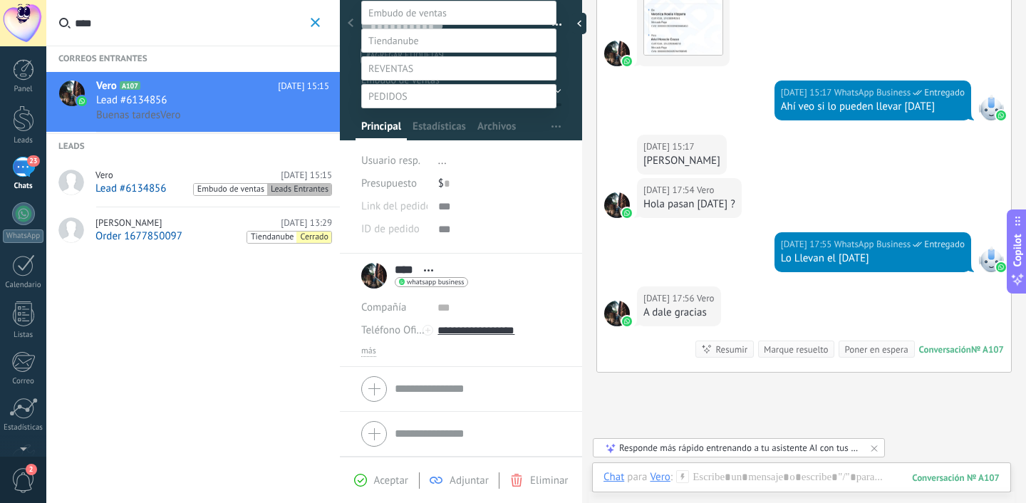
click at [0, 0] on label "PEDIDO" at bounding box center [0, 0] width 0 height 0
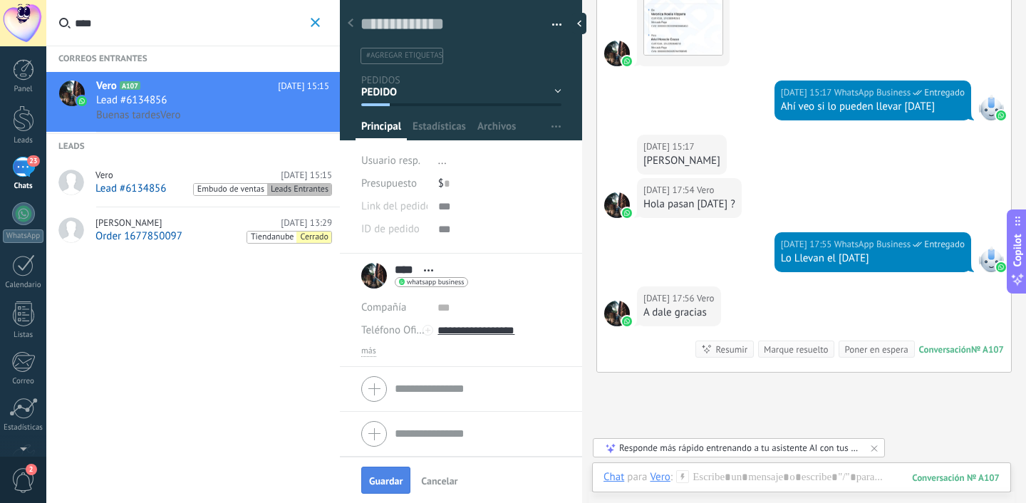
click at [388, 476] on span "Guardar" at bounding box center [386, 481] width 34 height 10
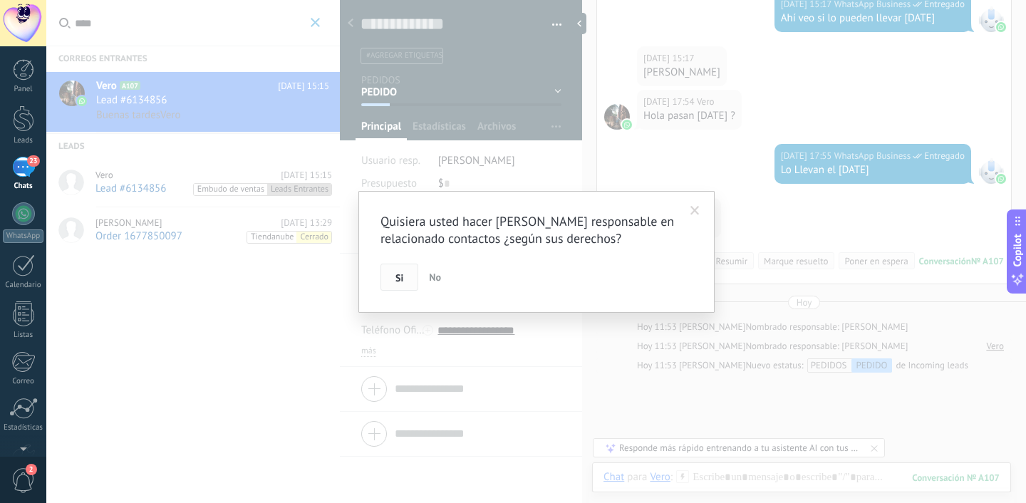
click at [406, 284] on button "Si" at bounding box center [400, 277] width 38 height 27
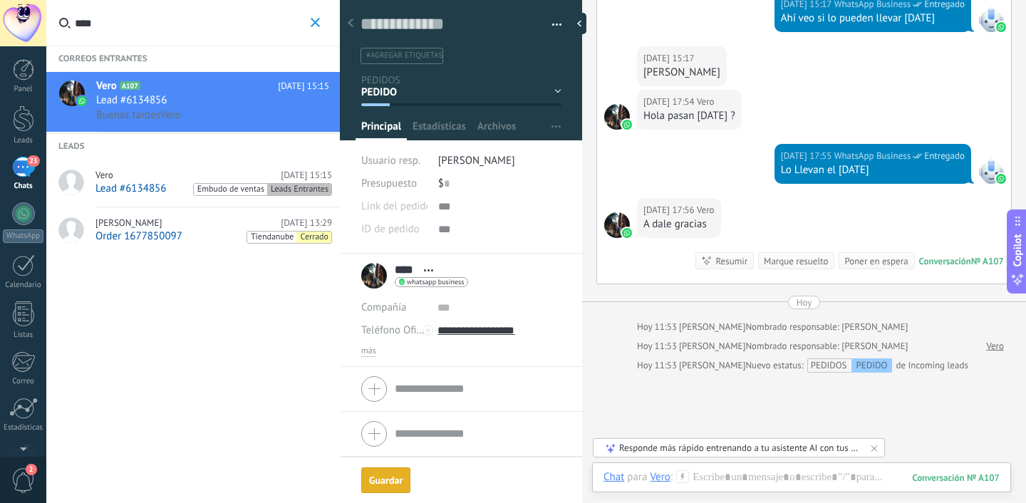
scroll to position [1, 0]
click at [401, 482] on span "Guardar" at bounding box center [386, 481] width 34 height 10
click at [16, 119] on div at bounding box center [23, 118] width 21 height 26
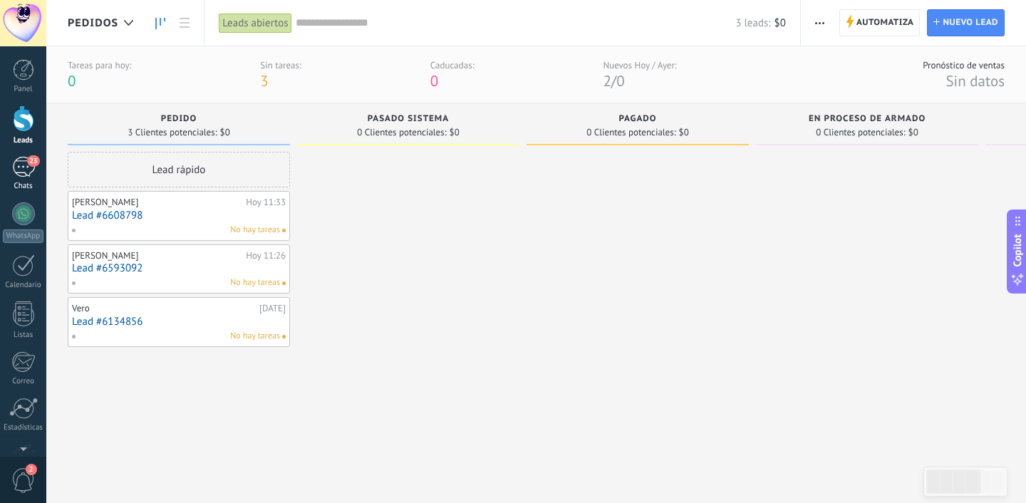
click at [25, 182] on div "Chats" at bounding box center [23, 186] width 41 height 9
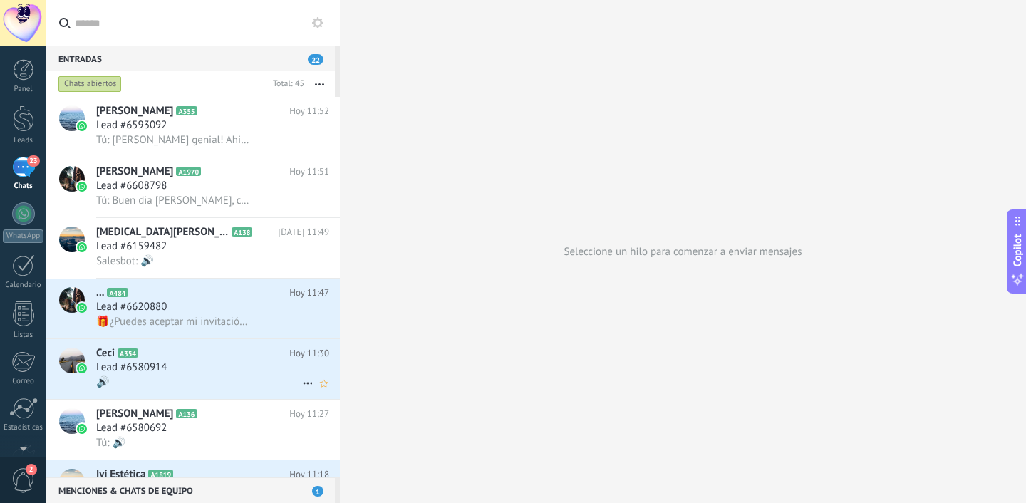
click at [196, 375] on div "Lead #6580914" at bounding box center [212, 368] width 233 height 14
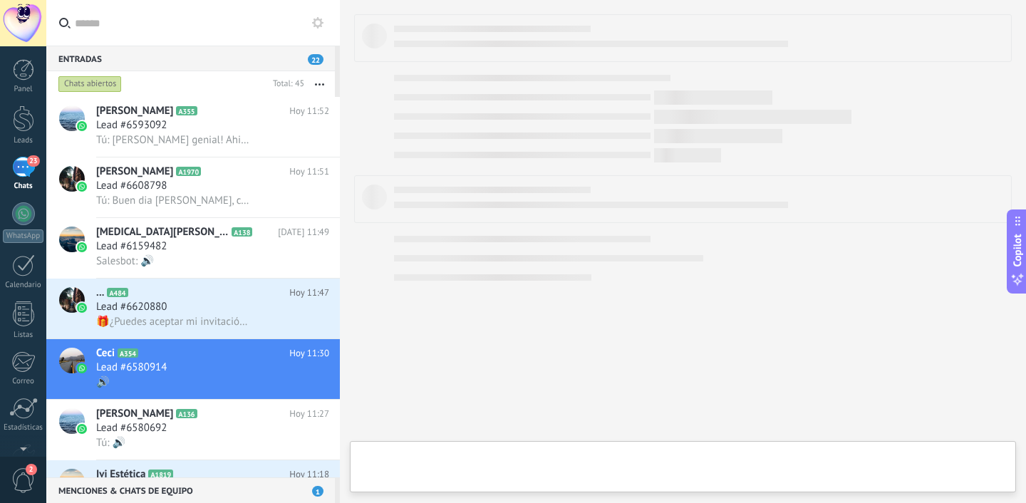
type textarea "**********"
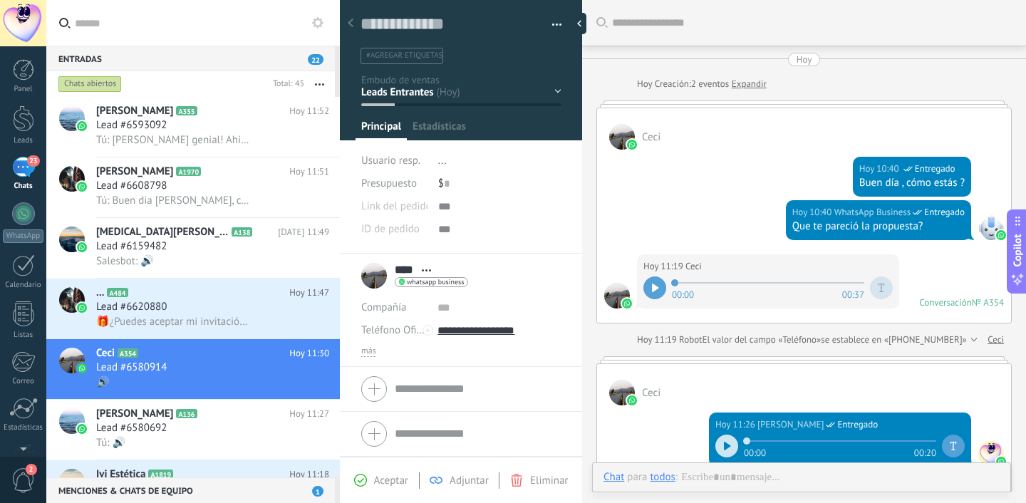
scroll to position [336, 0]
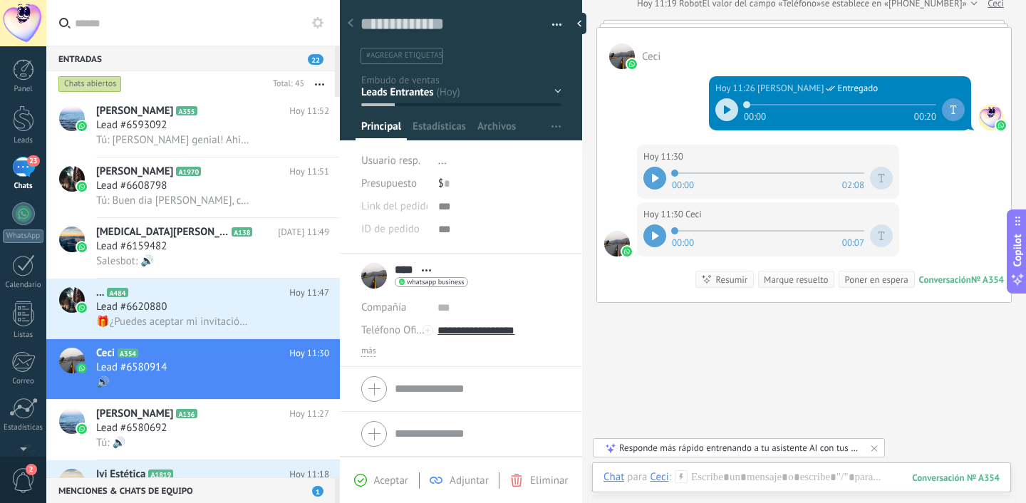
click at [656, 179] on icon at bounding box center [655, 178] width 7 height 9
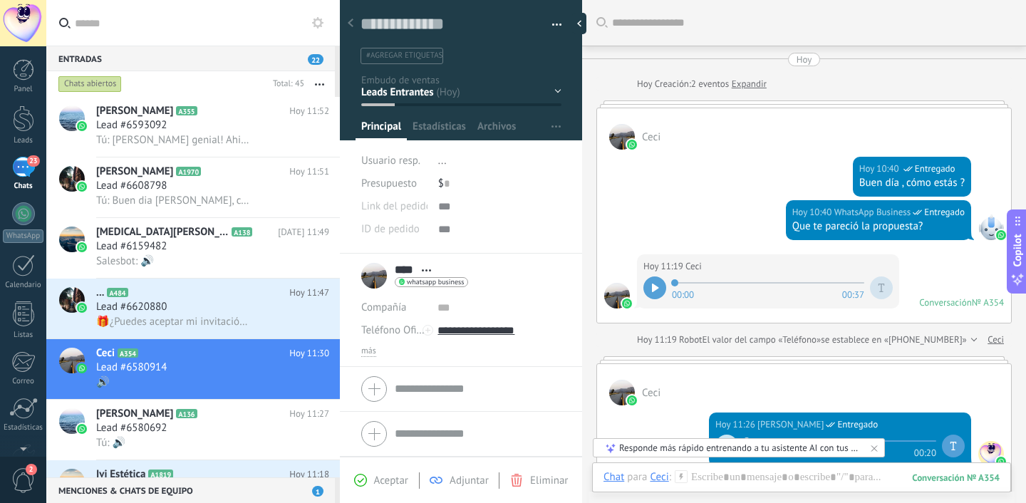
scroll to position [384, 0]
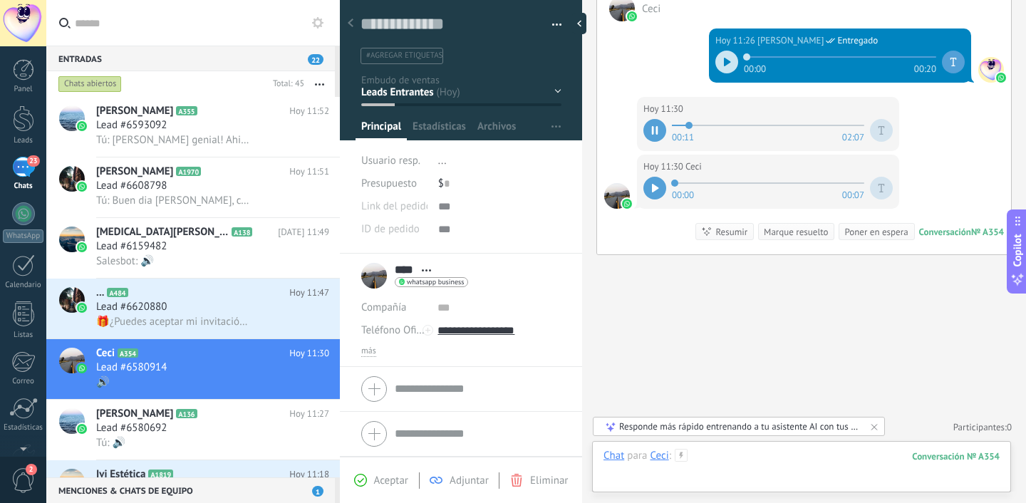
click at [741, 462] on div at bounding box center [802, 470] width 396 height 43
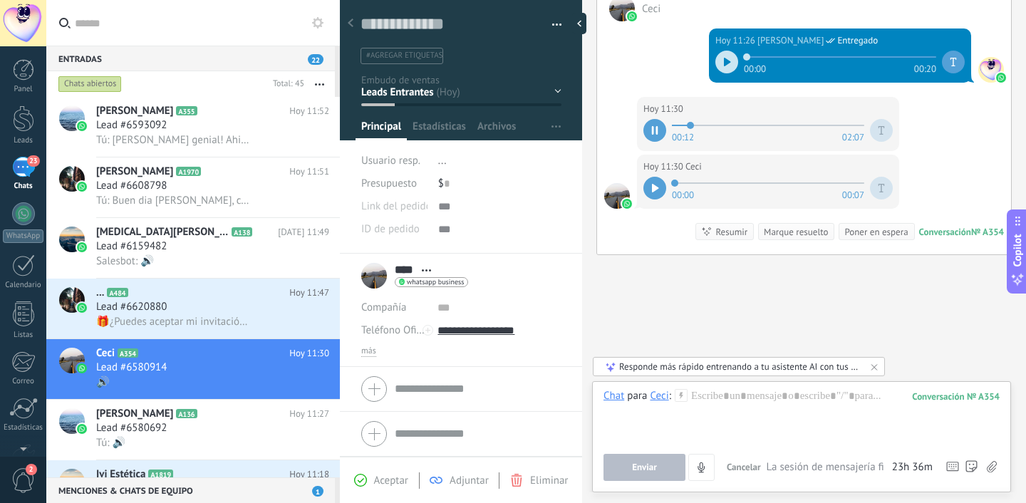
click at [993, 464] on icon at bounding box center [992, 467] width 10 height 12
click at [0, 0] on input "file" at bounding box center [0, 0] width 0 height 0
click at [992, 470] on icon at bounding box center [992, 467] width 10 height 12
click at [0, 0] on input "file" at bounding box center [0, 0] width 0 height 0
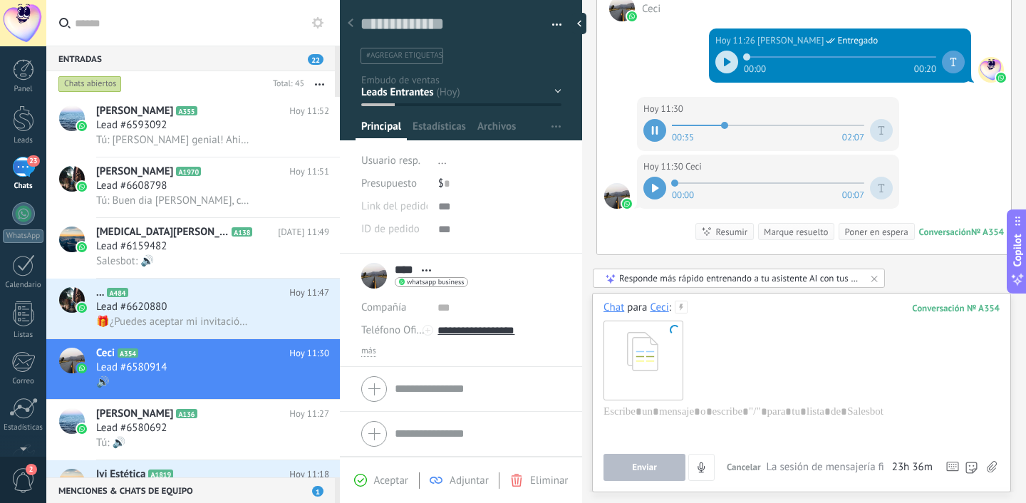
click at [996, 465] on use at bounding box center [992, 466] width 10 height 11
click at [0, 0] on input "file" at bounding box center [0, 0] width 0 height 0
click at [989, 465] on use at bounding box center [992, 466] width 10 height 11
click at [0, 0] on input "file" at bounding box center [0, 0] width 0 height 0
click at [664, 415] on div at bounding box center [802, 432] width 396 height 54
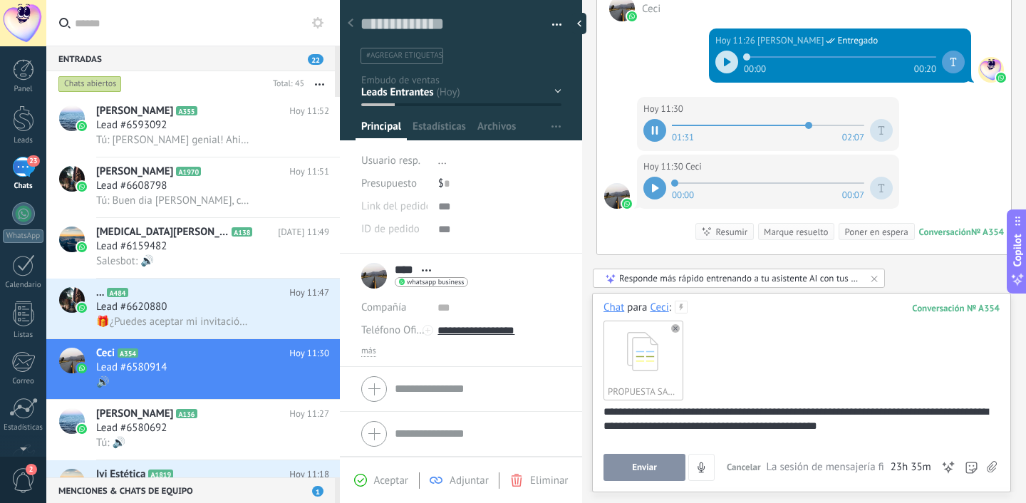
click at [887, 431] on div "**********" at bounding box center [799, 432] width 391 height 54
click at [659, 468] on button "Enviar" at bounding box center [645, 467] width 82 height 27
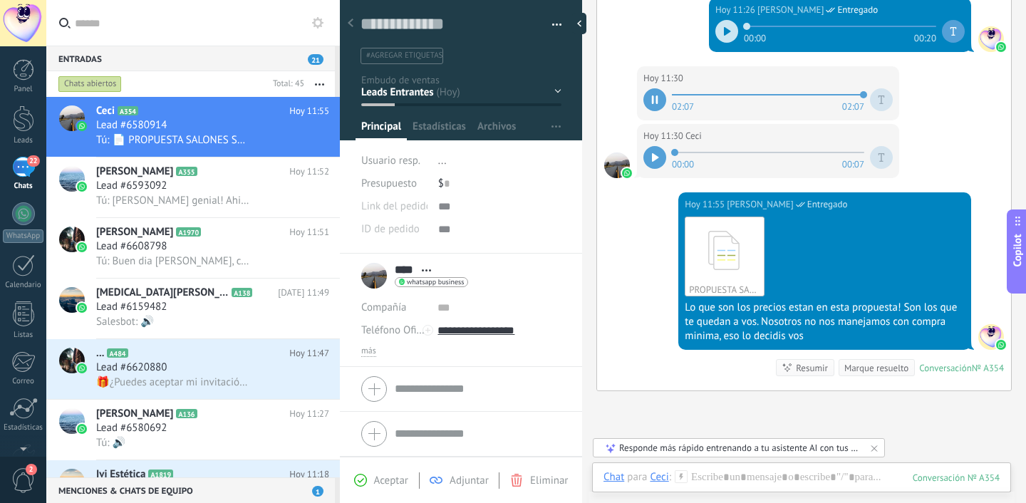
scroll to position [413, 0]
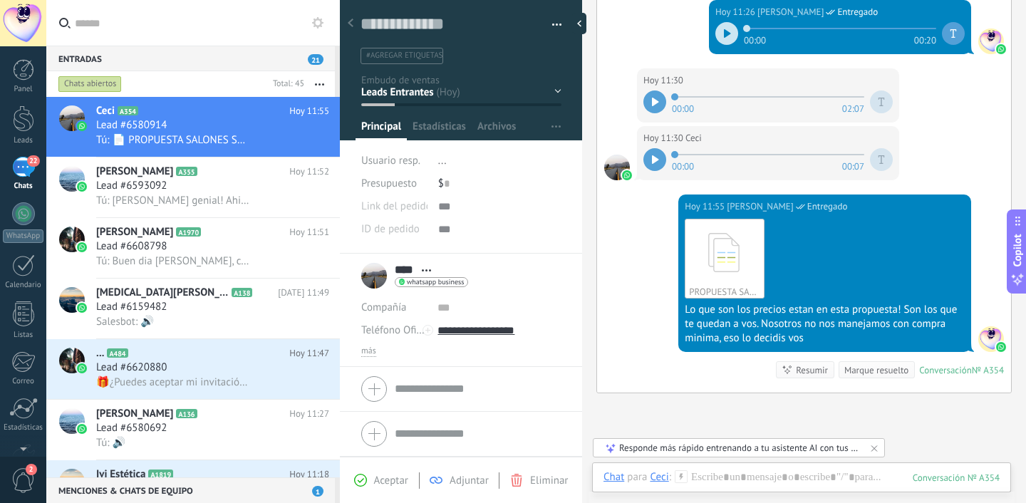
click at [657, 163] on div at bounding box center [655, 159] width 23 height 23
click at [731, 481] on div at bounding box center [802, 491] width 396 height 43
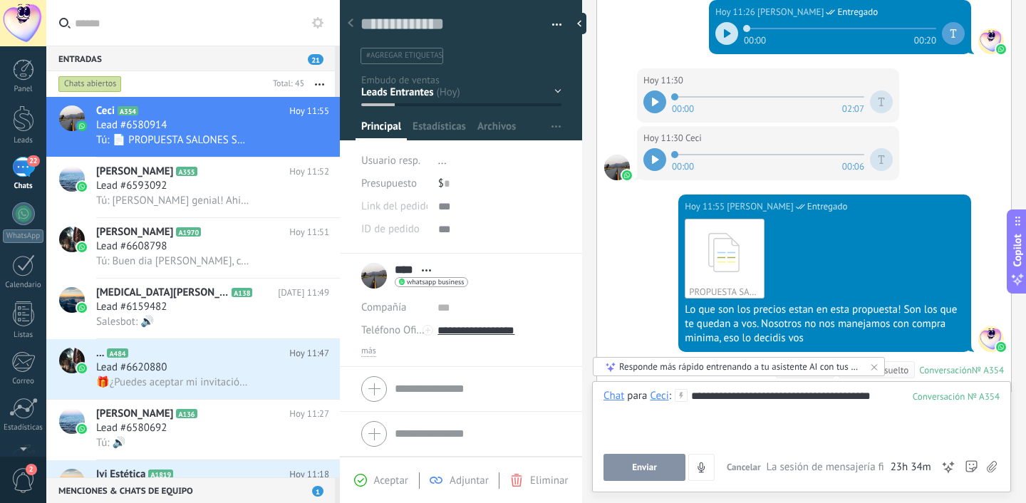
click at [620, 462] on button "Enviar" at bounding box center [645, 467] width 82 height 27
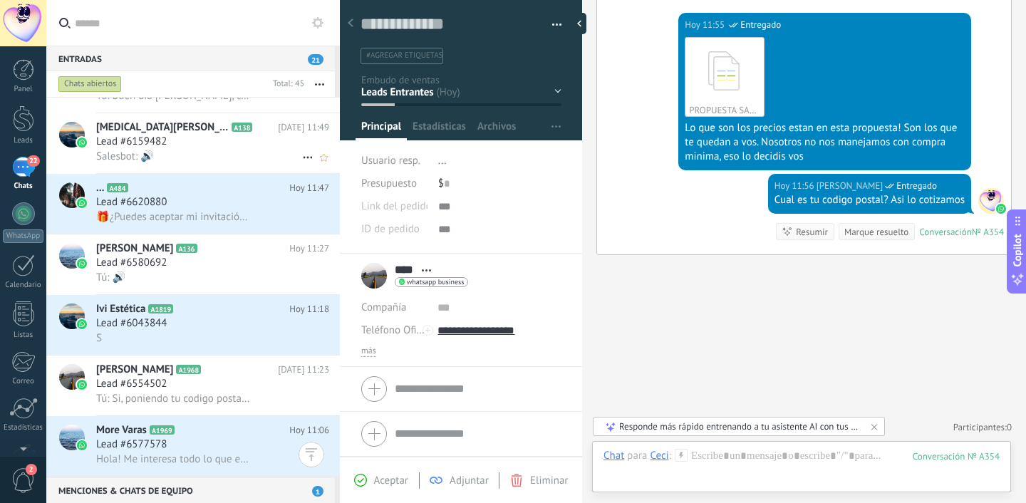
scroll to position [125, 0]
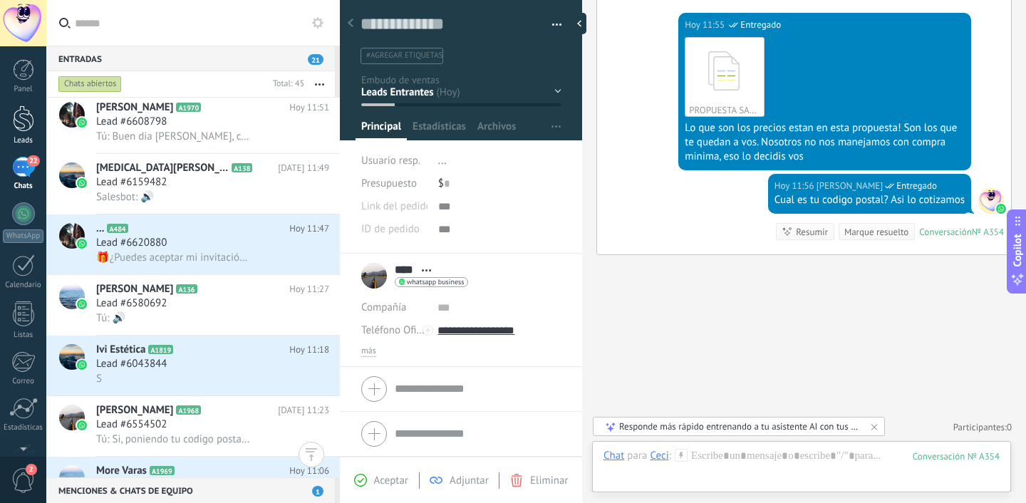
click at [27, 133] on link "Leads" at bounding box center [23, 125] width 46 height 40
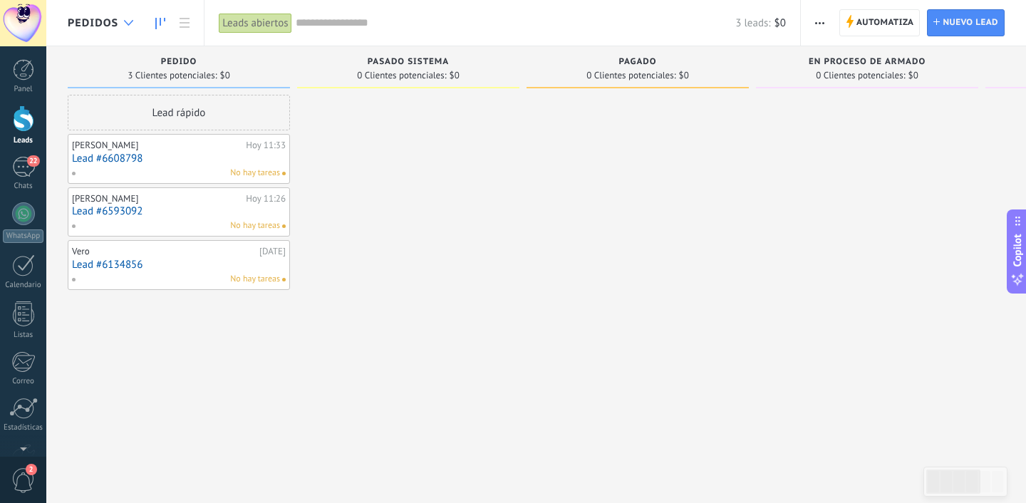
click at [131, 33] on div at bounding box center [129, 23] width 24 height 28
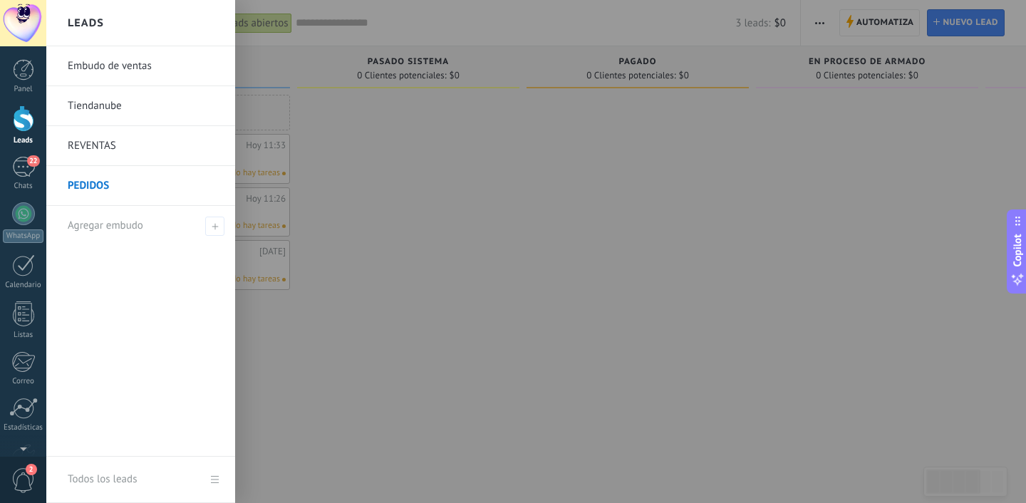
click at [98, 150] on link "REVENTAS" at bounding box center [144, 146] width 153 height 40
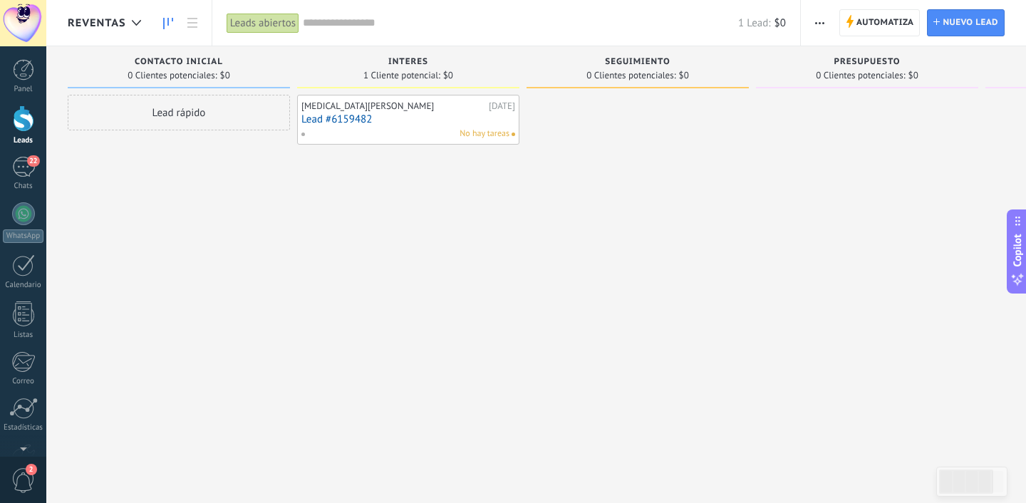
click at [396, 123] on link "Lead #6159482" at bounding box center [409, 119] width 214 height 12
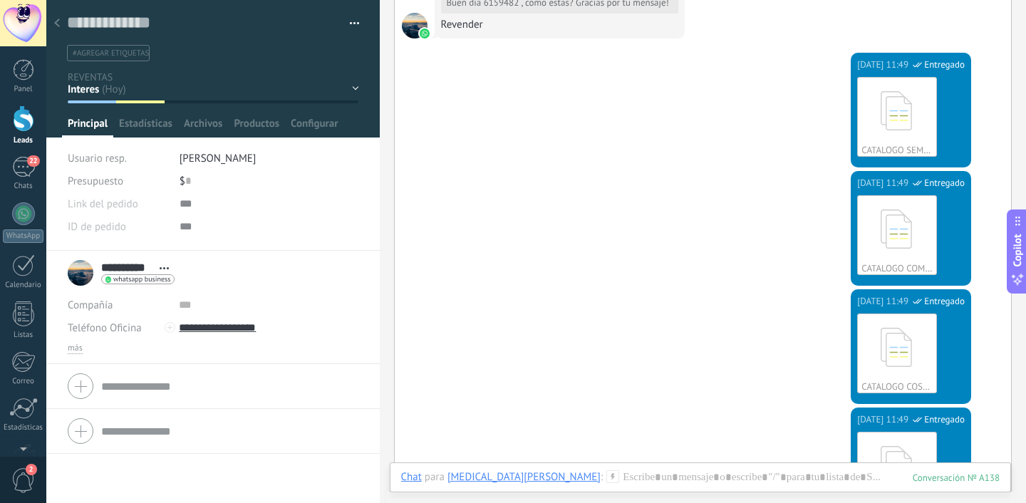
scroll to position [1033, 0]
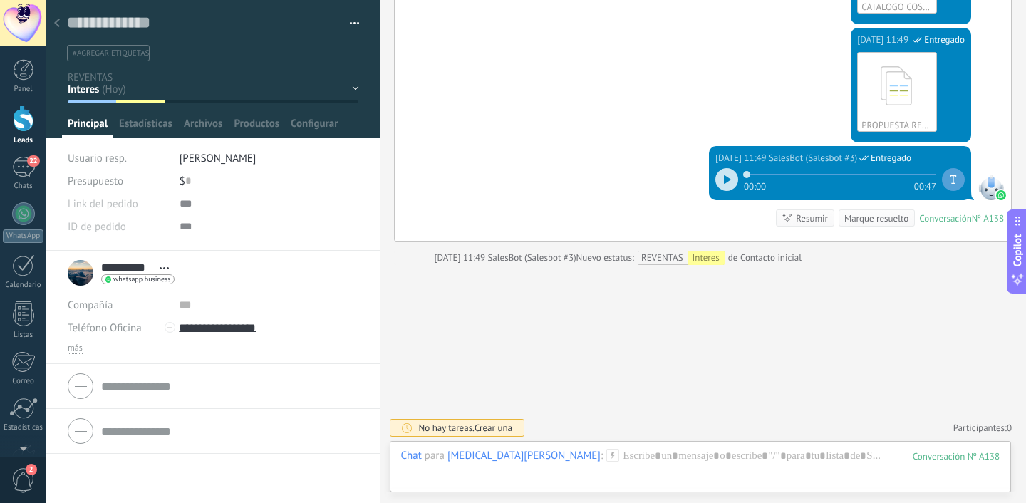
click at [65, 23] on div at bounding box center [57, 24] width 20 height 28
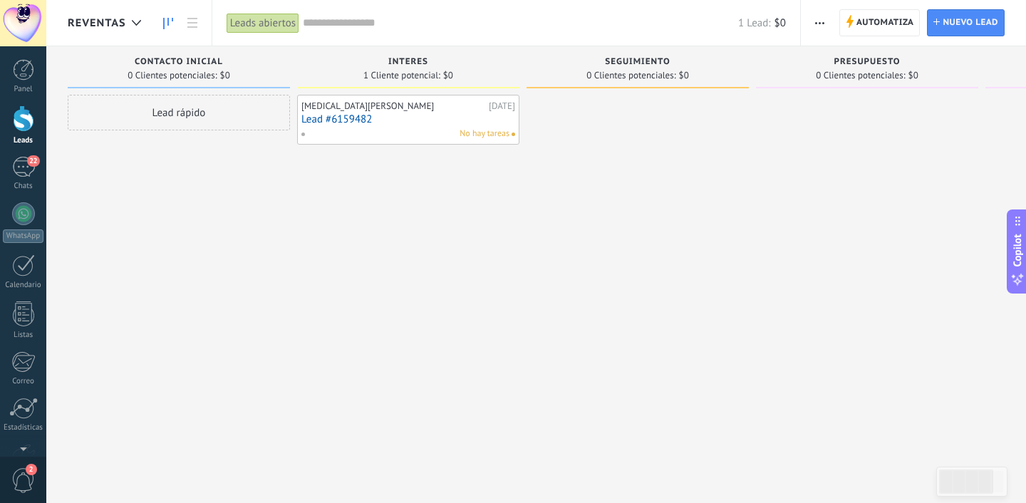
click at [411, 118] on link "Lead #6159482" at bounding box center [409, 119] width 214 height 12
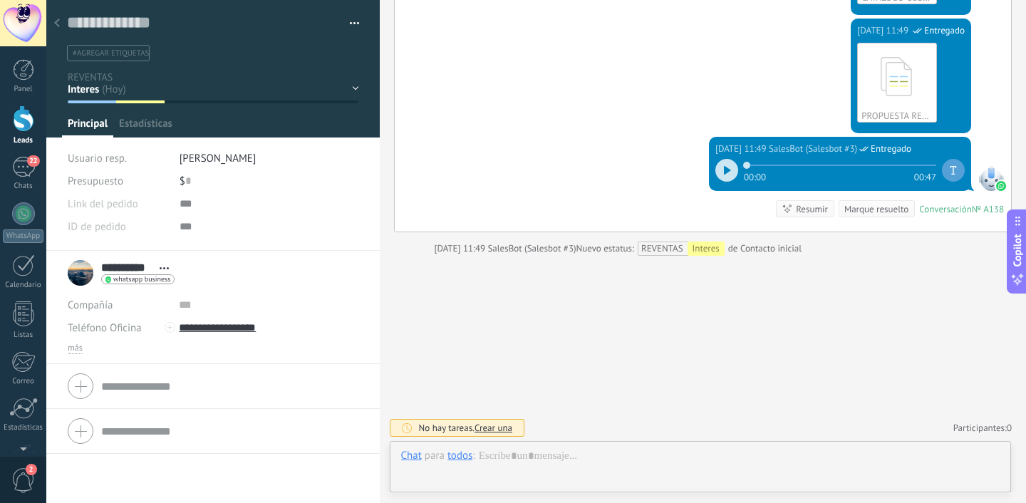
scroll to position [1033, 0]
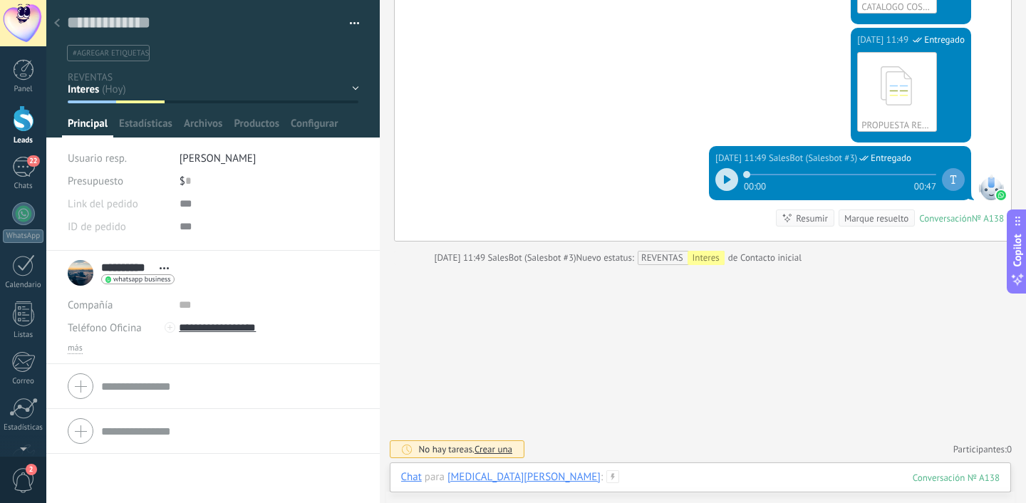
click at [538, 481] on div at bounding box center [700, 491] width 599 height 43
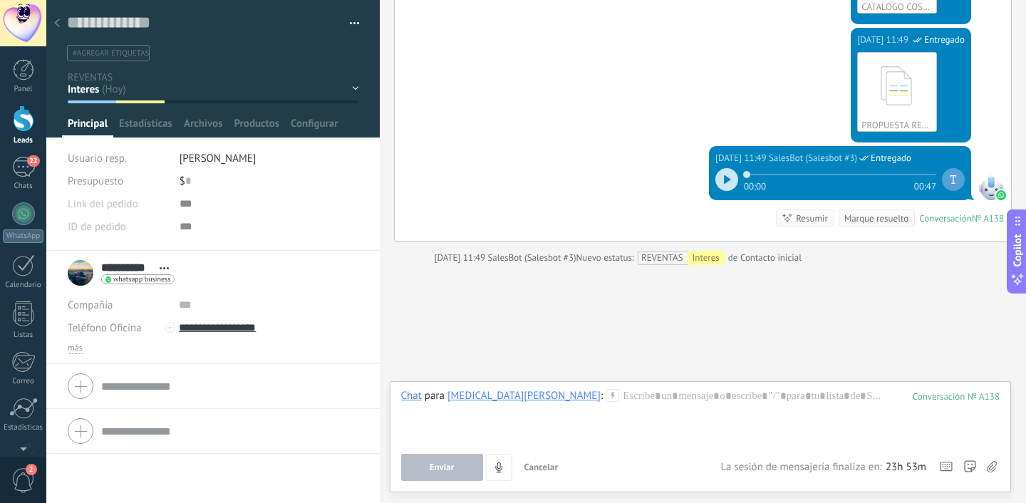
click at [24, 88] on div "Panel" at bounding box center [23, 89] width 41 height 9
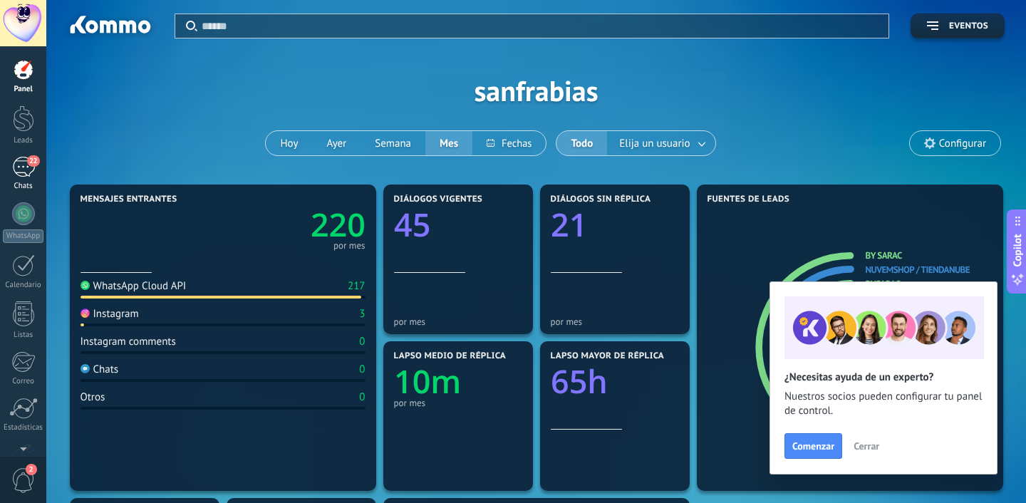
click at [25, 173] on div "22" at bounding box center [23, 167] width 23 height 21
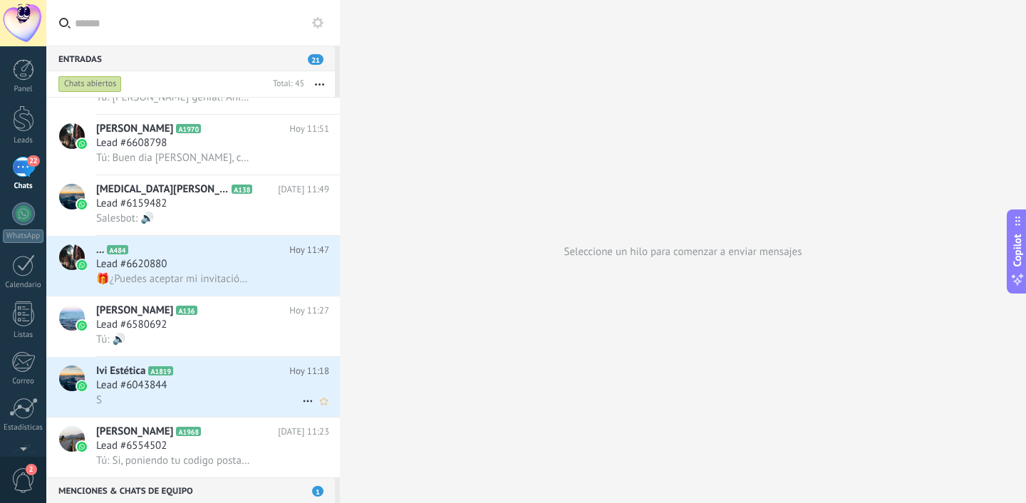
scroll to position [107, 0]
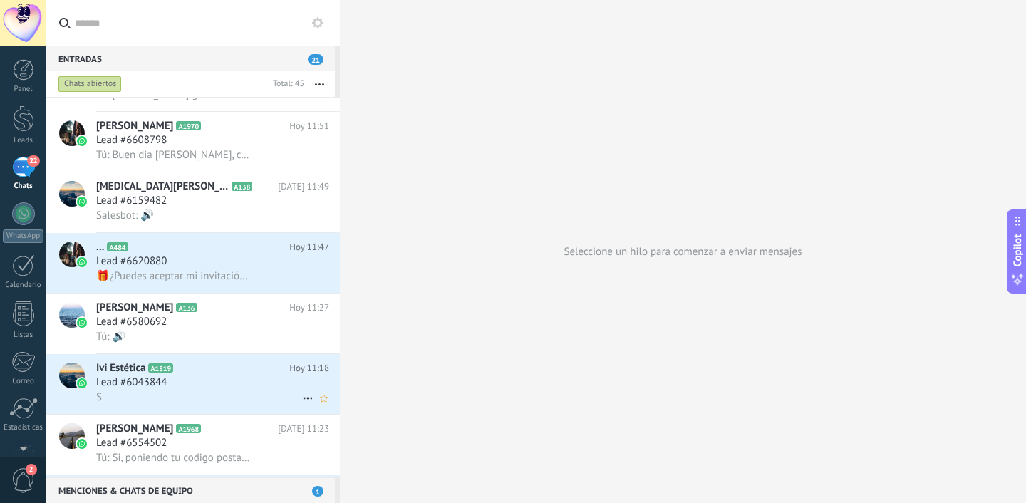
click at [167, 373] on span "A1819" at bounding box center [160, 368] width 25 height 9
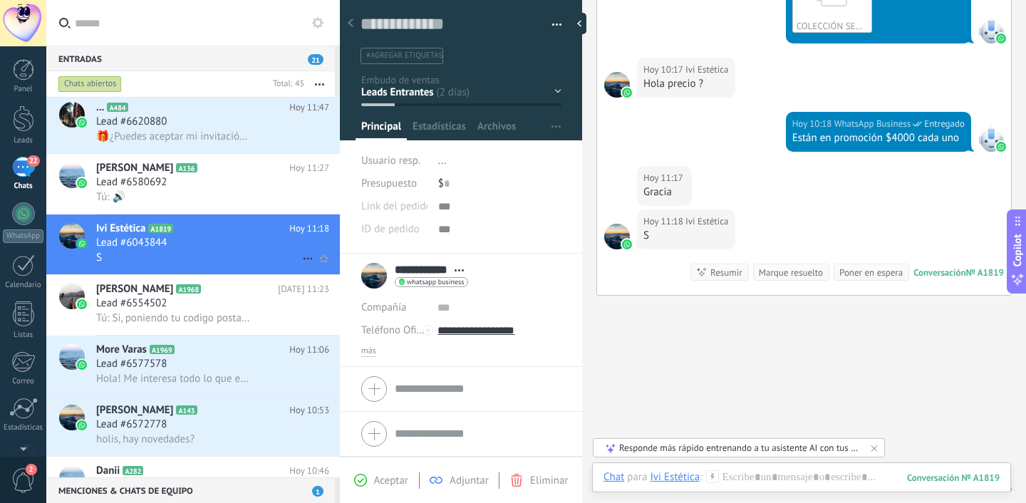
scroll to position [249, 0]
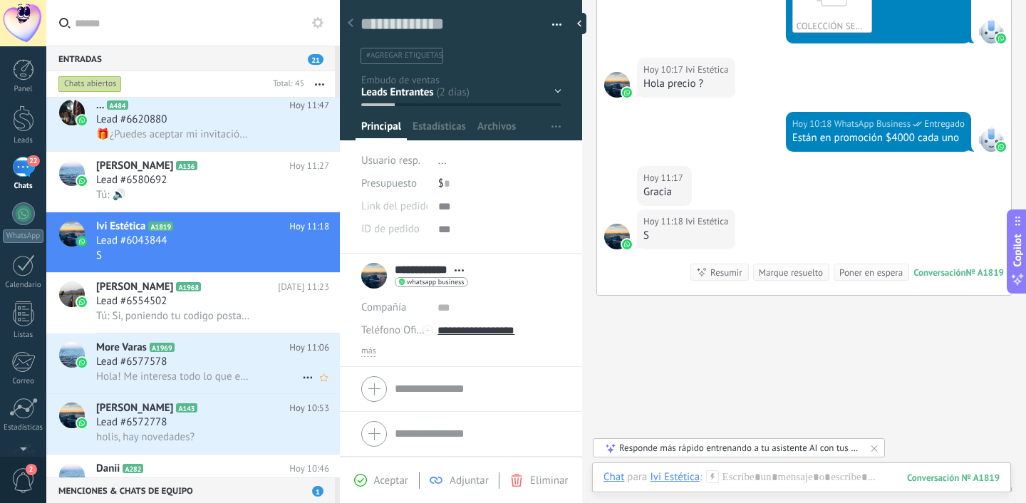
click at [194, 369] on div "Lead #6577578" at bounding box center [212, 362] width 233 height 14
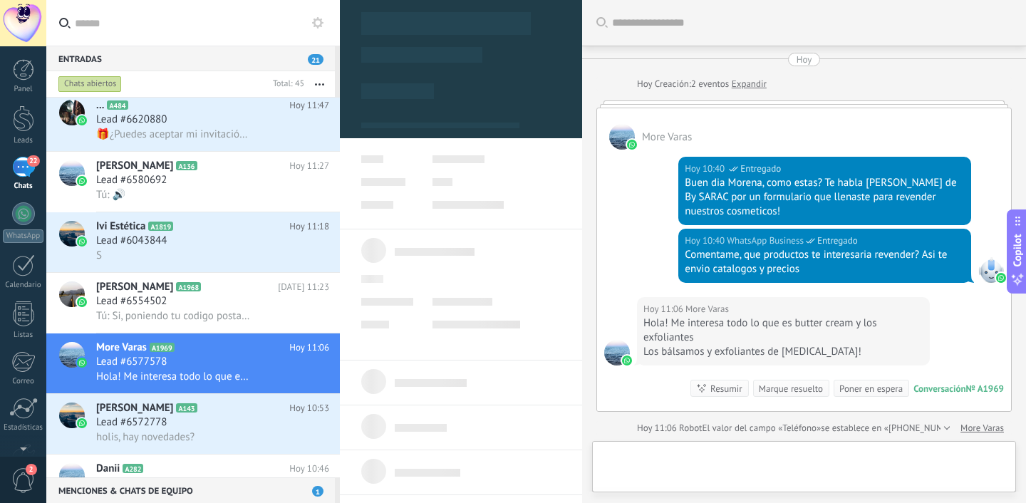
type textarea "**********"
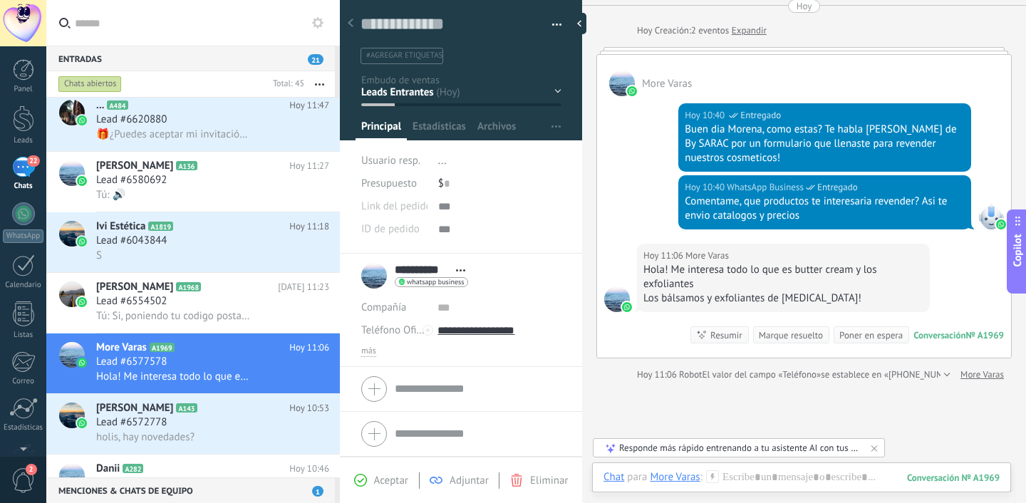
scroll to position [54, 0]
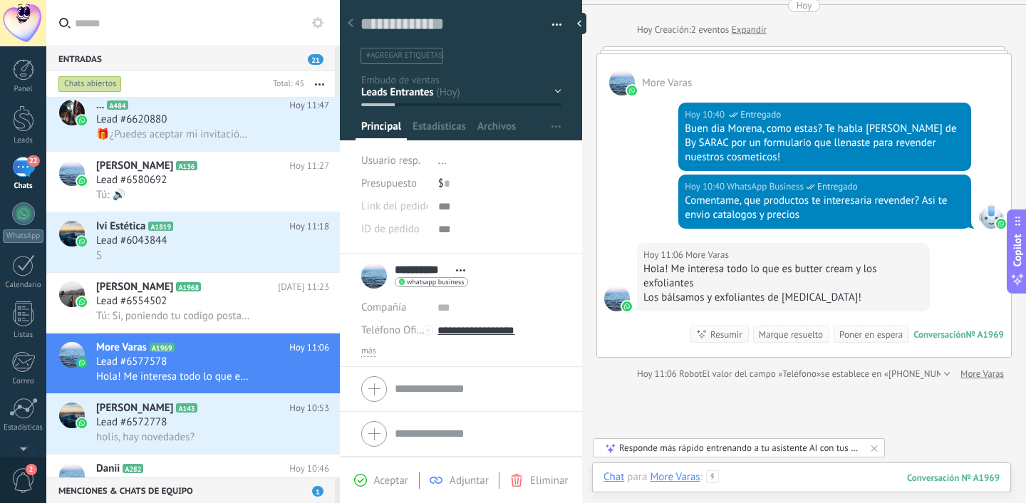
click at [762, 478] on div at bounding box center [802, 491] width 396 height 43
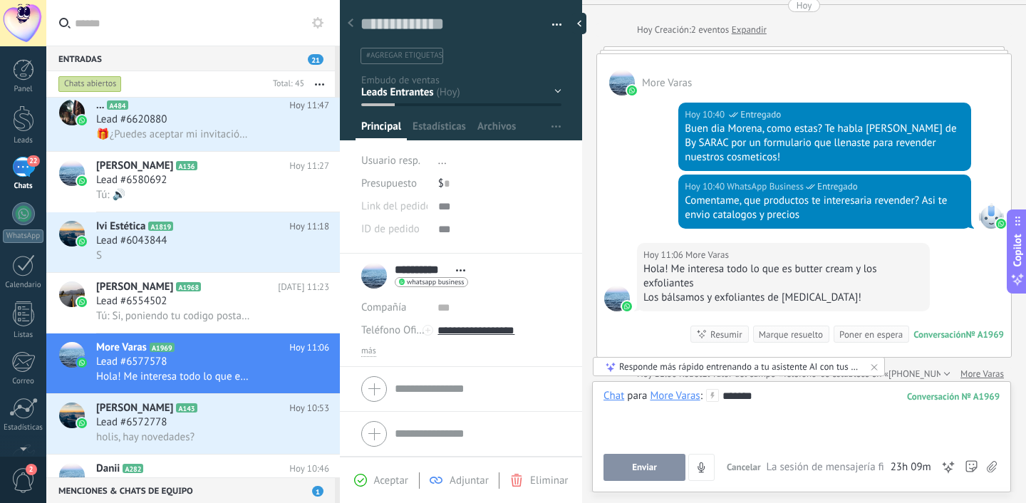
click at [666, 467] on button "Enviar" at bounding box center [645, 467] width 82 height 27
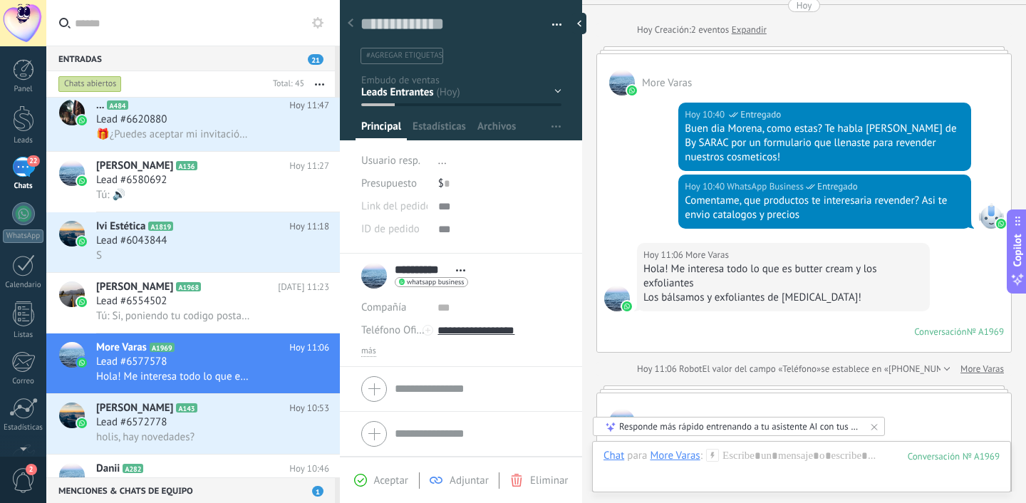
scroll to position [322, 0]
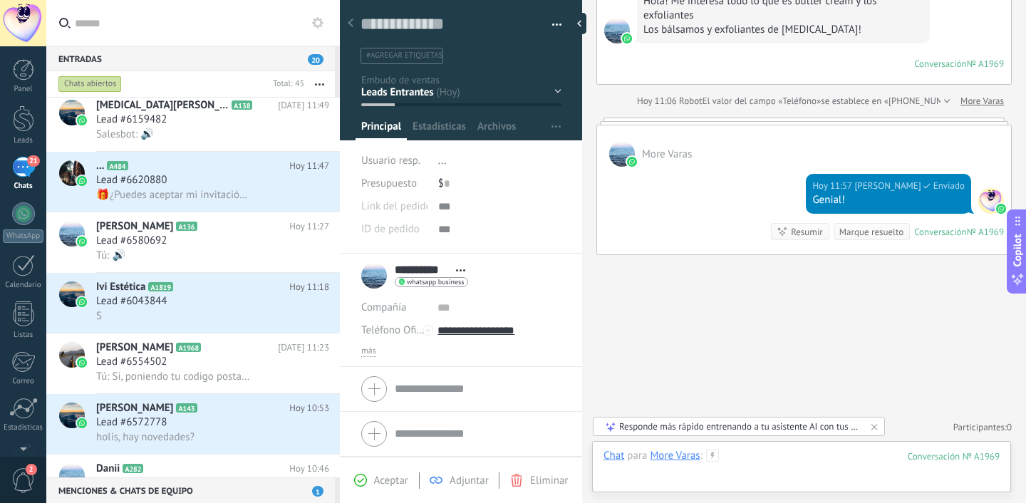
click at [801, 471] on div at bounding box center [802, 470] width 396 height 43
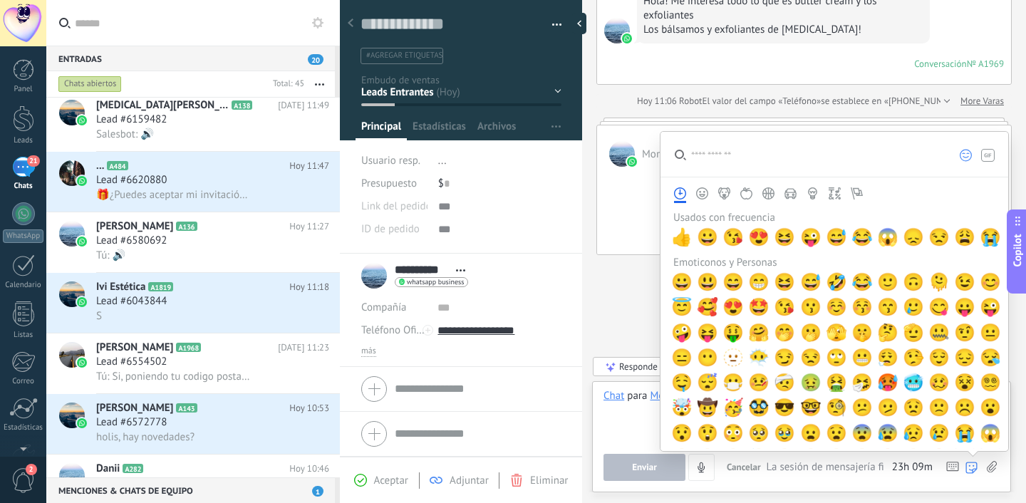
click at [988, 469] on icon at bounding box center [992, 467] width 10 height 12
click at [0, 0] on input "file" at bounding box center [0, 0] width 0 height 0
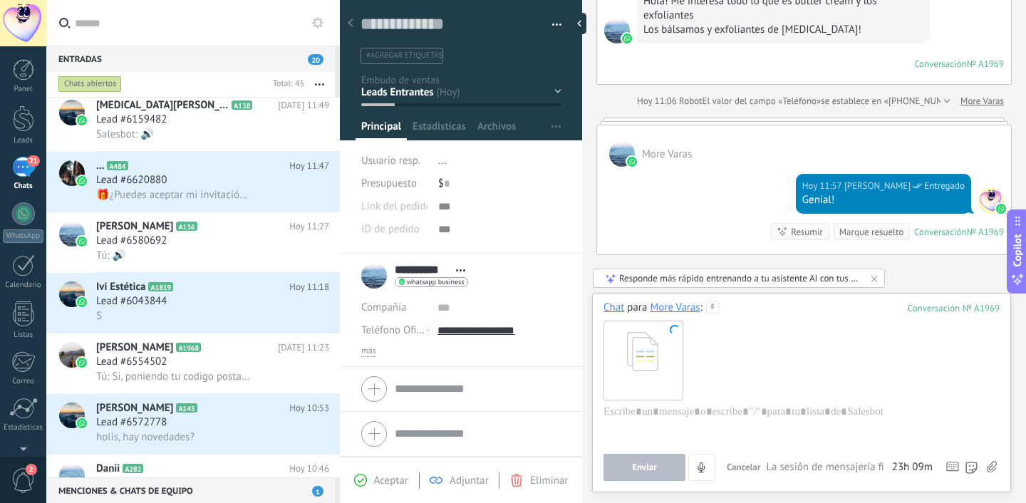
click at [990, 465] on use at bounding box center [992, 466] width 10 height 11
click at [0, 0] on input "file" at bounding box center [0, 0] width 0 height 0
click at [638, 465] on span "Enviar" at bounding box center [644, 468] width 25 height 10
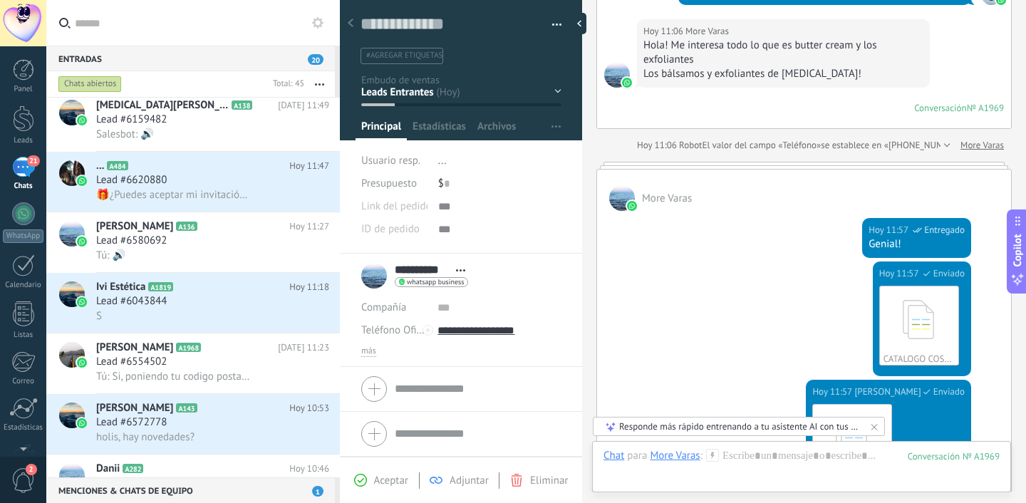
scroll to position [559, 0]
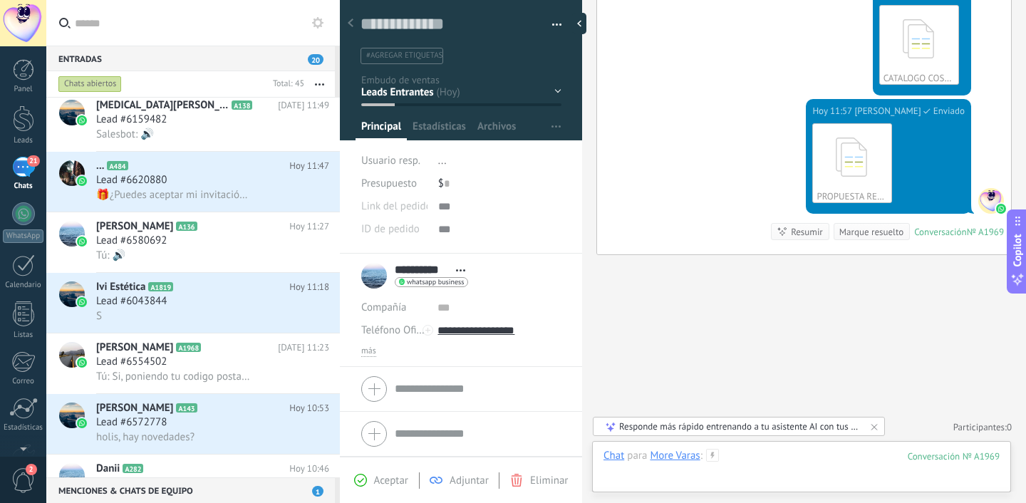
click at [830, 450] on div at bounding box center [802, 470] width 396 height 43
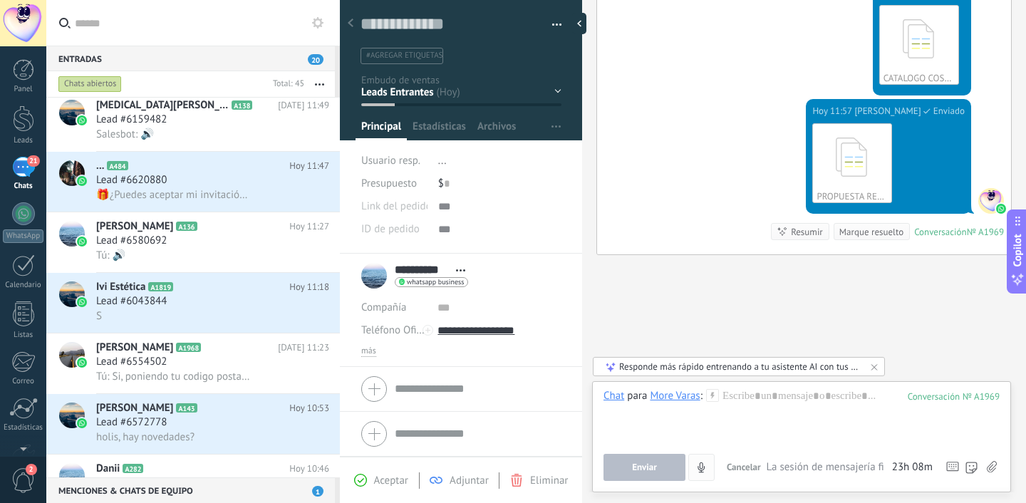
click at [692, 466] on button "4" at bounding box center [702, 467] width 26 height 27
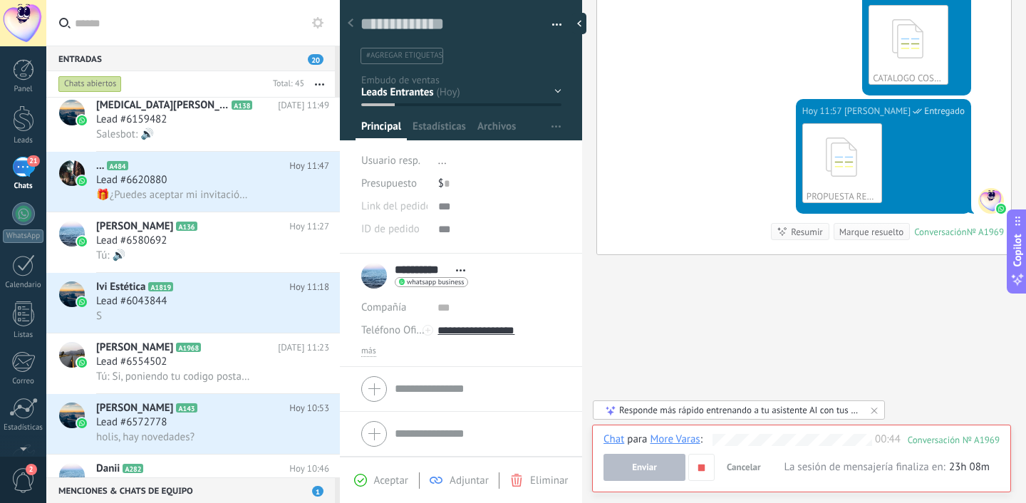
click at [628, 469] on button "Enviar" at bounding box center [645, 467] width 82 height 27
click at [694, 470] on button "button" at bounding box center [702, 467] width 26 height 27
click at [651, 470] on span "Enviar" at bounding box center [644, 468] width 25 height 10
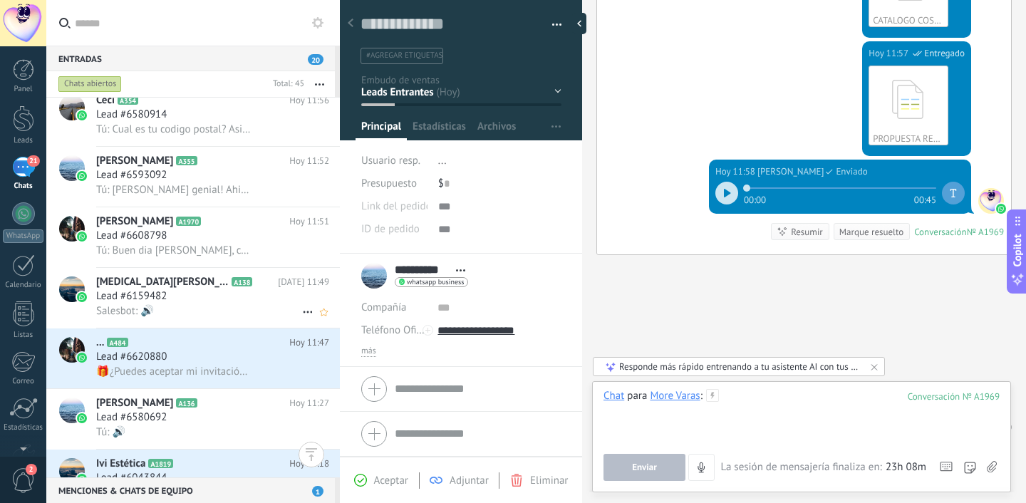
scroll to position [86, 0]
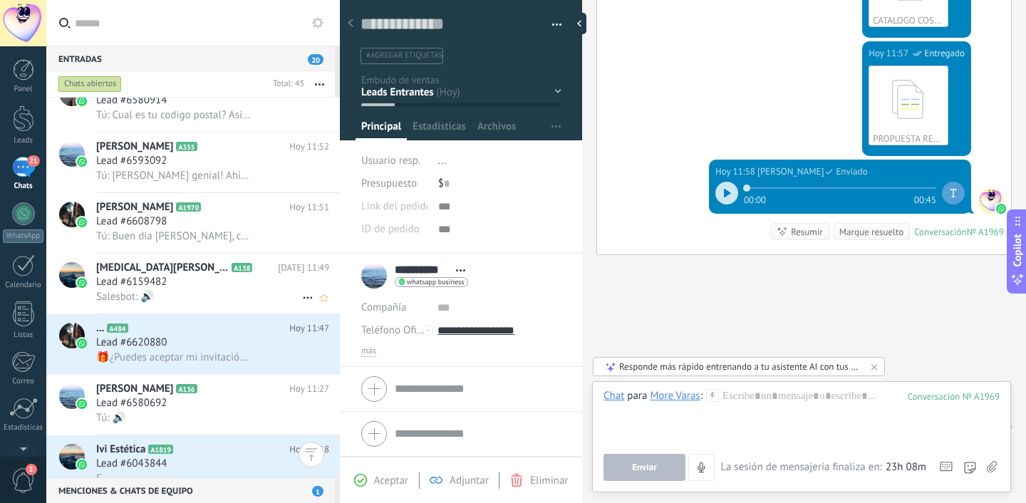
click at [194, 314] on div "Tobi couso A138 Hoy 11:49 Lead #6159482 Salesbot: 🔊" at bounding box center [193, 284] width 294 height 61
click at [185, 340] on div "Lead #6620880" at bounding box center [212, 343] width 233 height 14
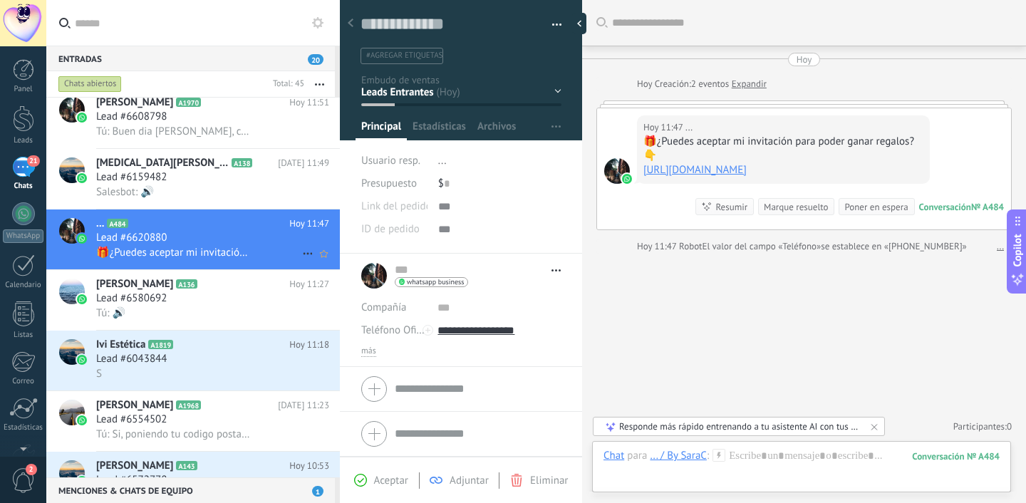
scroll to position [215, 0]
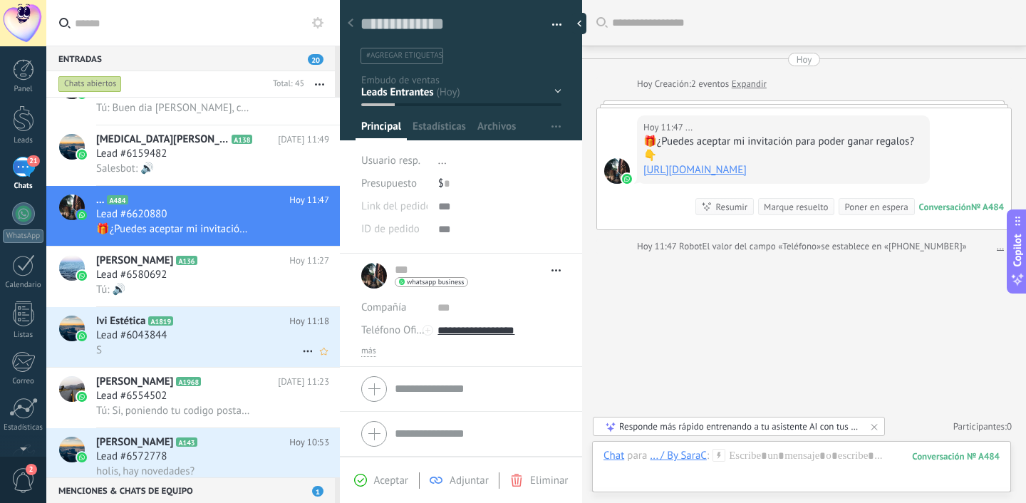
click at [212, 336] on div "Lead #6043844" at bounding box center [212, 336] width 233 height 14
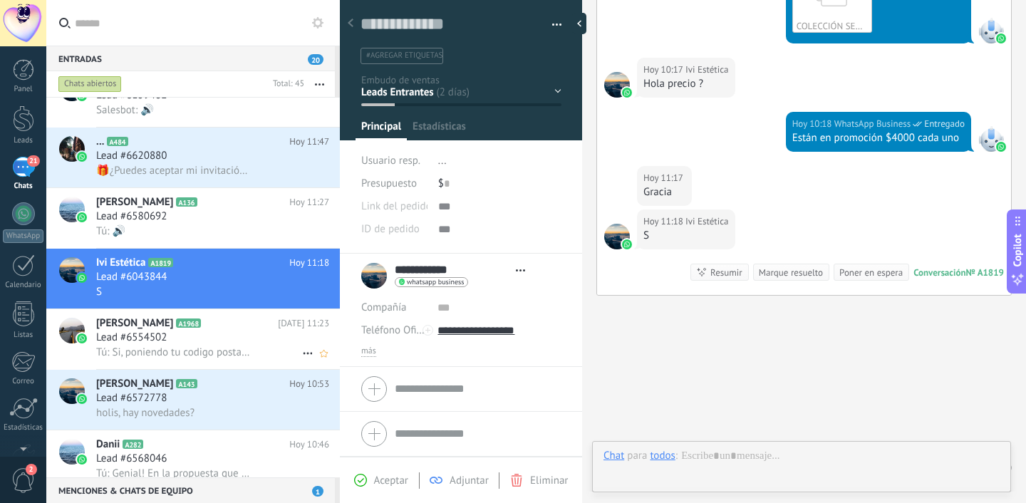
scroll to position [21, 0]
click at [207, 338] on div "Lead #6554502" at bounding box center [212, 338] width 233 height 14
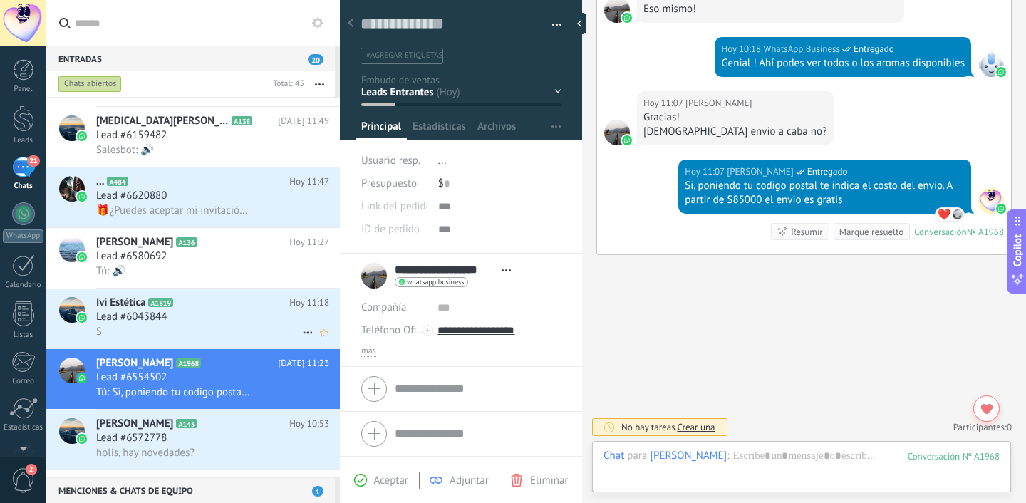
scroll to position [256, 0]
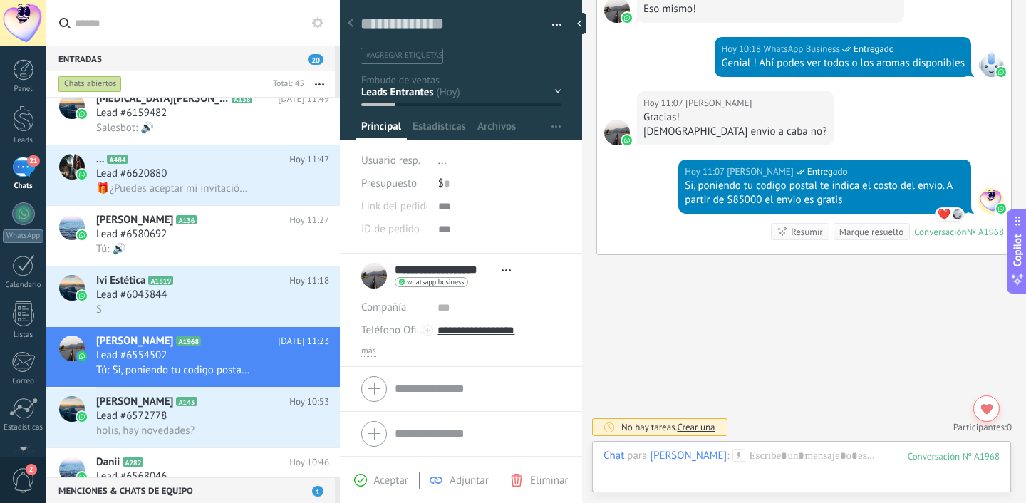
click at [110, 83] on div "Chats abiertos" at bounding box center [89, 84] width 63 height 17
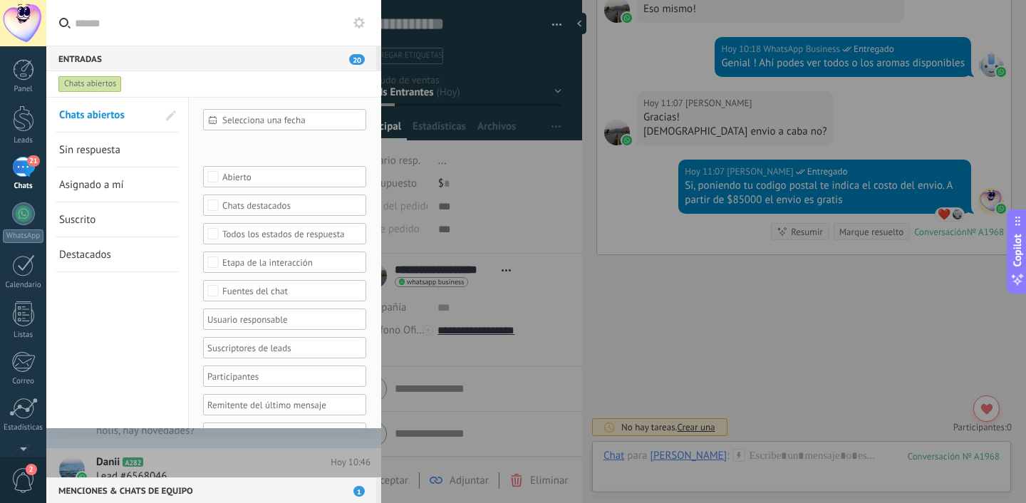
click at [109, 84] on div "Chats abiertos" at bounding box center [89, 84] width 63 height 17
click at [197, 78] on div "Chats abiertos" at bounding box center [201, 84] width 290 height 26
click at [470, 144] on div at bounding box center [513, 251] width 1026 height 503
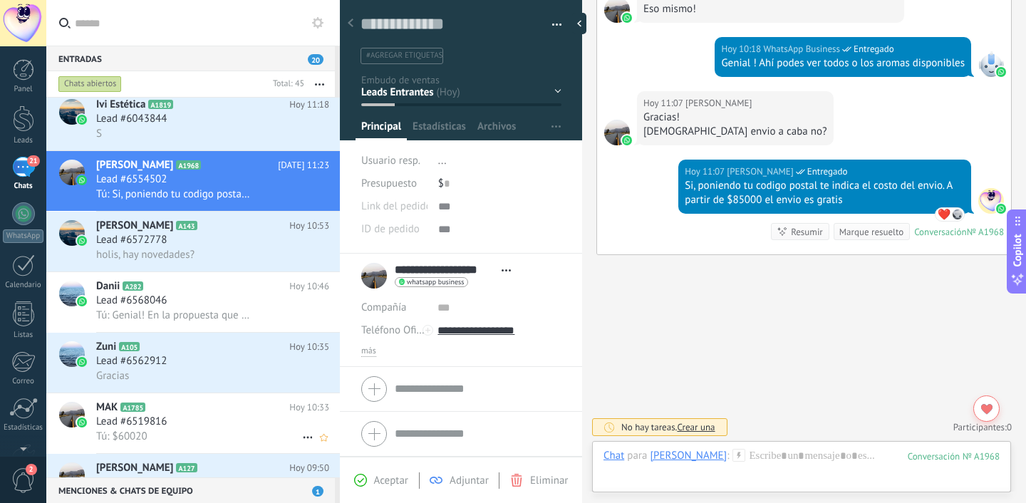
scroll to position [465, 0]
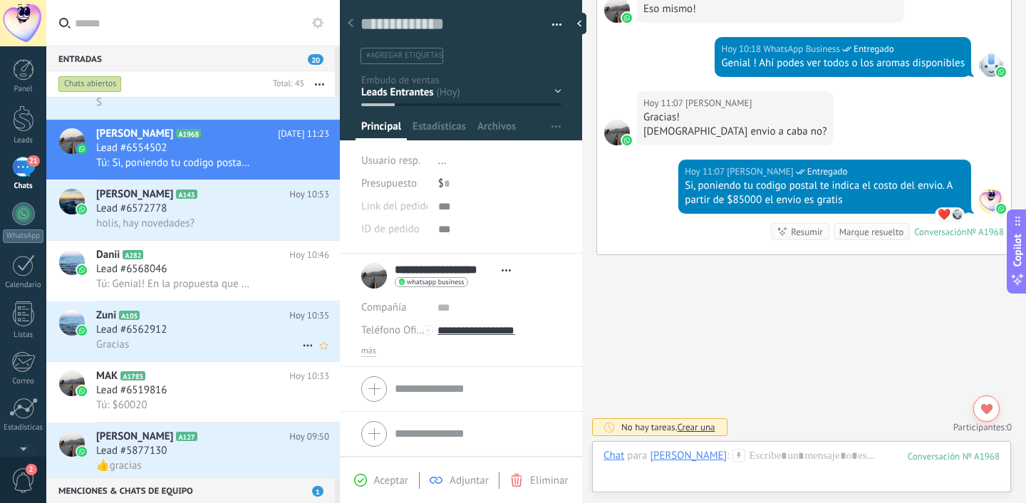
click at [193, 345] on div "Gracias" at bounding box center [212, 344] width 233 height 15
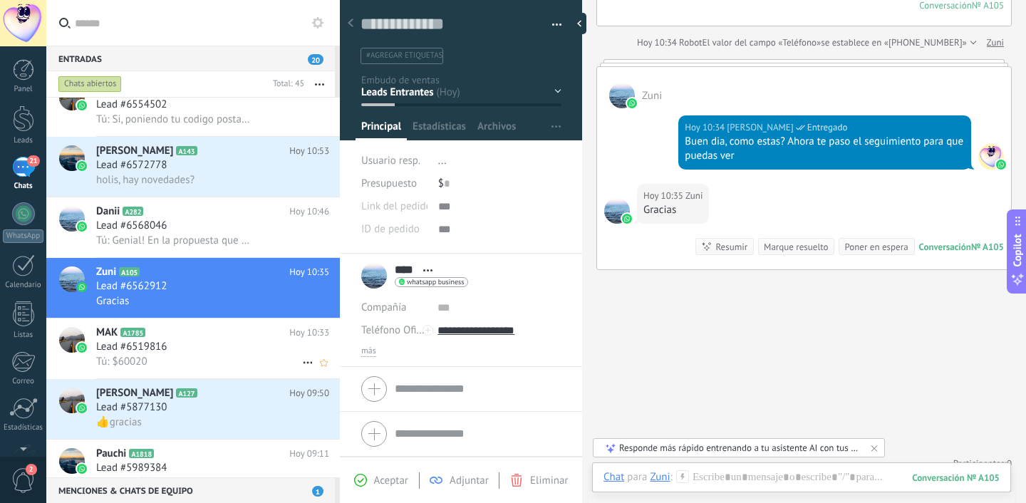
scroll to position [525, 0]
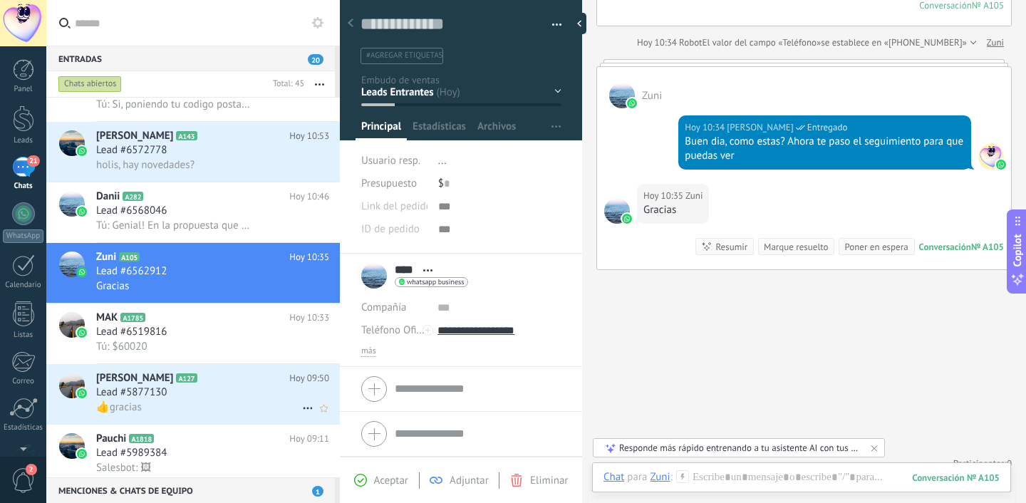
click at [194, 398] on div "Lead #5877130" at bounding box center [212, 393] width 233 height 14
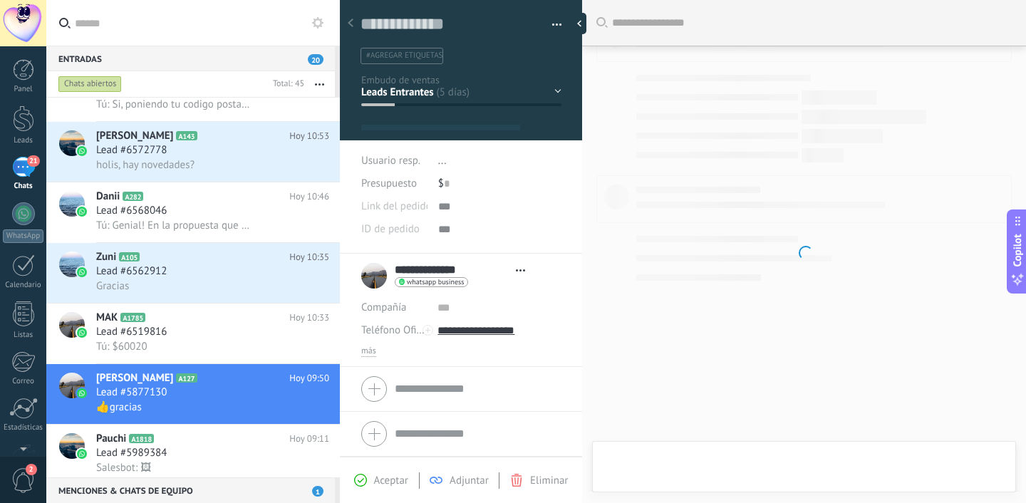
type textarea "**********"
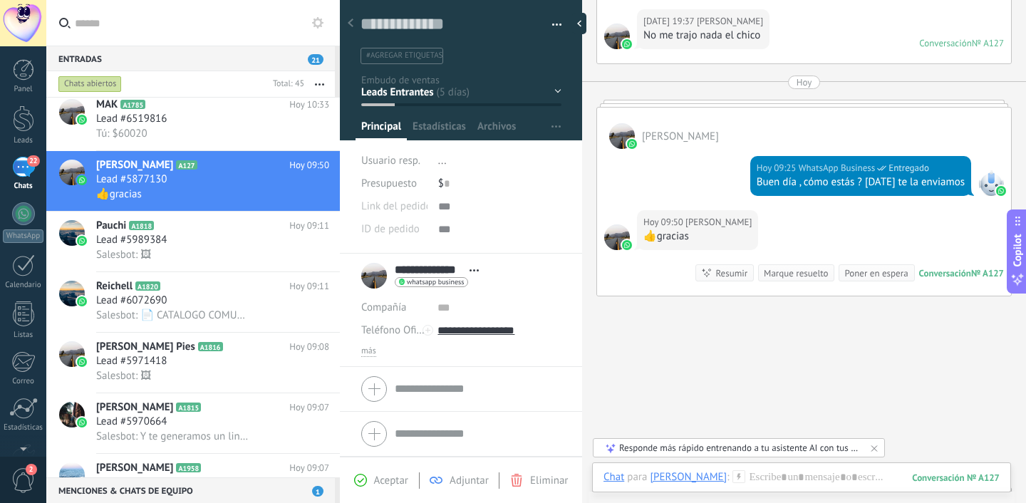
click at [0, 0] on div "Contacto inicial Negociación Debate contractual Discusión de contrato Leads gan…" at bounding box center [0, 0] width 0 height 0
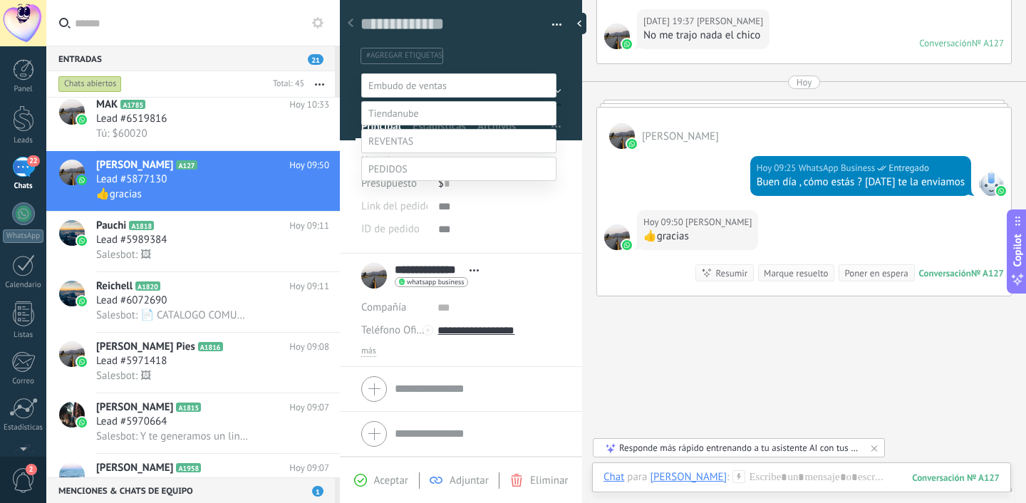
click at [551, 340] on div "Contacto inicial Negociación Debate contractual Discusión de contrato" at bounding box center [458, 324] width 195 height 503
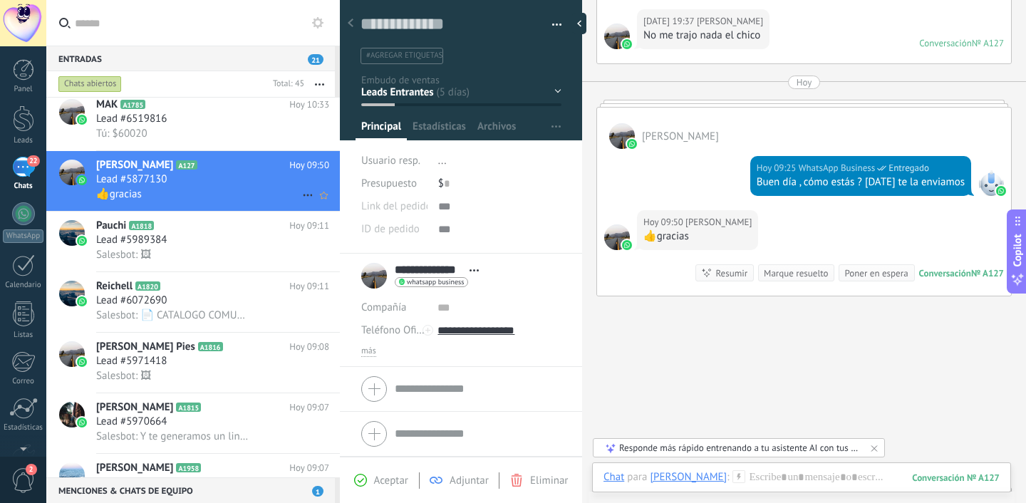
click at [300, 195] on icon at bounding box center [307, 195] width 17 height 17
click at [427, 183] on div at bounding box center [513, 251] width 1026 height 503
click at [550, 21] on button "button" at bounding box center [552, 24] width 21 height 21
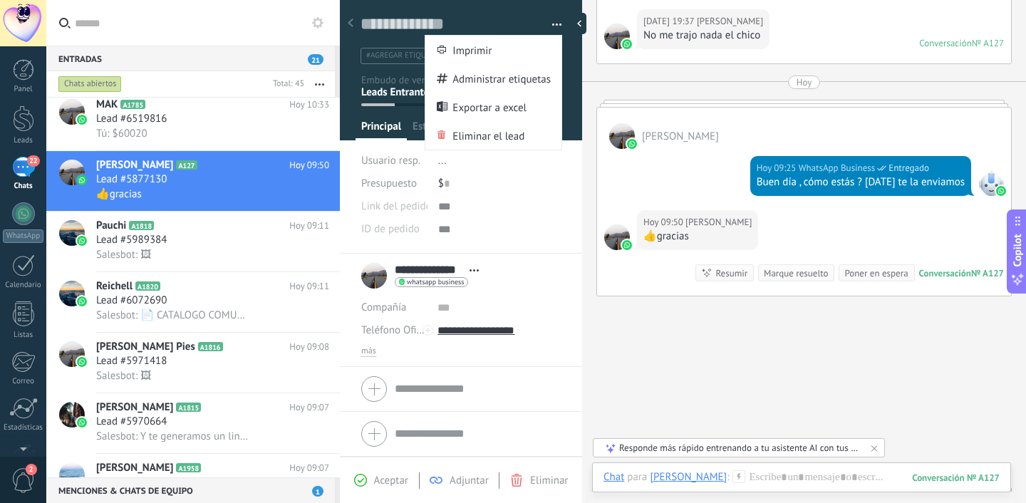
click at [550, 22] on button "button" at bounding box center [552, 24] width 21 height 21
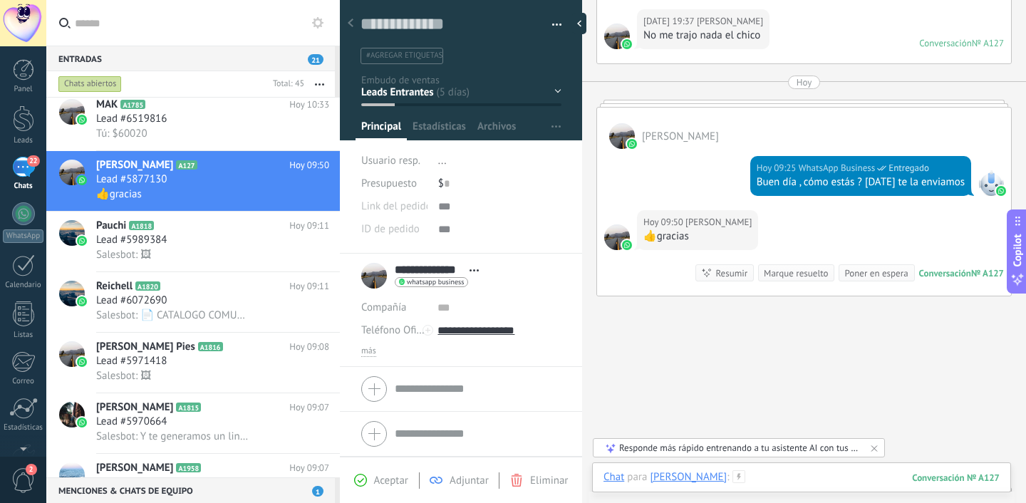
click at [776, 480] on div at bounding box center [802, 491] width 396 height 43
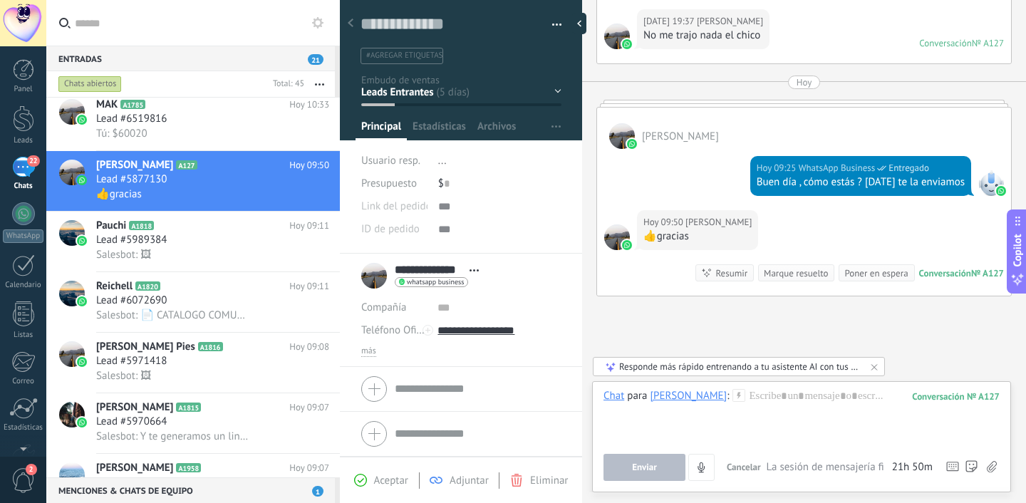
click at [708, 270] on div "Resumir Resumir" at bounding box center [725, 272] width 58 height 17
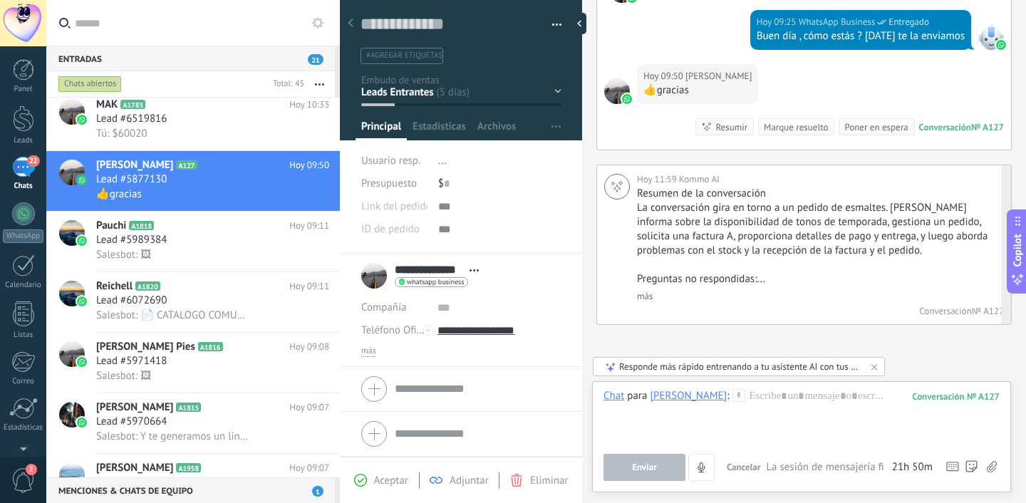
scroll to position [1401, 0]
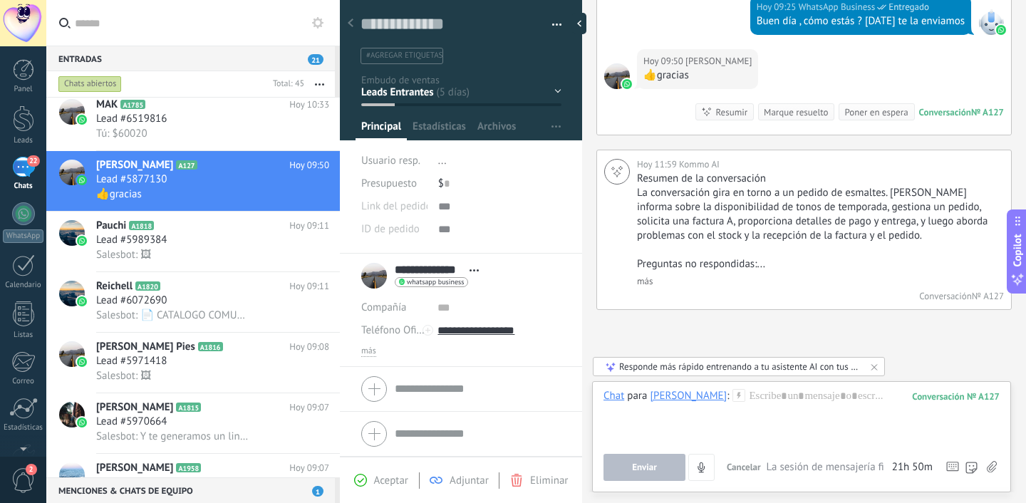
click at [438, 209] on div "Pasar Copiar" at bounding box center [499, 206] width 123 height 23
click at [438, 235] on div at bounding box center [499, 229] width 123 height 23
click at [554, 118] on span "button" at bounding box center [556, 126] width 9 height 27
click at [523, 159] on span "Configurar" at bounding box center [537, 154] width 47 height 29
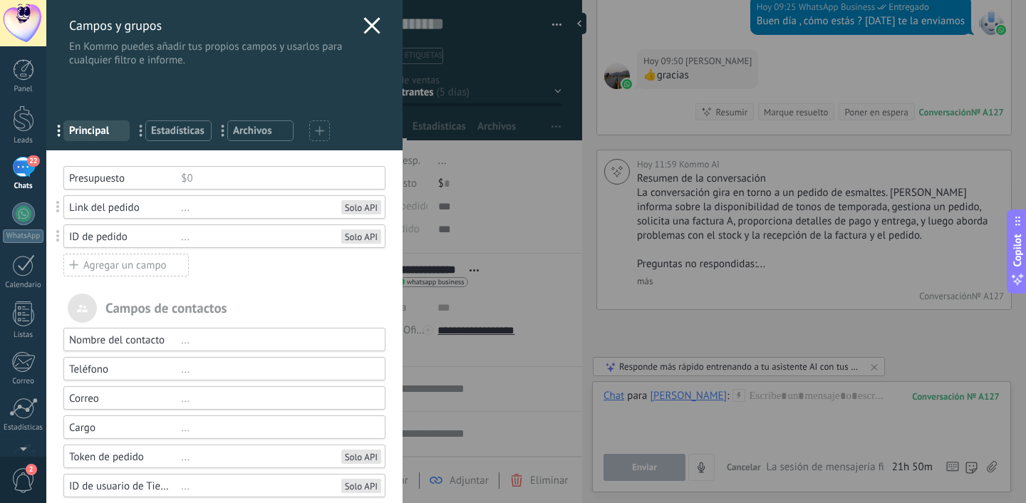
click at [361, 15] on div "Campos y grupos En Kommo puedes añadir tus propios campos y usarlos para cualqu…" at bounding box center [224, 33] width 356 height 67
click at [364, 22] on use at bounding box center [372, 25] width 16 height 16
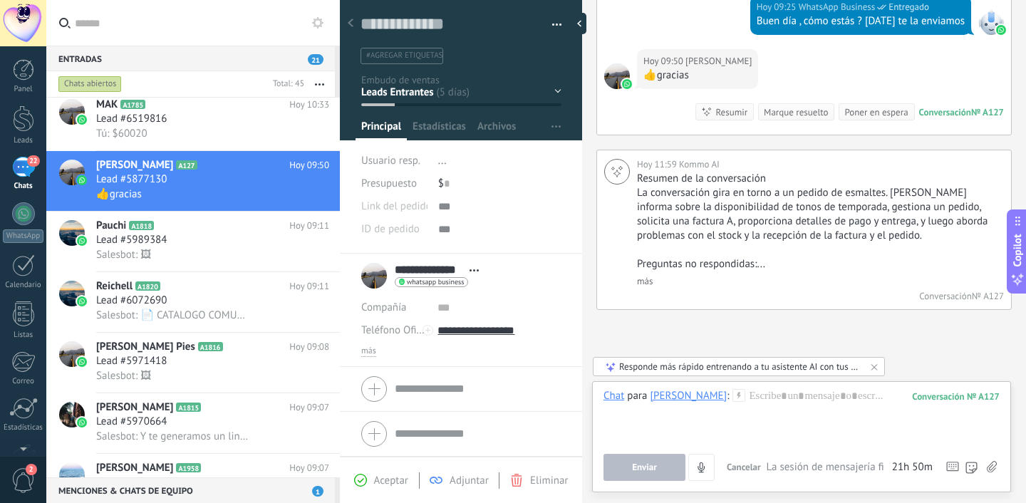
scroll to position [1, 0]
click at [367, 352] on span "más" at bounding box center [368, 351] width 15 height 11
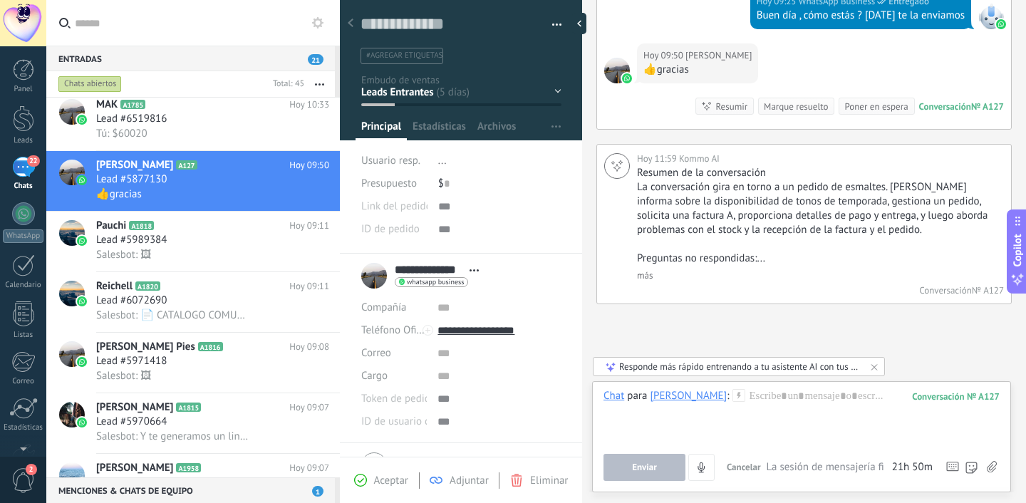
scroll to position [1407, 0]
click at [676, 400] on div "[PERSON_NAME]" at bounding box center [688, 395] width 77 height 13
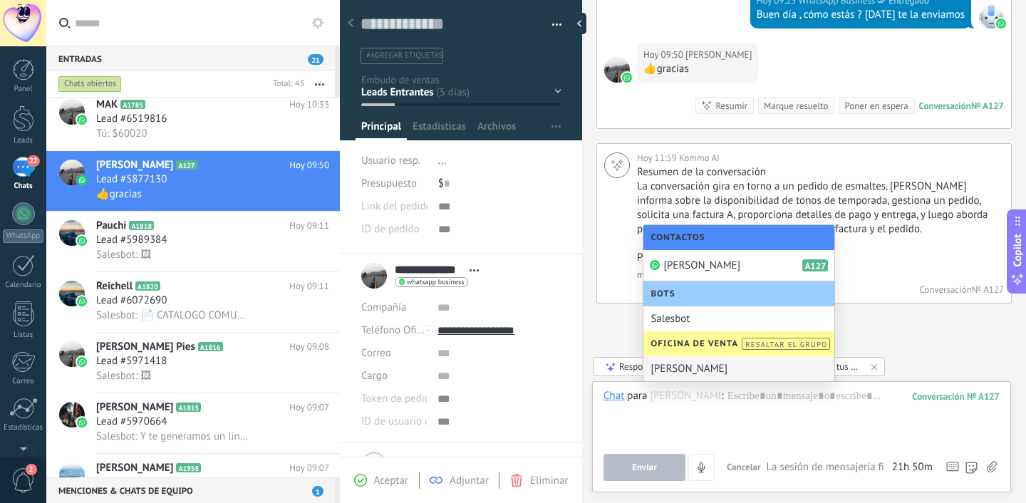
click at [693, 365] on div "Tobias Couso" at bounding box center [739, 368] width 191 height 25
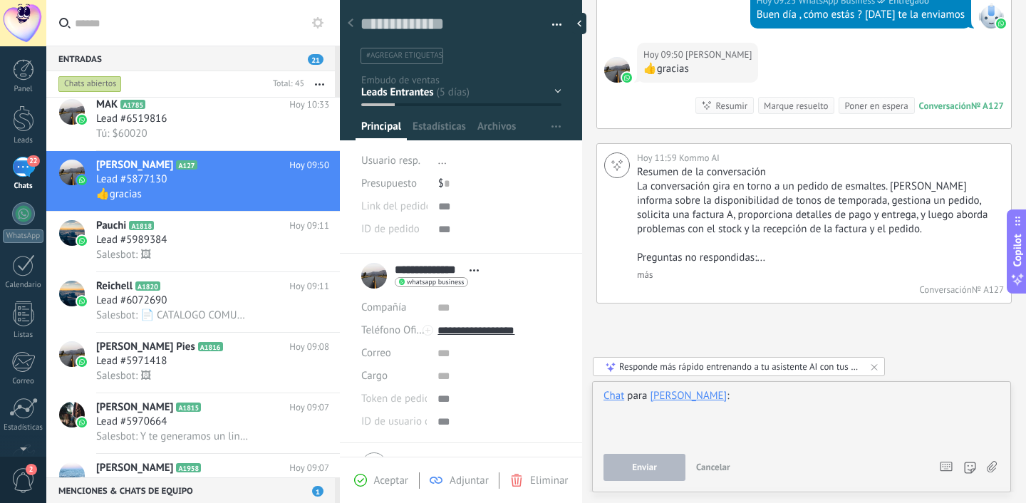
click at [742, 438] on div at bounding box center [802, 416] width 396 height 54
click at [718, 473] on span "Cancelar" at bounding box center [713, 467] width 34 height 12
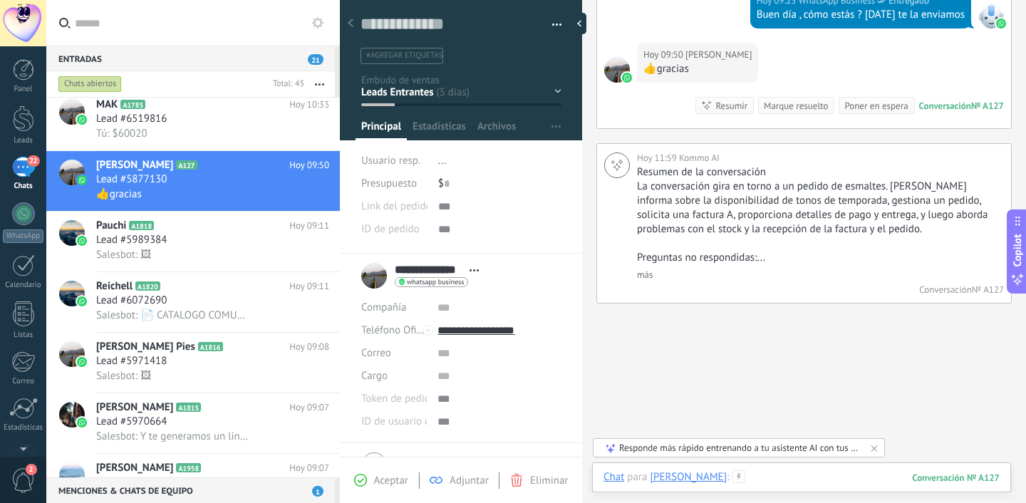
click at [819, 479] on div at bounding box center [802, 491] width 396 height 43
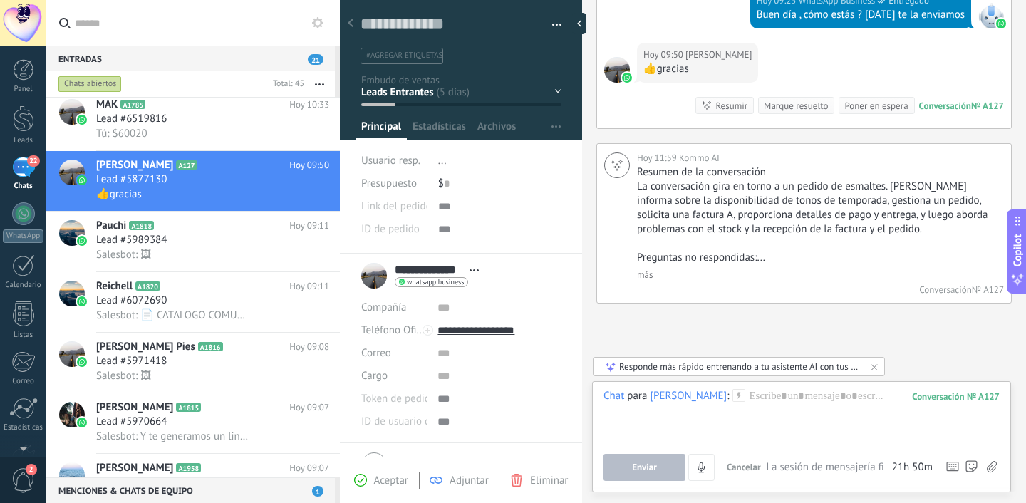
click at [859, 262] on p "Preguntas no respondidas:..." at bounding box center [819, 258] width 364 height 14
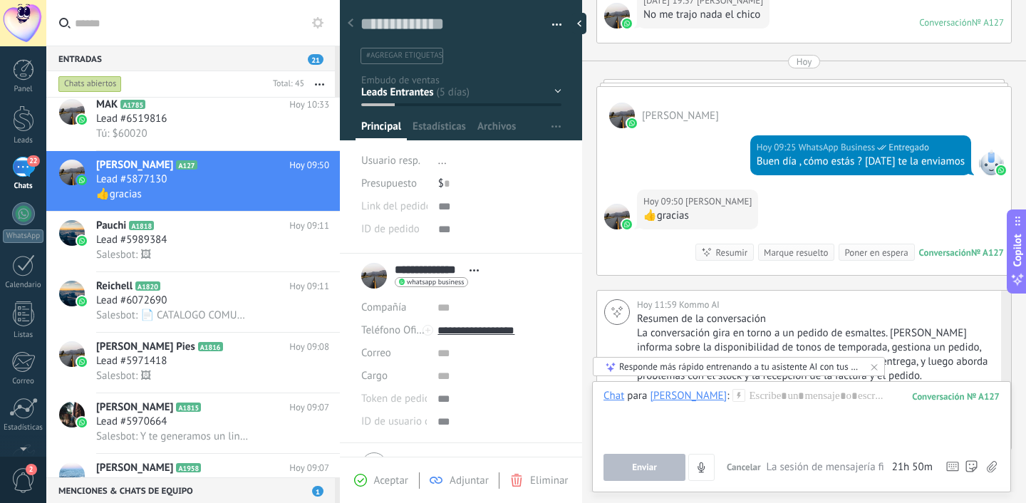
scroll to position [1263, 0]
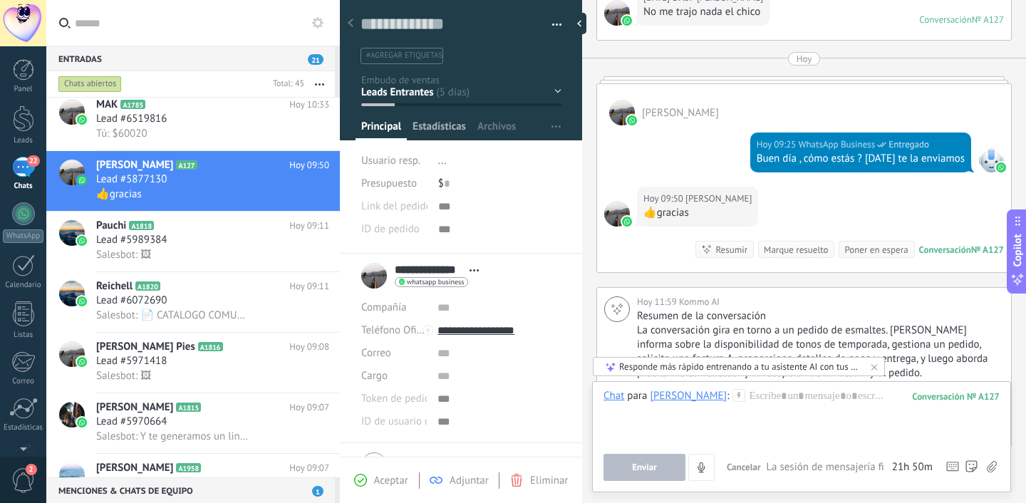
click at [457, 123] on span "Estadísticas" at bounding box center [439, 130] width 53 height 21
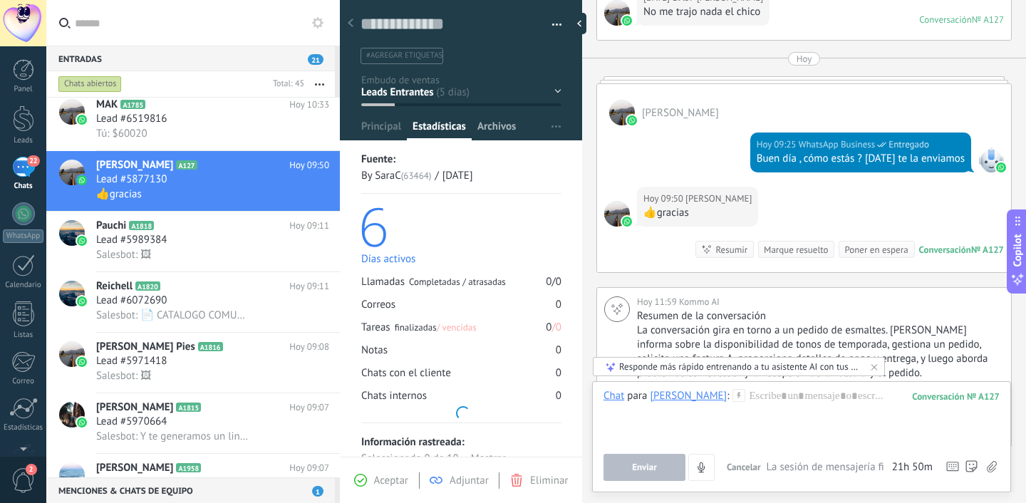
click at [490, 129] on span "Archivos" at bounding box center [497, 130] width 38 height 21
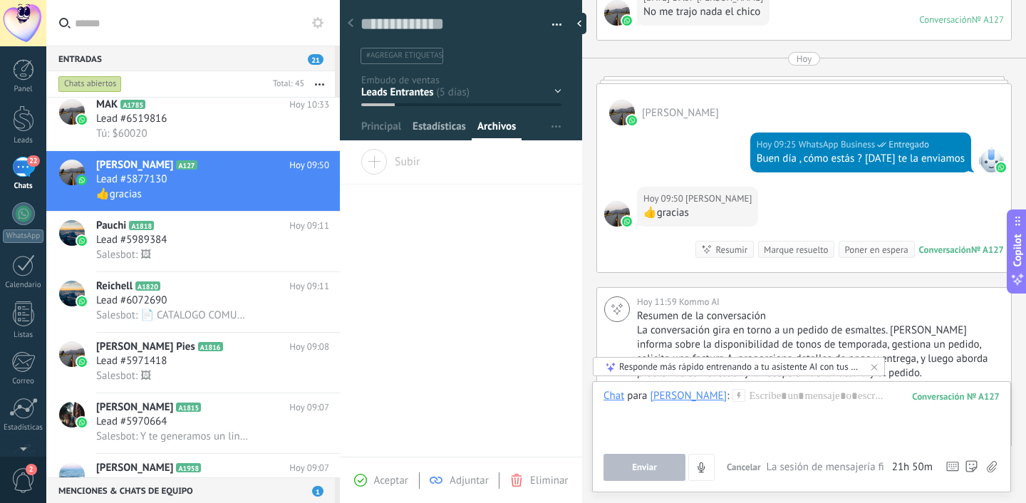
click at [428, 130] on span "Estadísticas" at bounding box center [439, 130] width 53 height 21
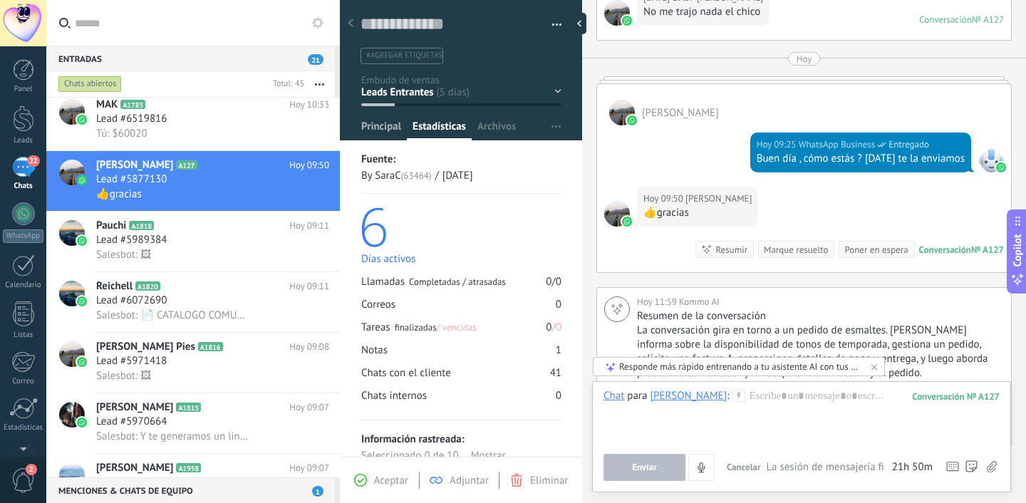
click at [385, 130] on span "Principal" at bounding box center [381, 130] width 40 height 21
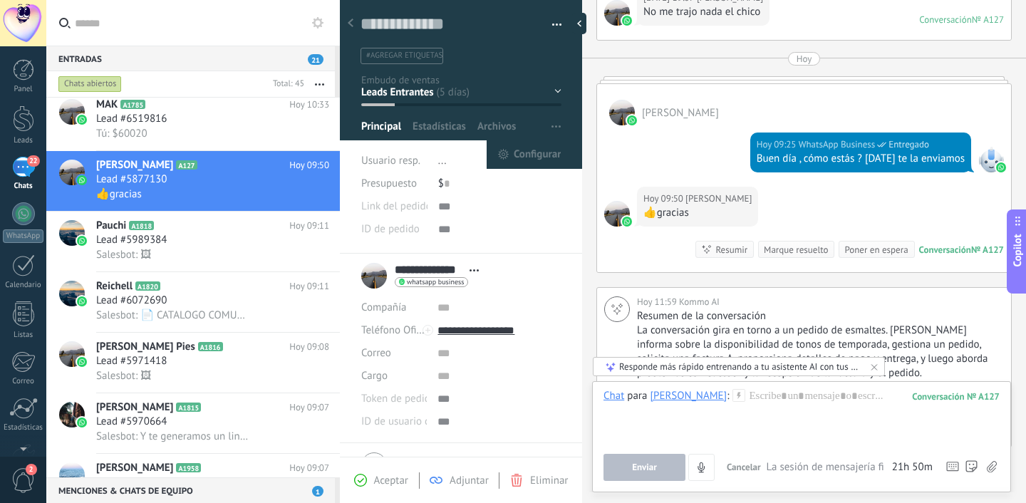
click at [546, 131] on button "button" at bounding box center [556, 126] width 21 height 27
click at [546, 132] on button "button" at bounding box center [556, 126] width 21 height 27
click at [405, 62] on li "#agregar etiquetas" at bounding box center [402, 56] width 83 height 16
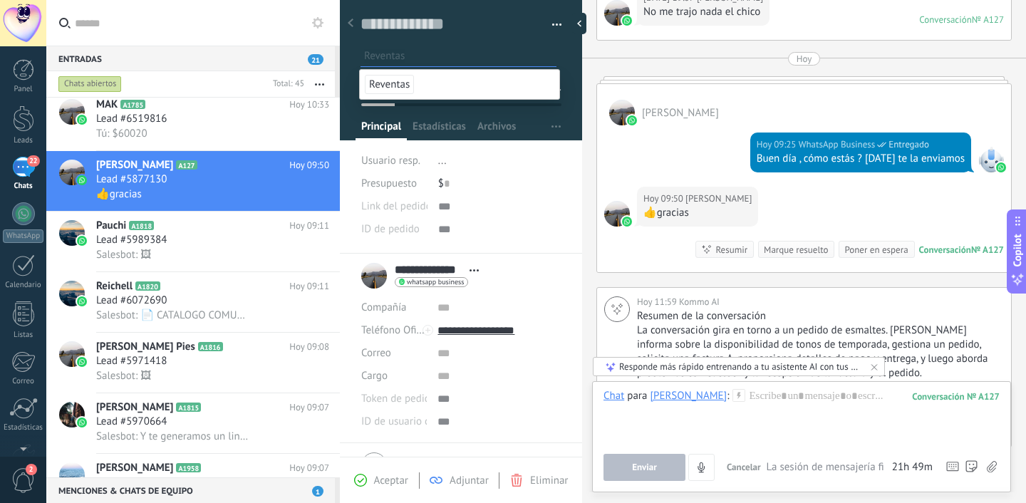
click at [465, 50] on input "text" at bounding box center [460, 55] width 192 height 15
click at [565, 71] on div at bounding box center [461, 66] width 243 height 150
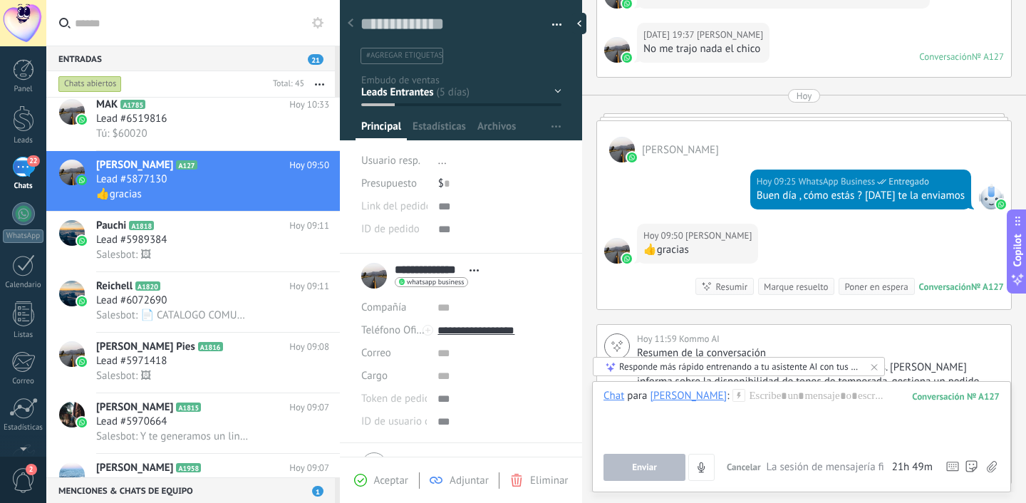
scroll to position [1230, 0]
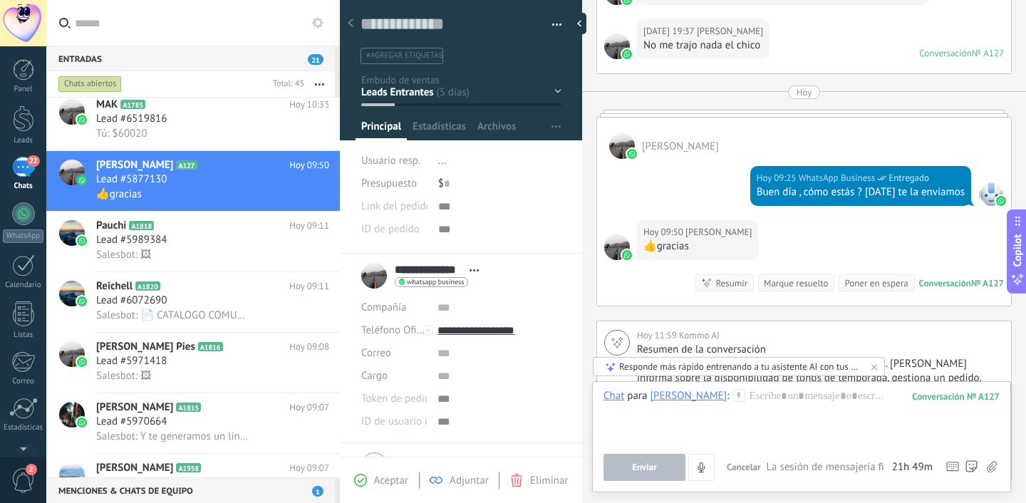
click at [691, 393] on div "[PERSON_NAME]" at bounding box center [688, 395] width 77 height 13
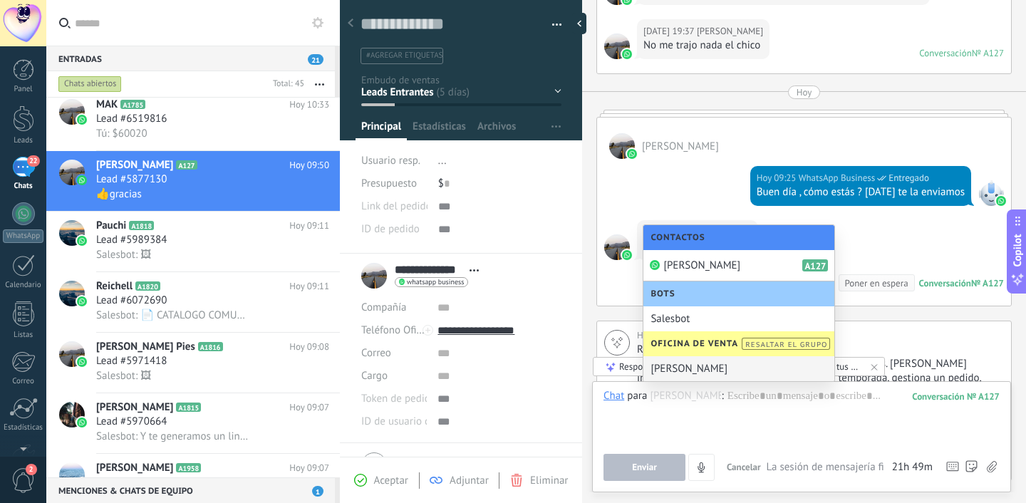
click at [687, 370] on div "Tobias Couso" at bounding box center [739, 368] width 191 height 25
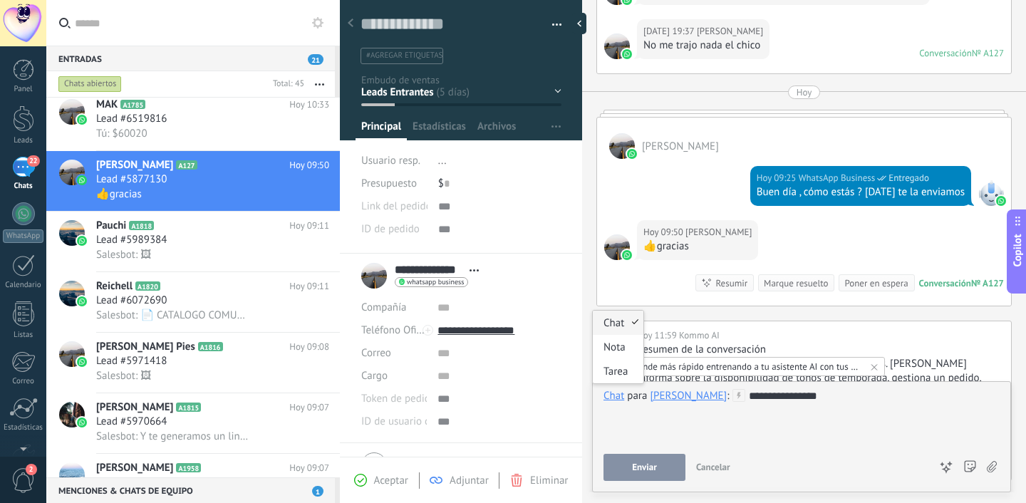
click at [607, 398] on div "Chat" at bounding box center [614, 395] width 21 height 13
click at [612, 377] on div "Tarea" at bounding box center [618, 371] width 51 height 24
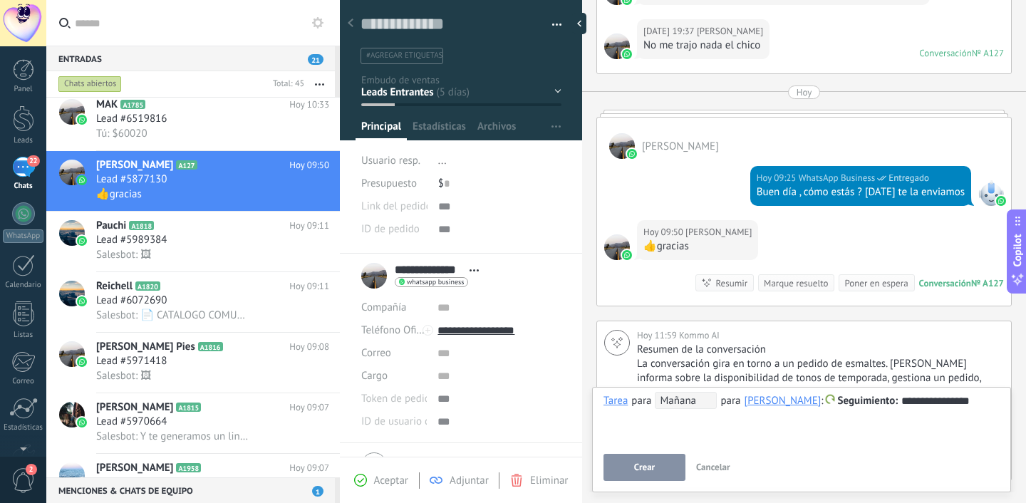
click at [674, 407] on span "Mañana" at bounding box center [686, 400] width 62 height 17
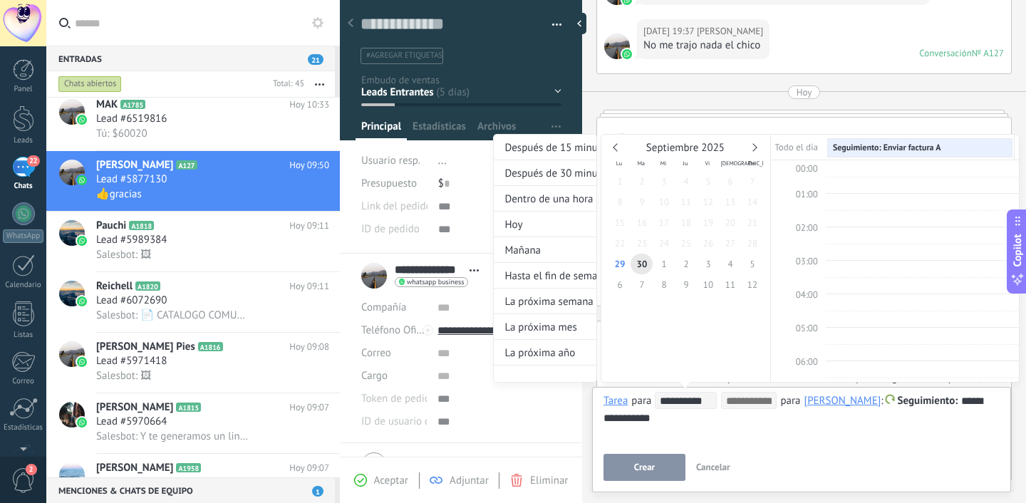
scroll to position [269, 0]
click at [547, 235] on div "Hoy" at bounding box center [545, 225] width 103 height 26
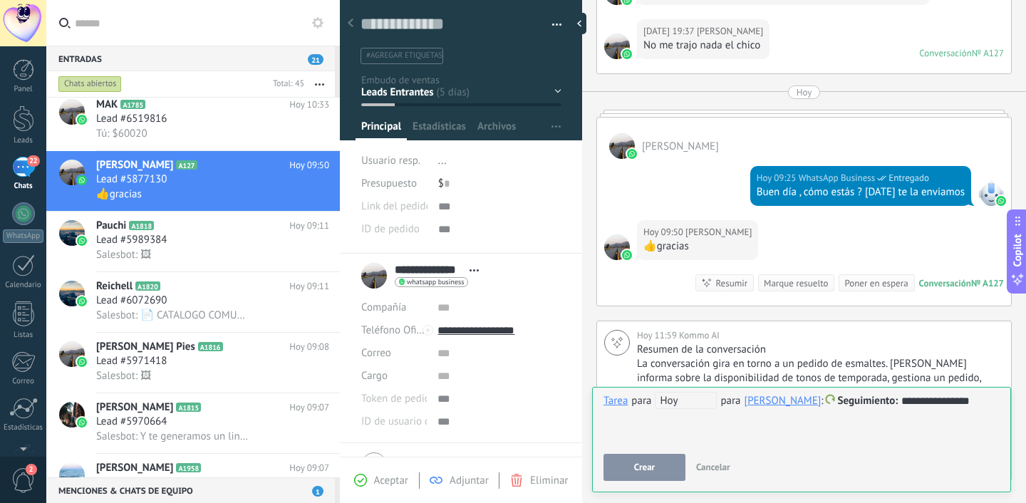
click at [659, 463] on button "Crear" at bounding box center [645, 467] width 82 height 27
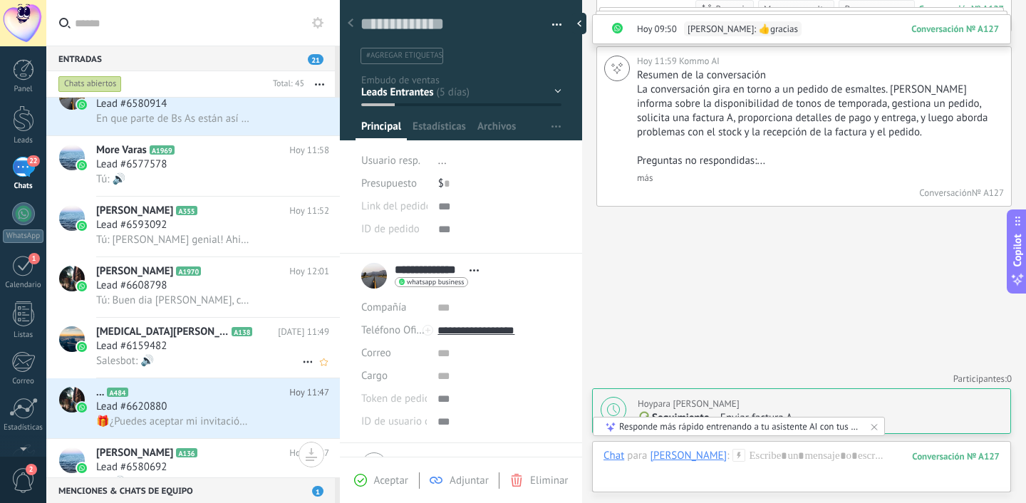
scroll to position [0, 0]
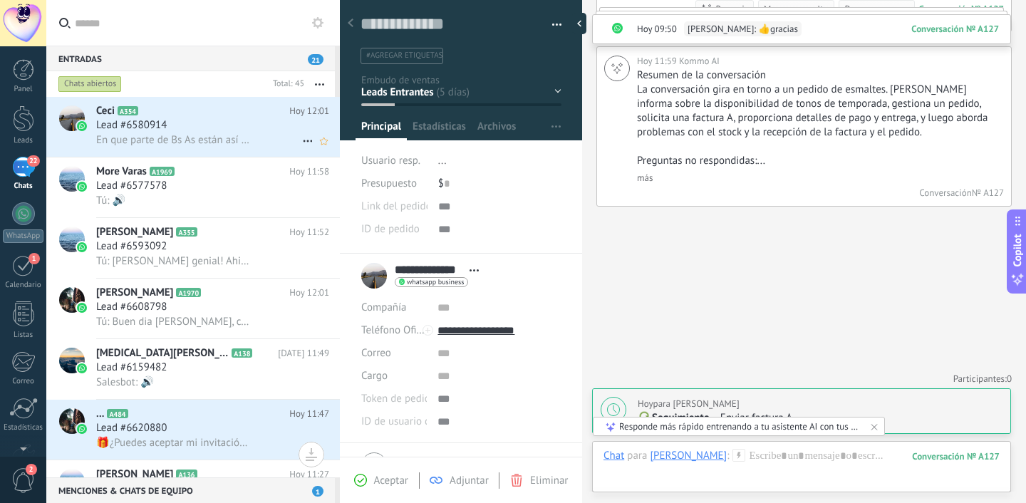
click at [193, 144] on span "En que parte de Bs As están así mando a mi hijo y lo ve el me compra y me hace …" at bounding box center [173, 140] width 155 height 14
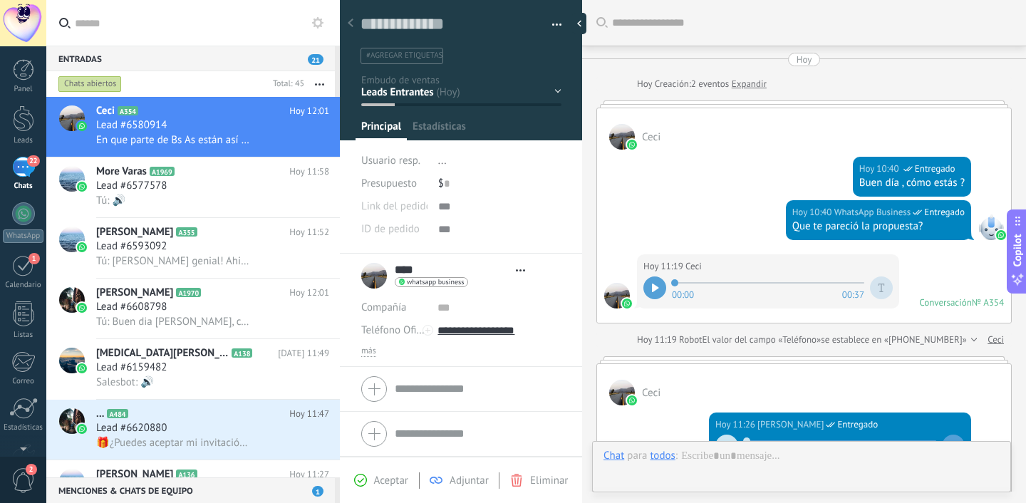
type textarea "**********"
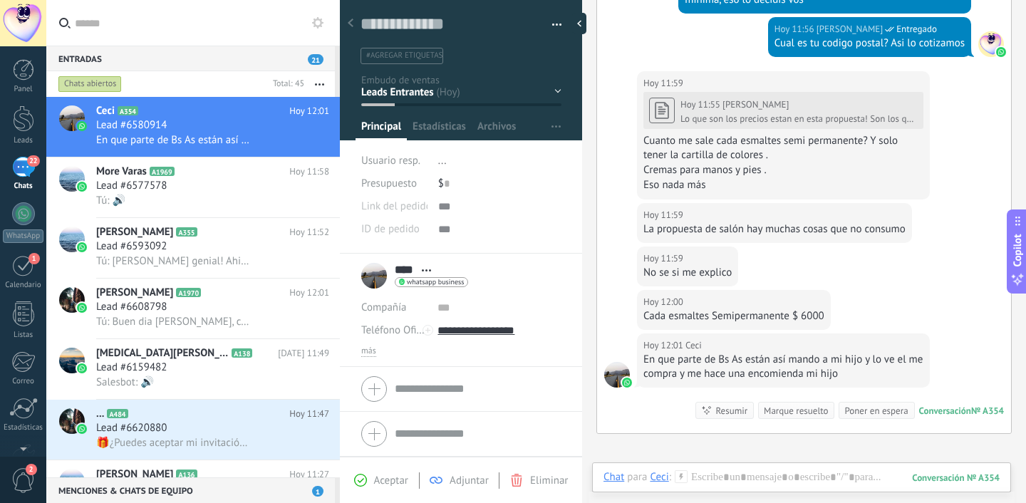
scroll to position [748, 0]
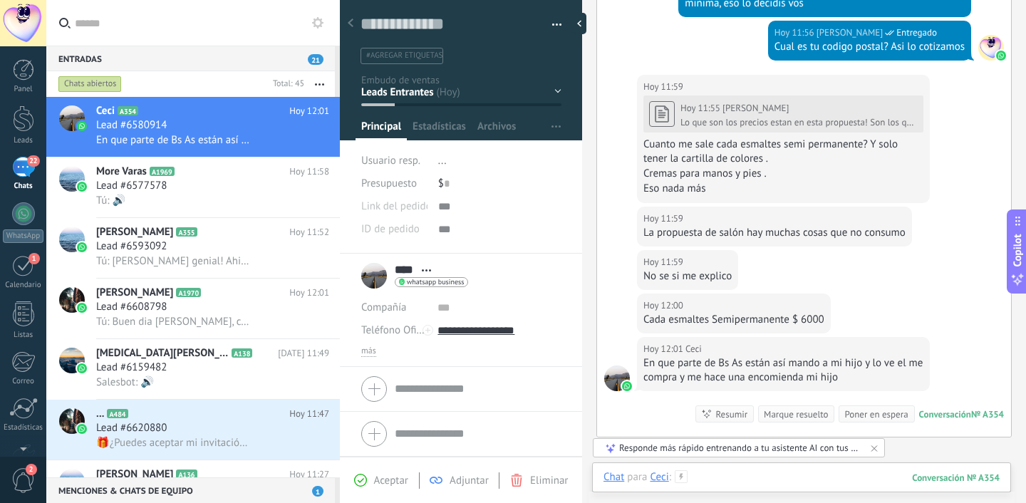
click at [779, 477] on div at bounding box center [802, 491] width 396 height 43
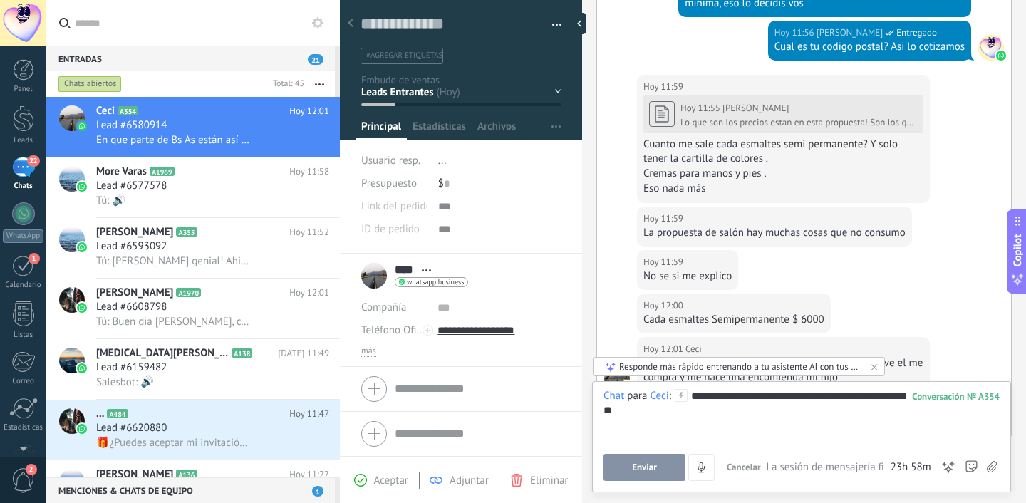
click at [667, 462] on button "Enviar" at bounding box center [645, 467] width 82 height 27
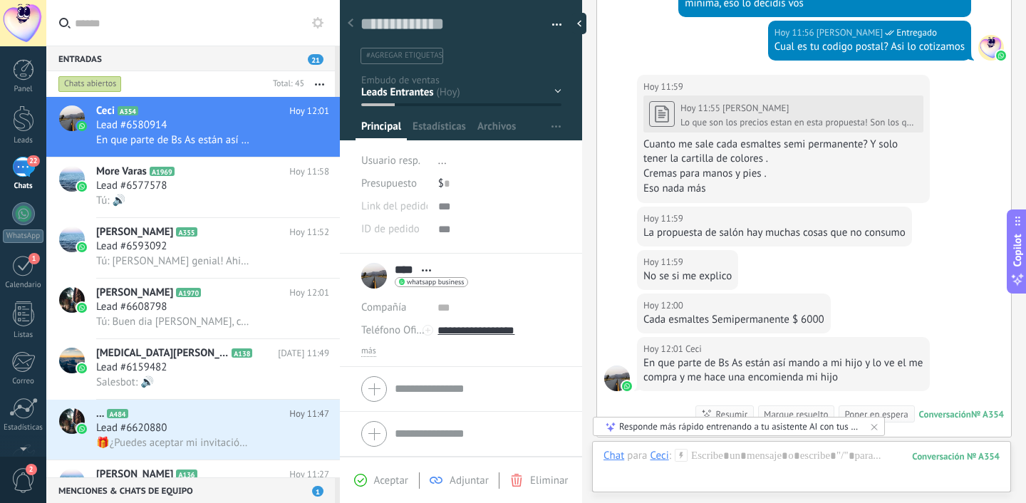
scroll to position [979, 0]
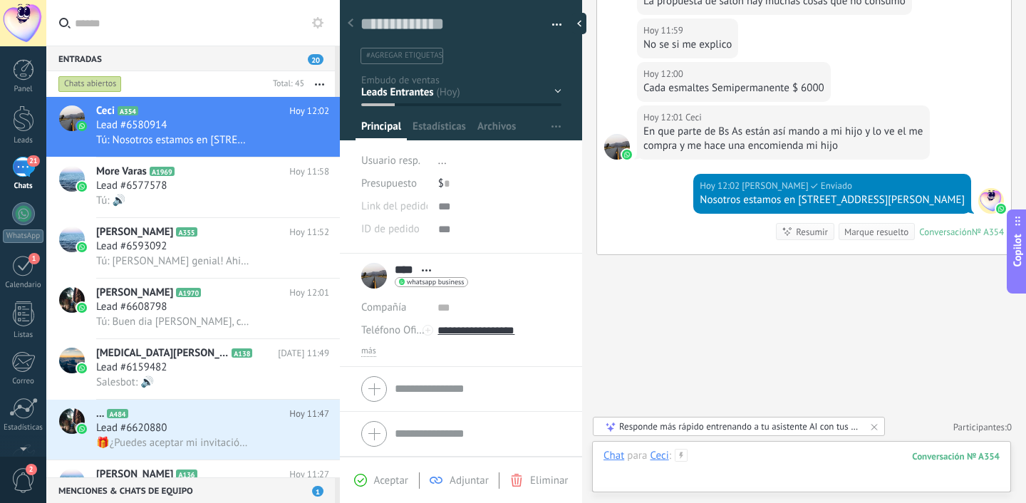
click at [711, 460] on div at bounding box center [802, 470] width 396 height 43
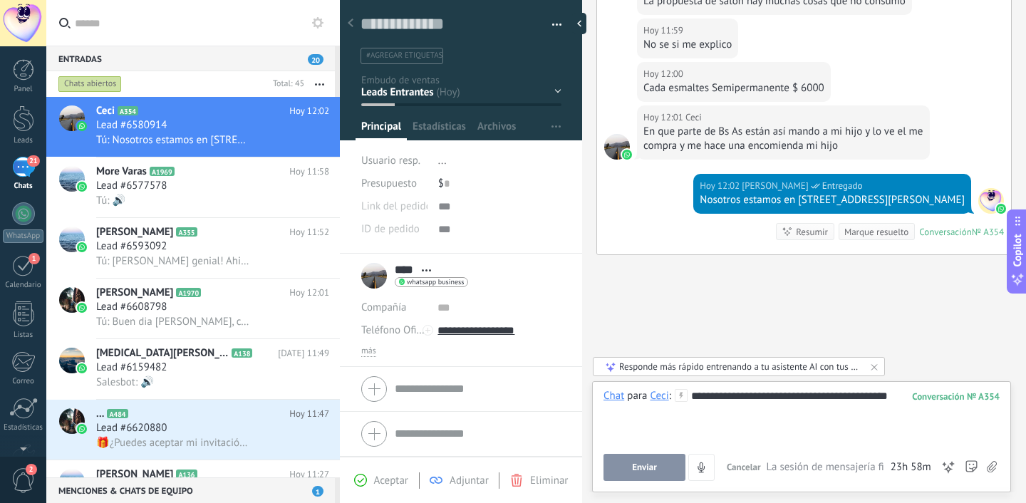
click at [653, 465] on span "Enviar" at bounding box center [644, 468] width 25 height 10
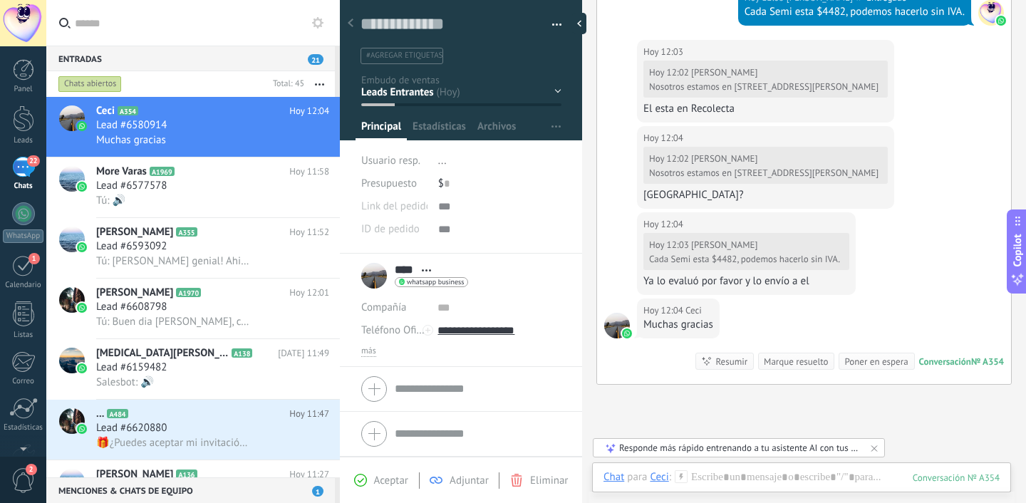
scroll to position [1212, 0]
click at [745, 493] on div at bounding box center [801, 497] width 419 height 14
click at [745, 490] on div at bounding box center [801, 497] width 419 height 14
click at [745, 483] on div at bounding box center [802, 491] width 396 height 43
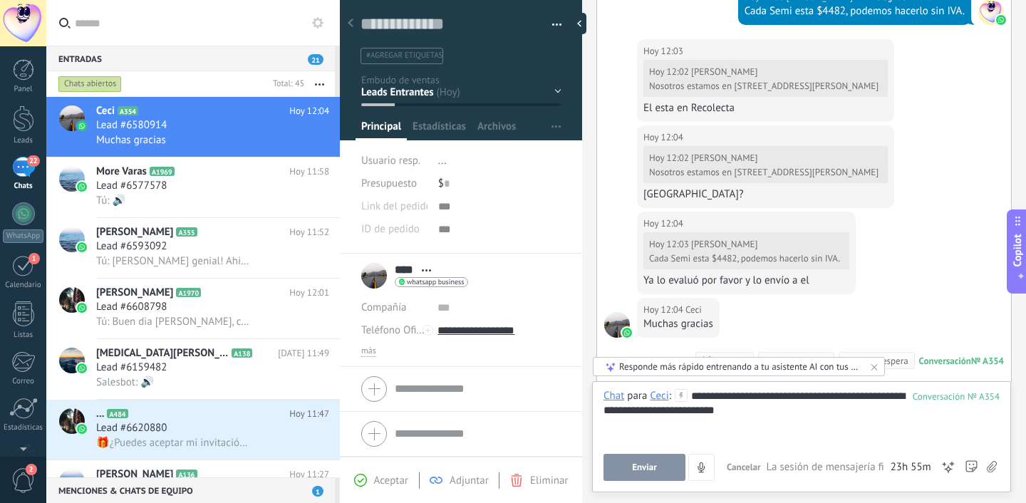
click at [652, 471] on span "Enviar" at bounding box center [644, 468] width 25 height 10
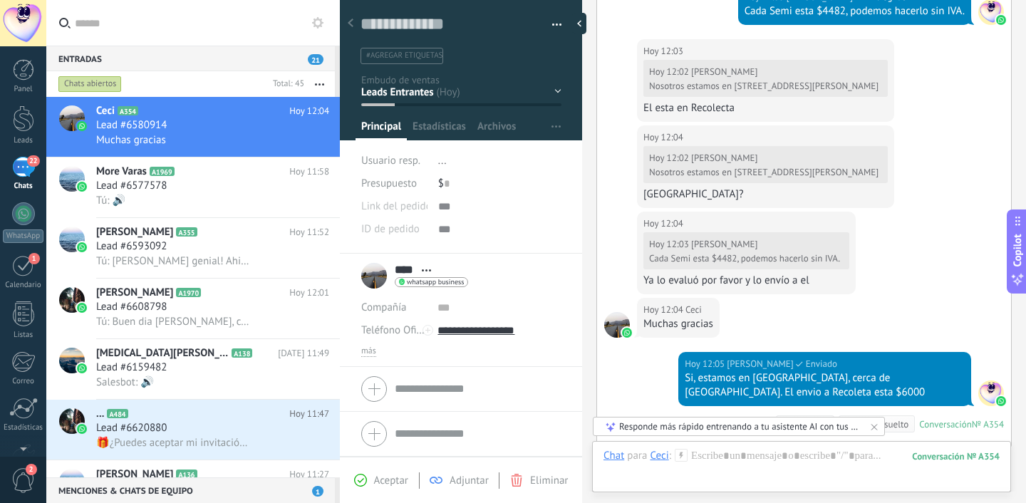
scroll to position [1404, 0]
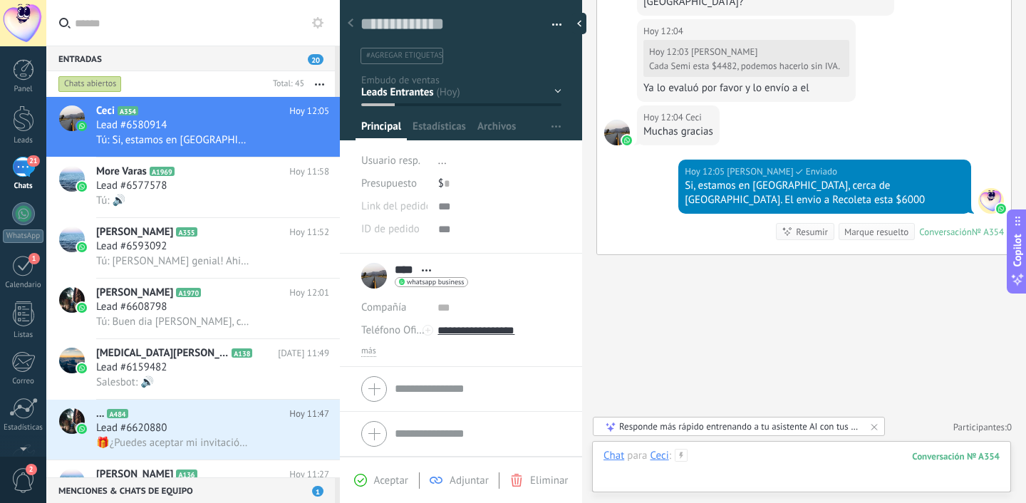
click at [696, 456] on div at bounding box center [802, 470] width 396 height 43
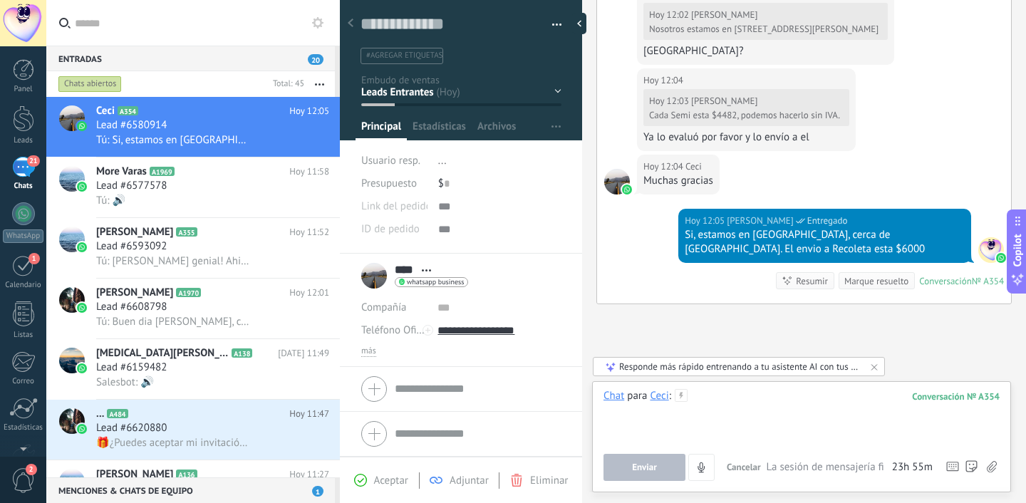
scroll to position [1339, 0]
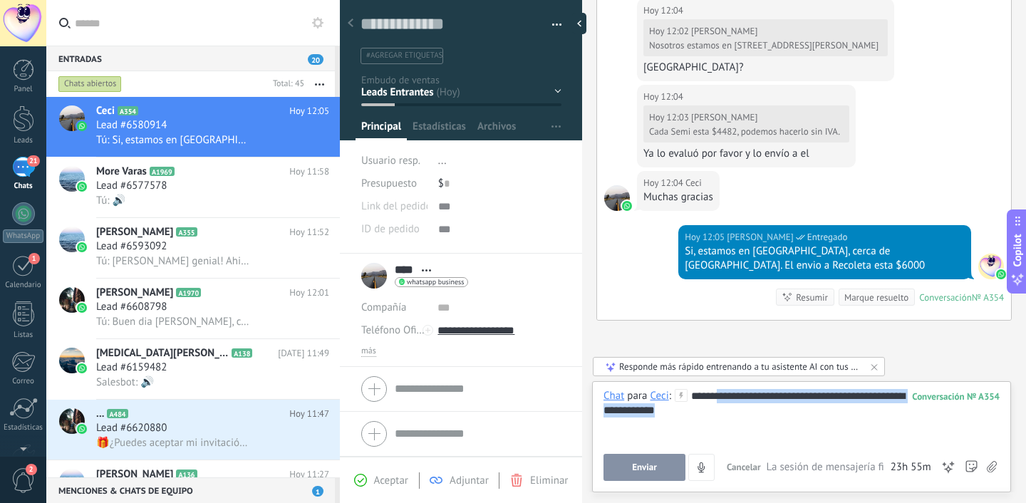
drag, startPoint x: 676, startPoint y: 411, endPoint x: 716, endPoint y: 396, distance: 42.0
click at [716, 396] on div "**********" at bounding box center [802, 416] width 396 height 54
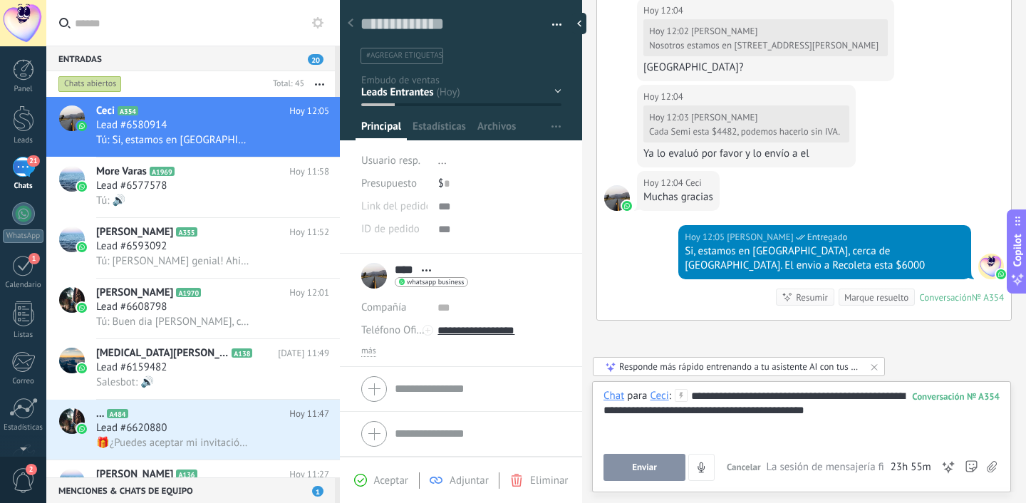
click at [647, 461] on button "Enviar" at bounding box center [645, 467] width 82 height 27
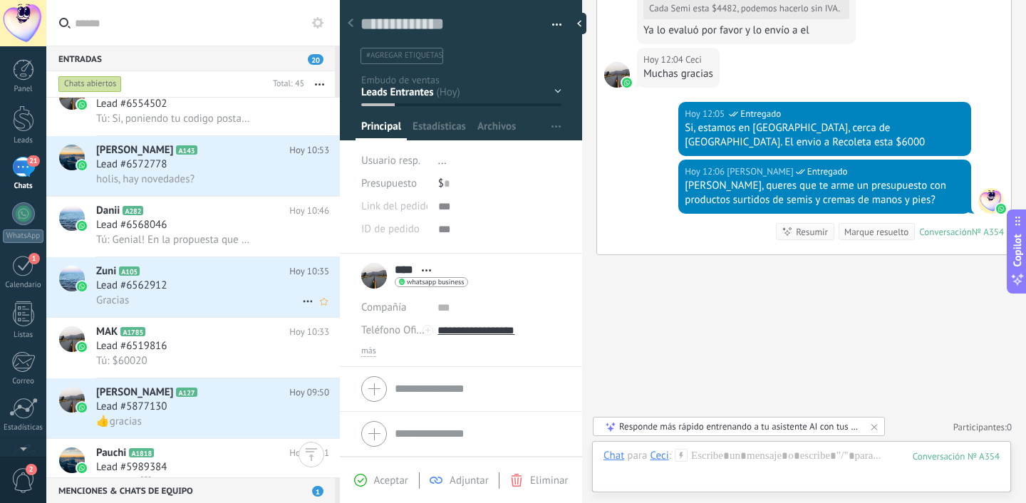
scroll to position [511, 0]
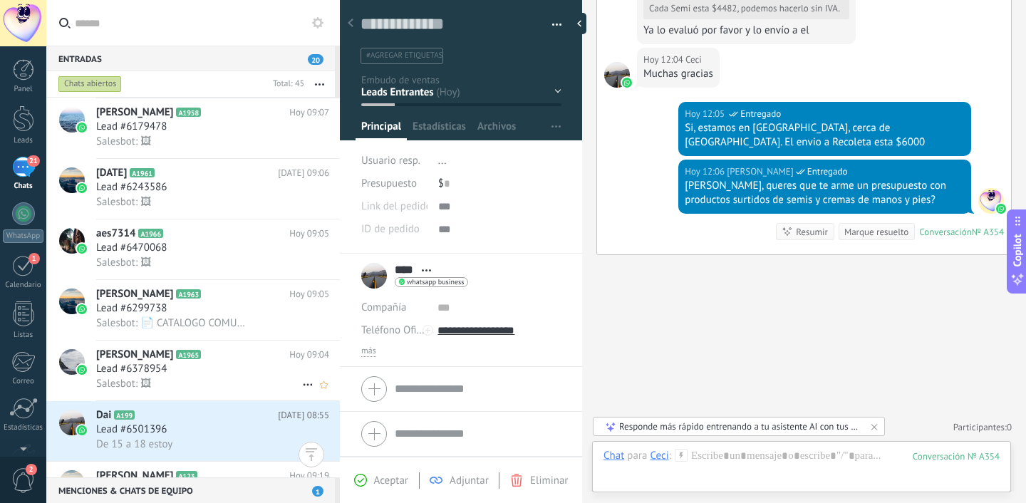
scroll to position [1207, 0]
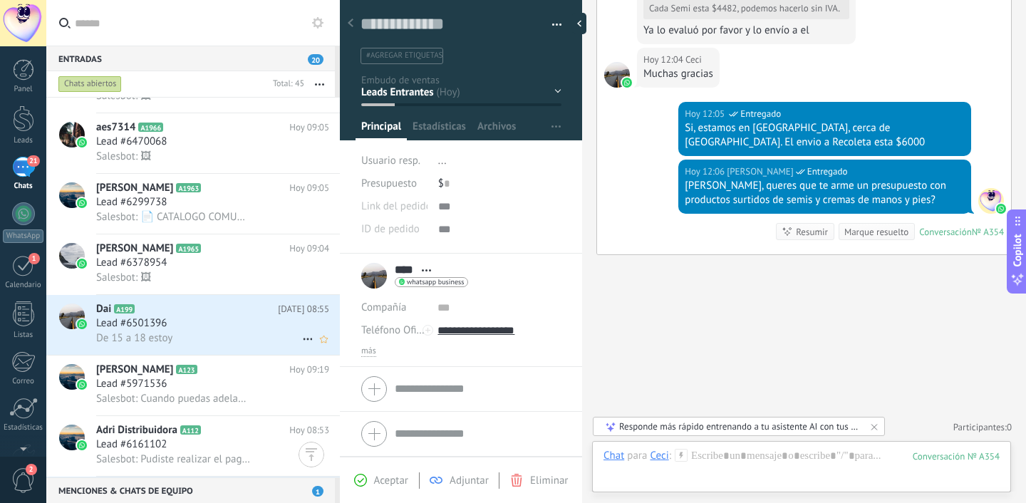
click at [188, 340] on div "De 15 a 18 estoy" at bounding box center [212, 338] width 233 height 15
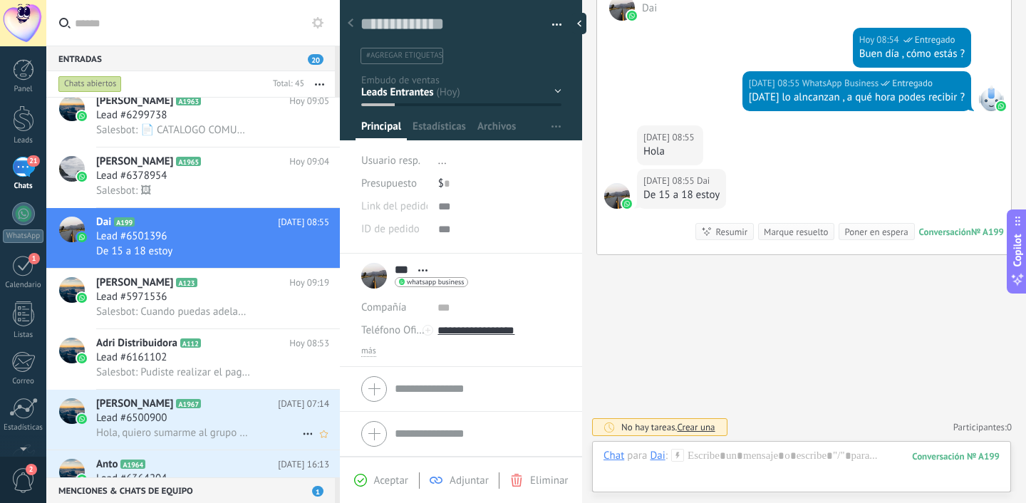
scroll to position [1392, 0]
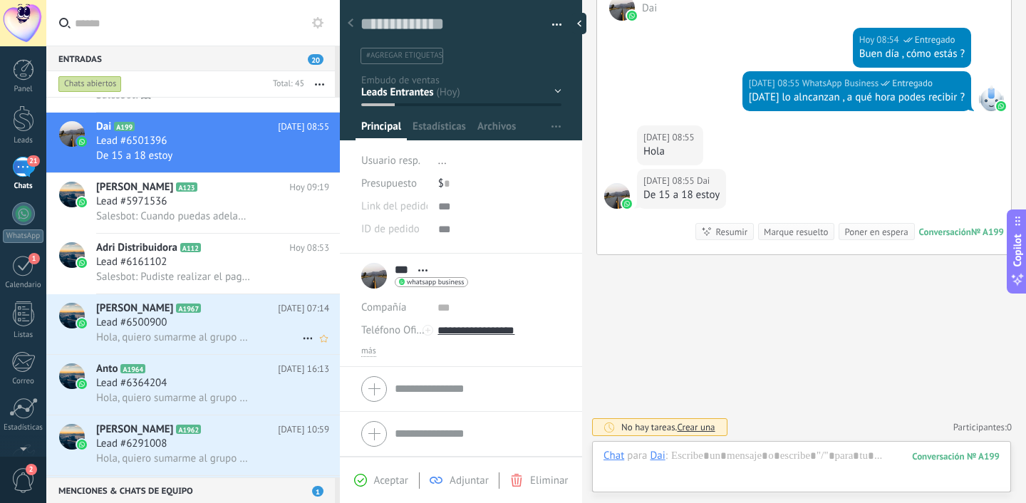
click at [188, 340] on span "Hola, quiero sumarme al grupo 🤩" at bounding box center [173, 338] width 155 height 14
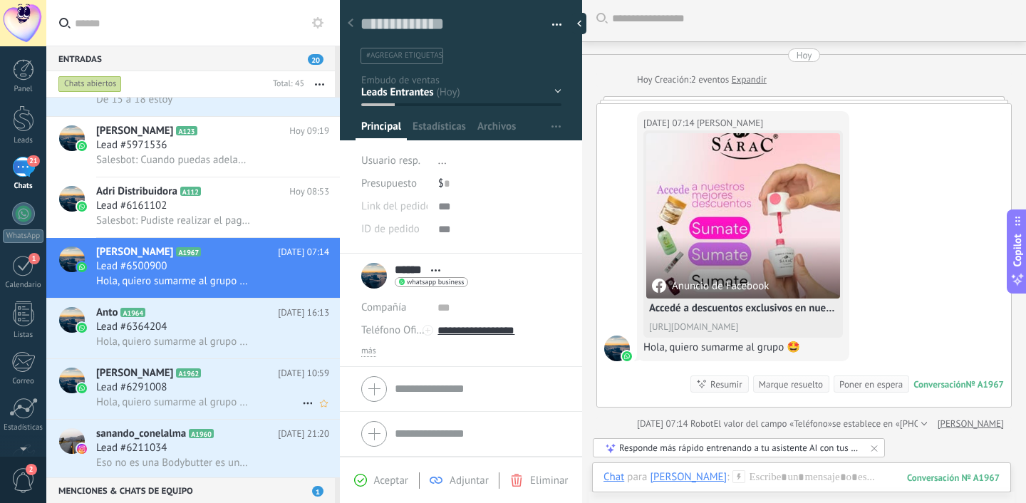
scroll to position [1461, 0]
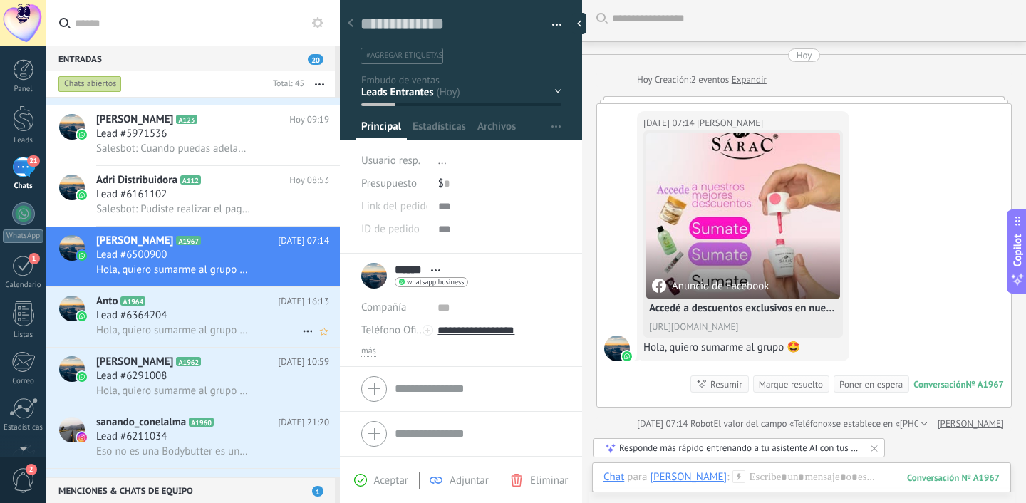
click at [207, 323] on div "Lead #6364204" at bounding box center [212, 316] width 233 height 14
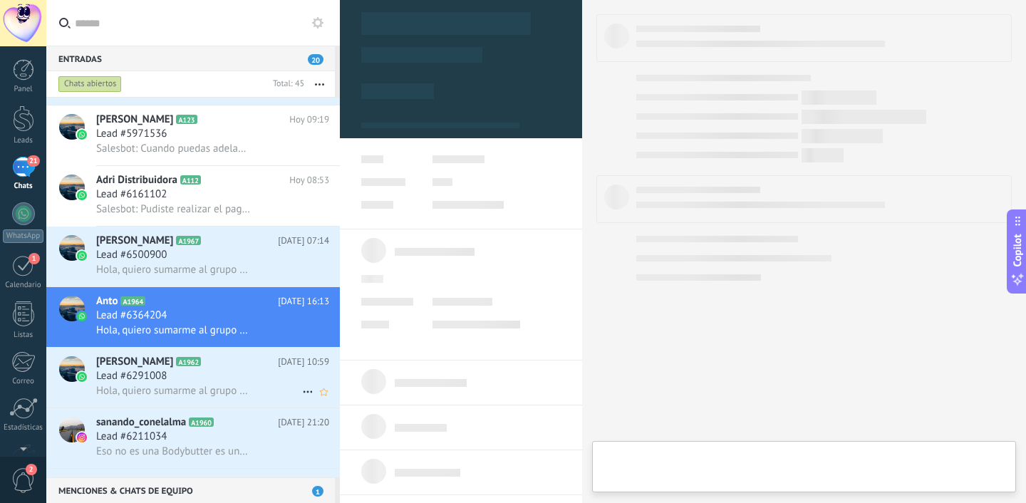
click at [205, 367] on icon at bounding box center [212, 362] width 14 height 14
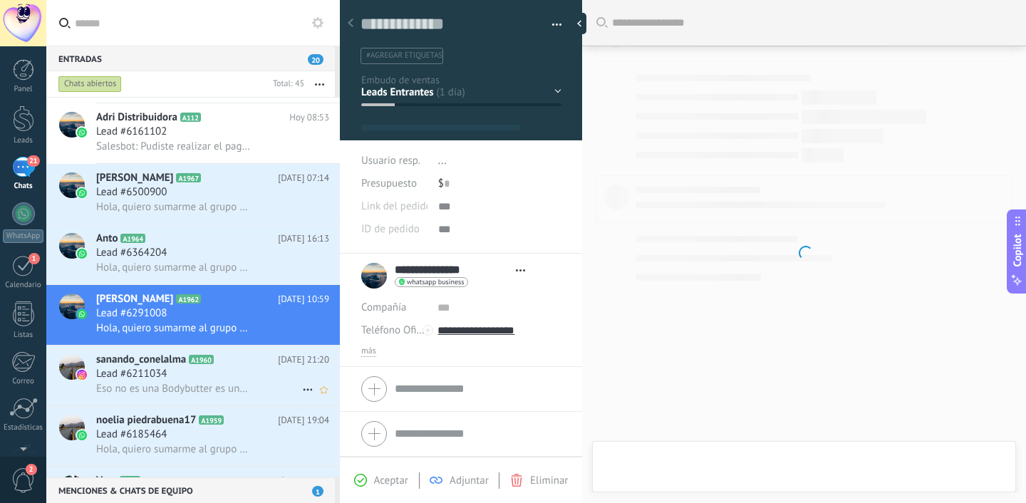
scroll to position [21, 0]
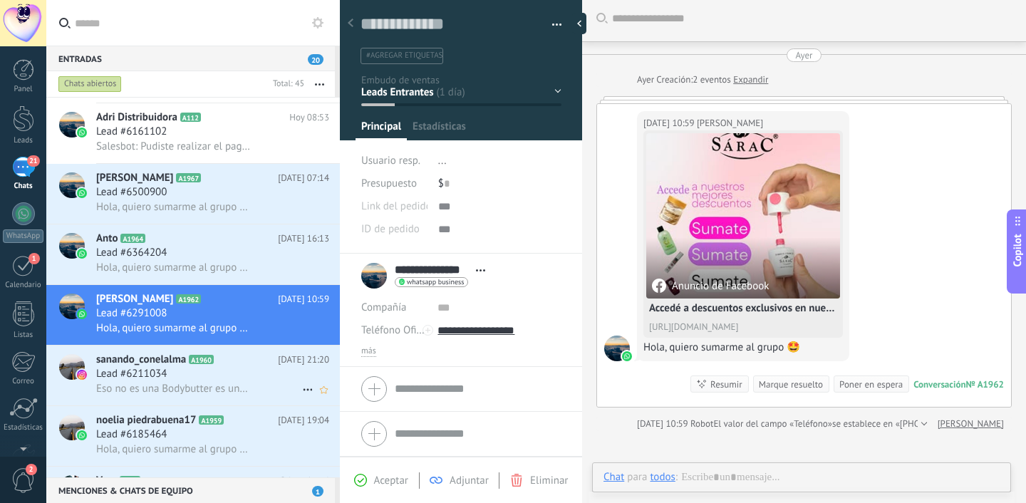
click at [192, 388] on div "Eso no es una Bodybutter es una crema" at bounding box center [212, 388] width 233 height 15
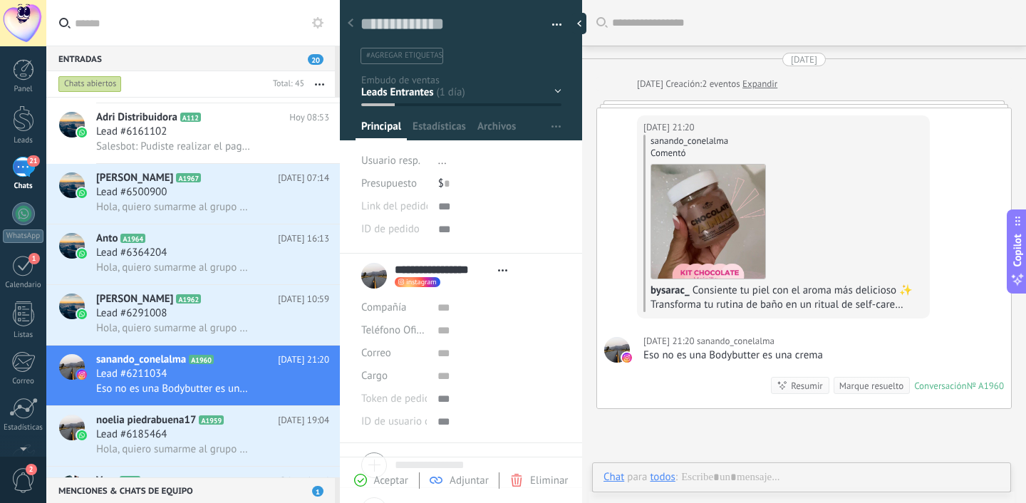
scroll to position [2, 0]
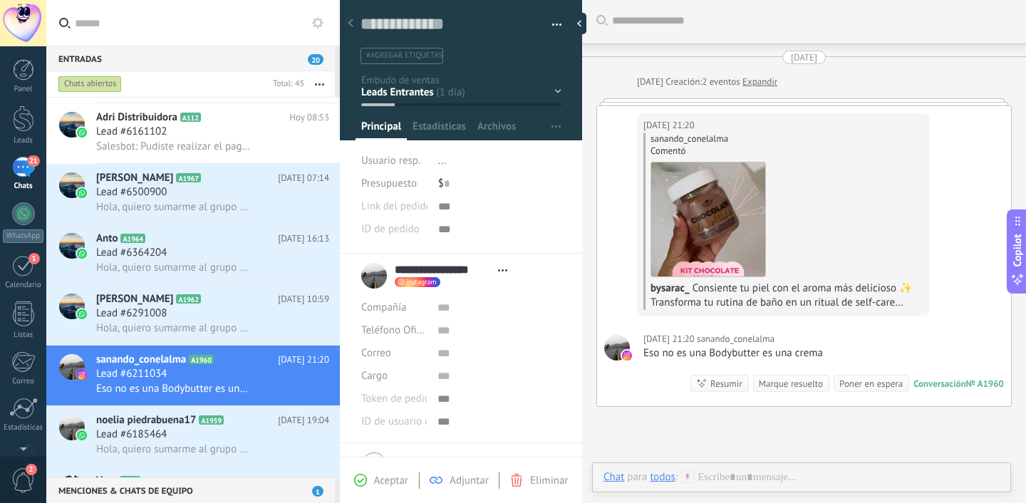
click at [722, 213] on img at bounding box center [709, 220] width 114 height 114
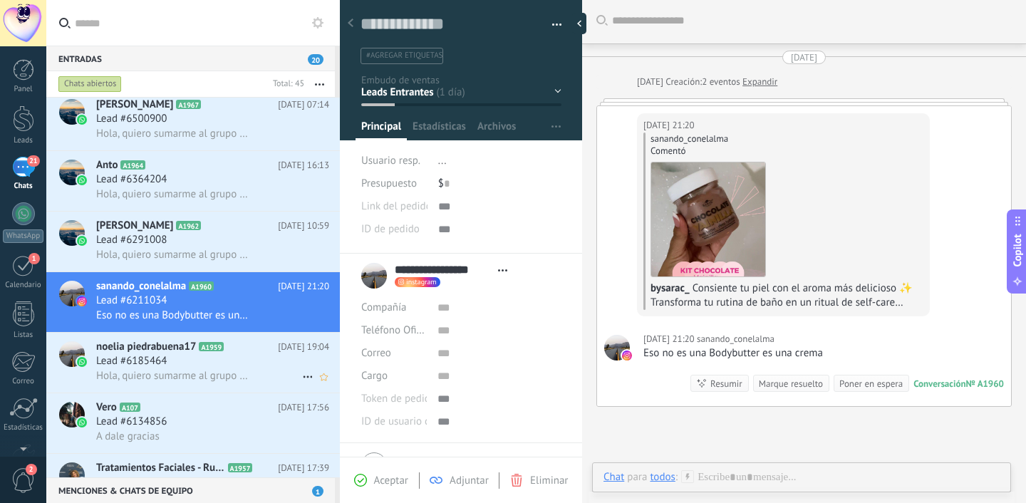
scroll to position [1630, 0]
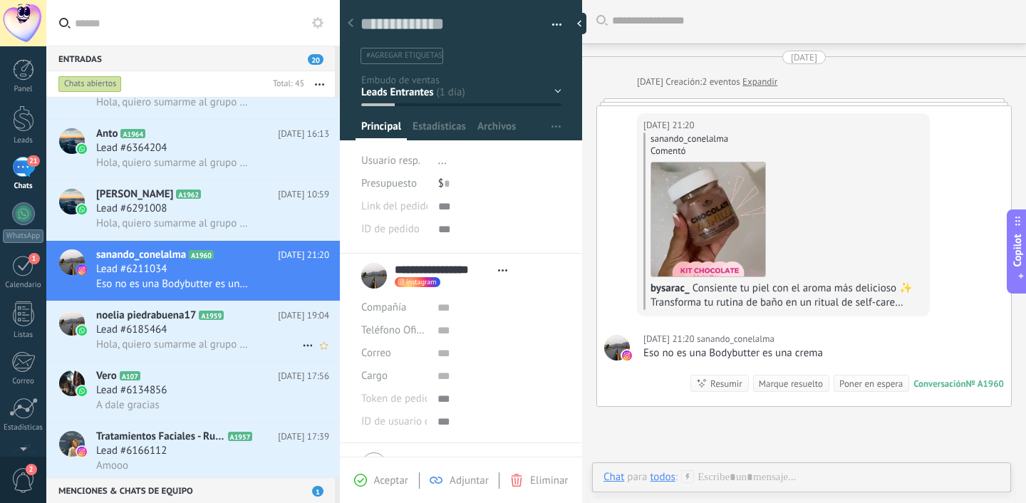
click at [238, 346] on span "Hola, quiero sumarme al grupo 🤩" at bounding box center [173, 345] width 155 height 14
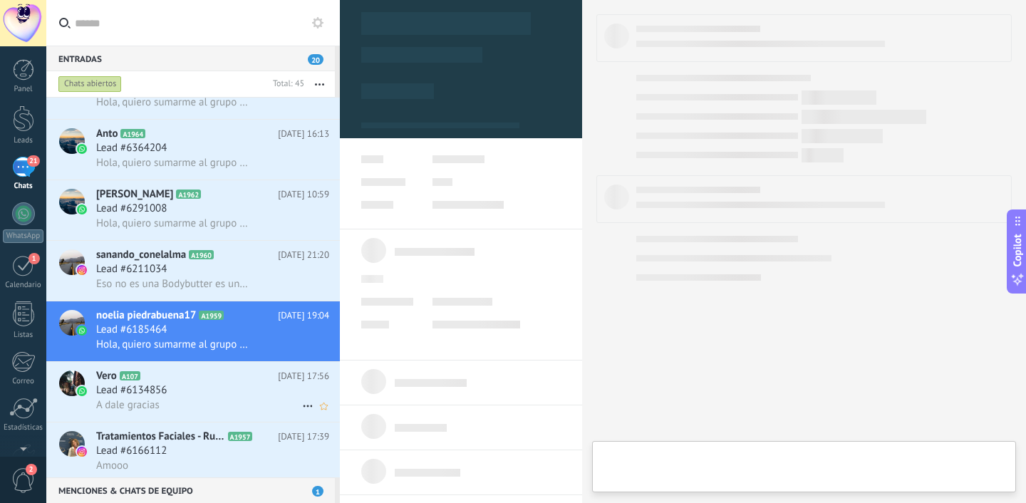
click at [208, 404] on div "A dale gracias" at bounding box center [212, 405] width 233 height 15
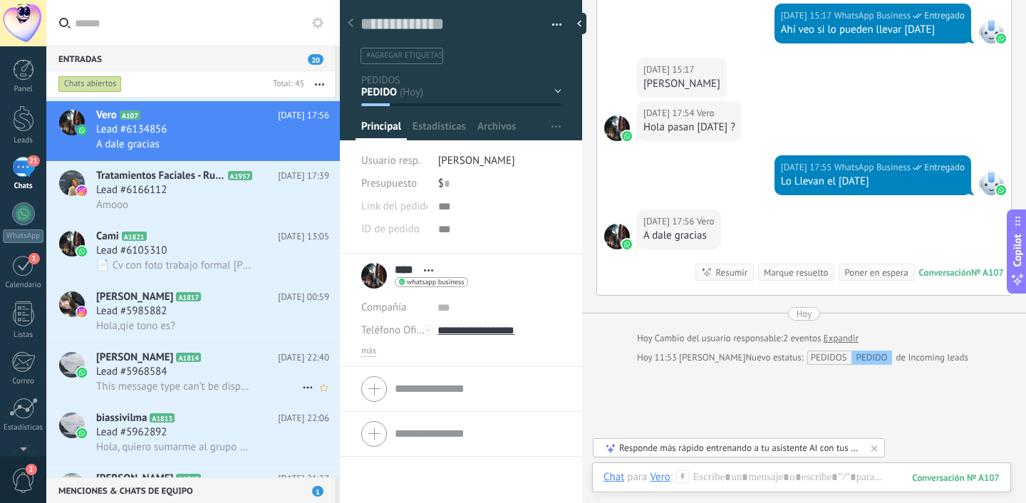
scroll to position [1894, 0]
click at [189, 334] on div "Hola,qie tono es?" at bounding box center [212, 326] width 233 height 15
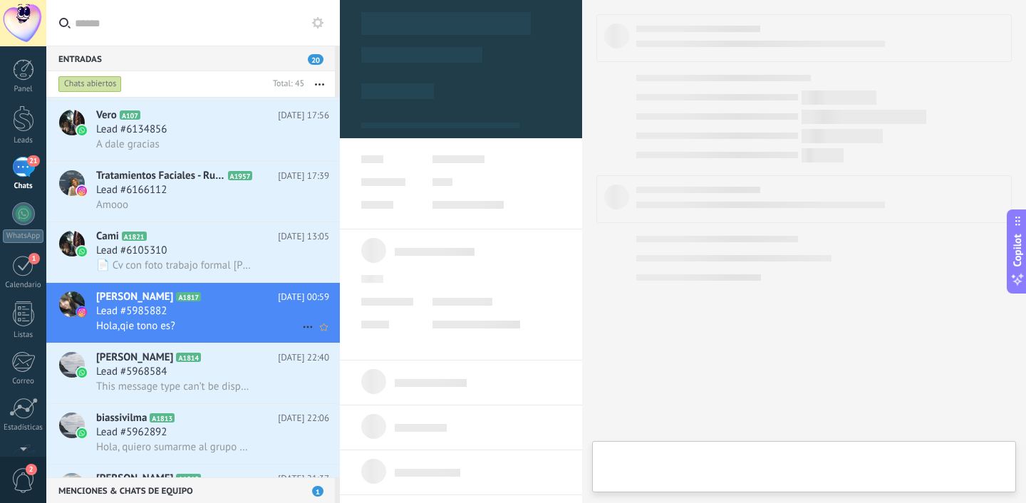
type textarea "**********"
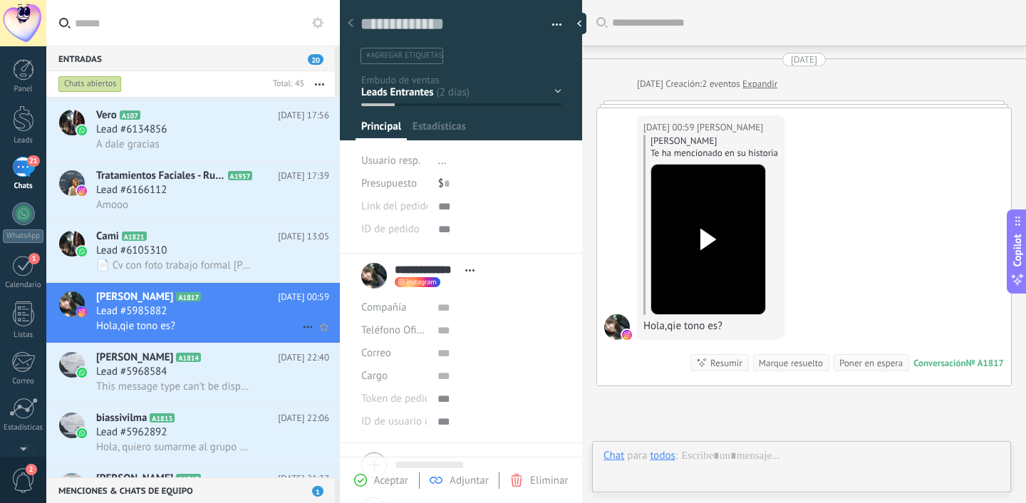
scroll to position [21, 0]
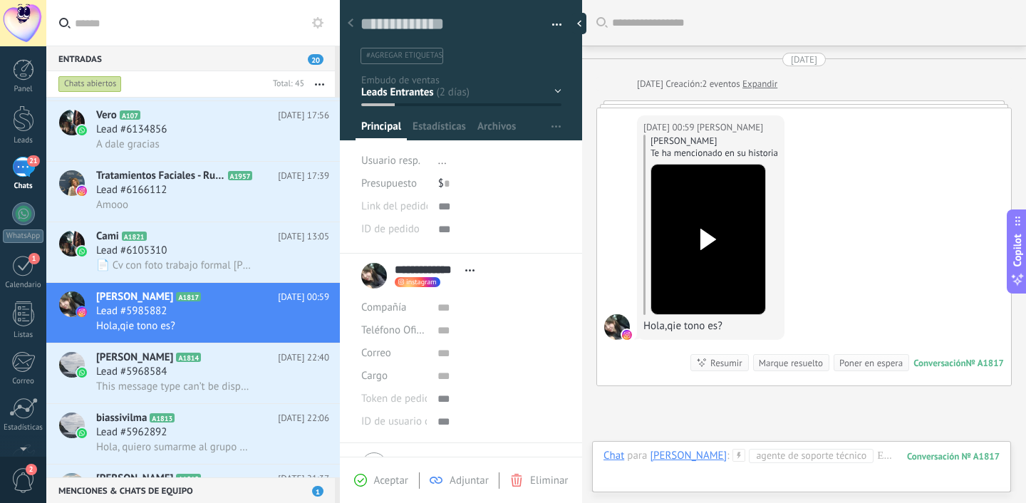
click at [696, 212] on div at bounding box center [709, 239] width 80 height 105
click at [797, 467] on div at bounding box center [802, 470] width 396 height 43
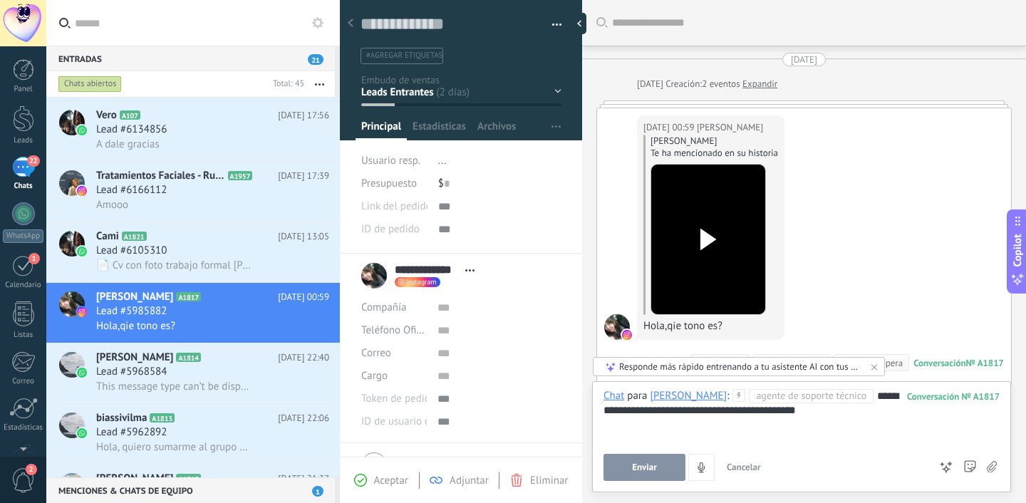
click at [662, 464] on button "Enviar" at bounding box center [645, 467] width 82 height 27
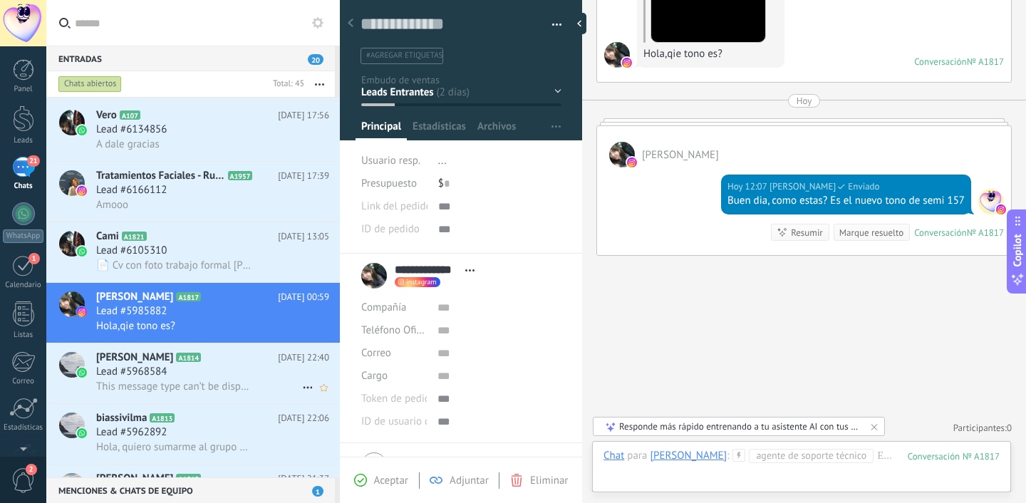
click at [147, 375] on span "Lead #5968584" at bounding box center [131, 372] width 71 height 14
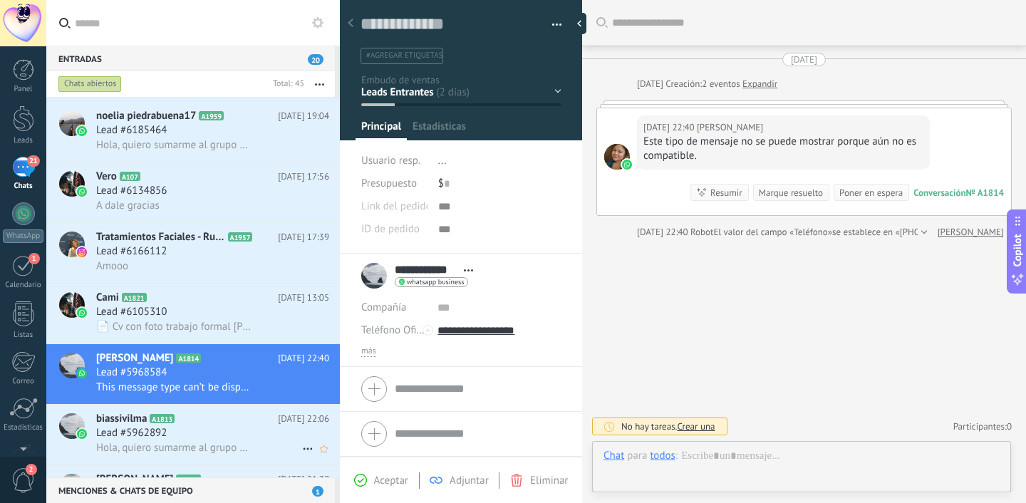
scroll to position [1943, 0]
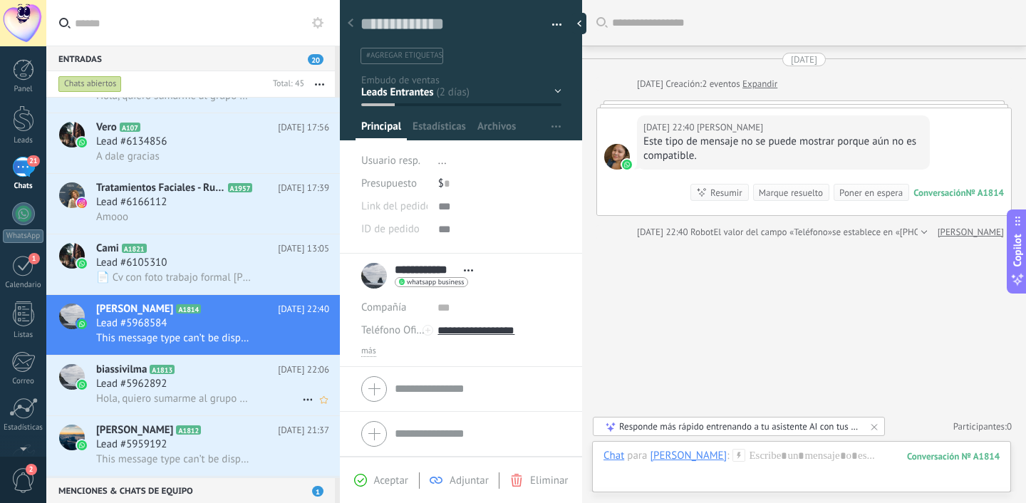
click at [217, 405] on span "Hola, quiero sumarme al grupo 🤩" at bounding box center [173, 399] width 155 height 14
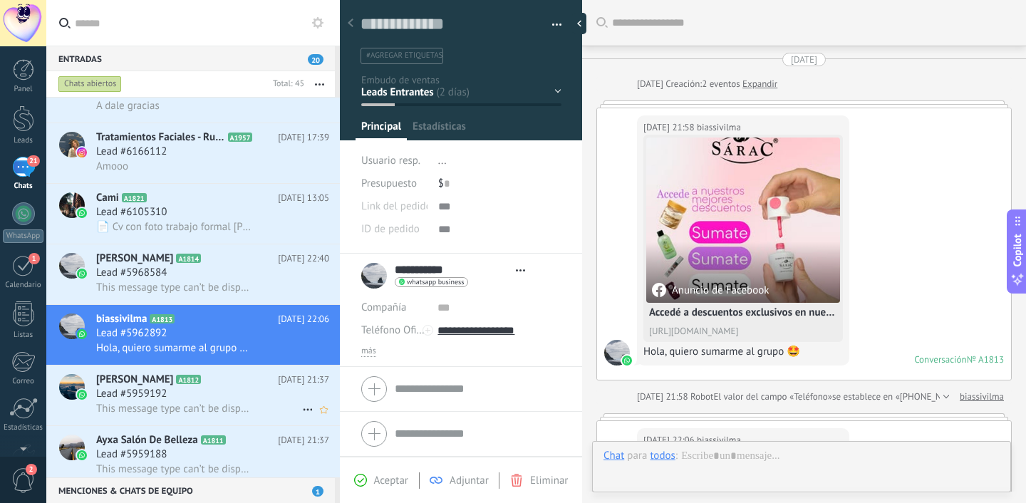
scroll to position [317, 0]
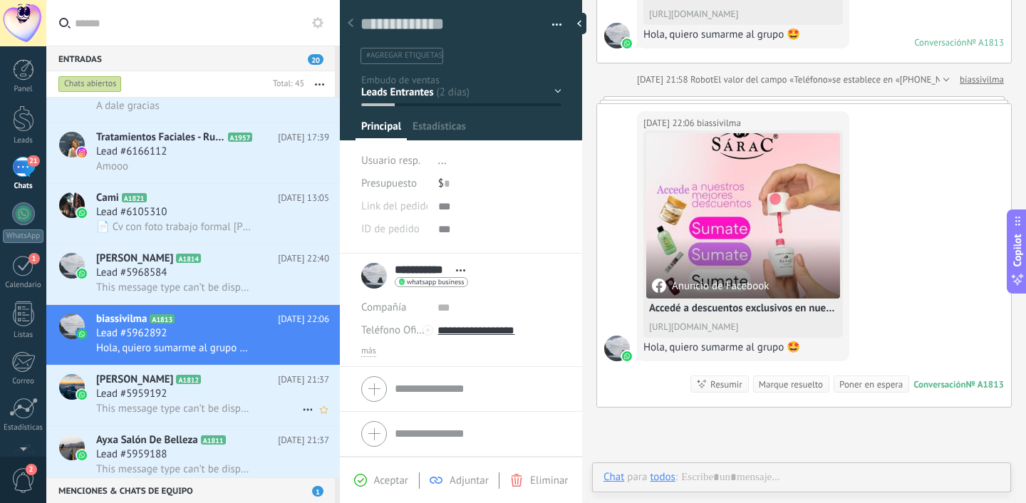
click at [219, 426] on div "Garay Silvy A1812 26/09/2025 21:37 Lead #5959192 This message type can’t be dis…" at bounding box center [218, 396] width 244 height 60
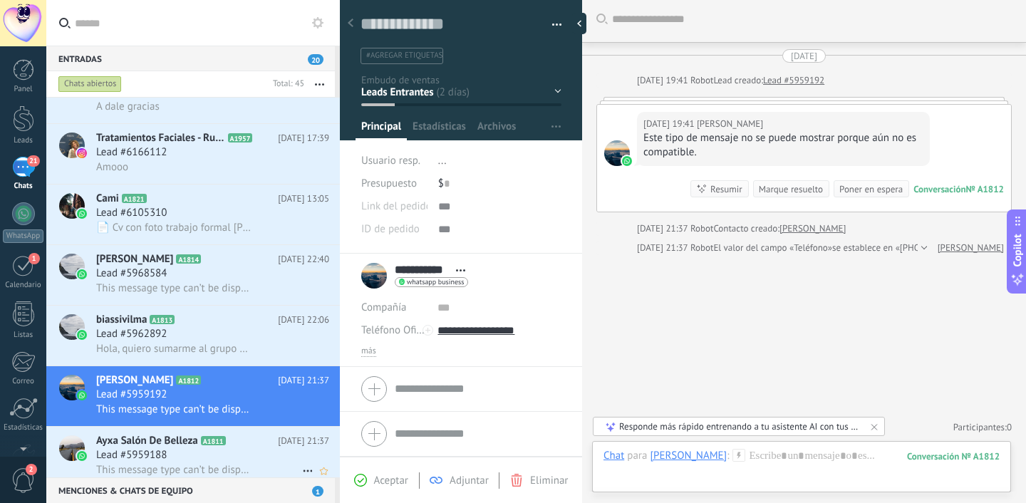
scroll to position [2073, 0]
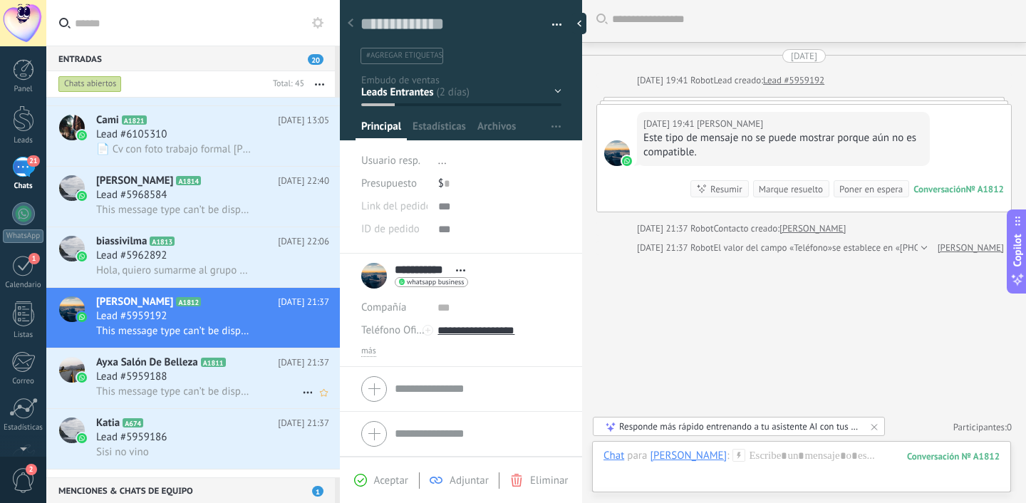
click at [140, 398] on span "This message type can’t be displayed because it’s not supported yet." at bounding box center [173, 392] width 155 height 14
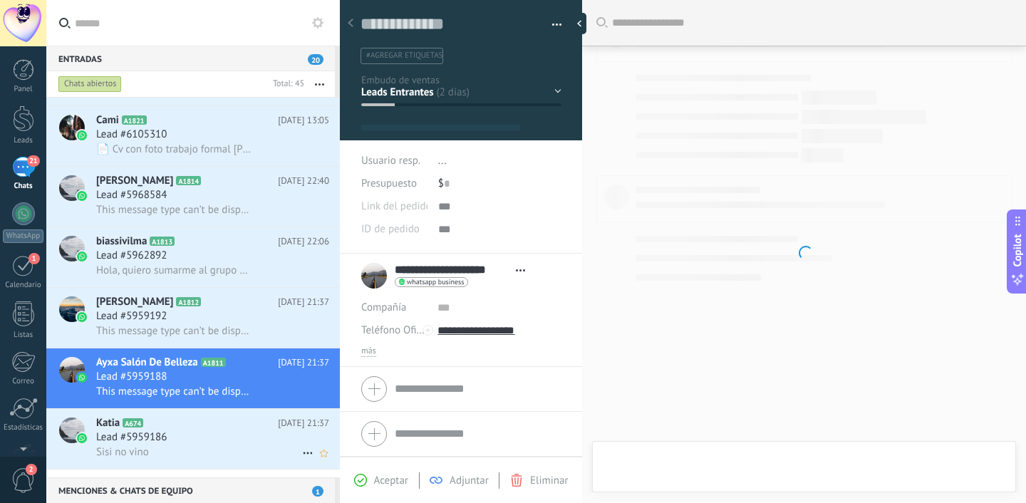
scroll to position [21, 0]
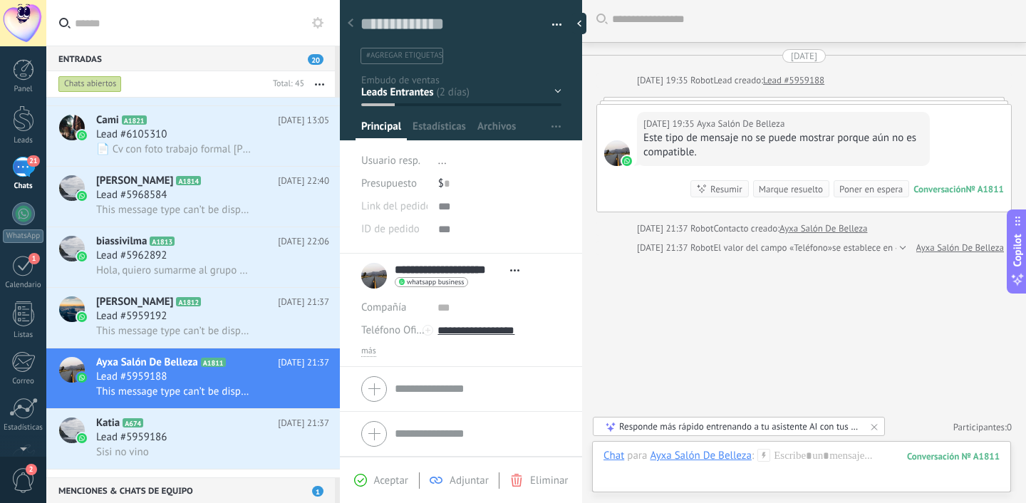
click at [657, 143] on div "Este tipo de mensaje no se puede mostrar porque aún no es compatible." at bounding box center [784, 145] width 280 height 29
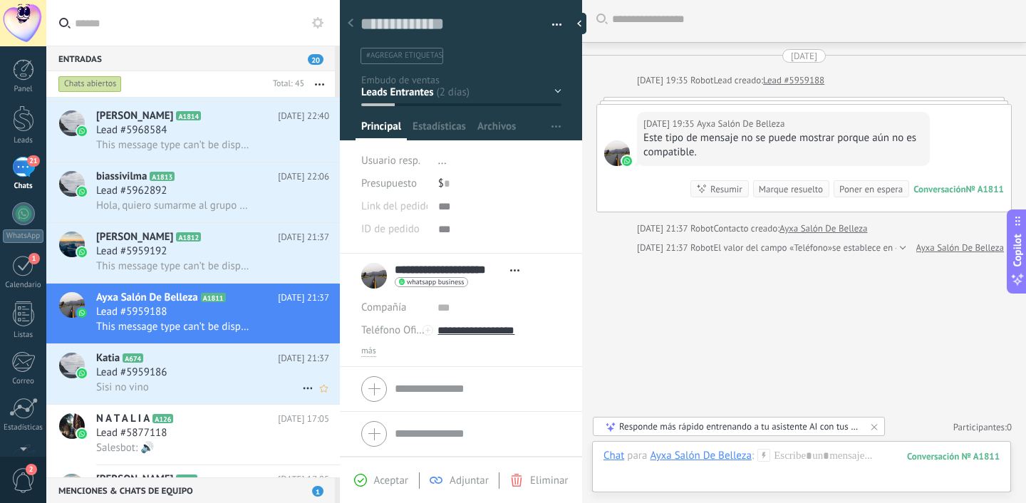
click at [243, 388] on div "Sisi no vino" at bounding box center [212, 387] width 233 height 15
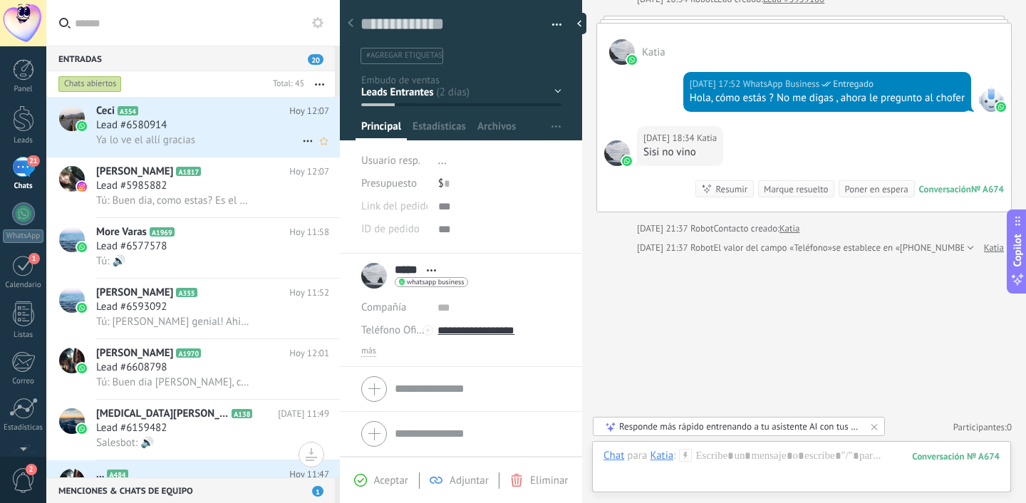
click at [234, 143] on div "Ya lo ve el allí gracias" at bounding box center [212, 140] width 233 height 15
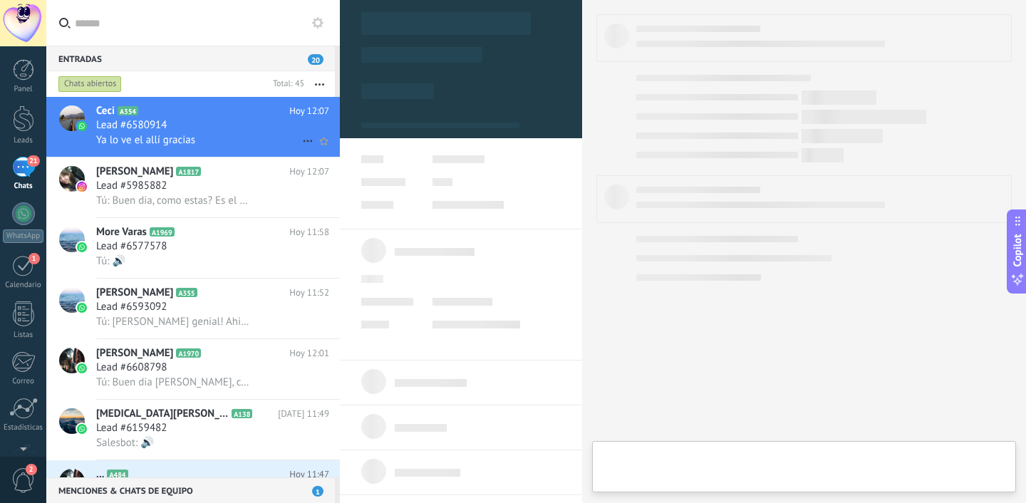
type textarea "**********"
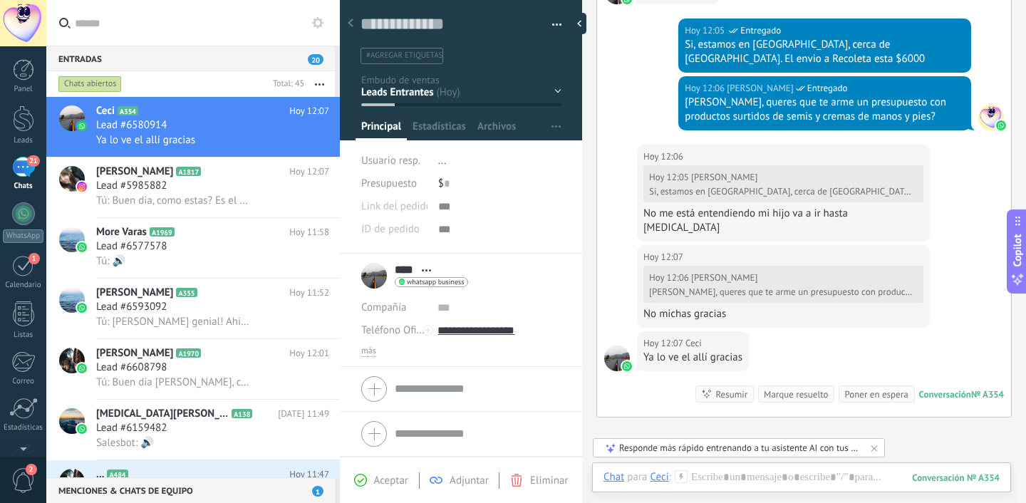
scroll to position [828, 0]
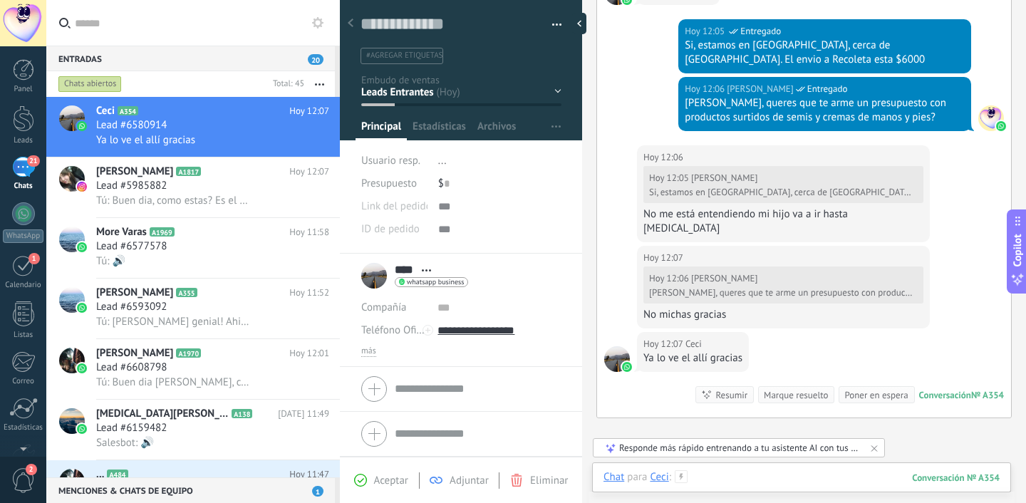
click at [705, 471] on div at bounding box center [802, 491] width 396 height 43
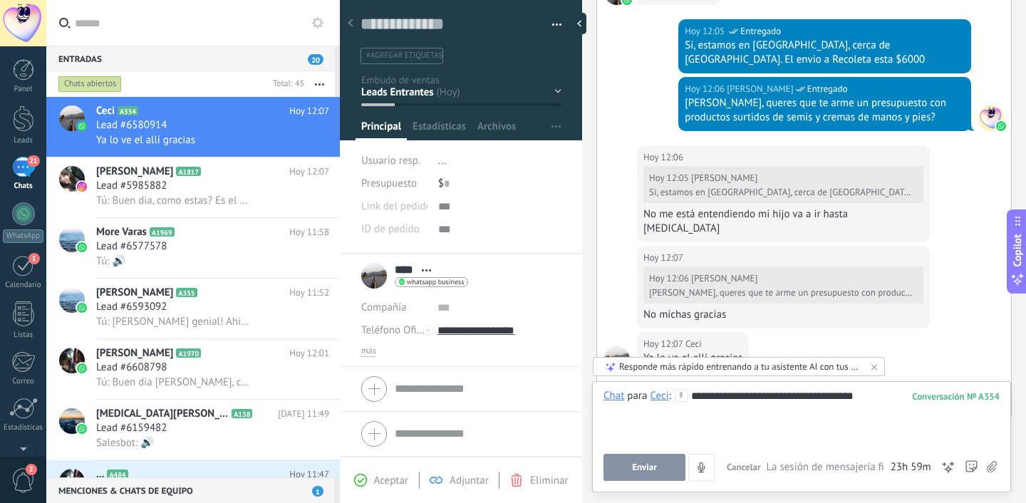
click at [644, 453] on div "**********" at bounding box center [802, 435] width 396 height 92
click at [640, 460] on button "Enviar" at bounding box center [645, 467] width 82 height 27
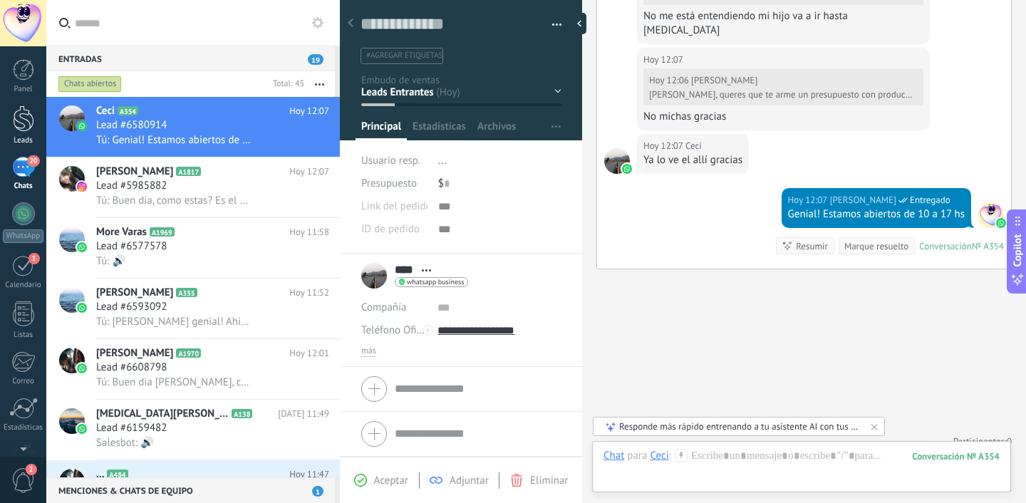
click at [19, 118] on div at bounding box center [23, 118] width 21 height 26
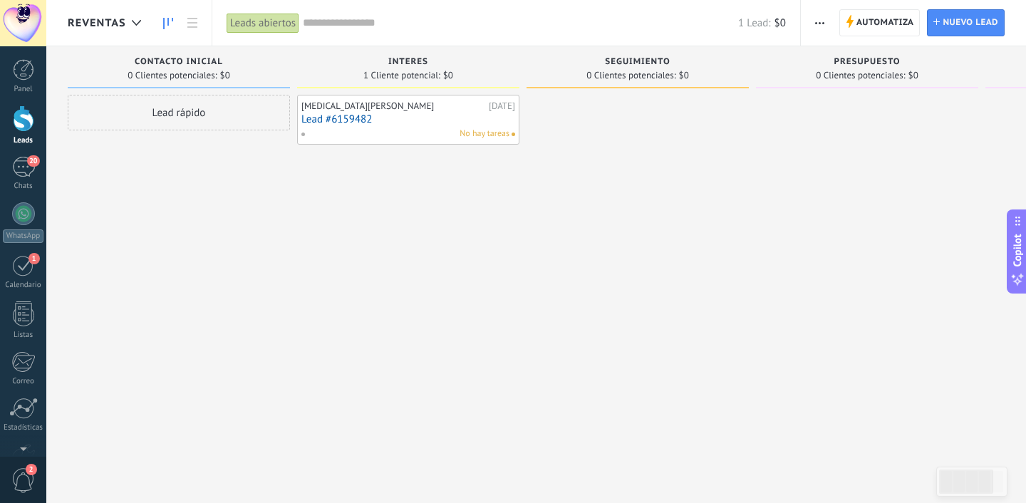
click at [113, 31] on div "REVENTAS" at bounding box center [108, 23] width 81 height 46
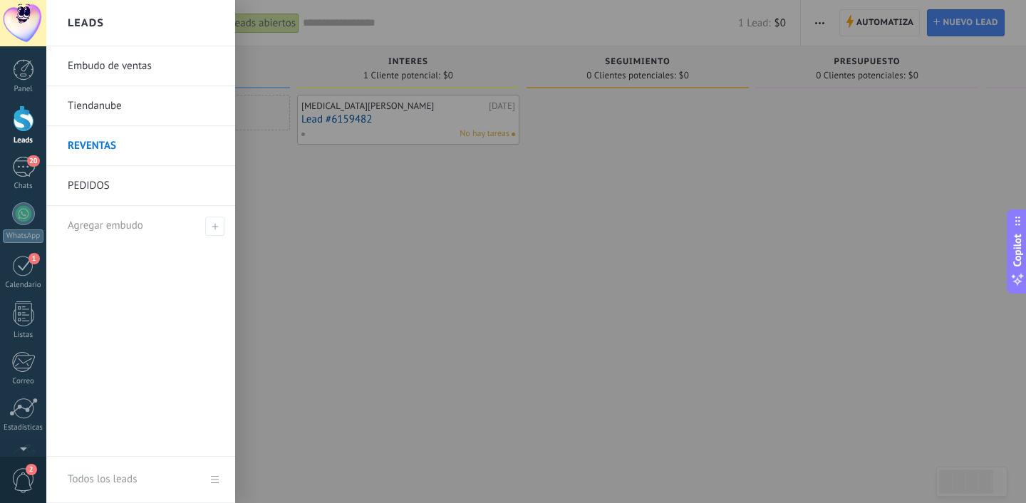
click at [98, 103] on link "Tiendanube" at bounding box center [144, 106] width 153 height 40
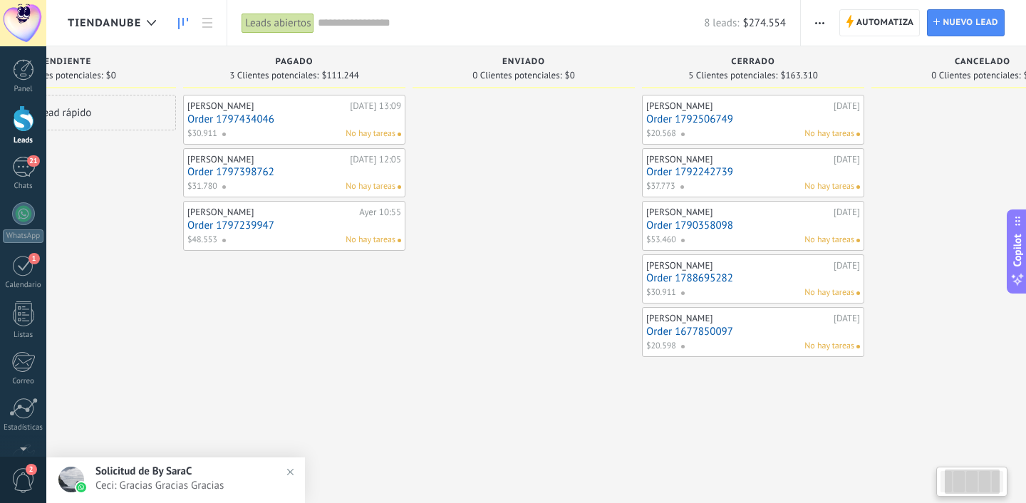
scroll to position [0, 110]
click at [140, 19] on div at bounding box center [152, 23] width 24 height 28
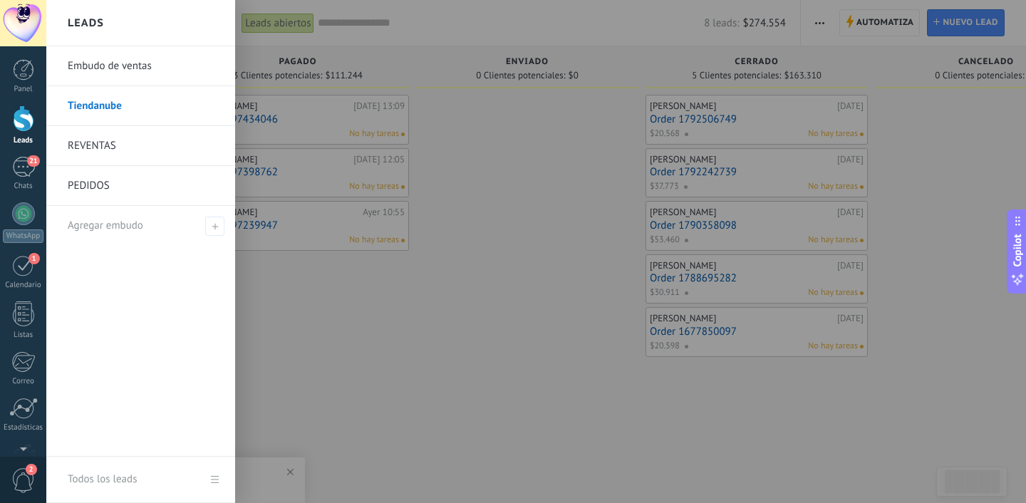
click at [115, 81] on link "Embudo de ventas" at bounding box center [144, 66] width 153 height 40
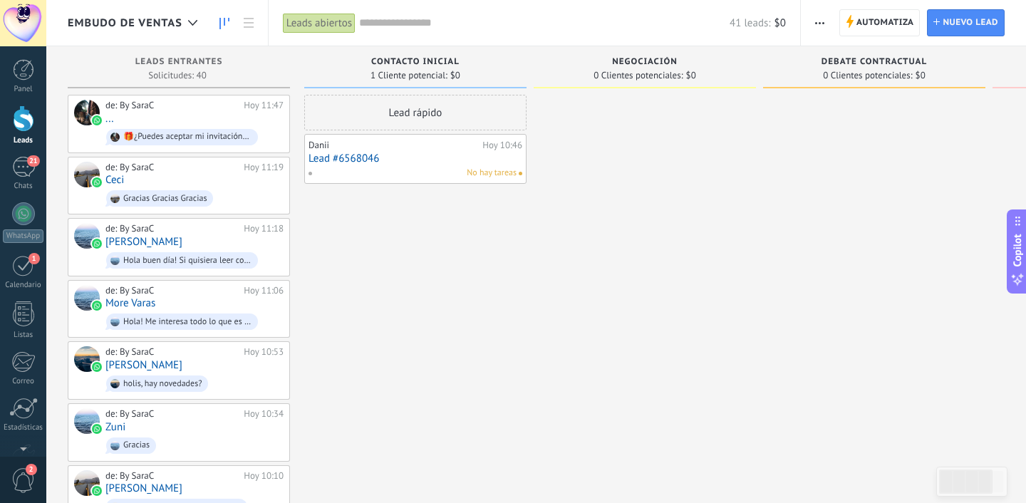
click at [129, 32] on div "Embudo de ventas" at bounding box center [136, 23] width 137 height 46
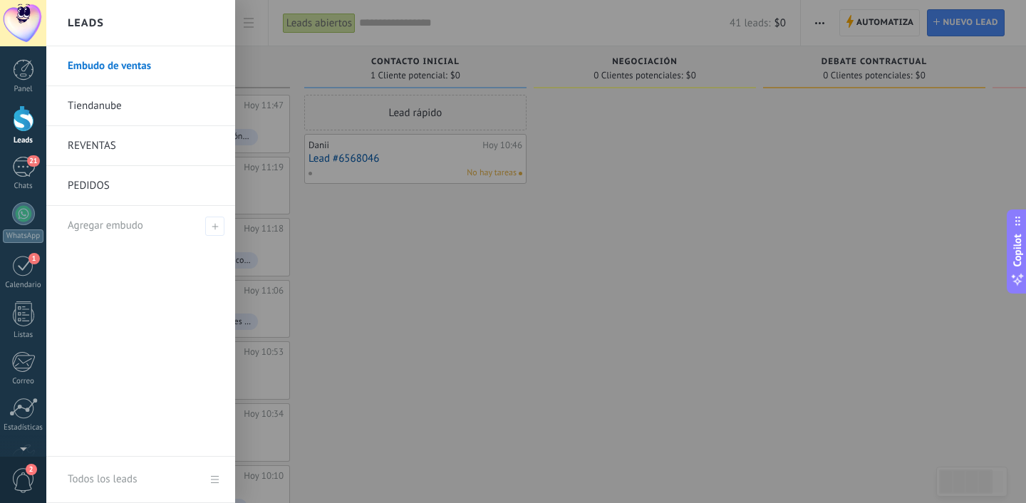
click at [150, 107] on link "Tiendanube" at bounding box center [144, 106] width 153 height 40
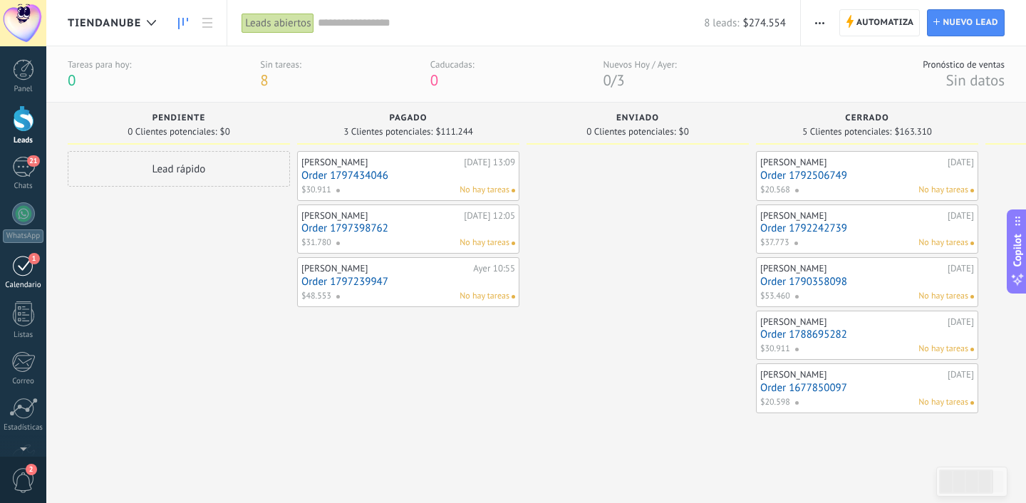
click at [24, 288] on div "Calendario" at bounding box center [23, 285] width 41 height 9
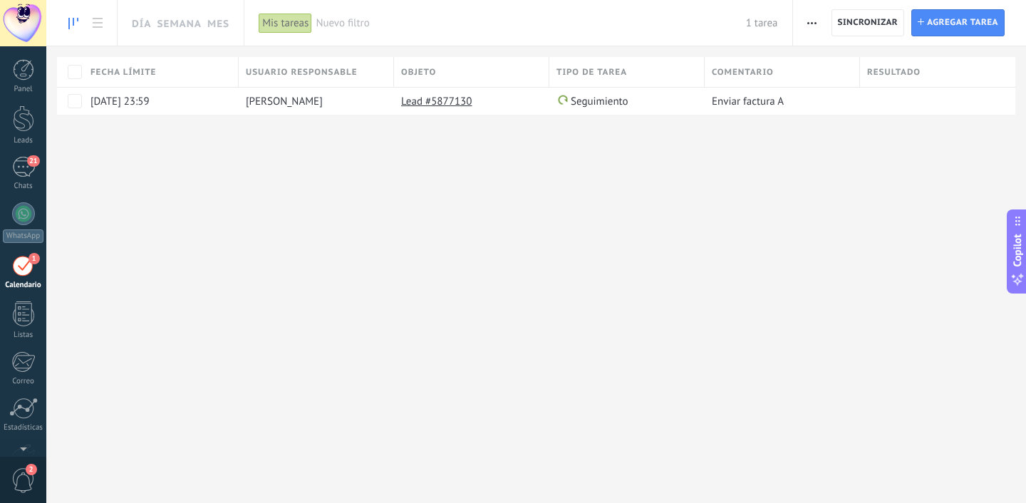
click at [66, 33] on link at bounding box center [73, 23] width 24 height 28
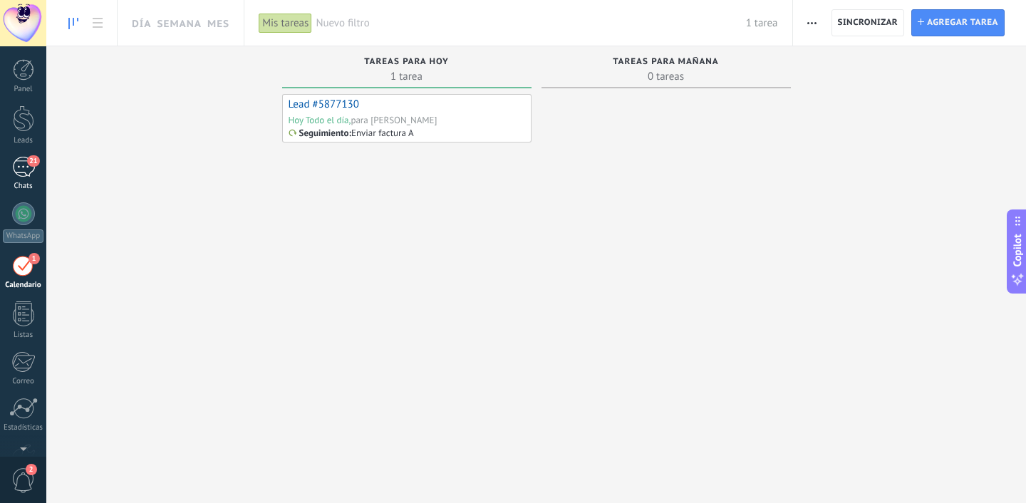
click at [29, 180] on link "21 Chats" at bounding box center [23, 174] width 46 height 34
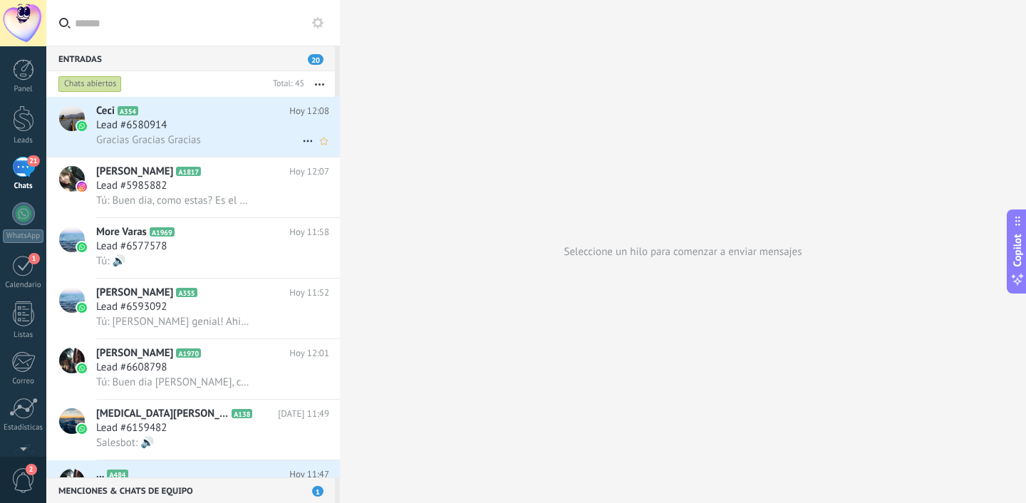
click at [164, 128] on span "Lead #6580914" at bounding box center [131, 125] width 71 height 14
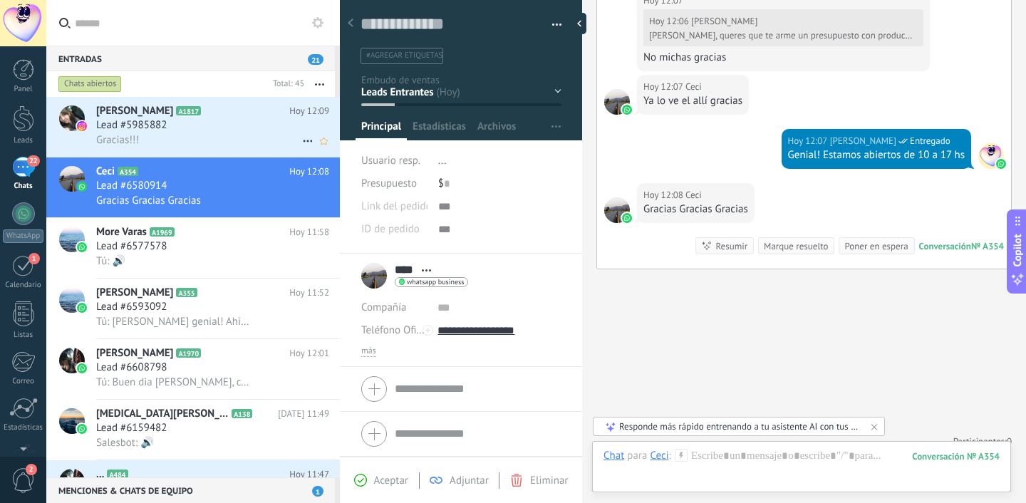
click at [173, 133] on div "Gracias!!!" at bounding box center [212, 140] width 233 height 15
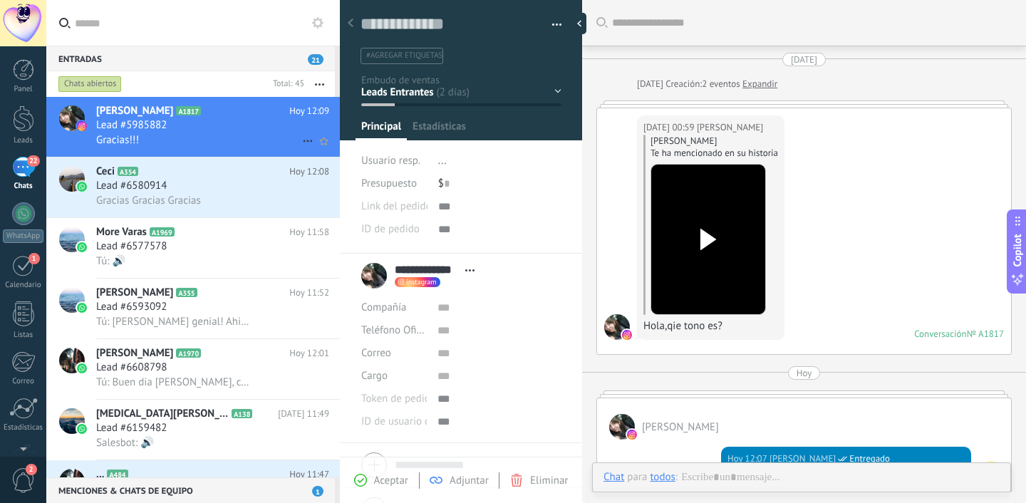
scroll to position [291, 0]
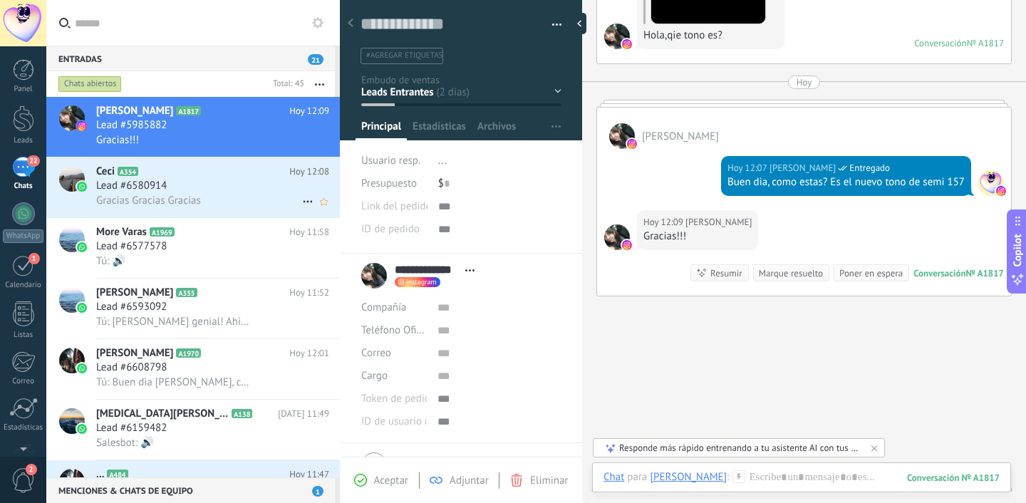
click at [210, 187] on div "Lead #6580914" at bounding box center [212, 186] width 233 height 14
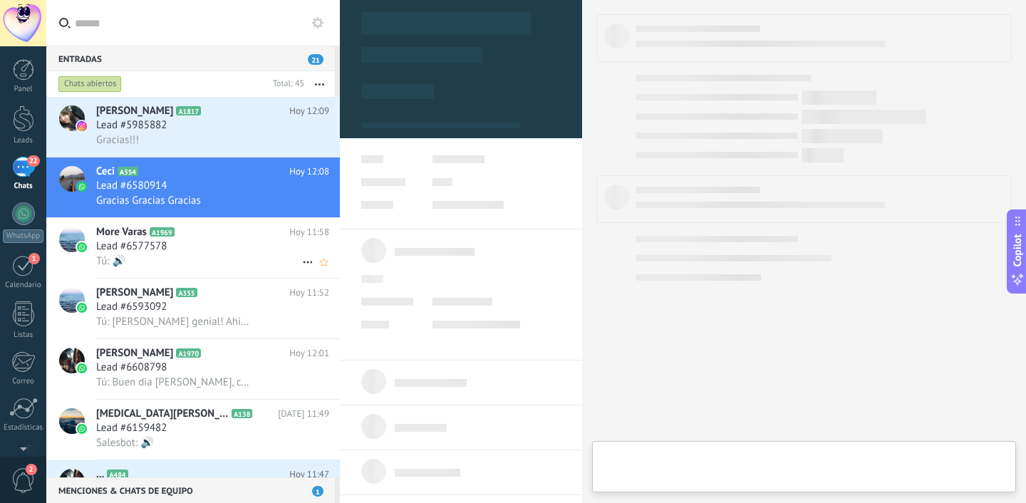
type textarea "**********"
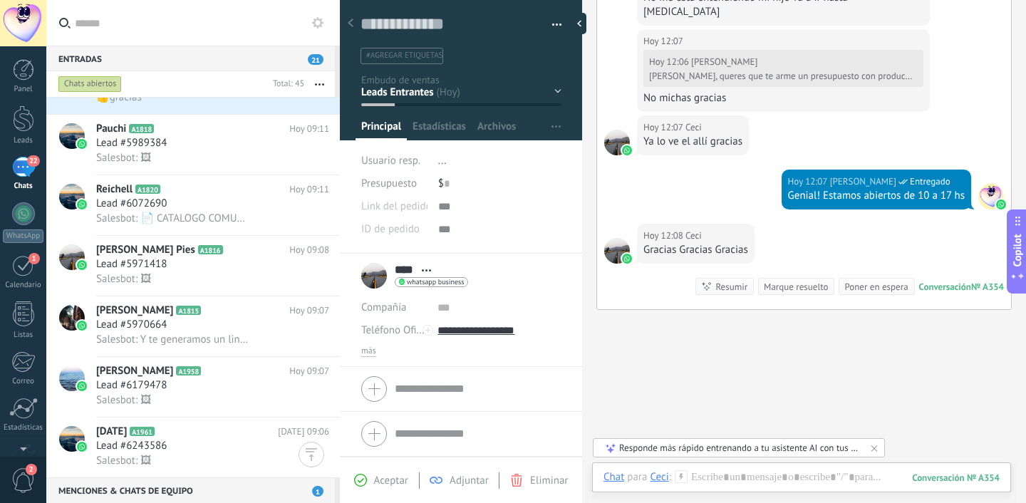
scroll to position [903, 0]
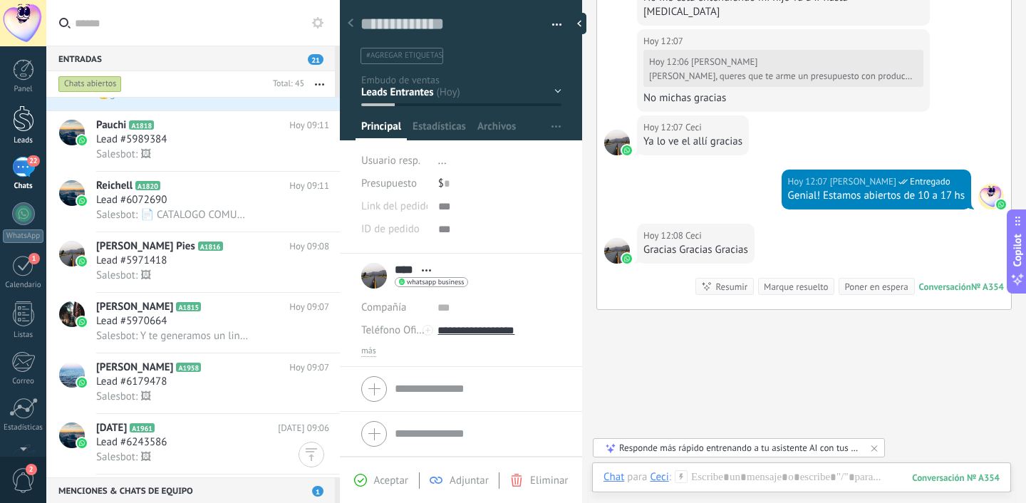
click at [33, 124] on div at bounding box center [23, 118] width 21 height 26
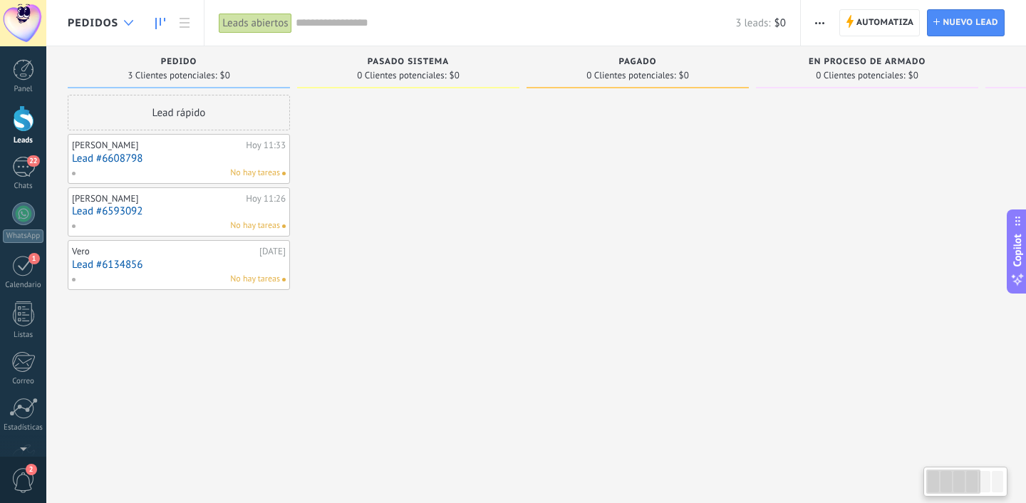
click at [131, 27] on div at bounding box center [129, 23] width 24 height 28
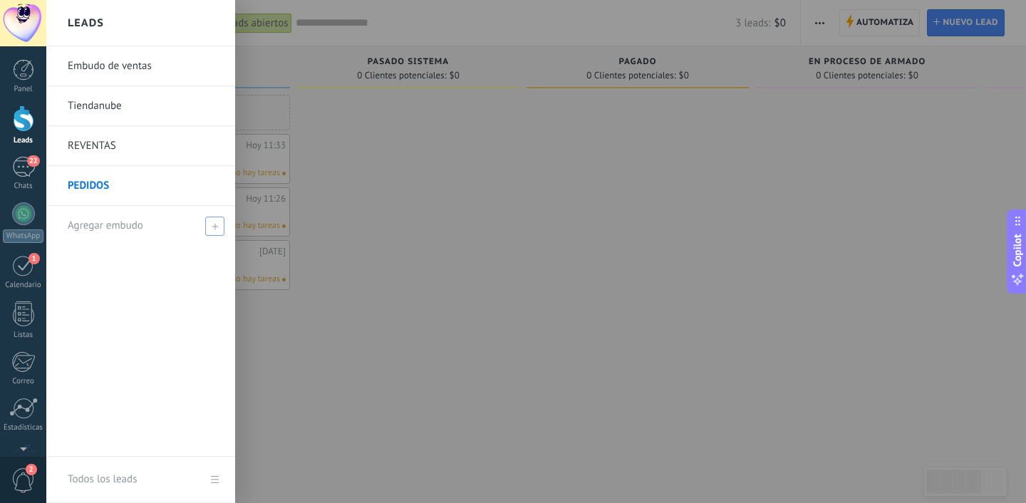
click at [112, 232] on div "Agregar embudo" at bounding box center [144, 225] width 153 height 39
type input "*****"
click at [110, 217] on input "*****" at bounding box center [135, 226] width 134 height 23
click at [6, 284] on div "Calendario" at bounding box center [23, 285] width 41 height 9
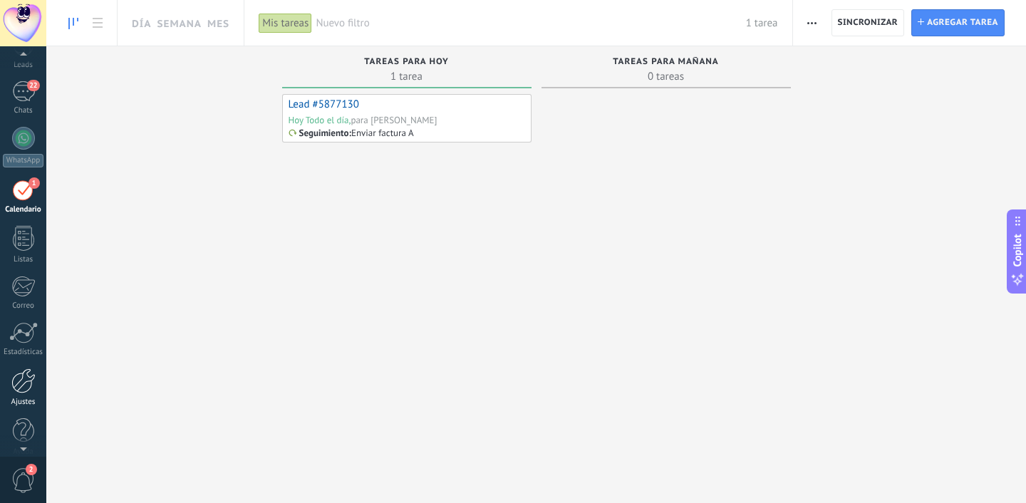
click at [19, 398] on div "Ajustes" at bounding box center [23, 402] width 41 height 9
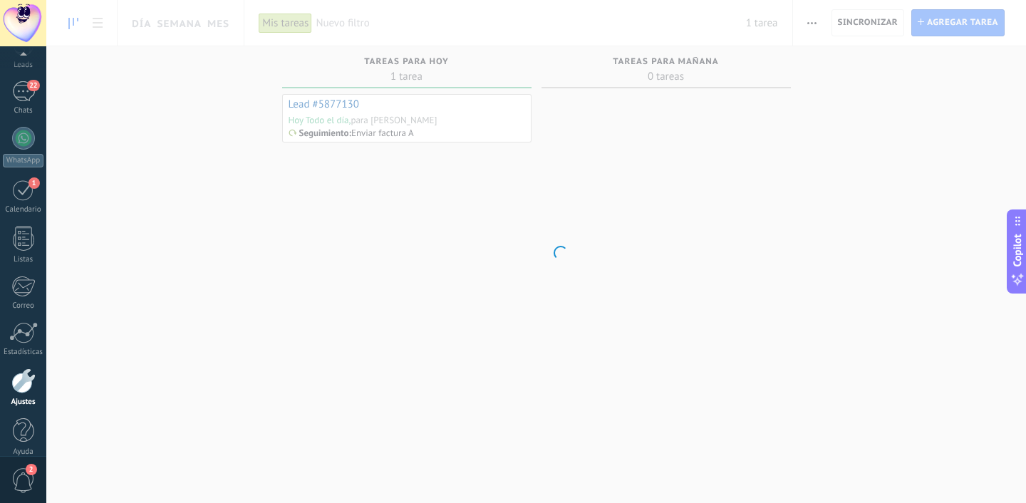
scroll to position [90, 0]
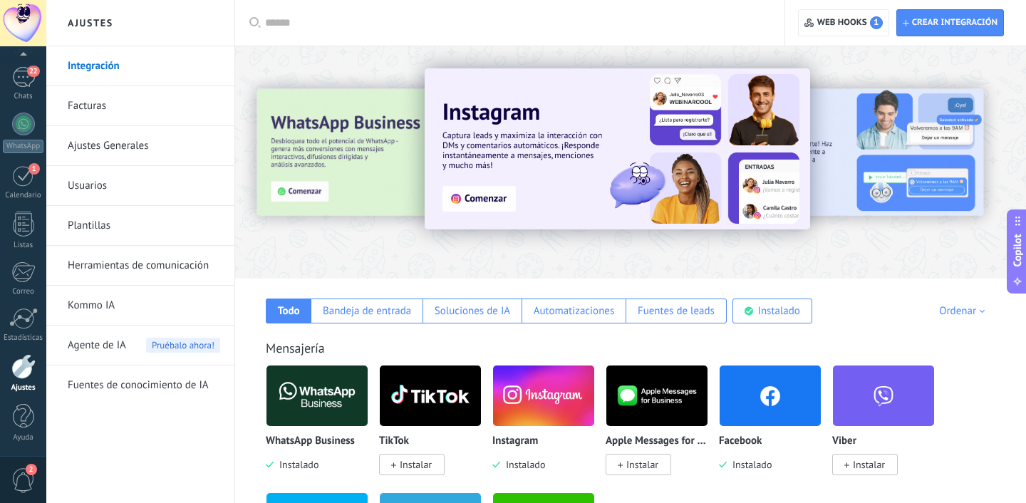
click at [85, 193] on link "Usuarios" at bounding box center [144, 186] width 153 height 40
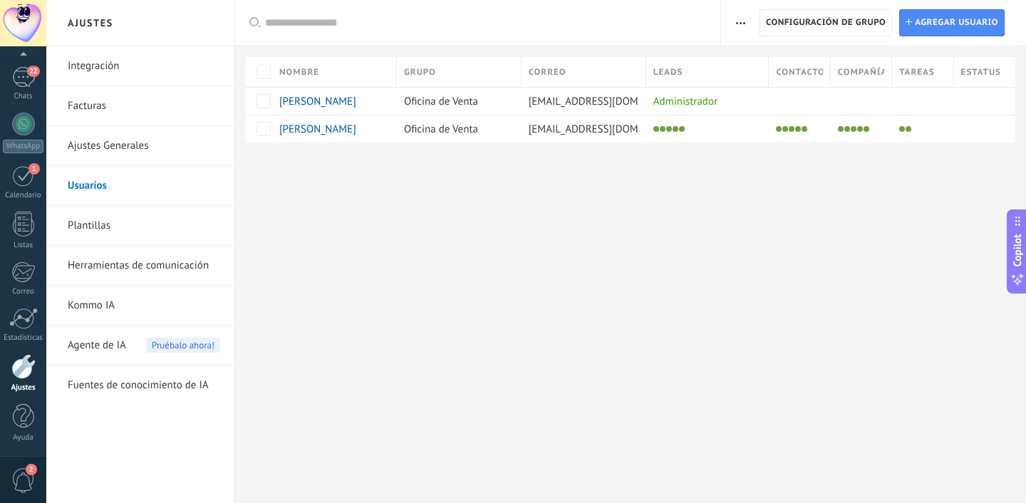
click at [125, 264] on link "Herramientas de comunicación" at bounding box center [144, 266] width 153 height 40
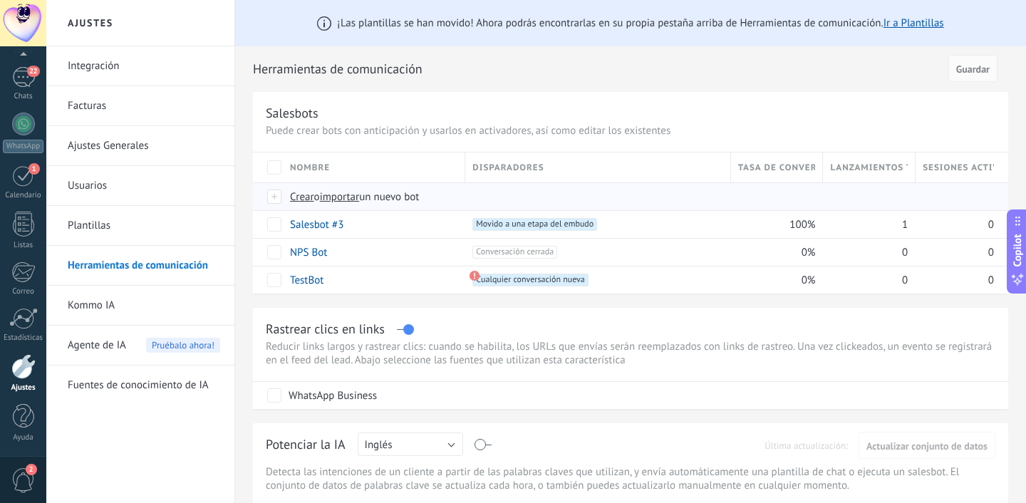
click at [300, 197] on span "Crear" at bounding box center [302, 197] width 24 height 14
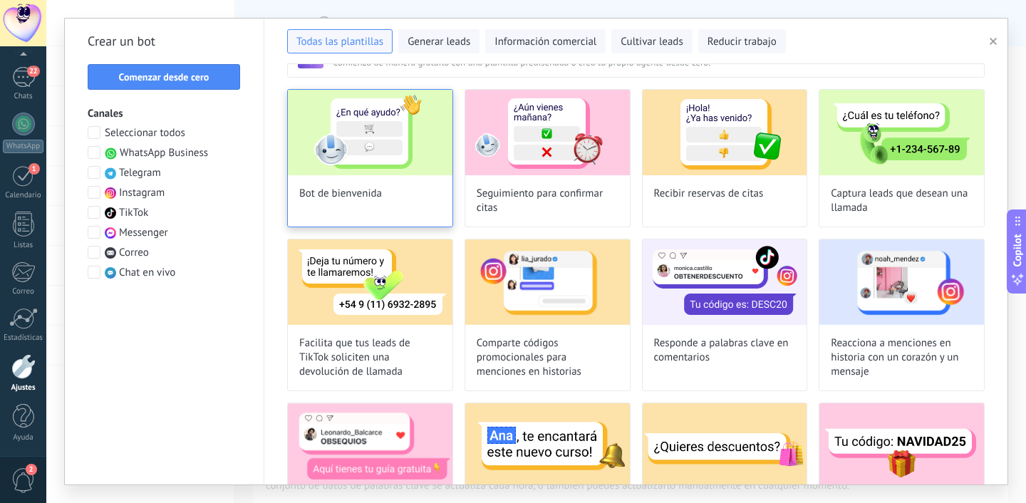
scroll to position [48, 0]
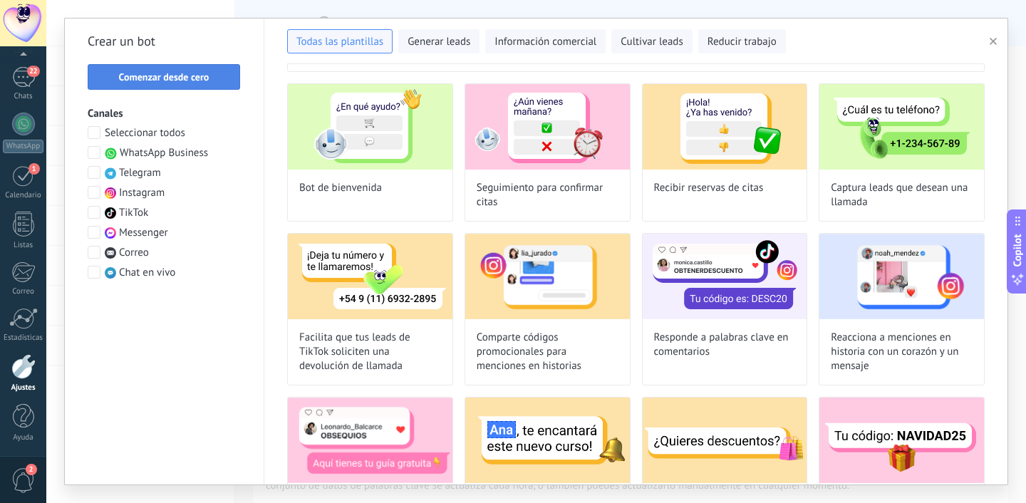
click at [220, 81] on span "Comenzar desde cero" at bounding box center [164, 77] width 137 height 10
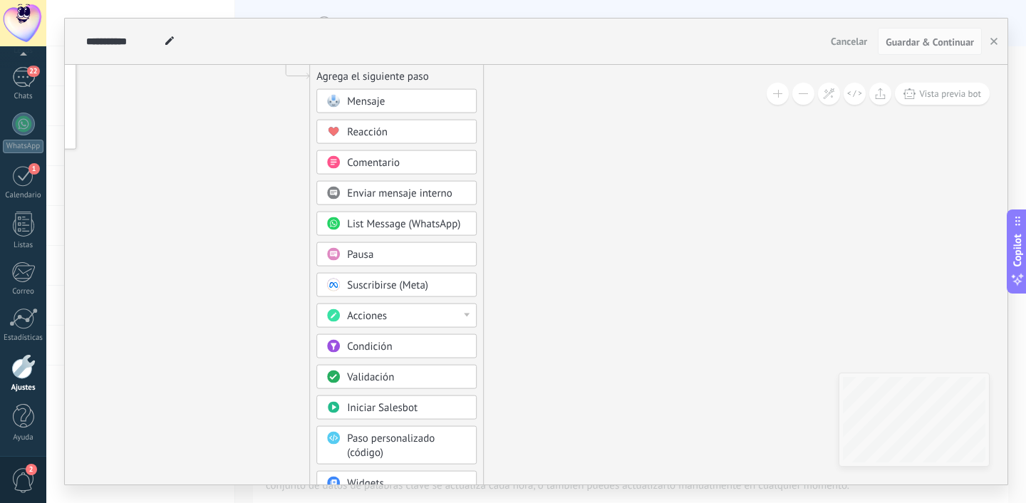
click at [445, 229] on span "List Message (WhatsApp)" at bounding box center [403, 224] width 113 height 14
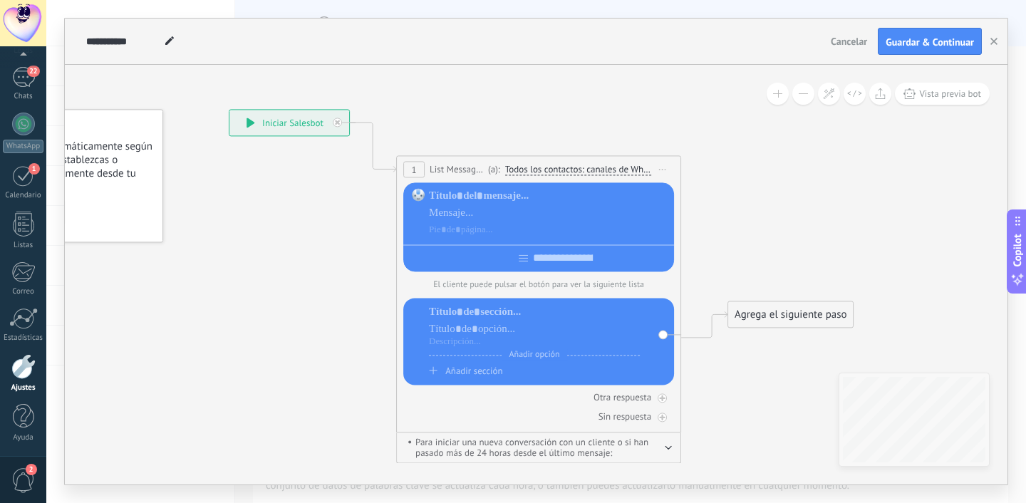
click at [446, 164] on span "List Message (WhatsApp)" at bounding box center [457, 170] width 55 height 14
click at [443, 165] on span "List Message (WhatsApp)" at bounding box center [457, 170] width 55 height 14
click at [659, 166] on span "Iniciar vista previa aquí Cambiar nombre Duplicar Borrar" at bounding box center [663, 169] width 23 height 21
click at [676, 257] on icon at bounding box center [672, 261] width 9 height 9
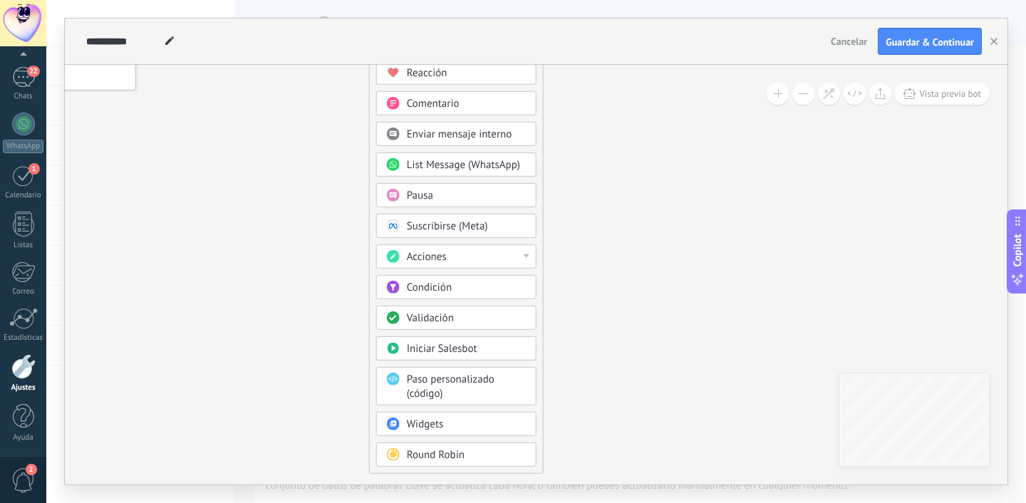
click at [443, 259] on span "Acciones" at bounding box center [427, 257] width 40 height 14
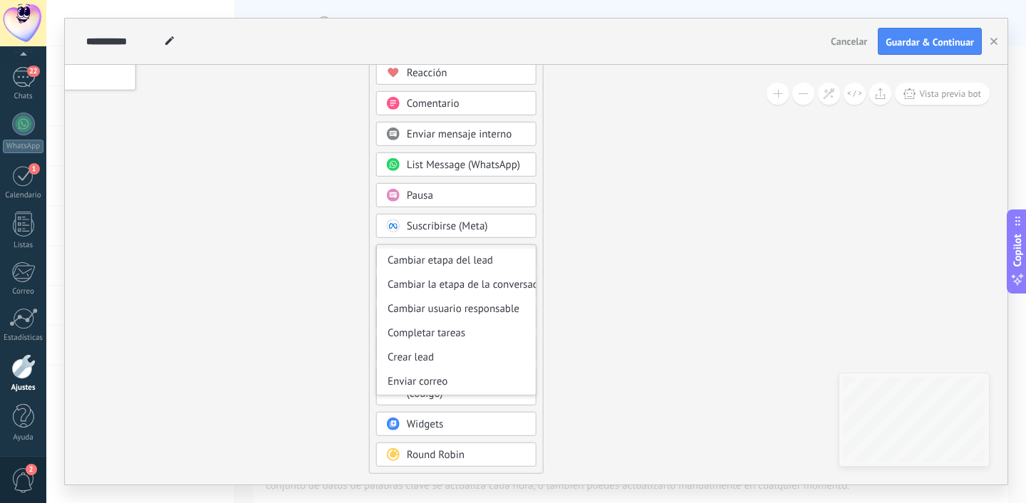
scroll to position [44, 0]
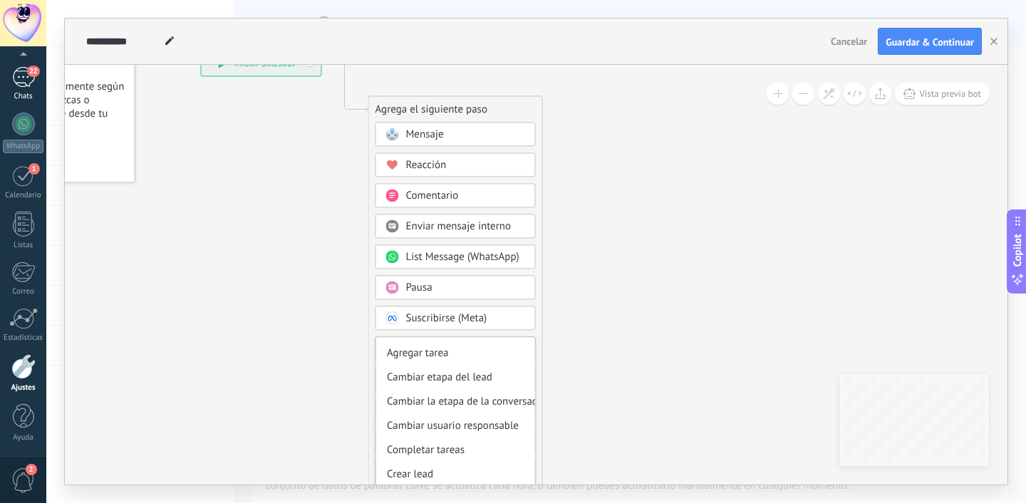
click at [15, 94] on div "Chats" at bounding box center [23, 96] width 41 height 9
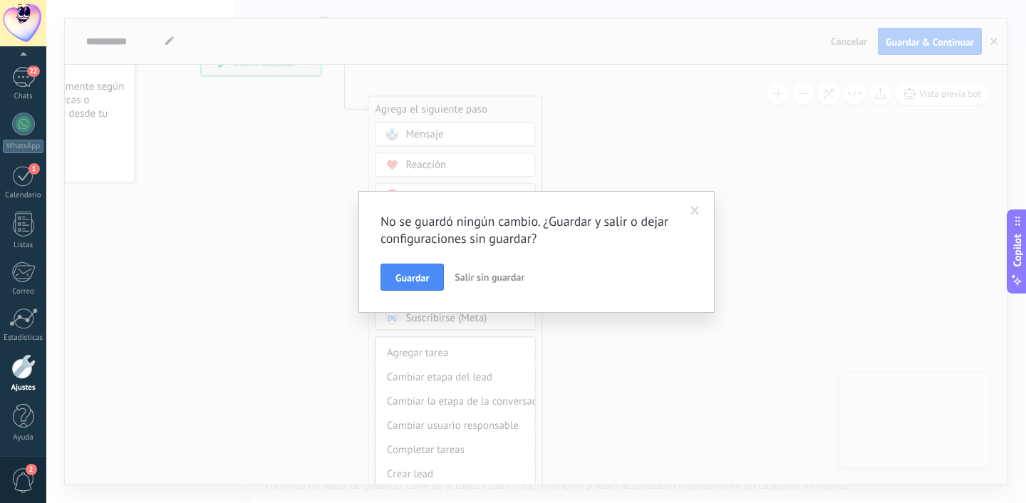
click at [460, 279] on span "Salir sin guardar" at bounding box center [490, 277] width 70 height 13
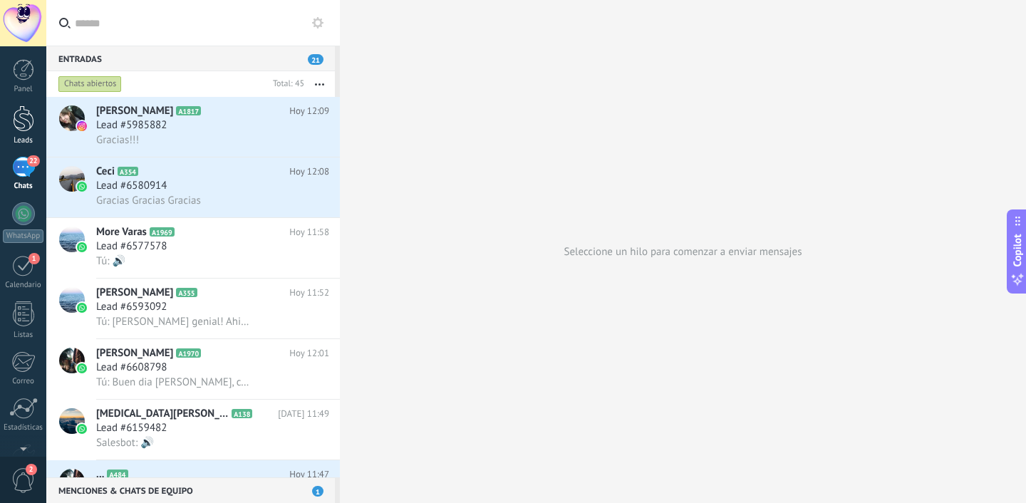
click at [14, 121] on div at bounding box center [23, 118] width 21 height 26
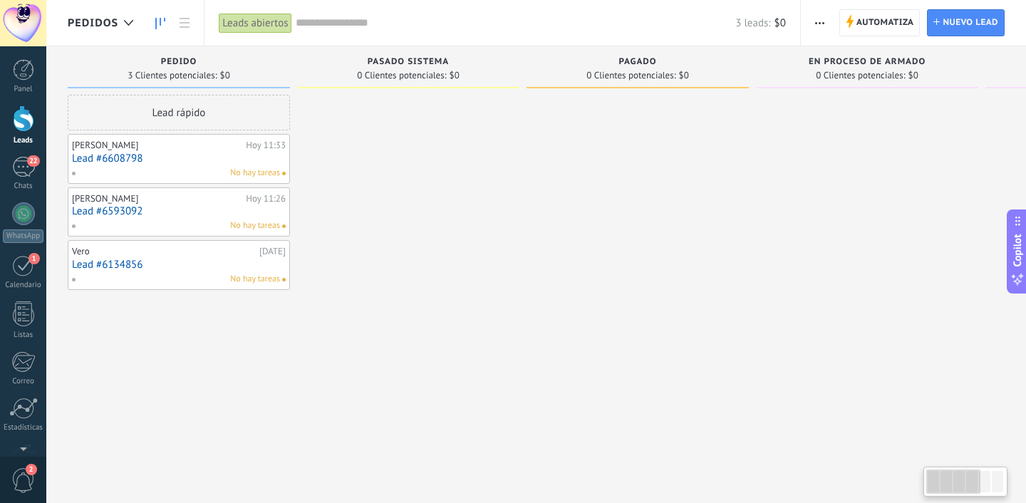
click at [95, 26] on span "PEDIDOS" at bounding box center [93, 23] width 51 height 14
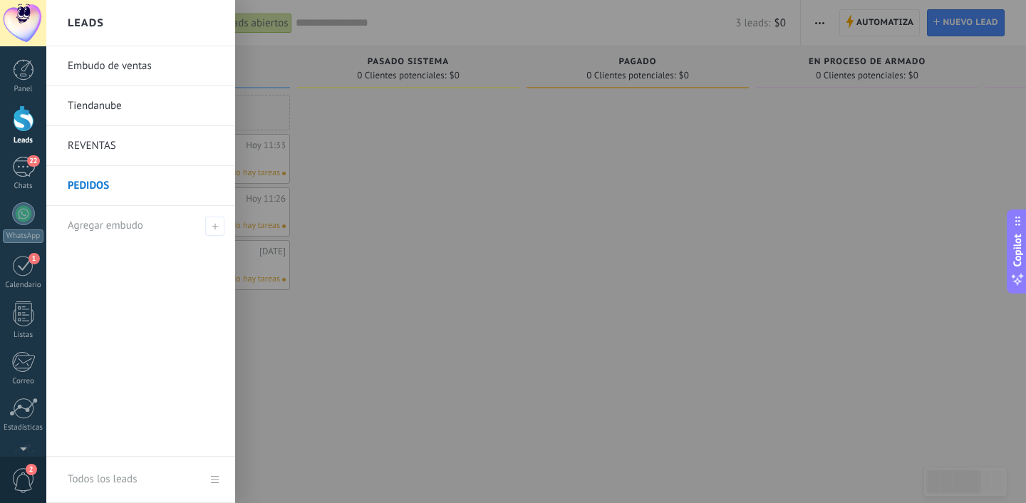
click at [408, 105] on div at bounding box center [559, 251] width 1026 height 503
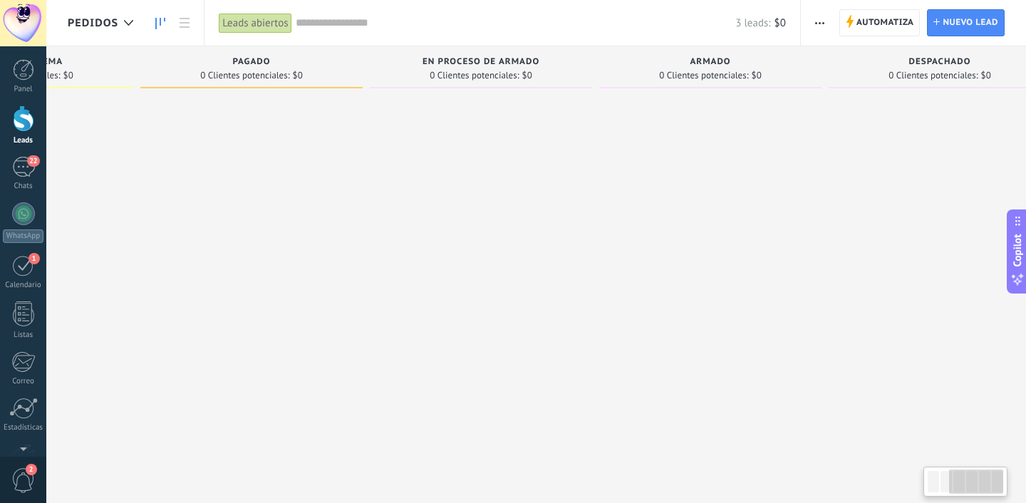
scroll to position [0, 433]
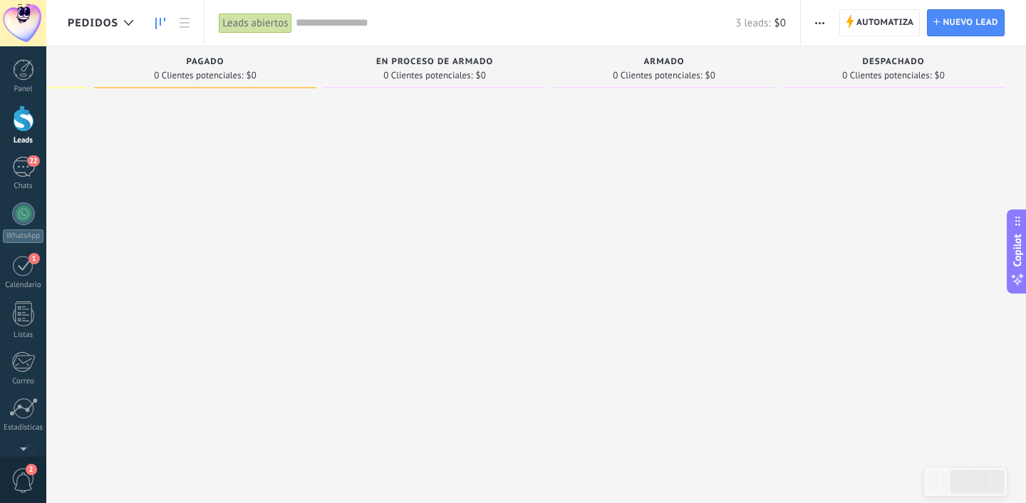
click at [825, 21] on button "button" at bounding box center [820, 22] width 21 height 27
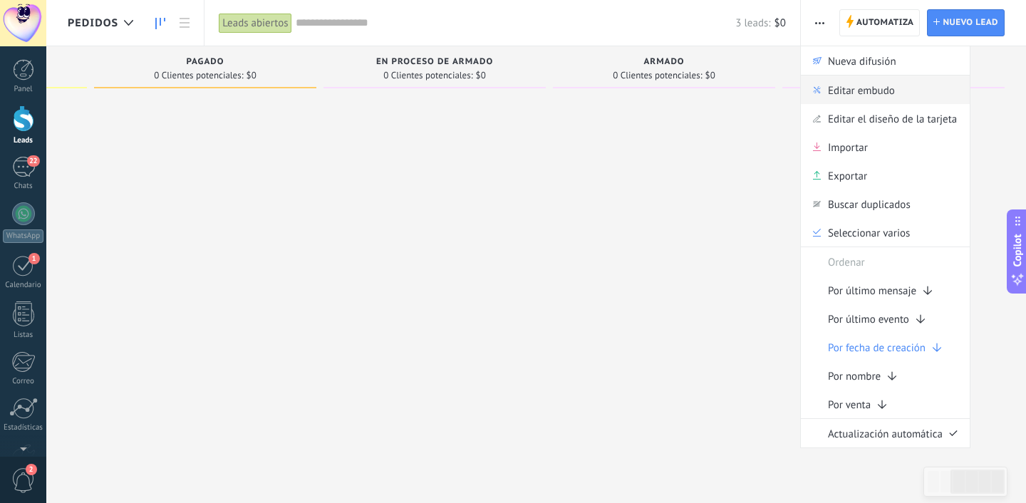
click at [834, 96] on span "Editar embudo" at bounding box center [861, 90] width 67 height 29
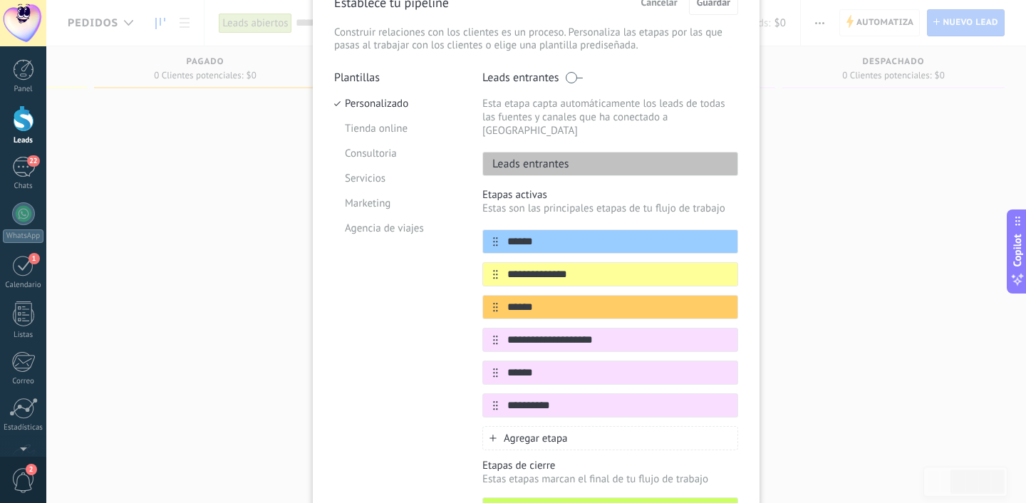
scroll to position [94, 0]
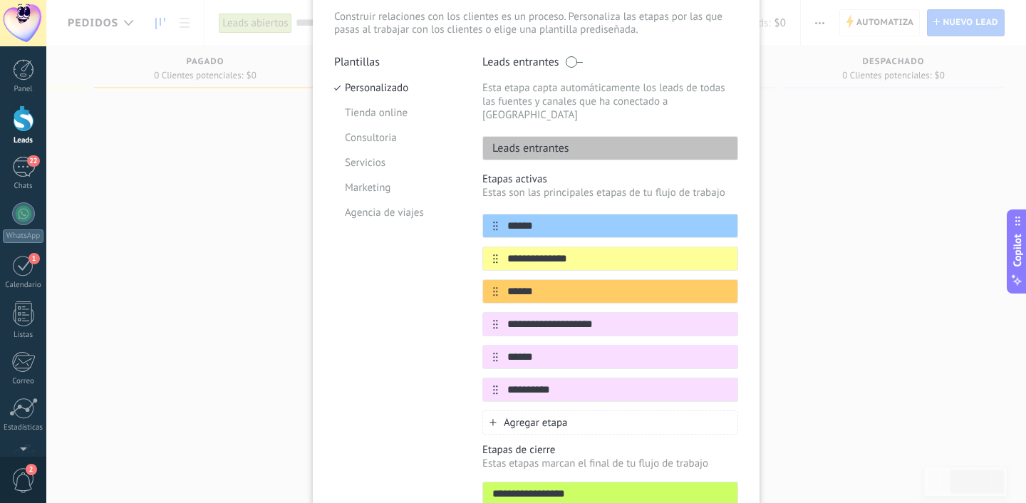
click at [505, 416] on span "Agregar etapa" at bounding box center [536, 423] width 64 height 14
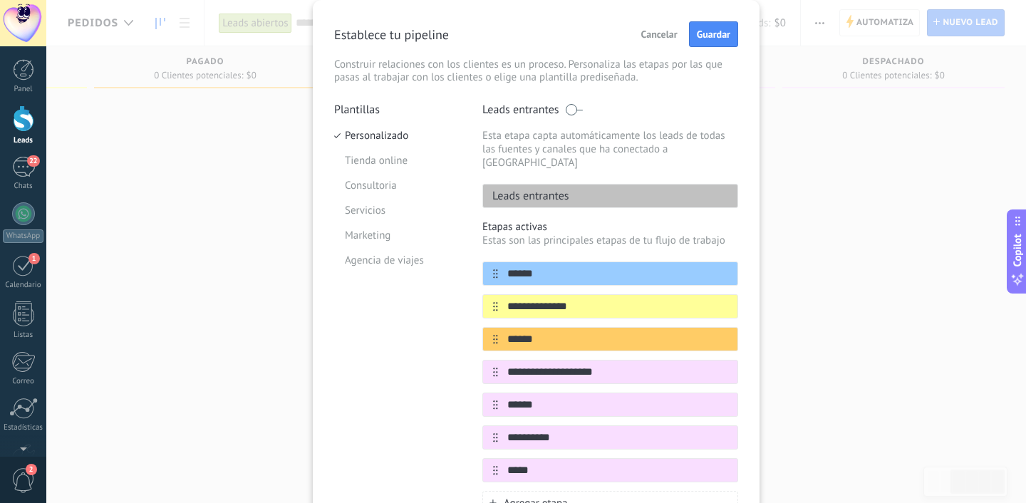
scroll to position [22, 0]
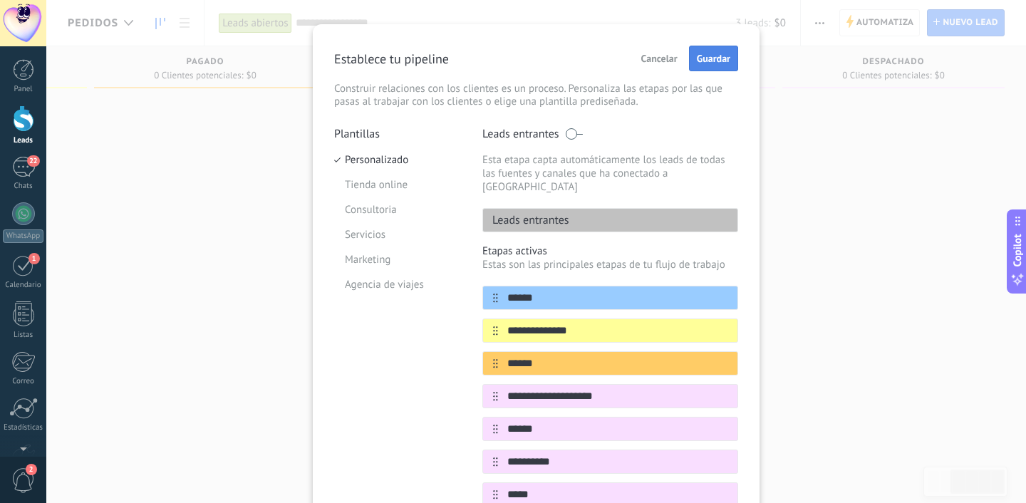
type input "*****"
click at [706, 67] on button "Guardar" at bounding box center [713, 59] width 49 height 26
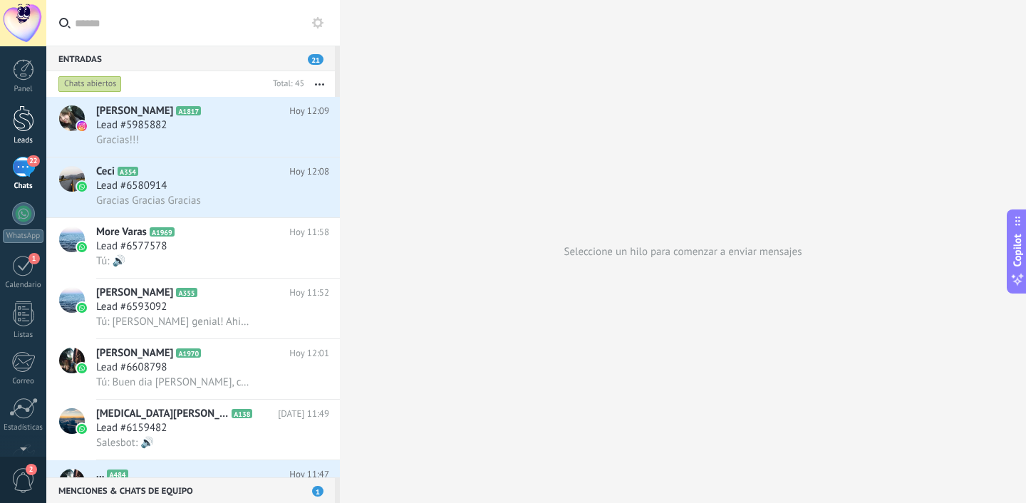
click at [23, 122] on div at bounding box center [23, 118] width 21 height 26
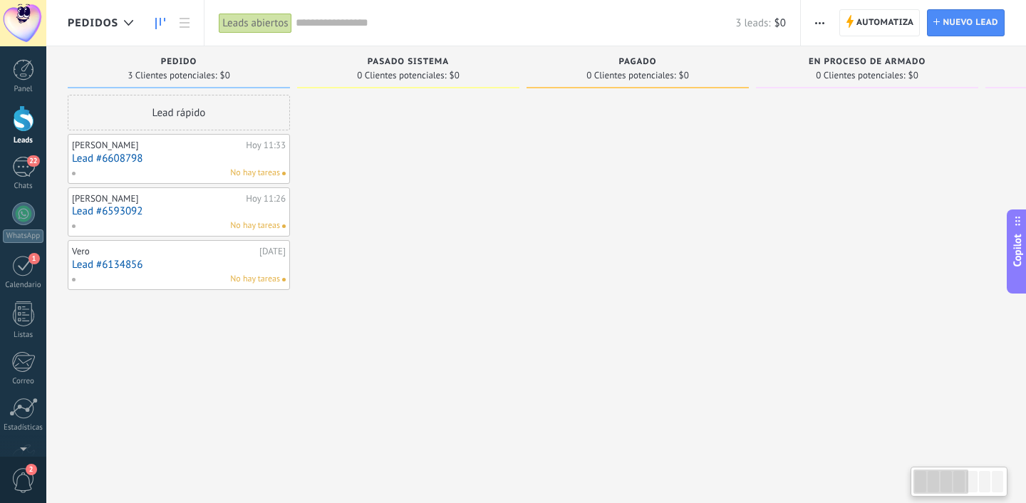
click at [109, 22] on span "PEDIDOS" at bounding box center [93, 23] width 51 height 14
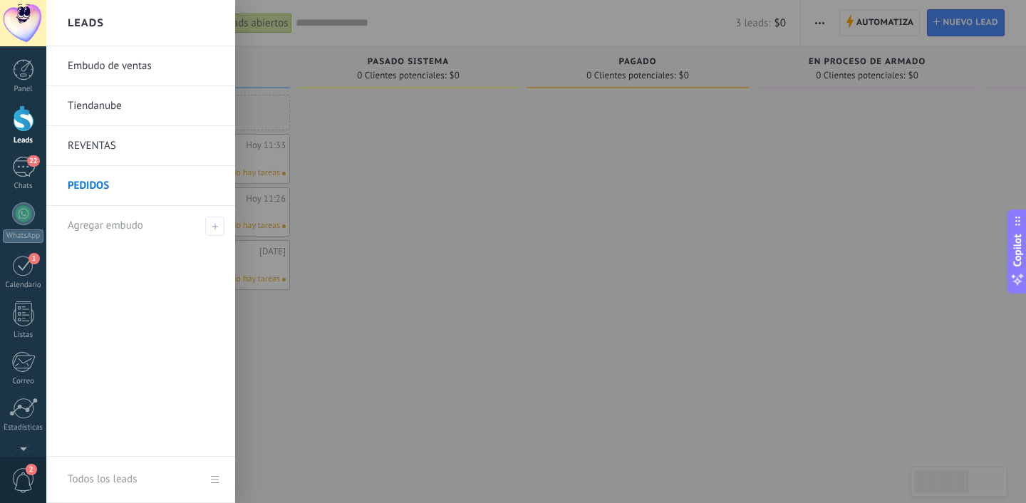
click at [122, 71] on link "Embudo de ventas" at bounding box center [144, 66] width 153 height 40
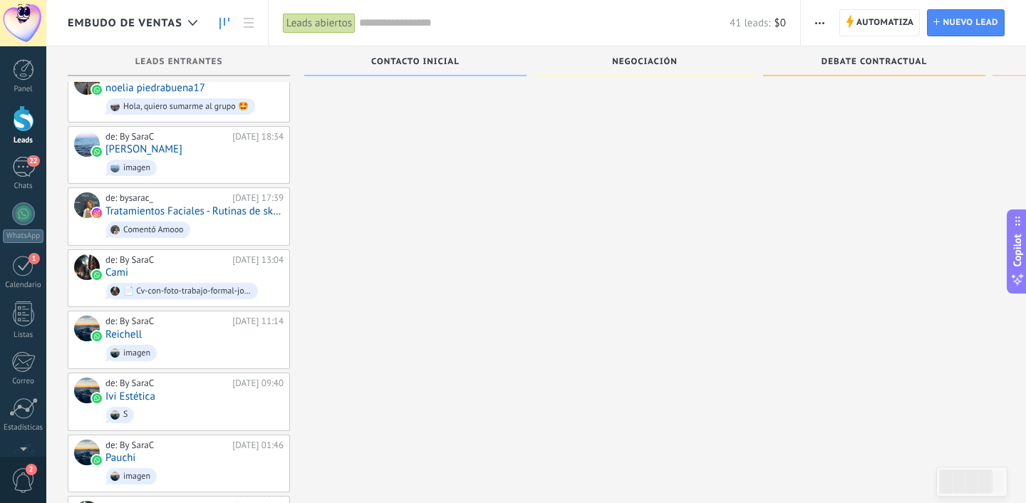
scroll to position [1096, 0]
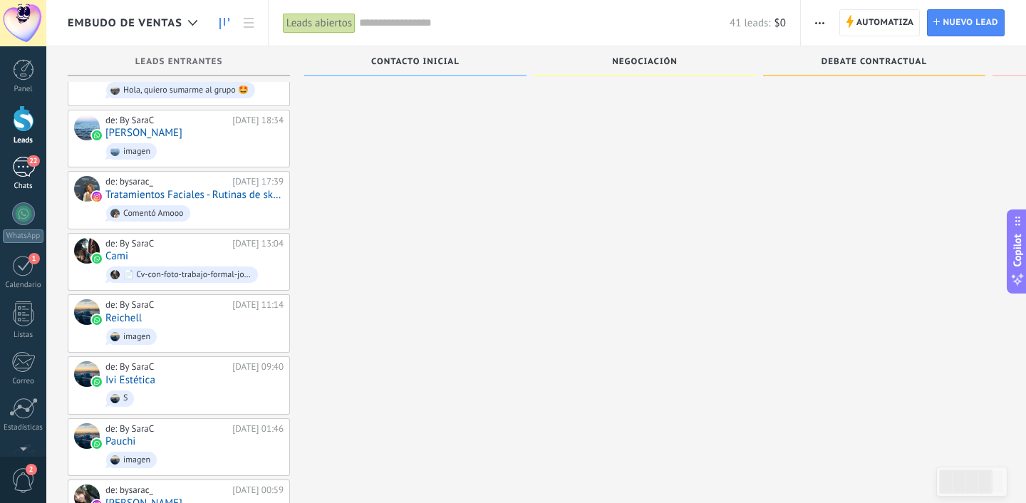
click at [25, 177] on link "22 Chats" at bounding box center [23, 174] width 46 height 34
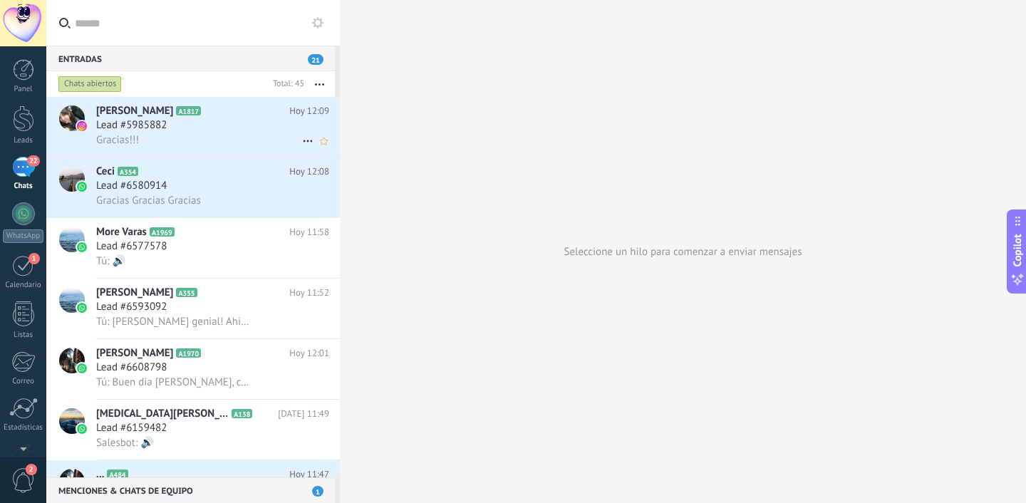
click at [180, 148] on div "Noelia Natalí A1817 Hoy 12:09 Lead #5985882 Gracias!!!" at bounding box center [218, 127] width 244 height 60
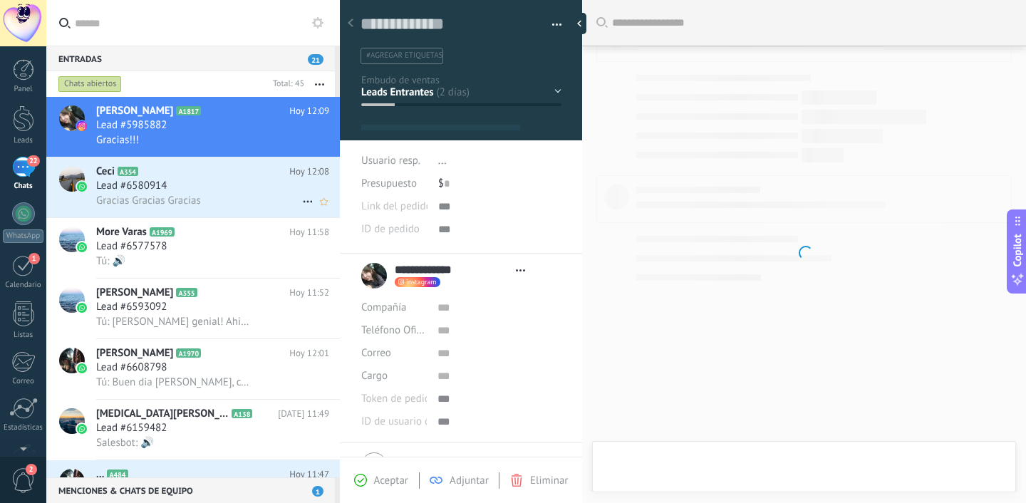
scroll to position [21, 0]
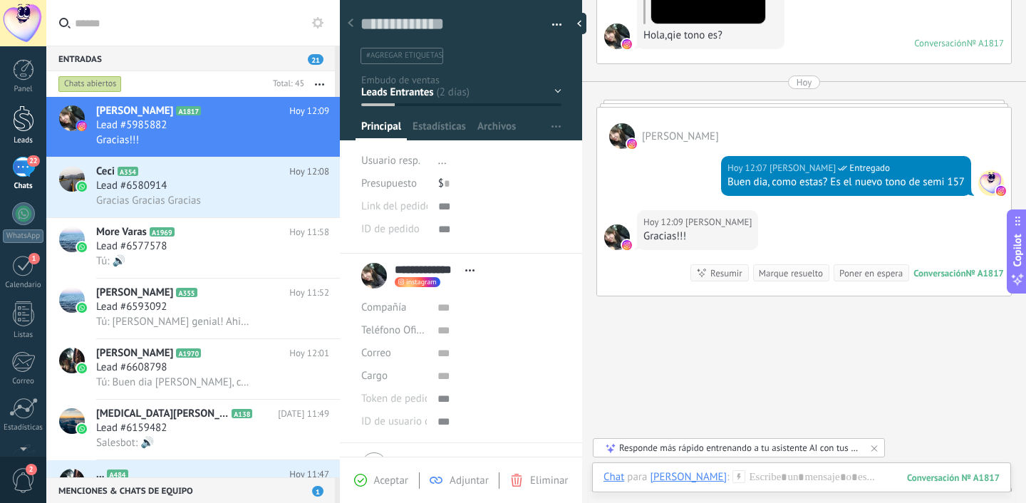
click at [27, 140] on div "Leads" at bounding box center [23, 140] width 41 height 9
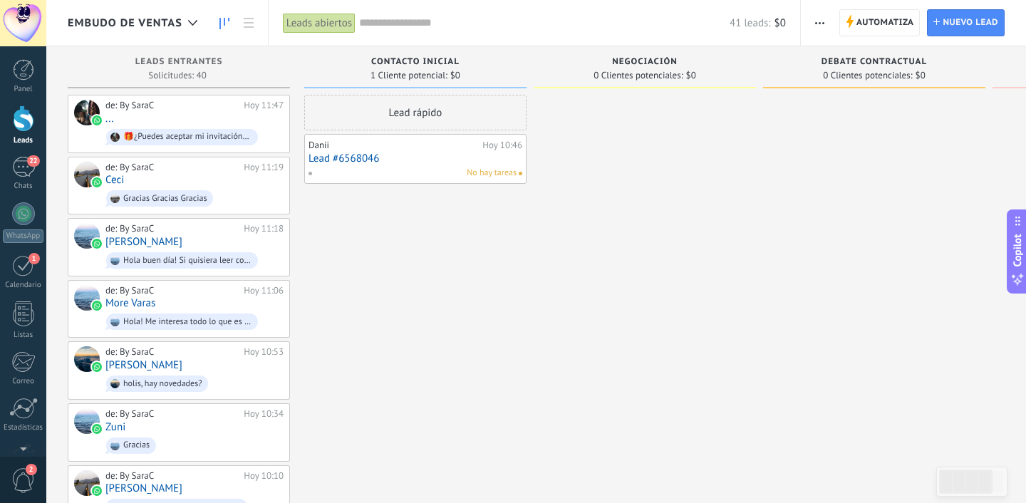
click at [143, 34] on div "Embudo de ventas" at bounding box center [136, 23] width 137 height 46
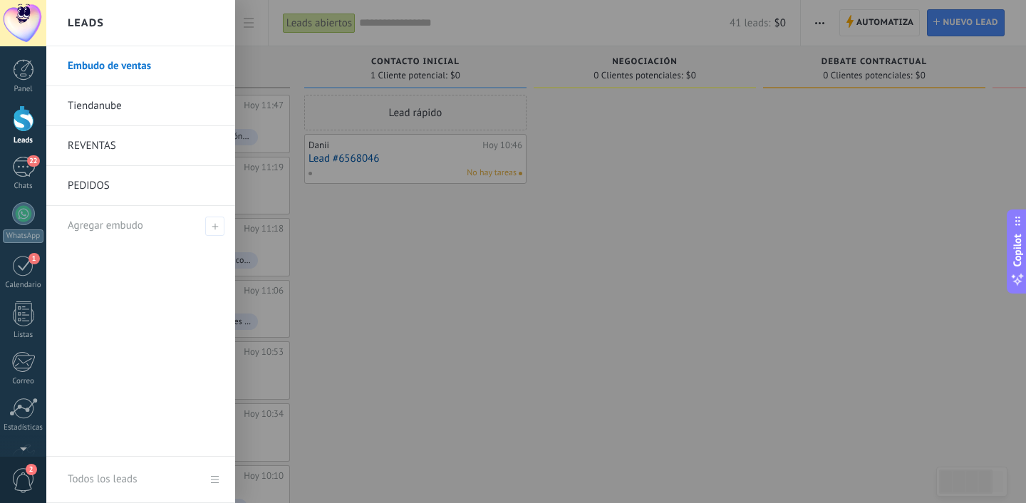
click at [347, 213] on div at bounding box center [559, 251] width 1026 height 503
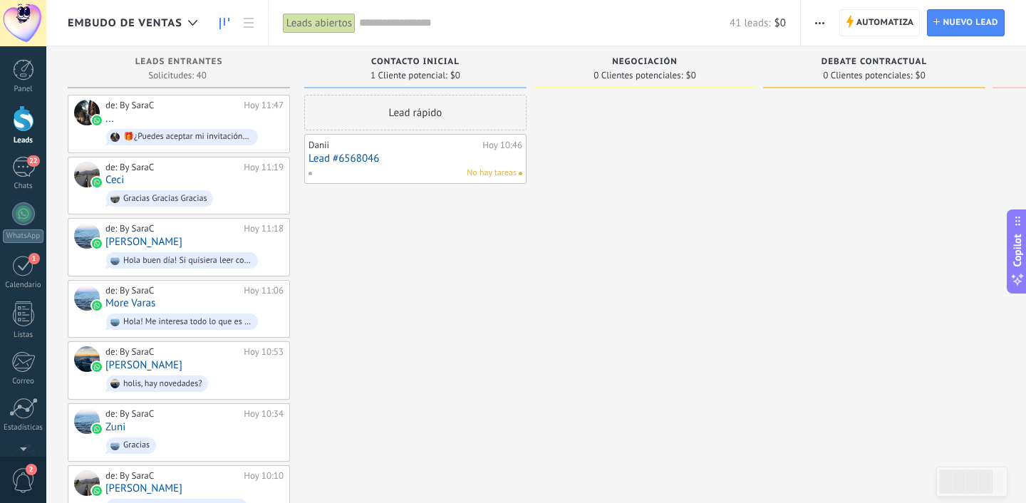
click at [24, 154] on div "Panel Leads 22 Chats WhatsApp Clientes 1" at bounding box center [23, 303] width 46 height 488
click at [24, 158] on div "22" at bounding box center [23, 167] width 23 height 21
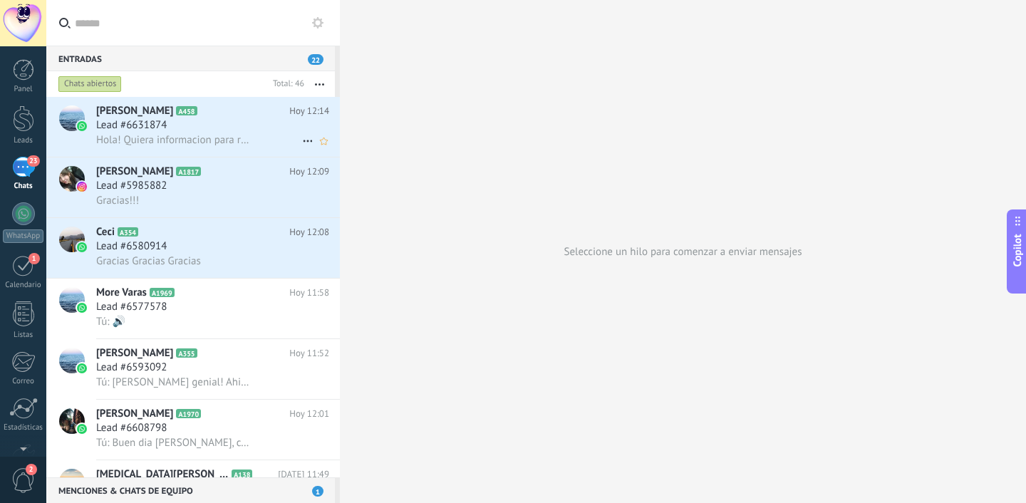
click at [227, 139] on span "Hola! Quiera informacion para revender" at bounding box center [173, 140] width 155 height 14
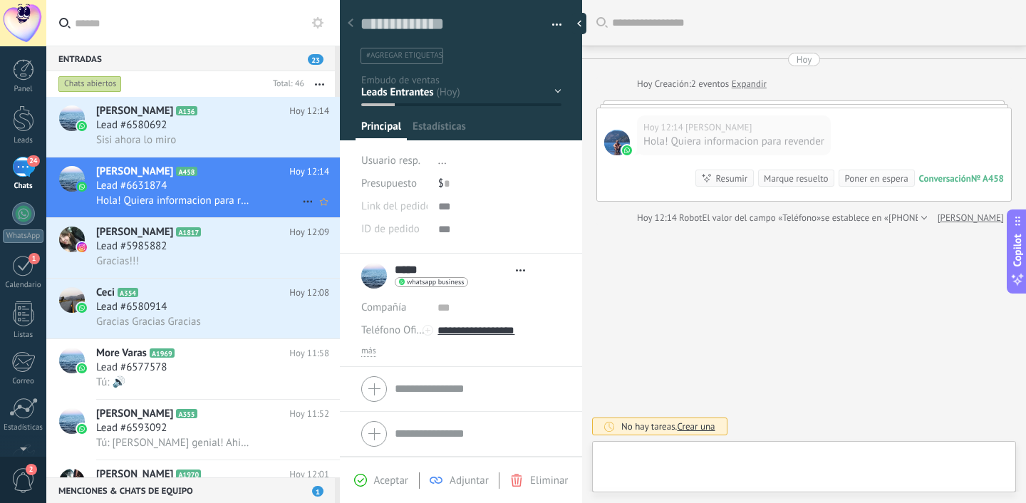
scroll to position [21, 0]
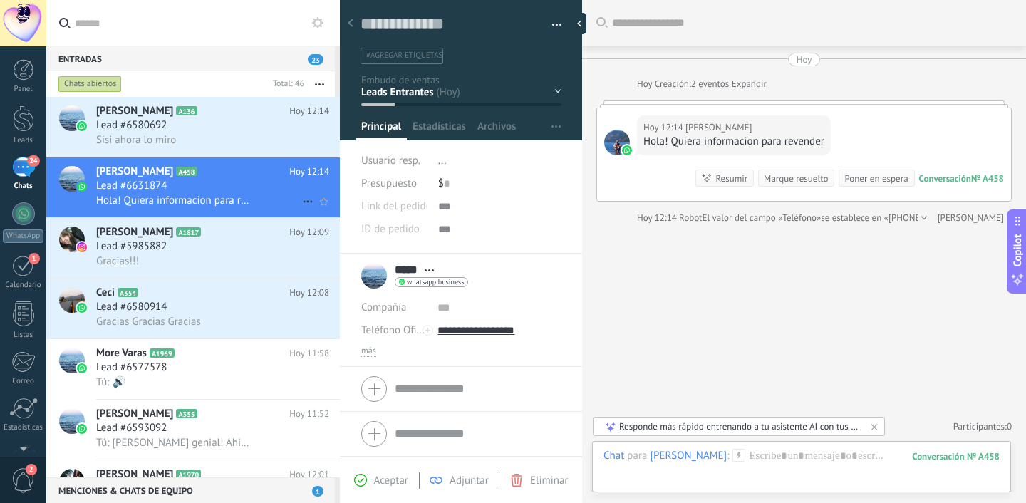
click at [206, 195] on span "Hola! Quiera informacion para revender" at bounding box center [173, 201] width 155 height 14
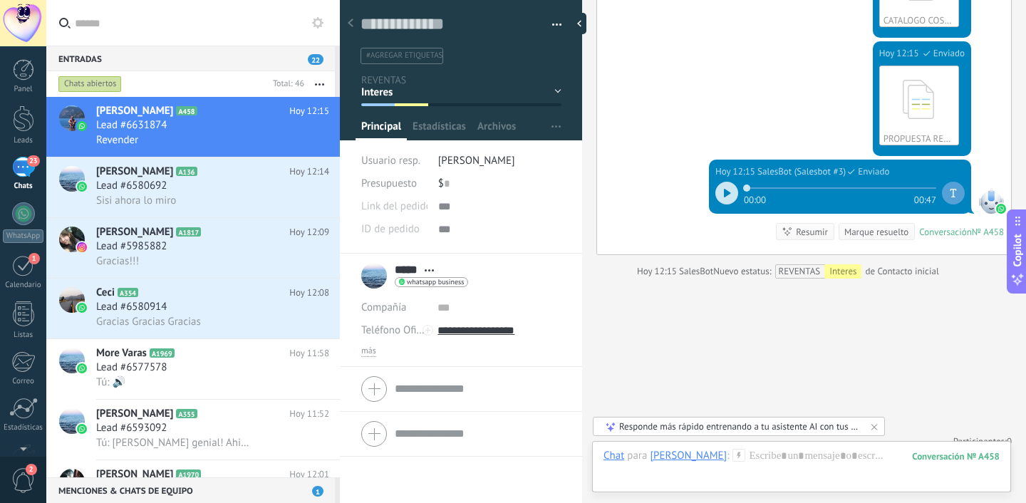
scroll to position [810, 0]
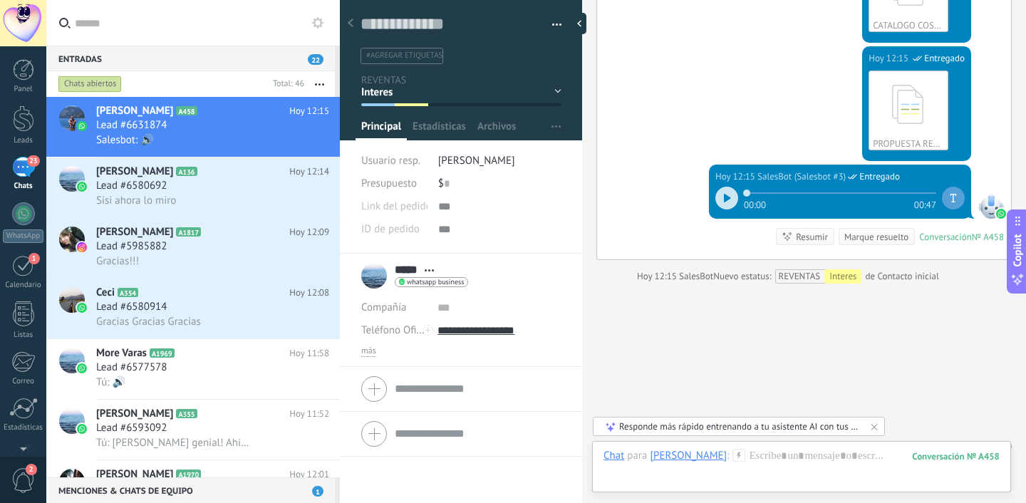
click at [316, 56] on span "22" at bounding box center [316, 59] width 16 height 11
click at [173, 183] on h3 "Lead #6580692" at bounding box center [135, 186] width 78 height 14
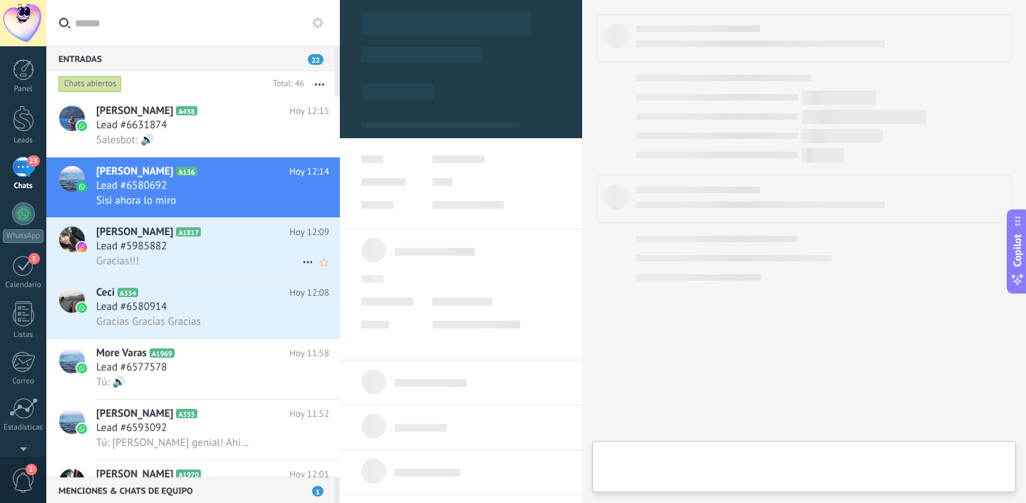
click at [163, 254] on span "Lead #5985882" at bounding box center [131, 247] width 71 height 14
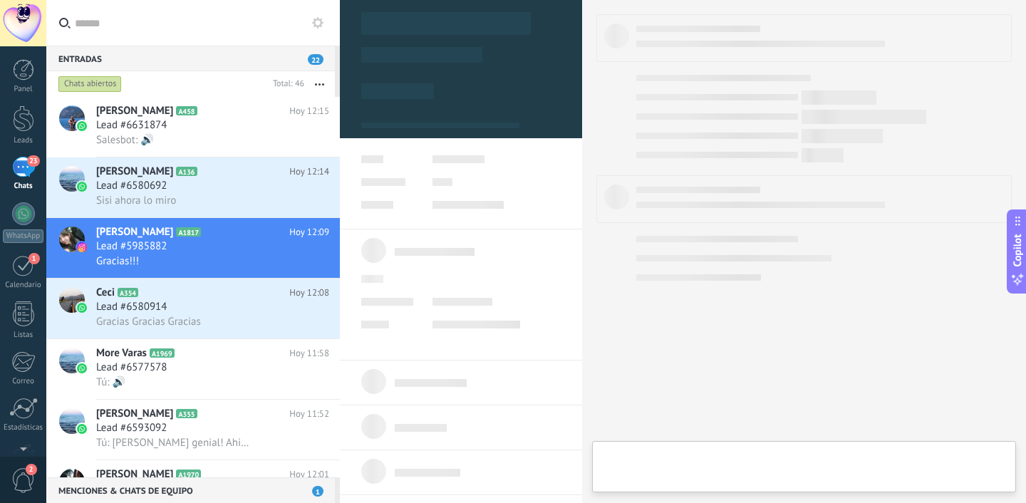
type textarea "**********"
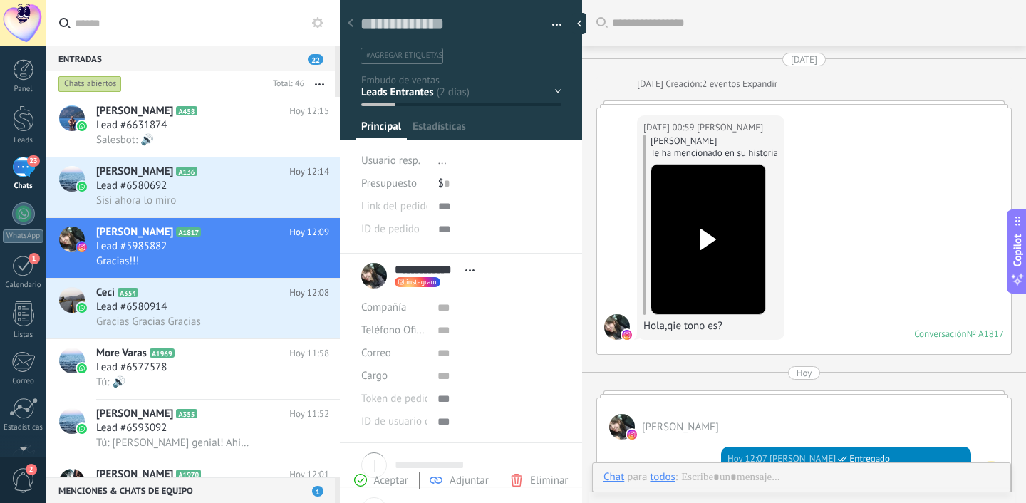
scroll to position [291, 0]
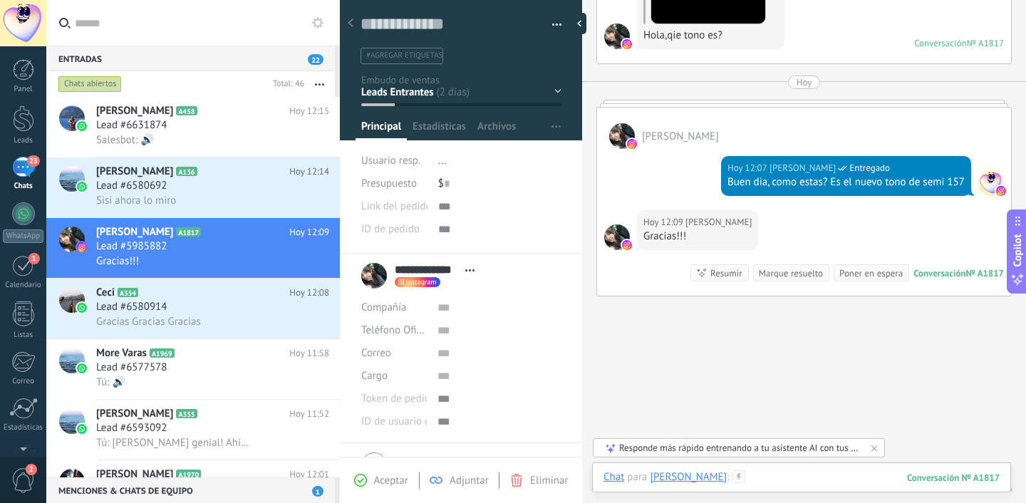
click at [779, 489] on div at bounding box center [802, 491] width 396 height 43
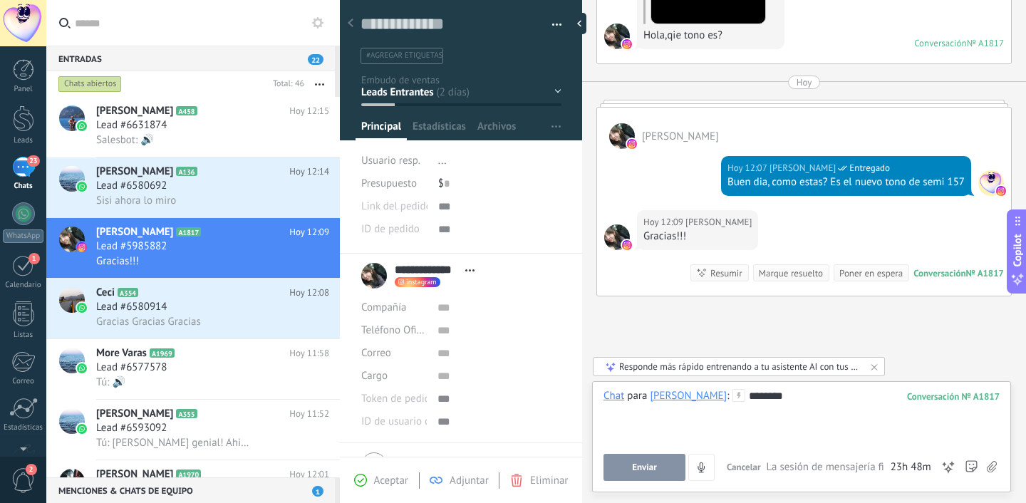
click at [641, 465] on span "Enviar" at bounding box center [644, 468] width 25 height 10
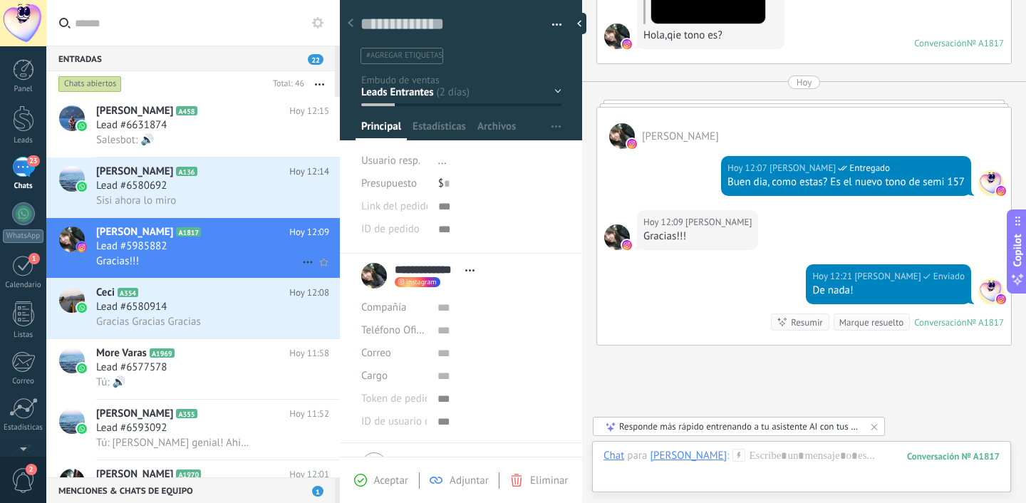
scroll to position [381, 0]
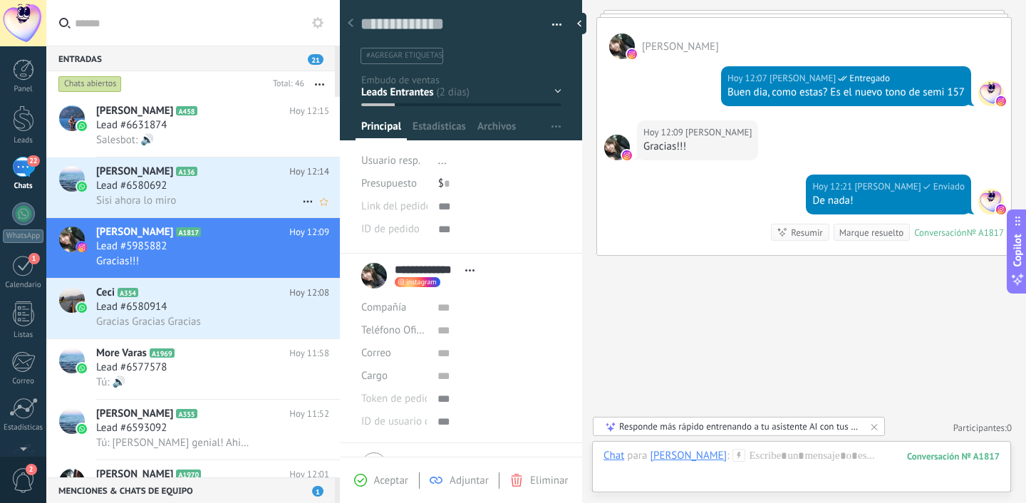
click at [237, 196] on div "Sisi ahora lo miro" at bounding box center [212, 200] width 233 height 15
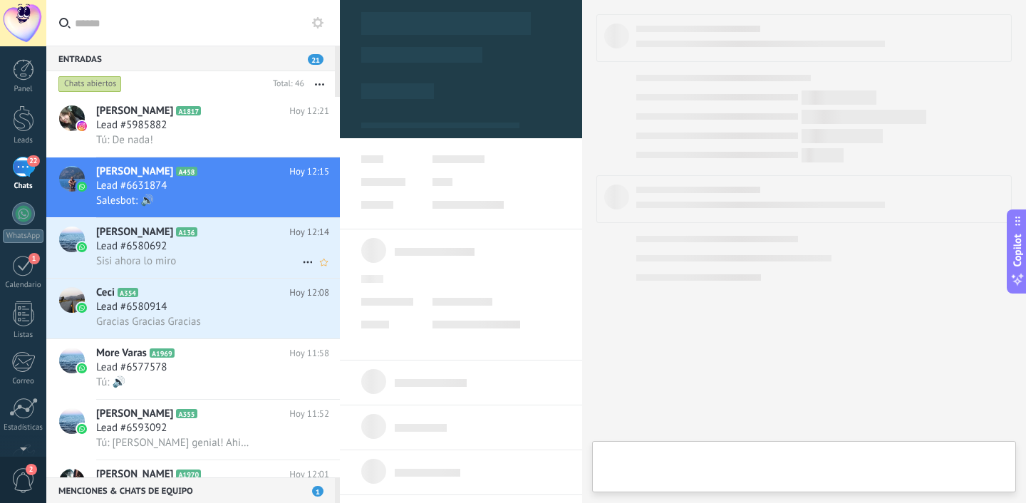
click at [182, 243] on div "Lead #6580692" at bounding box center [212, 247] width 233 height 14
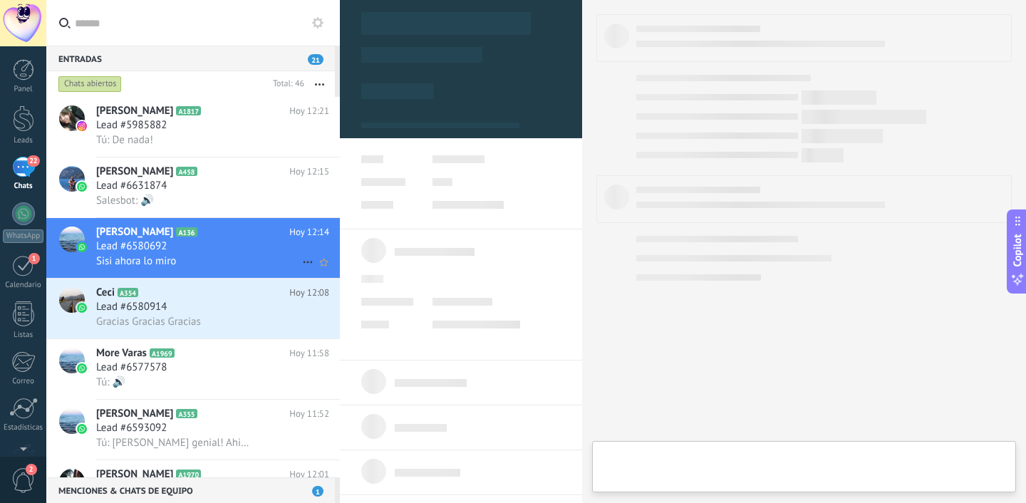
scroll to position [21, 0]
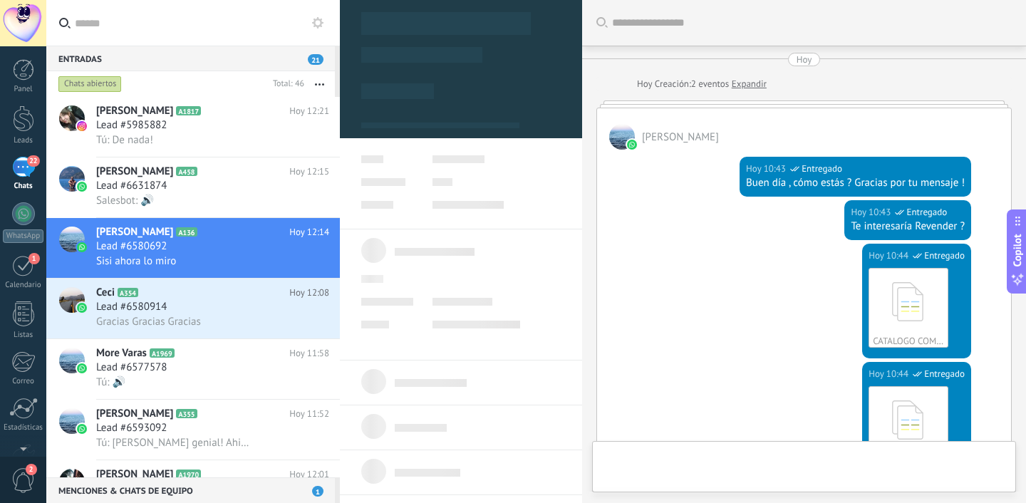
type textarea "**********"
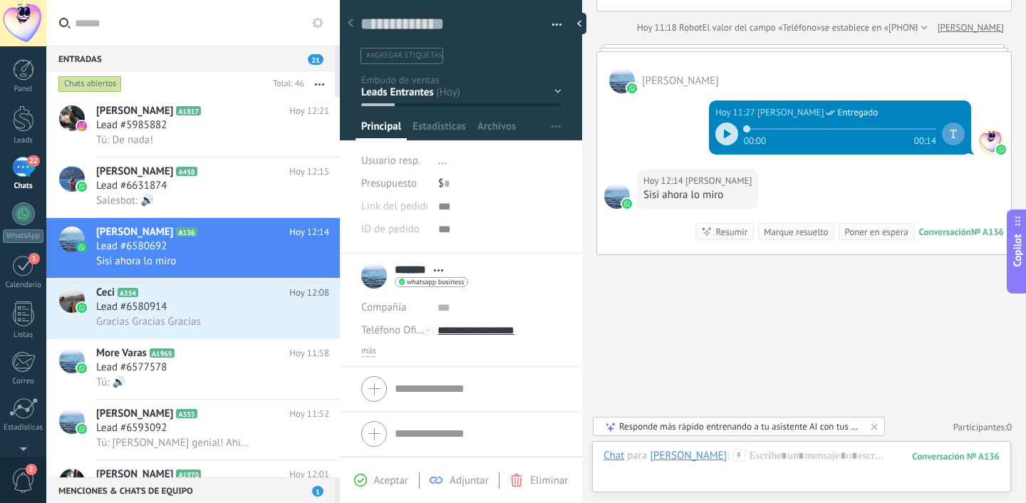
click at [717, 135] on div at bounding box center [727, 134] width 23 height 23
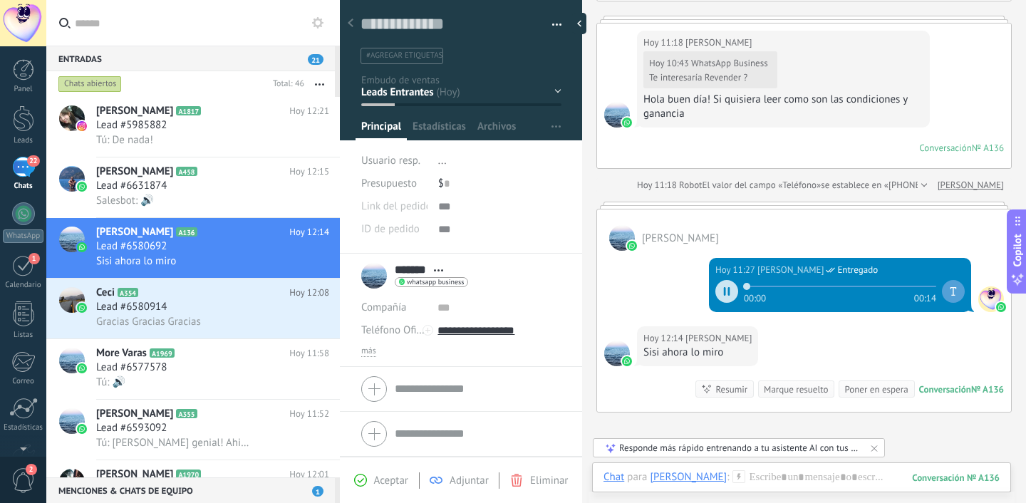
scroll to position [688, 0]
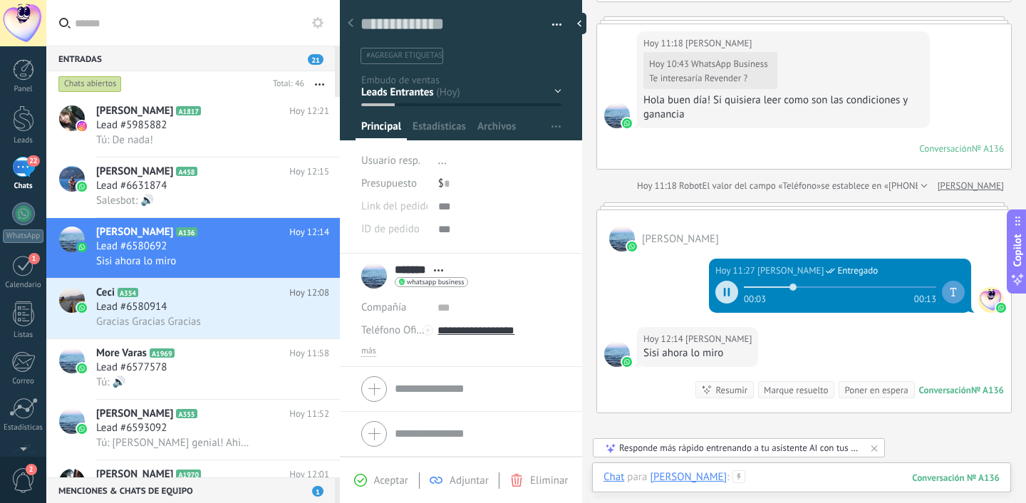
click at [728, 476] on div at bounding box center [802, 491] width 396 height 43
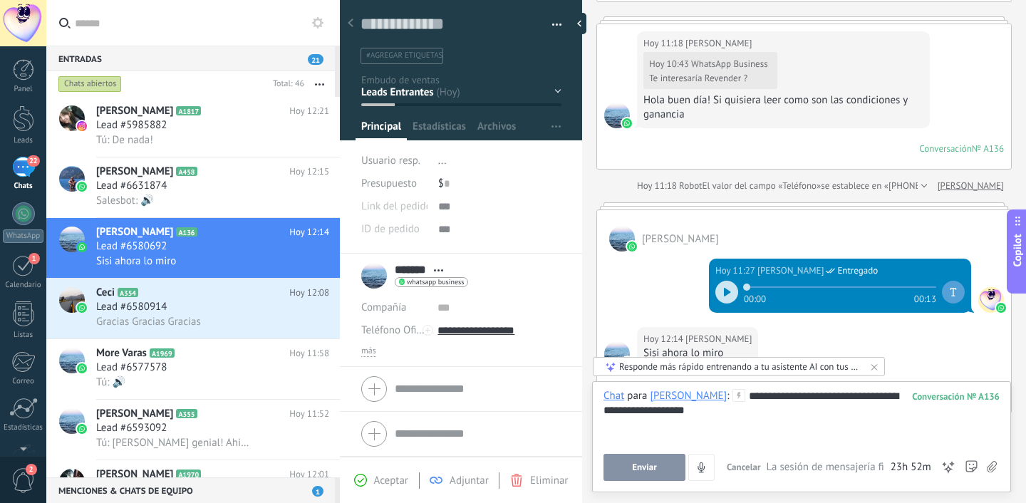
click at [658, 468] on button "Enviar" at bounding box center [645, 467] width 82 height 27
click at [107, 306] on span "Lead #6580914" at bounding box center [131, 307] width 71 height 14
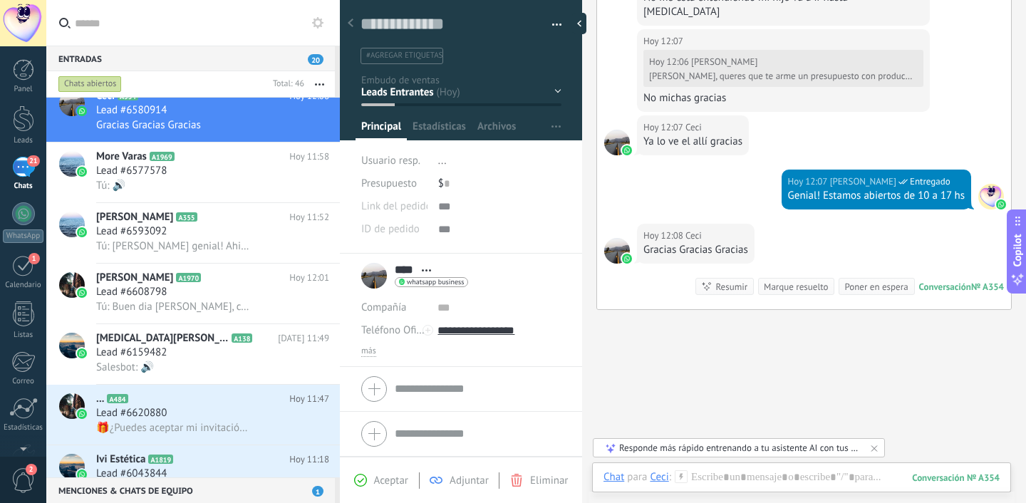
scroll to position [325, 0]
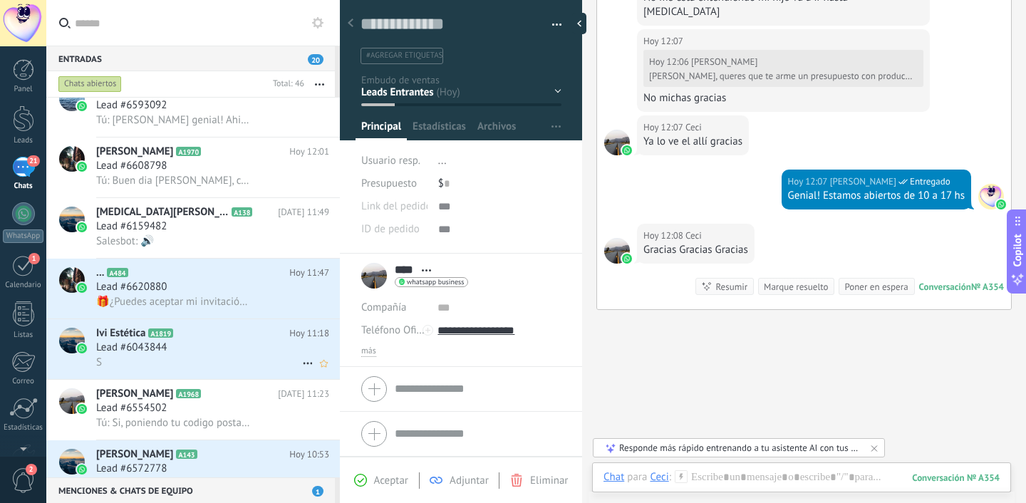
click at [217, 366] on div "S" at bounding box center [212, 362] width 233 height 15
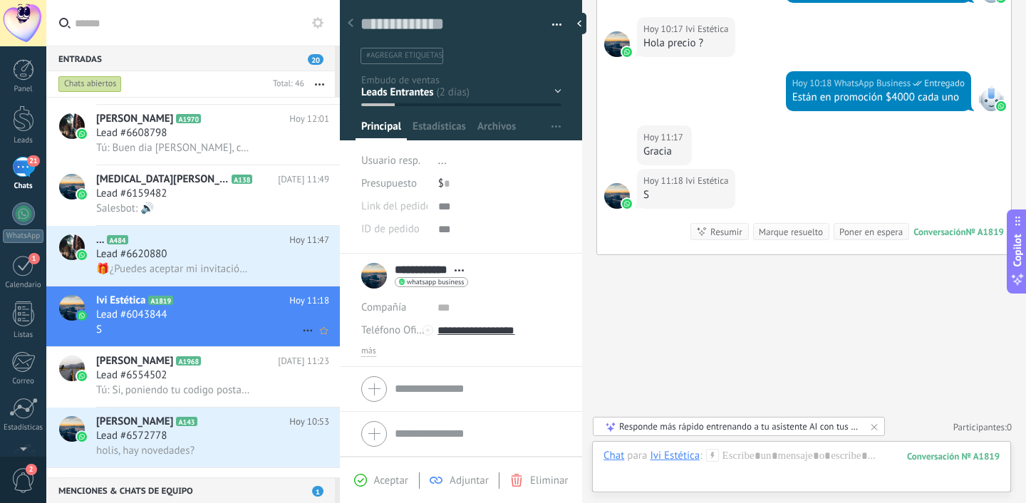
scroll to position [360, 0]
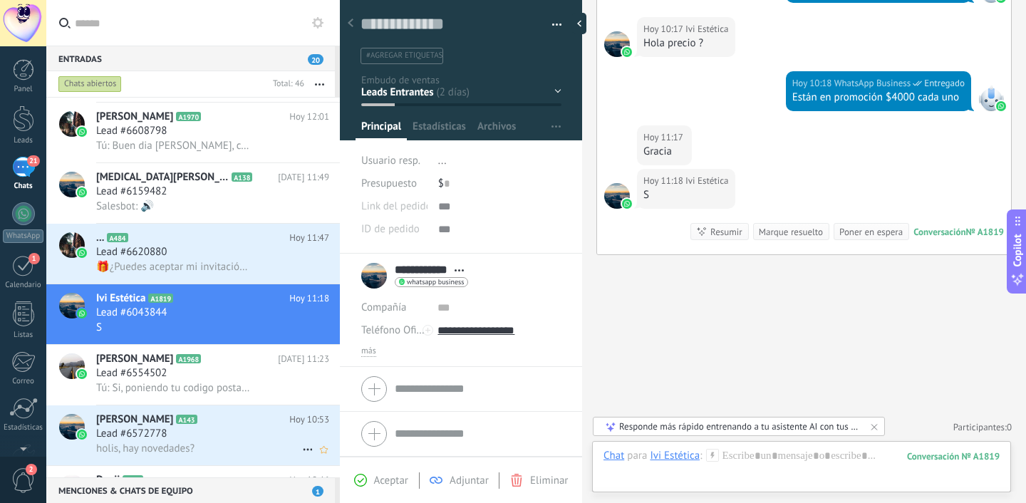
click at [197, 436] on div "Lead #6572778" at bounding box center [212, 434] width 233 height 14
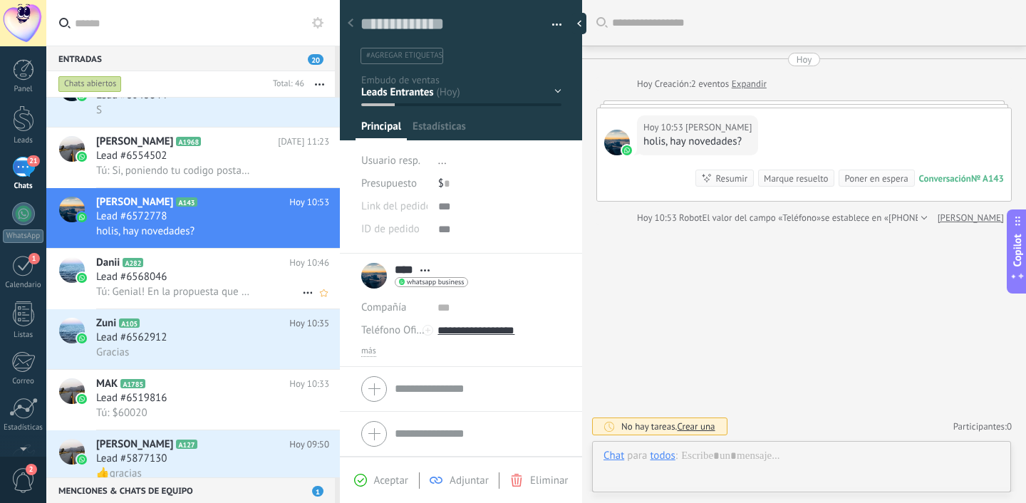
scroll to position [21, 0]
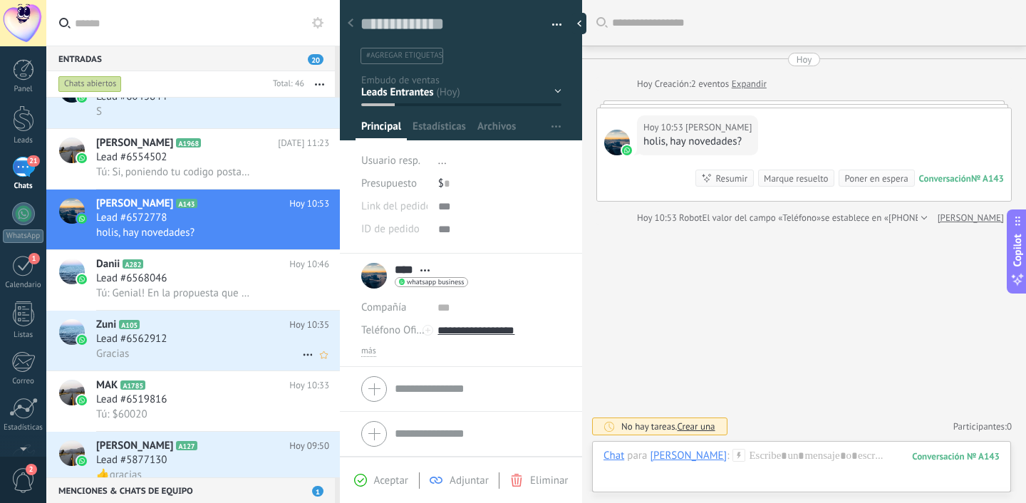
click at [185, 331] on h2 "Zuni A105" at bounding box center [192, 325] width 193 height 14
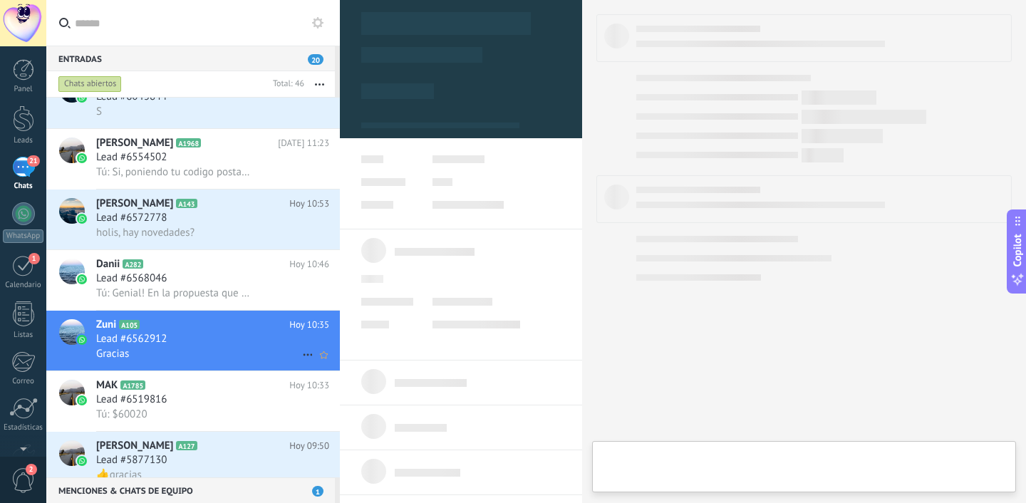
scroll to position [689, 0]
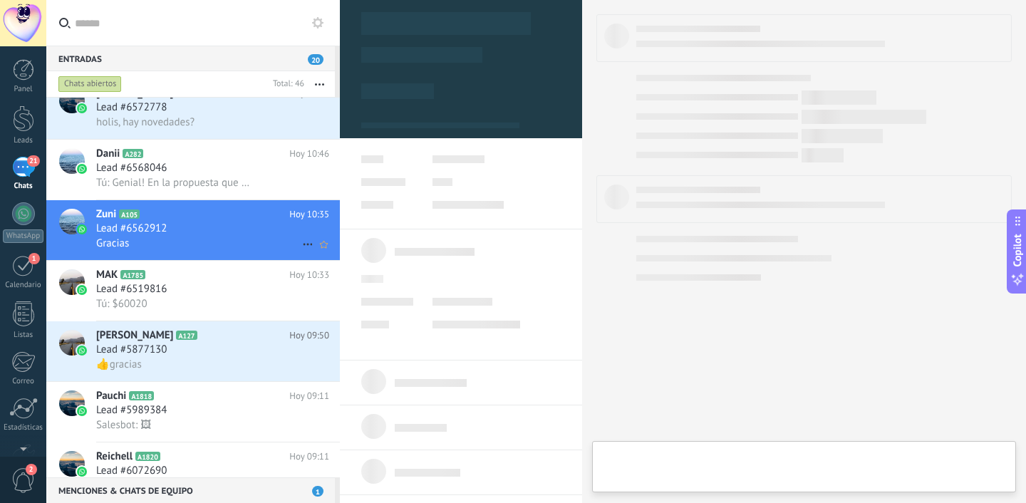
type textarea "**********"
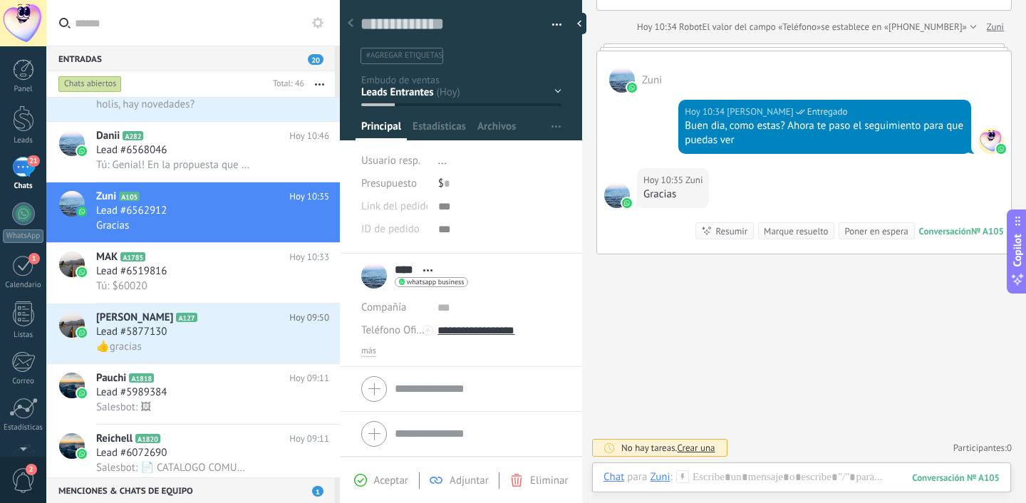
scroll to position [200, 0]
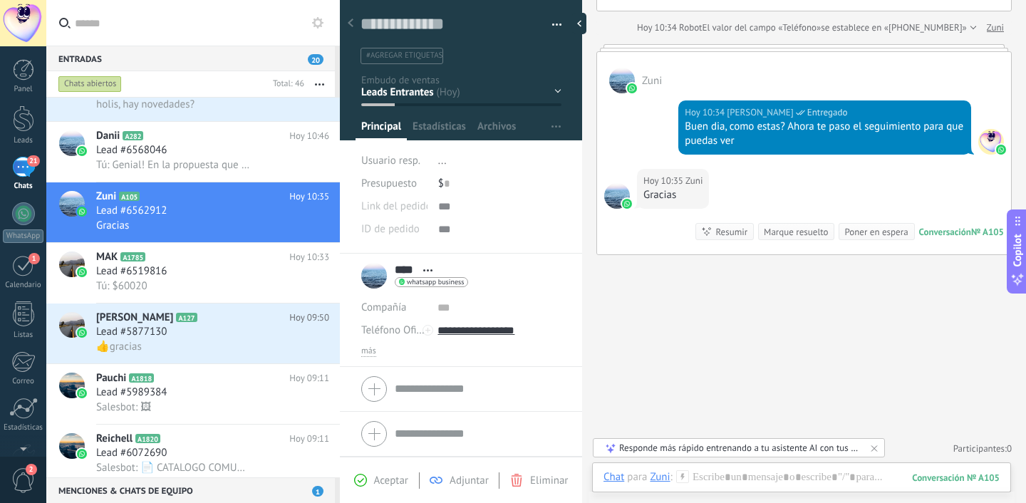
click at [894, 184] on div "Hoy 10:35 Zuni Gracias Conversación № A105 Conversación № A105 Resumir Resumir …" at bounding box center [804, 212] width 414 height 86
click at [934, 223] on div "Conversación № A105 Conversación № A105 Resumir Resumir Marque resuelto Poner e…" at bounding box center [850, 231] width 309 height 17
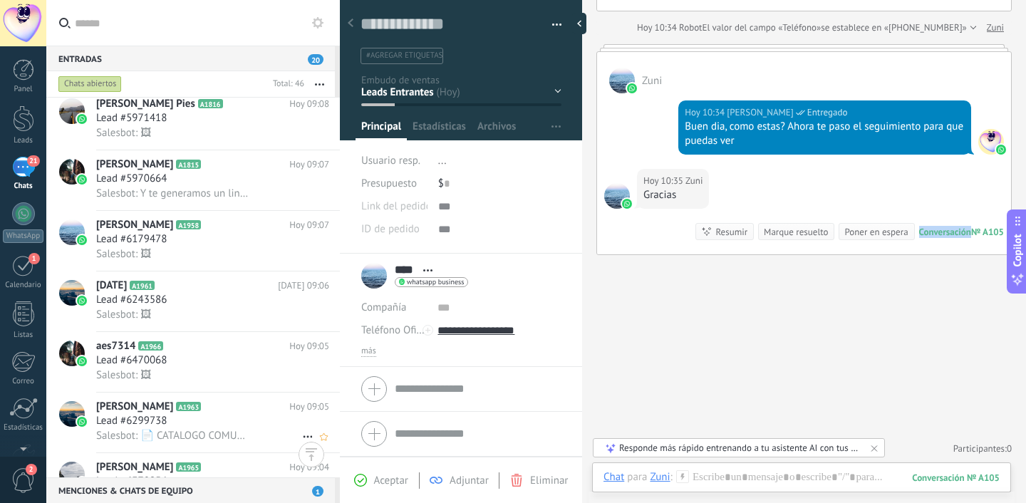
scroll to position [1110, 0]
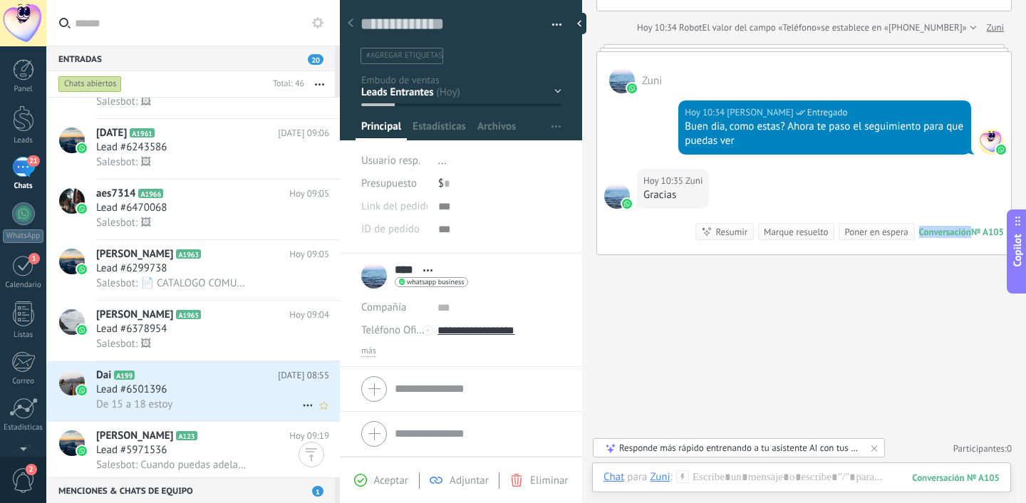
scroll to position [1395, 0]
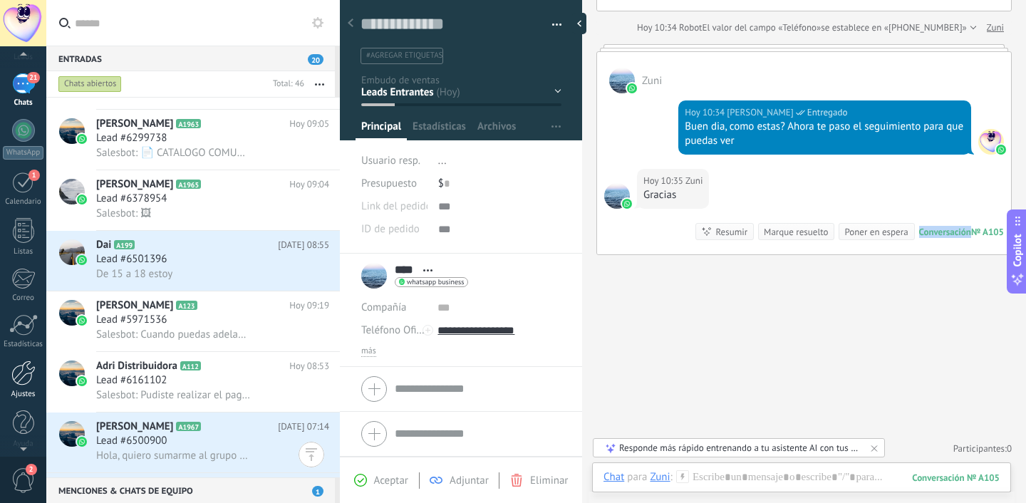
click at [17, 386] on link "Ajustes" at bounding box center [23, 380] width 46 height 38
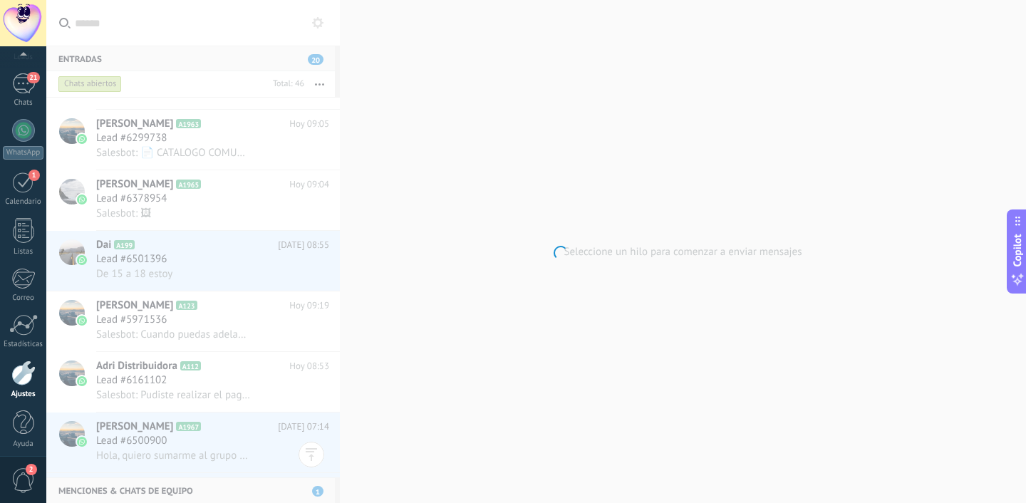
scroll to position [90, 0]
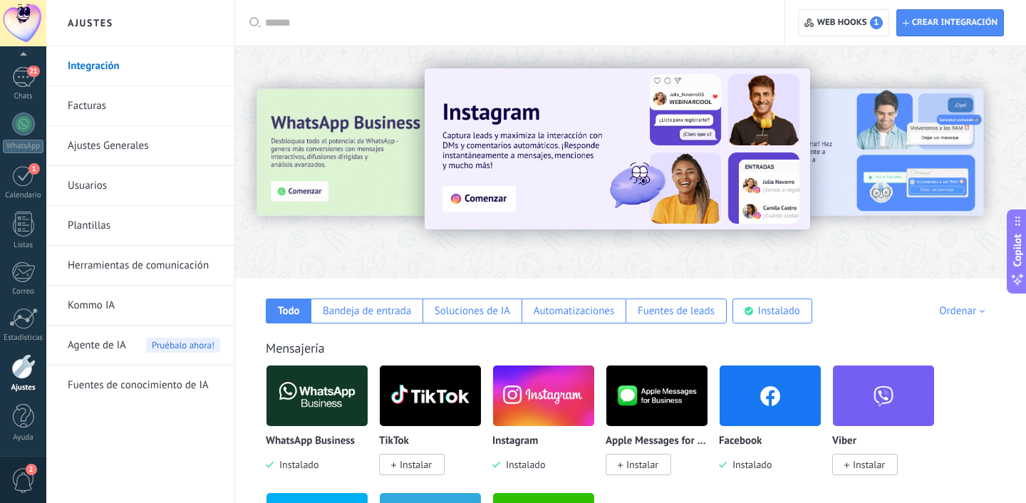
click at [120, 259] on link "Herramientas de comunicación" at bounding box center [144, 266] width 153 height 40
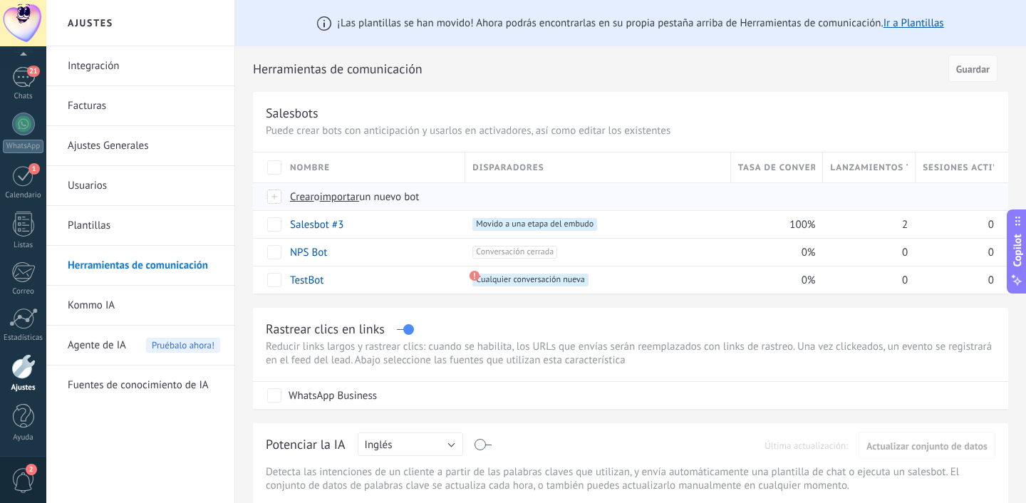
click at [298, 195] on span "Crear" at bounding box center [302, 197] width 24 height 14
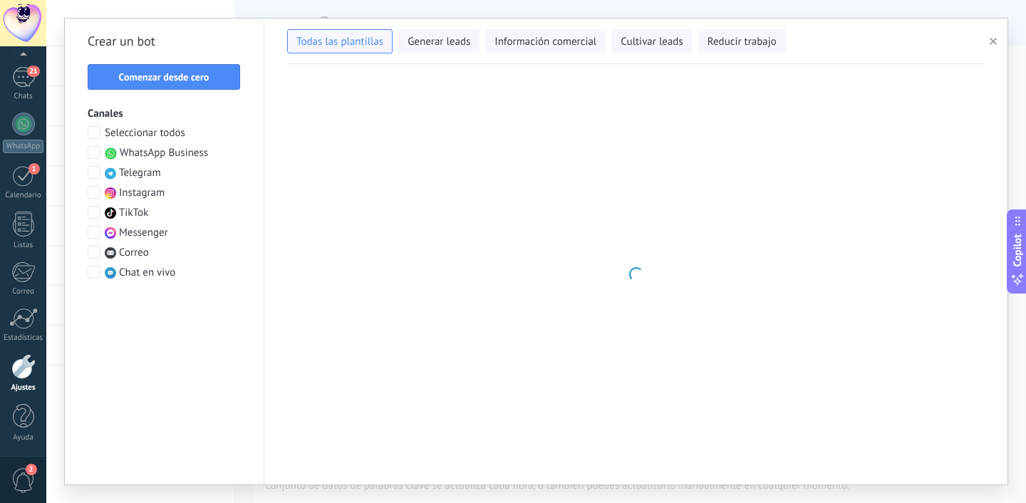
type input "**********"
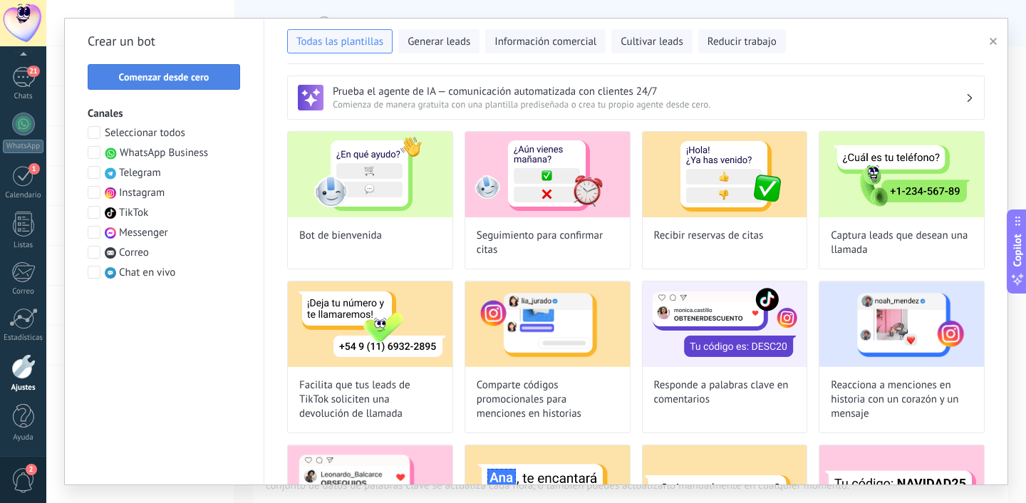
click at [194, 85] on button "Comenzar desde cero" at bounding box center [164, 77] width 153 height 26
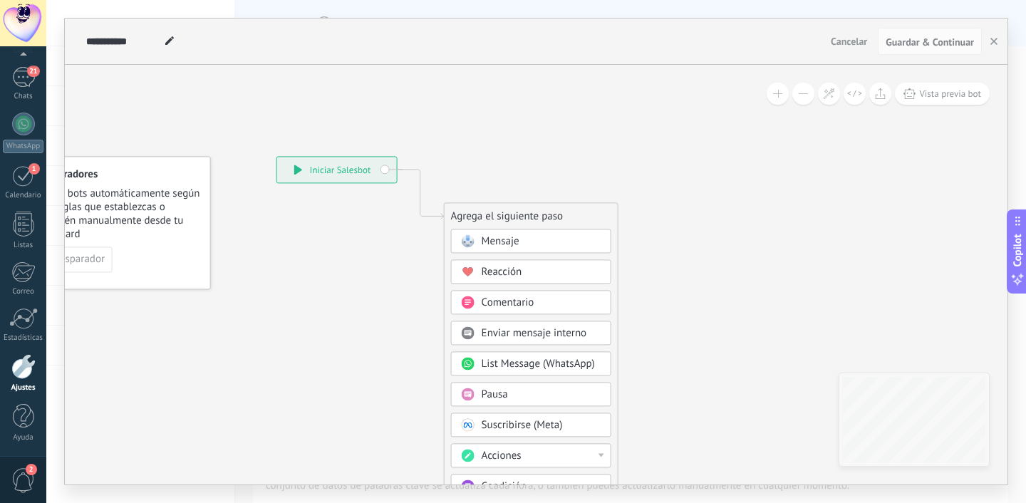
click at [367, 168] on div "**********" at bounding box center [337, 170] width 120 height 26
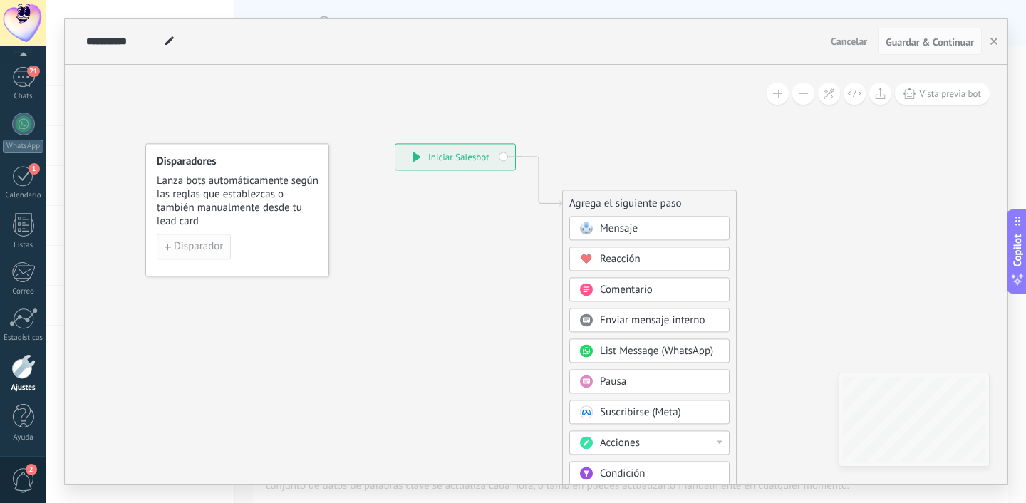
click at [180, 252] on span "Disparador" at bounding box center [198, 247] width 49 height 10
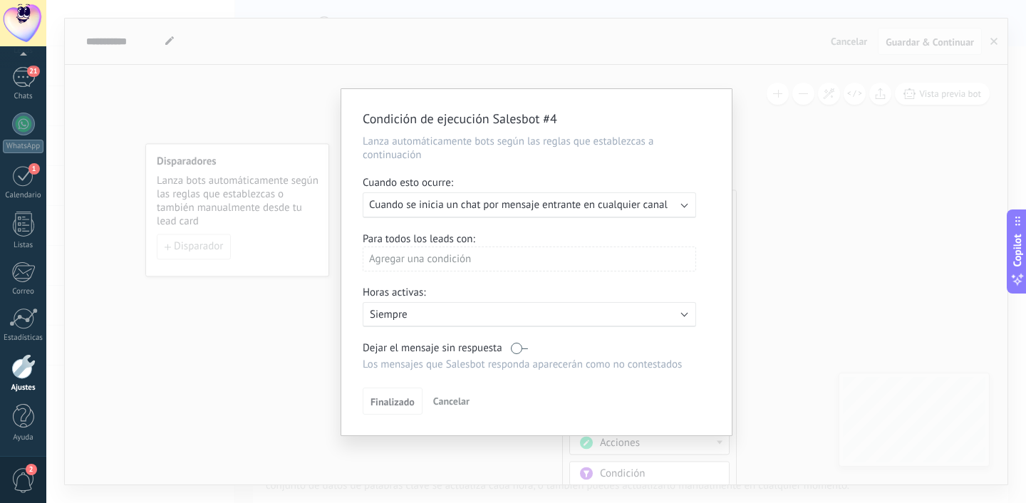
click at [538, 214] on div "Ejecutar: Cuando se inicia un chat por mensaje entrante en cualquier canal" at bounding box center [530, 205] width 334 height 26
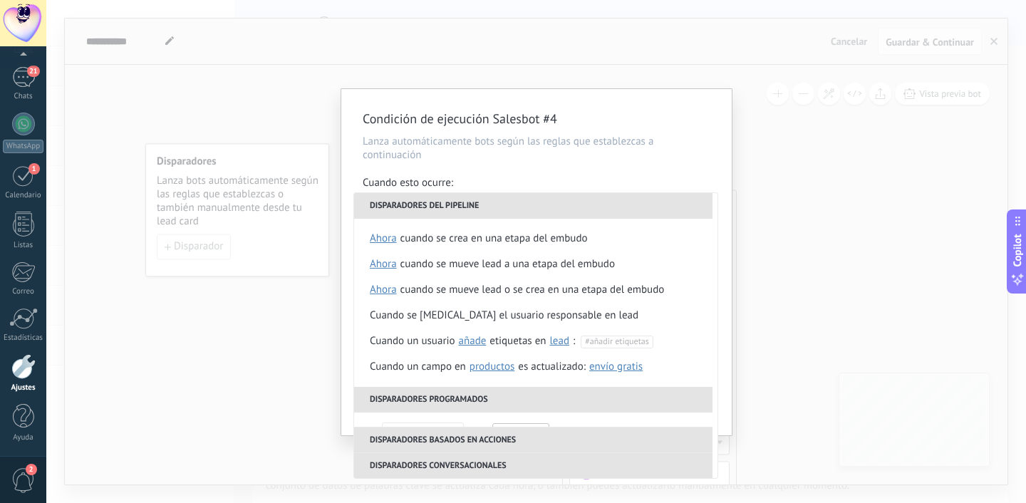
click at [569, 173] on div "Condición de ejecución Salesbot #4 Lanza automáticamente bots según las reglas …" at bounding box center [536, 262] width 391 height 346
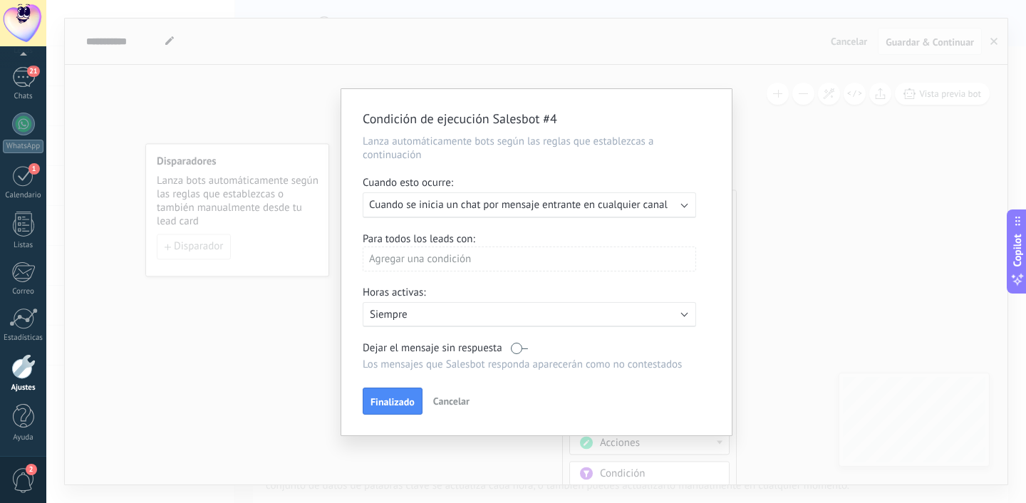
click at [599, 212] on span "Cuando se inicia un chat por mensaje entrante en cualquier canal" at bounding box center [518, 205] width 299 height 14
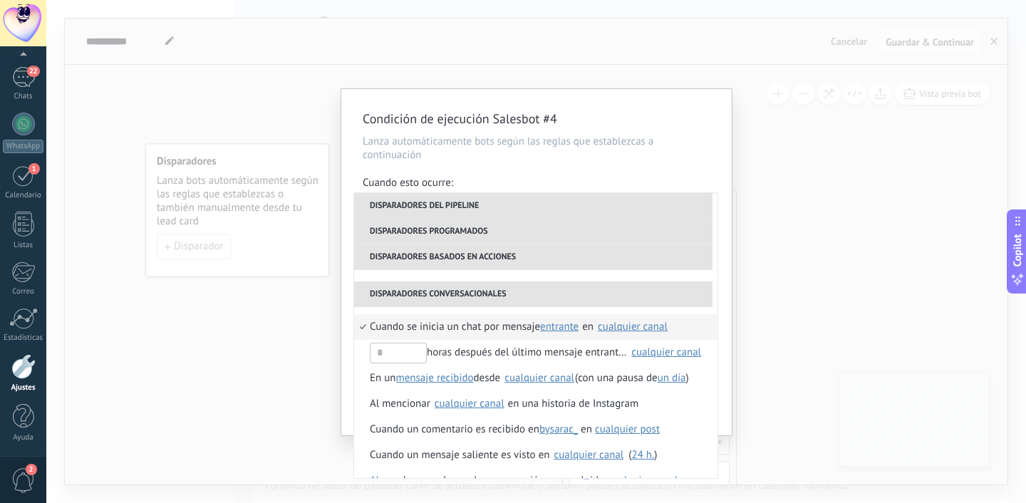
scroll to position [340, 0]
click at [401, 348] on input "text" at bounding box center [398, 352] width 57 height 21
click at [634, 351] on div "cualquier canal" at bounding box center [667, 351] width 70 height 11
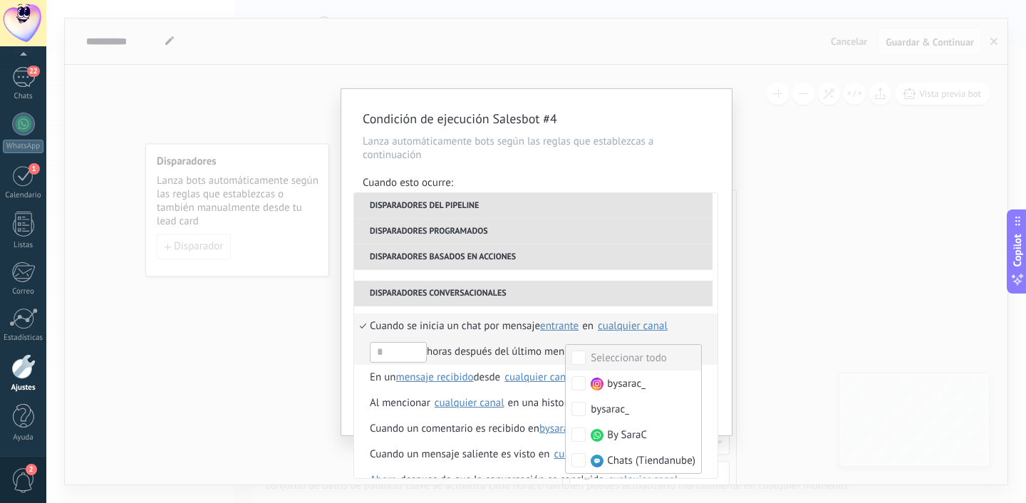
click at [493, 358] on div "horas después del último mensaje entrante en" at bounding box center [498, 352] width 257 height 26
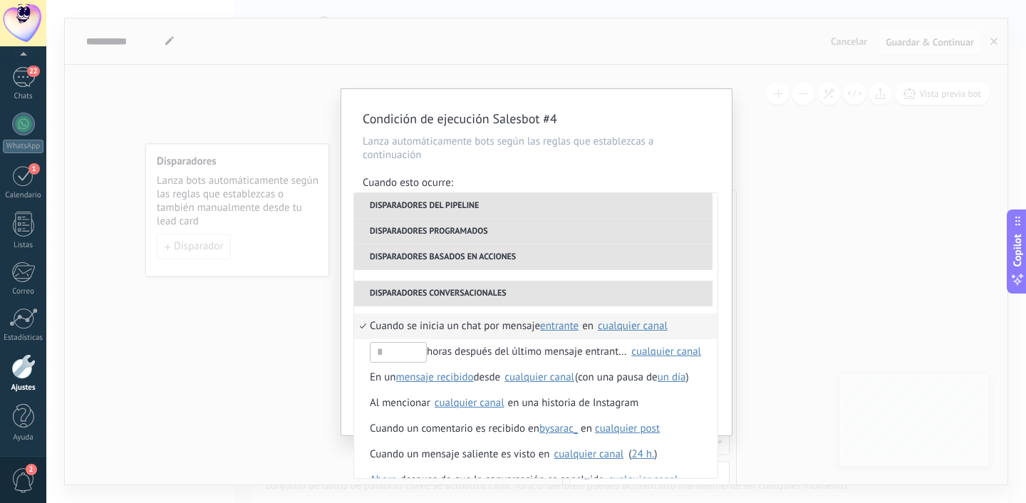
click at [659, 323] on div "cualquier canal" at bounding box center [633, 326] width 70 height 11
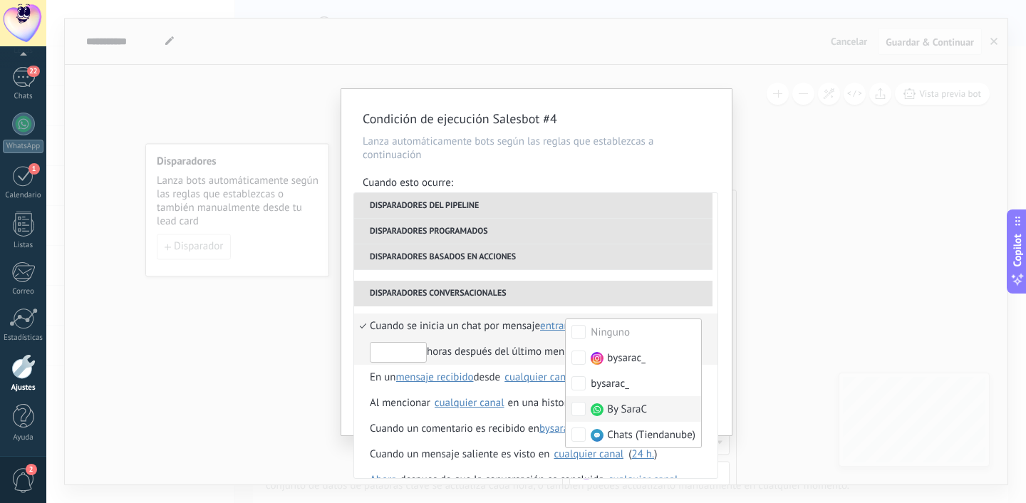
click at [410, 351] on input "text" at bounding box center [398, 352] width 57 height 21
click at [447, 356] on div "horas después del último mensaje entrante en" at bounding box center [498, 352] width 257 height 26
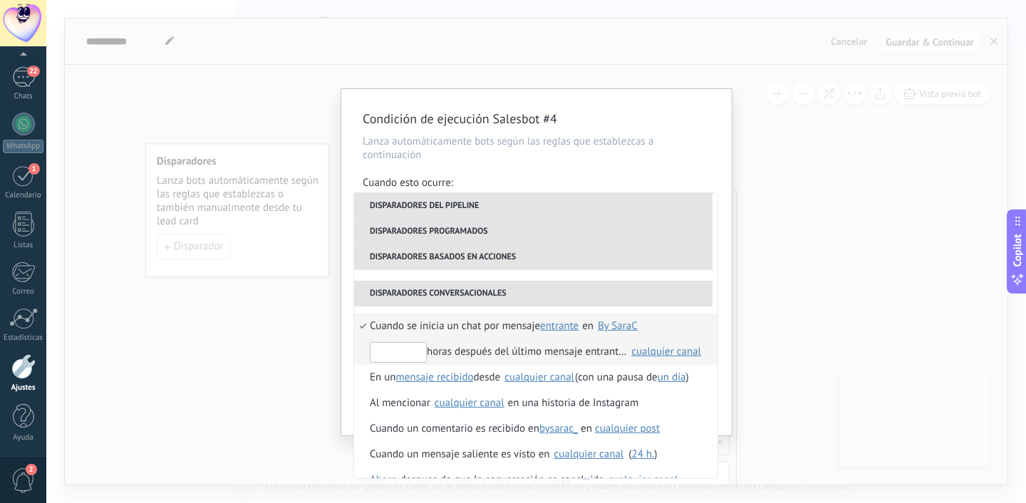
click at [391, 354] on input "text" at bounding box center [398, 352] width 57 height 21
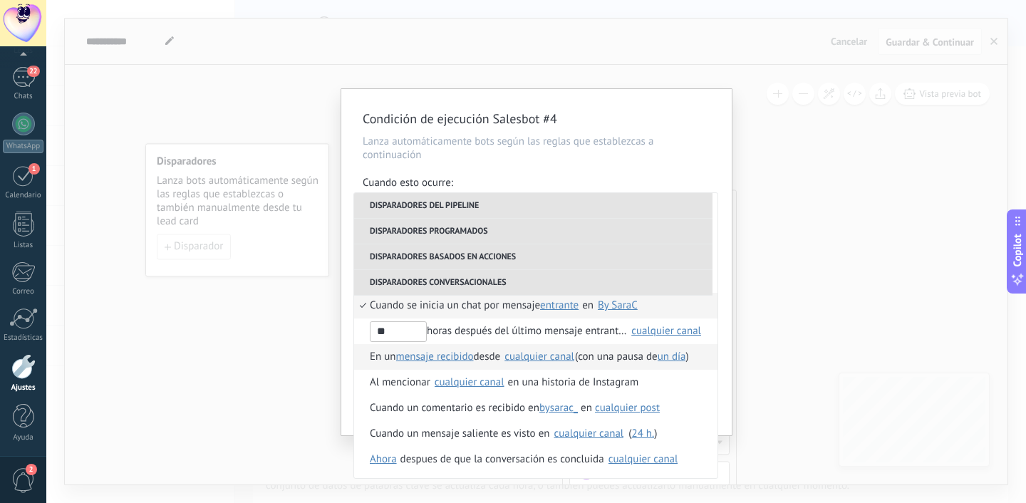
scroll to position [360, 0]
type input "**"
click at [756, 302] on div "Condición de ejecución Salesbot #4 Lanza automáticamente bots según las reglas …" at bounding box center [536, 251] width 980 height 503
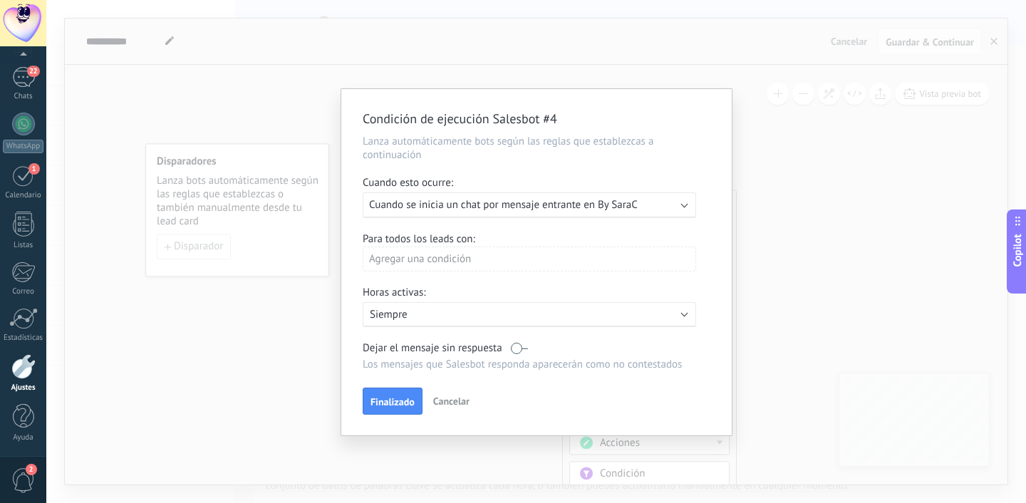
click at [554, 202] on span "Cuando se inicia un chat por mensaje entrante en By SaraC" at bounding box center [503, 205] width 269 height 14
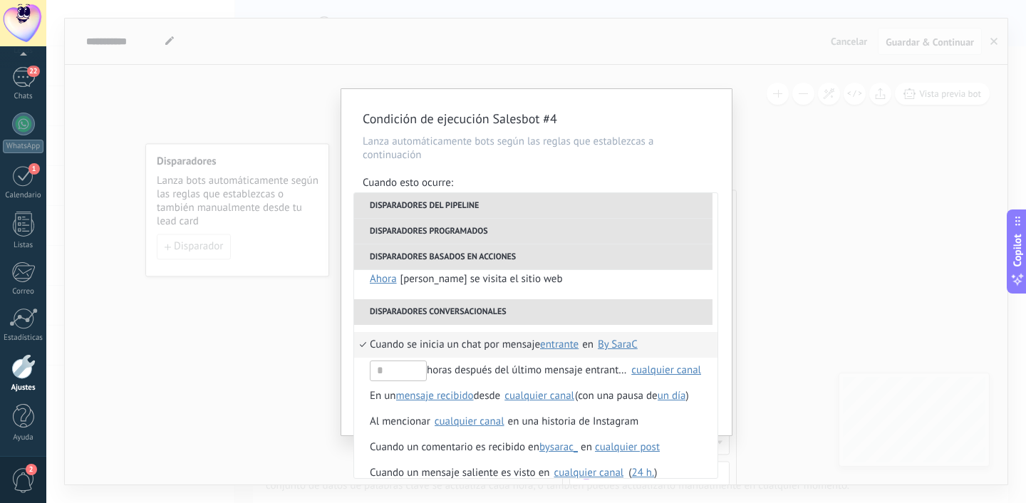
scroll to position [333, 0]
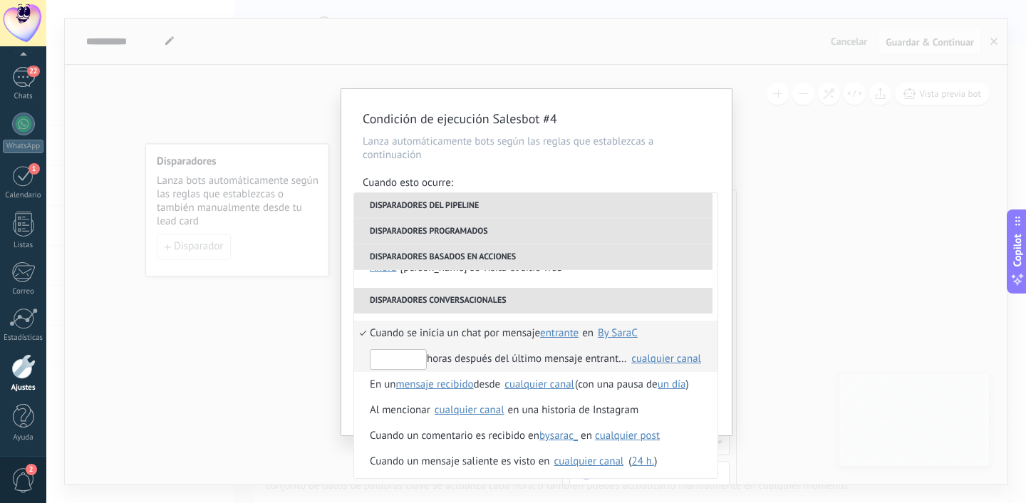
click at [408, 359] on input "text" at bounding box center [398, 359] width 57 height 21
type input "*"
type input "**"
click at [667, 363] on div "cualquier canal" at bounding box center [667, 359] width 70 height 11
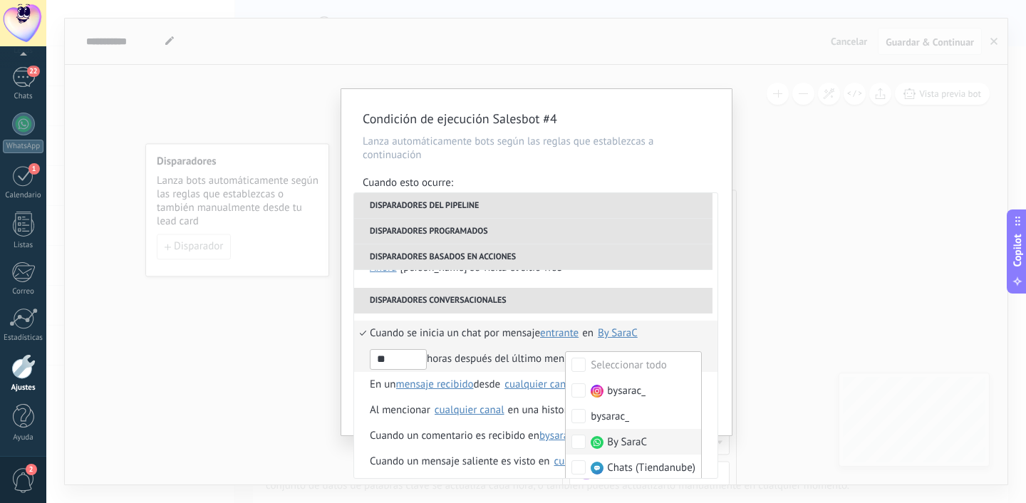
click at [596, 444] on img at bounding box center [597, 442] width 13 height 13
click at [442, 341] on span "Cuando se inicia un chat por mensaje" at bounding box center [455, 334] width 170 height 26
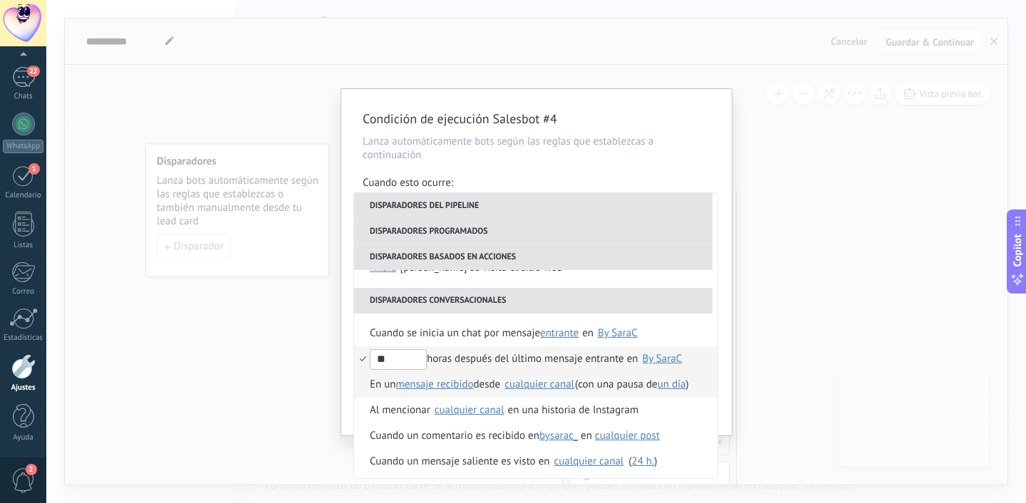
scroll to position [362, 0]
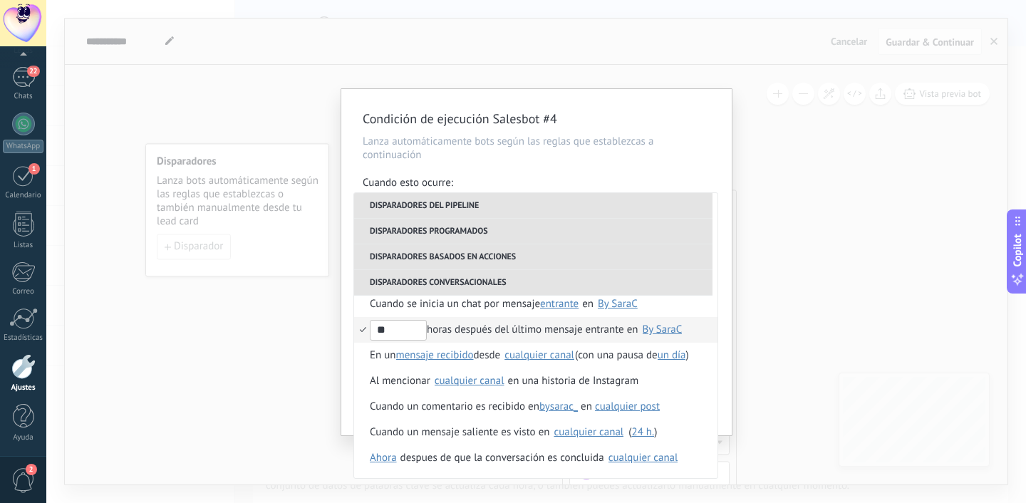
click at [674, 329] on div "By SaraC" at bounding box center [663, 329] width 40 height 11
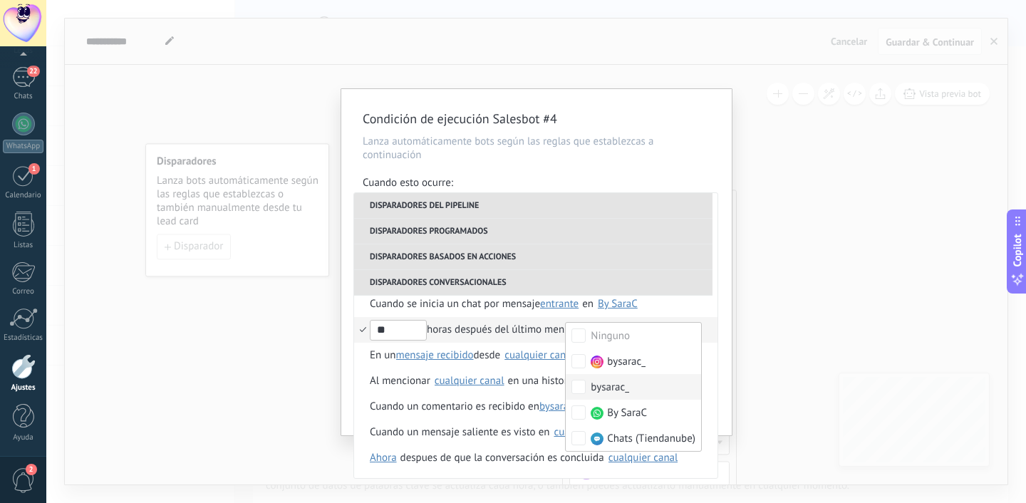
click at [780, 362] on div "Condición de ejecución Salesbot #4 Lanza automáticamente bots según las reglas …" at bounding box center [536, 251] width 980 height 503
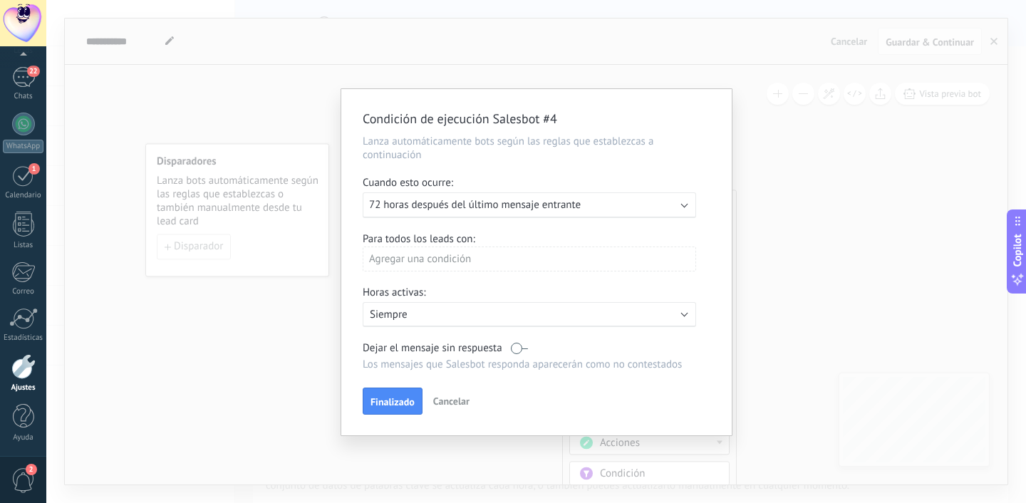
click at [490, 264] on div "Agregar una condición" at bounding box center [530, 259] width 334 height 25
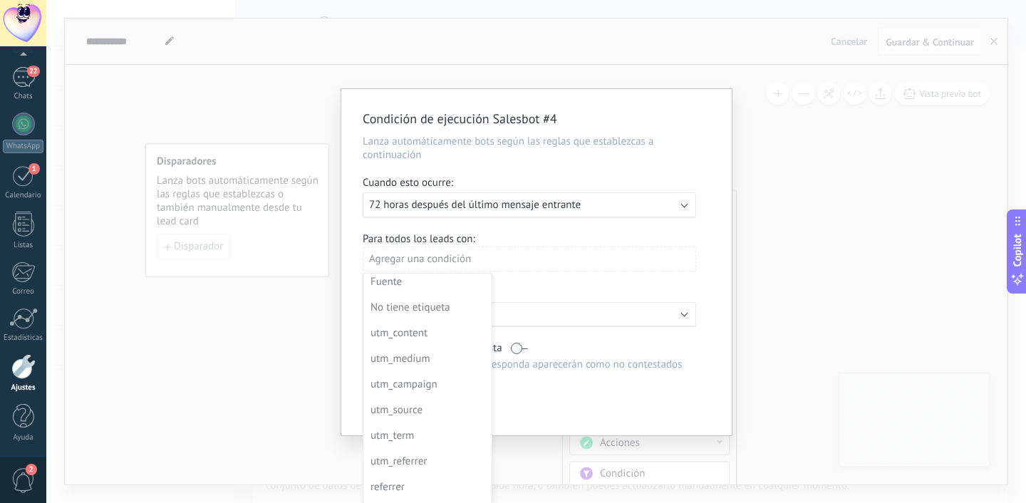
scroll to position [109, 0]
click at [545, 275] on div at bounding box center [536, 264] width 391 height 350
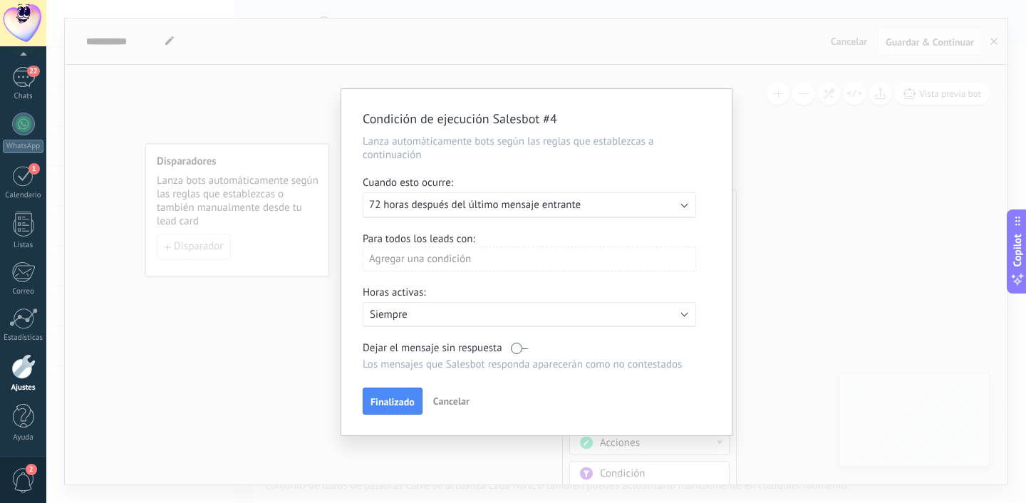
click at [516, 351] on label at bounding box center [519, 348] width 17 height 14
click at [527, 353] on label at bounding box center [519, 348] width 17 height 14
click at [399, 399] on span "Finalizado" at bounding box center [393, 402] width 44 height 10
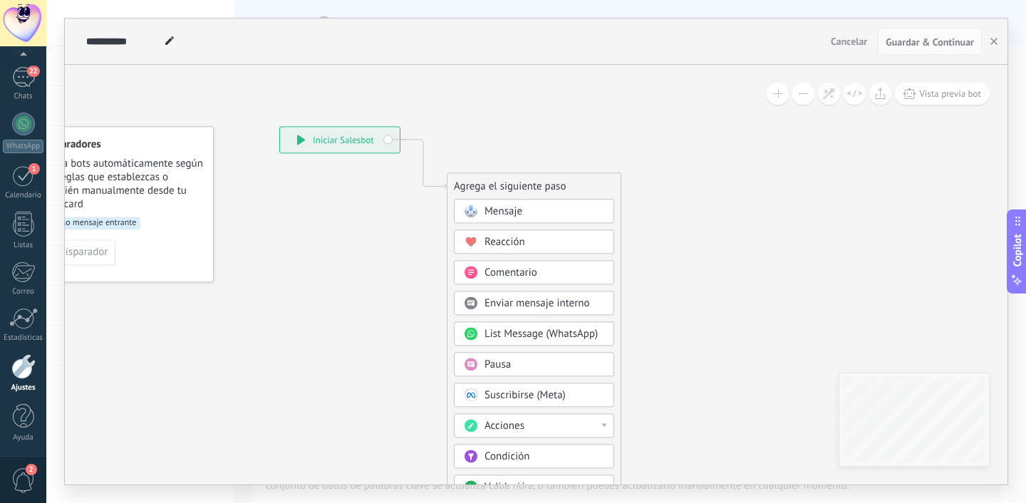
click at [493, 210] on span "Mensaje" at bounding box center [504, 212] width 38 height 14
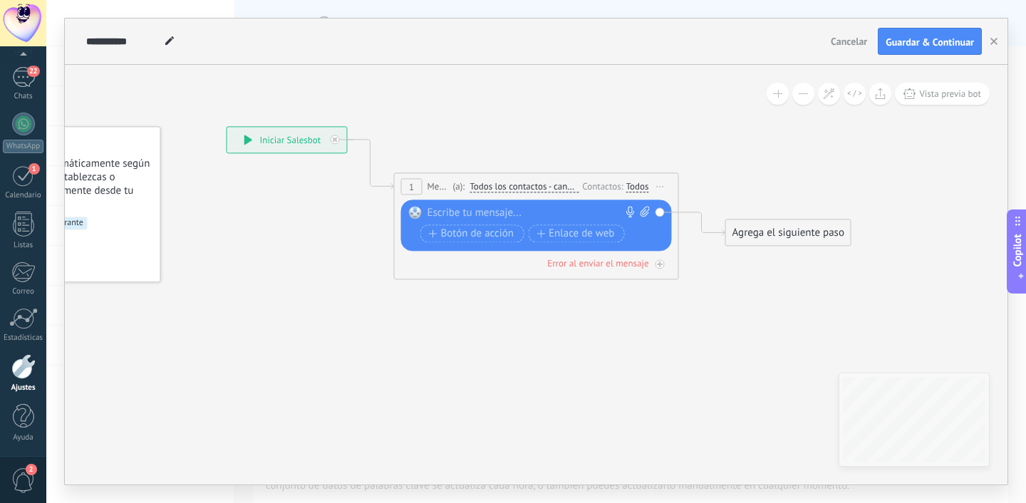
click at [489, 211] on div at bounding box center [534, 213] width 212 height 14
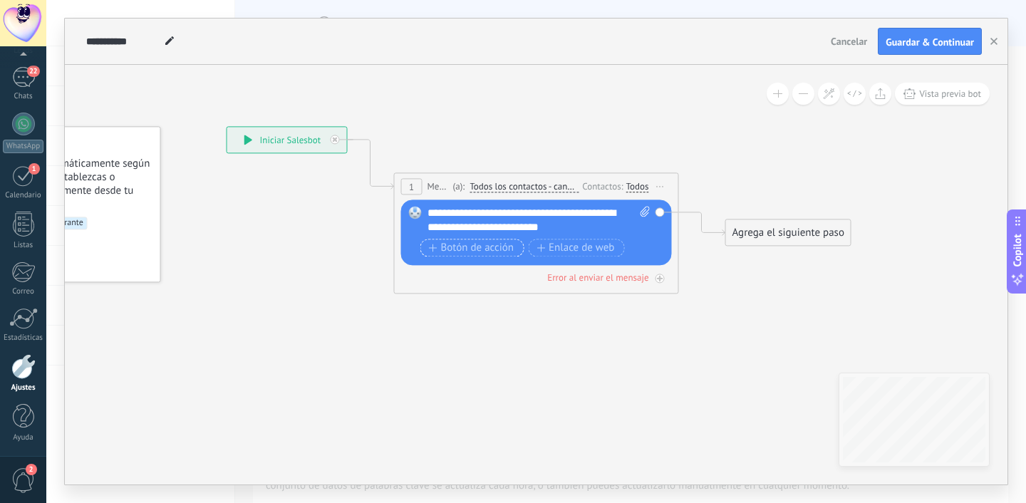
click at [446, 242] on span "Botón de acción" at bounding box center [472, 247] width 86 height 11
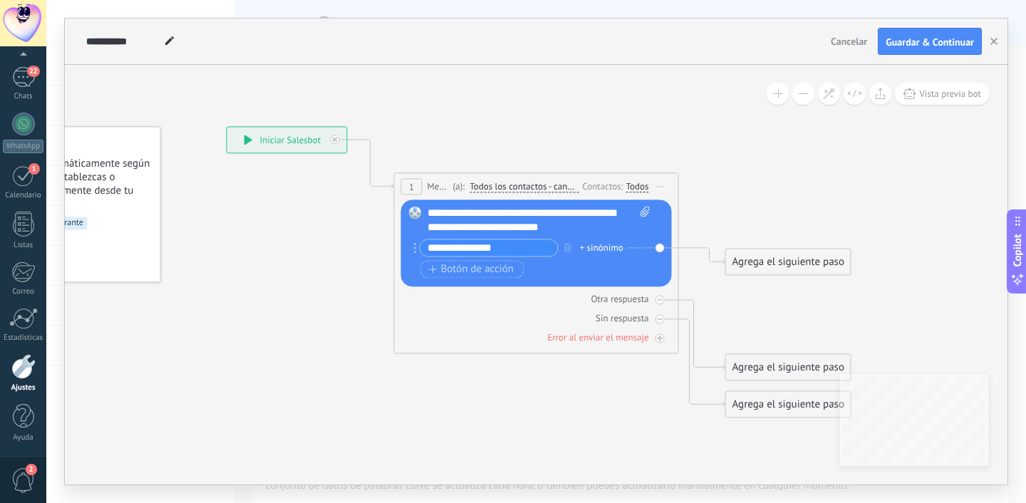
click at [468, 244] on input "**********" at bounding box center [490, 248] width 138 height 16
click at [483, 271] on span "Botón de acción" at bounding box center [472, 269] width 86 height 11
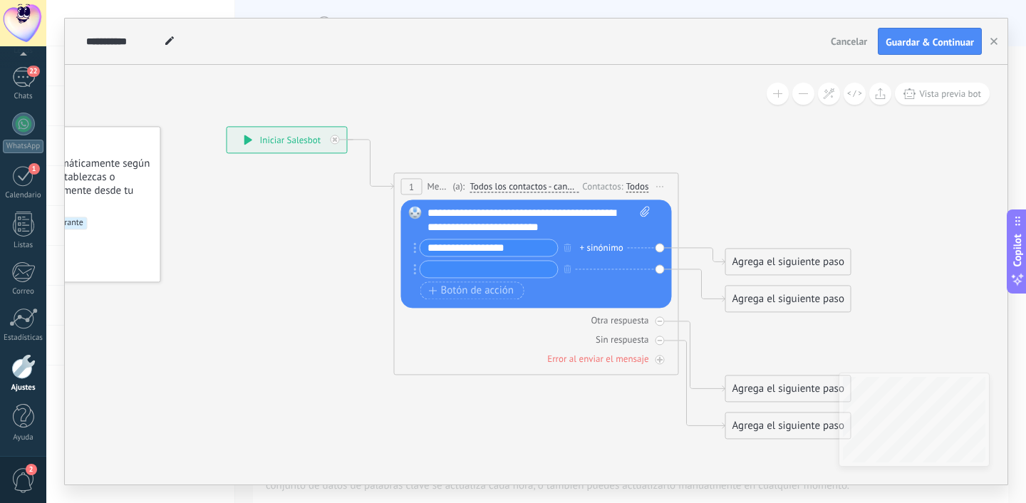
click at [474, 252] on input "**********" at bounding box center [490, 248] width 138 height 16
type input "********"
click at [441, 272] on input "text" at bounding box center [490, 269] width 138 height 16
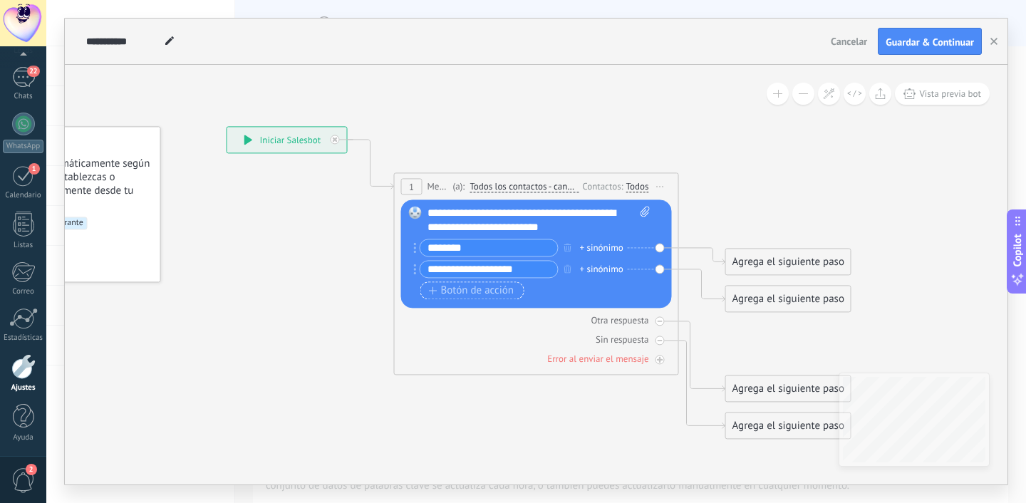
type input "**********"
click at [446, 289] on span "Botón de acción" at bounding box center [472, 290] width 86 height 11
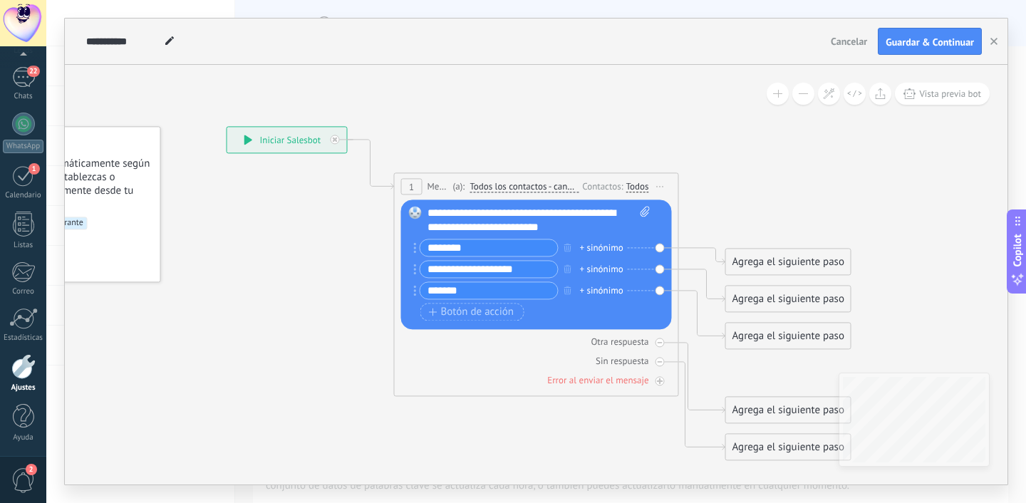
click at [532, 272] on input "**********" at bounding box center [490, 269] width 138 height 16
click at [484, 289] on input "******" at bounding box center [490, 290] width 138 height 16
type input "*"
click at [428, 295] on input "*******" at bounding box center [490, 290] width 138 height 16
type input "*******"
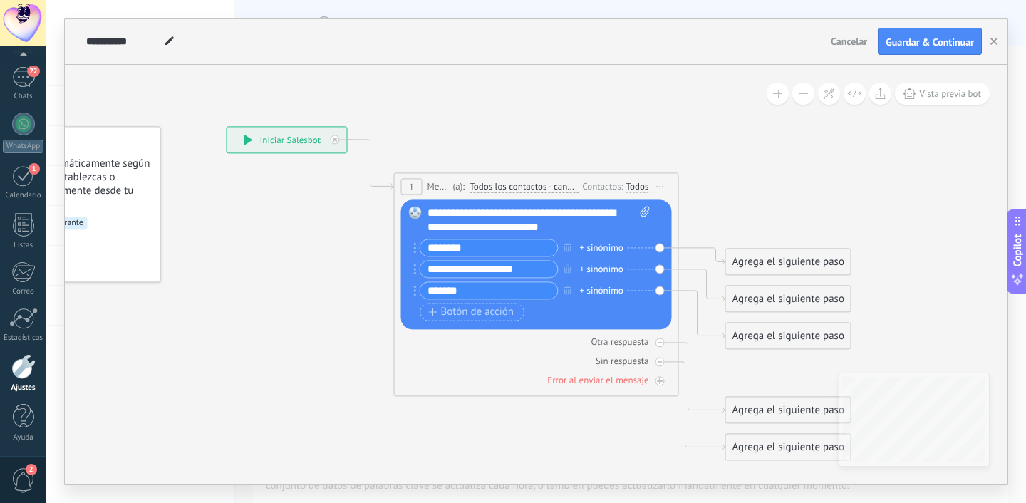
click at [525, 272] on input "**********" at bounding box center [490, 269] width 138 height 16
type input "**********"
drag, startPoint x: 520, startPoint y: 272, endPoint x: 428, endPoint y: 272, distance: 92.7
click at [428, 272] on input "**********" at bounding box center [490, 269] width 138 height 16
click at [475, 252] on input "********" at bounding box center [490, 248] width 138 height 16
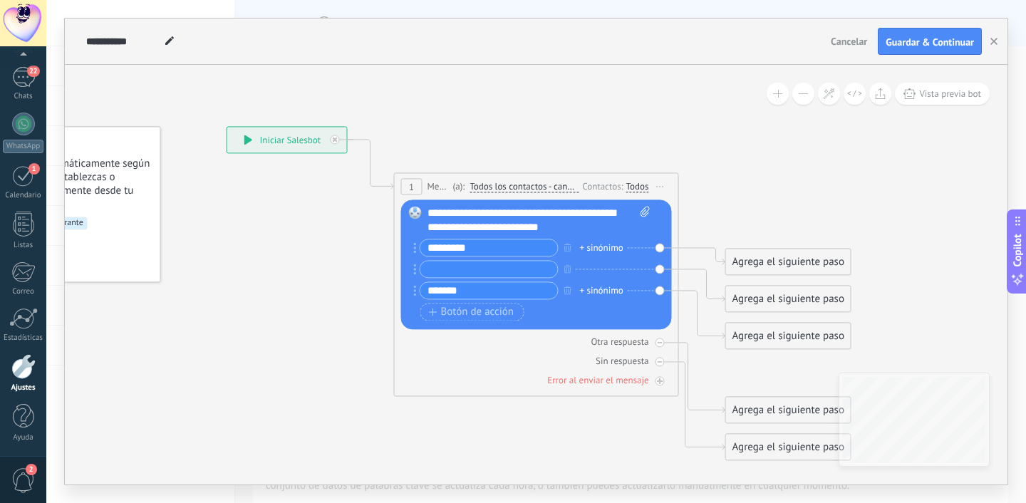
type input "*********"
click at [436, 267] on input "text" at bounding box center [490, 269] width 138 height 16
type input "*"
click at [462, 272] on input "******" at bounding box center [490, 269] width 138 height 16
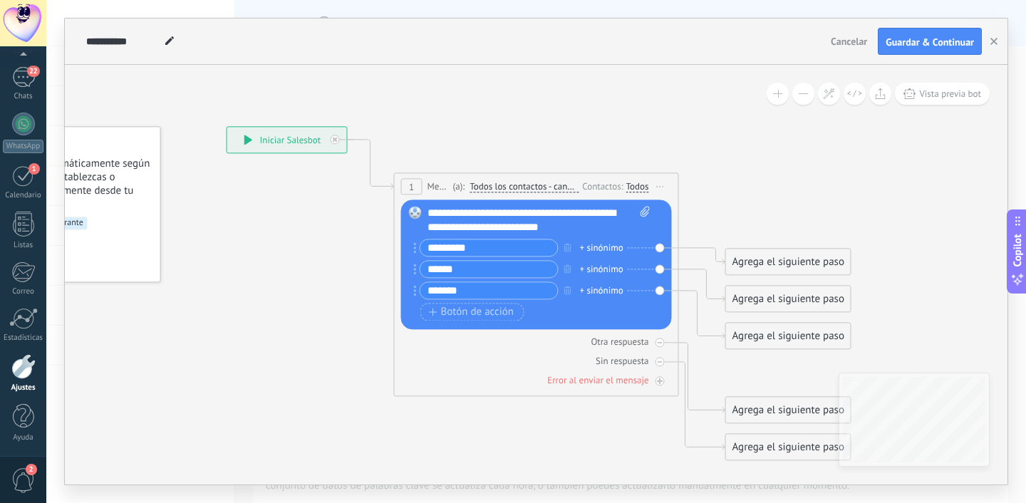
type input "*"
type input "**********"
click at [463, 295] on input "*******" at bounding box center [490, 290] width 138 height 16
click at [472, 296] on input "*******" at bounding box center [490, 290] width 138 height 16
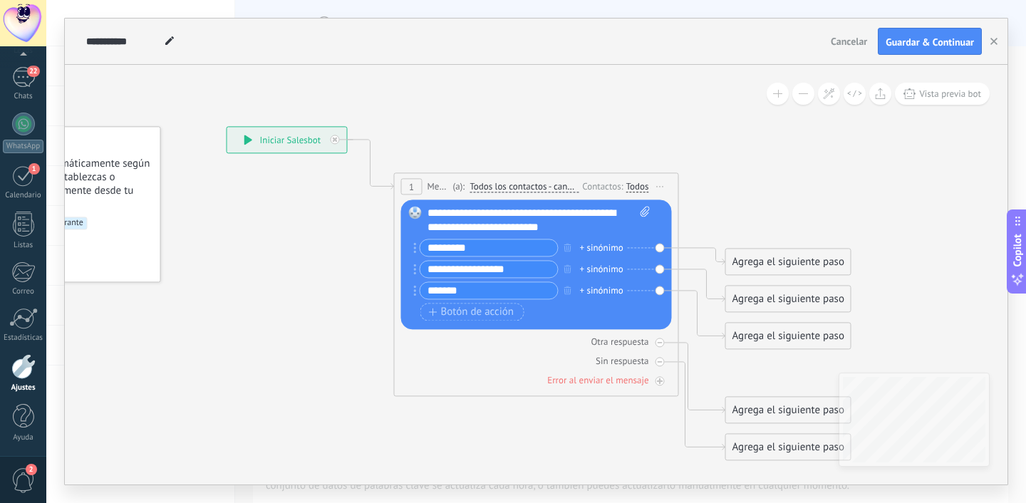
click at [470, 247] on input "*********" at bounding box center [490, 248] width 138 height 16
click at [503, 254] on input "*********" at bounding box center [490, 248] width 138 height 16
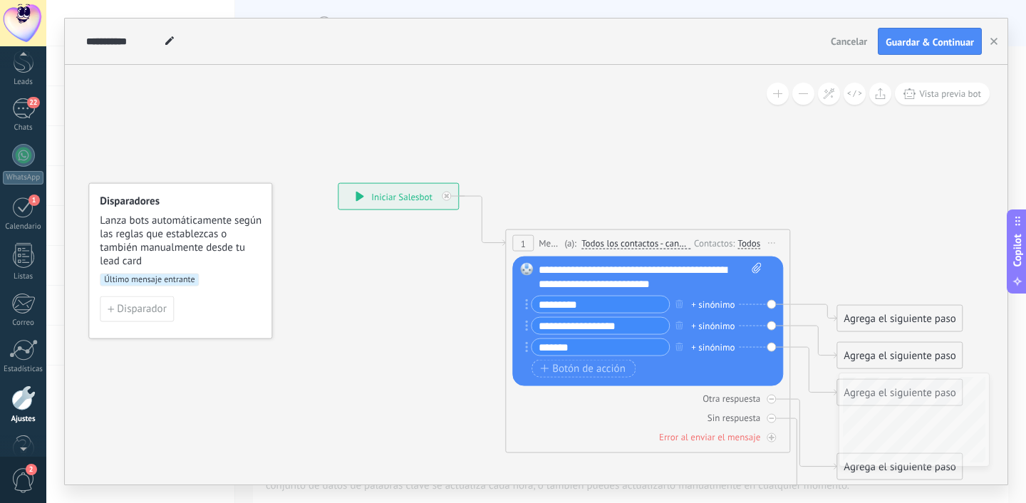
scroll to position [90, 0]
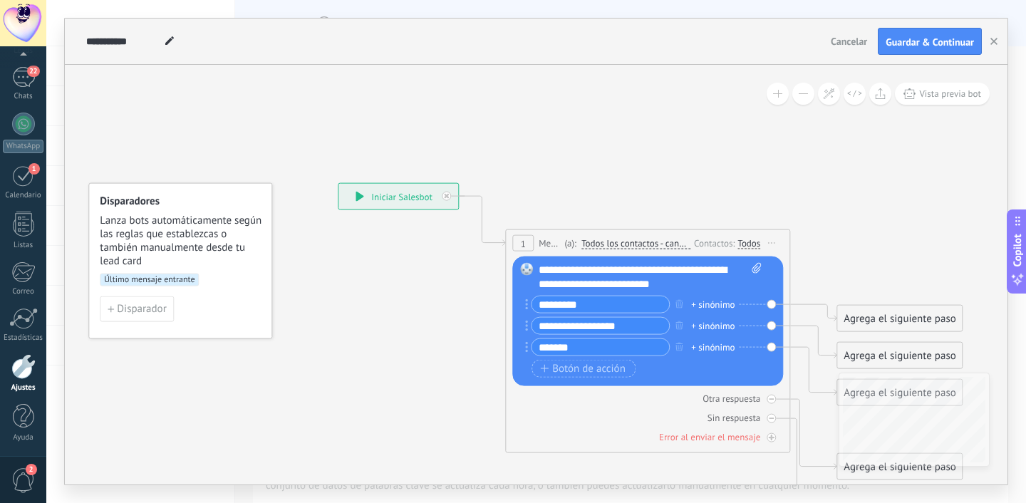
click at [848, 39] on span "Cancelar" at bounding box center [849, 41] width 36 height 13
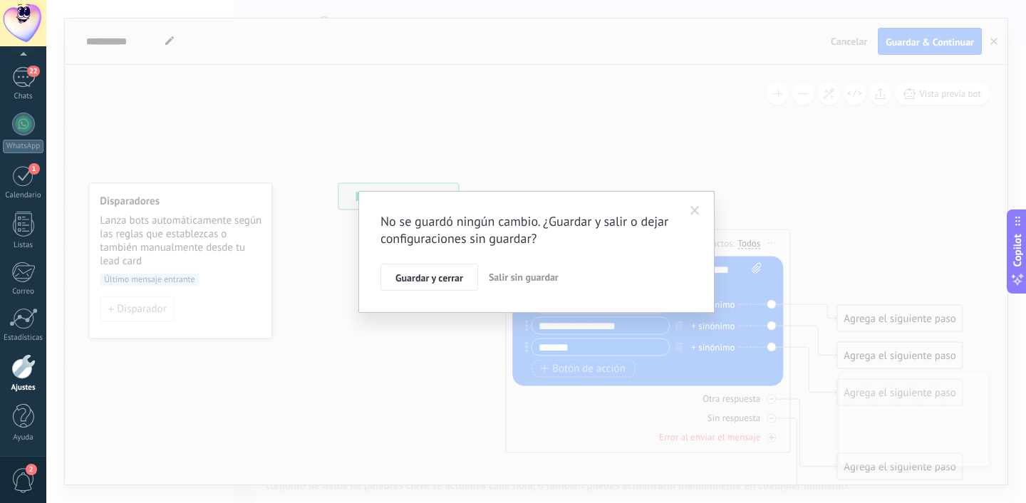
click at [694, 210] on span at bounding box center [695, 211] width 9 height 10
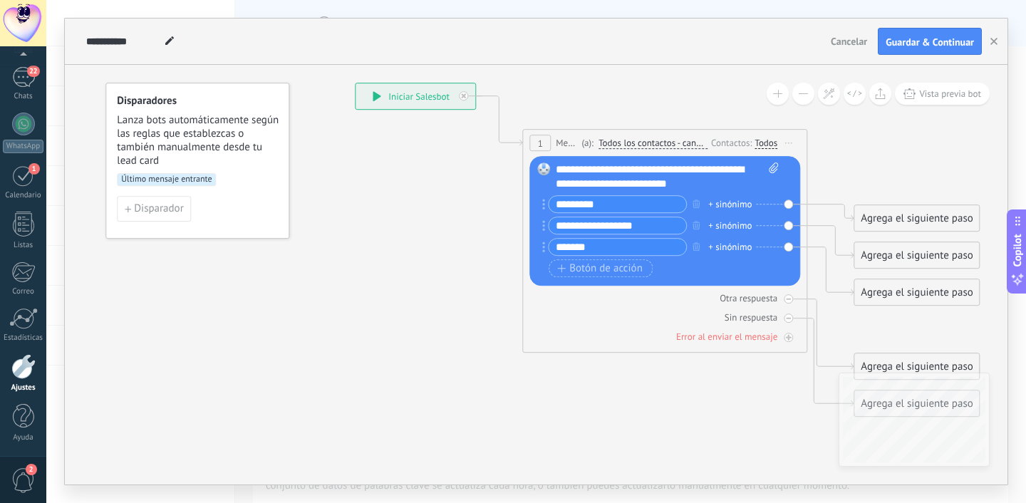
click at [167, 172] on div "Disparadores Lanza bots automáticamente según las reglas que establezcas o tamb…" at bounding box center [197, 161] width 184 height 156
click at [182, 184] on span "Último mensaje entrante" at bounding box center [166, 179] width 99 height 13
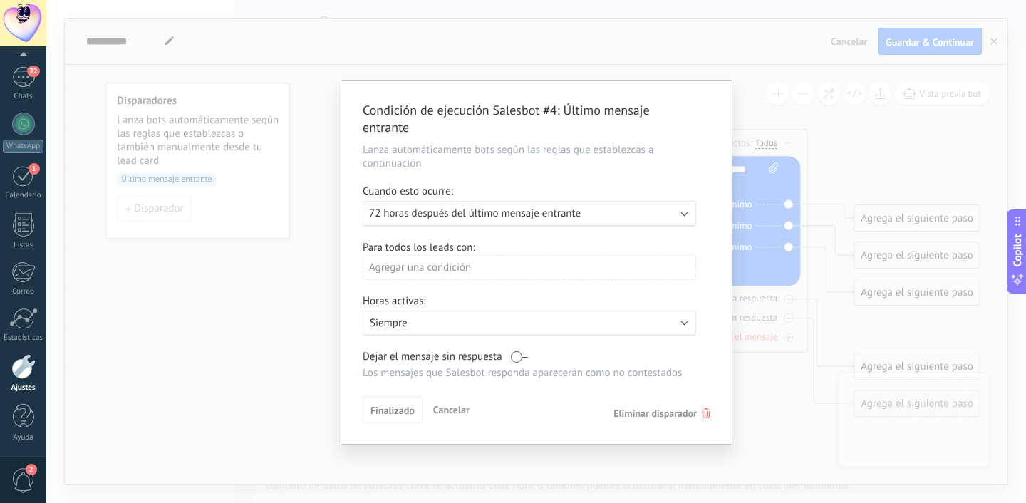
click at [492, 222] on div "Ejecutar: 72 horas después del último mensaje entrante" at bounding box center [530, 214] width 334 height 26
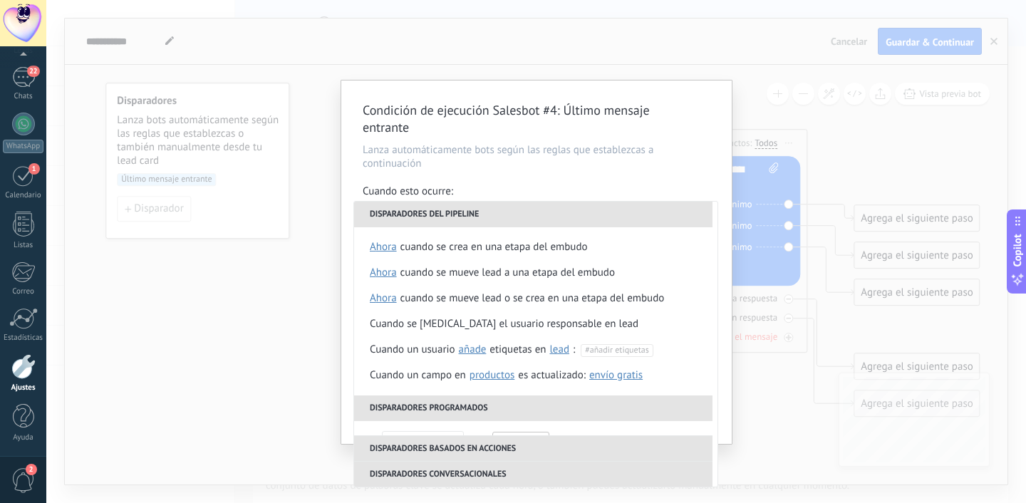
click at [500, 187] on div "Cuando esto ocurre:" at bounding box center [537, 193] width 348 height 16
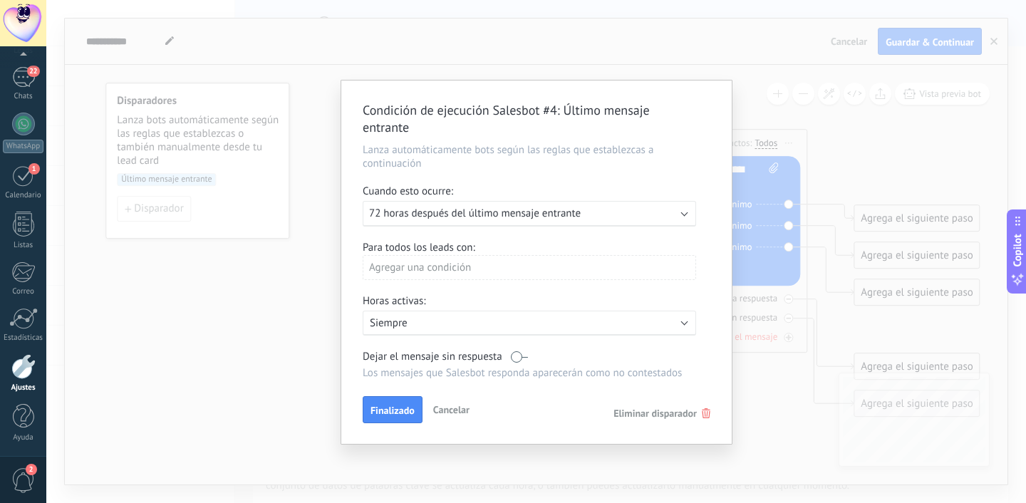
click at [475, 259] on div "Agregar una condición" at bounding box center [530, 267] width 334 height 25
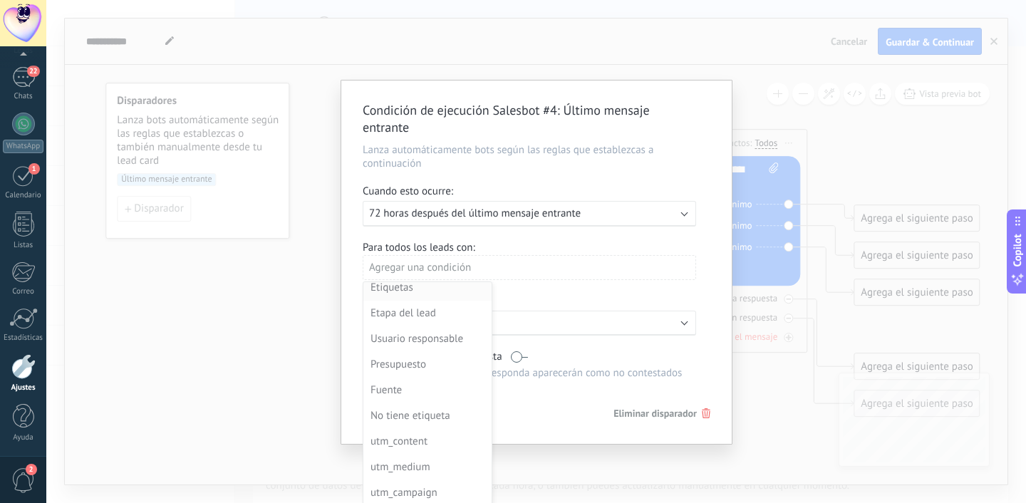
scroll to position [10, 0]
click at [433, 316] on div "Etapa del lead" at bounding box center [426, 311] width 111 height 20
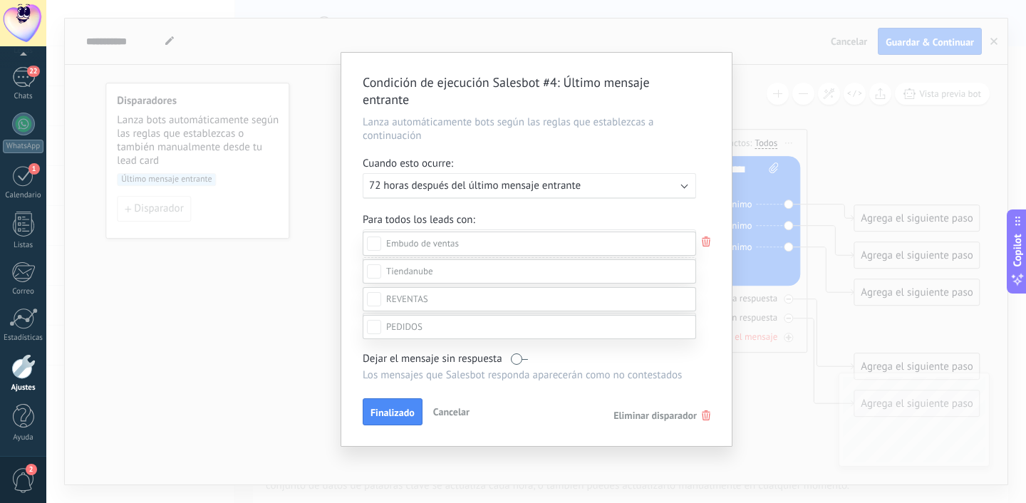
click at [445, 228] on div at bounding box center [536, 251] width 980 height 503
click at [0, 0] on div "Leads Entrantes Contacto inicial Negociación Debate contractual Discusión de co…" at bounding box center [0, 0] width 0 height 0
click at [0, 0] on div "Leads Entrantes" at bounding box center [0, 0] width 0 height 0
click at [478, 215] on div at bounding box center [536, 251] width 980 height 503
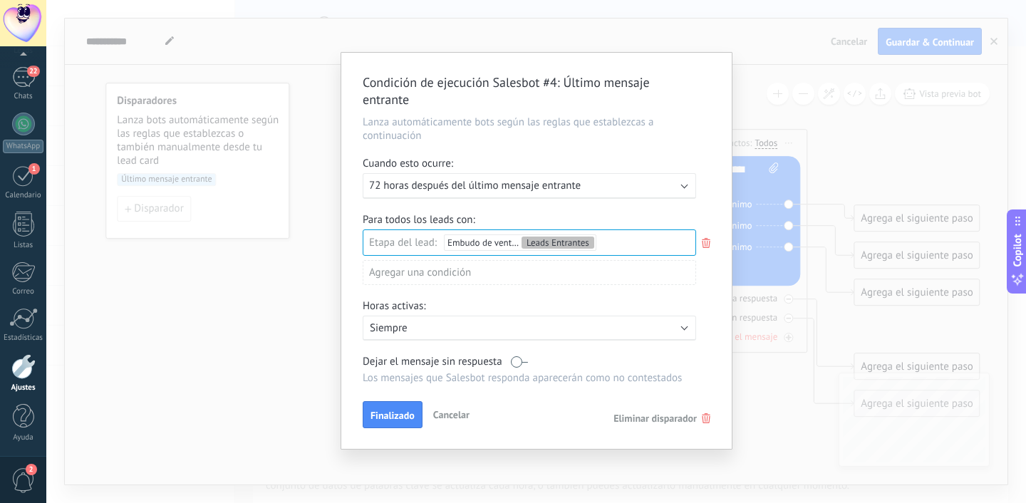
click at [454, 269] on div "Agregar una condición" at bounding box center [530, 272] width 334 height 25
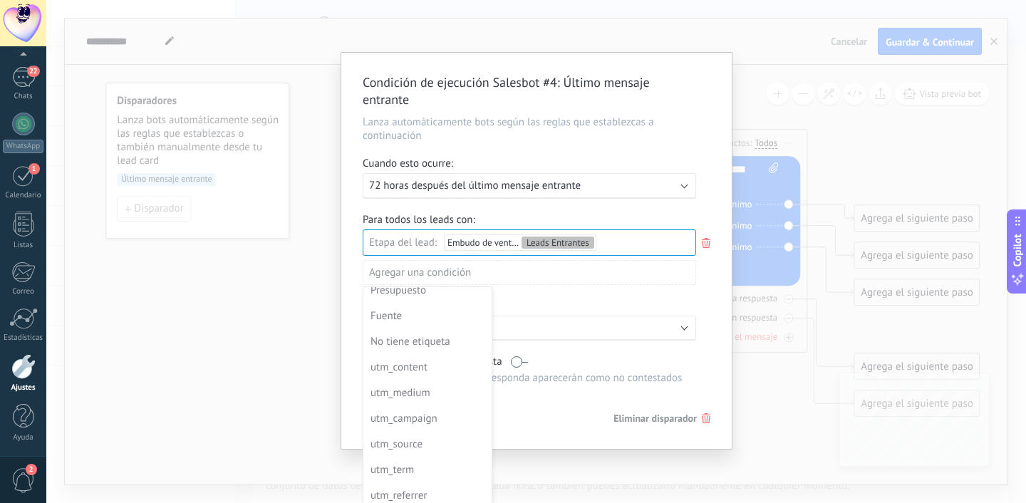
scroll to position [38, 0]
click at [622, 202] on div at bounding box center [536, 253] width 391 height 400
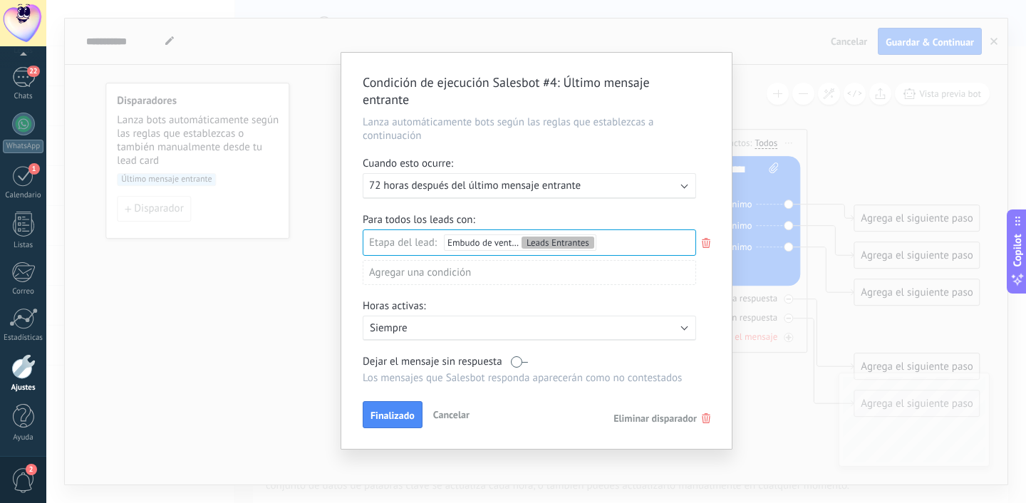
click at [709, 244] on icon at bounding box center [707, 243] width 16 height 17
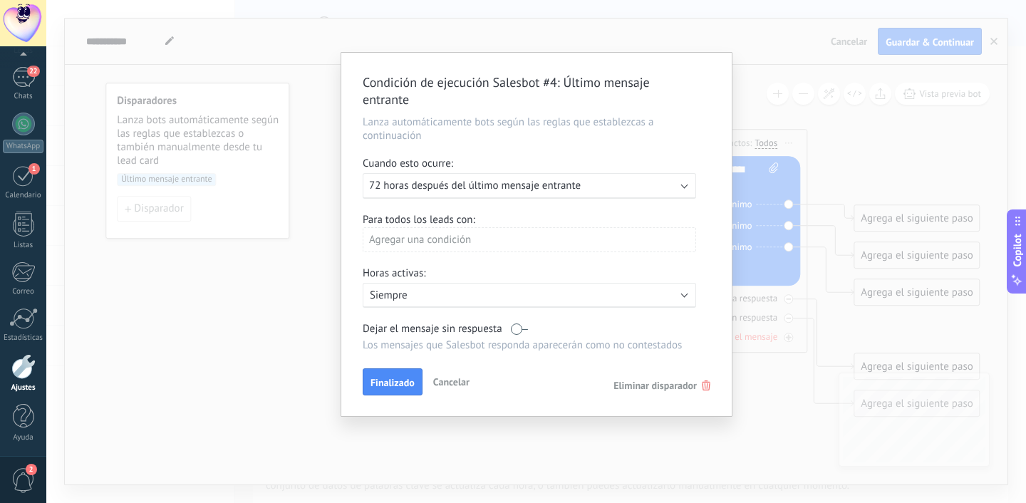
click at [588, 187] on div "Ejecutar: 72 horas después del último mensaje entrante" at bounding box center [523, 186] width 309 height 14
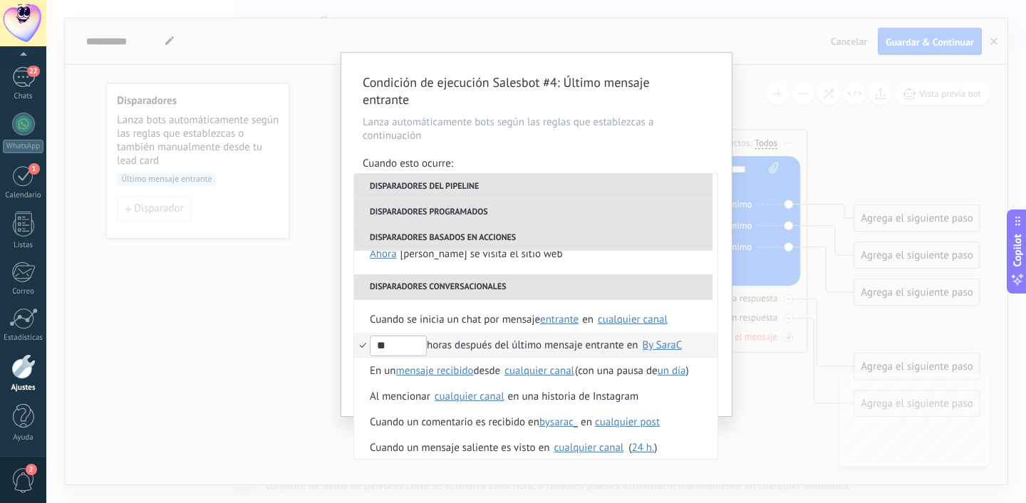
scroll to position [328, 0]
click at [427, 318] on span "Cuando se inicia un chat por mensaje" at bounding box center [455, 320] width 170 height 26
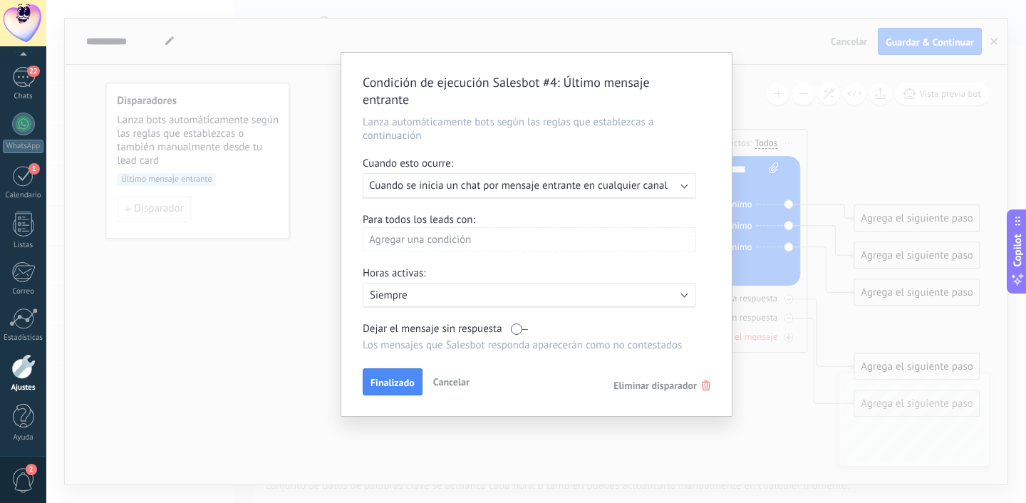
click at [609, 192] on span "Cuando se inicia un chat por mensaje entrante en cualquier canal" at bounding box center [518, 186] width 299 height 14
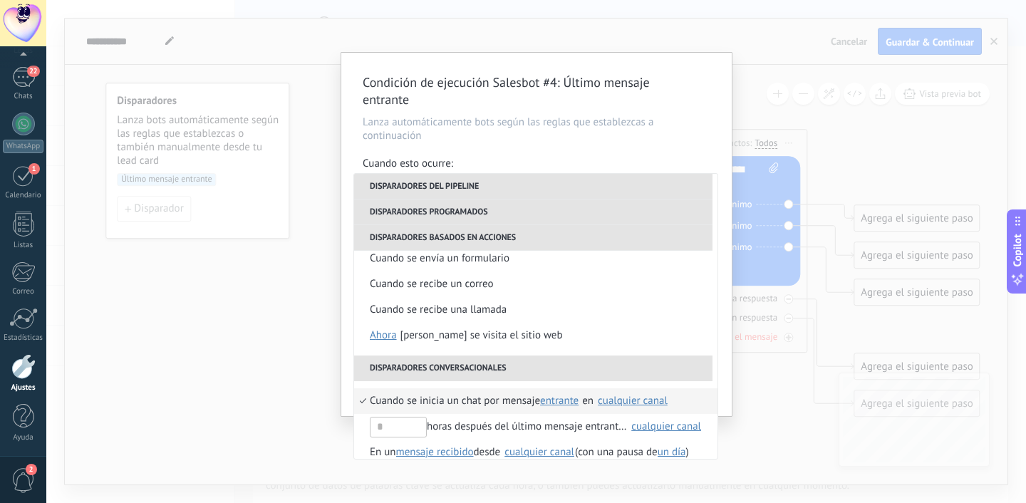
scroll to position [245, 0]
click at [629, 402] on div "cualquier canal" at bounding box center [633, 401] width 70 height 11
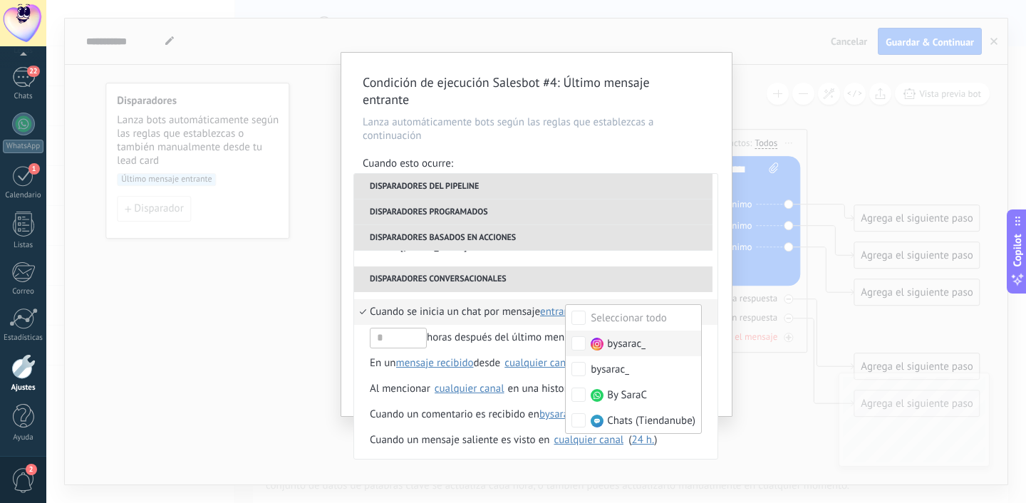
scroll to position [350, 0]
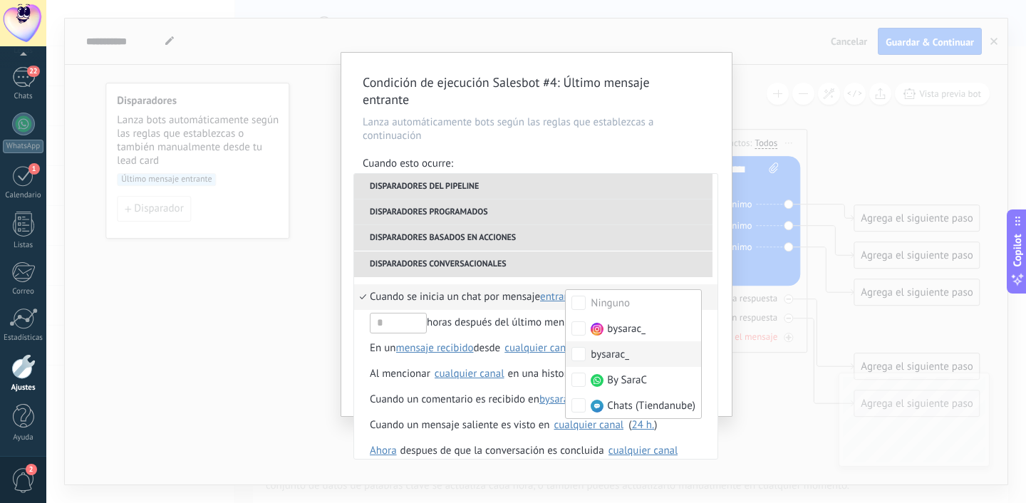
click at [574, 152] on div "Condición de ejecución Salesbot #4 : Último mensaje entrante Lanza automáticame…" at bounding box center [536, 235] width 391 height 364
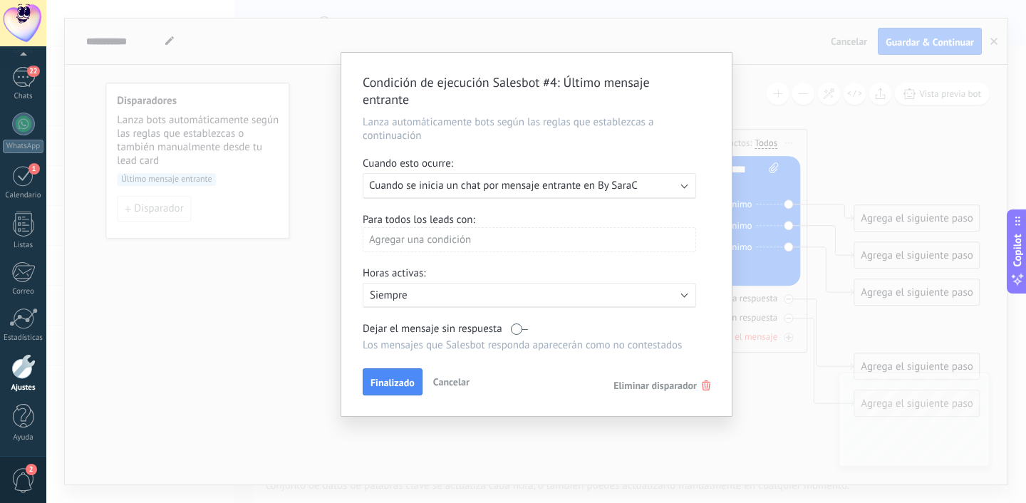
click at [540, 188] on span "Cuando se inicia un chat por mensaje entrante en By SaraC" at bounding box center [503, 186] width 269 height 14
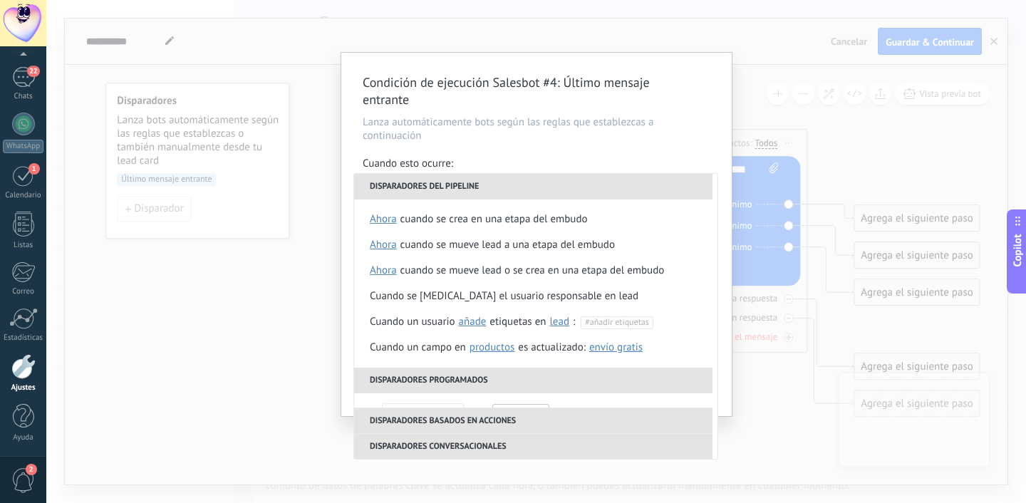
click at [485, 182] on li "Disparadores del pipeline" at bounding box center [533, 187] width 359 height 26
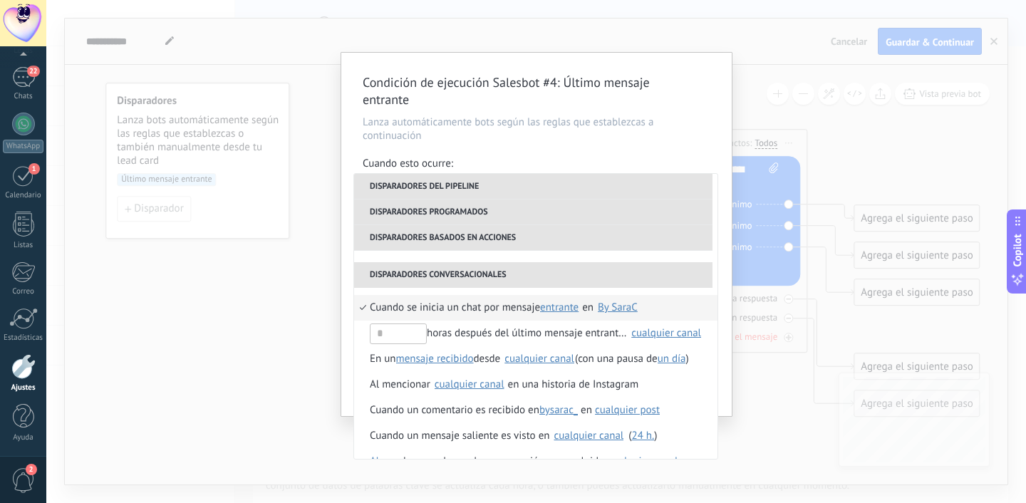
scroll to position [362, 0]
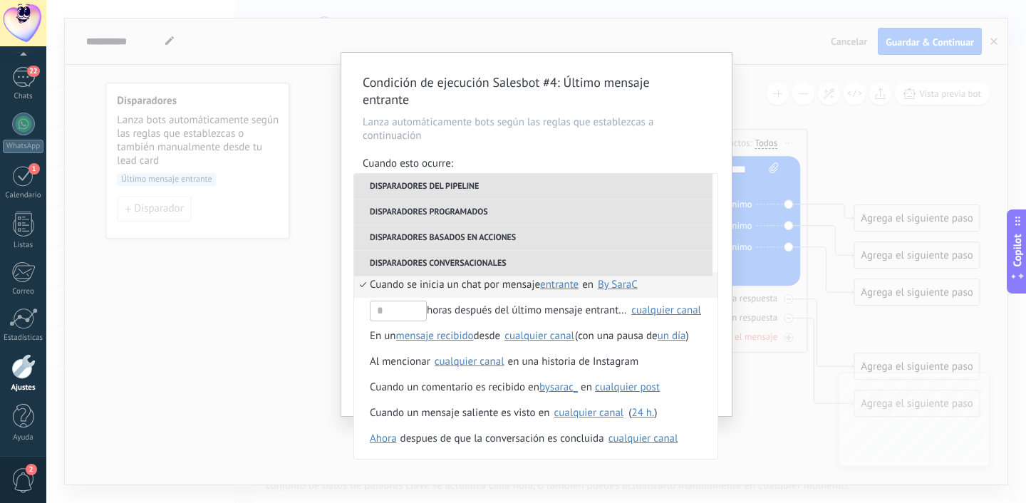
click at [541, 147] on div "Condición de ejecución Salesbot #4 : Último mensaje entrante Lanza automáticame…" at bounding box center [536, 235] width 391 height 364
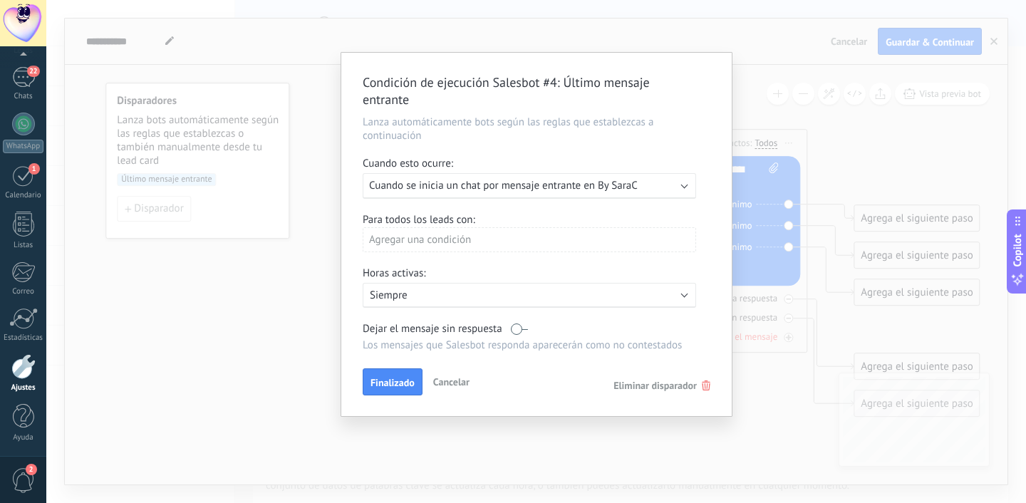
click at [468, 236] on div "Agregar una condición" at bounding box center [530, 239] width 334 height 25
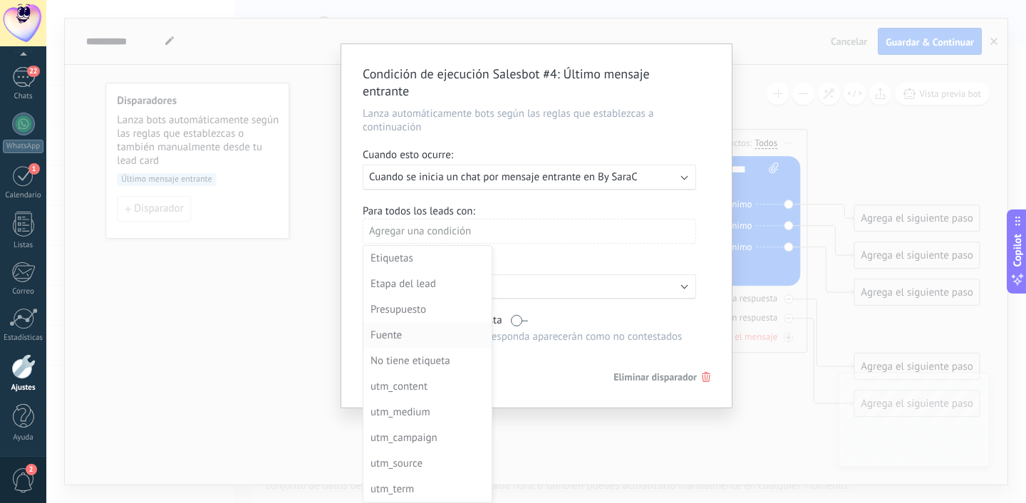
scroll to position [1, 0]
click at [403, 286] on div "Etapa del lead" at bounding box center [426, 284] width 111 height 20
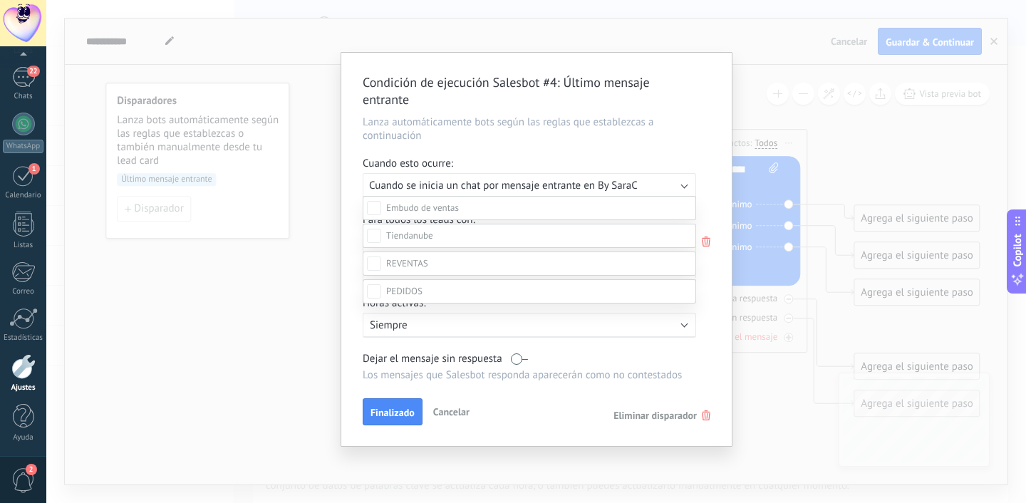
scroll to position [14, 0]
click at [463, 212] on div at bounding box center [536, 237] width 980 height 503
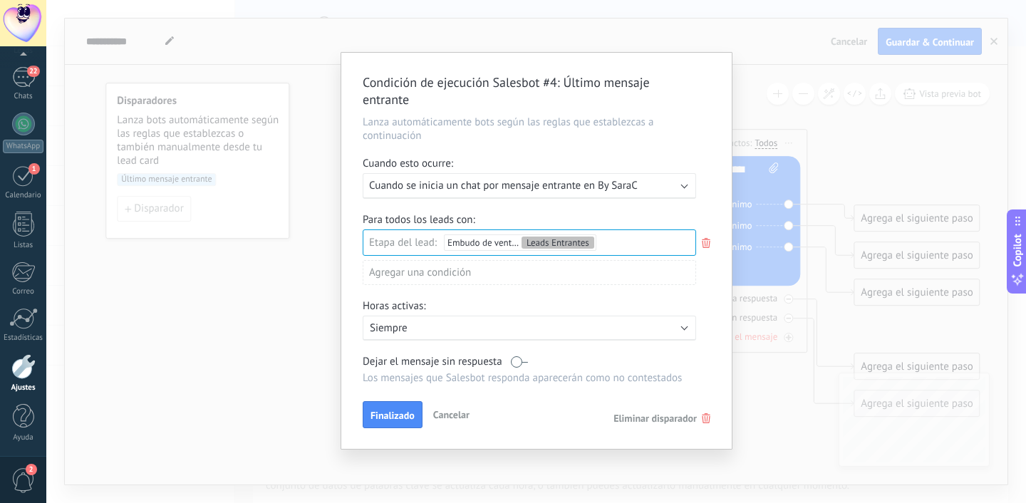
click at [446, 341] on div "Activo: Siempre" at bounding box center [530, 328] width 334 height 25
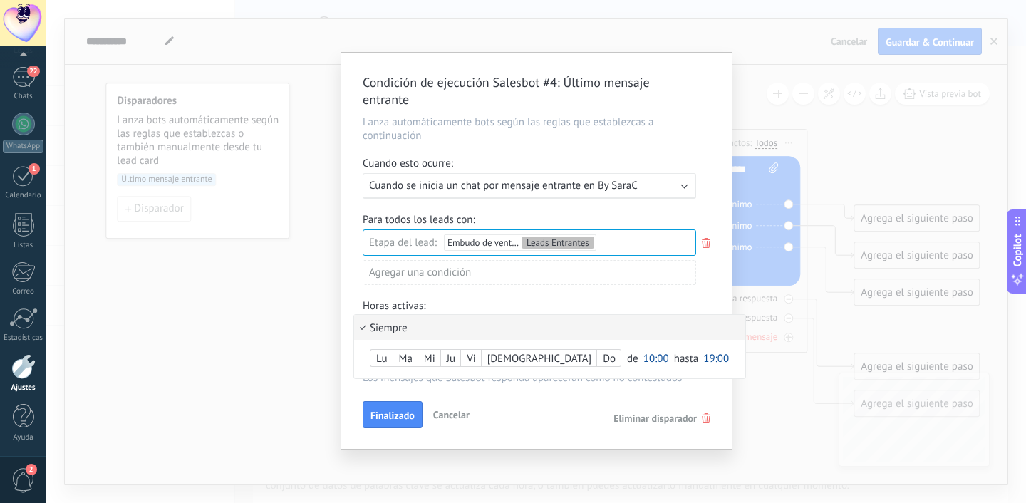
click at [472, 311] on div at bounding box center [536, 251] width 391 height 396
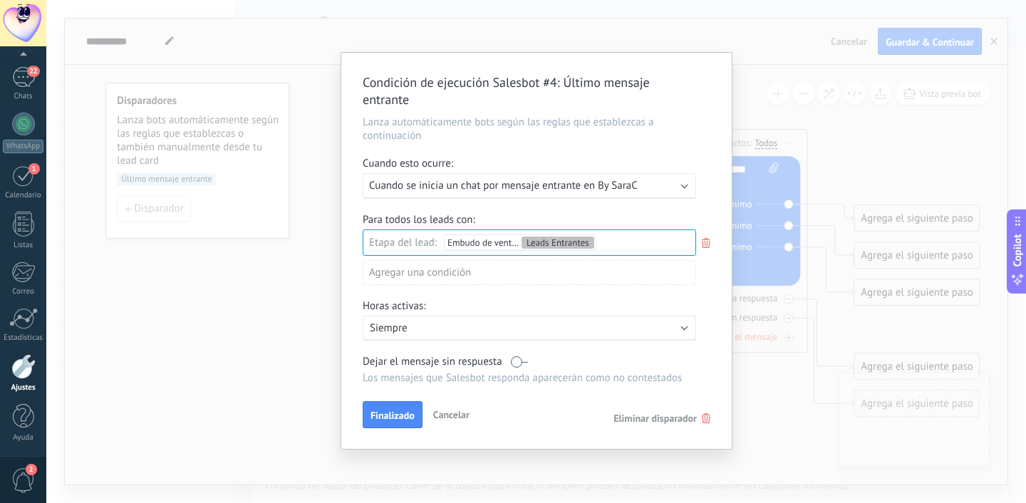
click at [464, 421] on span "Cancelar" at bounding box center [451, 414] width 36 height 13
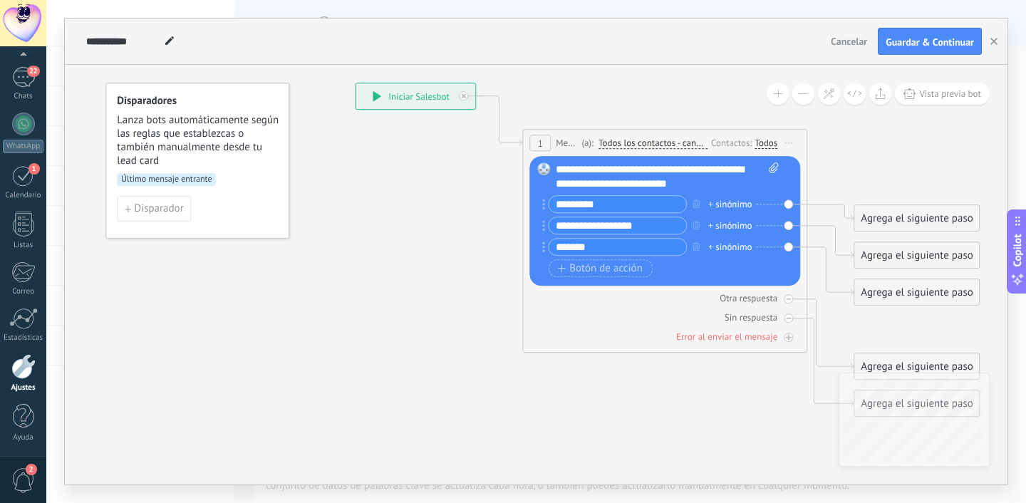
click at [837, 48] on button "Cancelar" at bounding box center [849, 41] width 48 height 21
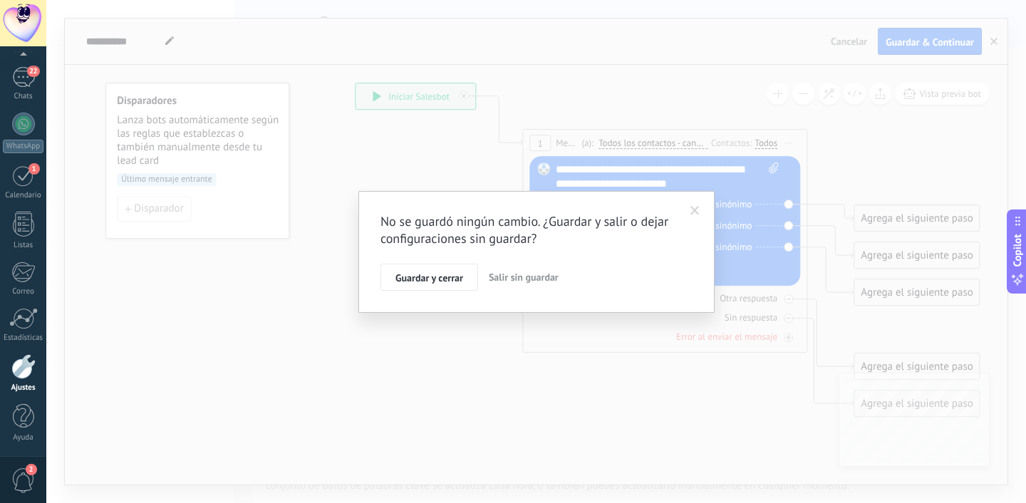
click at [493, 274] on span "Salir sin guardar" at bounding box center [524, 277] width 70 height 13
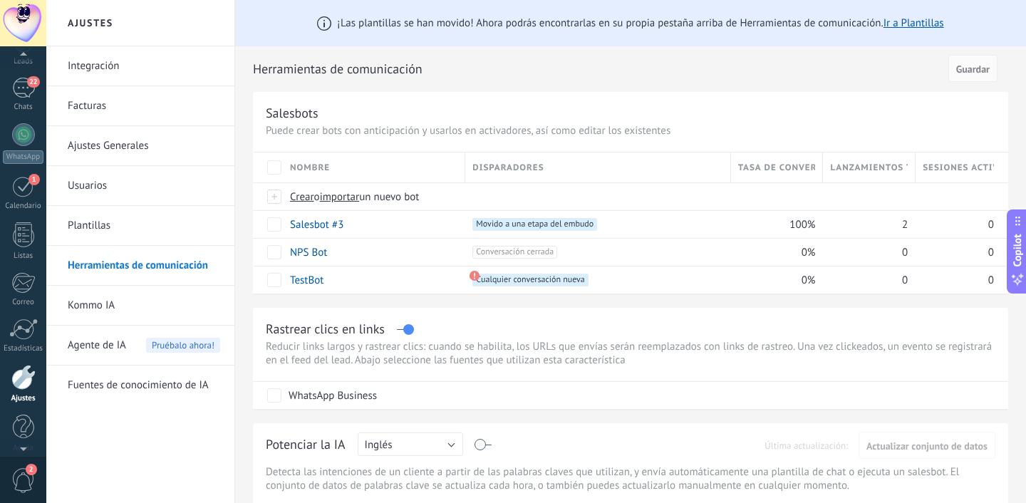
scroll to position [51, 0]
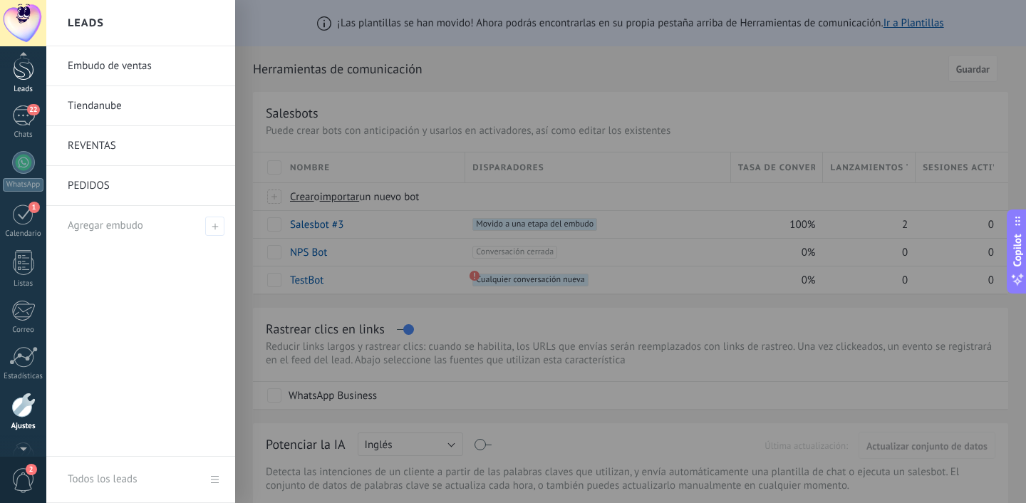
click at [25, 81] on link "Leads" at bounding box center [23, 74] width 46 height 40
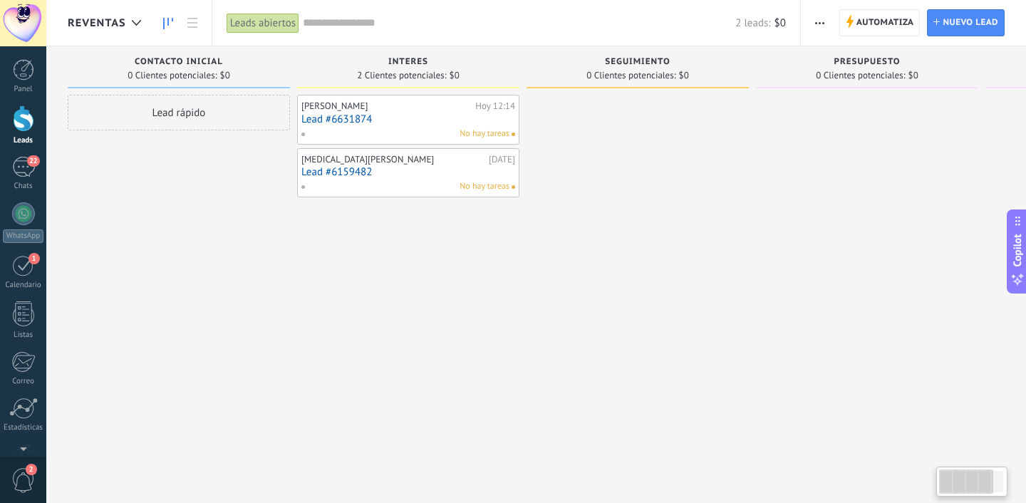
click at [107, 29] on span "REVENTAS" at bounding box center [97, 23] width 58 height 14
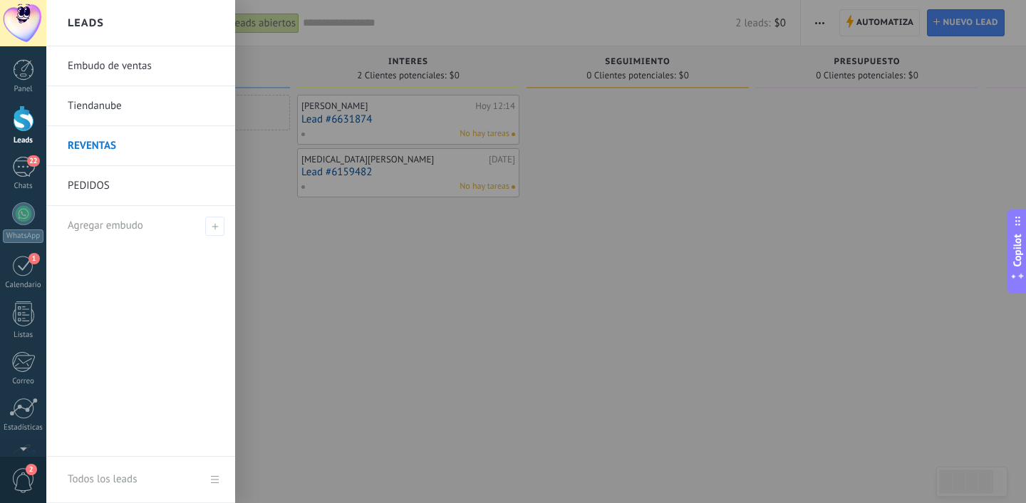
click at [103, 71] on link "Embudo de ventas" at bounding box center [144, 66] width 153 height 40
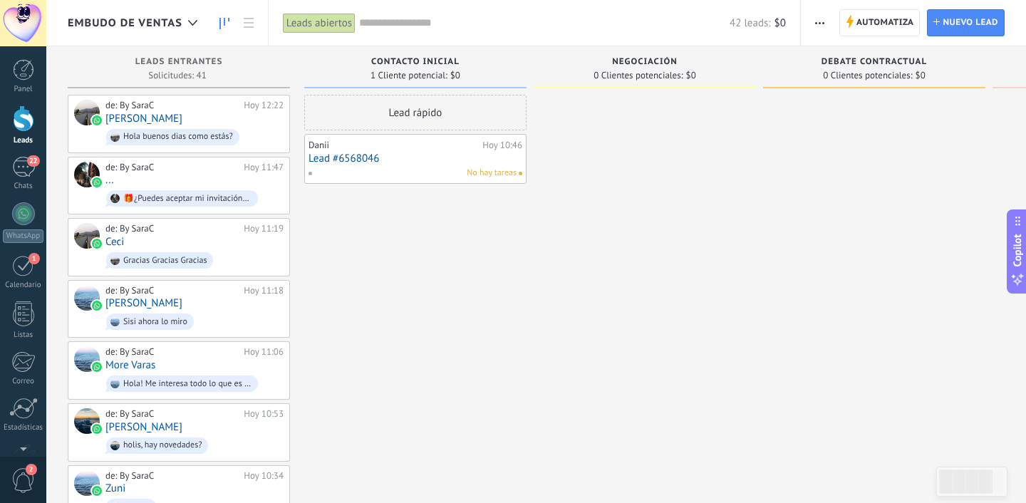
click at [112, 34] on div "Embudo de ventas" at bounding box center [136, 23] width 137 height 46
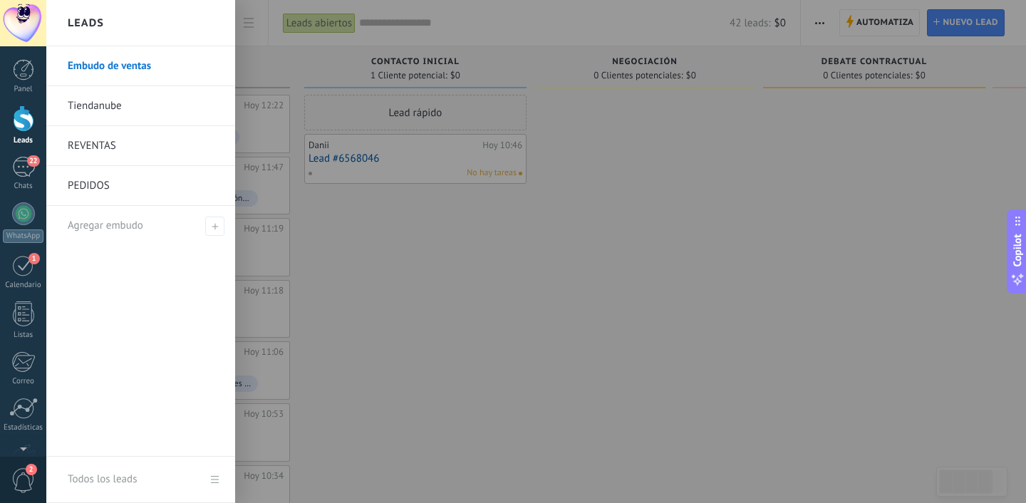
click at [120, 34] on div "Leads" at bounding box center [140, 23] width 189 height 46
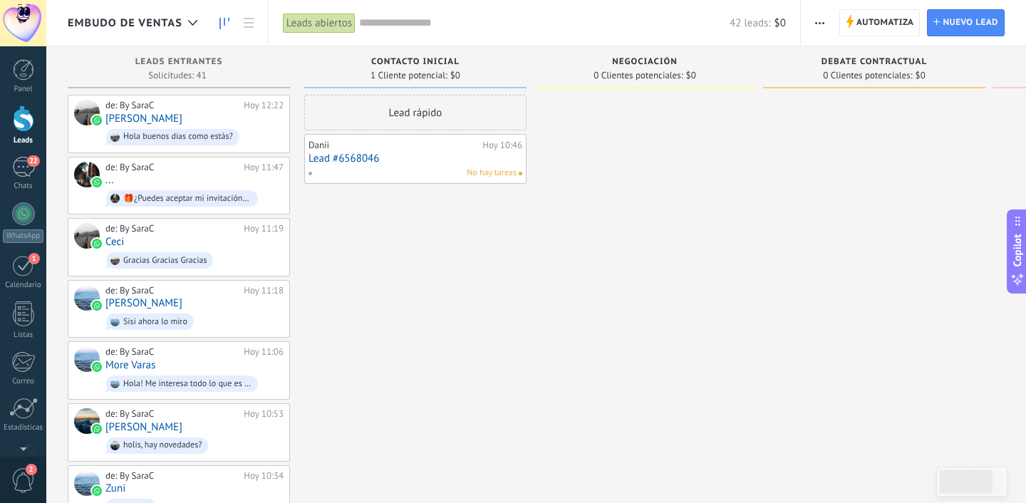
click at [16, 153] on div "Panel Leads 22 Chats WhatsApp Clientes 1" at bounding box center [23, 303] width 46 height 488
click at [16, 169] on div "22" at bounding box center [23, 167] width 23 height 21
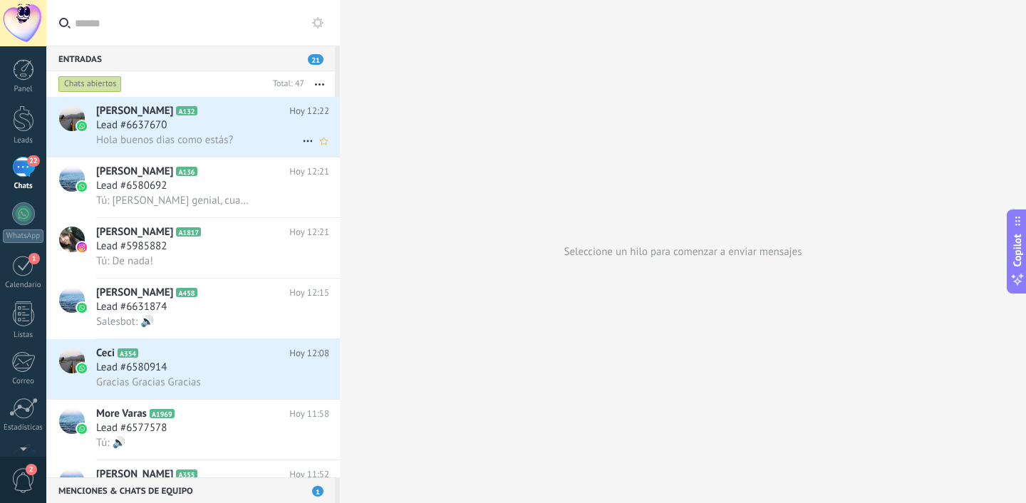
click at [222, 146] on span "Hola buenos dias como estás?" at bounding box center [164, 140] width 137 height 14
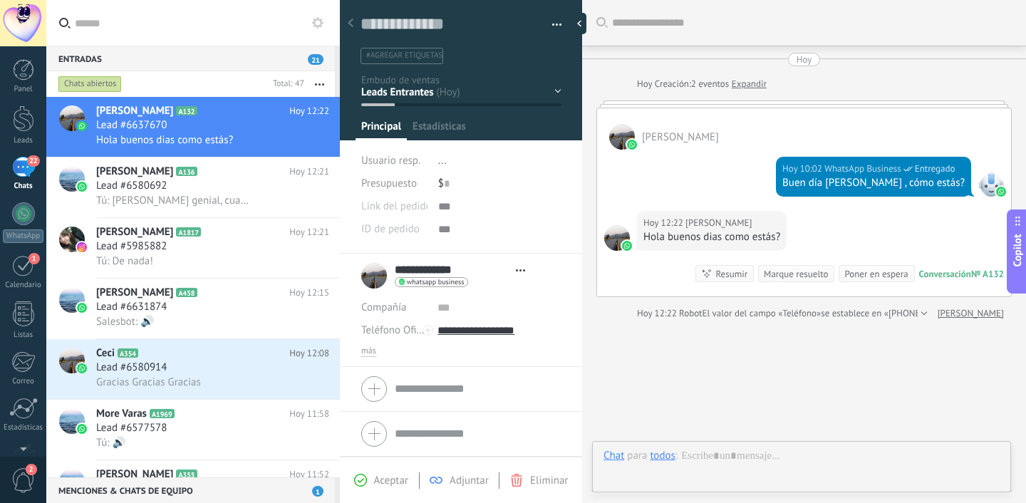
type textarea "**********"
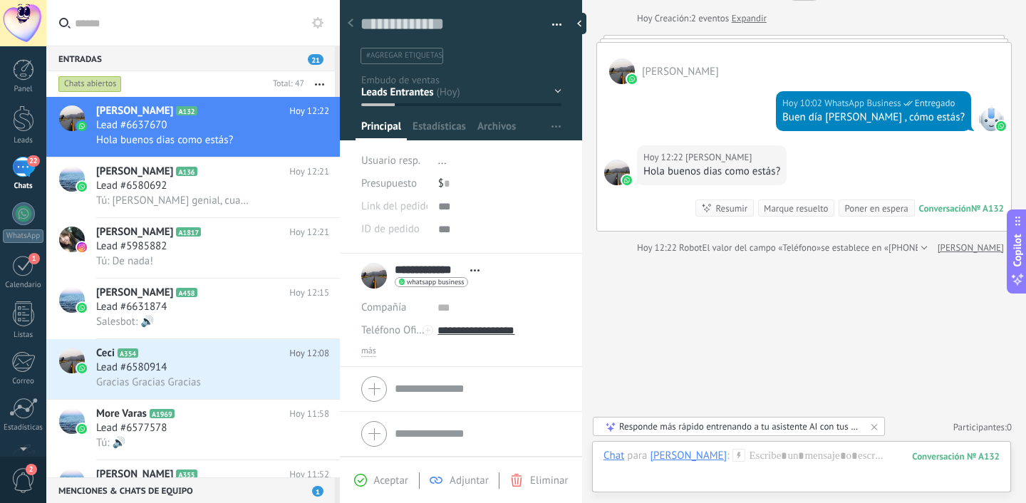
click at [925, 203] on div "Conversación" at bounding box center [946, 208] width 52 height 12
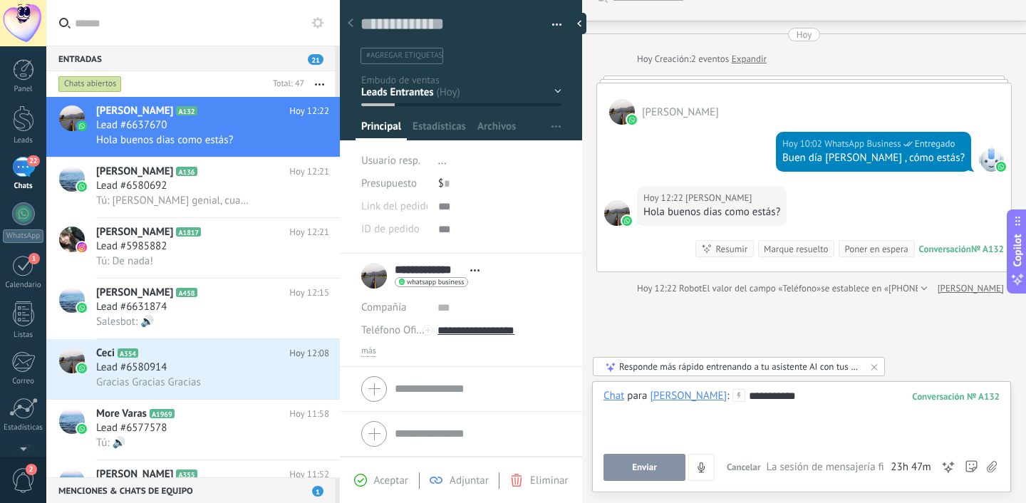
scroll to position [0, 0]
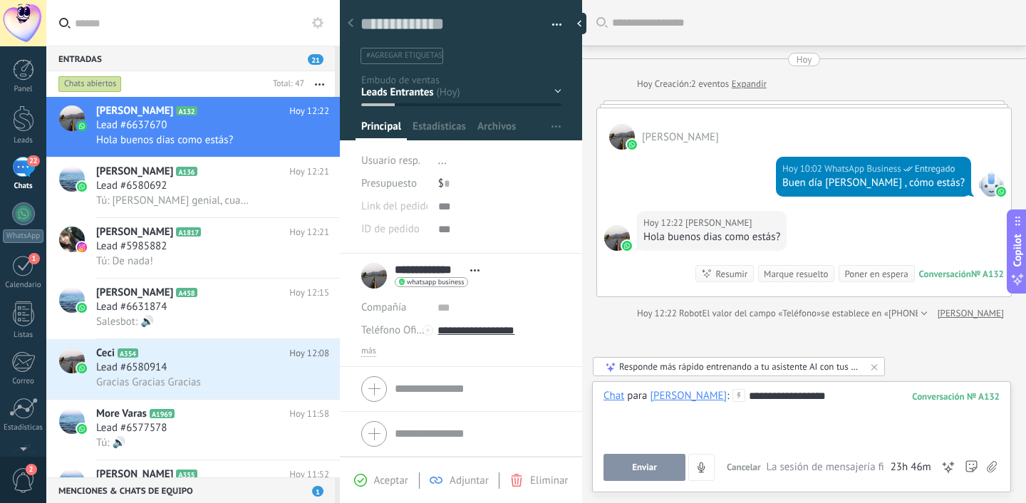
click at [756, 84] on link "Expandir" at bounding box center [749, 84] width 35 height 14
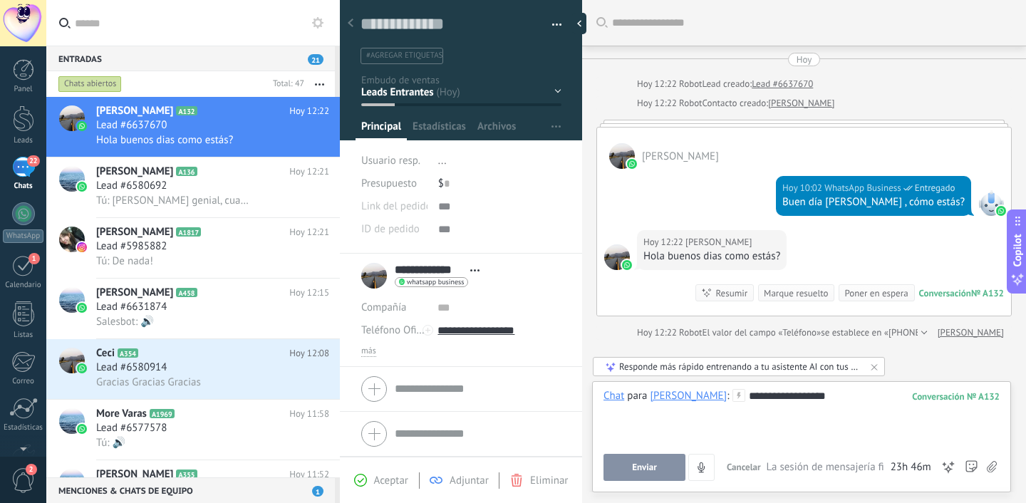
scroll to position [1, 0]
click at [747, 170] on div "[DATE] 10:02 WhatsApp Business Entregado Buen día [PERSON_NAME] , cómo estás?" at bounding box center [804, 198] width 414 height 61
click at [838, 399] on div "**********" at bounding box center [802, 416] width 396 height 54
click at [856, 404] on div "**********" at bounding box center [802, 416] width 396 height 54
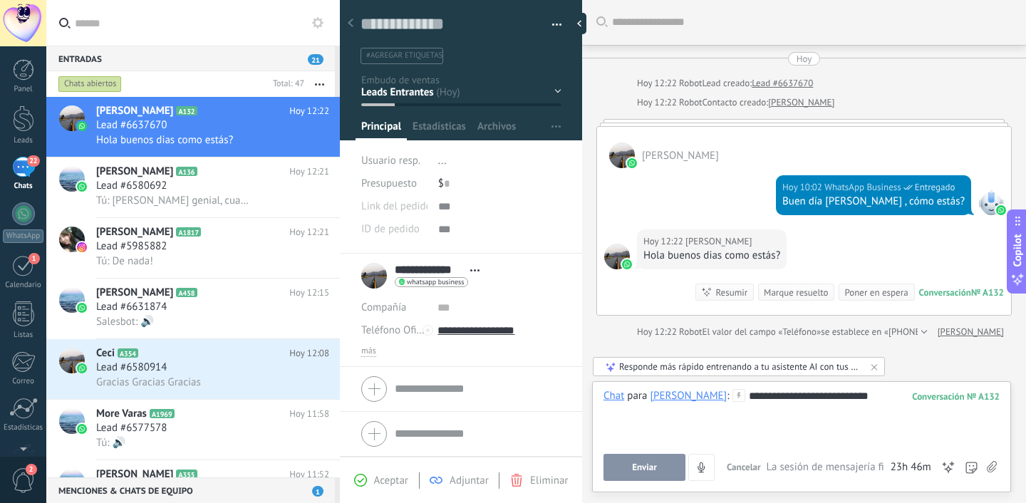
click at [852, 401] on div "**********" at bounding box center [802, 416] width 396 height 54
click at [650, 473] on span "Enviar" at bounding box center [644, 468] width 25 height 10
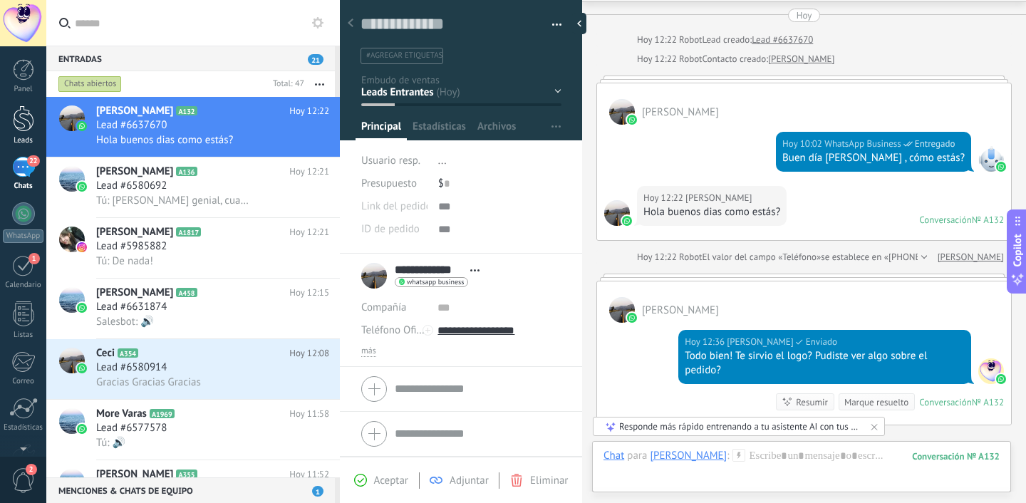
click at [11, 118] on link "Leads" at bounding box center [23, 125] width 46 height 40
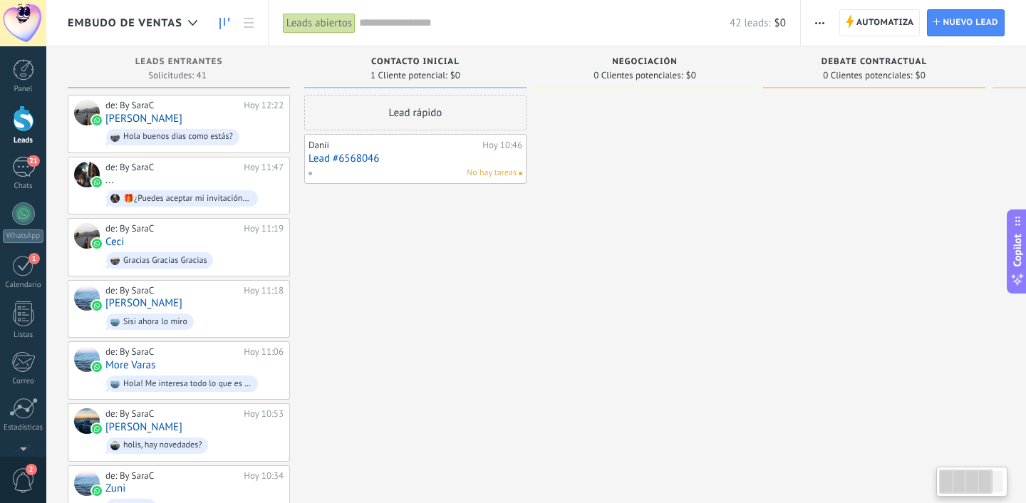
click at [123, 28] on span "Embudo de ventas" at bounding box center [125, 23] width 115 height 14
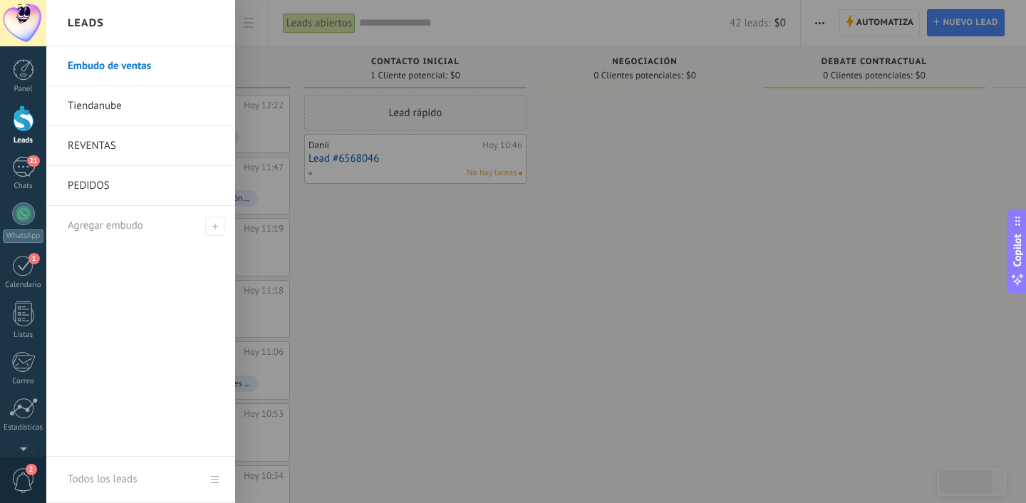
click at [103, 185] on link "PEDIDOS" at bounding box center [144, 186] width 153 height 40
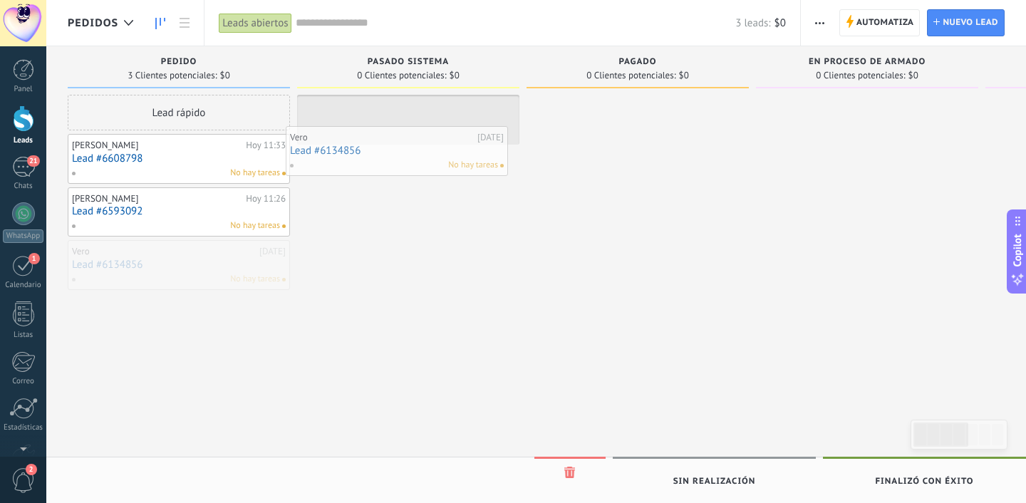
drag, startPoint x: 181, startPoint y: 259, endPoint x: 399, endPoint y: 145, distance: 246.1
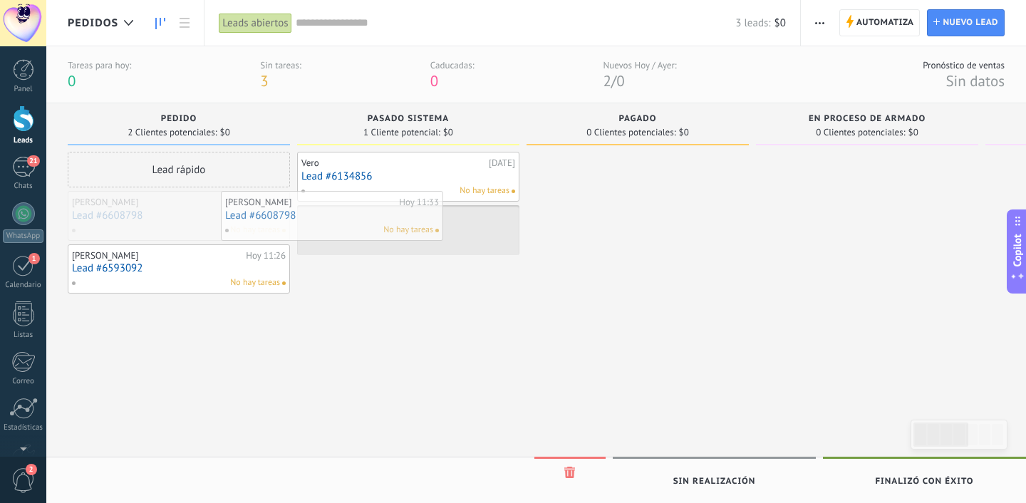
drag, startPoint x: 158, startPoint y: 225, endPoint x: 330, endPoint y: 225, distance: 171.8
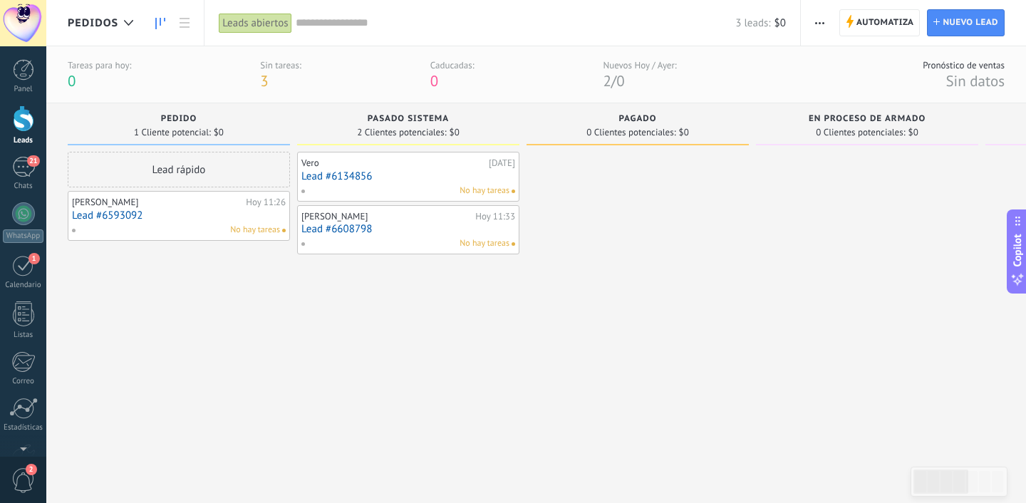
click at [198, 210] on link "Lead #6593092" at bounding box center [179, 216] width 214 height 12
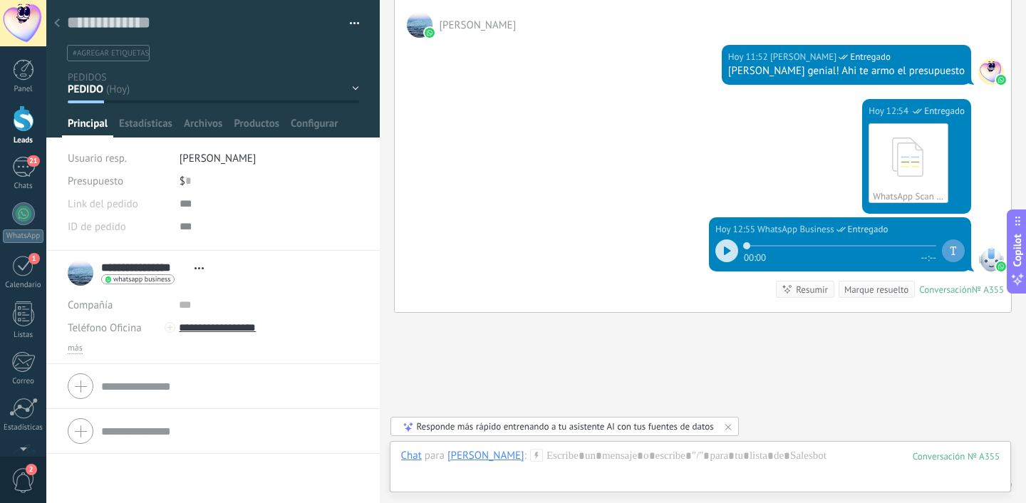
scroll to position [773, 0]
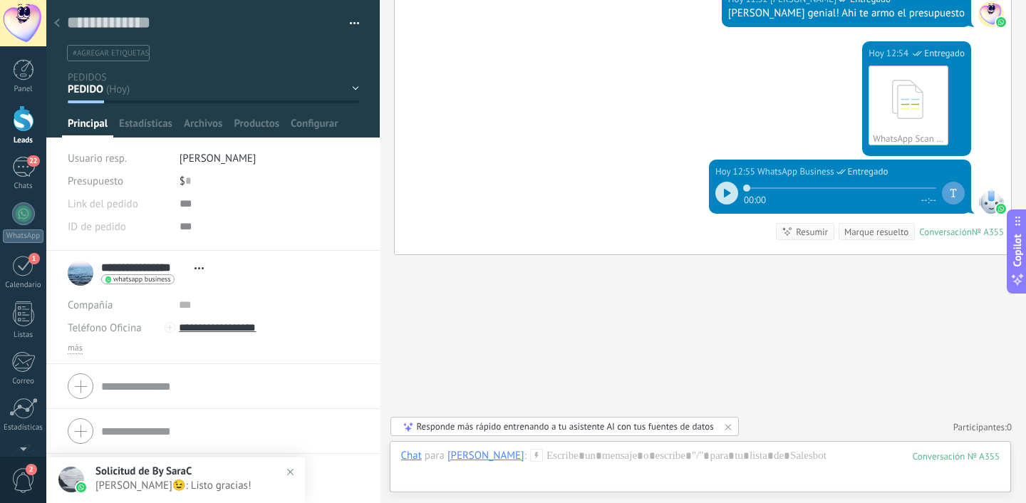
click at [650, 214] on div "[DATE] 12:55 WhatsApp Business Entregado 00:00 --:-- Conversación № A355 Conver…" at bounding box center [703, 207] width 617 height 95
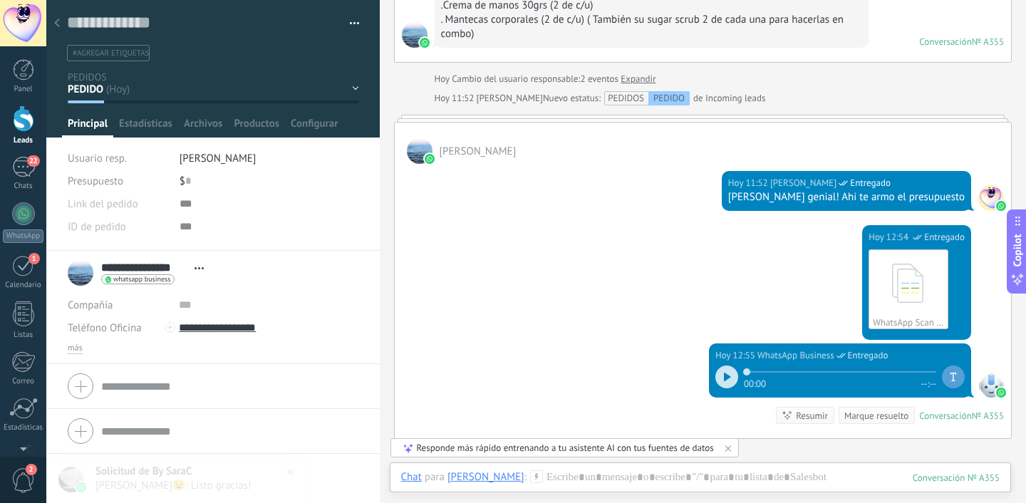
scroll to position [580, 0]
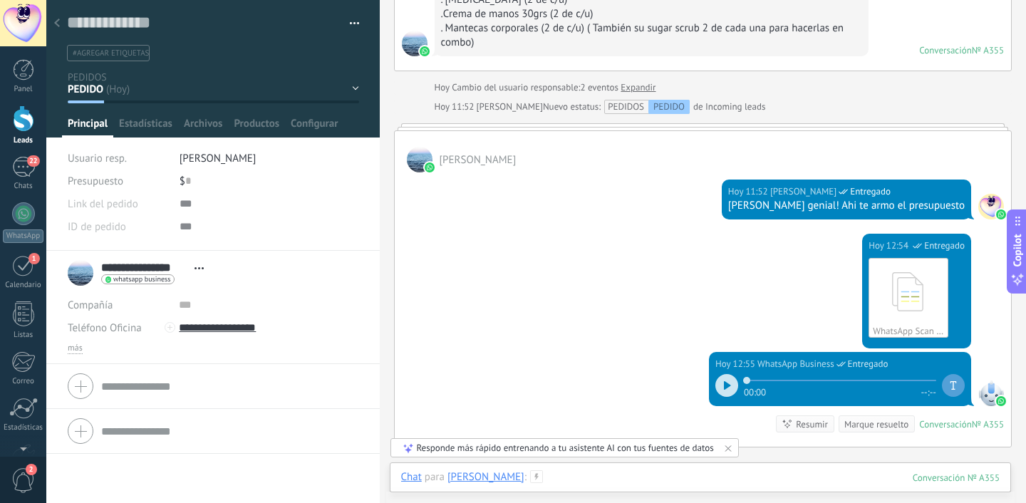
click at [624, 475] on div at bounding box center [700, 491] width 599 height 43
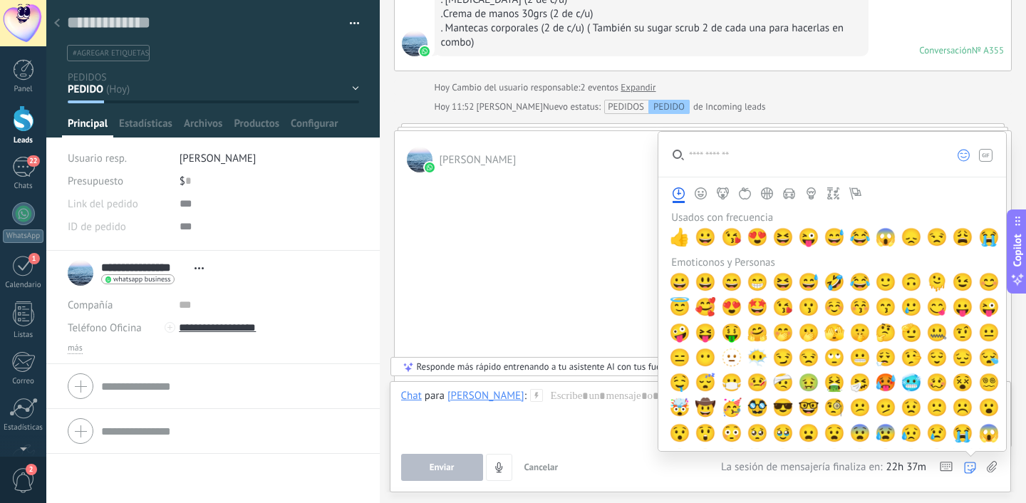
click at [987, 465] on label at bounding box center [992, 467] width 10 height 27
click at [0, 0] on input "file" at bounding box center [0, 0] width 0 height 0
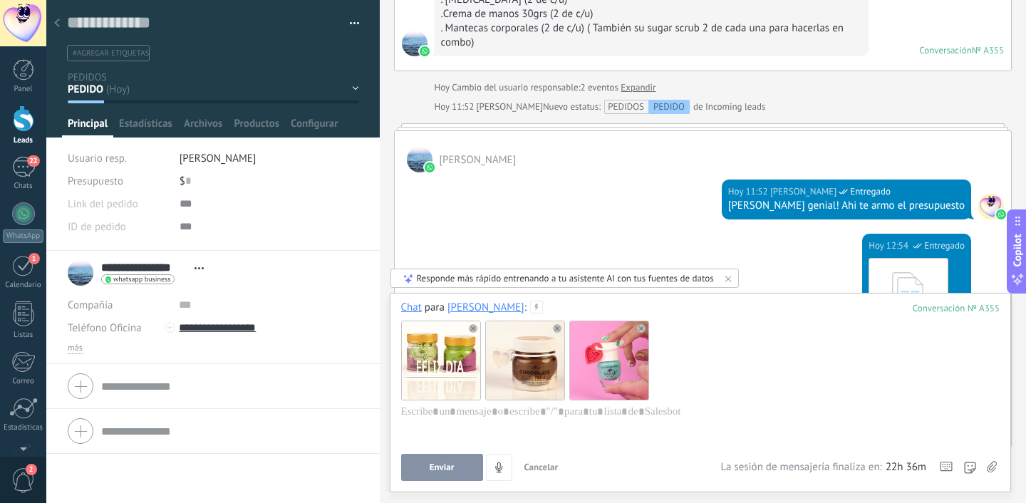
click at [432, 461] on button "Enviar" at bounding box center [442, 467] width 82 height 27
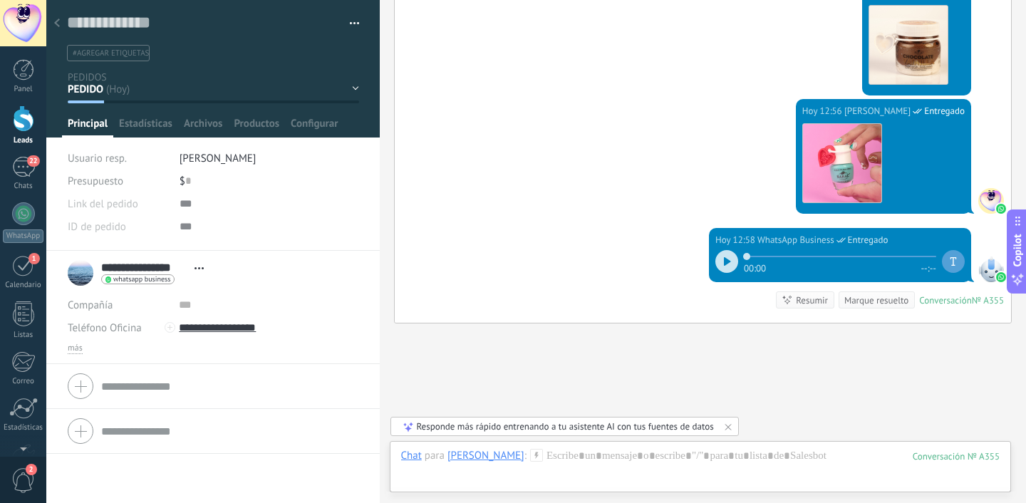
scroll to position [1207, 0]
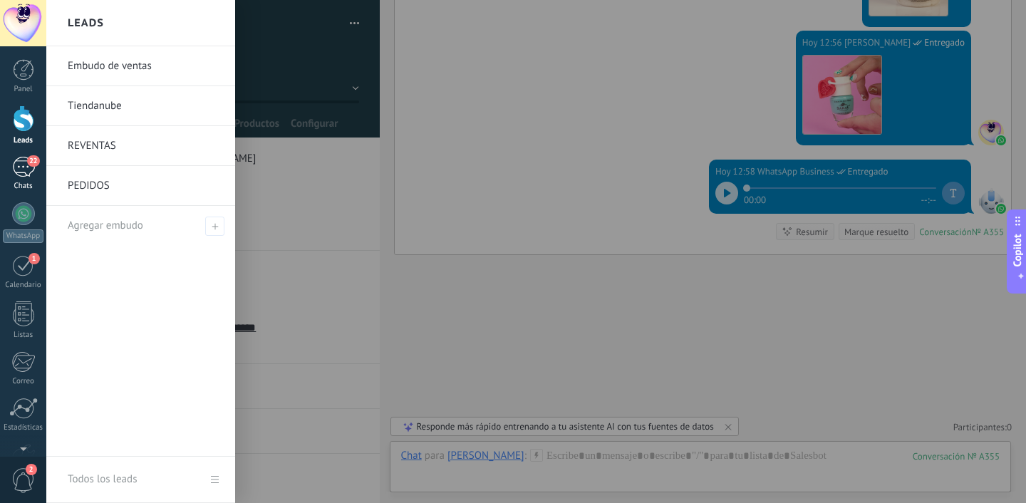
click at [16, 172] on div "22" at bounding box center [23, 167] width 23 height 21
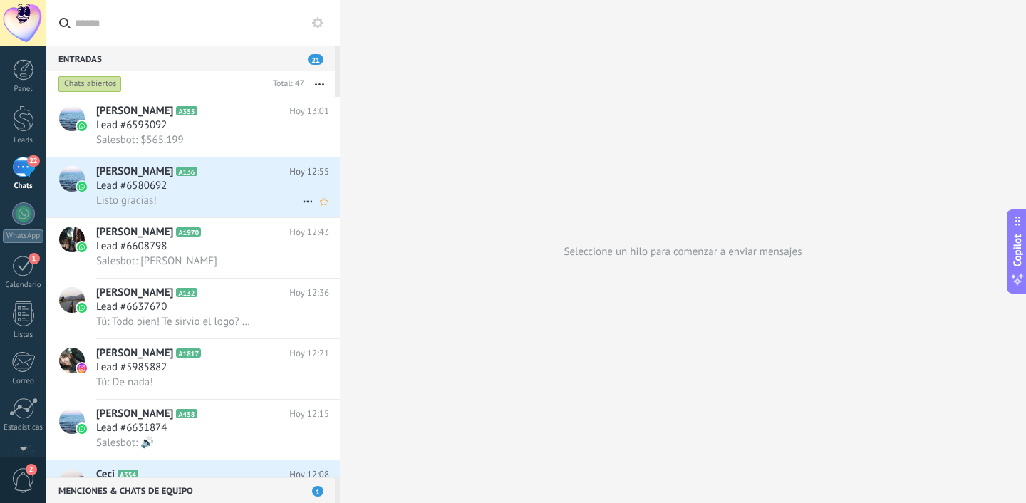
click at [202, 179] on icon at bounding box center [209, 172] width 14 height 14
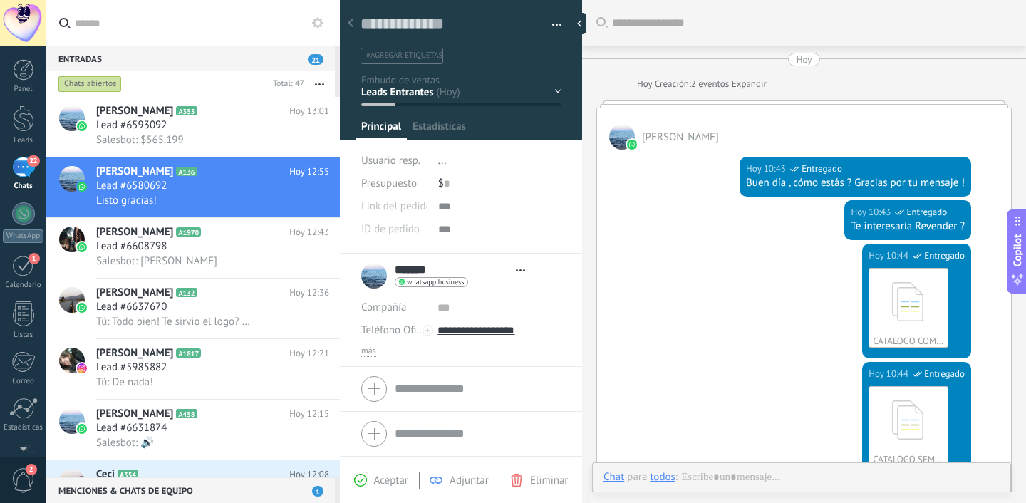
scroll to position [914, 0]
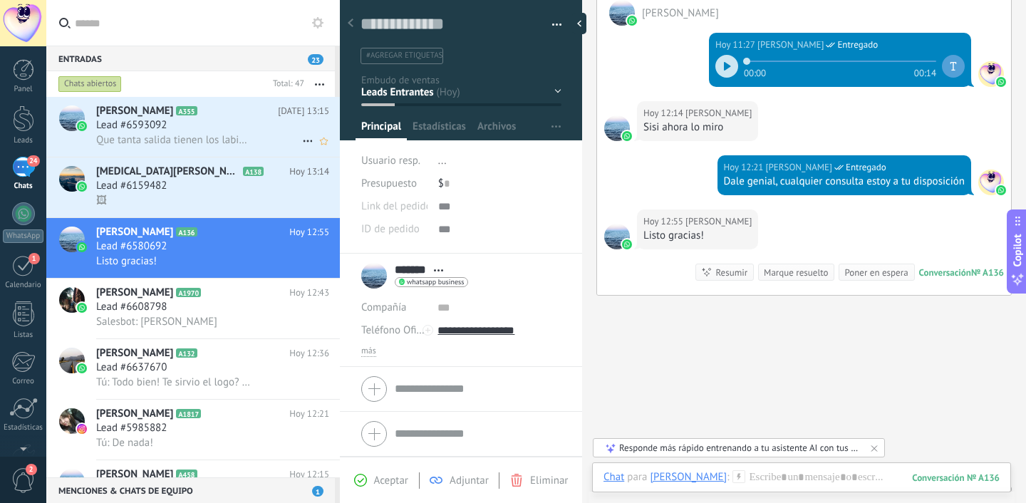
click at [224, 143] on span "Que tanta salida tienen los labiales?" at bounding box center [173, 140] width 155 height 14
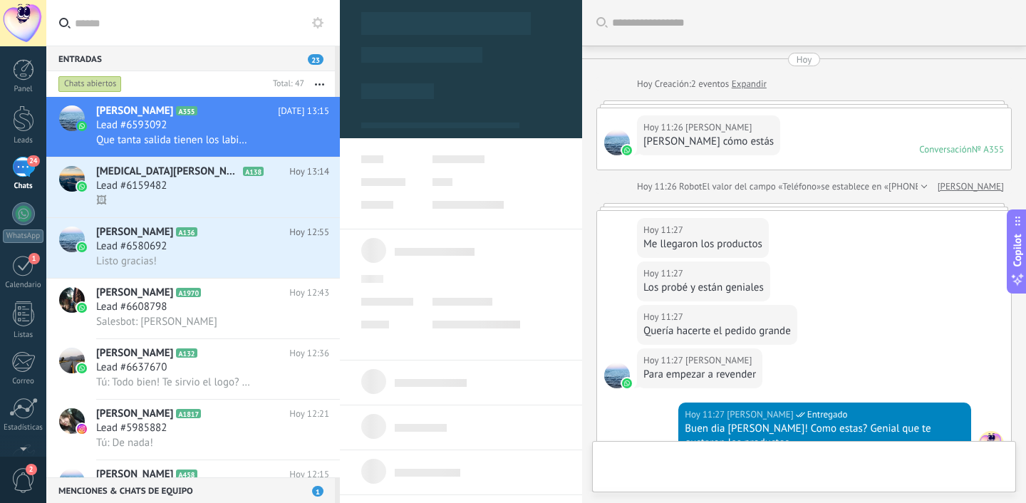
scroll to position [1337, 0]
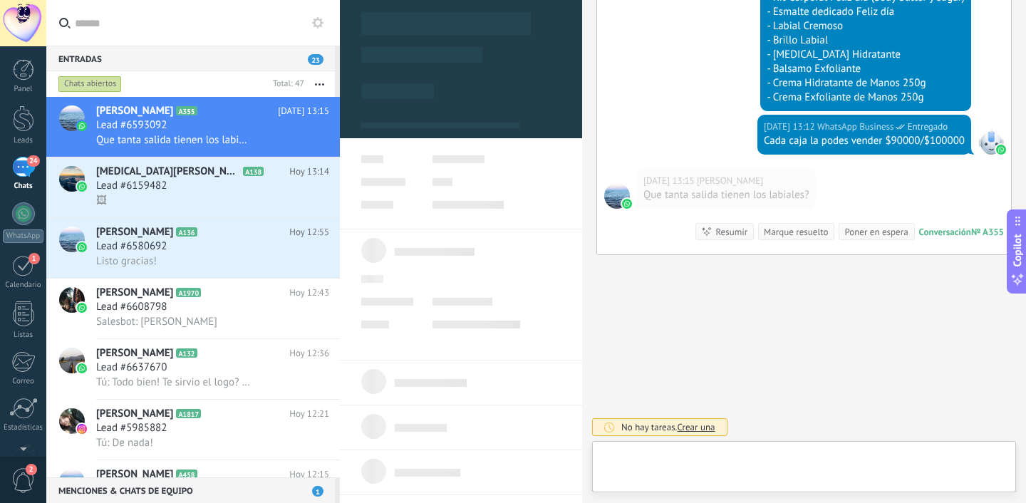
type textarea "**********"
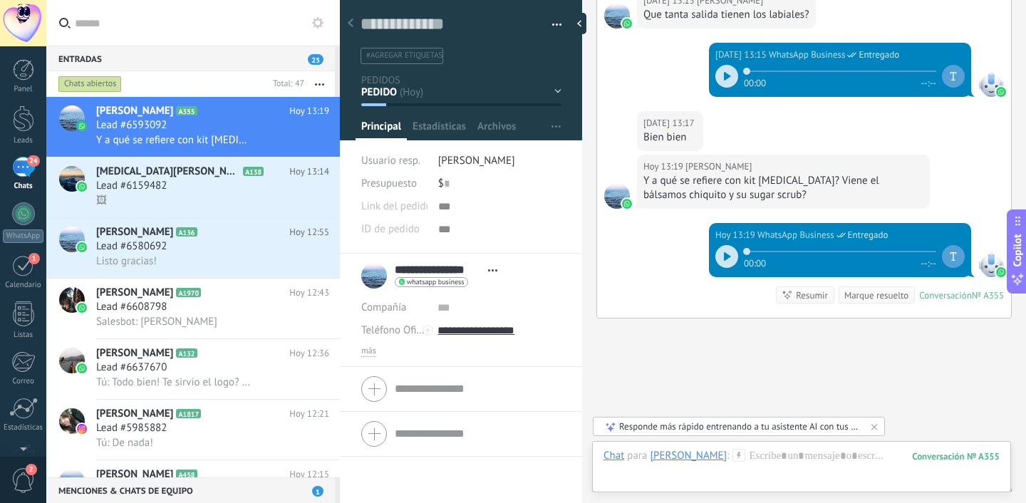
scroll to position [1580, 0]
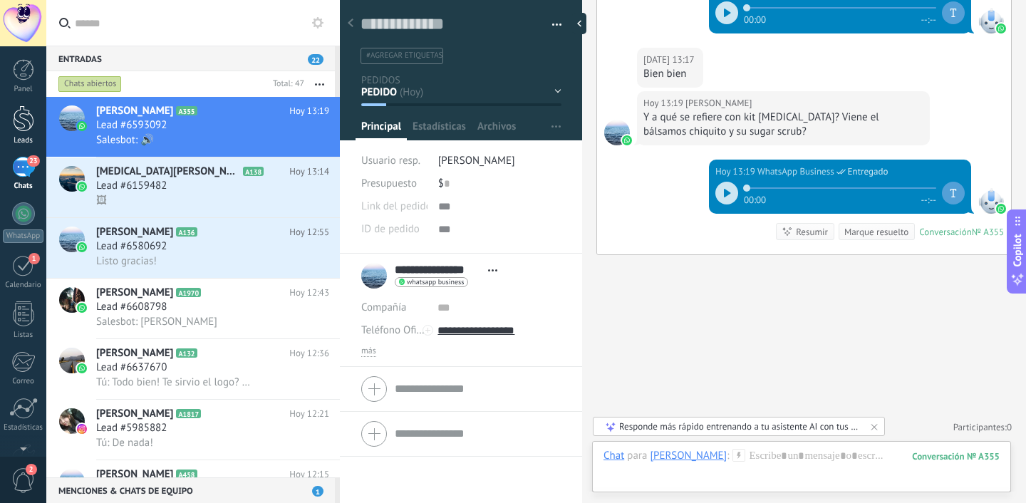
click at [19, 115] on div at bounding box center [23, 118] width 21 height 26
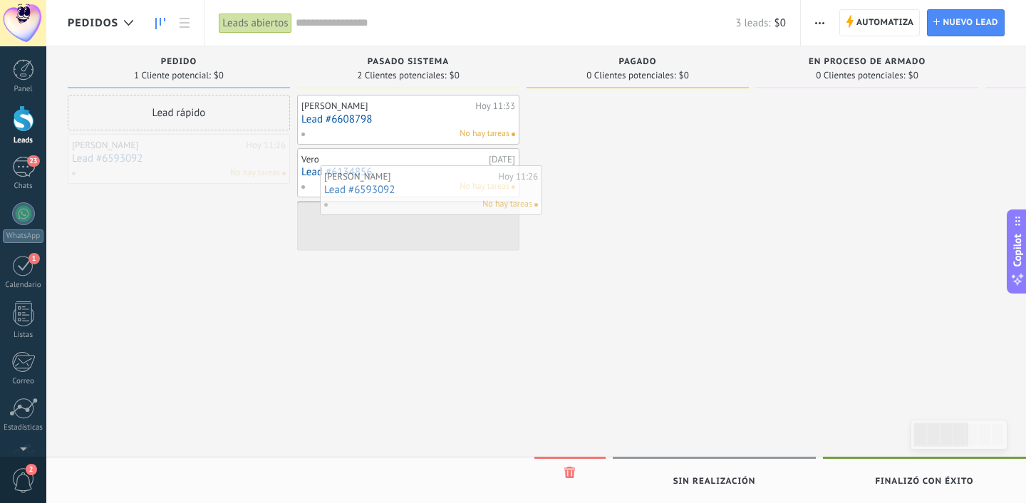
drag, startPoint x: 108, startPoint y: 164, endPoint x: 354, endPoint y: 195, distance: 247.9
